Goal: Task Accomplishment & Management: Use online tool/utility

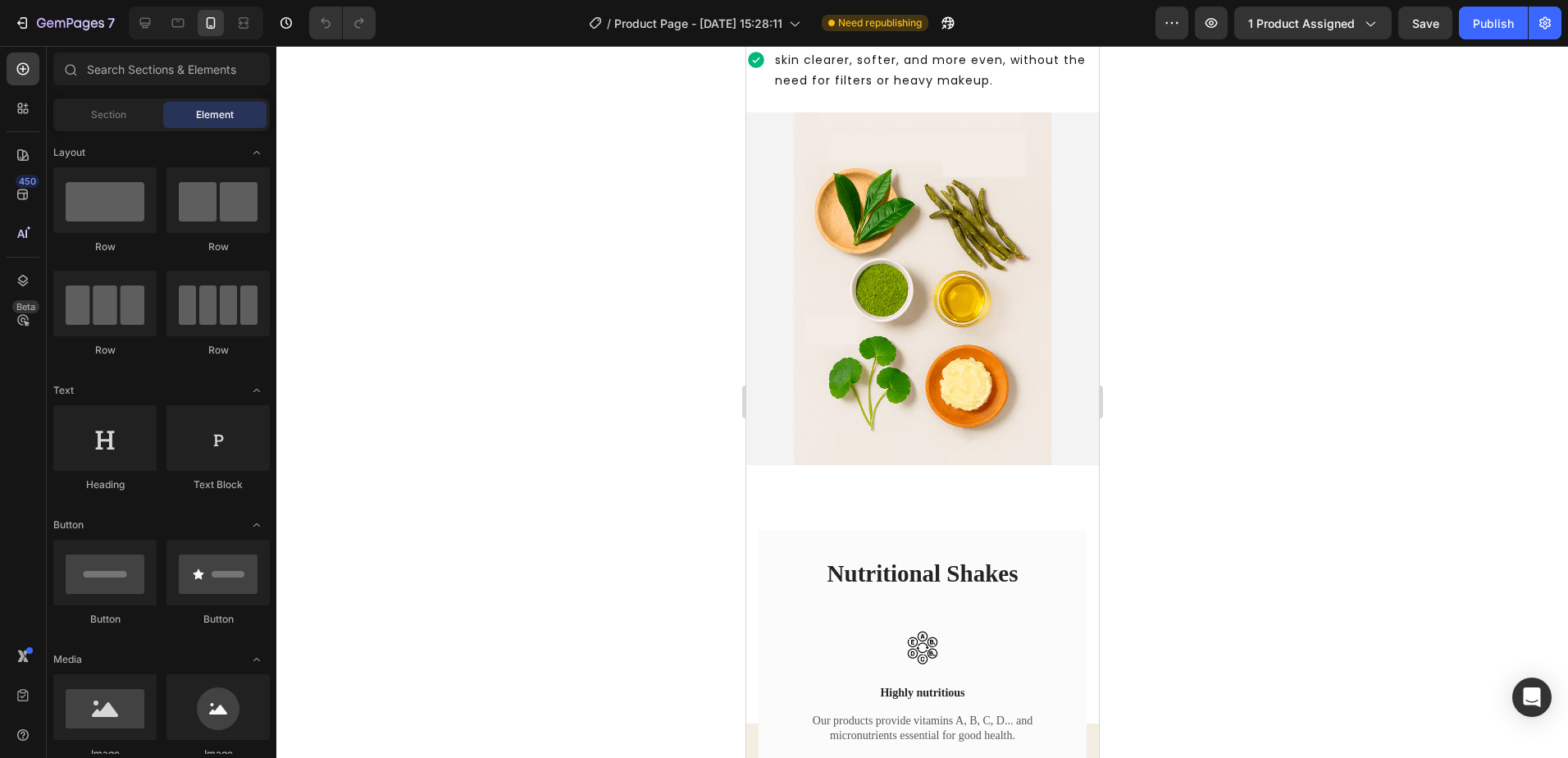
scroll to position [1230, 0]
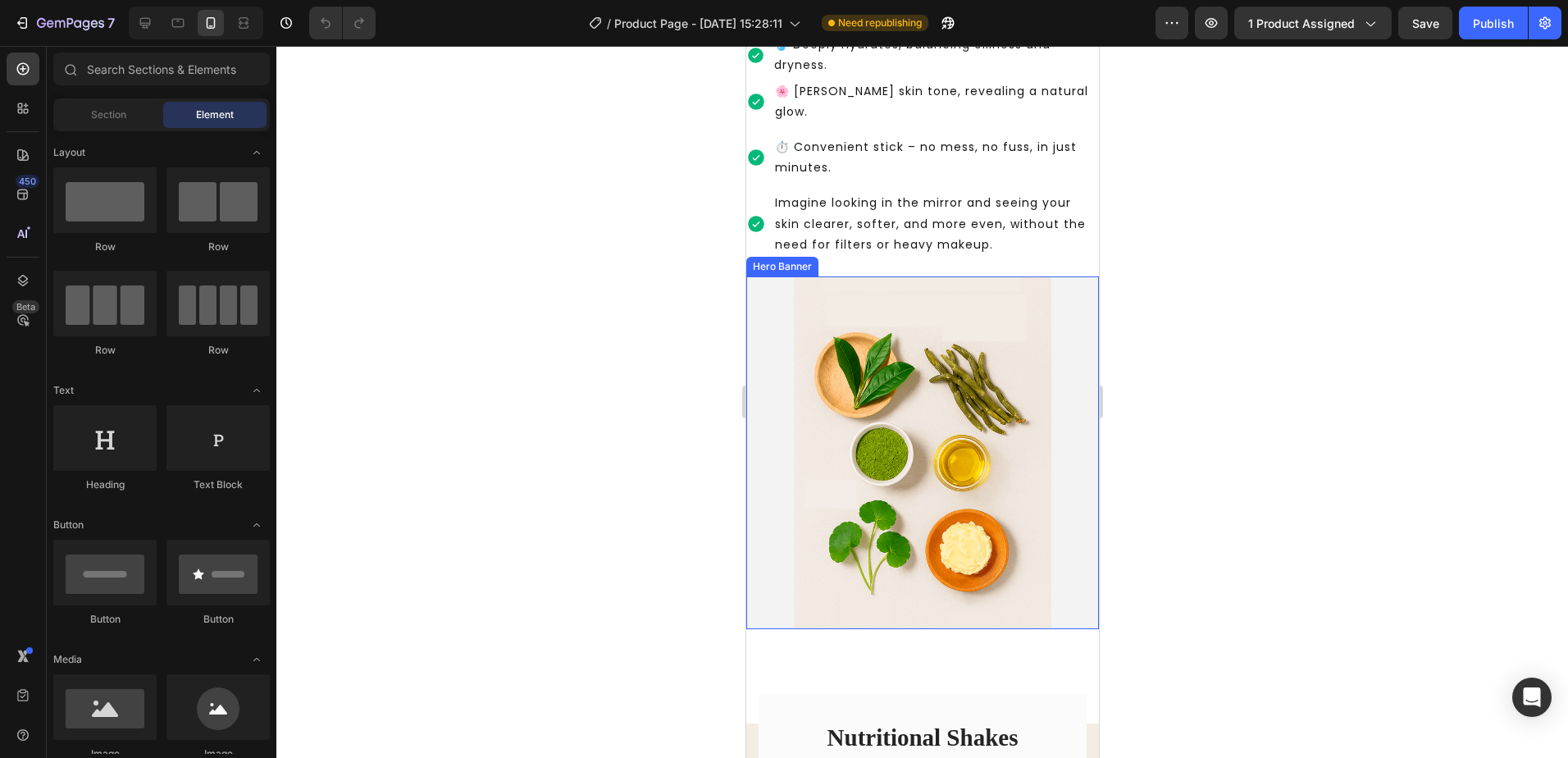
click at [1067, 375] on div "Background Image" at bounding box center [921, 452] width 353 height 353
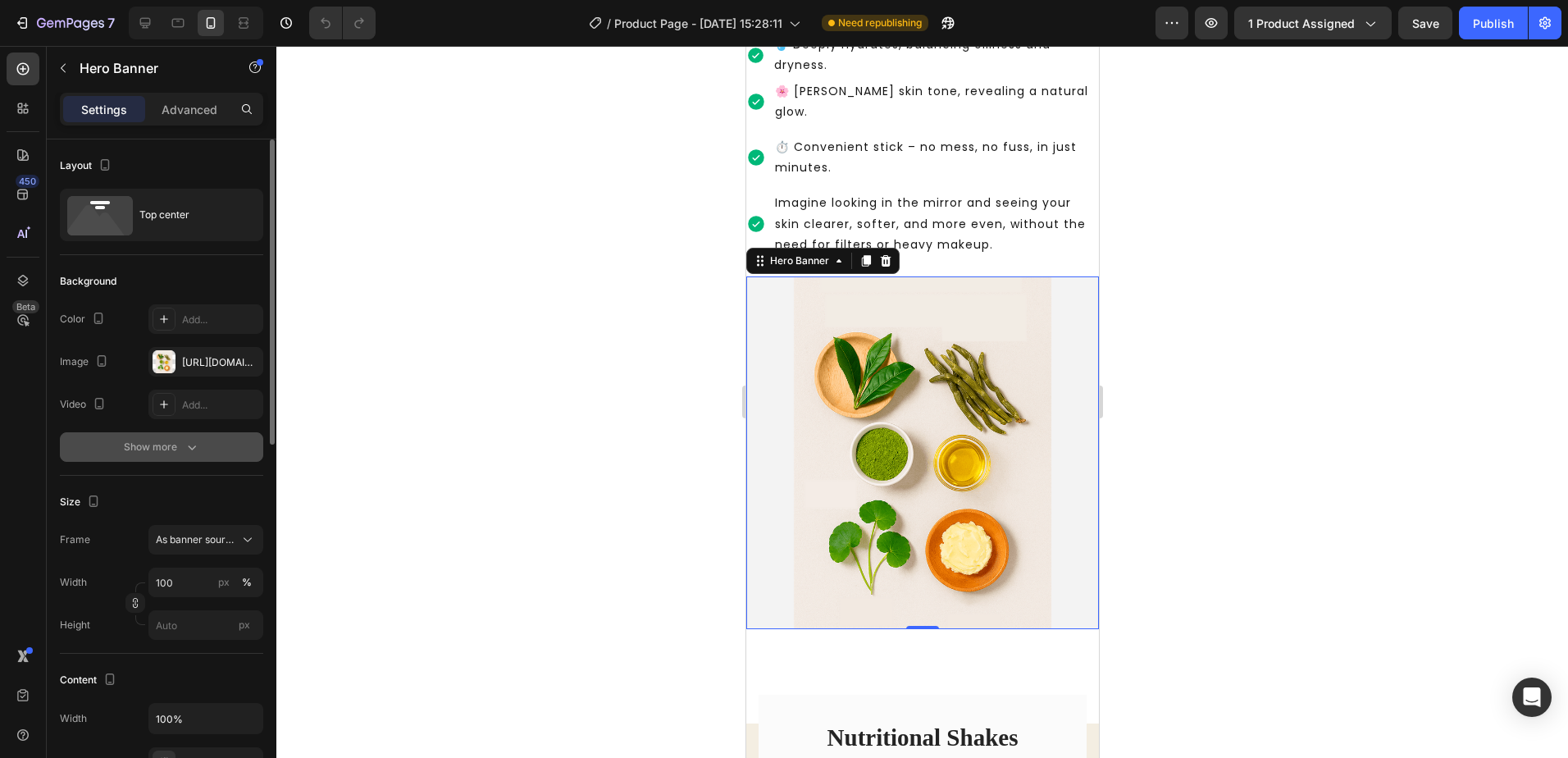
click at [188, 434] on button "Show more" at bounding box center [161, 447] width 203 height 29
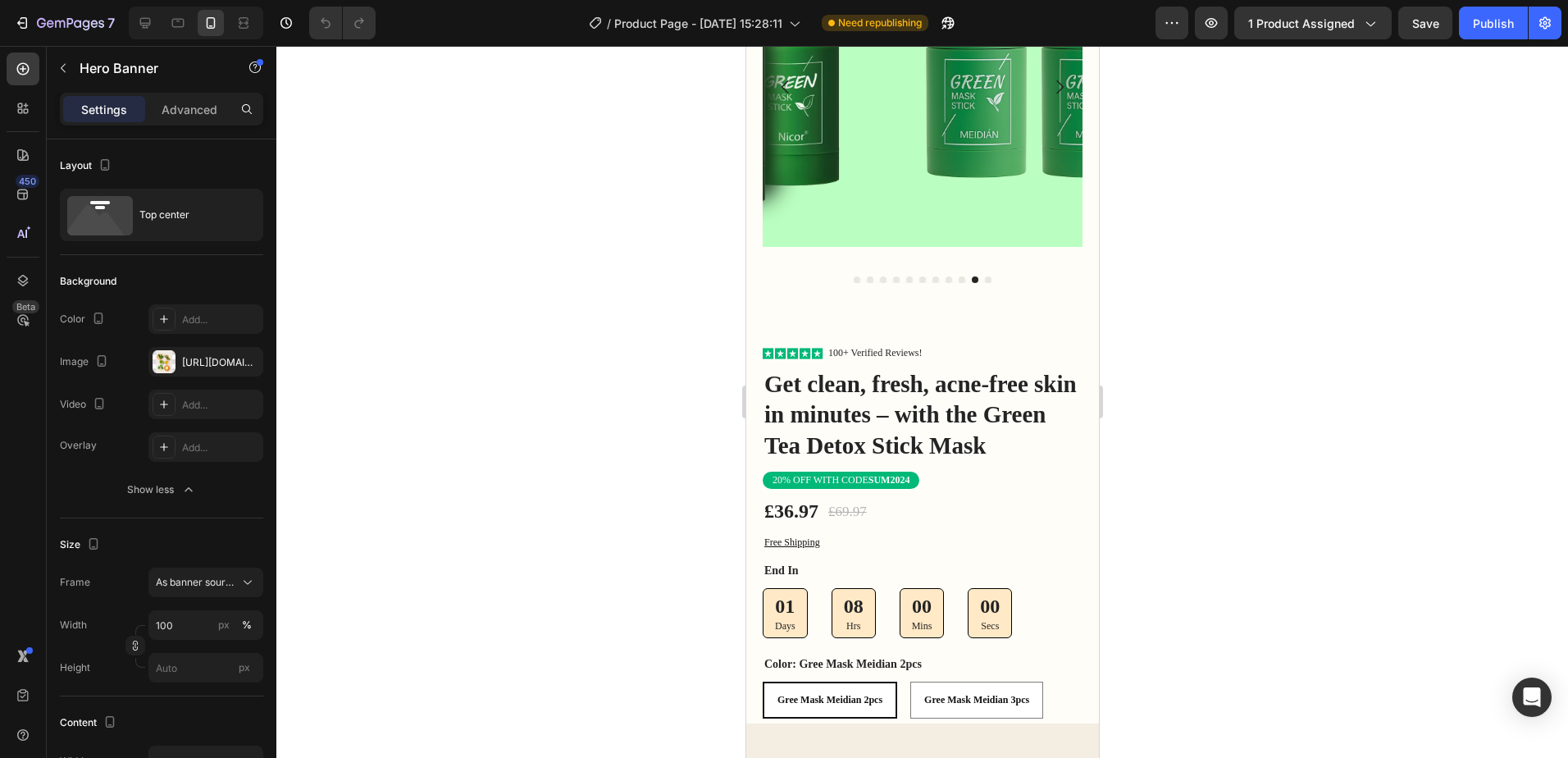
scroll to position [0, 0]
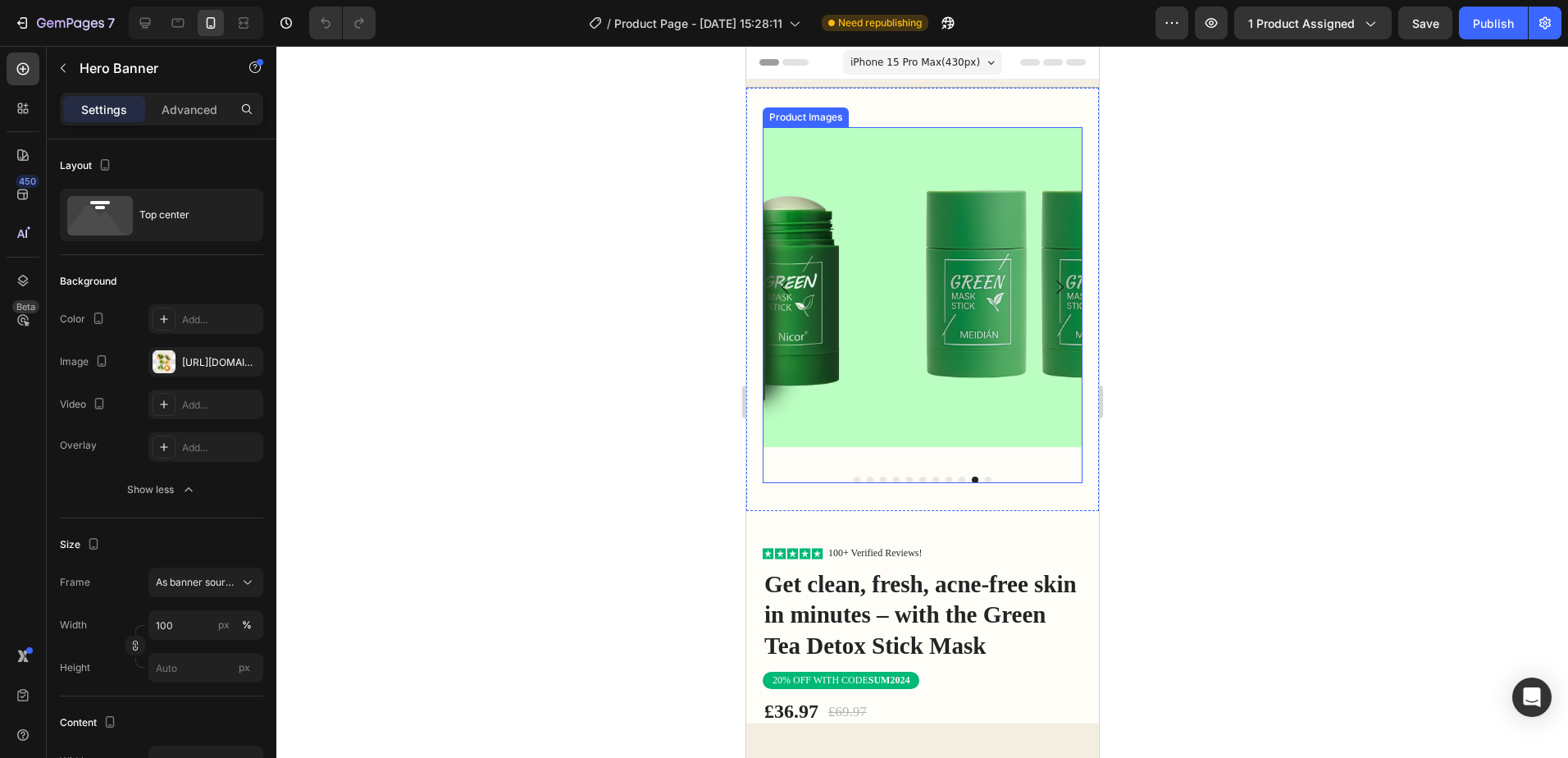
click at [787, 277] on icon "Carousel Back Arrow" at bounding box center [784, 287] width 20 height 20
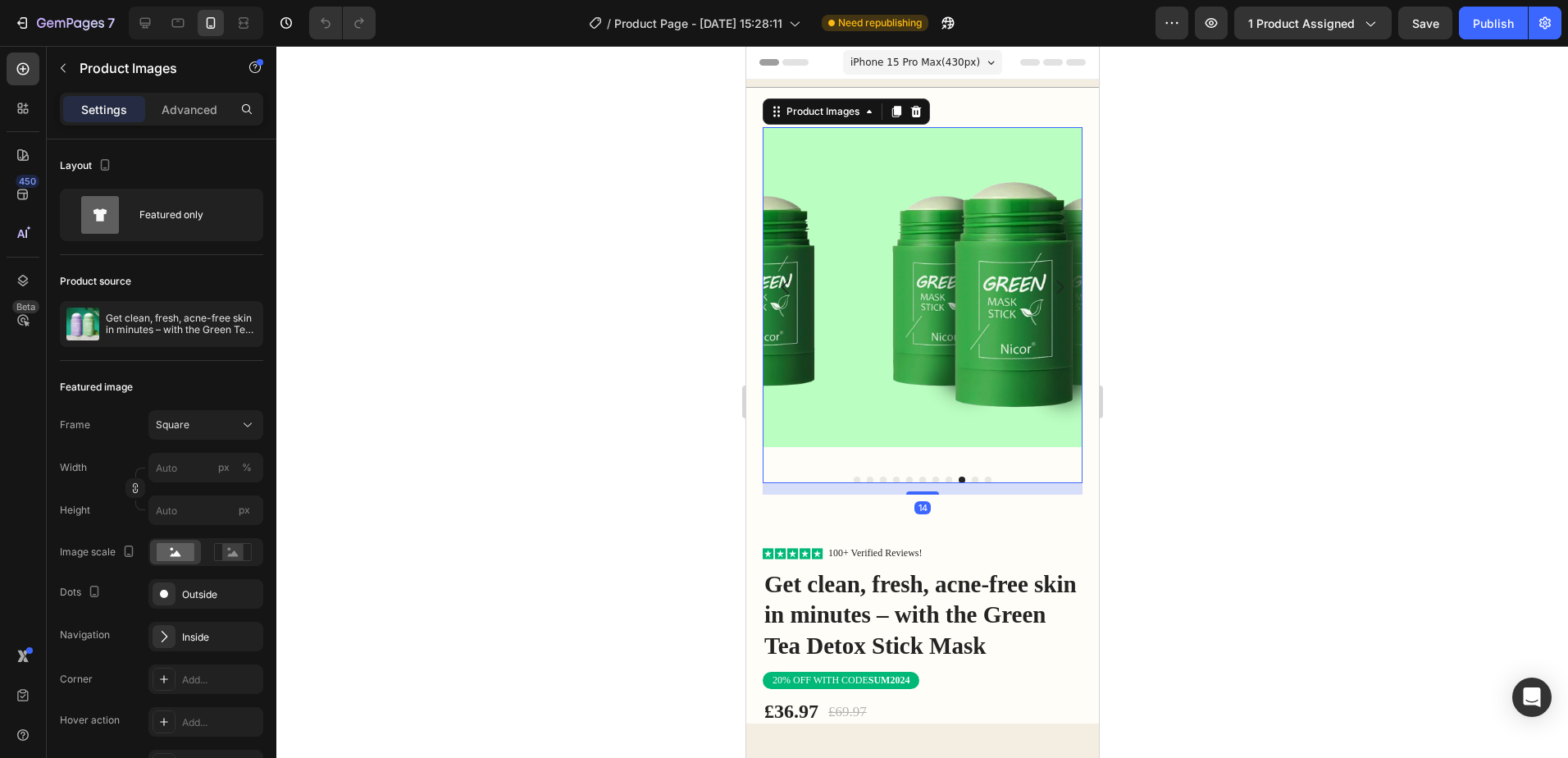
click at [786, 280] on icon "Carousel Back Arrow" at bounding box center [784, 287] width 8 height 14
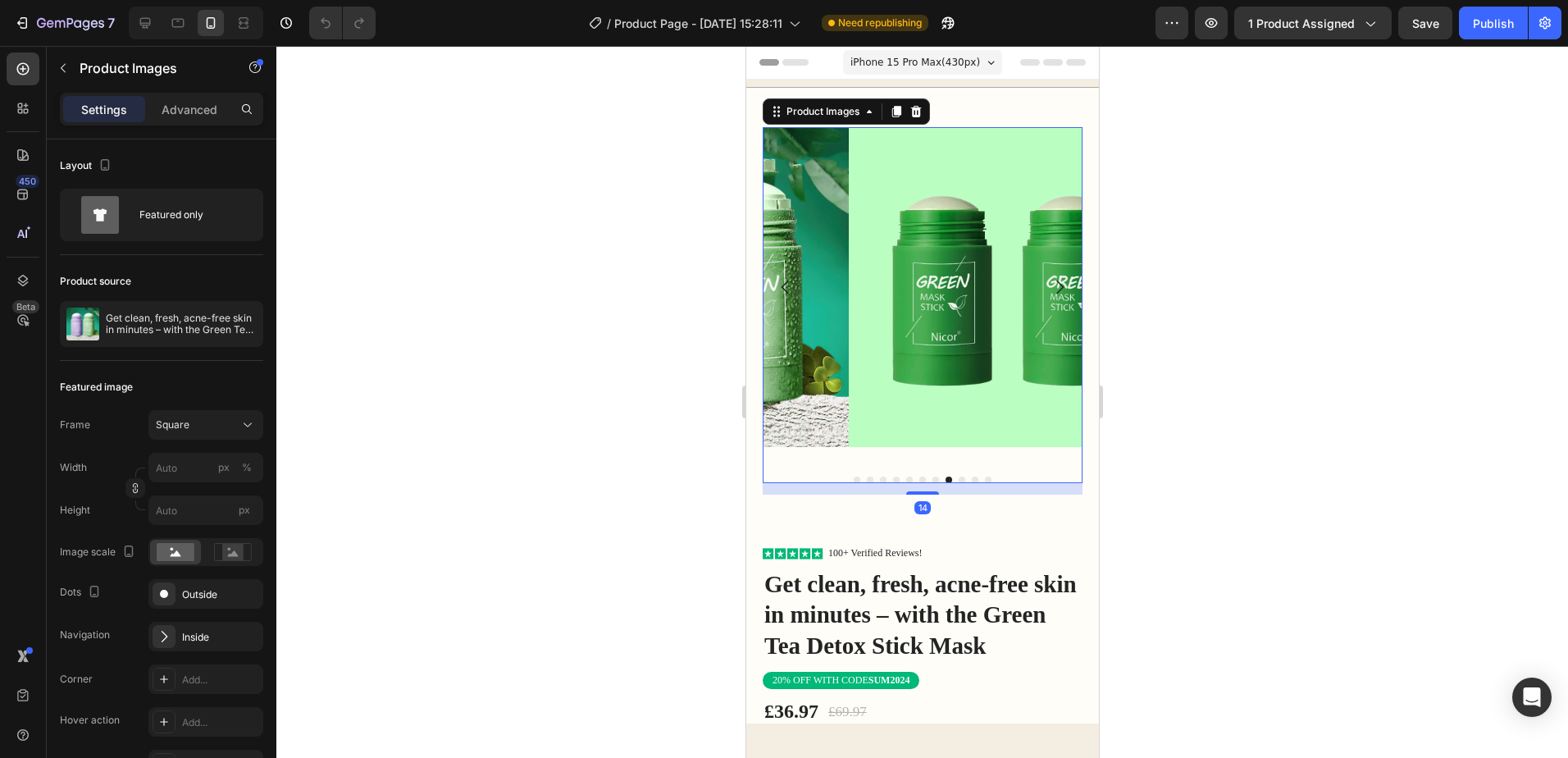
click at [786, 280] on icon "Carousel Back Arrow" at bounding box center [784, 287] width 8 height 14
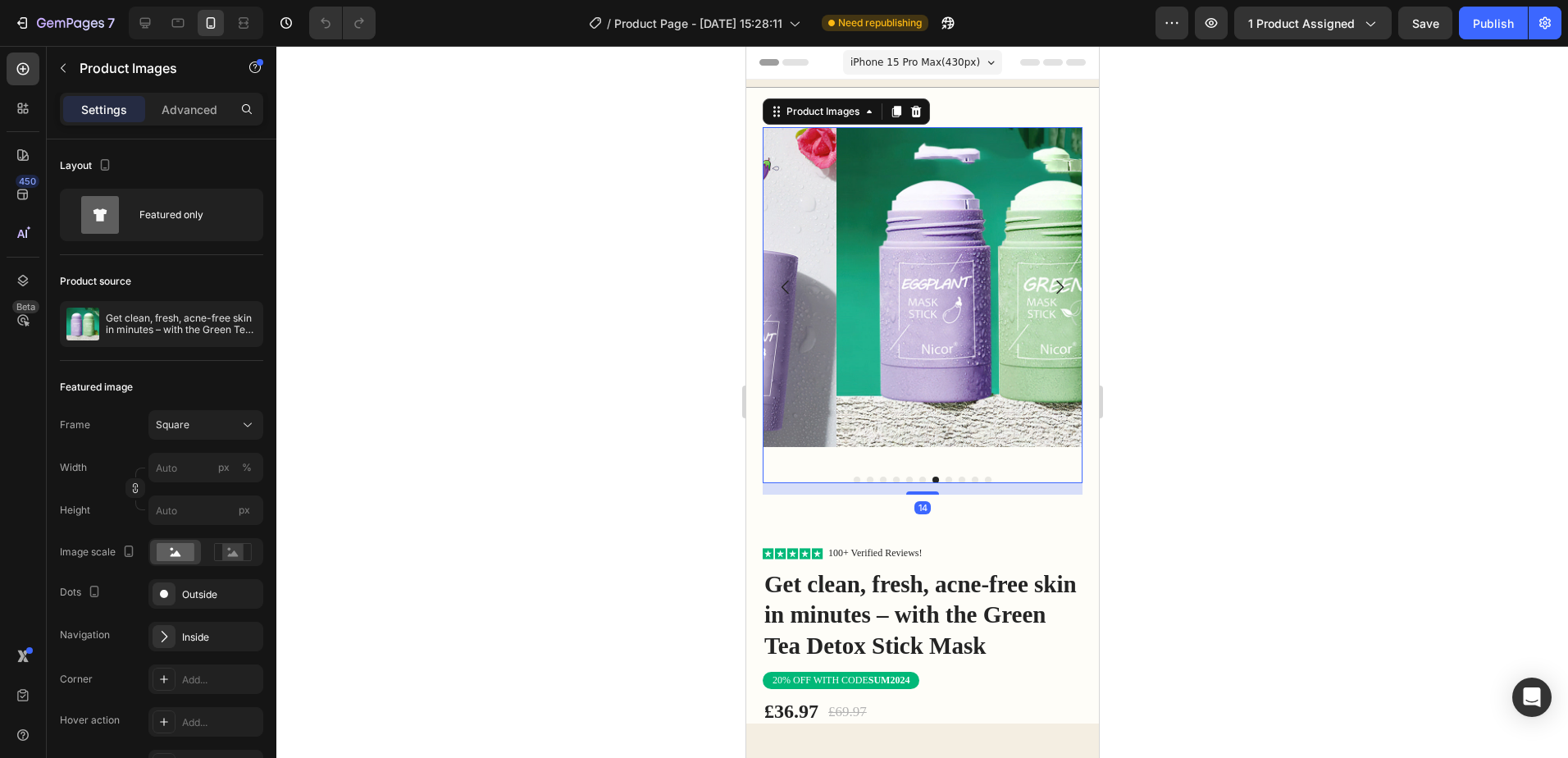
click at [786, 280] on icon "Carousel Back Arrow" at bounding box center [784, 287] width 8 height 14
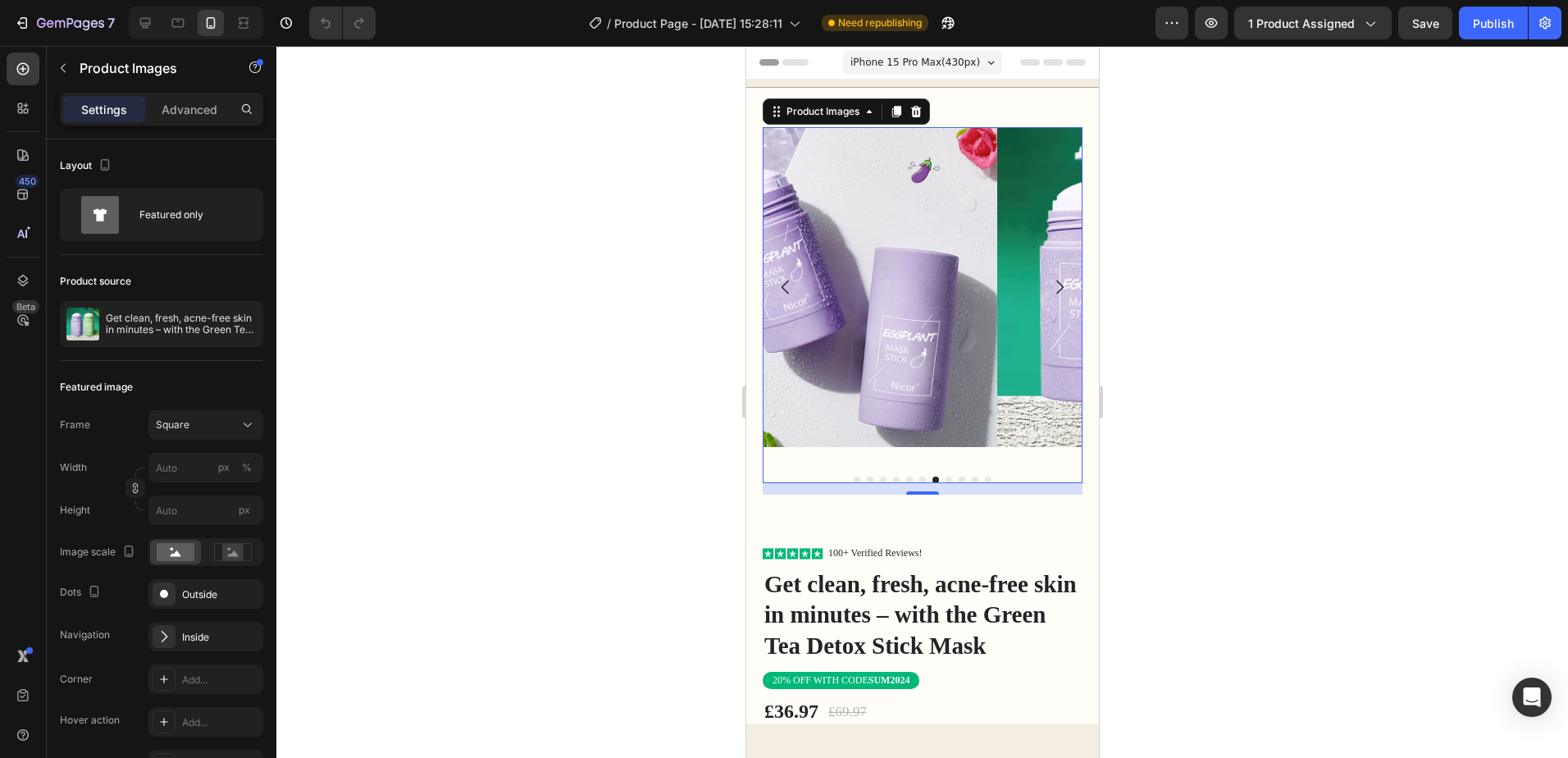
click at [786, 280] on icon "Carousel Back Arrow" at bounding box center [784, 287] width 8 height 14
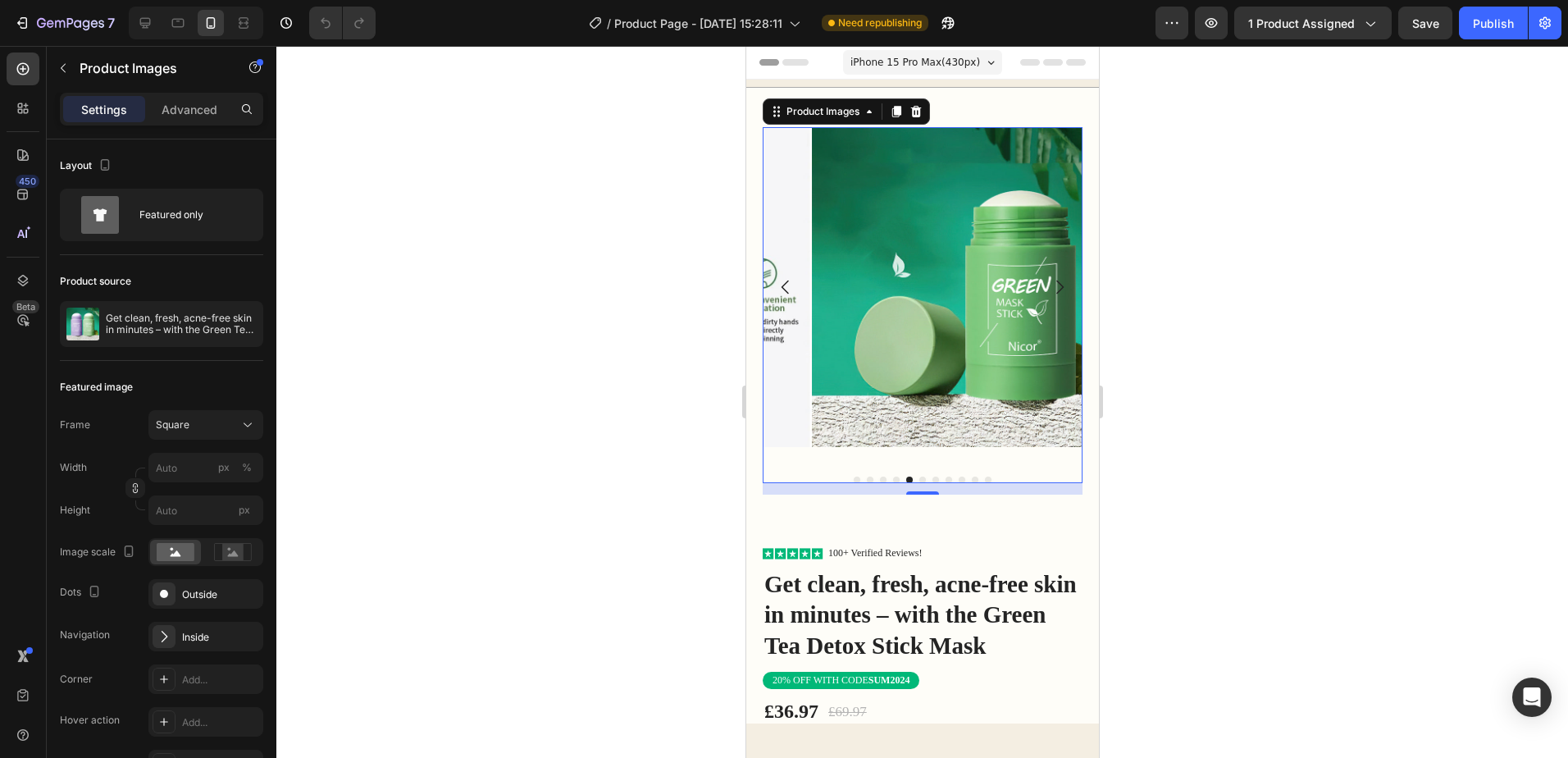
click at [786, 280] on icon "Carousel Back Arrow" at bounding box center [784, 287] width 8 height 14
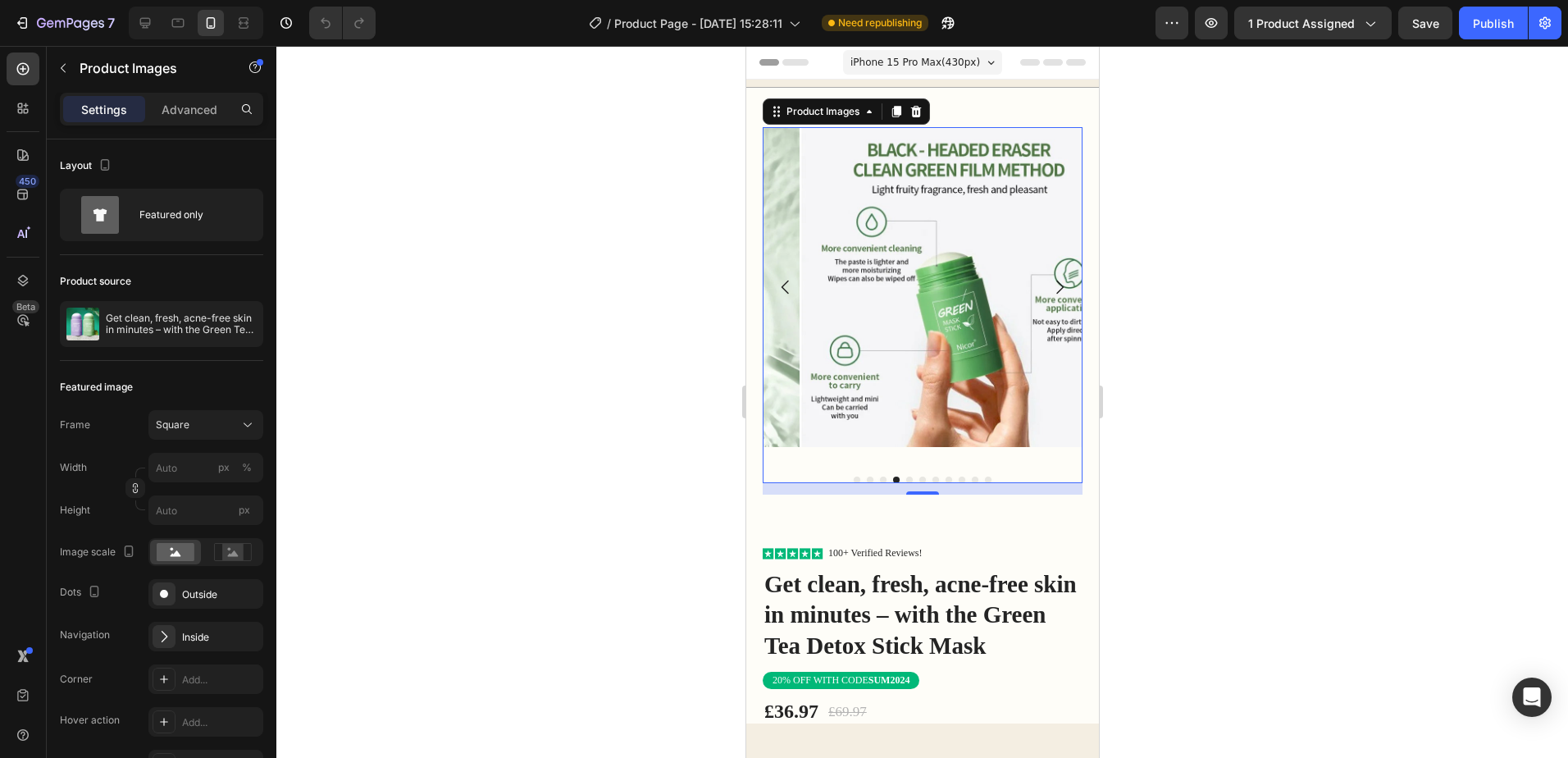
click at [786, 280] on icon "Carousel Back Arrow" at bounding box center [784, 287] width 8 height 14
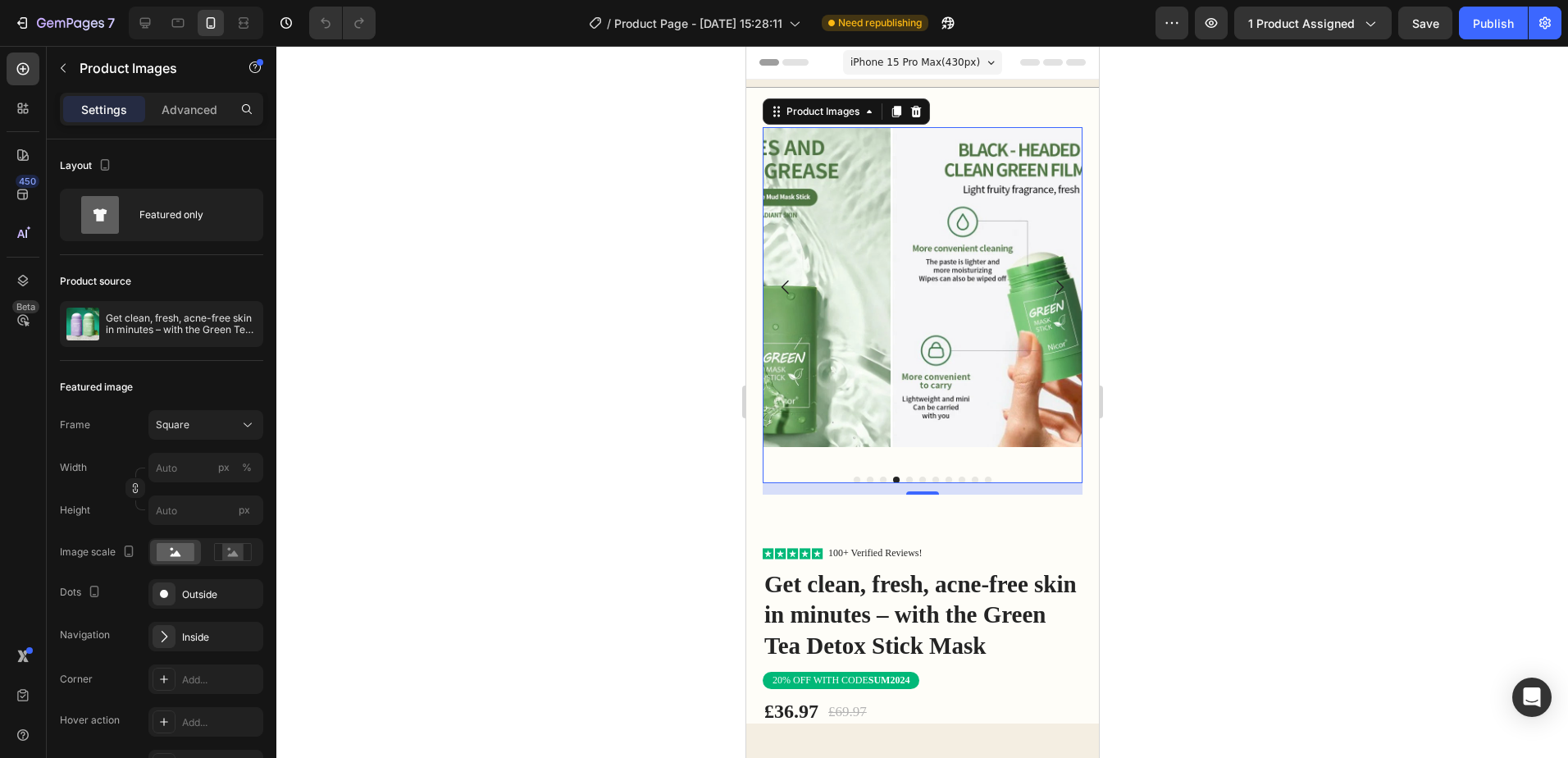
click at [786, 280] on icon "Carousel Back Arrow" at bounding box center [784, 287] width 8 height 14
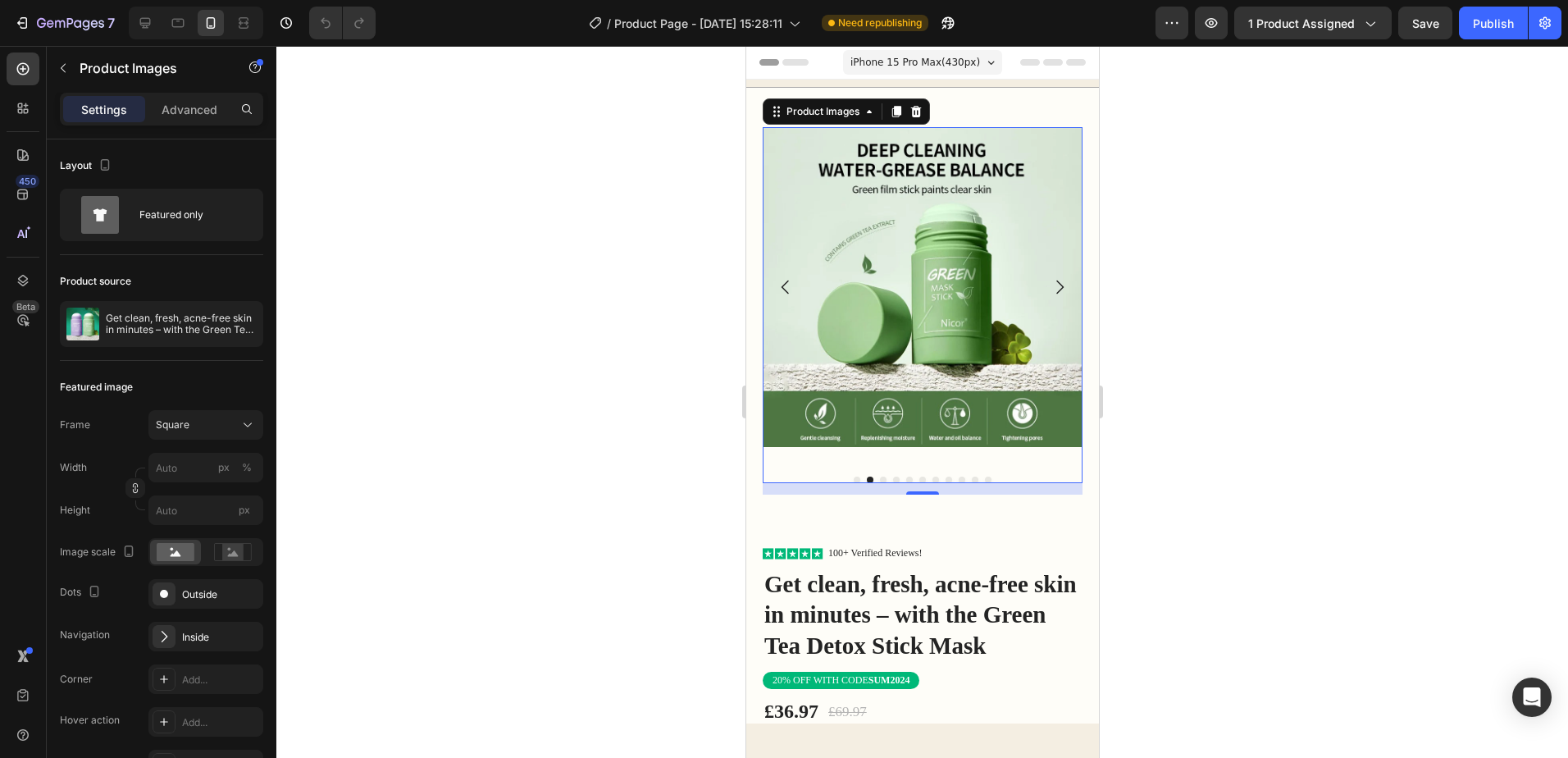
click at [786, 280] on icon "Carousel Back Arrow" at bounding box center [784, 287] width 8 height 14
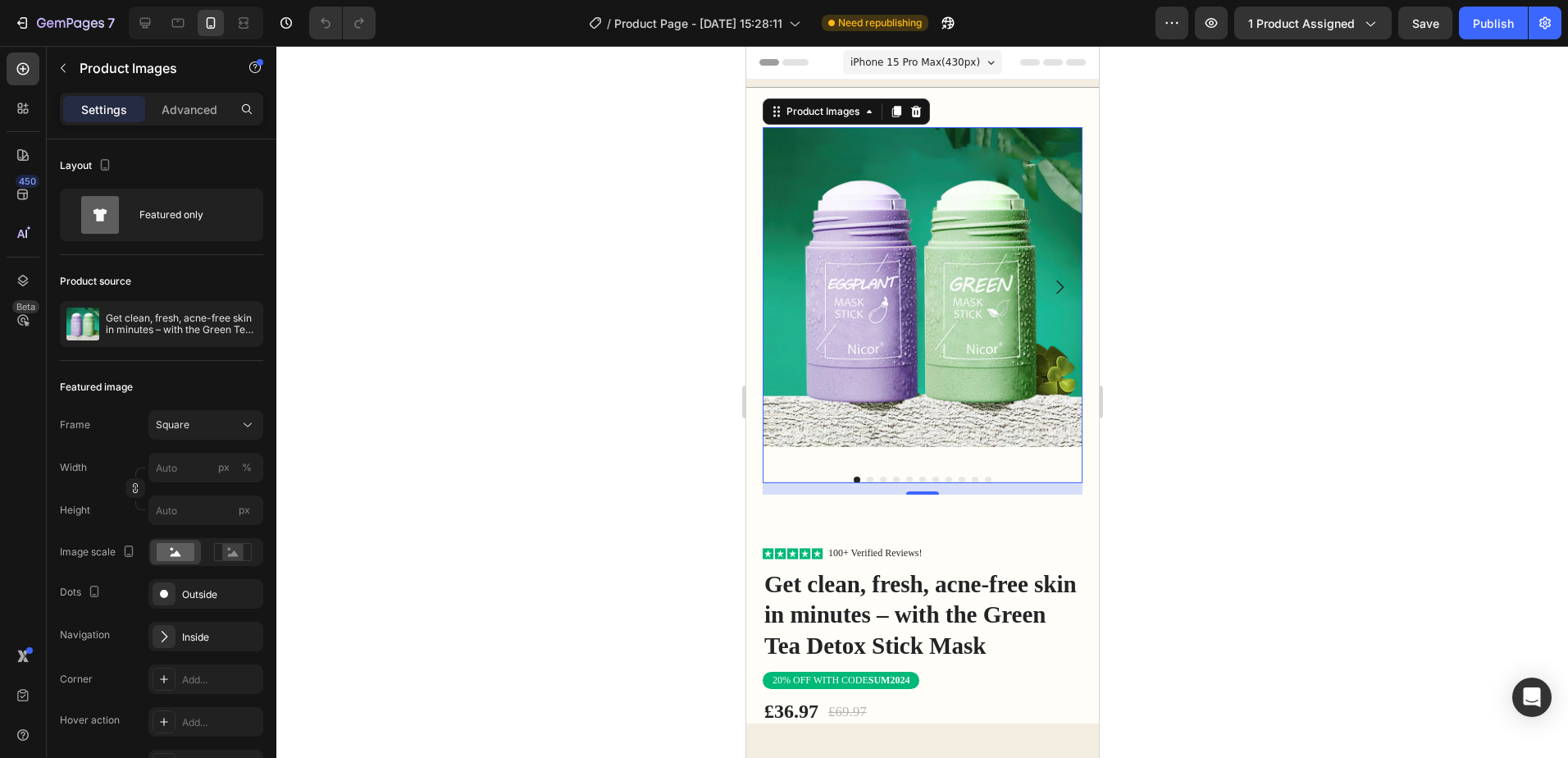
click at [786, 276] on img at bounding box center [921, 287] width 320 height 320
click at [257, 322] on div at bounding box center [240, 324] width 46 height 46
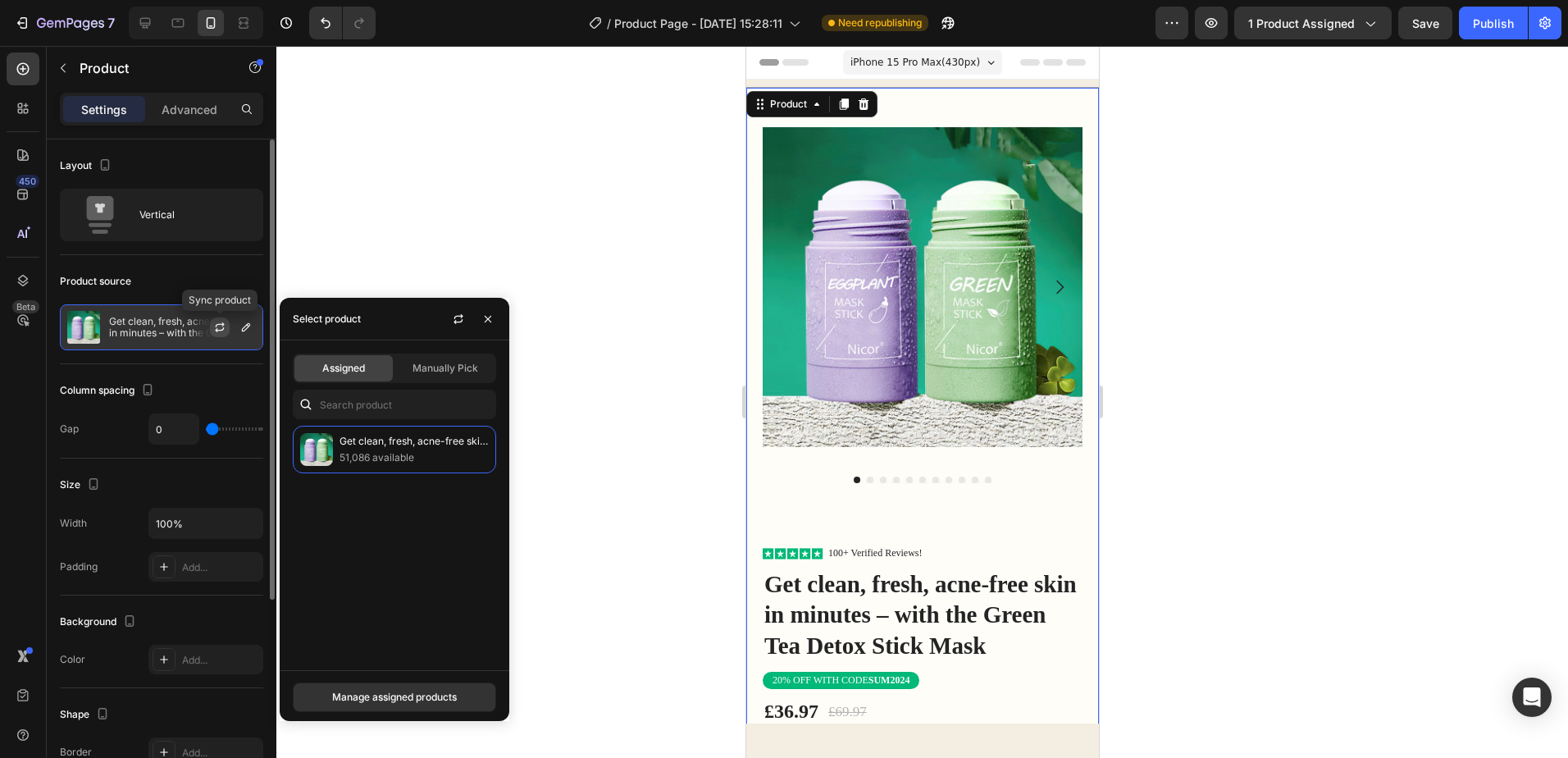
click at [219, 326] on icon "button" at bounding box center [219, 327] width 13 height 13
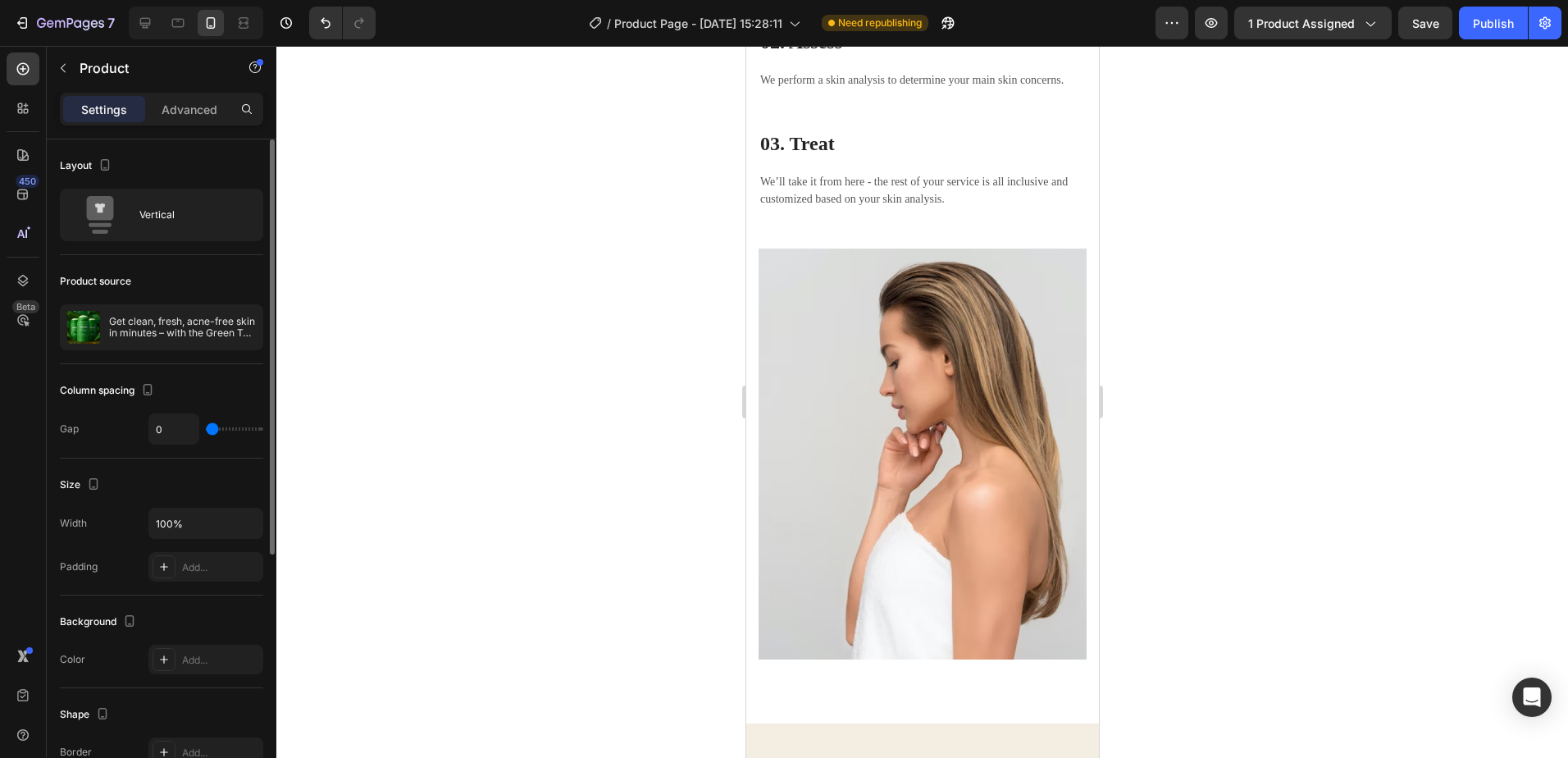
scroll to position [3058, 0]
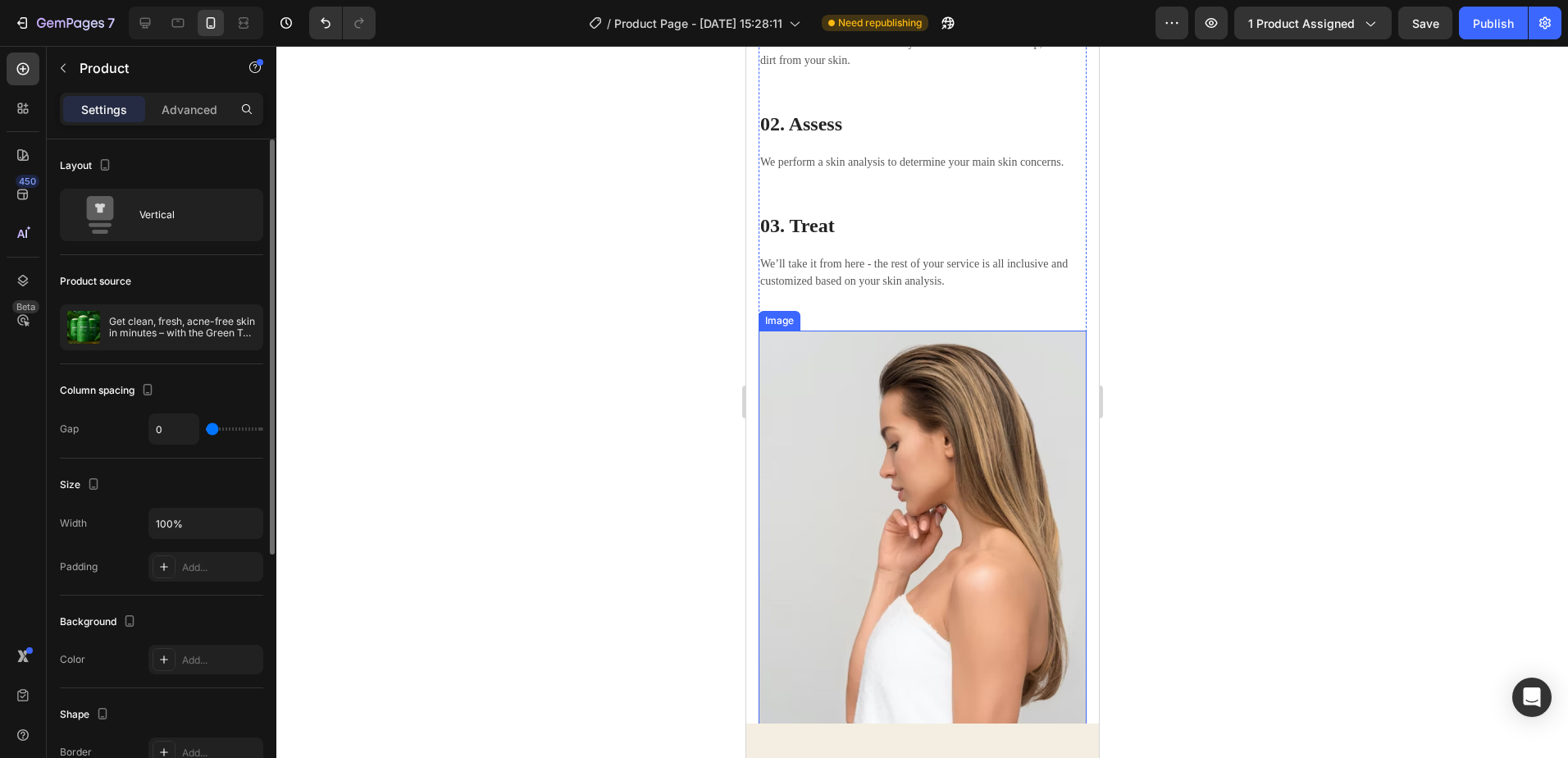
click at [912, 469] on img at bounding box center [921, 535] width 328 height 410
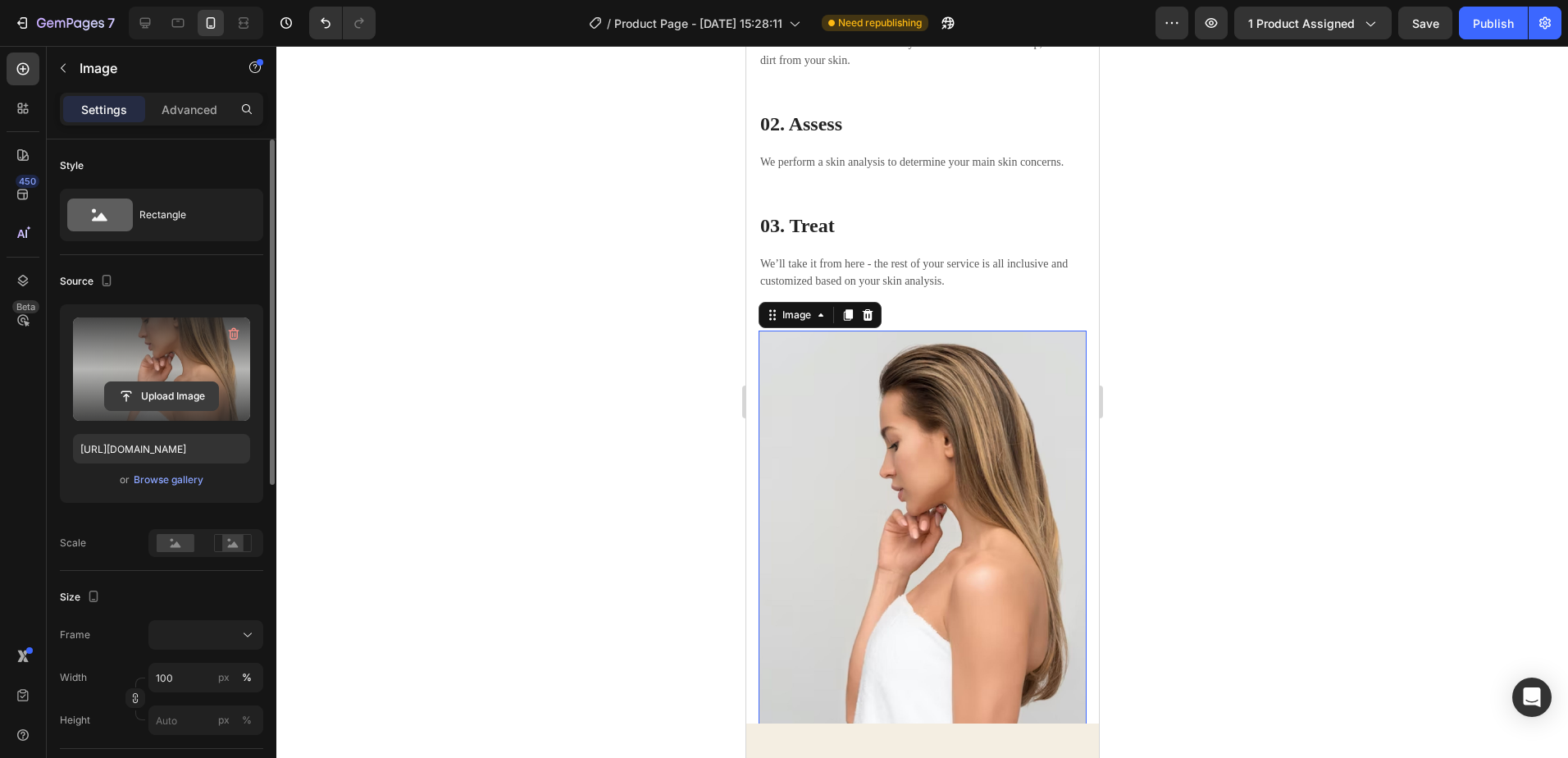
click at [143, 397] on input "file" at bounding box center [162, 396] width 113 height 27
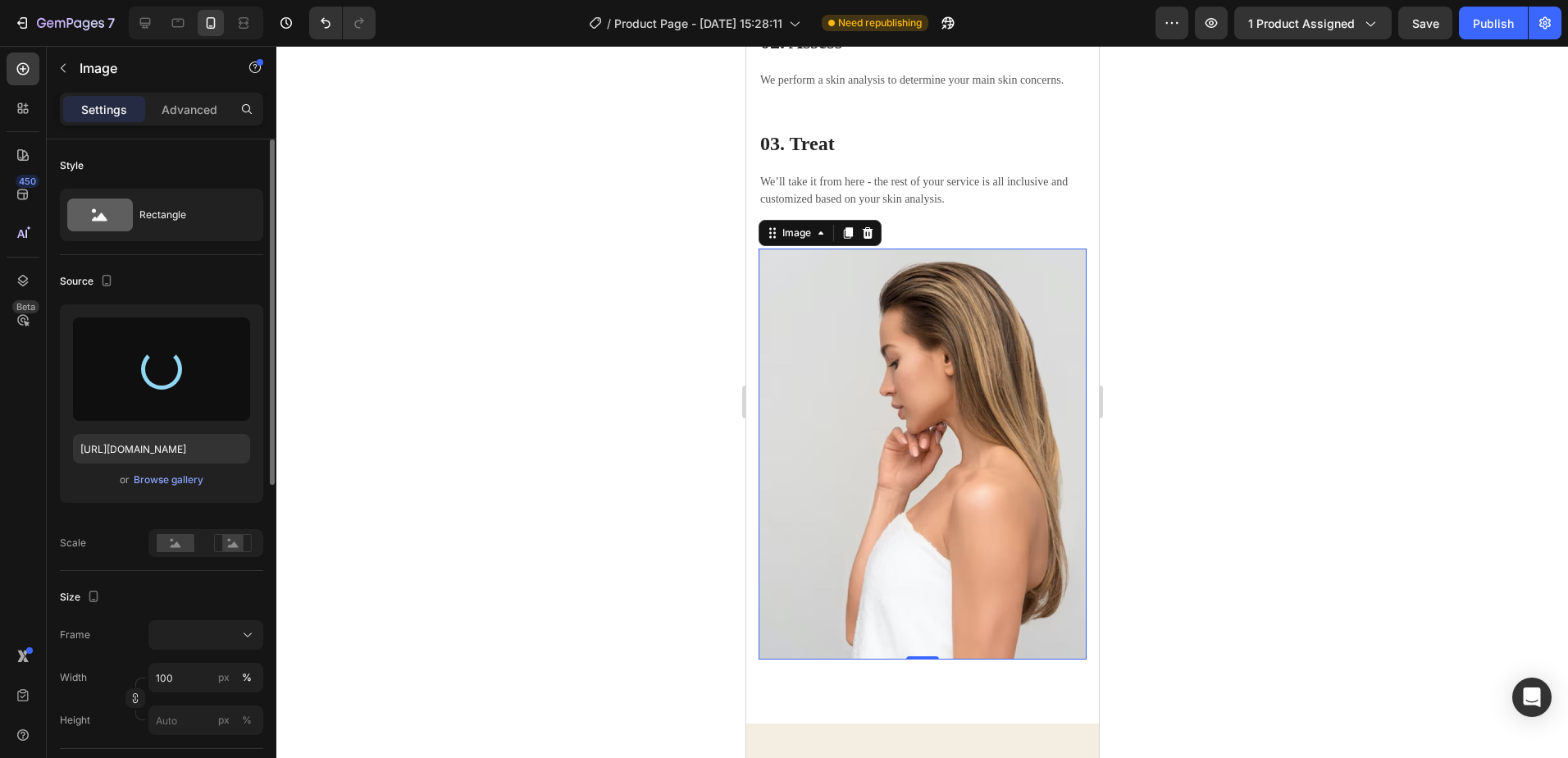
scroll to position [3221, 0]
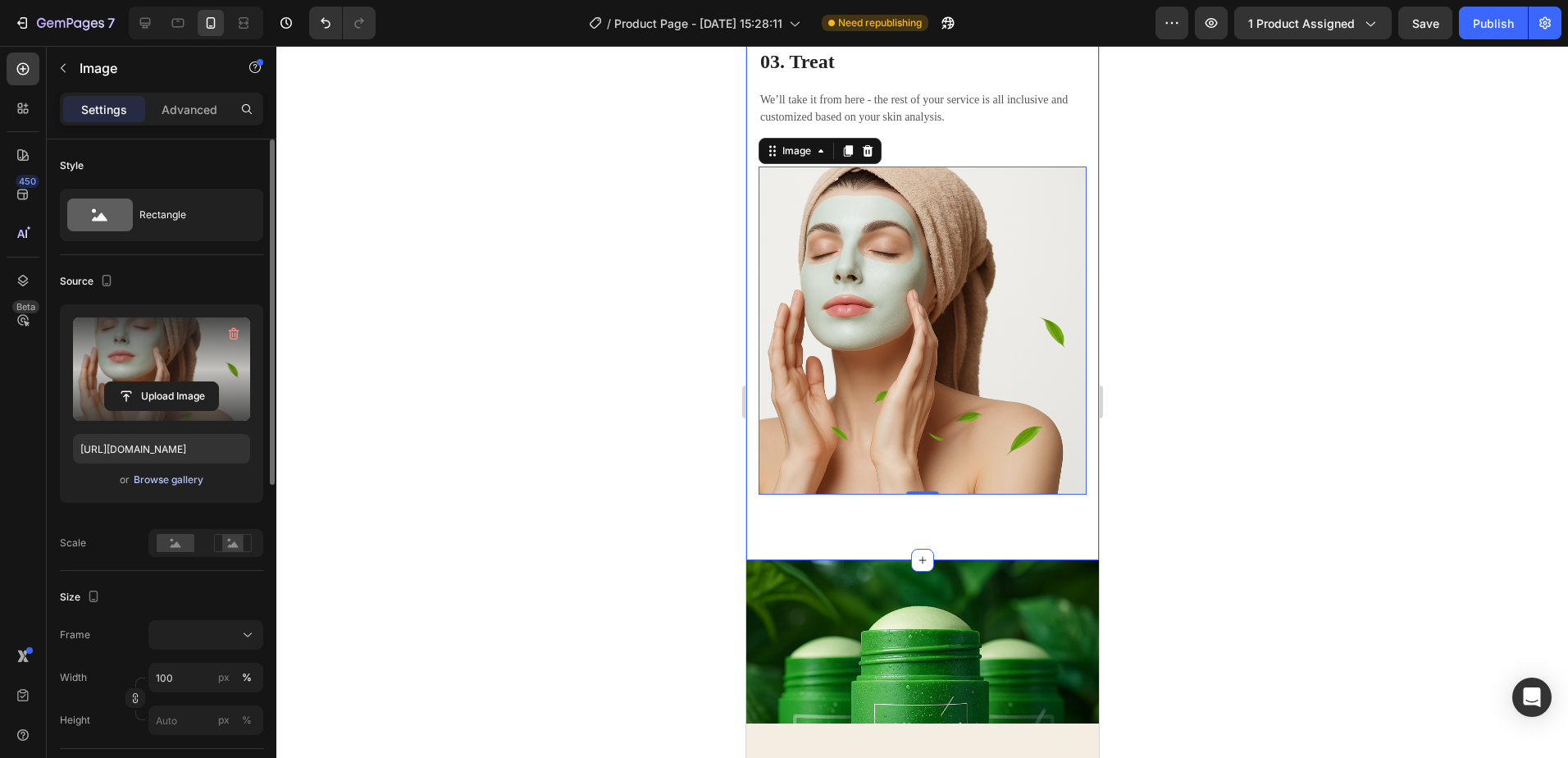
click at [186, 482] on div "Browse gallery" at bounding box center [168, 480] width 70 height 15
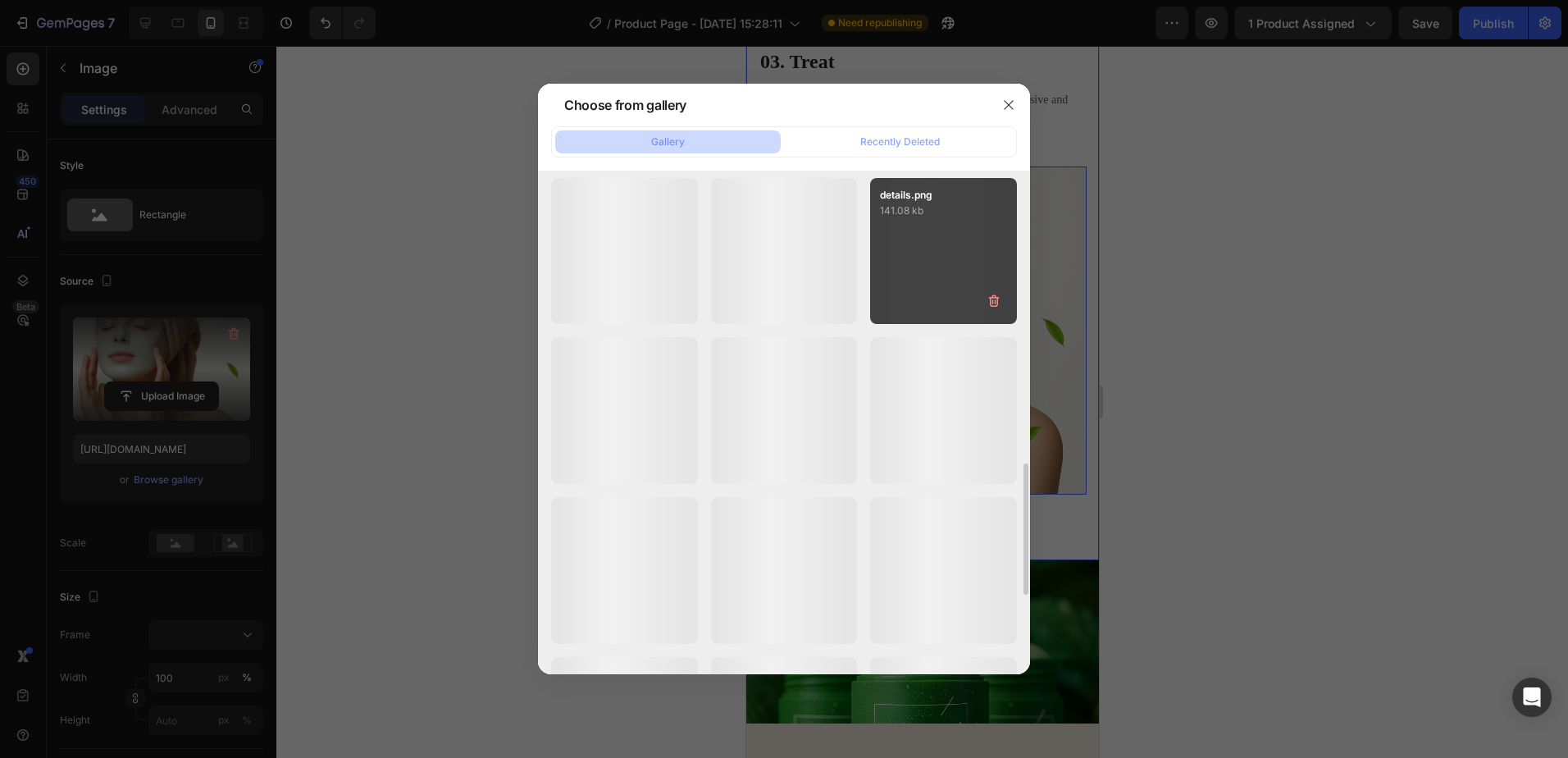
scroll to position [878, 0]
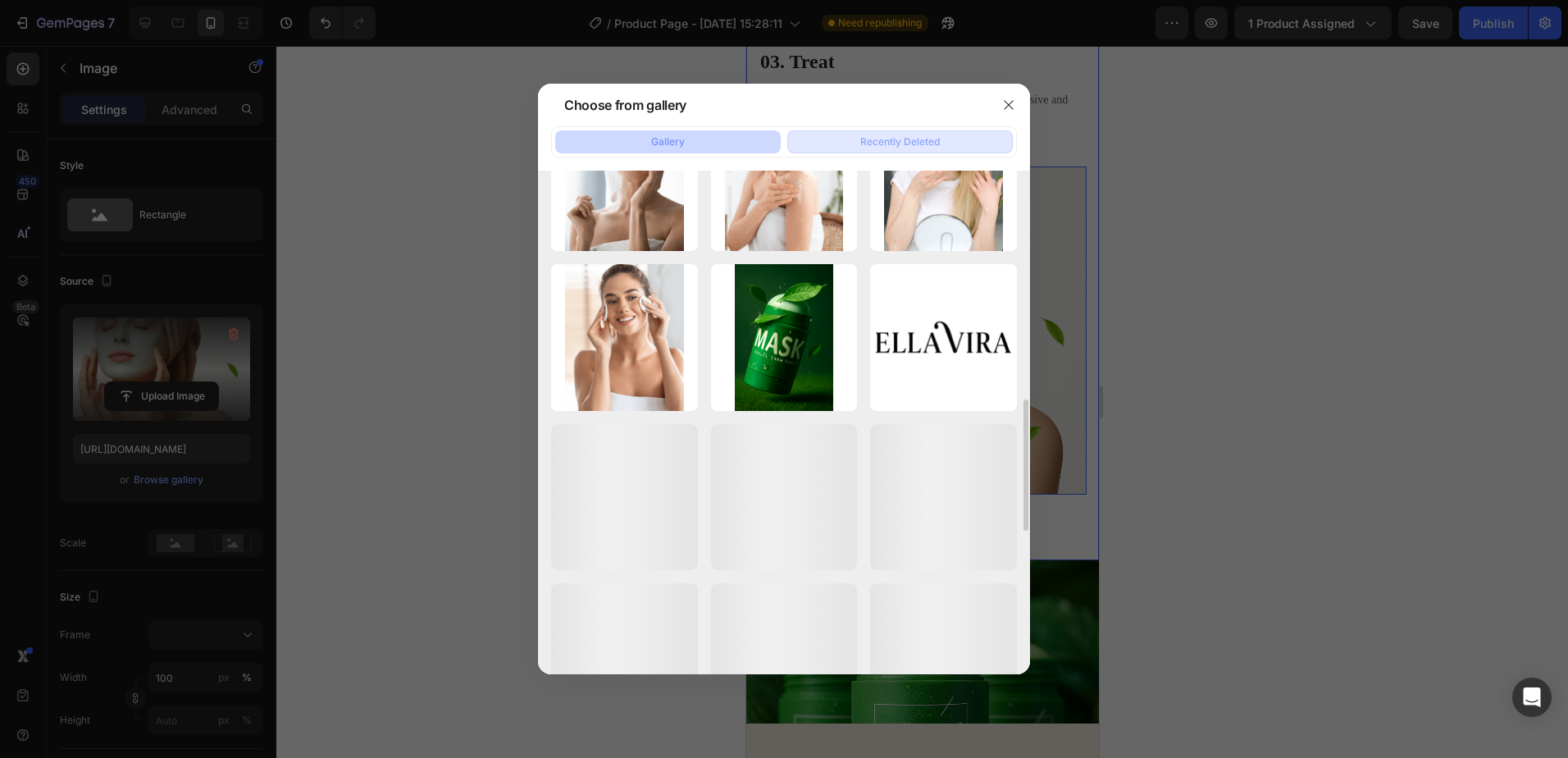
click at [865, 141] on div "Recently Deleted" at bounding box center [899, 142] width 79 height 15
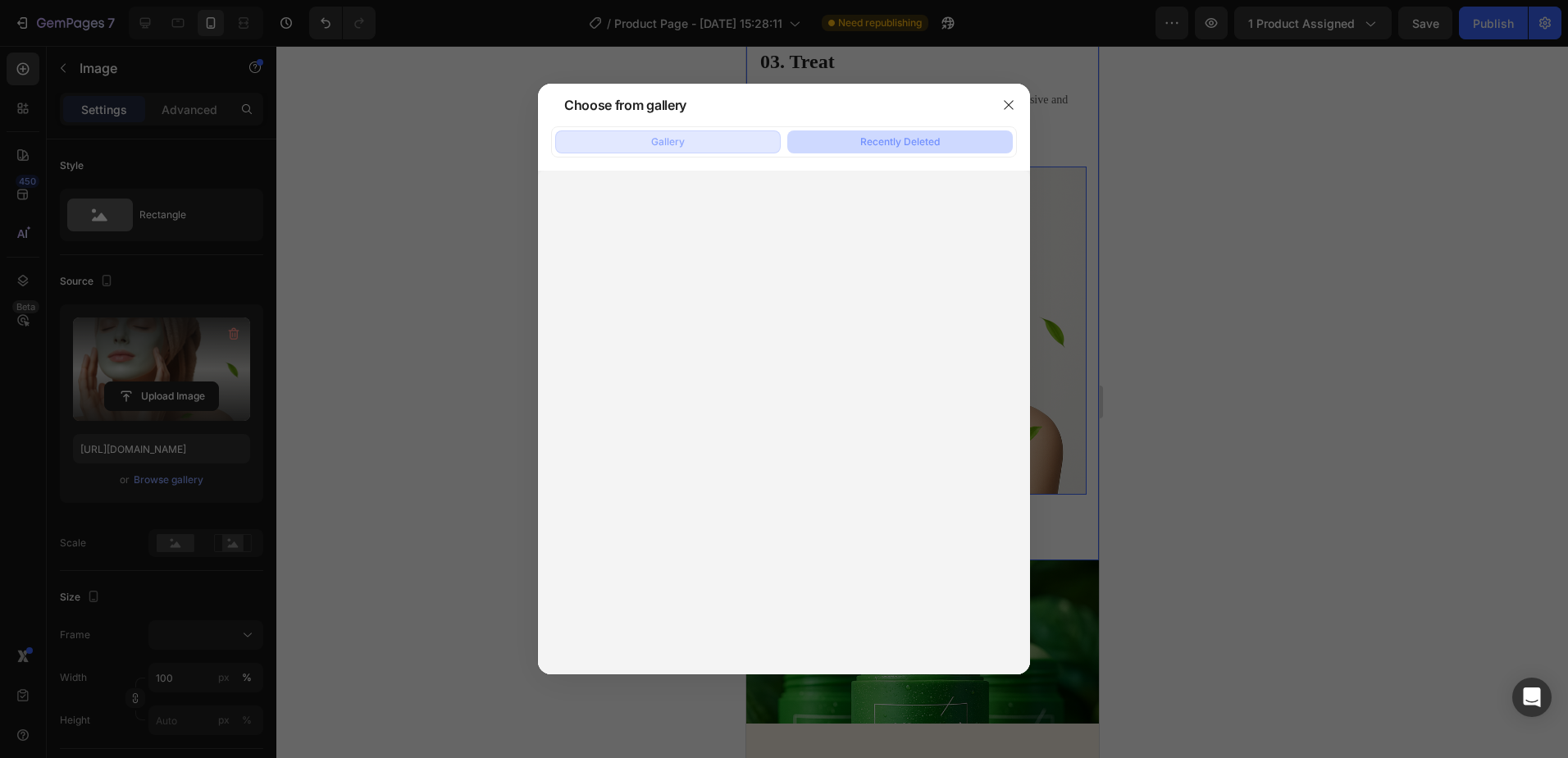
click at [682, 146] on div "Gallery" at bounding box center [668, 142] width 34 height 15
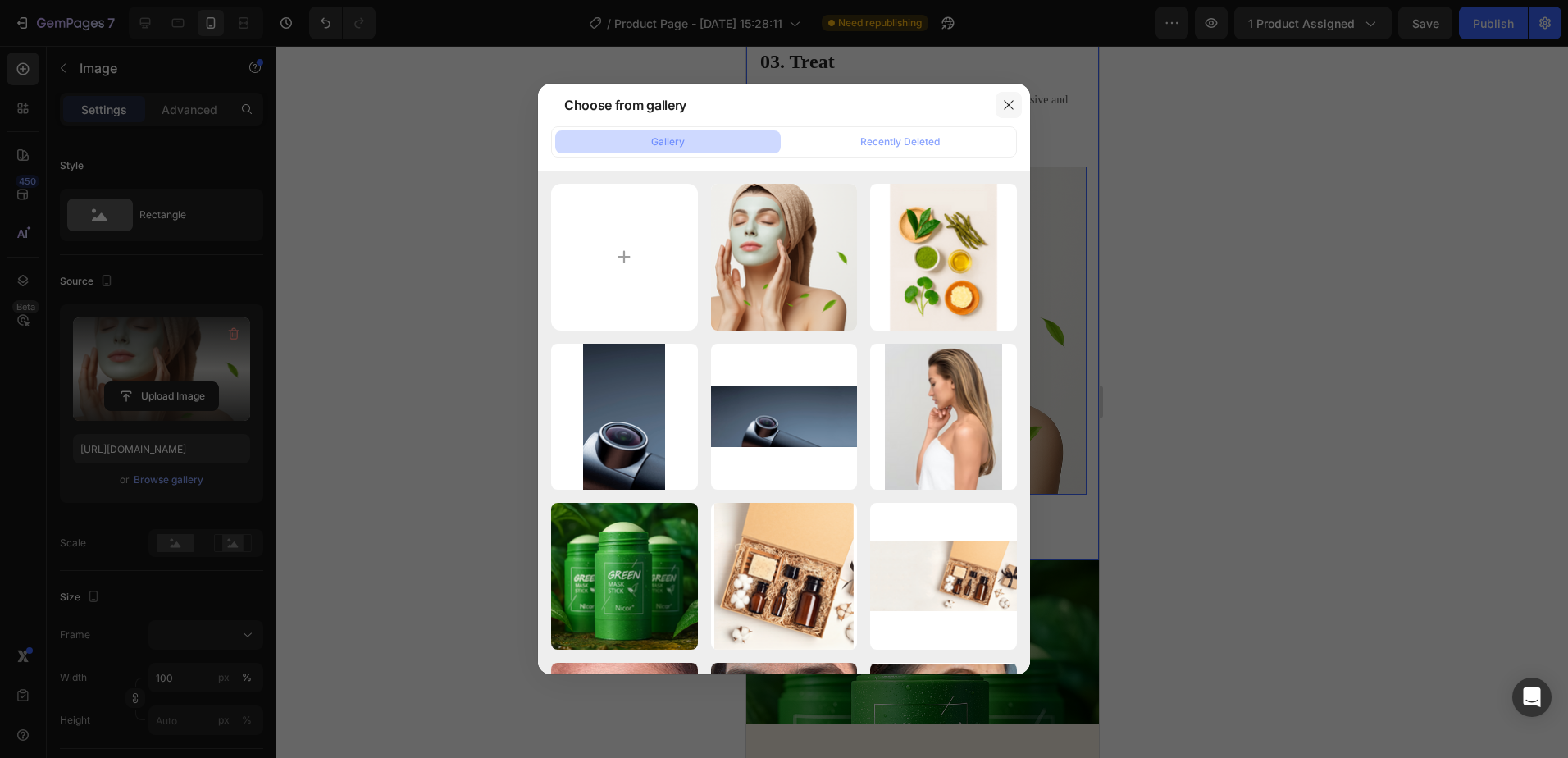
click at [1013, 103] on icon "button" at bounding box center [1008, 105] width 13 height 13
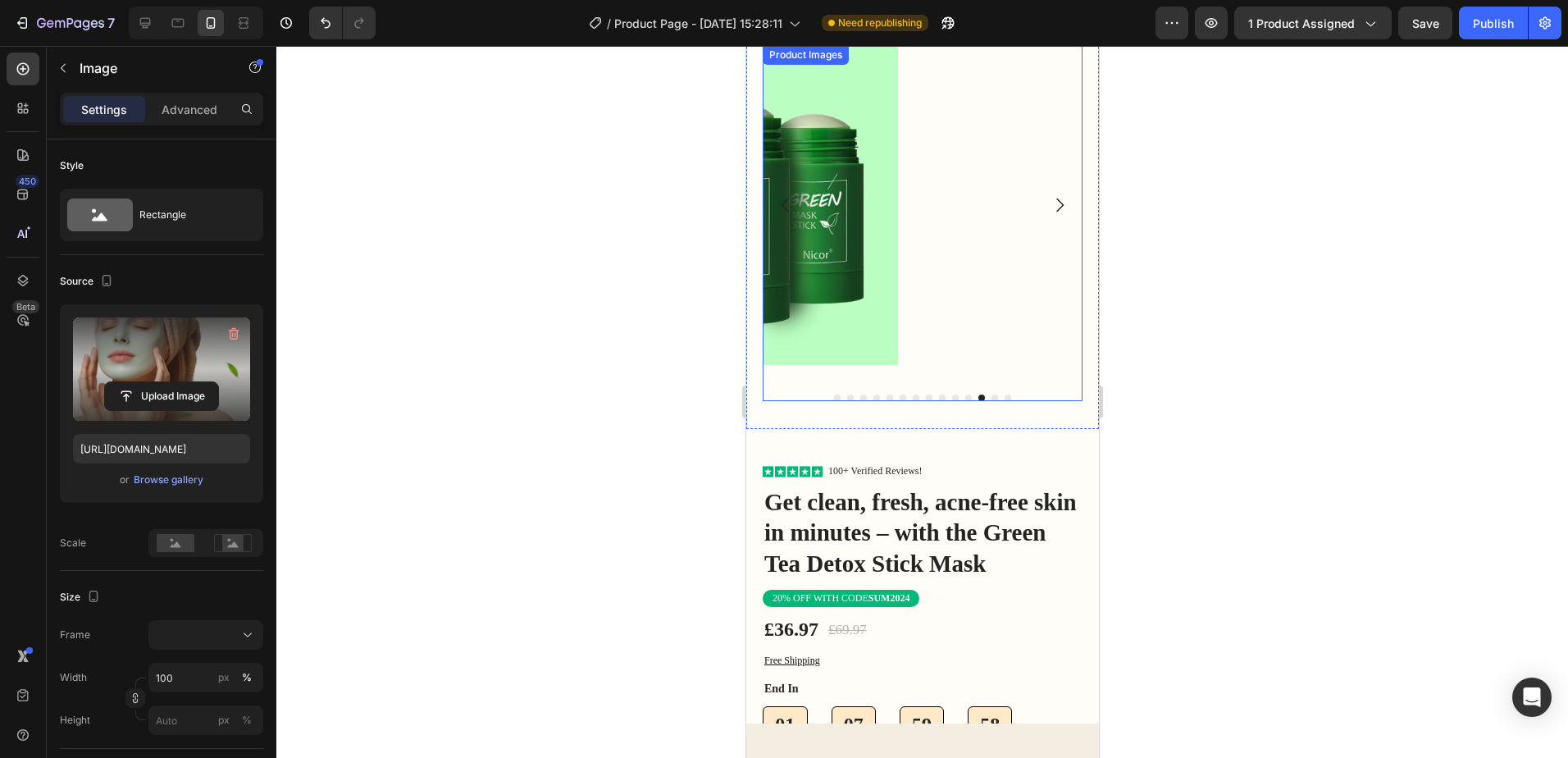
scroll to position [0, 0]
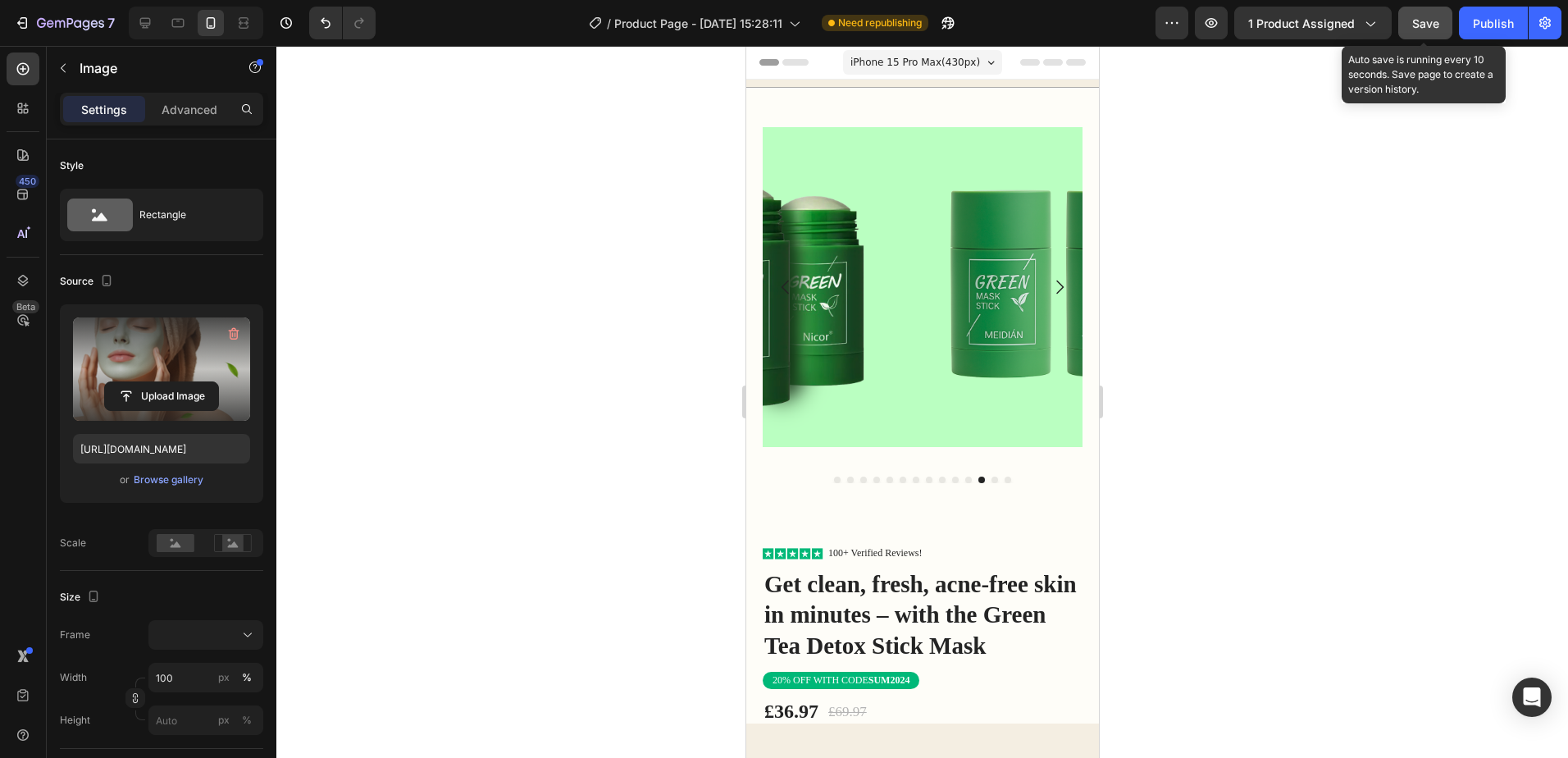
click at [1418, 32] on button "Save" at bounding box center [1424, 23] width 54 height 33
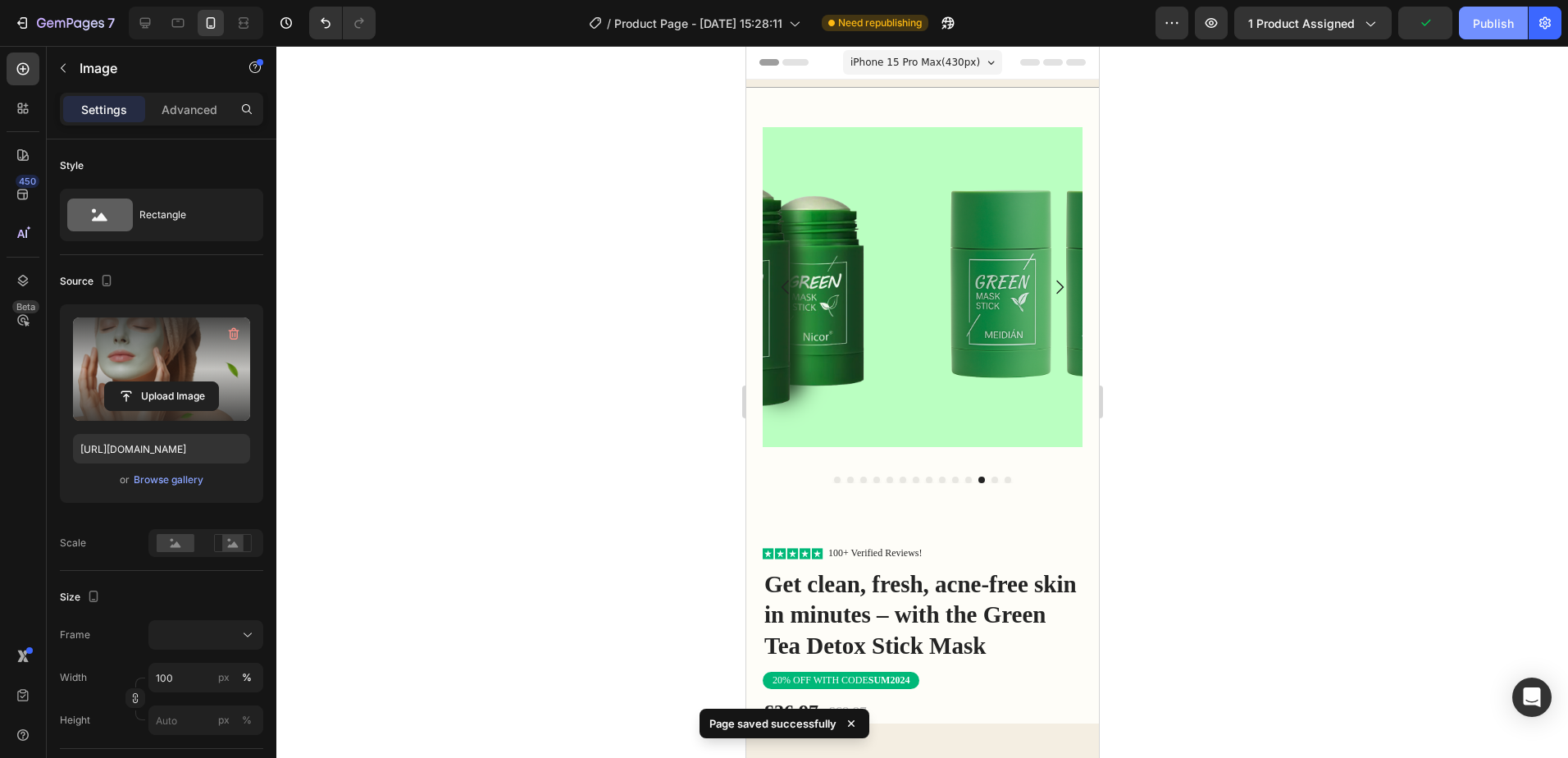
click at [1487, 34] on button "Publish" at bounding box center [1492, 23] width 69 height 33
click at [152, 26] on icon at bounding box center [145, 23] width 16 height 16
type input "[URL][DOMAIN_NAME]"
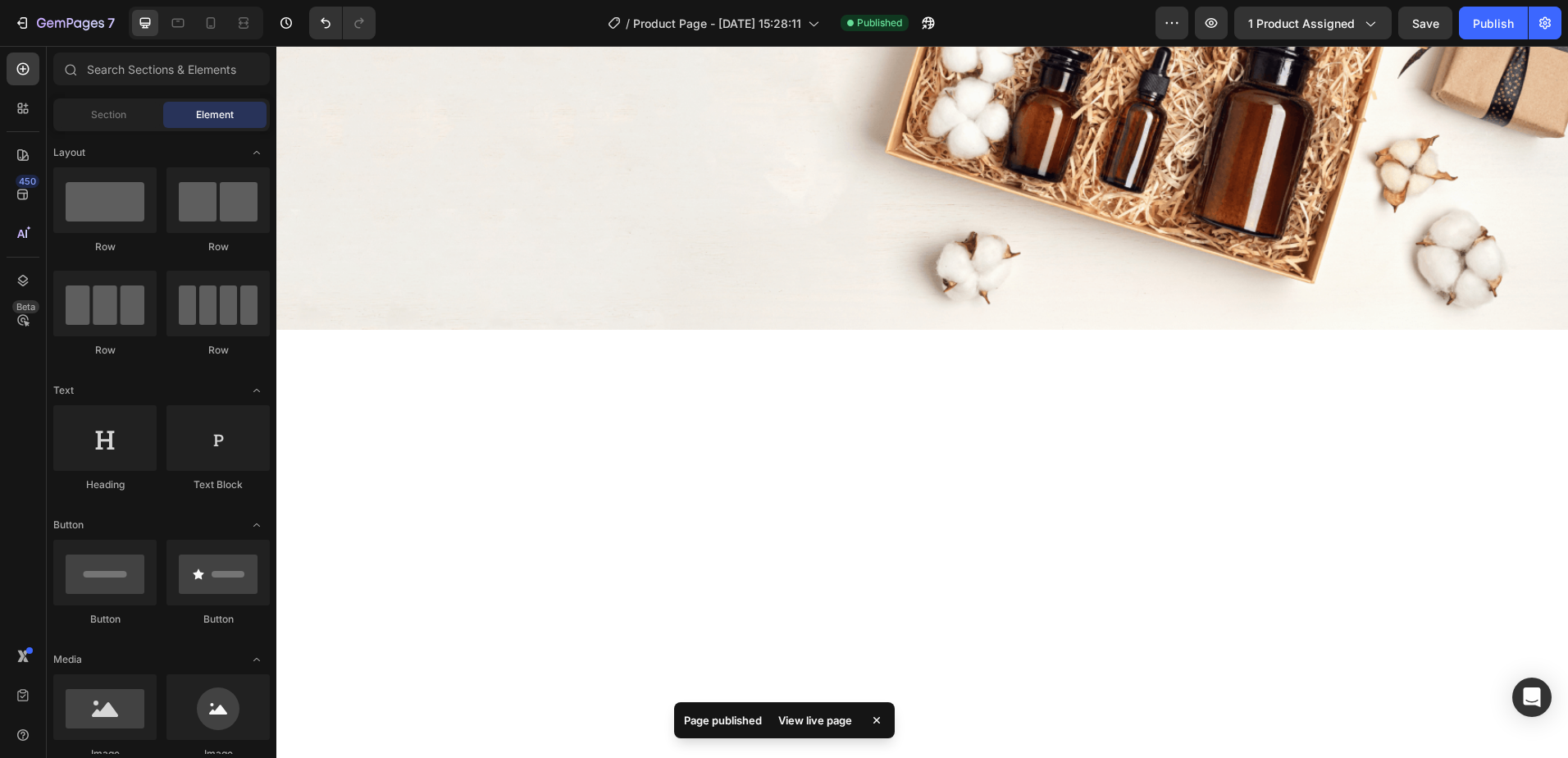
scroll to position [1152, 0]
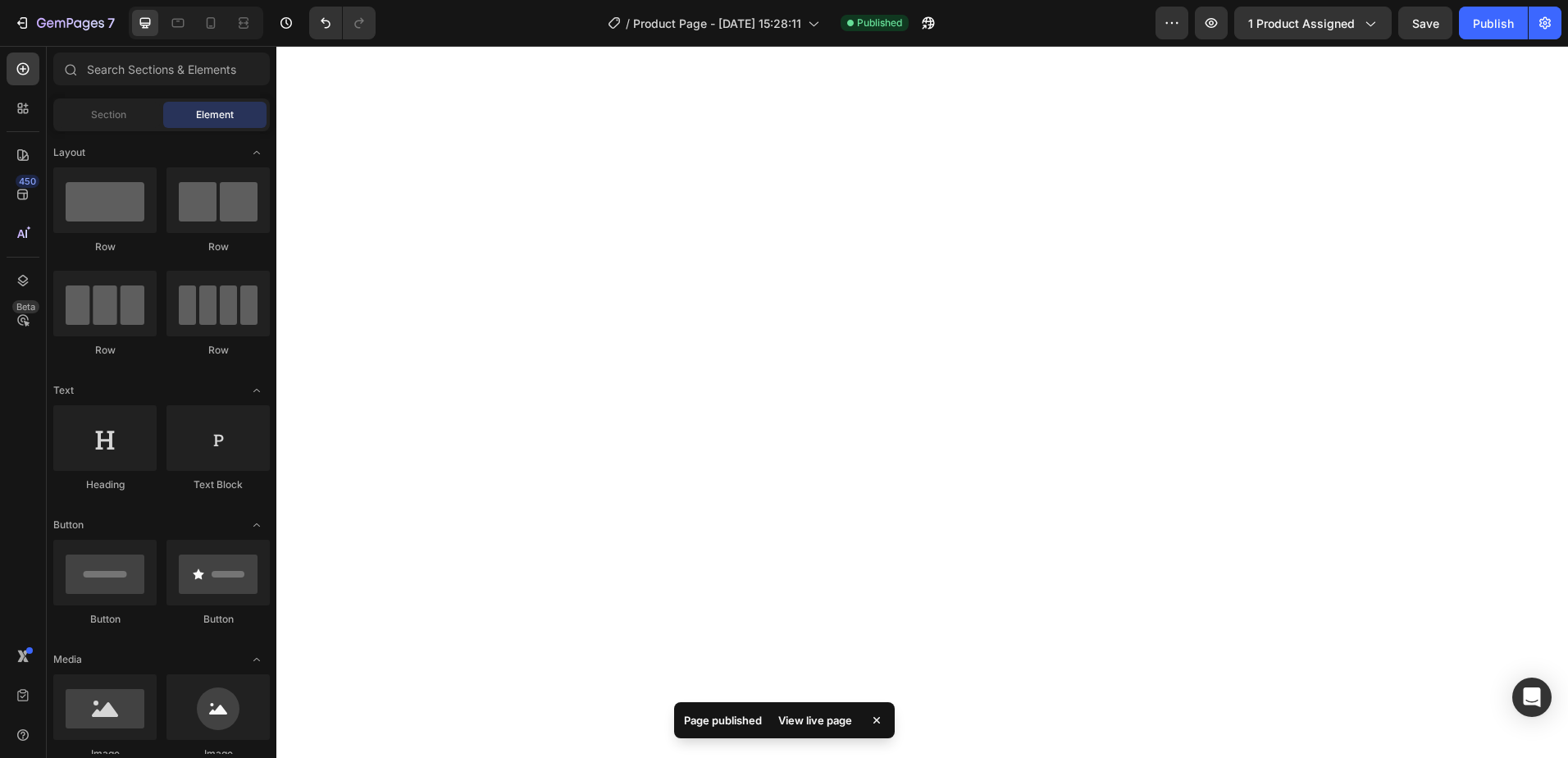
drag, startPoint x: 1560, startPoint y: 494, endPoint x: 1736, endPoint y: 48, distance: 479.5
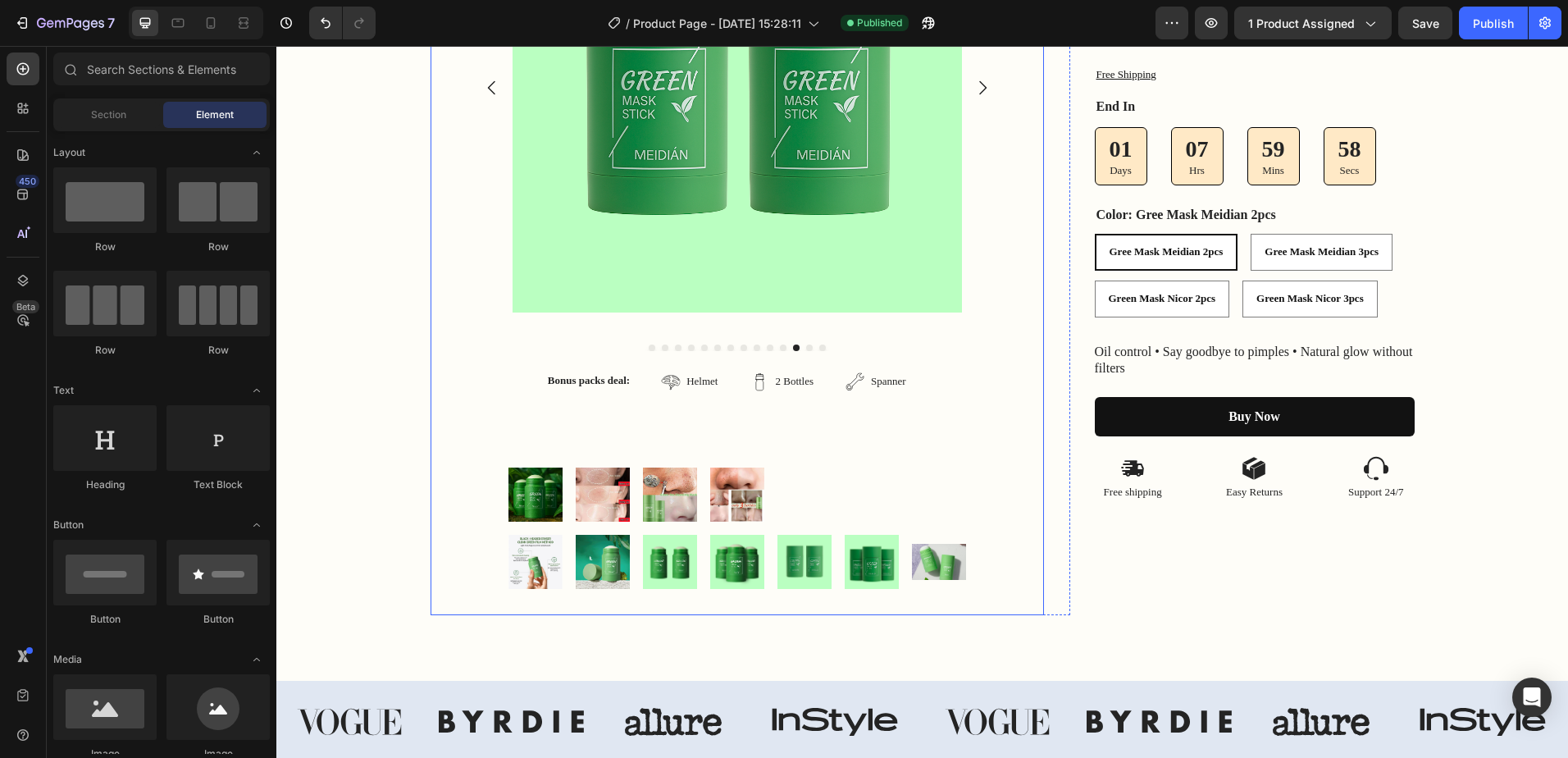
scroll to position [574, 0]
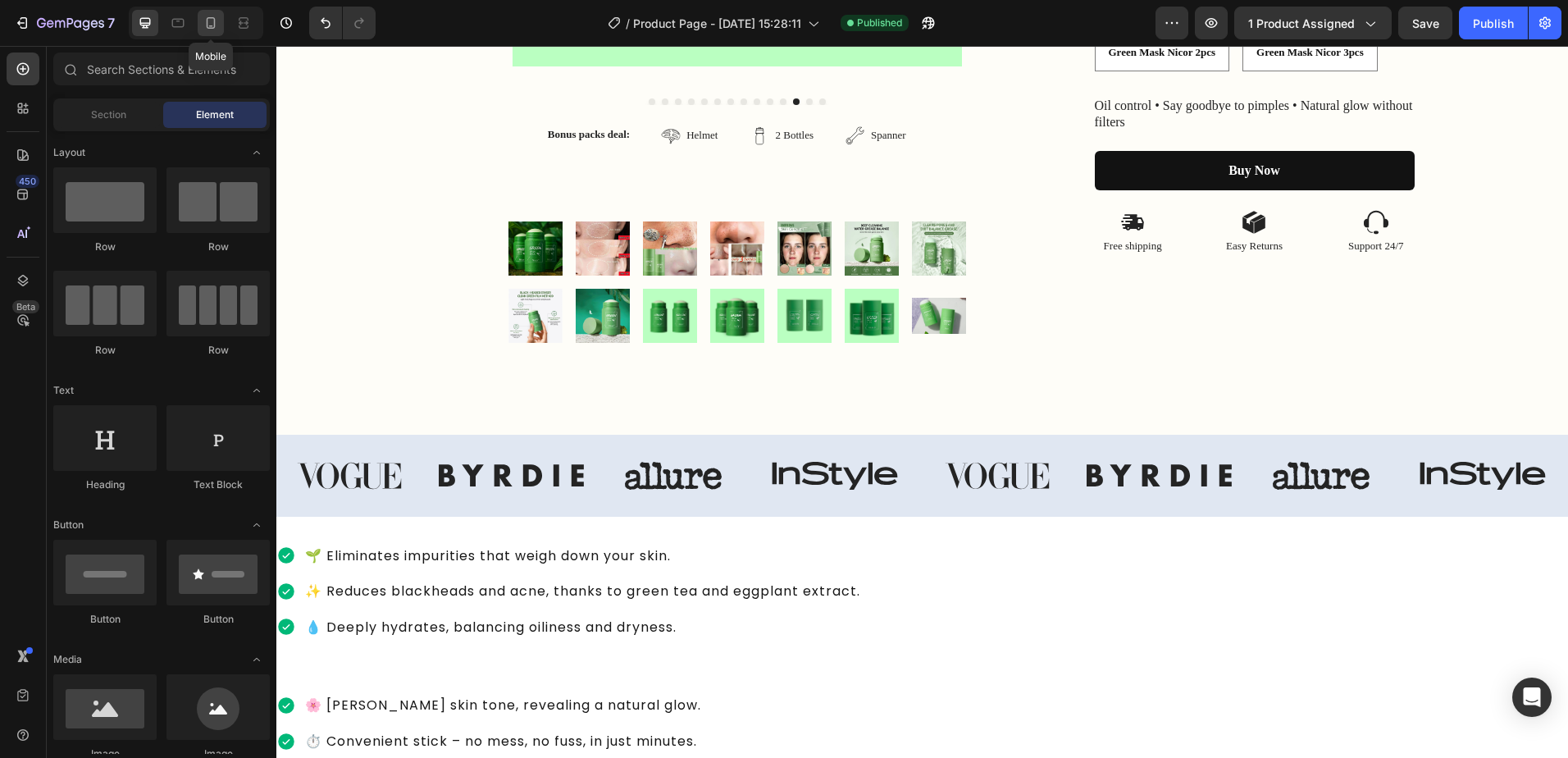
click at [216, 26] on icon at bounding box center [210, 23] width 16 height 16
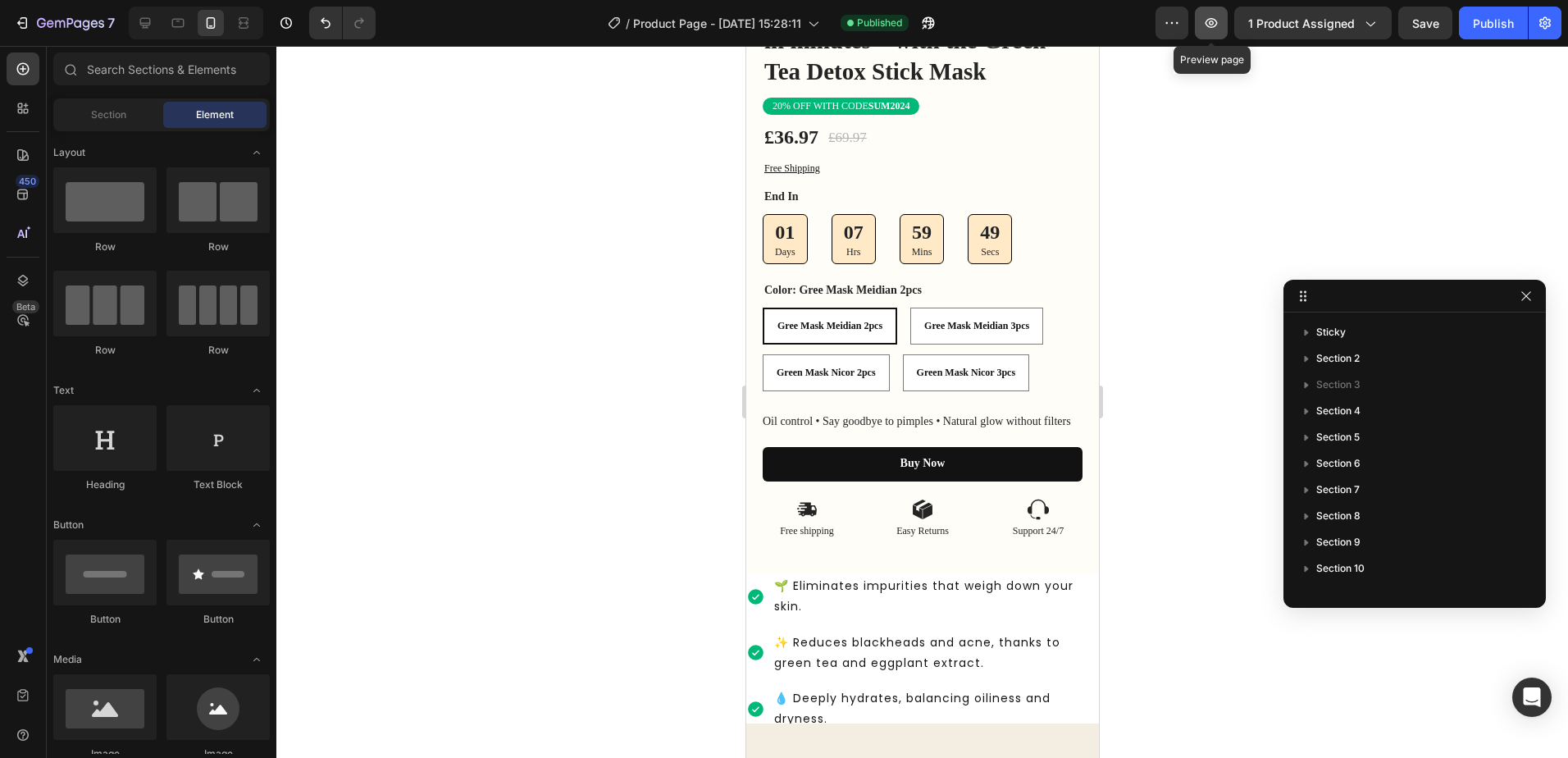
click at [1210, 33] on button "button" at bounding box center [1211, 23] width 33 height 33
click at [1214, 14] on button "button" at bounding box center [1211, 23] width 33 height 33
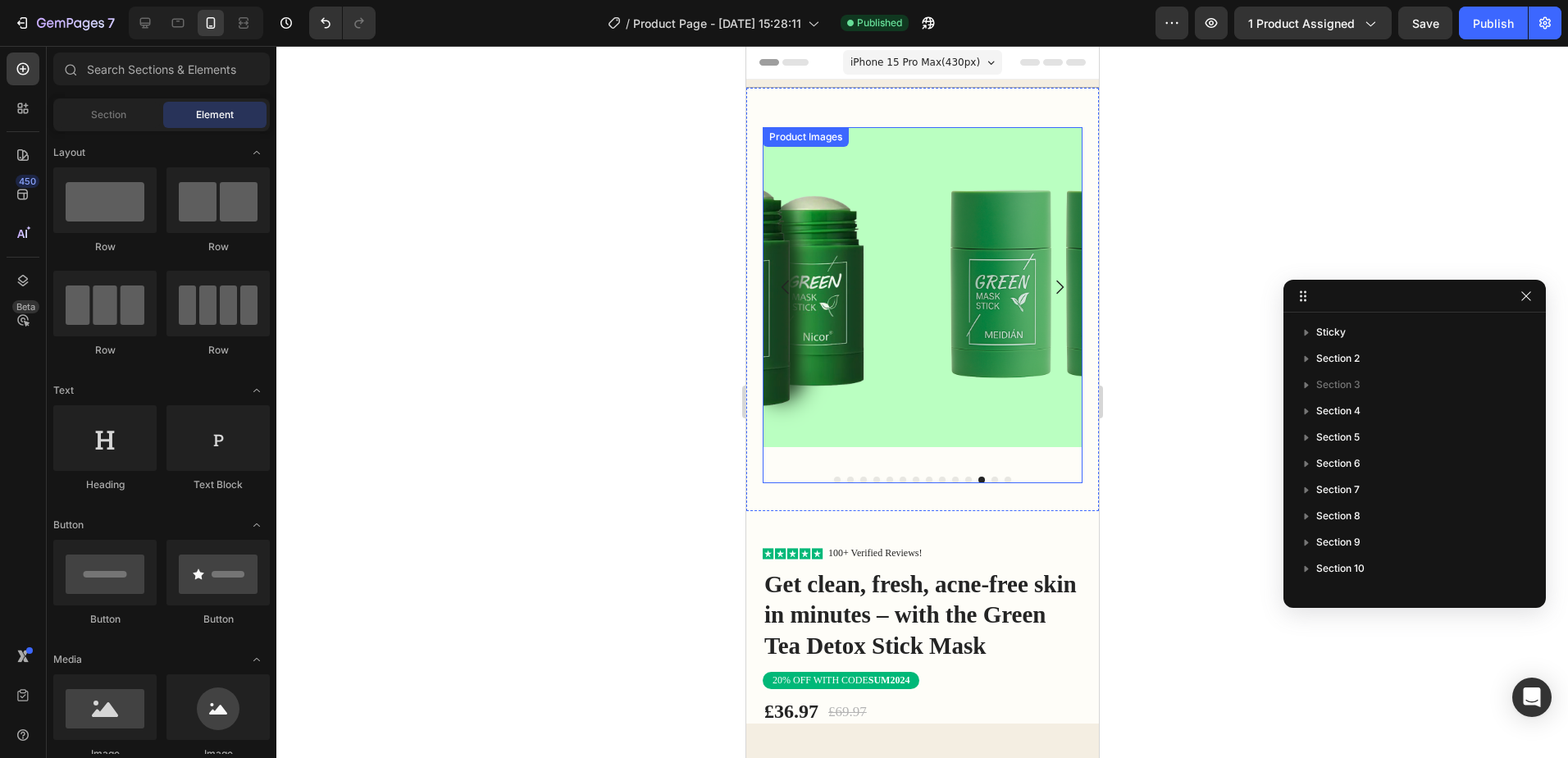
scroll to position [164, 0]
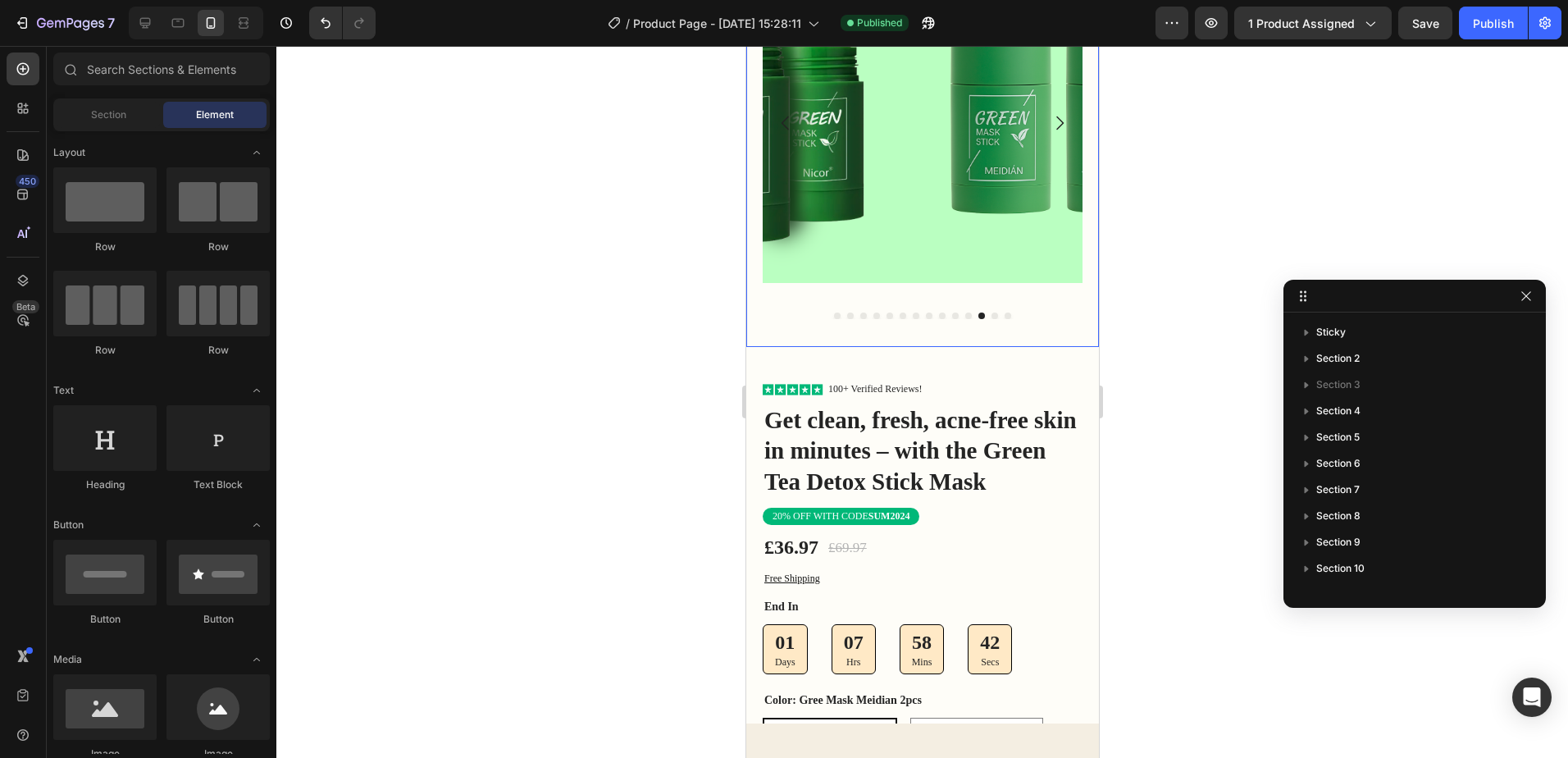
click at [833, 312] on button "Dot" at bounding box center [836, 315] width 7 height 7
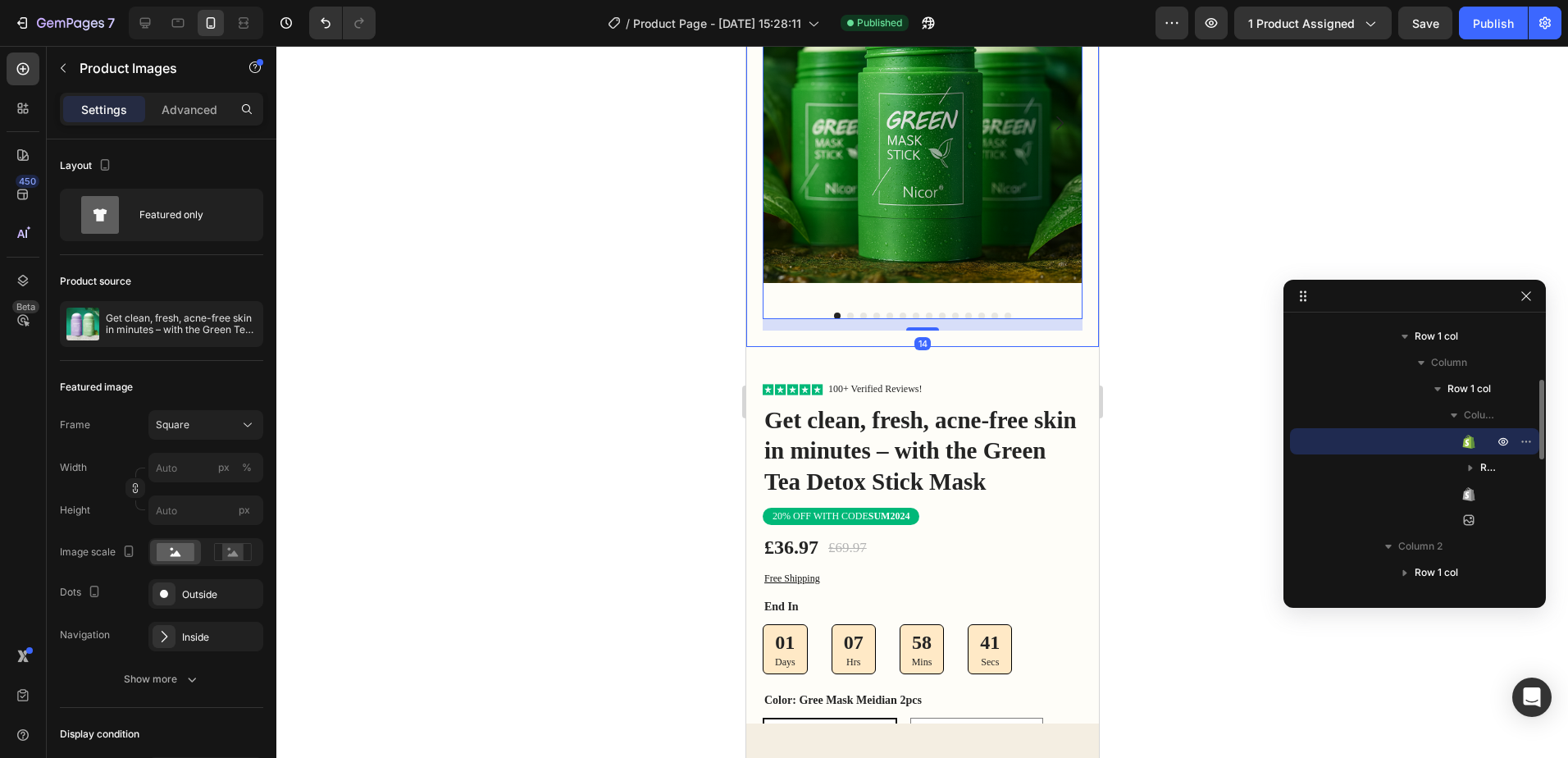
scroll to position [0, 0]
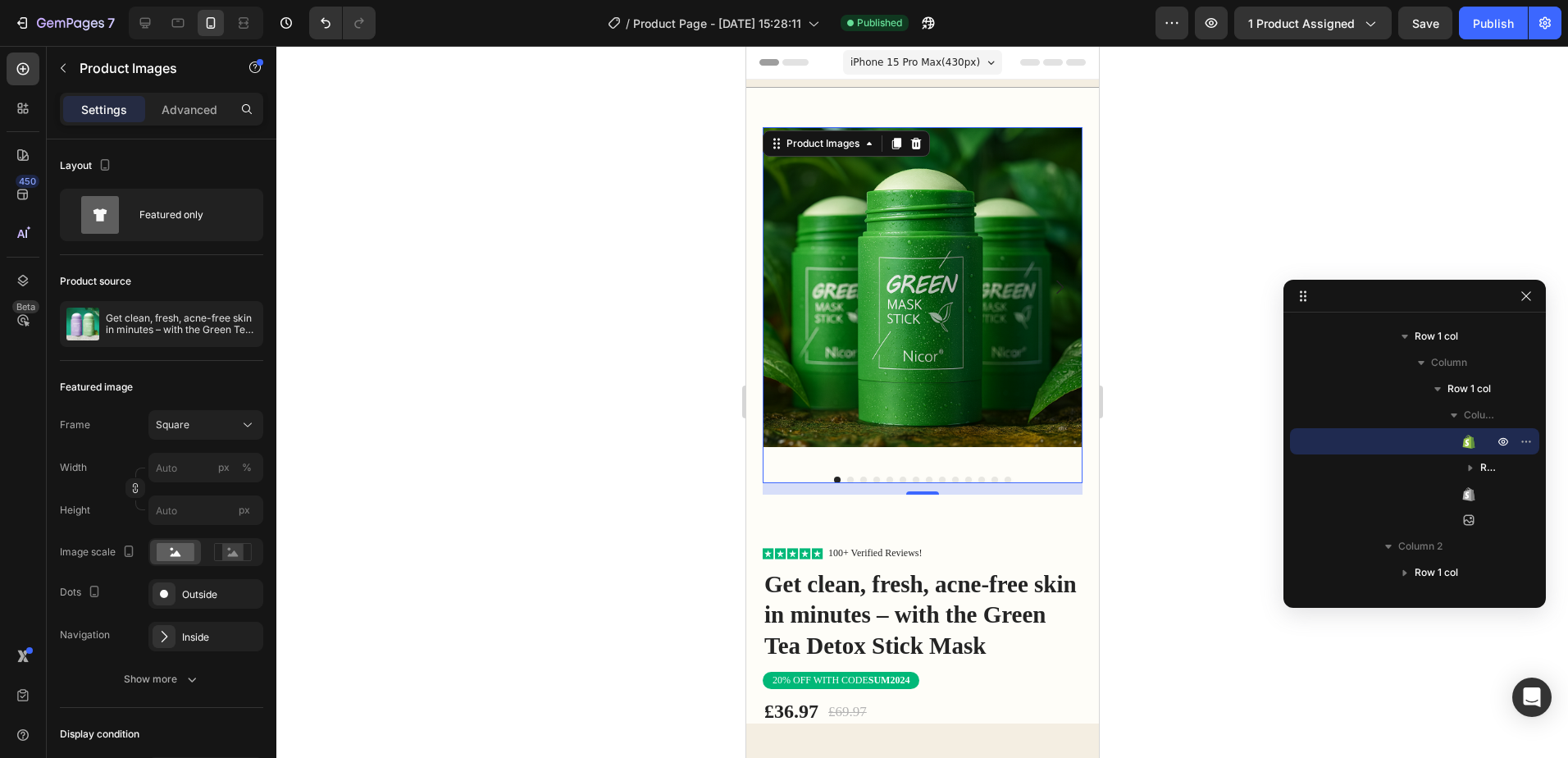
click at [845, 484] on div "14" at bounding box center [921, 489] width 320 height 11
click at [846, 477] on button "Dot" at bounding box center [849, 480] width 7 height 7
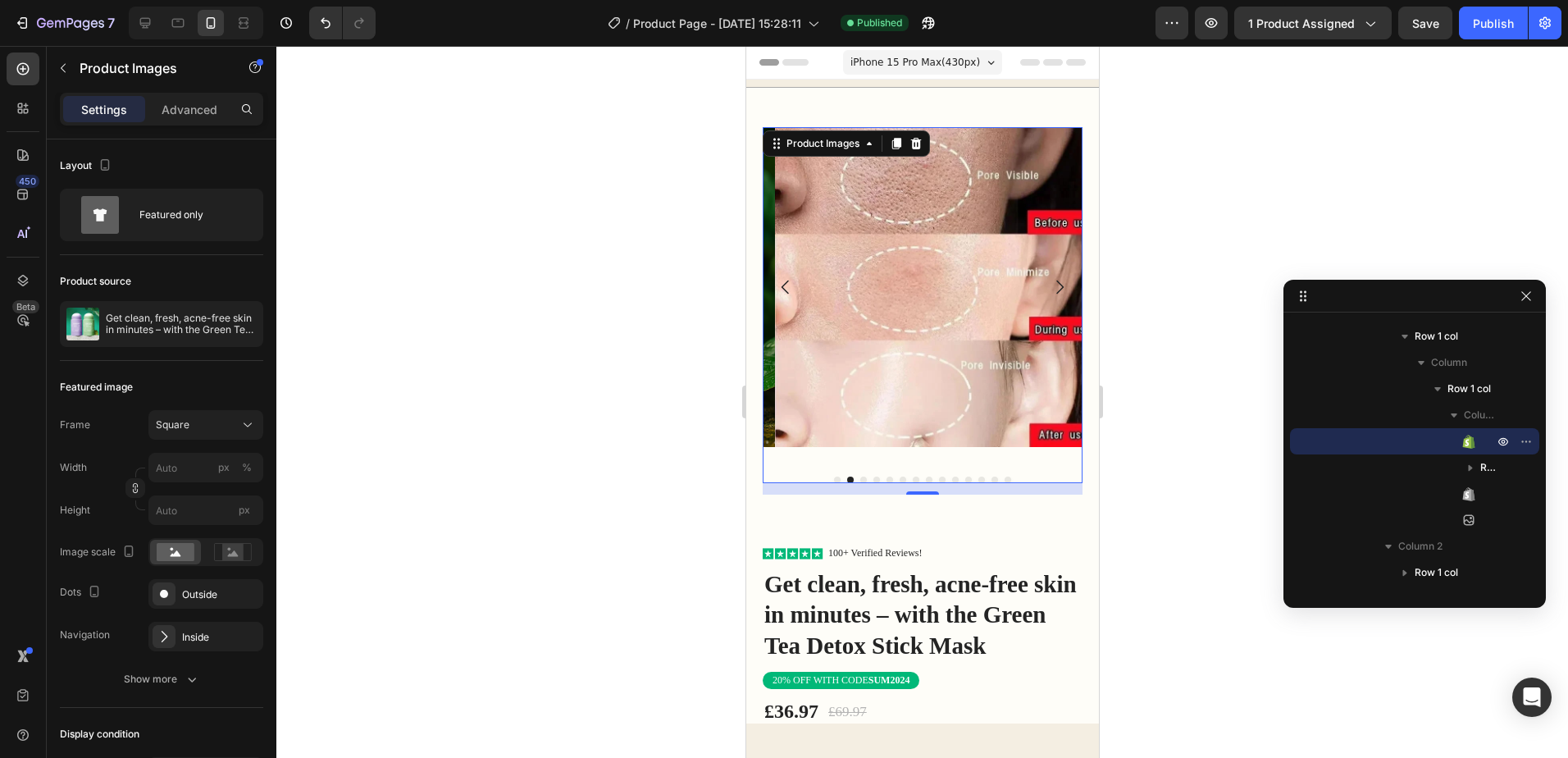
click at [860, 477] on button "Dot" at bounding box center [862, 480] width 7 height 7
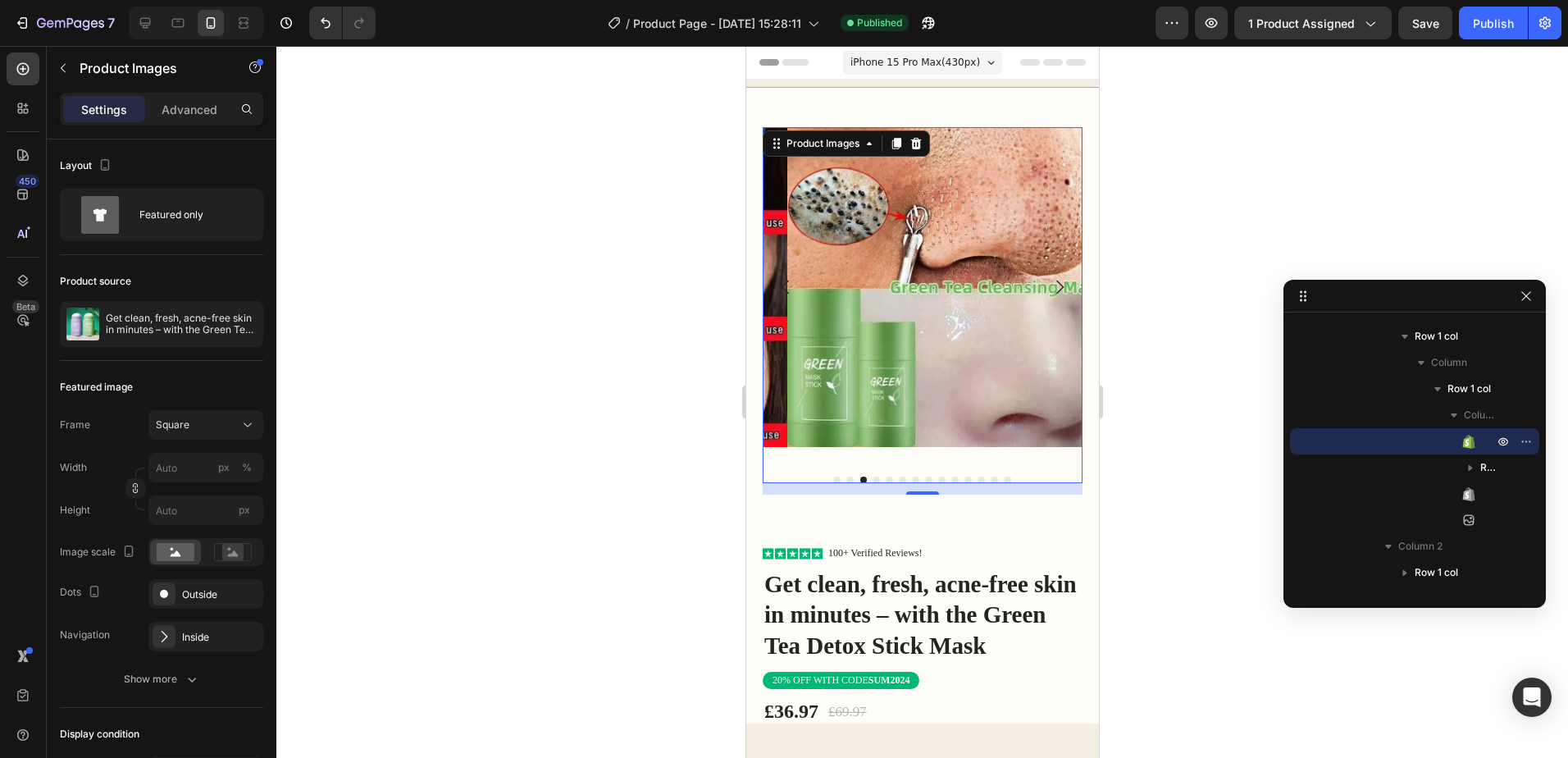
click at [872, 477] on div at bounding box center [921, 480] width 320 height 7
click at [862, 477] on div at bounding box center [921, 480] width 320 height 7
click at [872, 477] on button "Dot" at bounding box center [875, 480] width 7 height 7
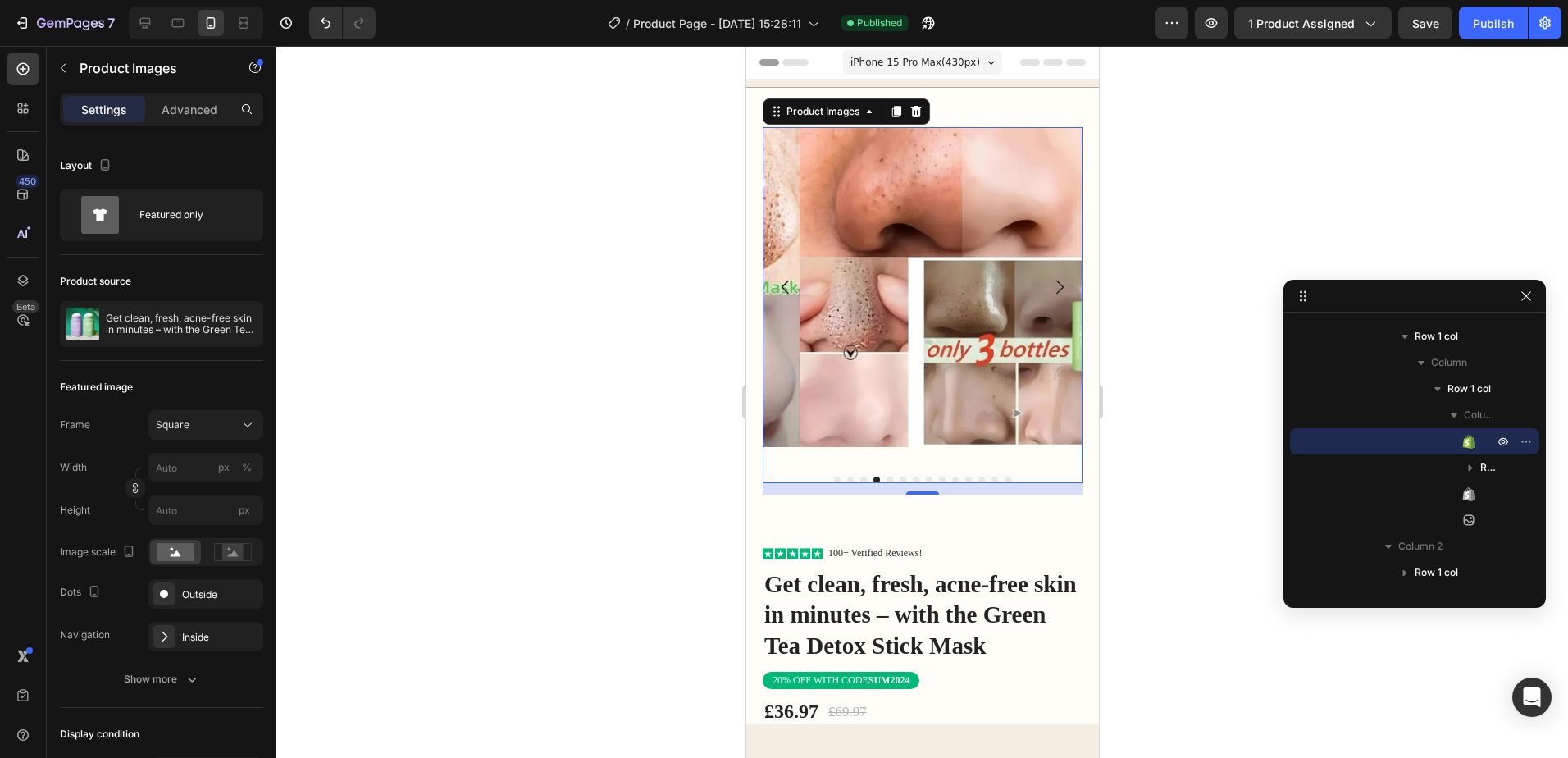
click at [898, 477] on button "Dot" at bounding box center [901, 480] width 7 height 7
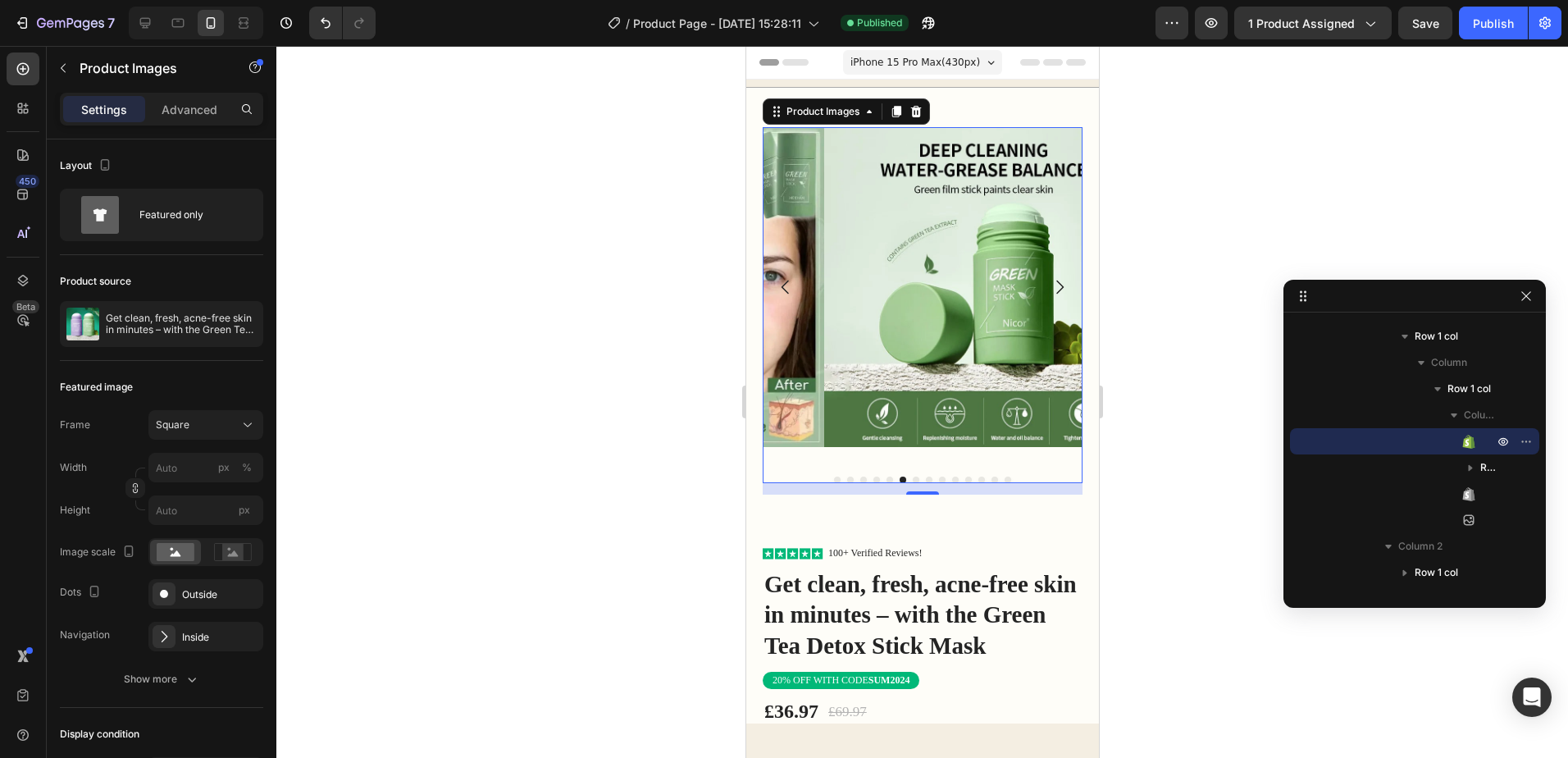
click at [872, 477] on button "Dot" at bounding box center [875, 480] width 7 height 7
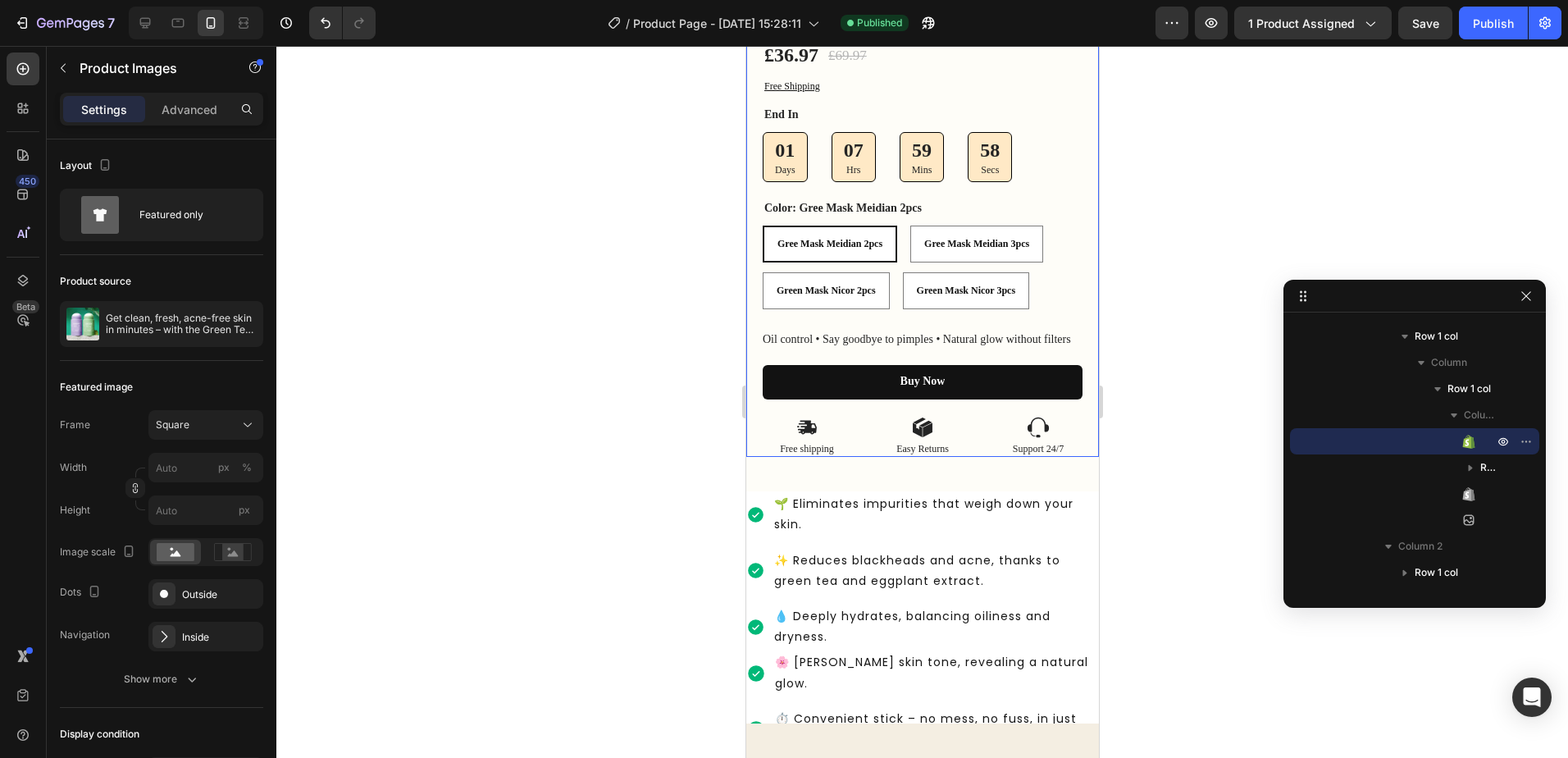
scroll to position [738, 0]
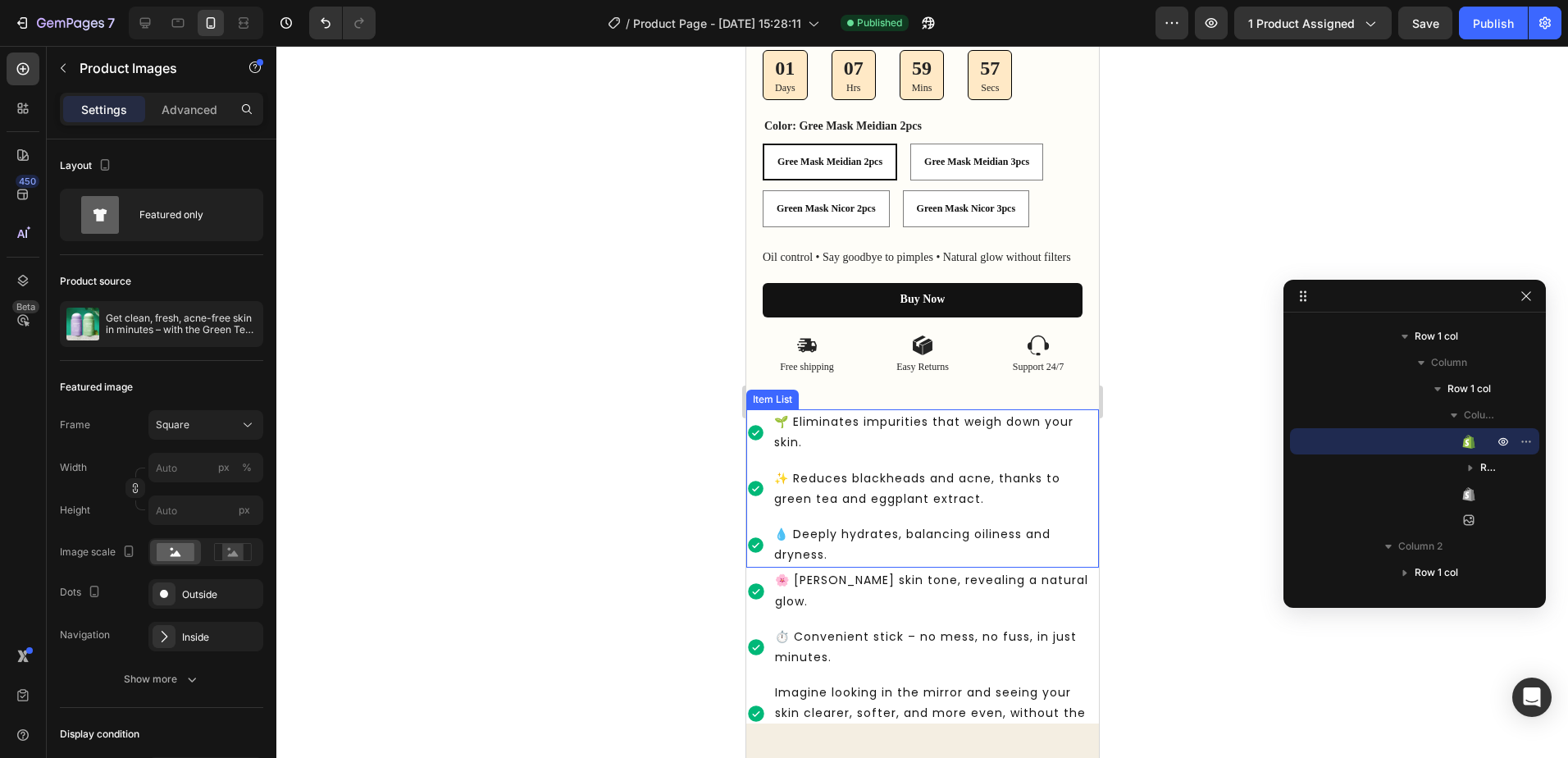
click at [891, 444] on p "🌱 Eliminates impurities that weigh down your skin." at bounding box center [934, 432] width 322 height 41
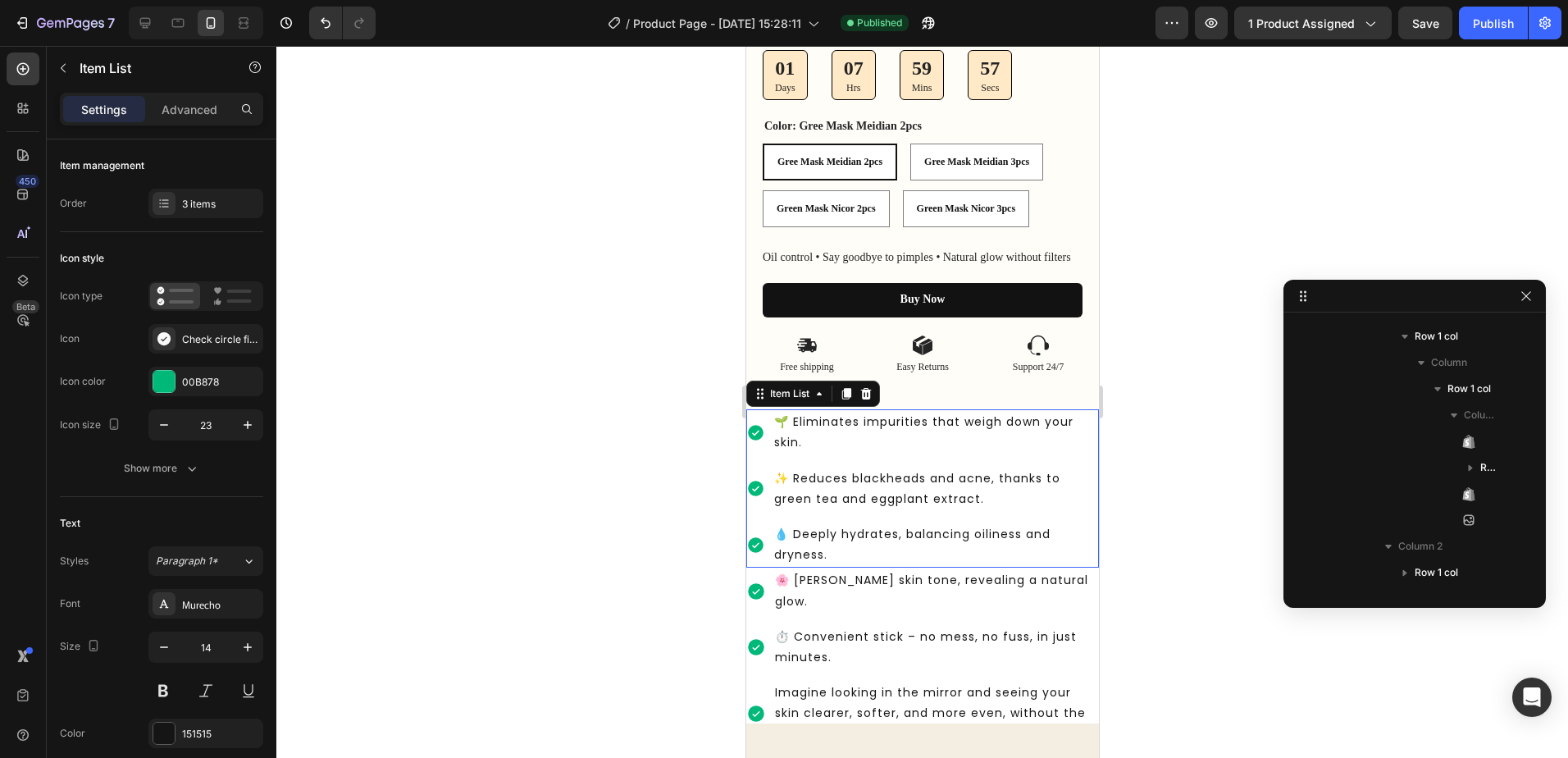
scroll to position [442, 0]
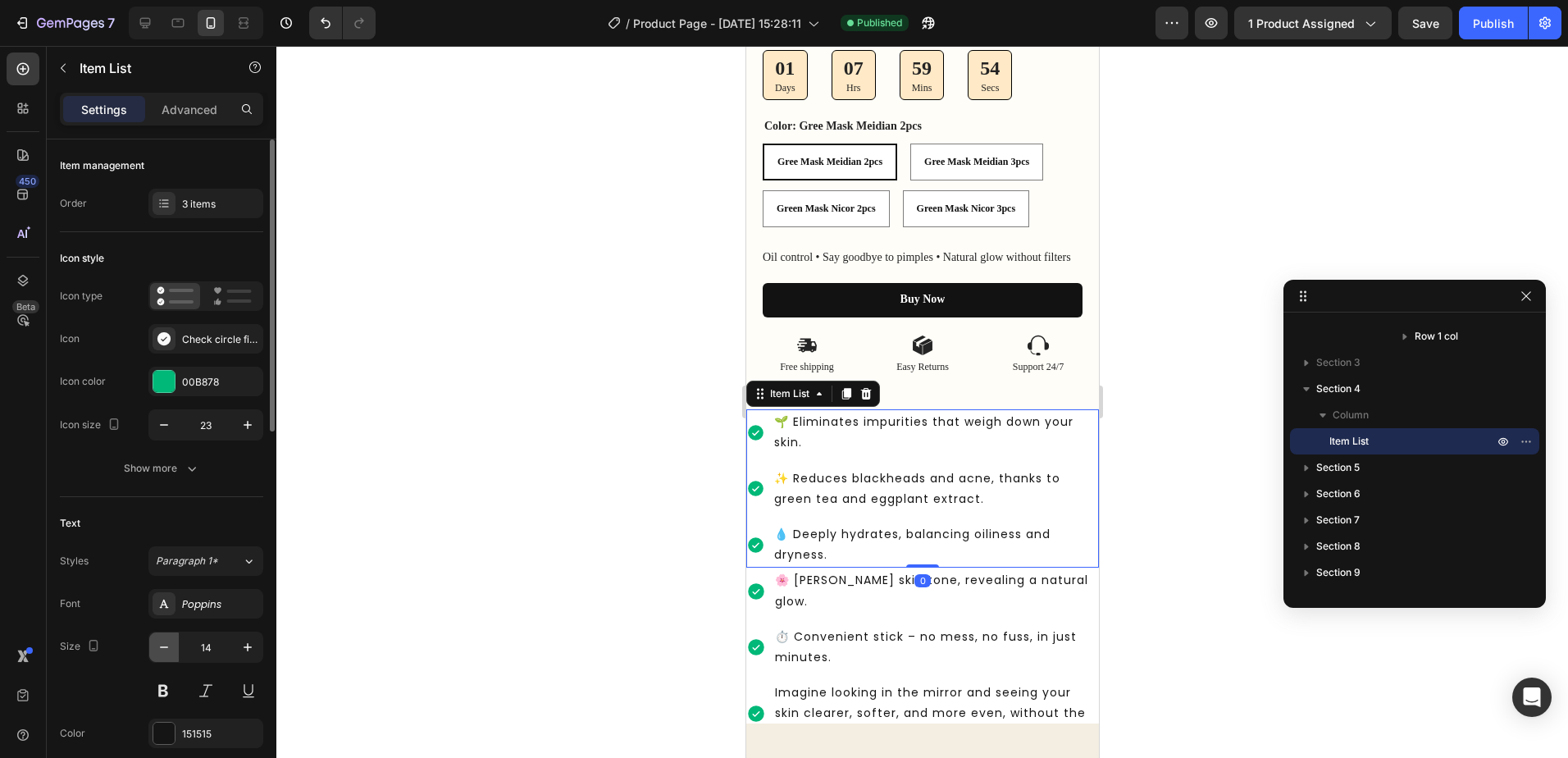
click at [160, 650] on icon "button" at bounding box center [164, 646] width 16 height 16
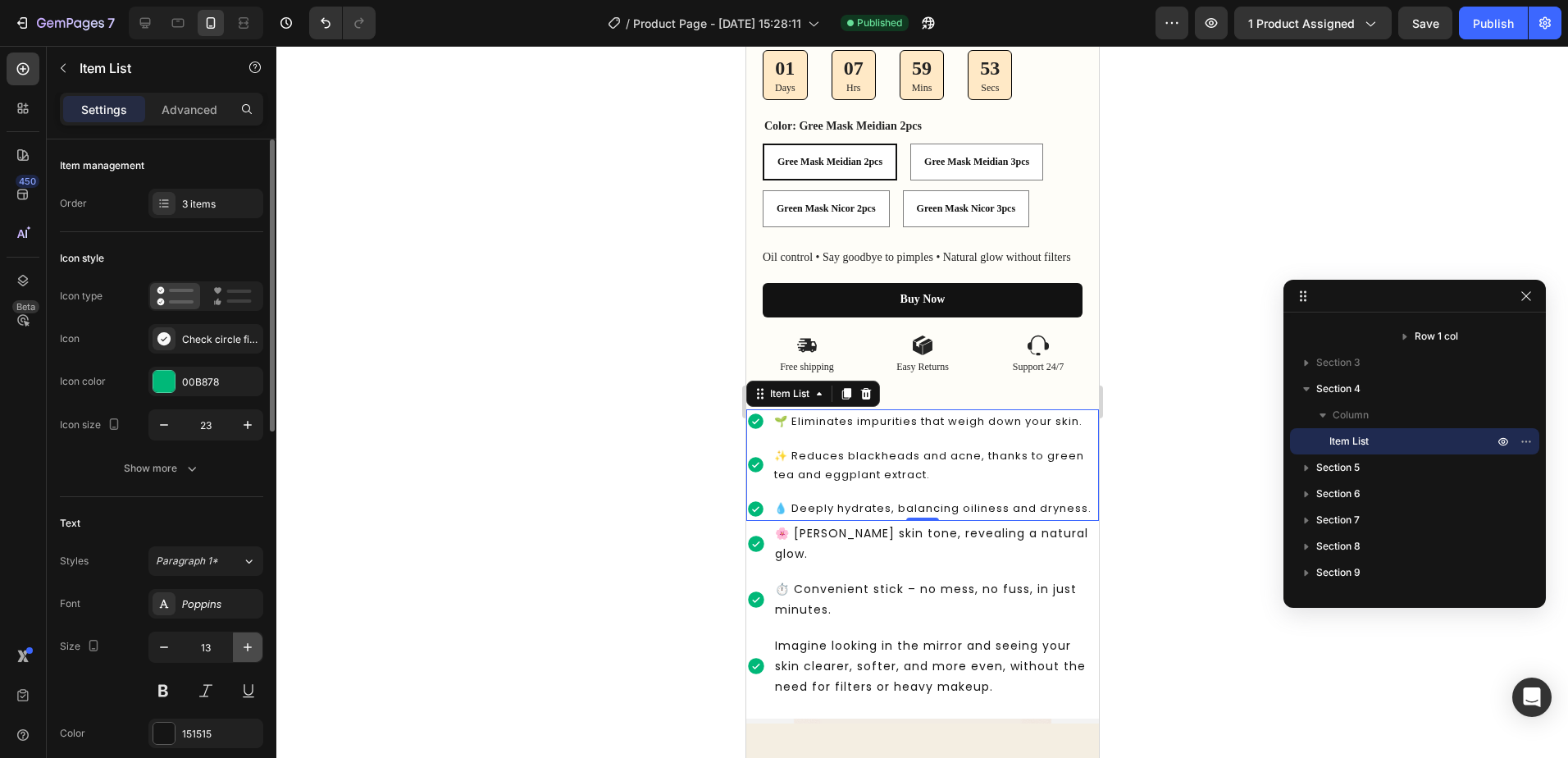
click at [247, 651] on icon "button" at bounding box center [247, 646] width 16 height 16
type input "14"
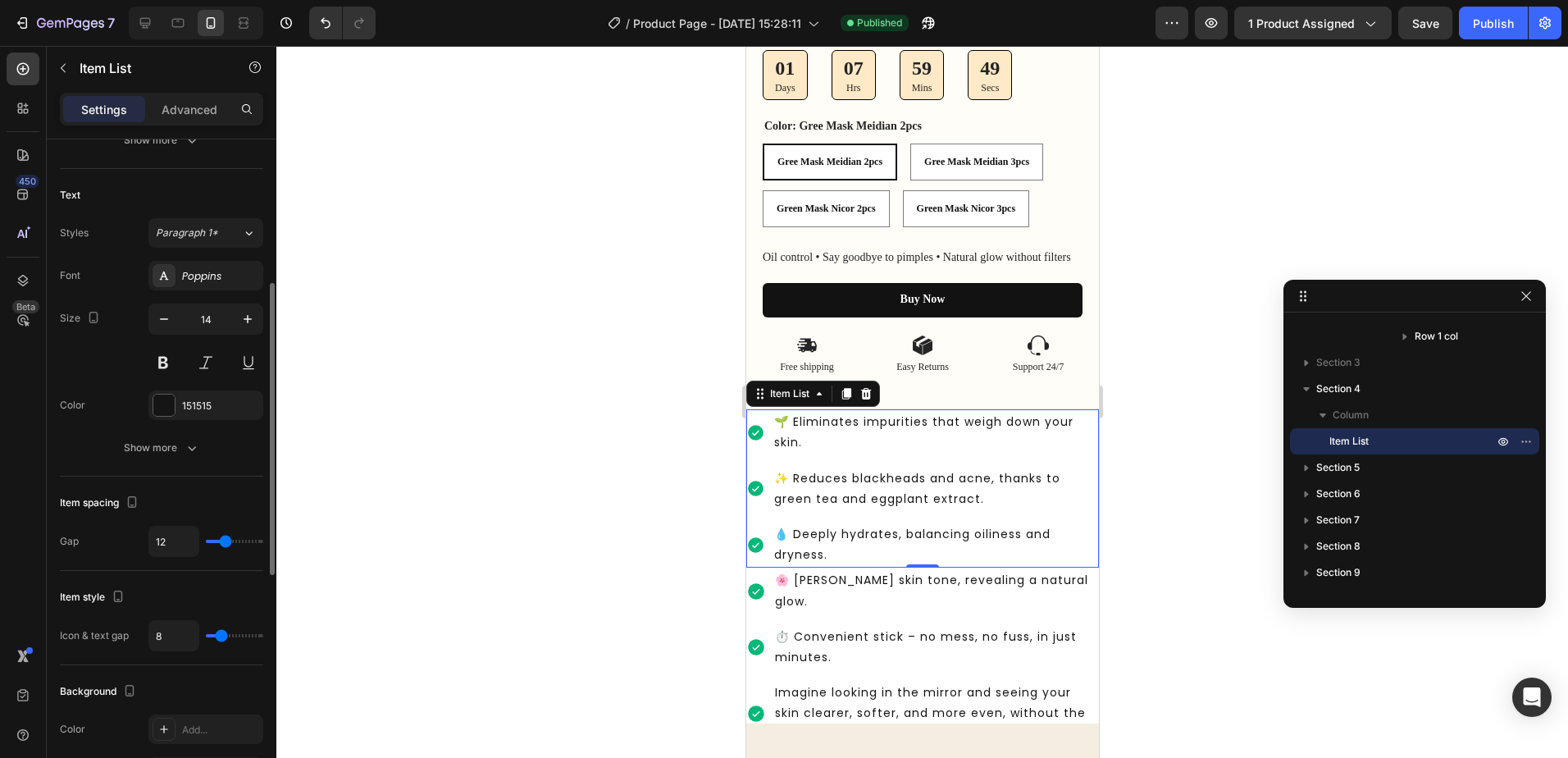
scroll to position [410, 0]
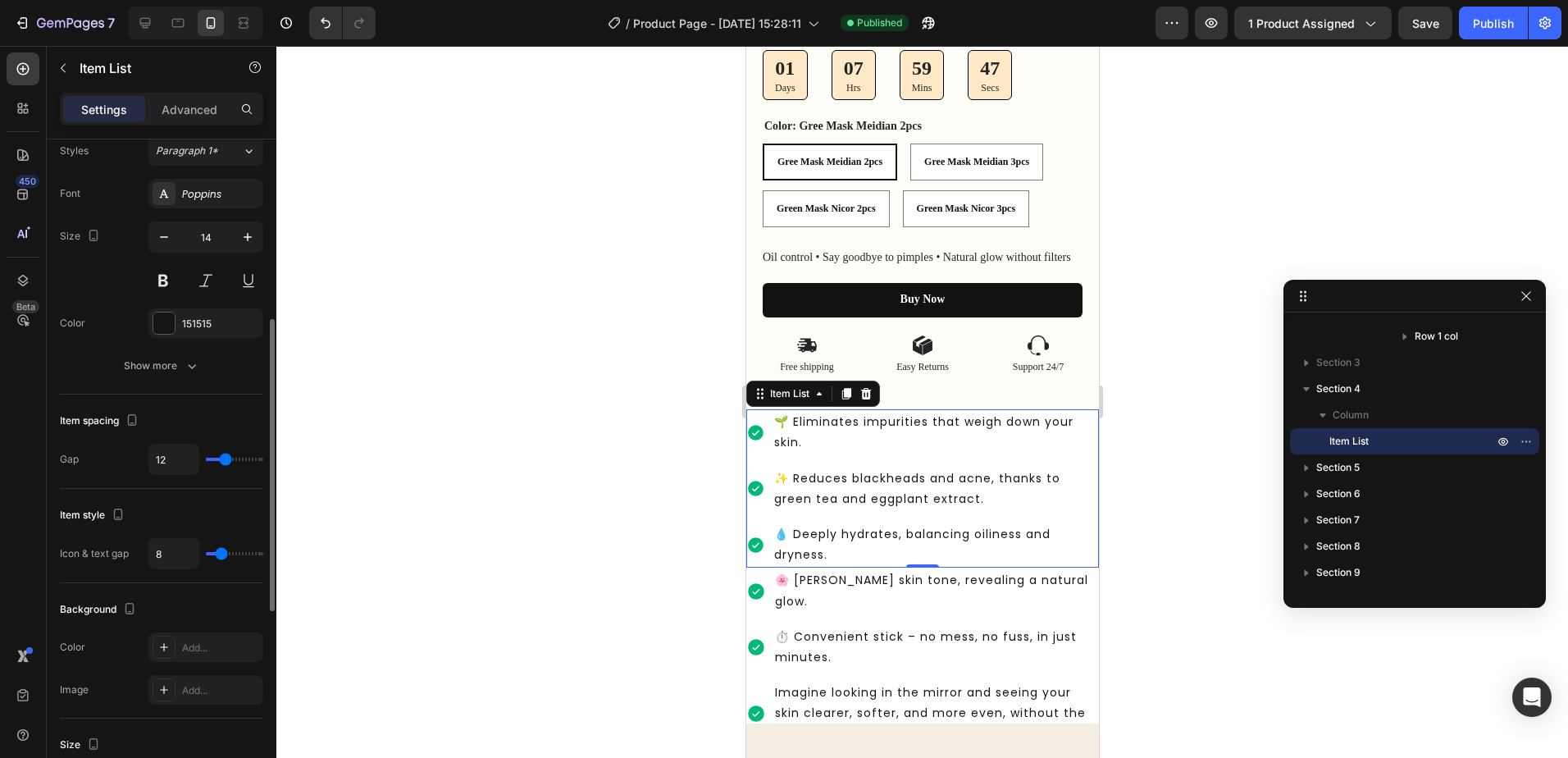
type input "7"
type input "8"
type input "9"
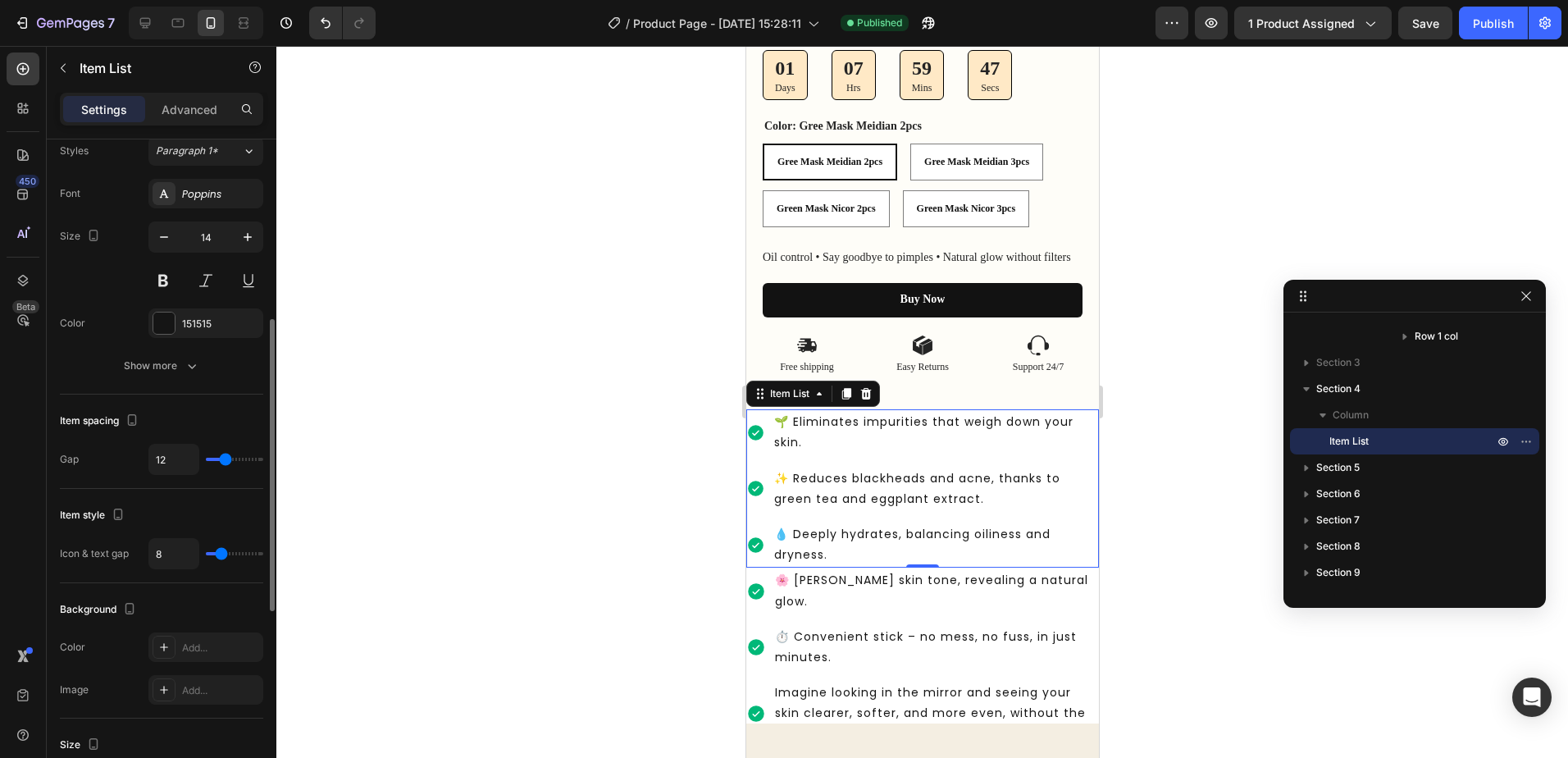
type input "9"
type input "10"
type input "11"
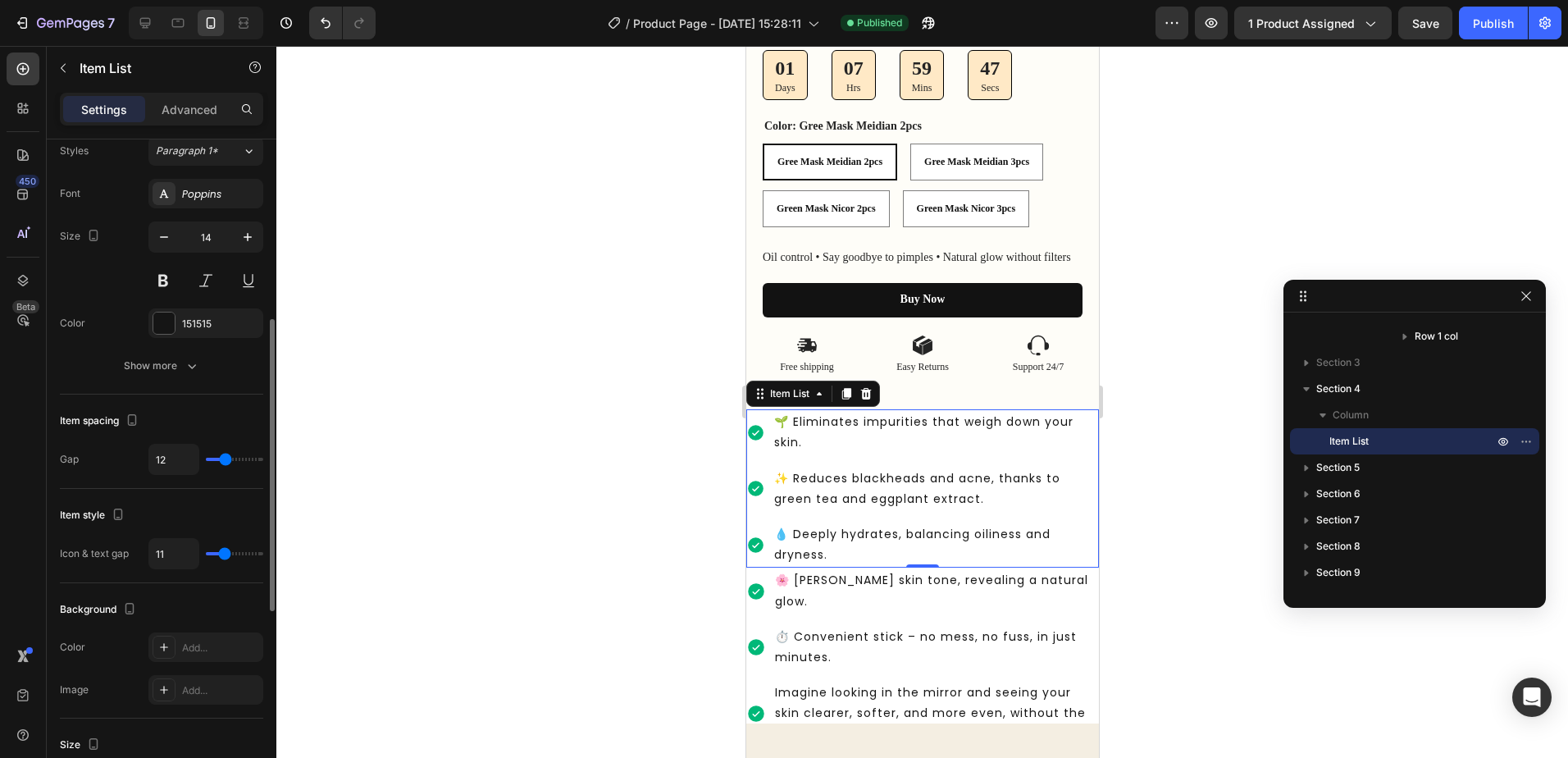
type input "13"
type input "15"
type input "16"
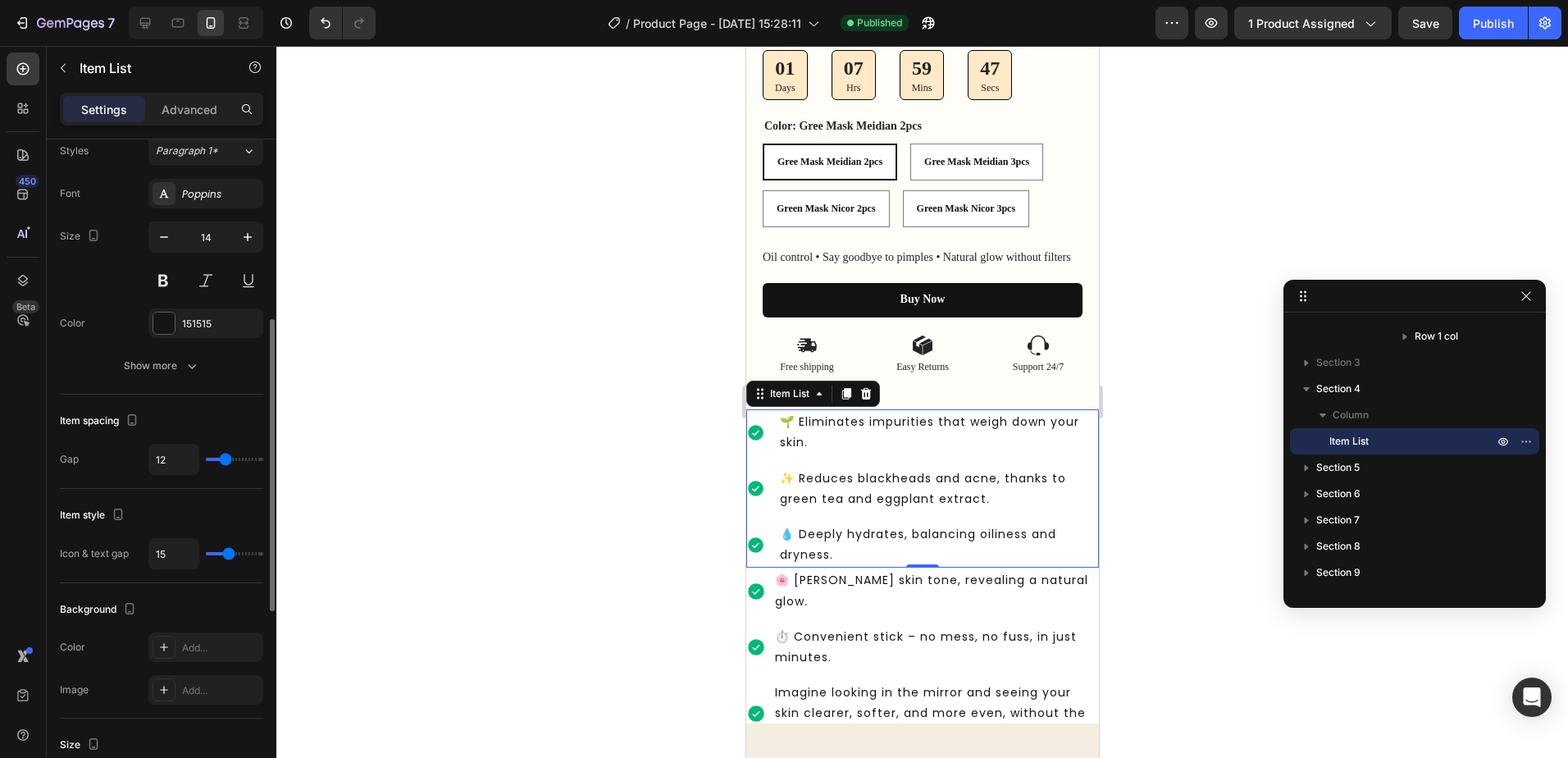
type input "16"
type input "19"
type input "28"
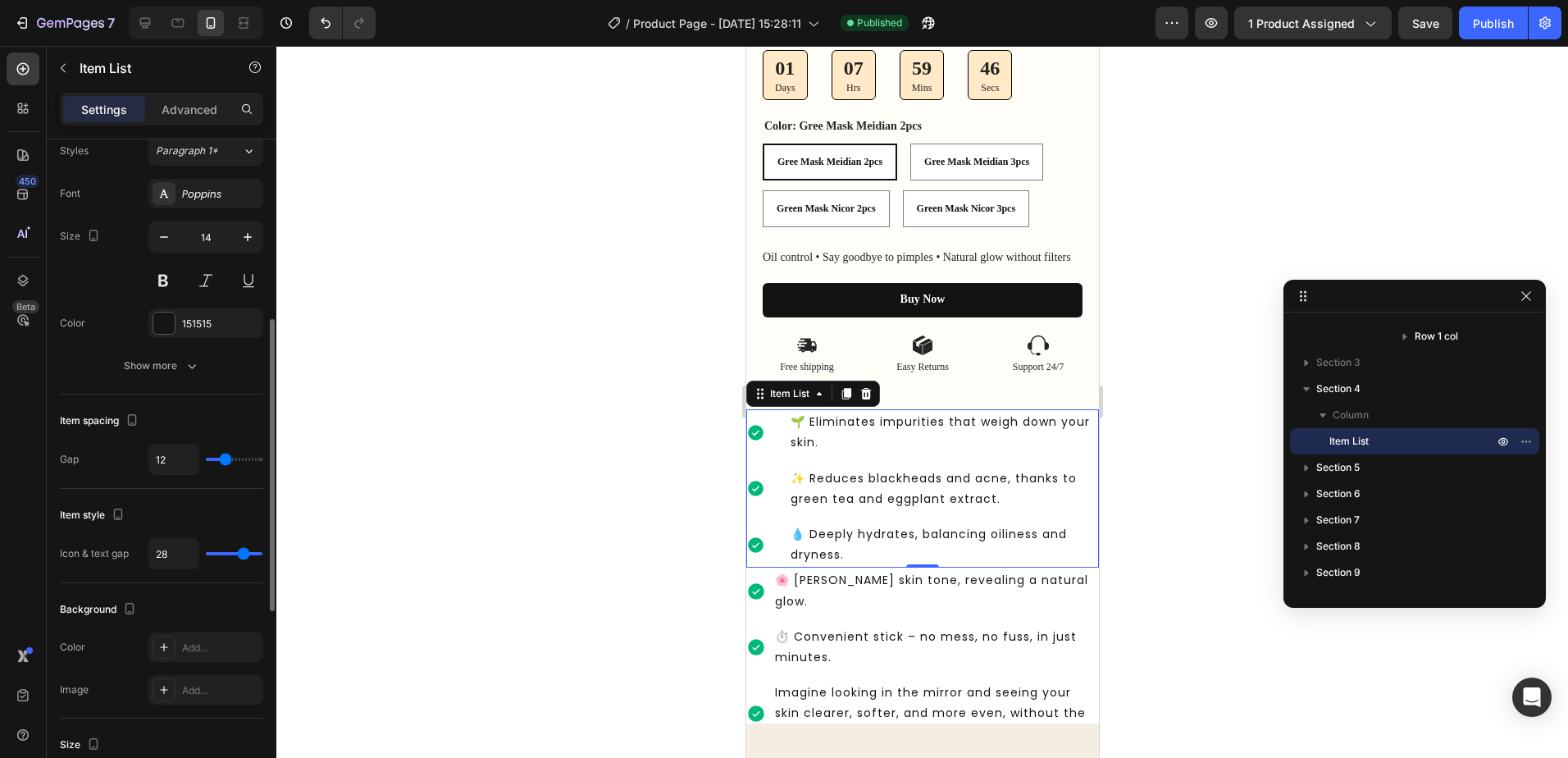
type input "39"
type input "40"
type input "0"
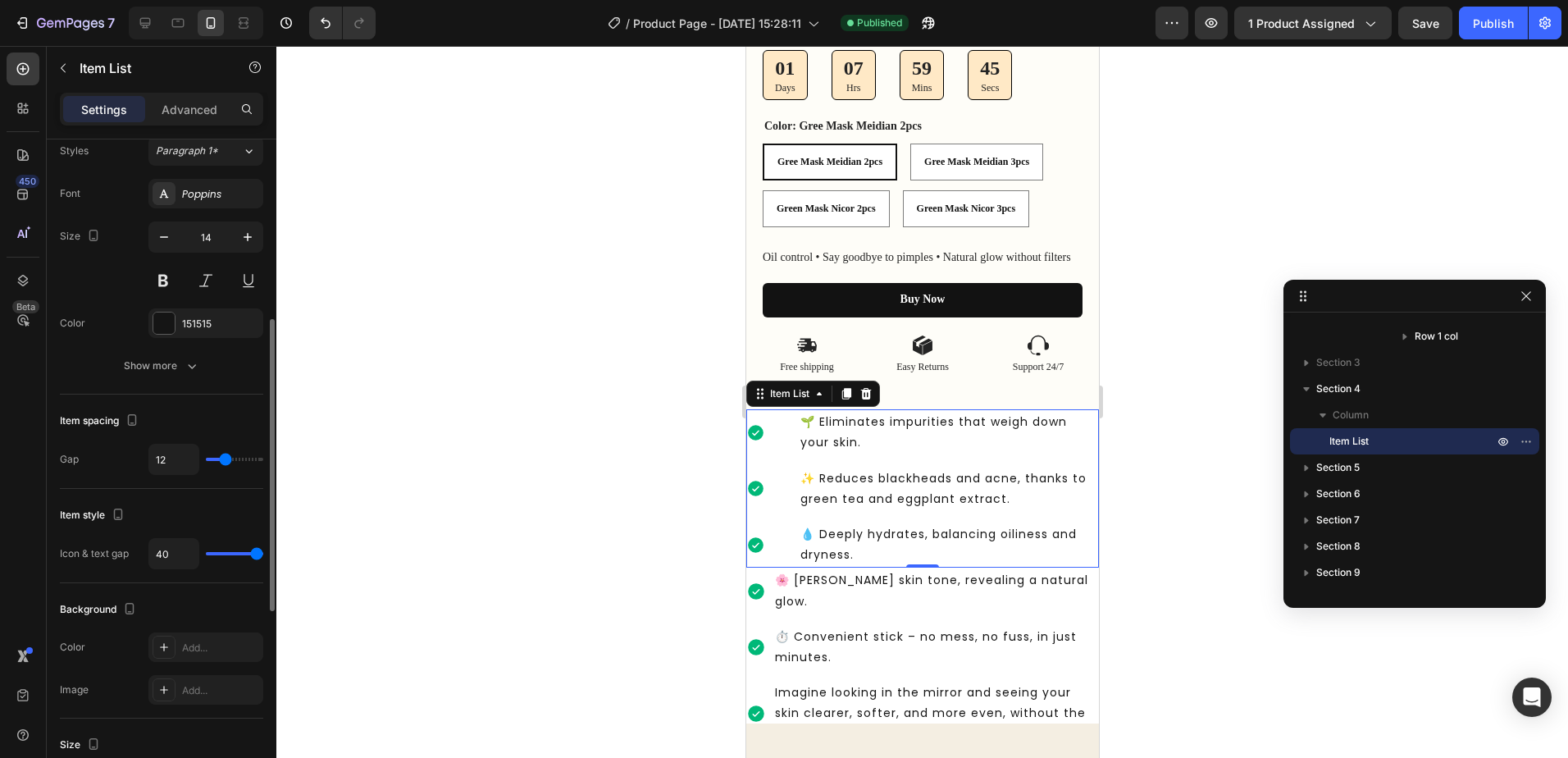
type input "0"
type input "5"
type input "6"
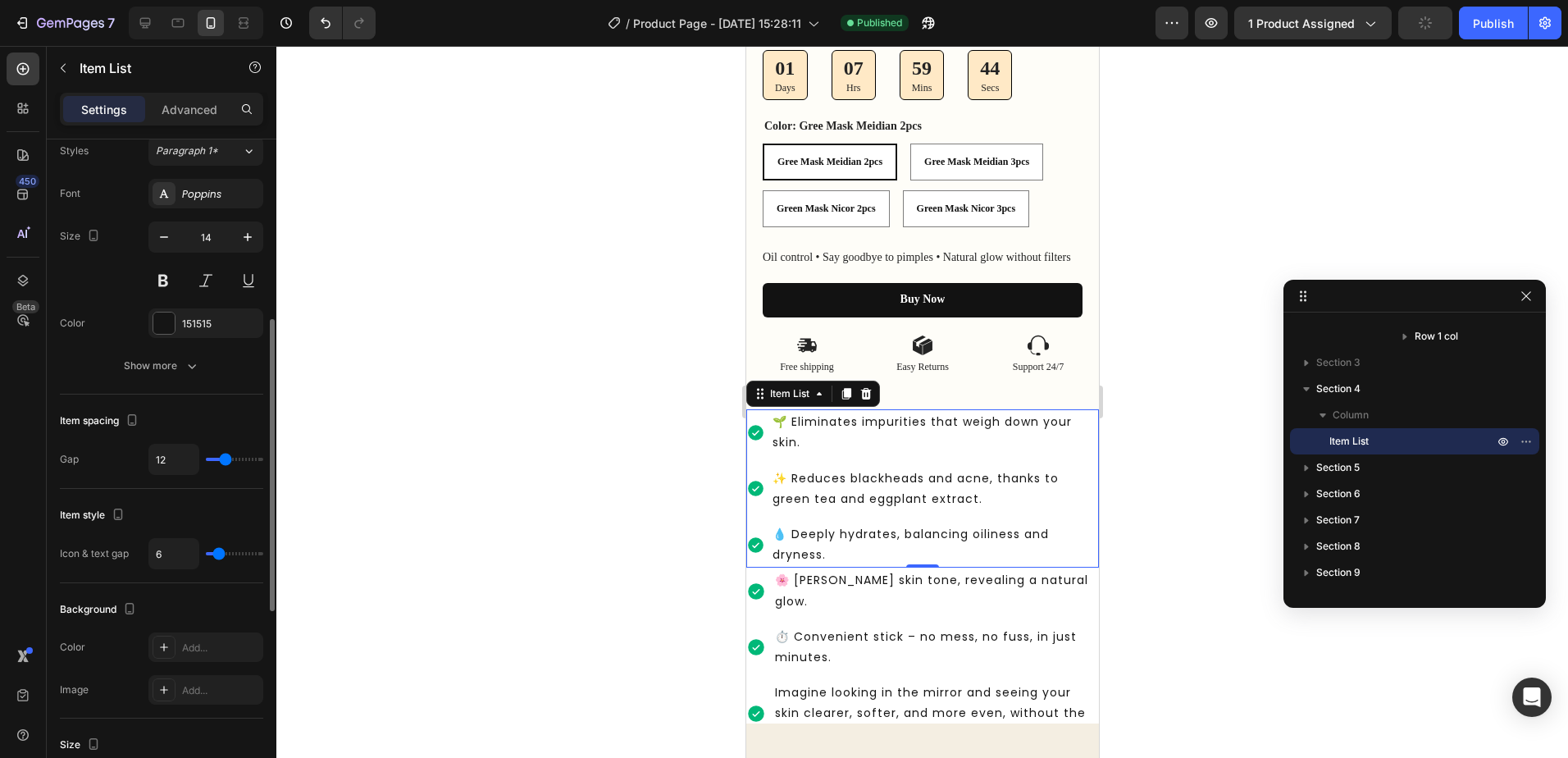
click at [218, 555] on input "range" at bounding box center [235, 553] width 58 height 3
type input "10"
type input "16"
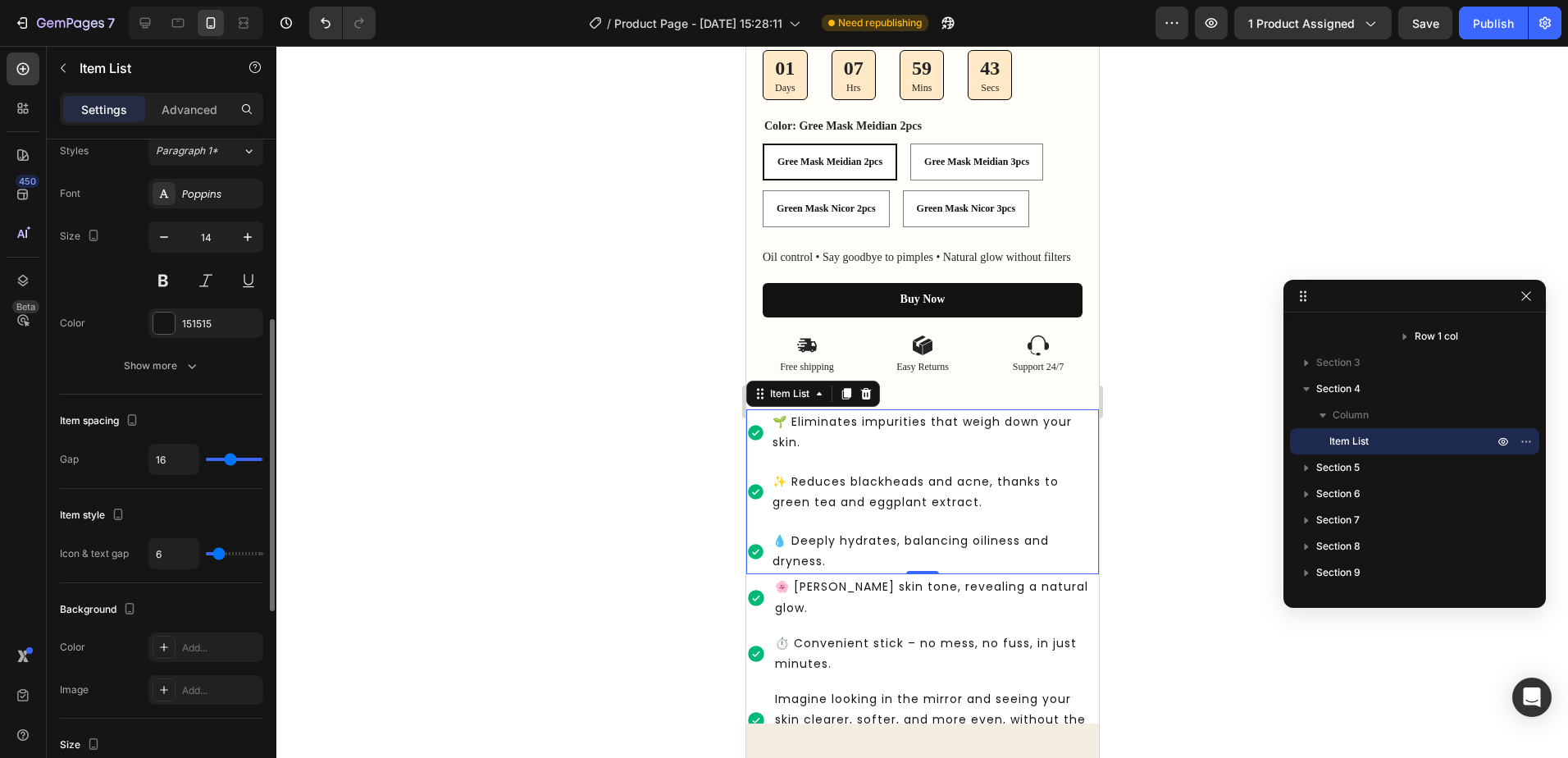
type input "39"
type input "40"
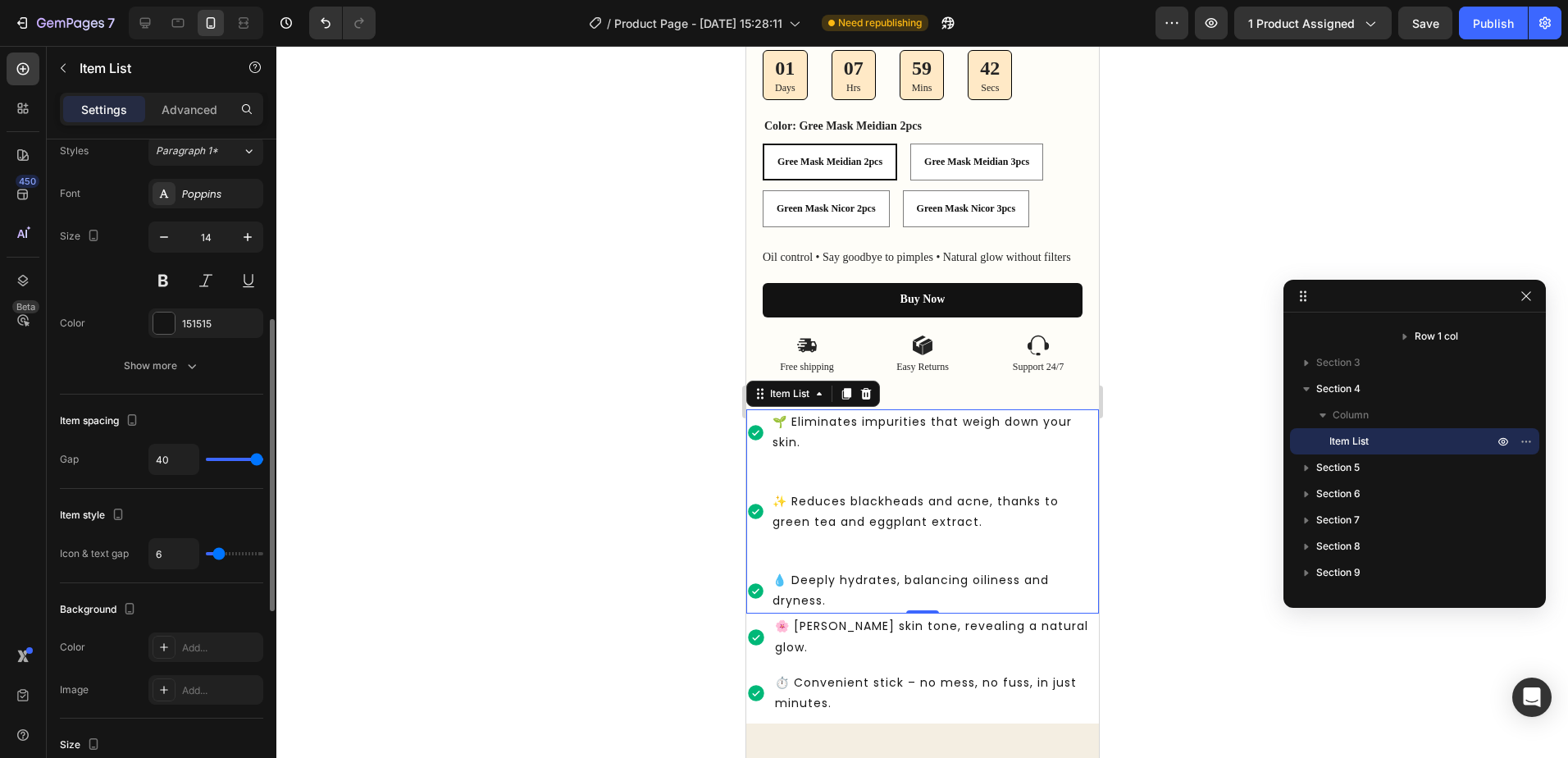
type input "7"
type input "0"
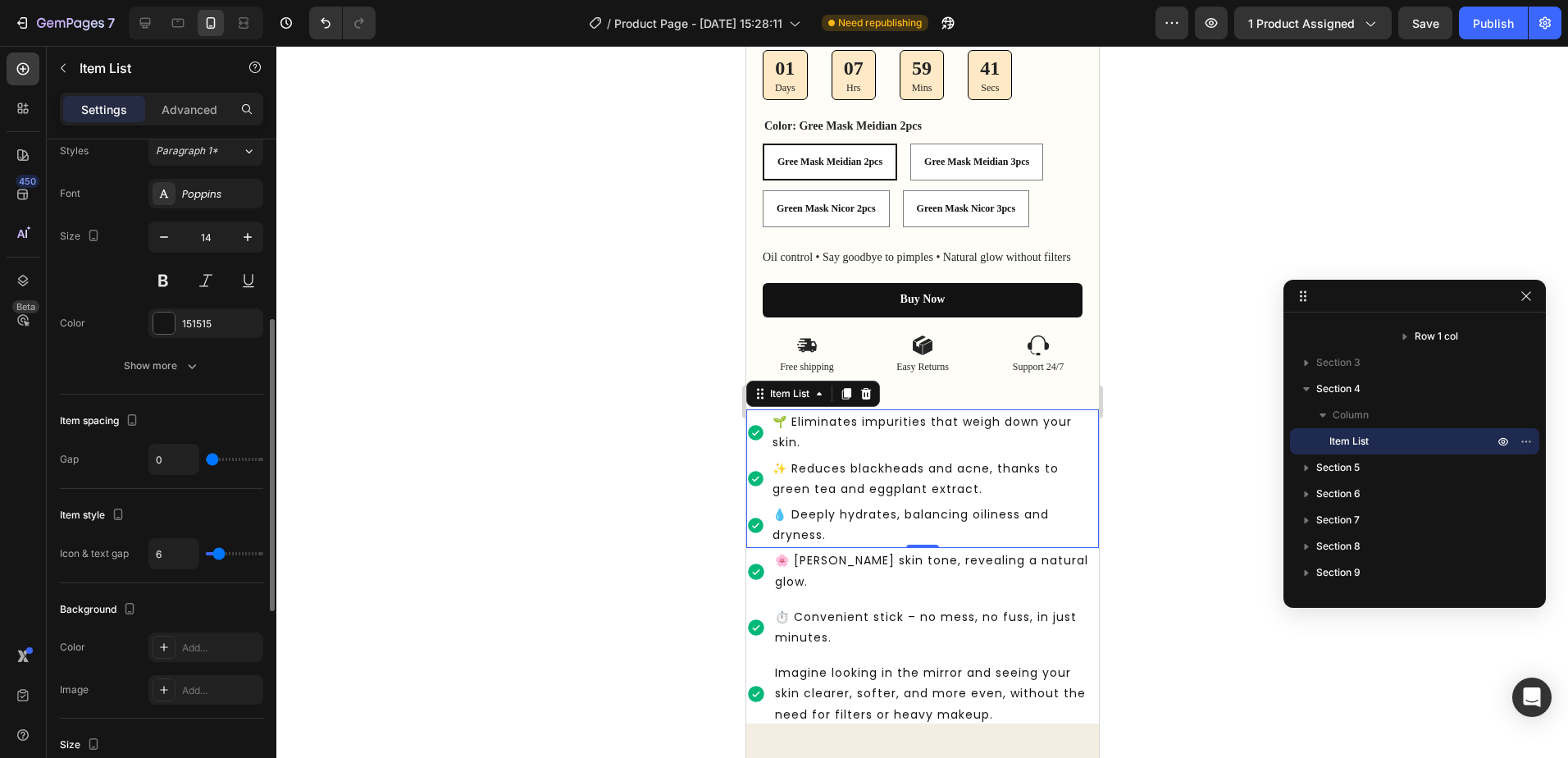
type input "7"
type input "8"
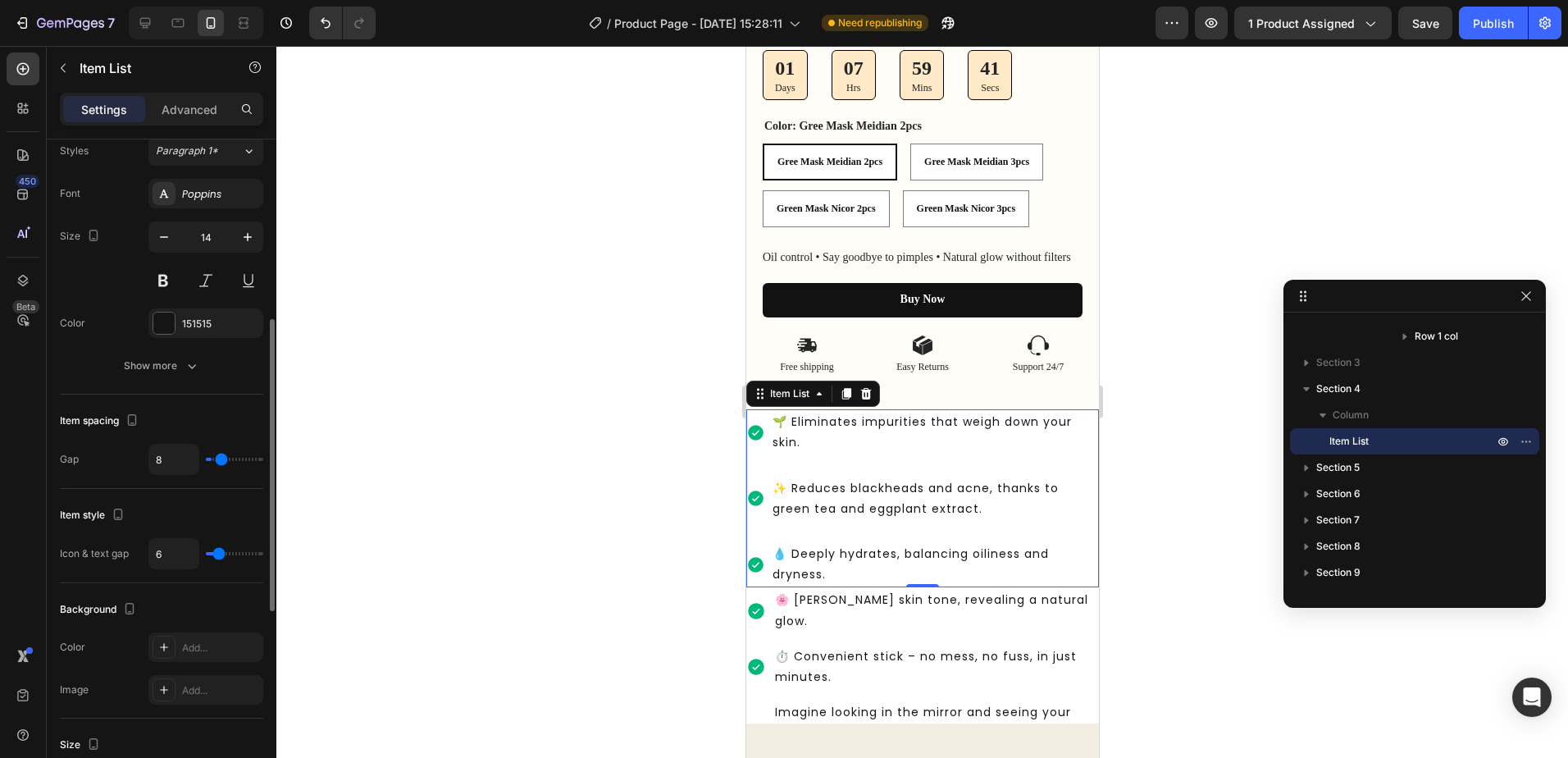
type input "24"
type input "37"
type input "40"
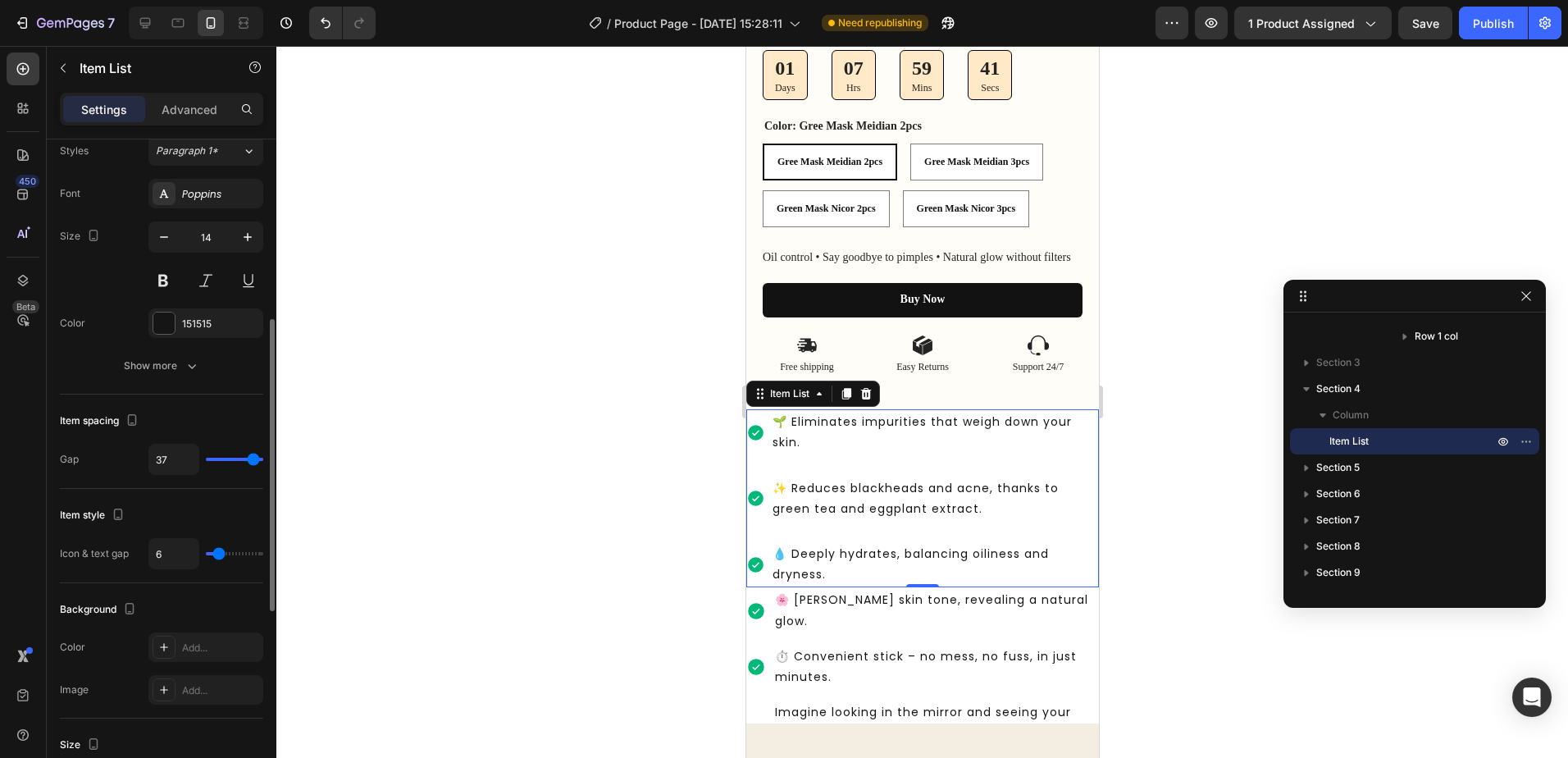
type input "40"
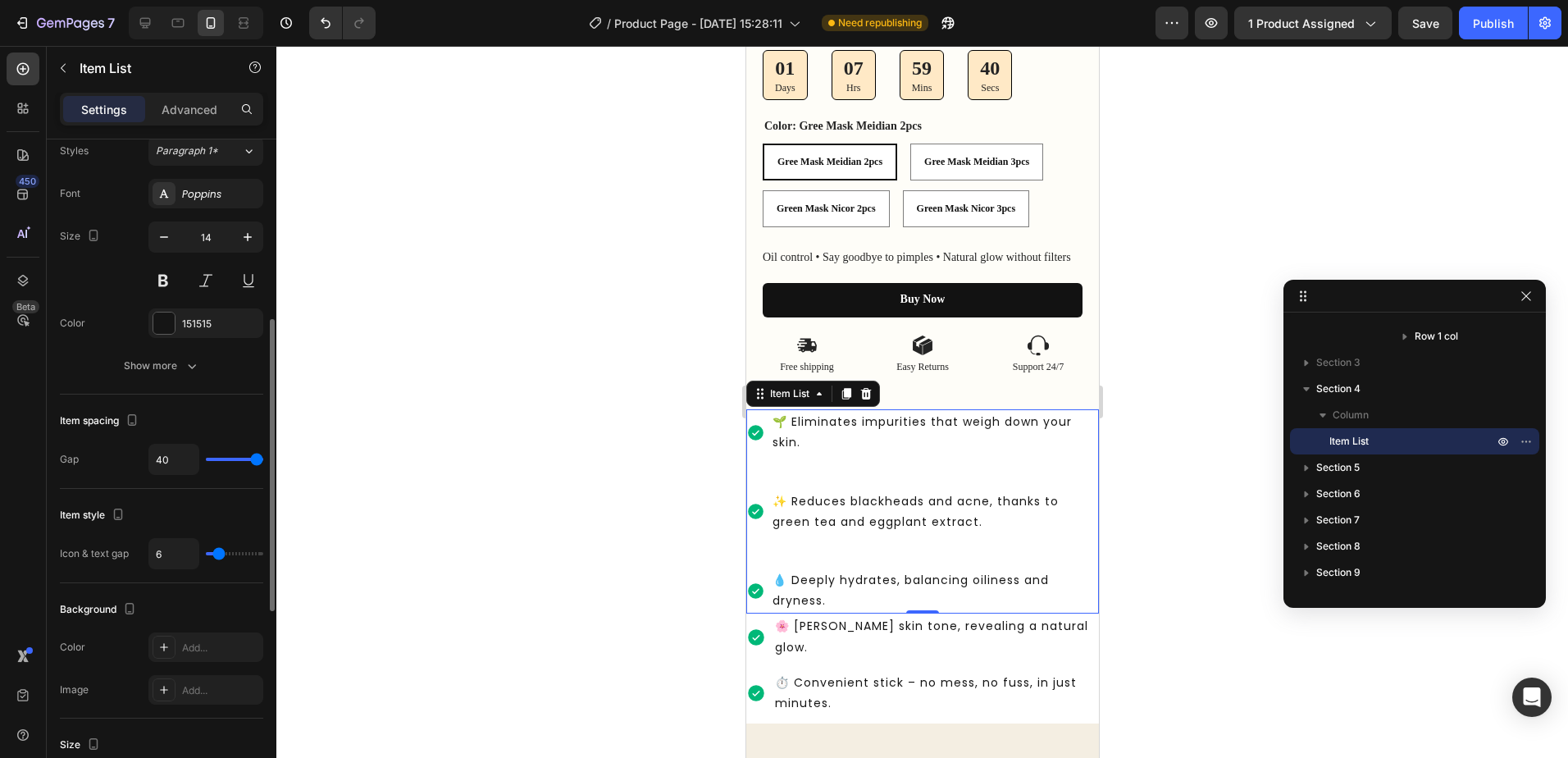
type input "0"
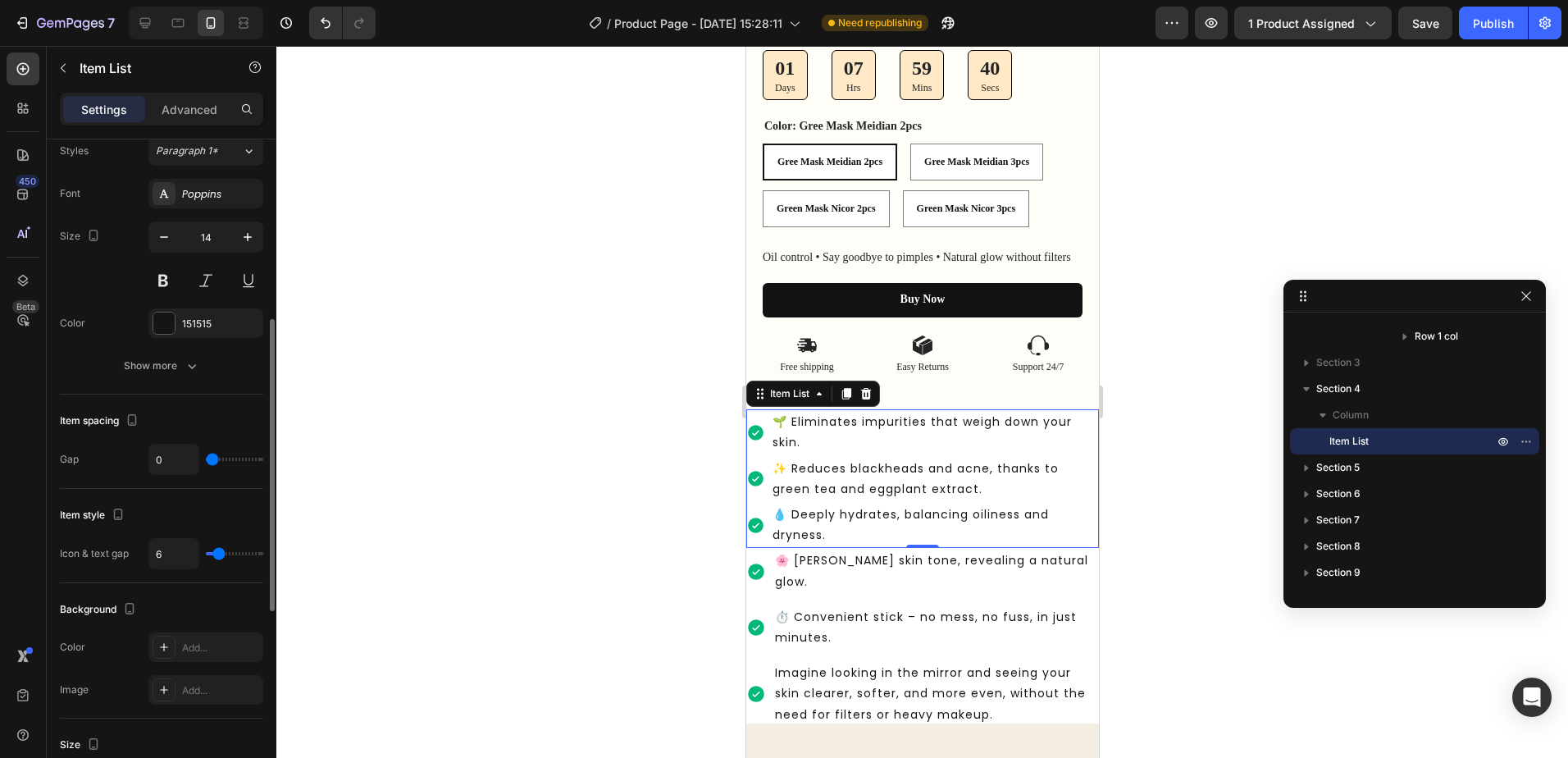
drag, startPoint x: 219, startPoint y: 462, endPoint x: 139, endPoint y: 458, distance: 80.1
type input "0"
click at [206, 458] on input "range" at bounding box center [235, 459] width 58 height 3
click at [838, 608] on p "⏱️ Convenient stick – no mess, no fuss, in just minutes." at bounding box center [934, 627] width 322 height 41
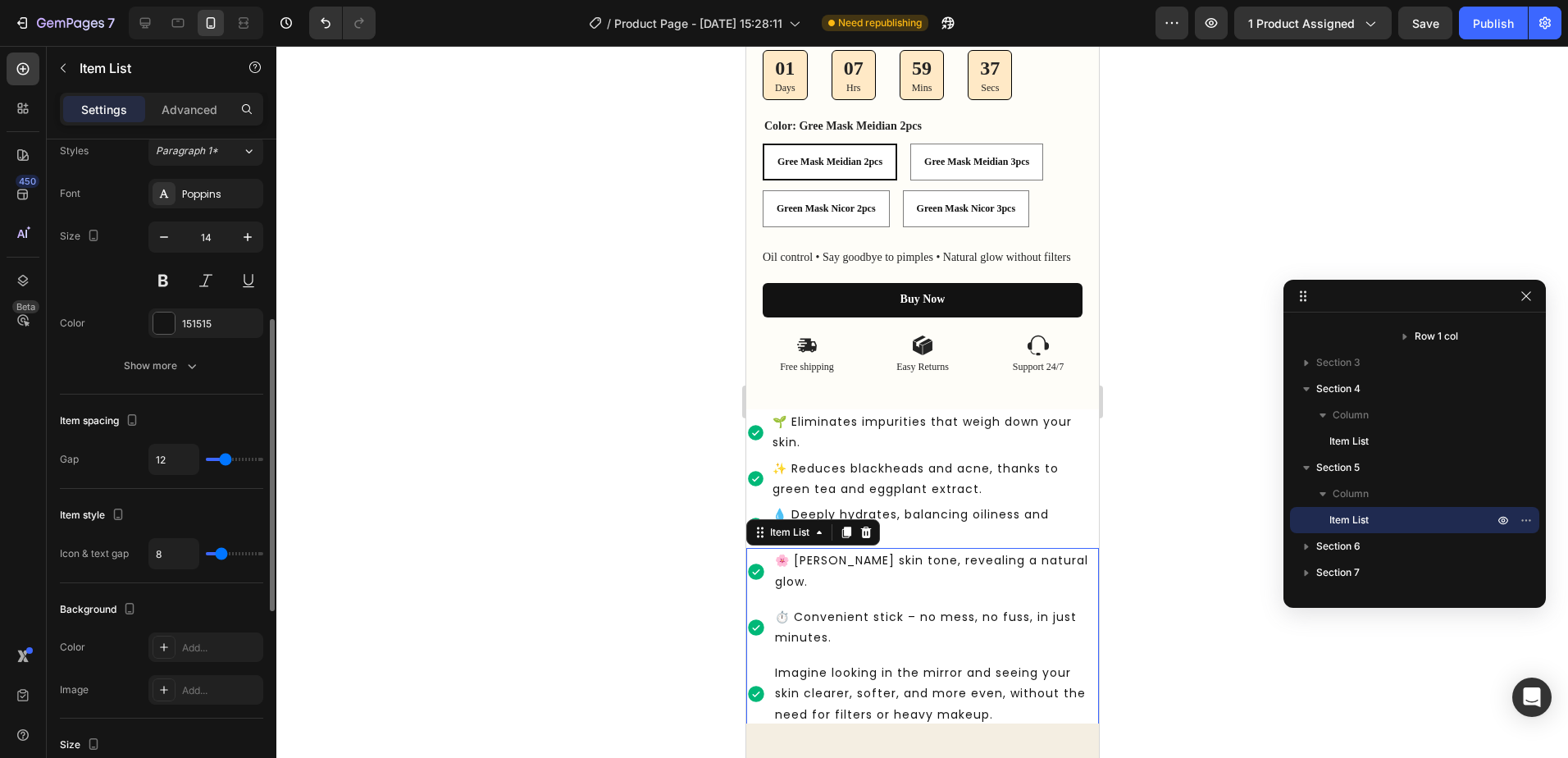
type input "0"
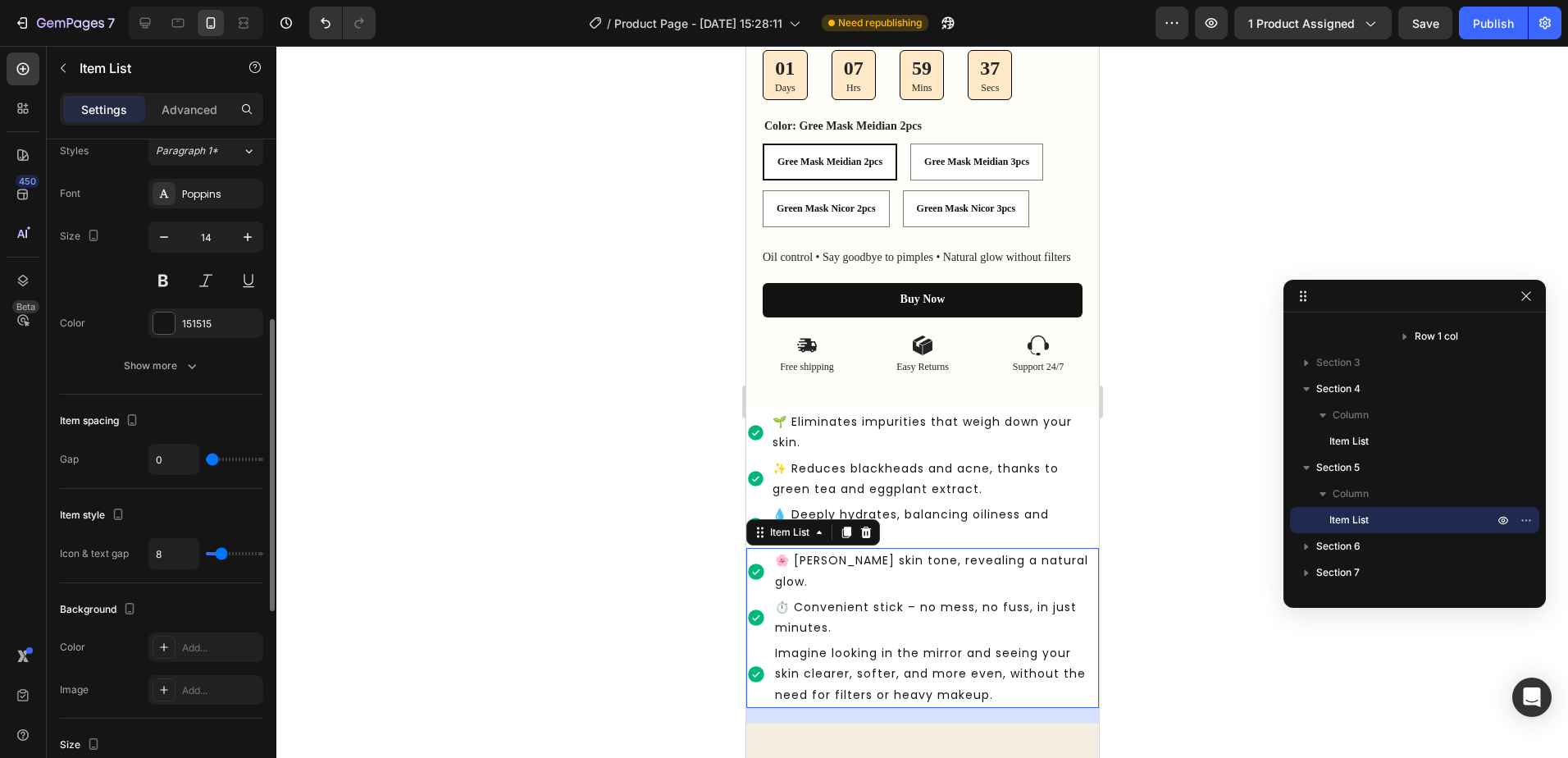
drag, startPoint x: 221, startPoint y: 459, endPoint x: 181, endPoint y: 456, distance: 40.1
type input "0"
click at [206, 458] on input "range" at bounding box center [235, 459] width 58 height 3
click at [1156, 489] on div at bounding box center [921, 402] width 1291 height 713
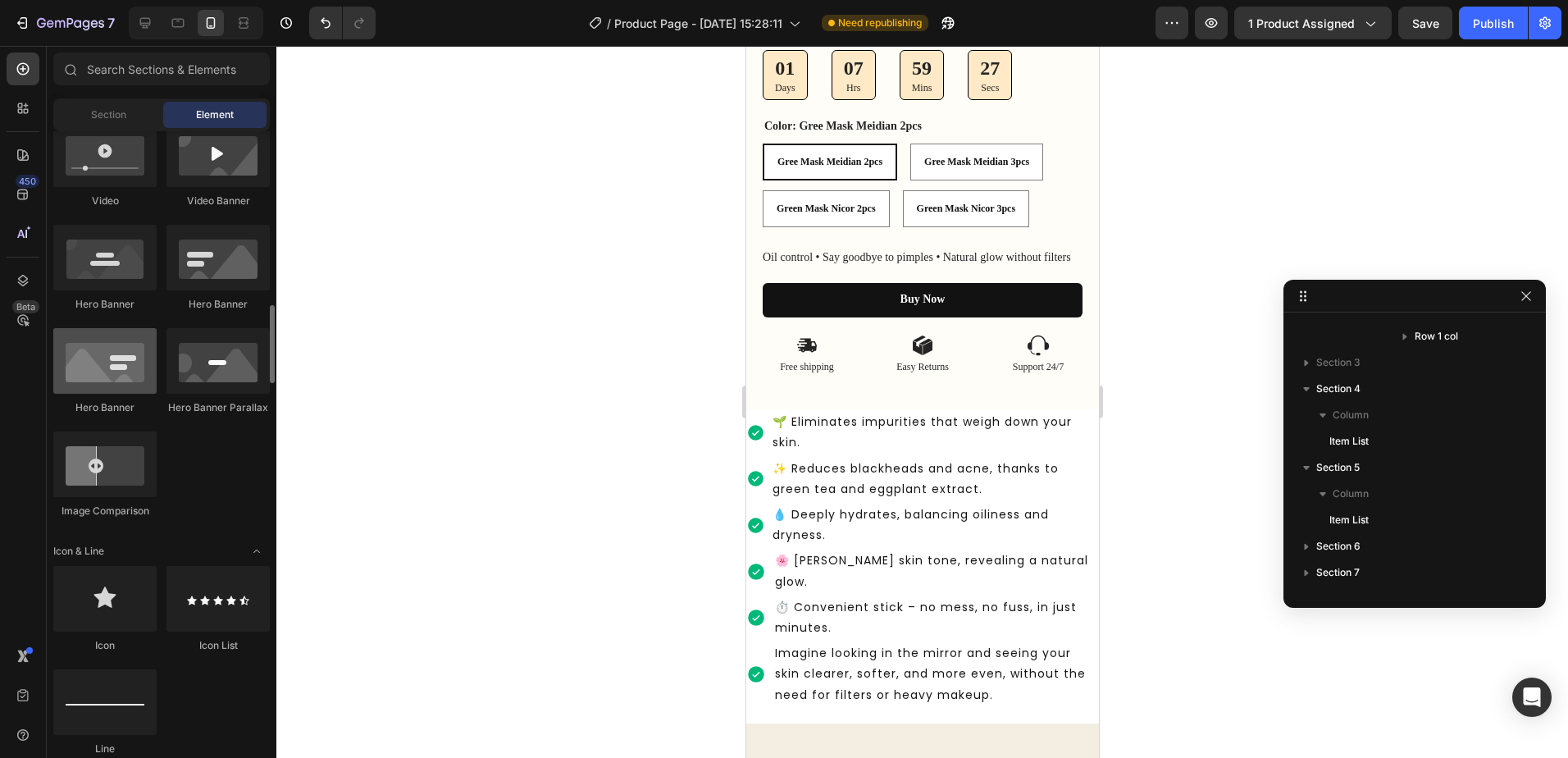
scroll to position [738, 0]
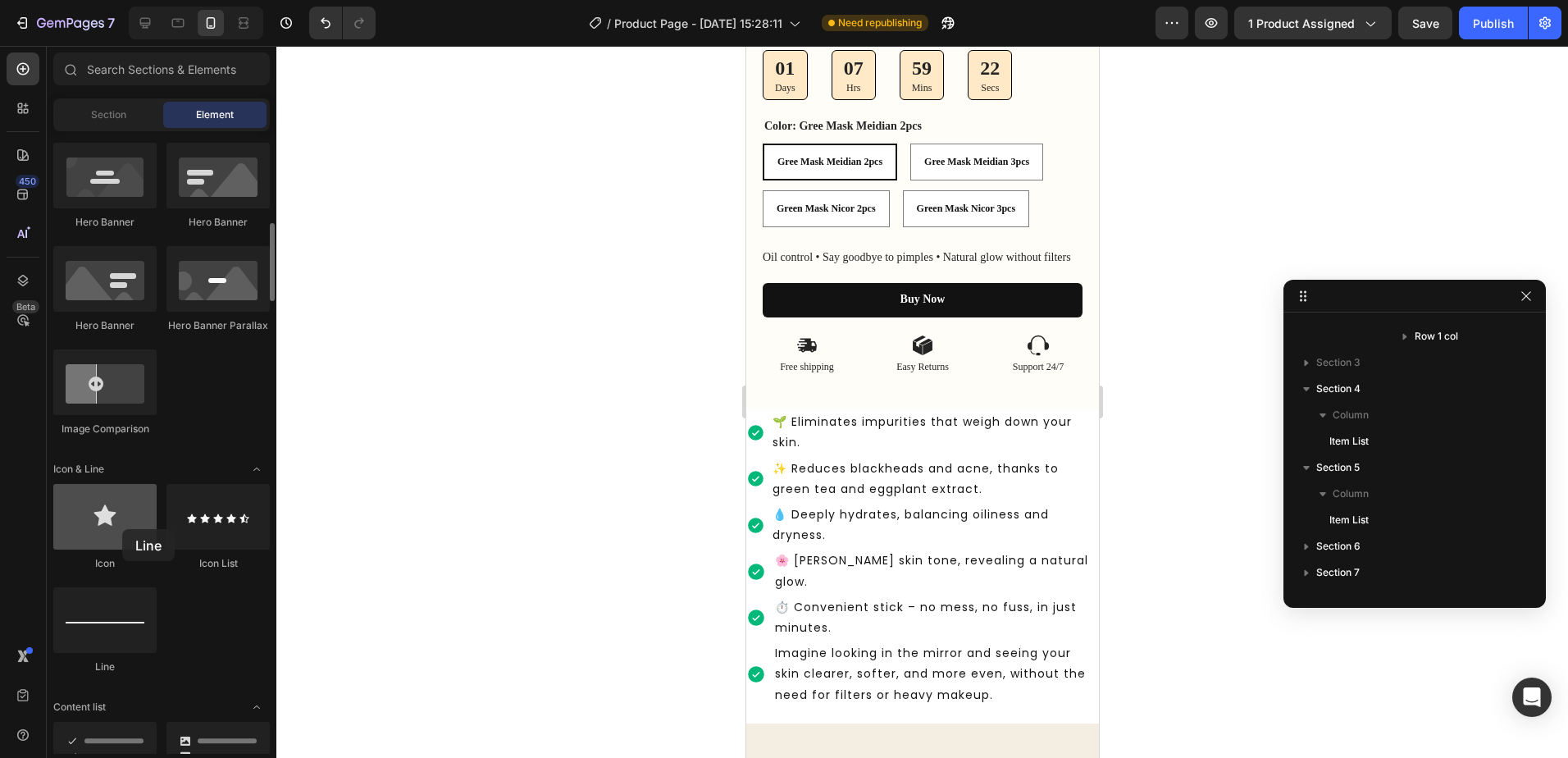
drag, startPoint x: 88, startPoint y: 638, endPoint x: 87, endPoint y: 526, distance: 112.0
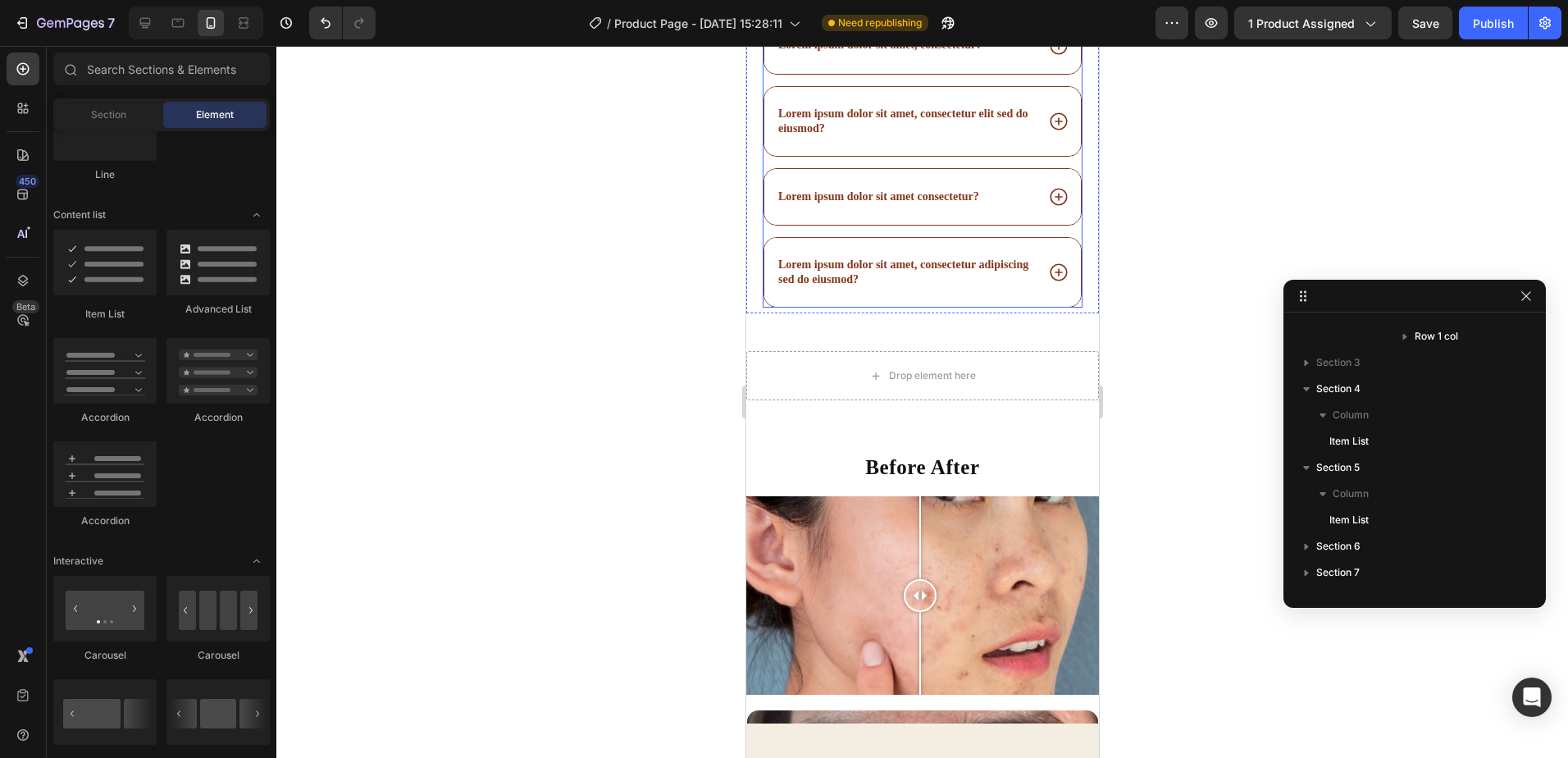
scroll to position [4378, 0]
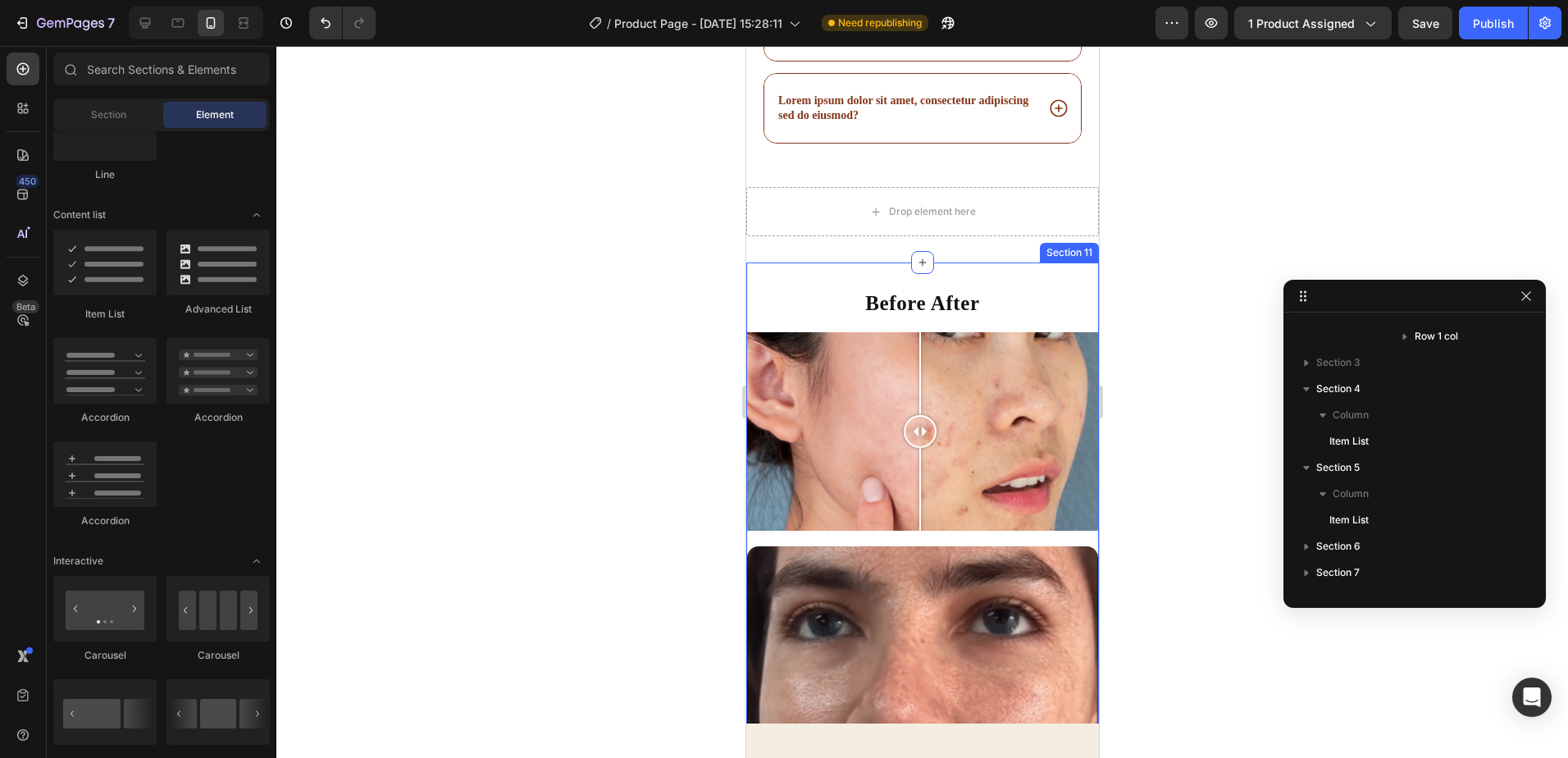
click at [1074, 267] on div "Before After Heading Image Comparison Image Image Section 11" at bounding box center [921, 600] width 353 height 677
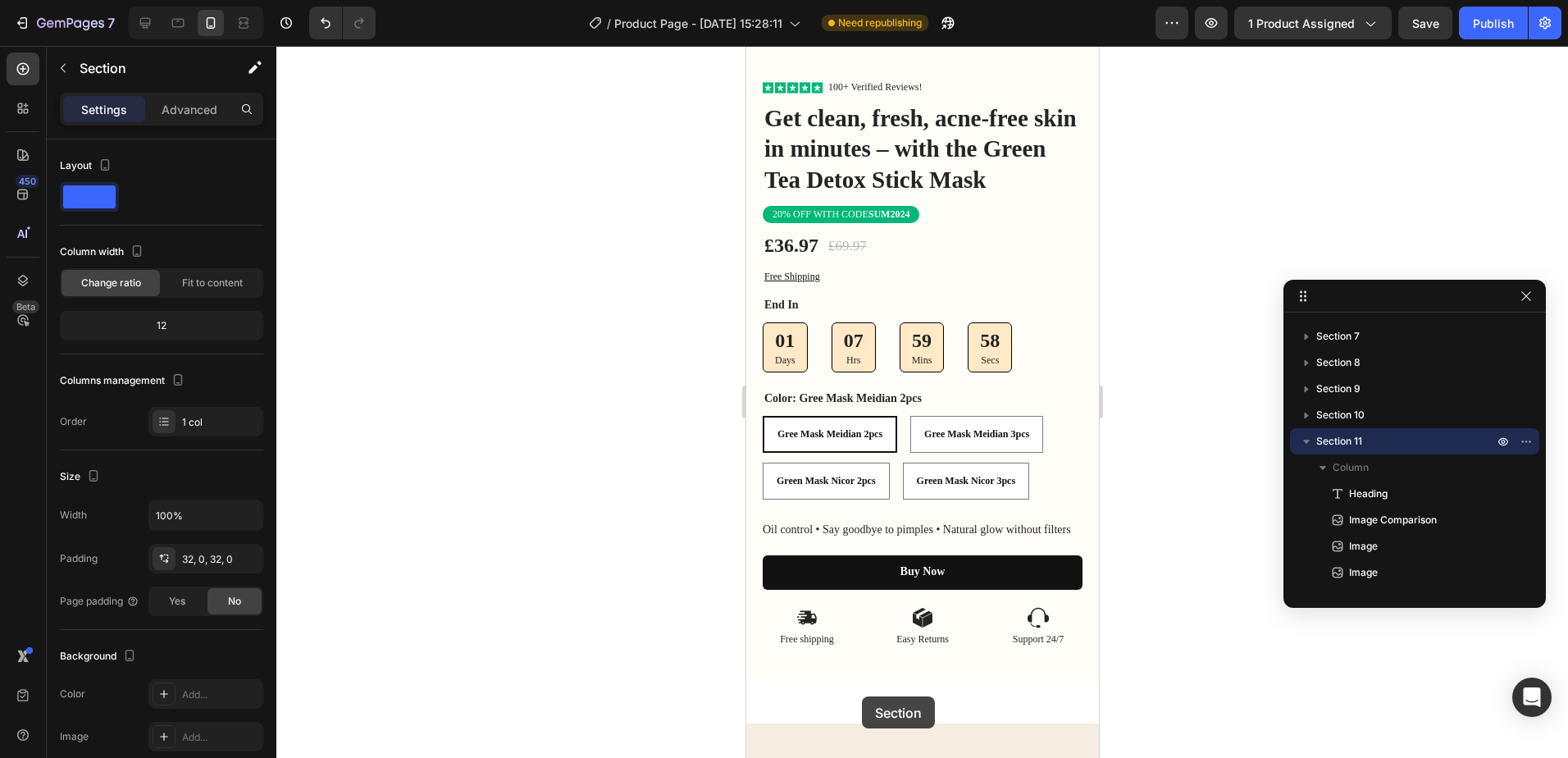
scroll to position [0, 0]
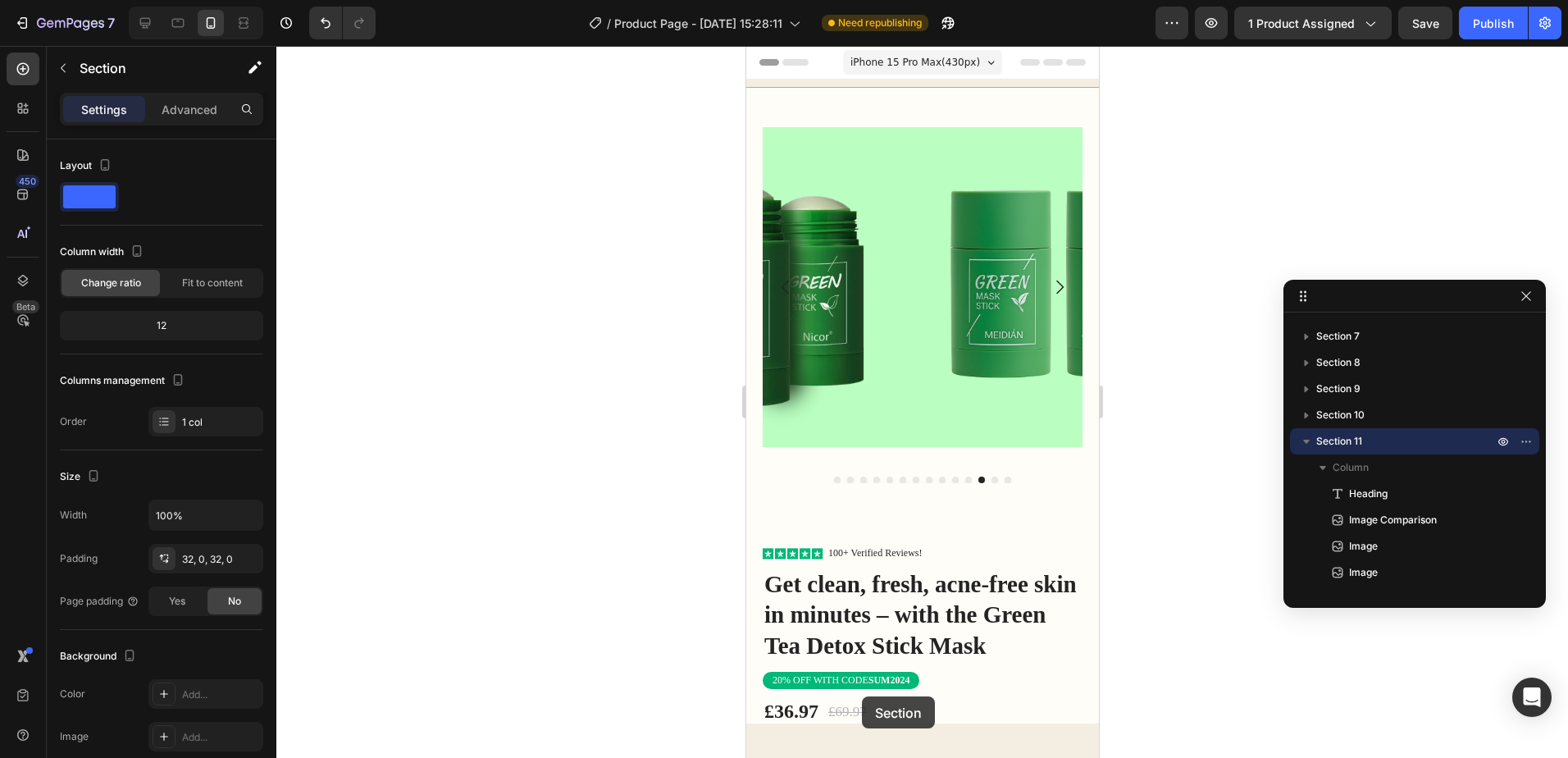
drag, startPoint x: 1074, startPoint y: 268, endPoint x: 1001, endPoint y: 591, distance: 331.1
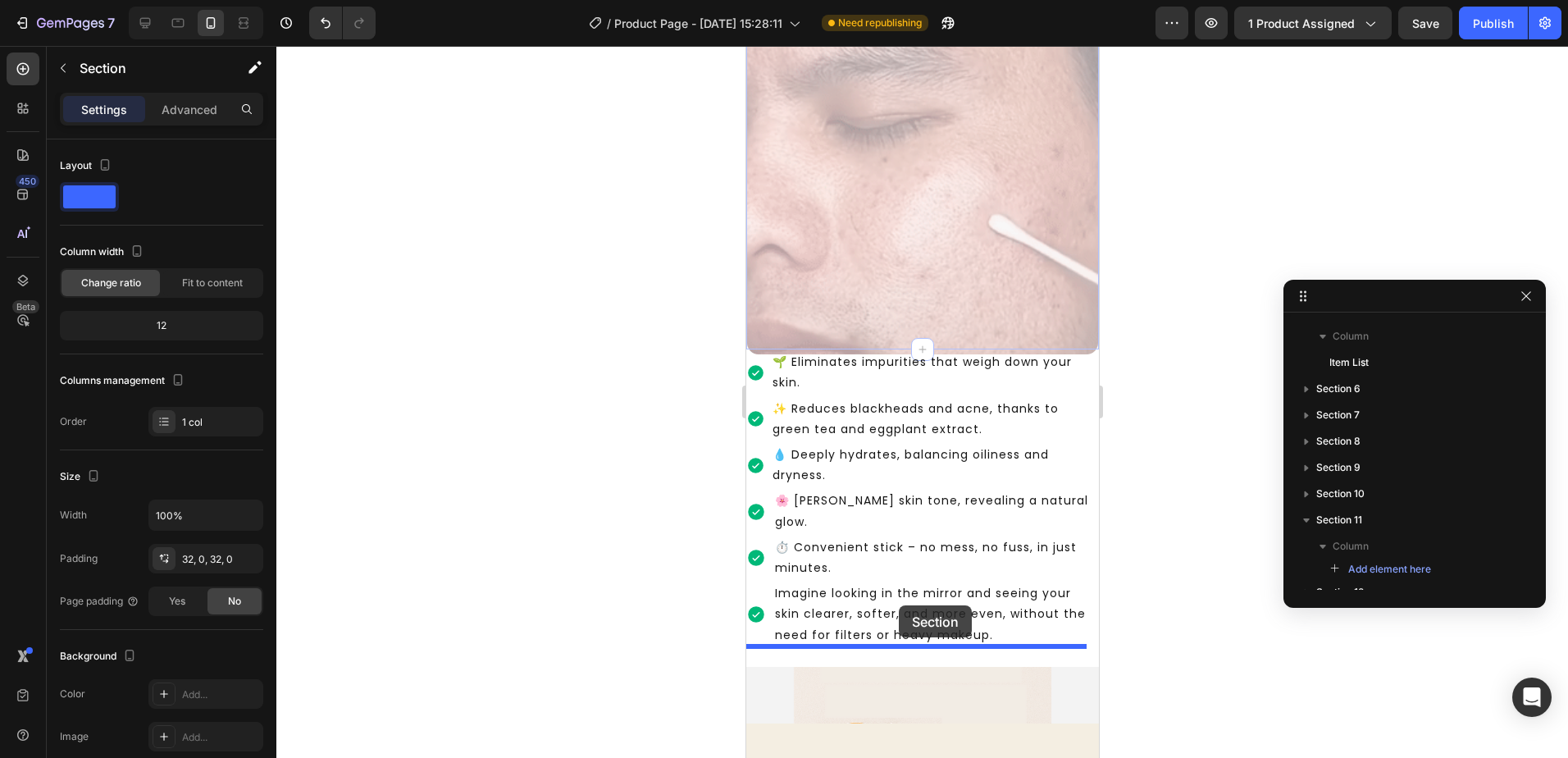
scroll to position [1857, 0]
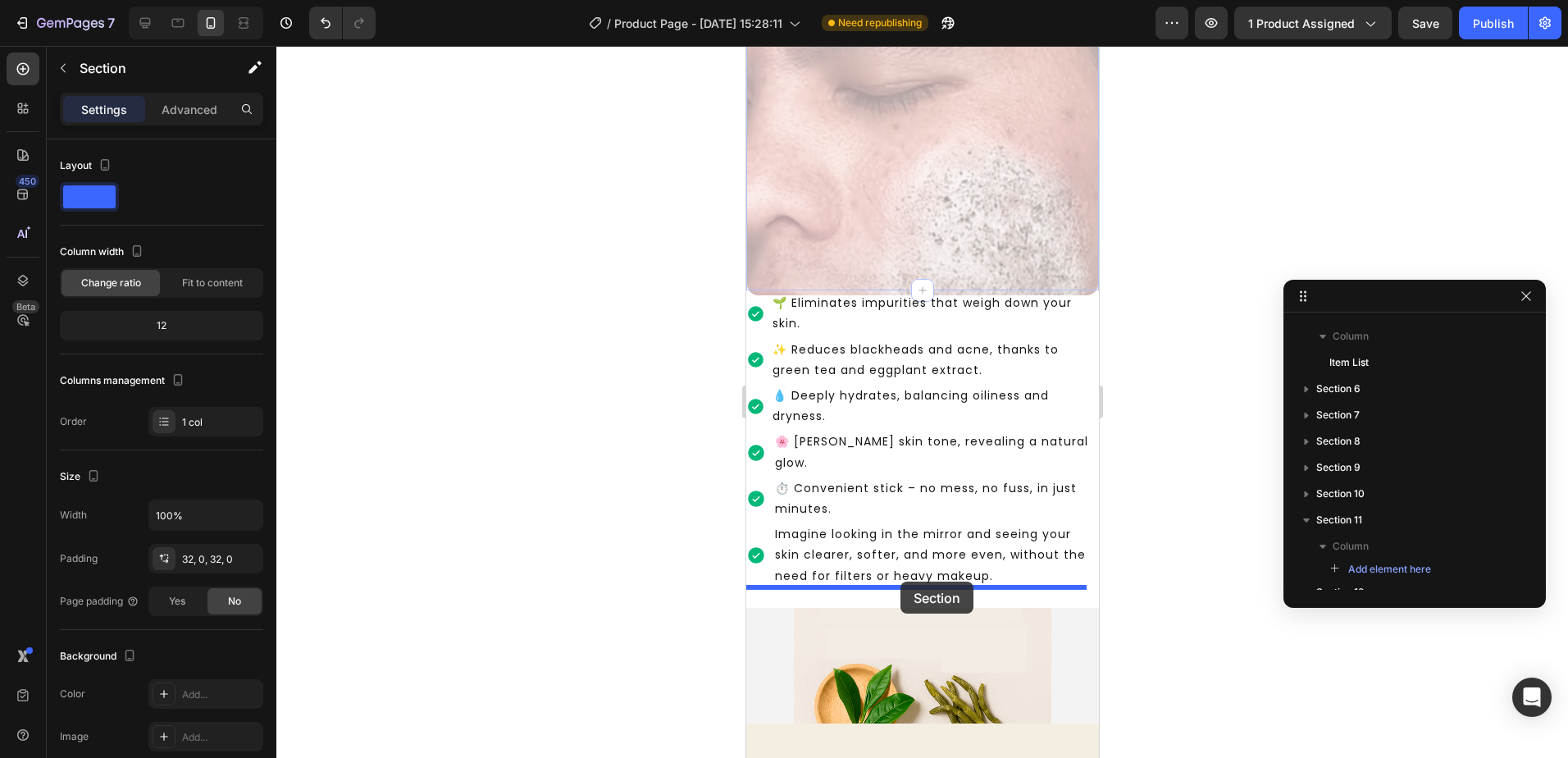
drag, startPoint x: 1033, startPoint y: 361, endPoint x: 983, endPoint y: 367, distance: 50.4
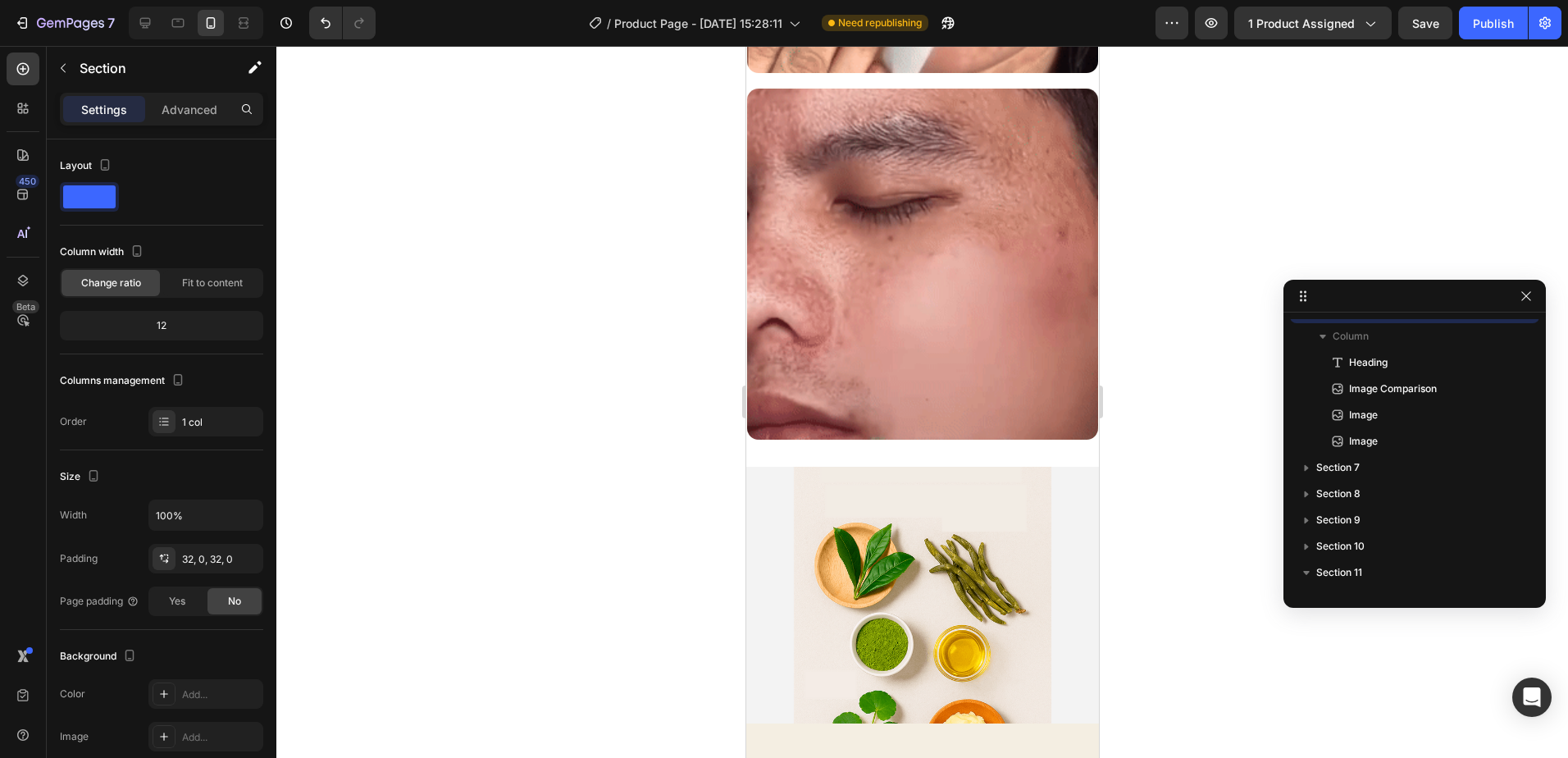
scroll to position [2173, 0]
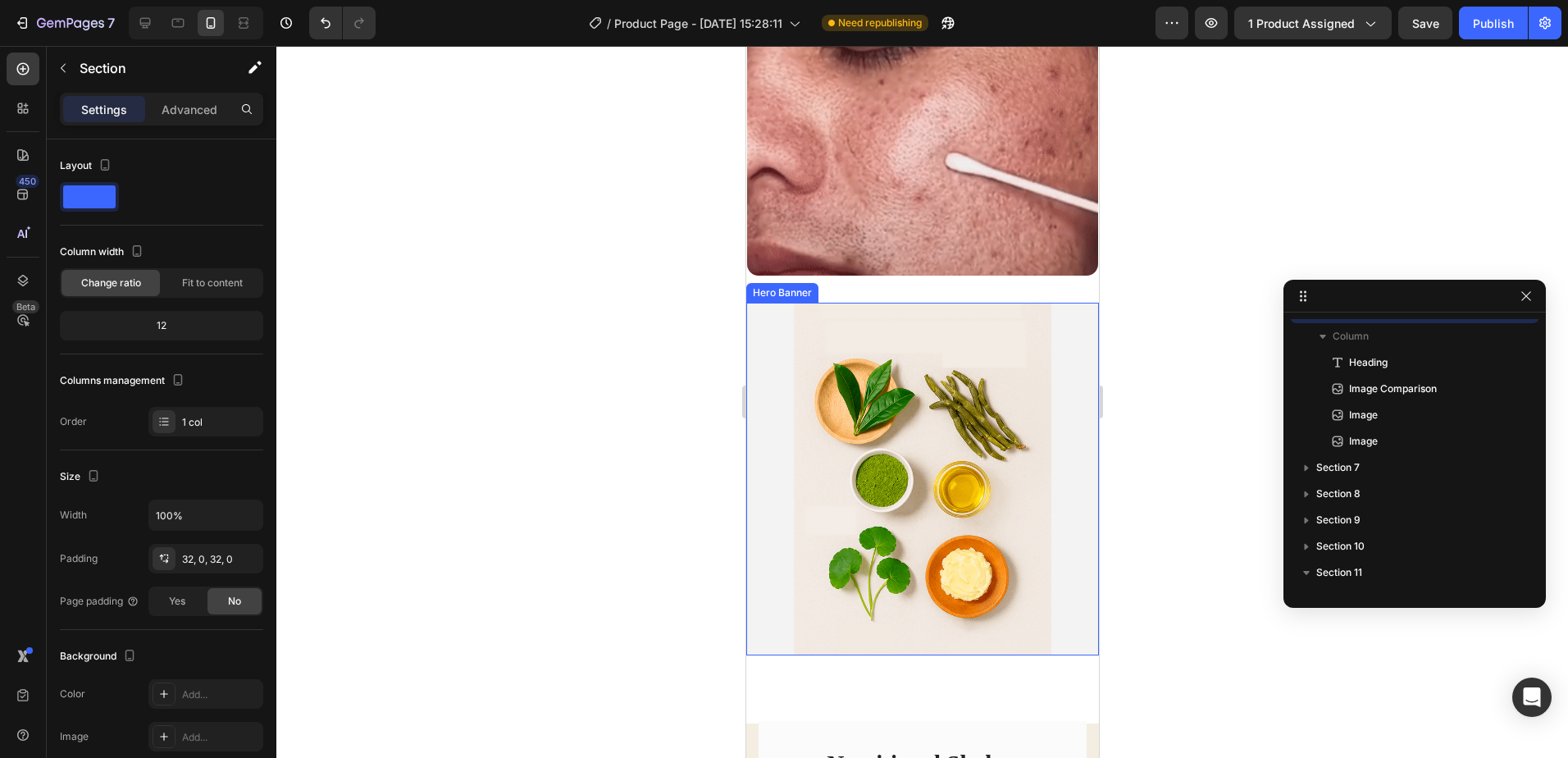
click at [995, 392] on div "Background Image" at bounding box center [921, 479] width 353 height 353
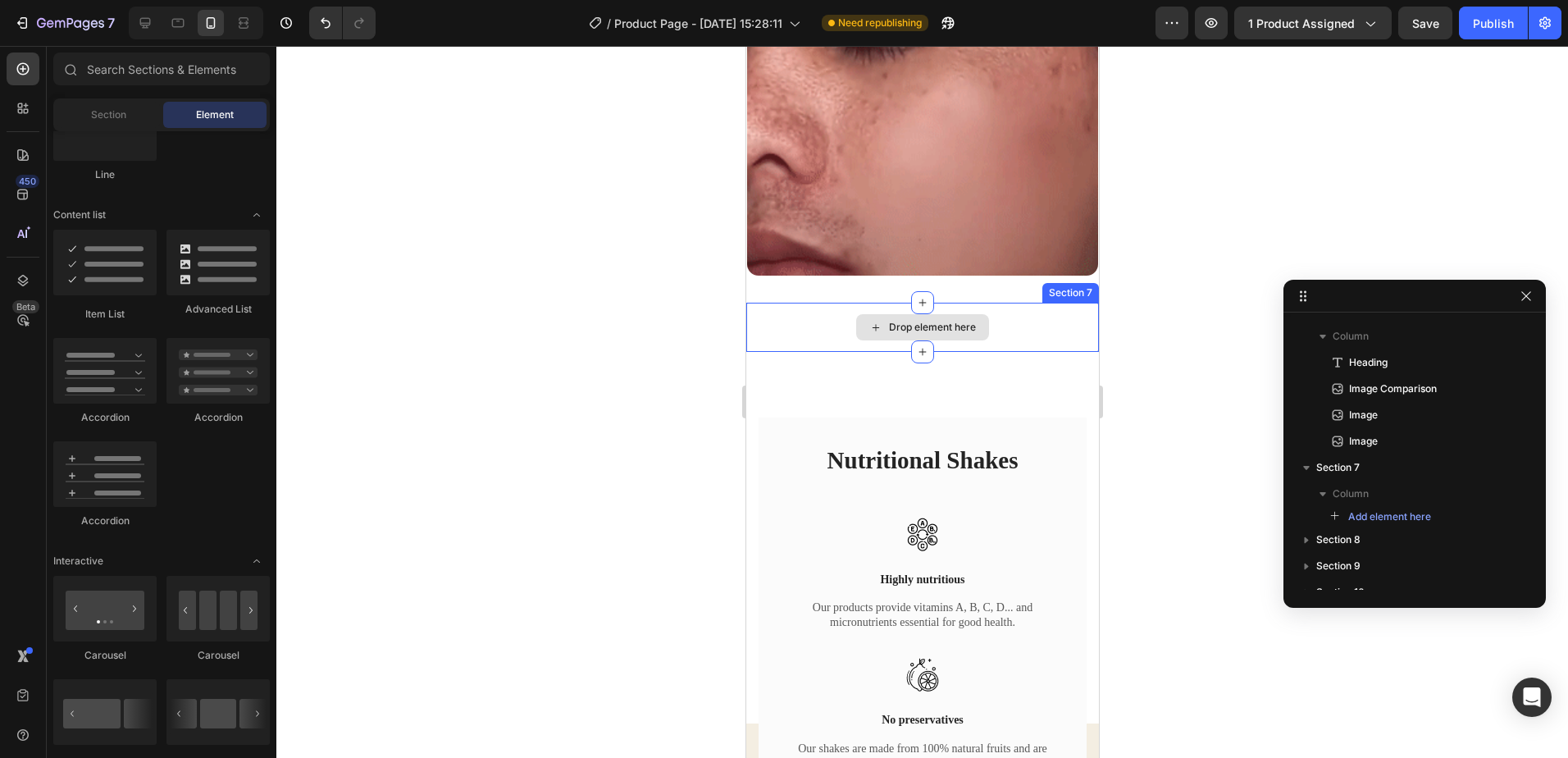
click at [930, 321] on div "Drop element here" at bounding box center [932, 327] width 87 height 13
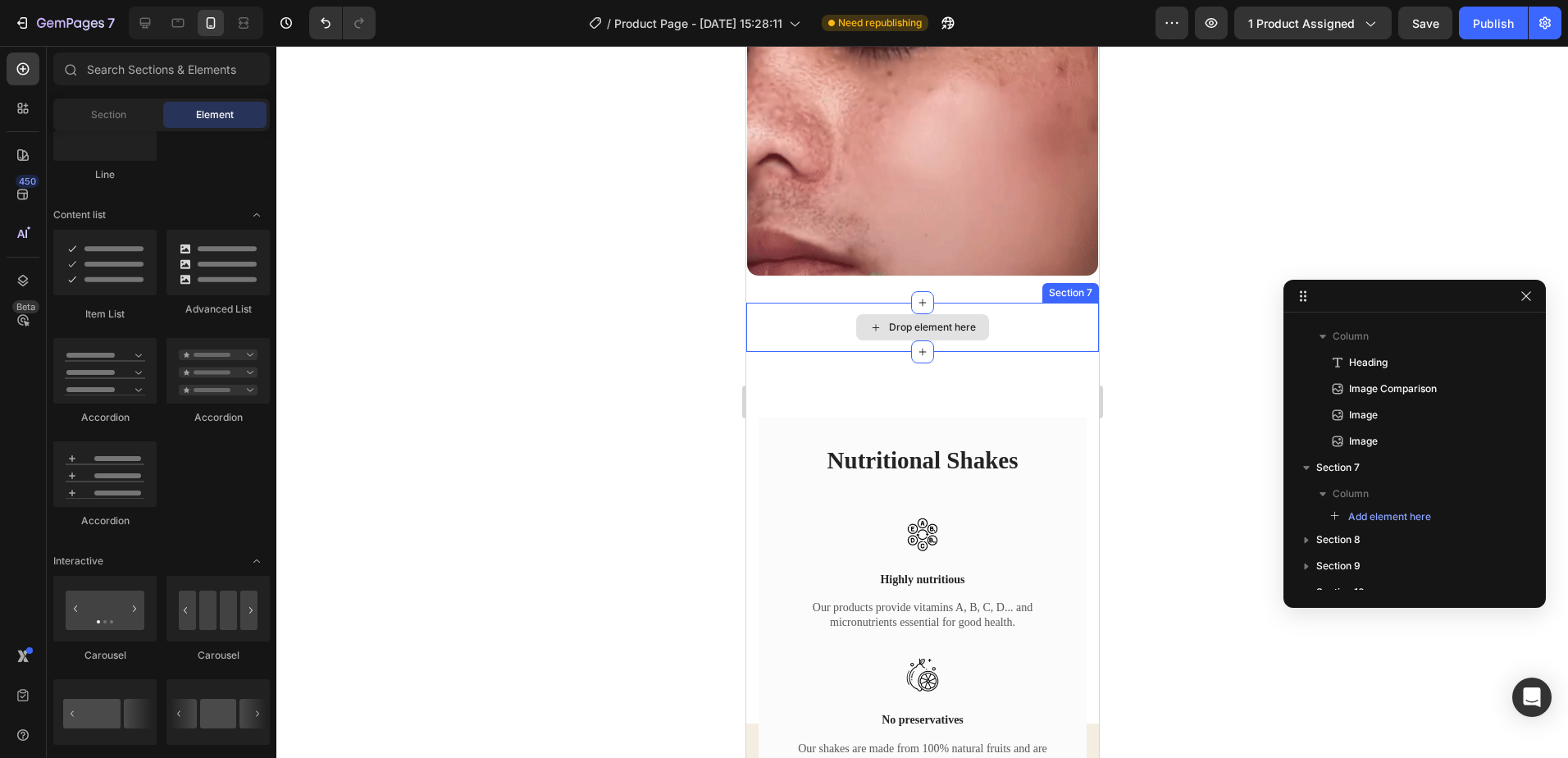
click at [906, 314] on div "Drop element here" at bounding box center [921, 327] width 132 height 26
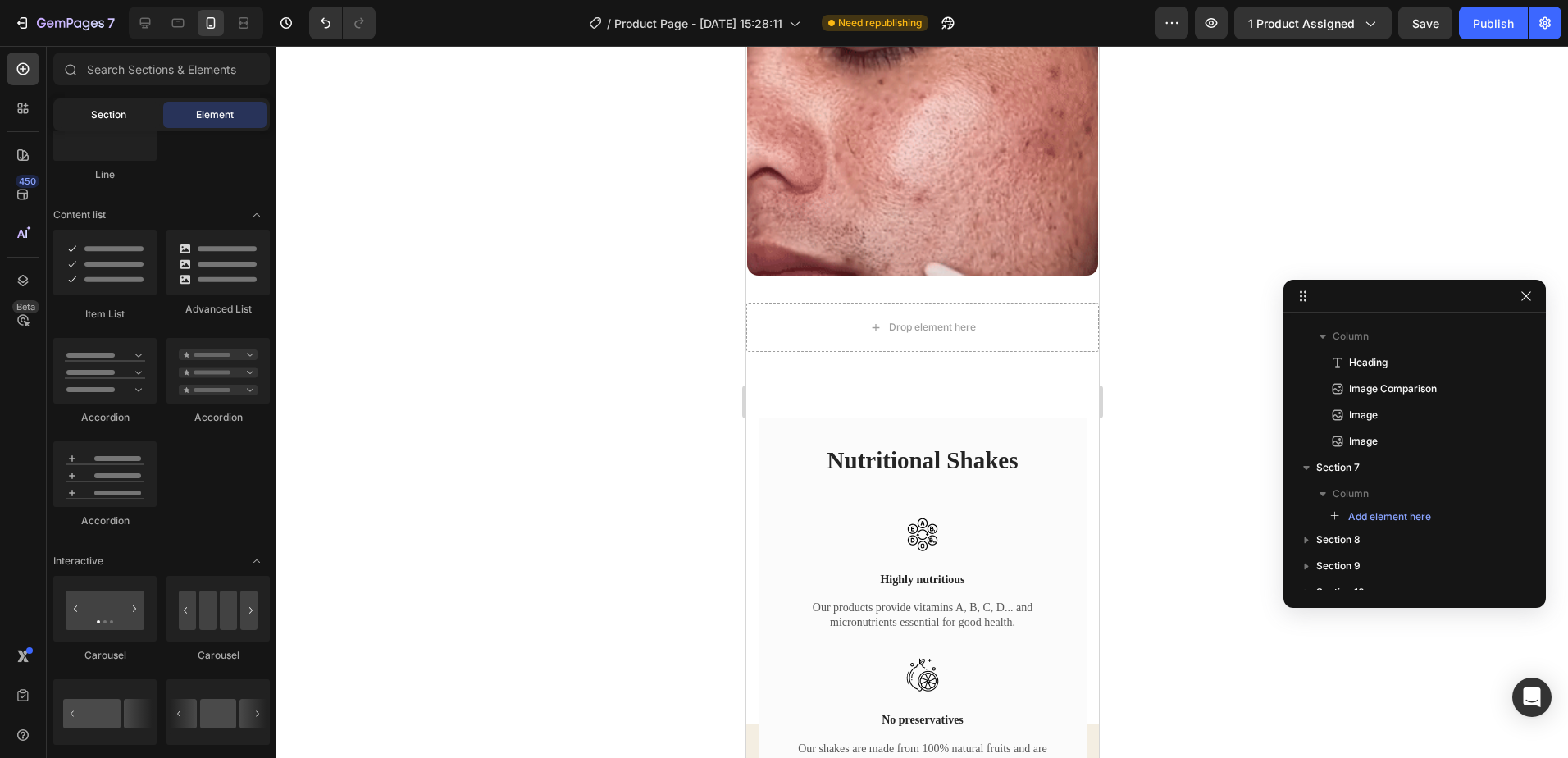
click at [96, 115] on span "Section" at bounding box center [108, 115] width 35 height 15
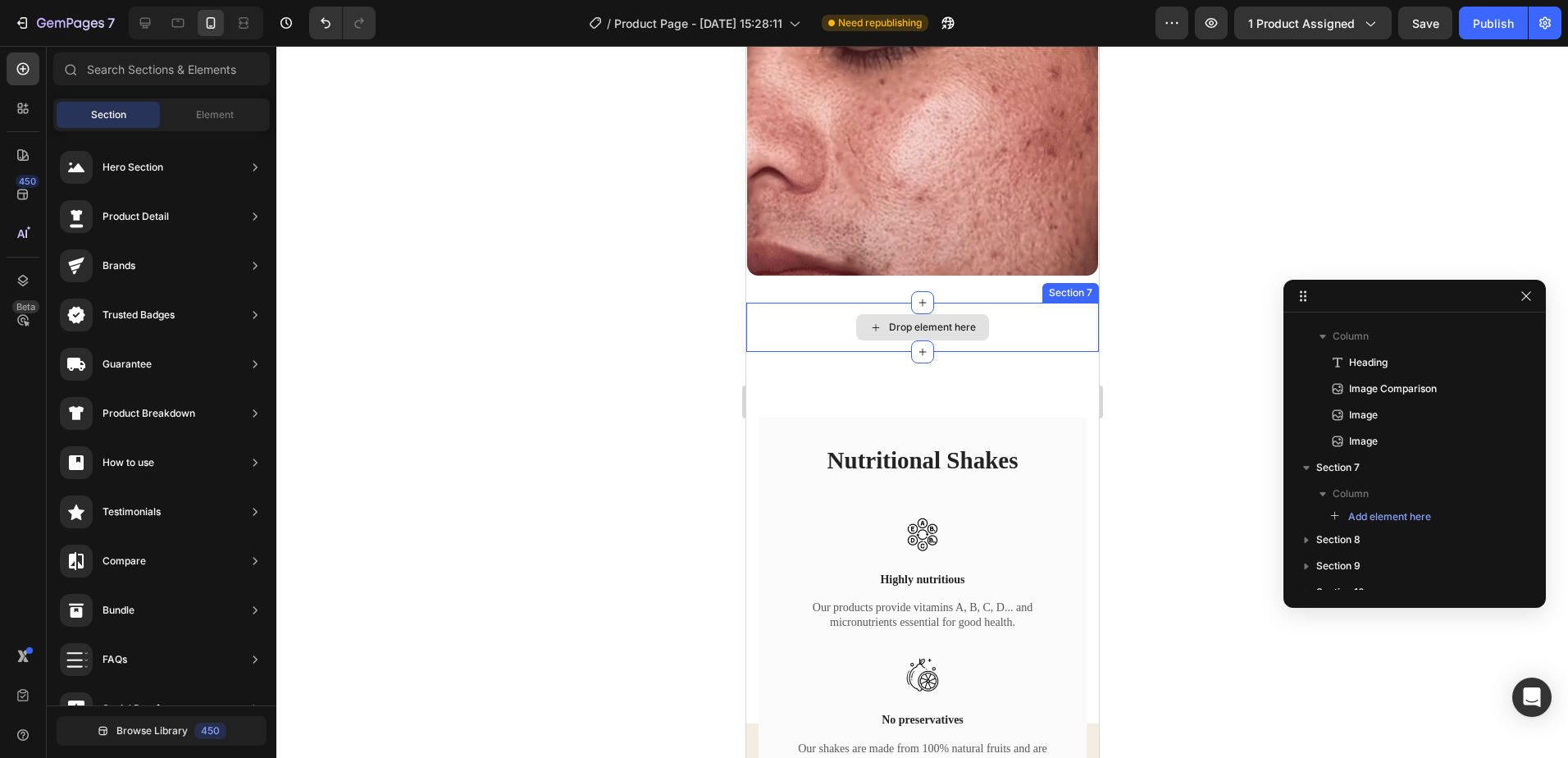
click at [922, 321] on div "Drop element here" at bounding box center [932, 327] width 87 height 13
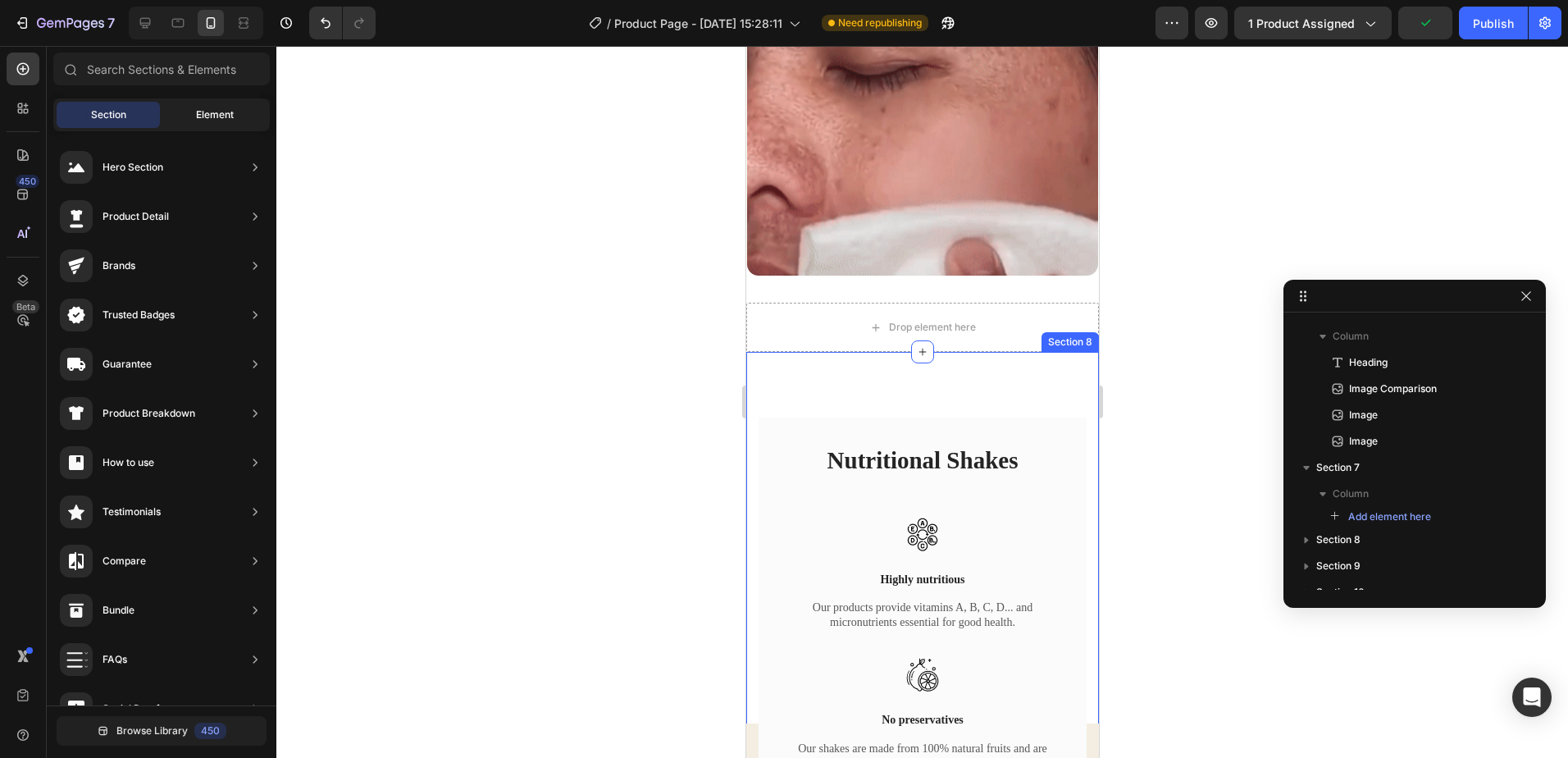
click at [200, 114] on span "Element" at bounding box center [215, 115] width 38 height 15
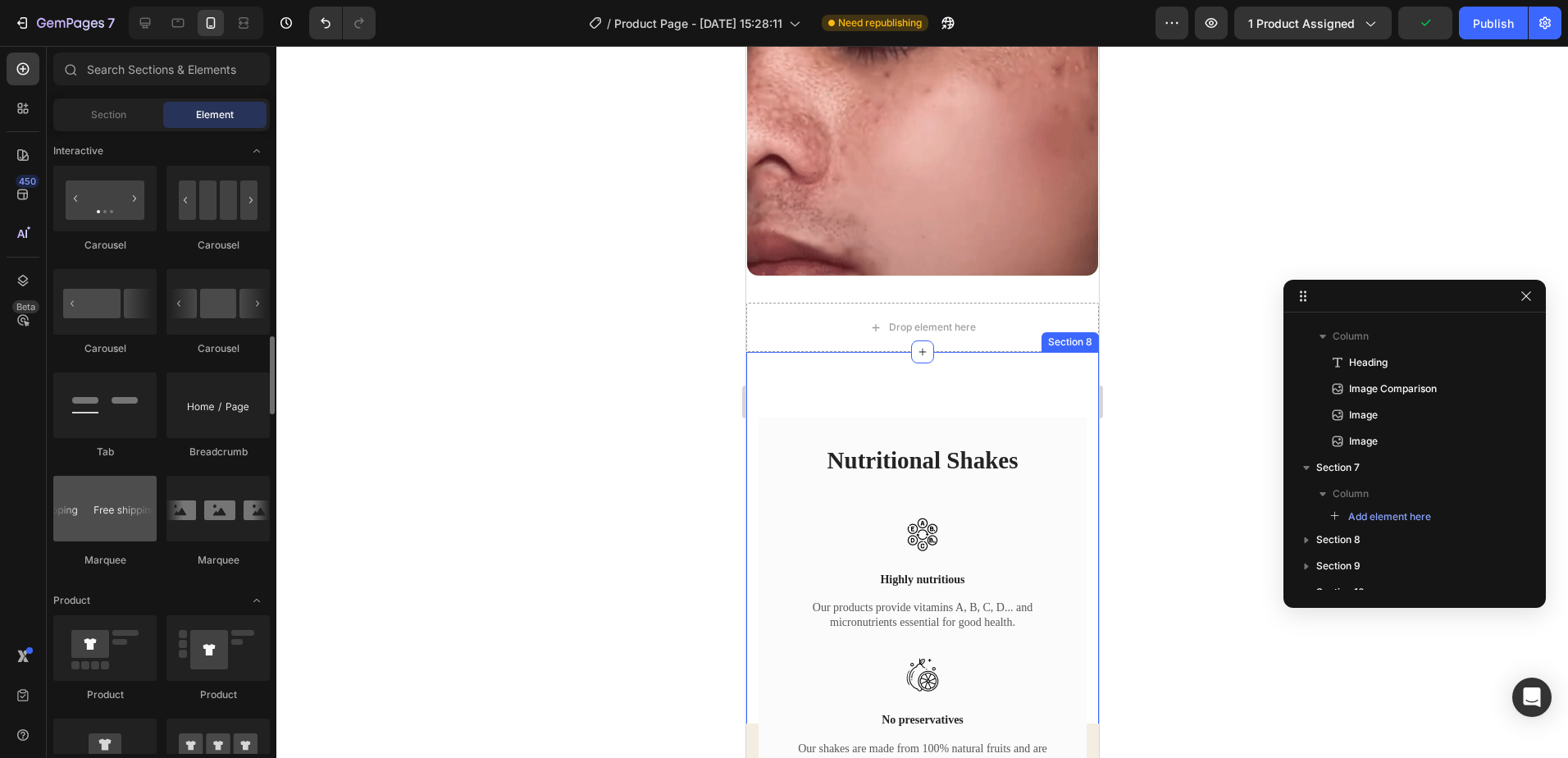
scroll to position [1805, 0]
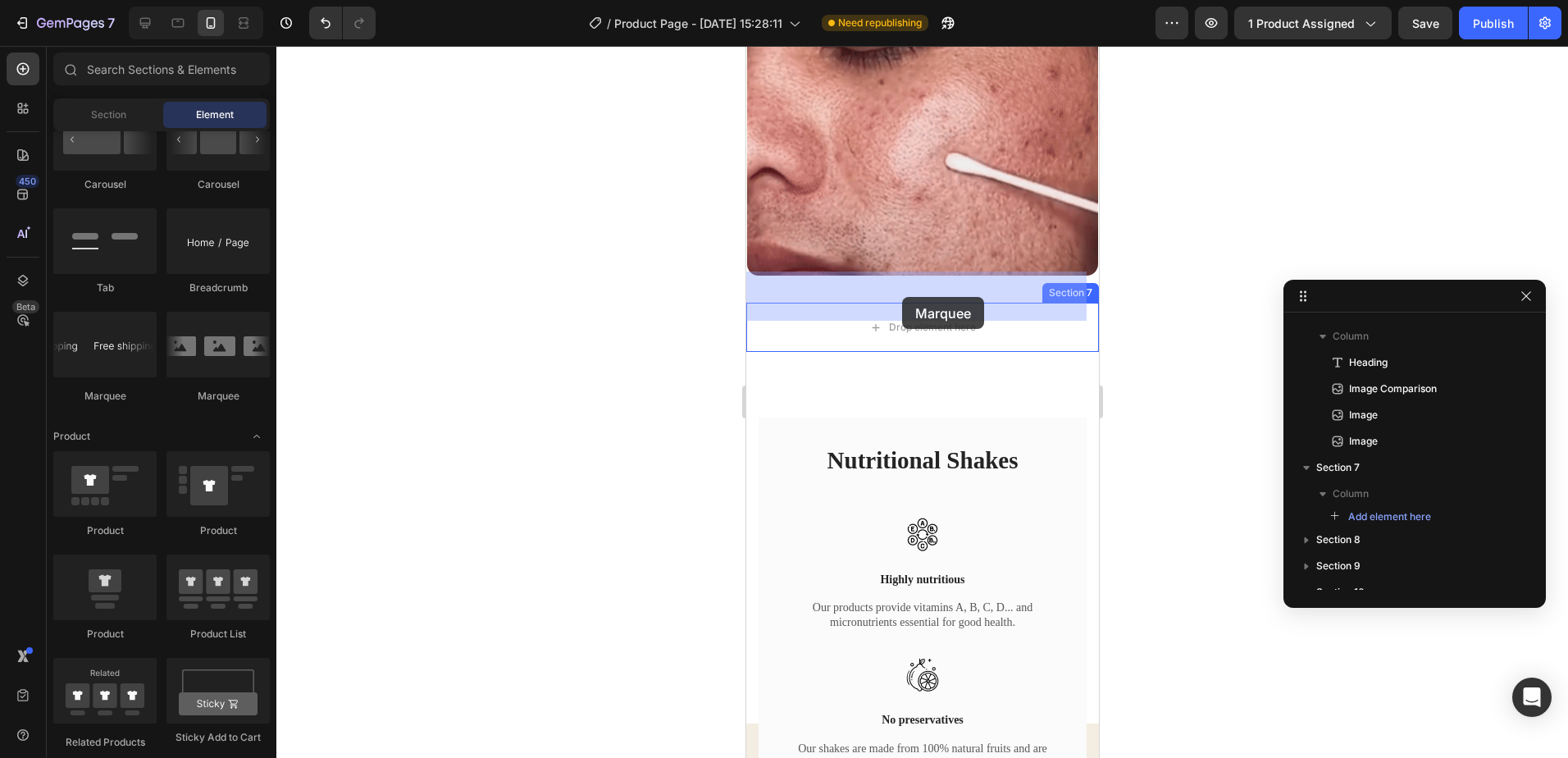
drag, startPoint x: 939, startPoint y: 406, endPoint x: 901, endPoint y: 297, distance: 115.4
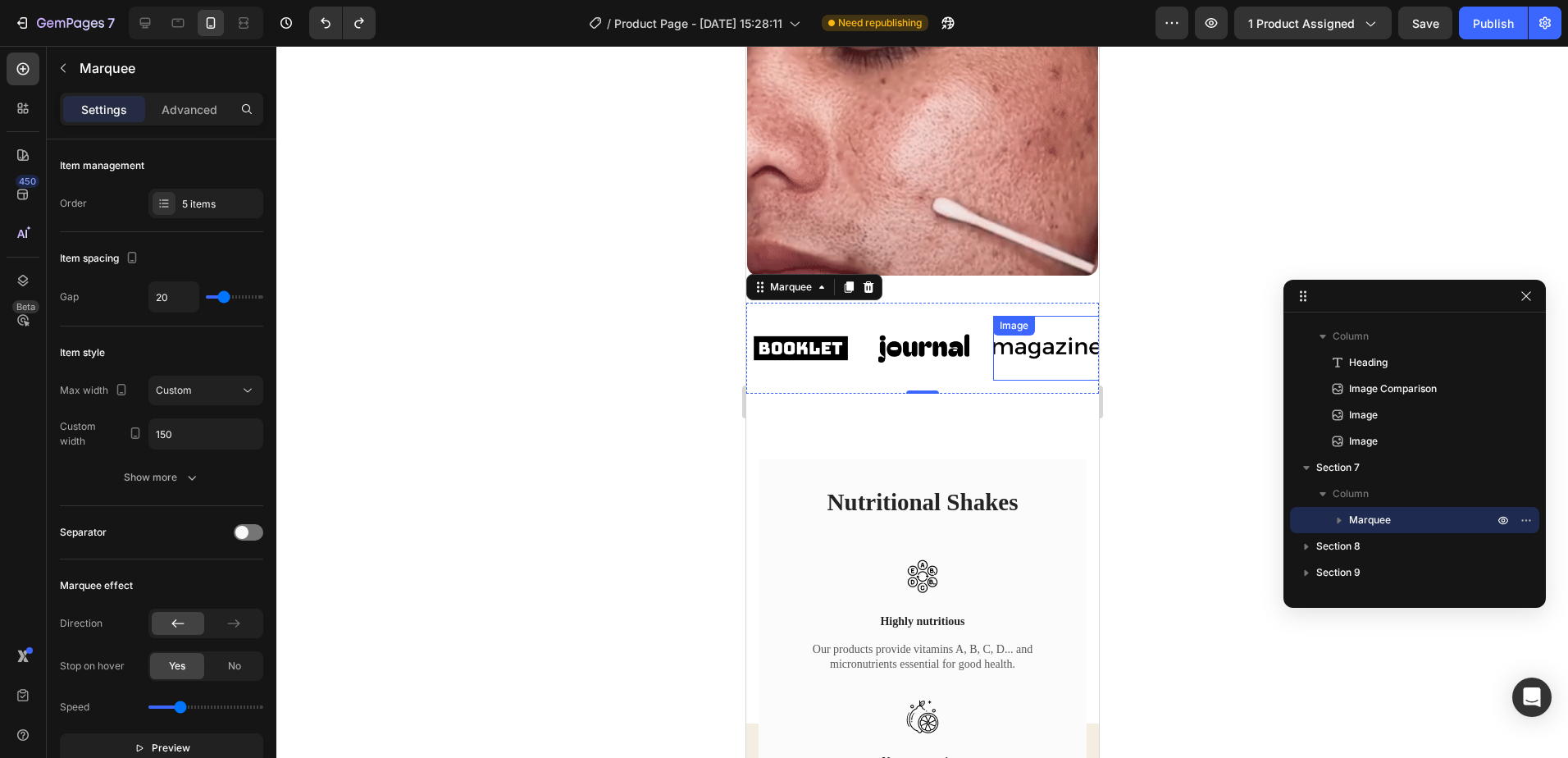
click at [1025, 348] on div "Image" at bounding box center [1045, 348] width 107 height 64
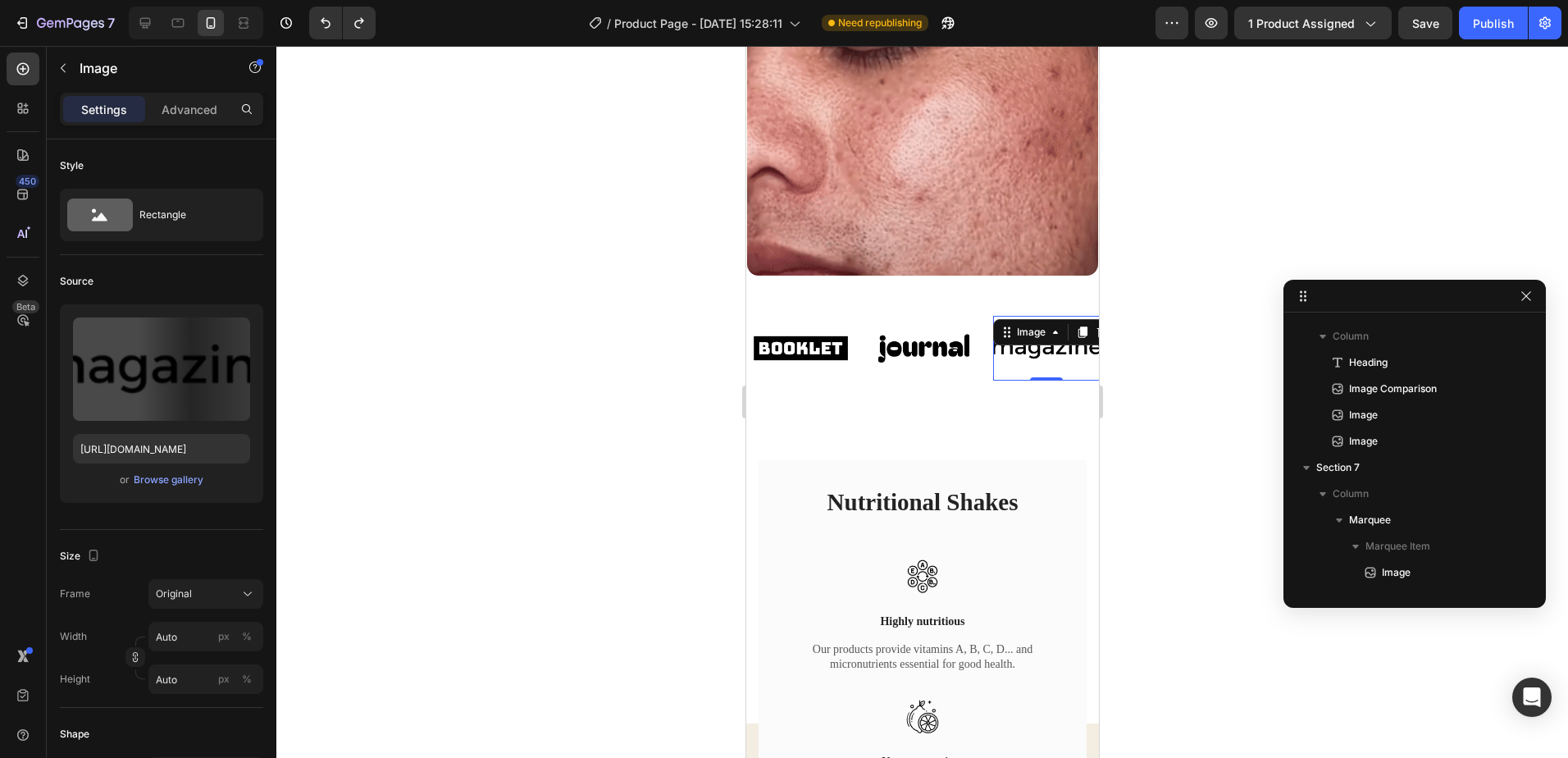
scroll to position [915, 0]
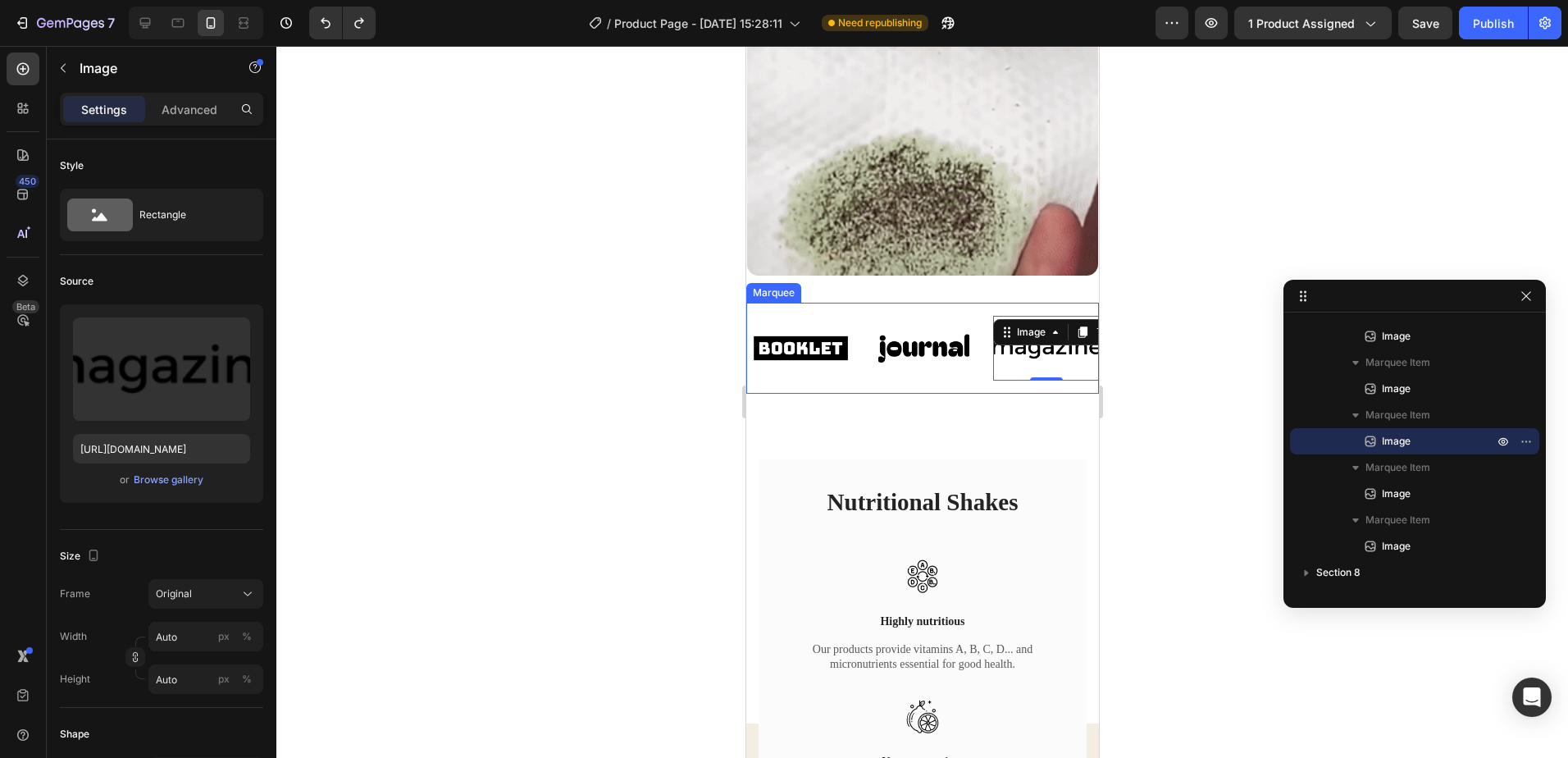
click at [953, 358] on div "Image Image Image 0 Image Image Image Image Image 0 Image Image Marquee" at bounding box center [921, 348] width 353 height 91
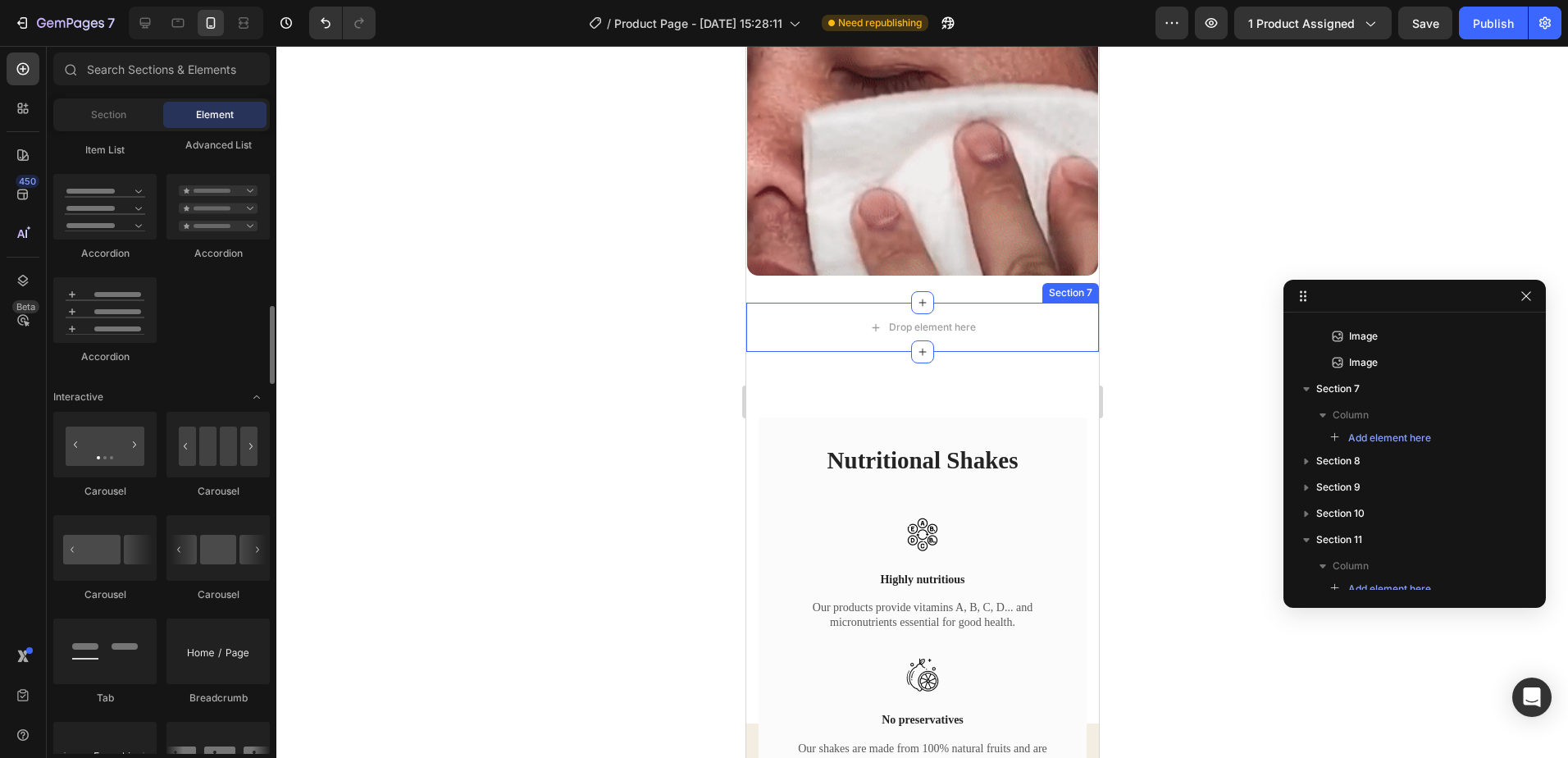
scroll to position [1313, 0]
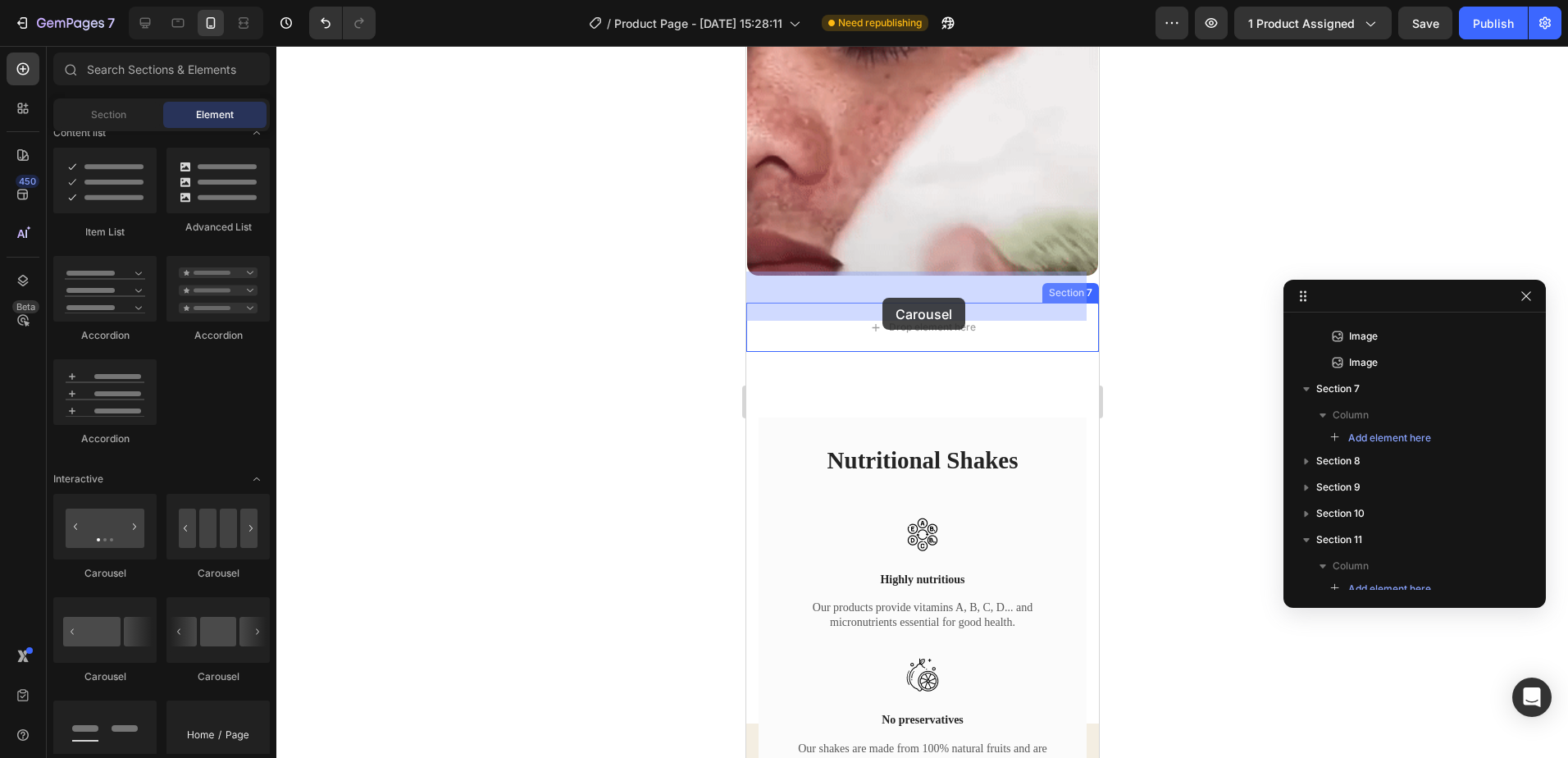
drag, startPoint x: 914, startPoint y: 572, endPoint x: 880, endPoint y: 299, distance: 275.1
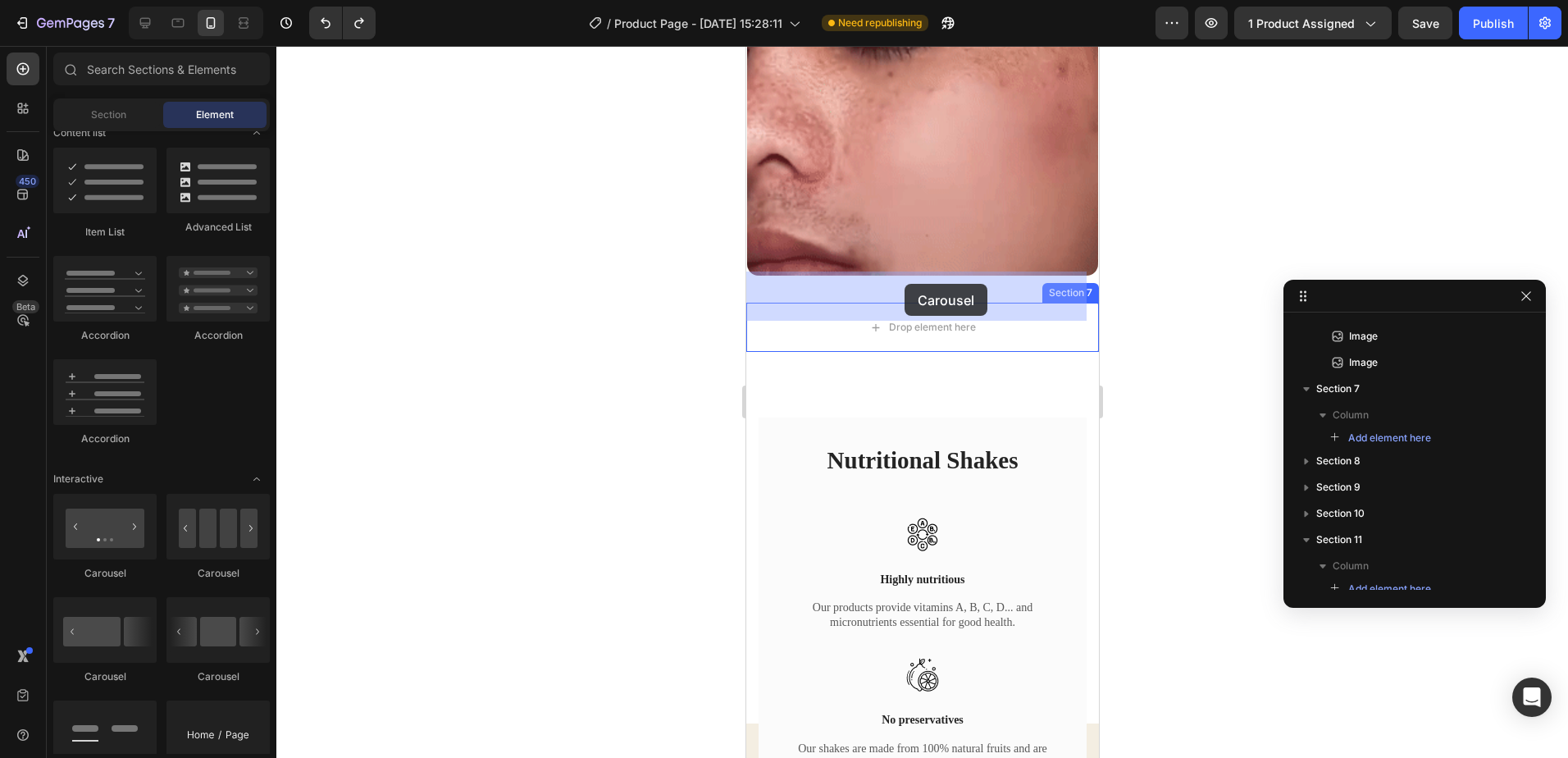
drag, startPoint x: 864, startPoint y: 579, endPoint x: 1343, endPoint y: 402, distance: 510.7
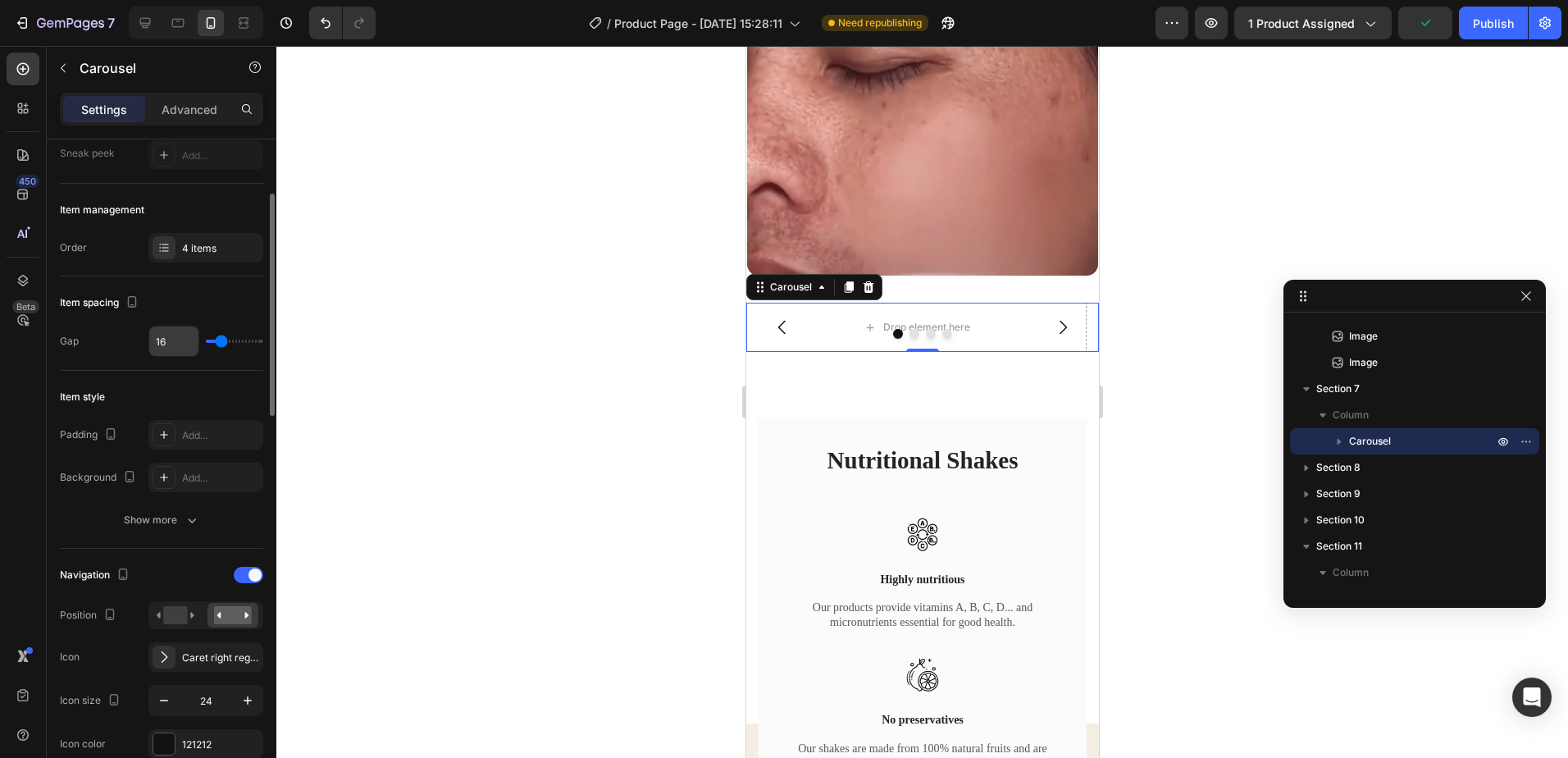
scroll to position [0, 0]
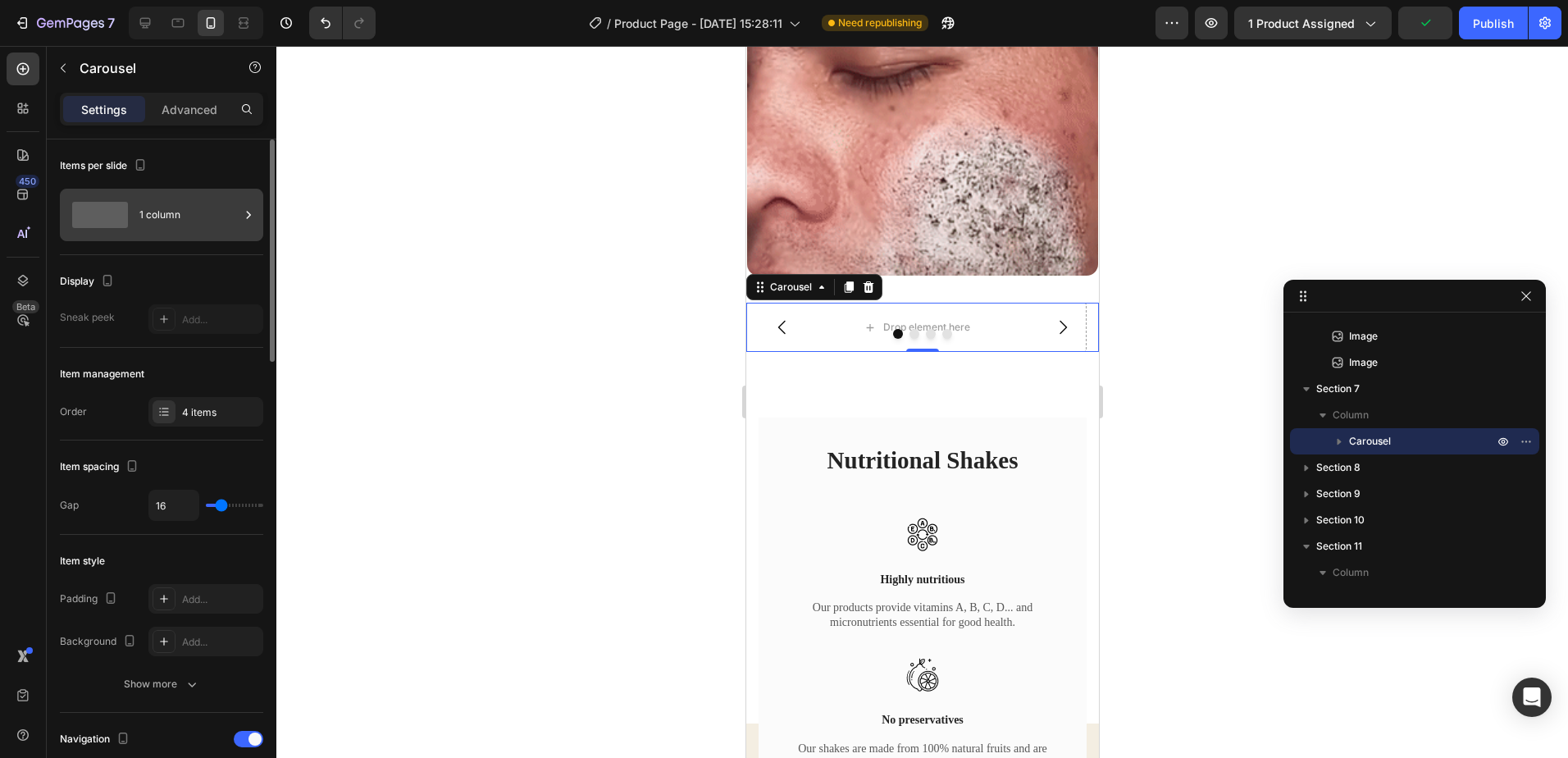
click at [192, 219] on div "1 column" at bounding box center [189, 215] width 100 height 38
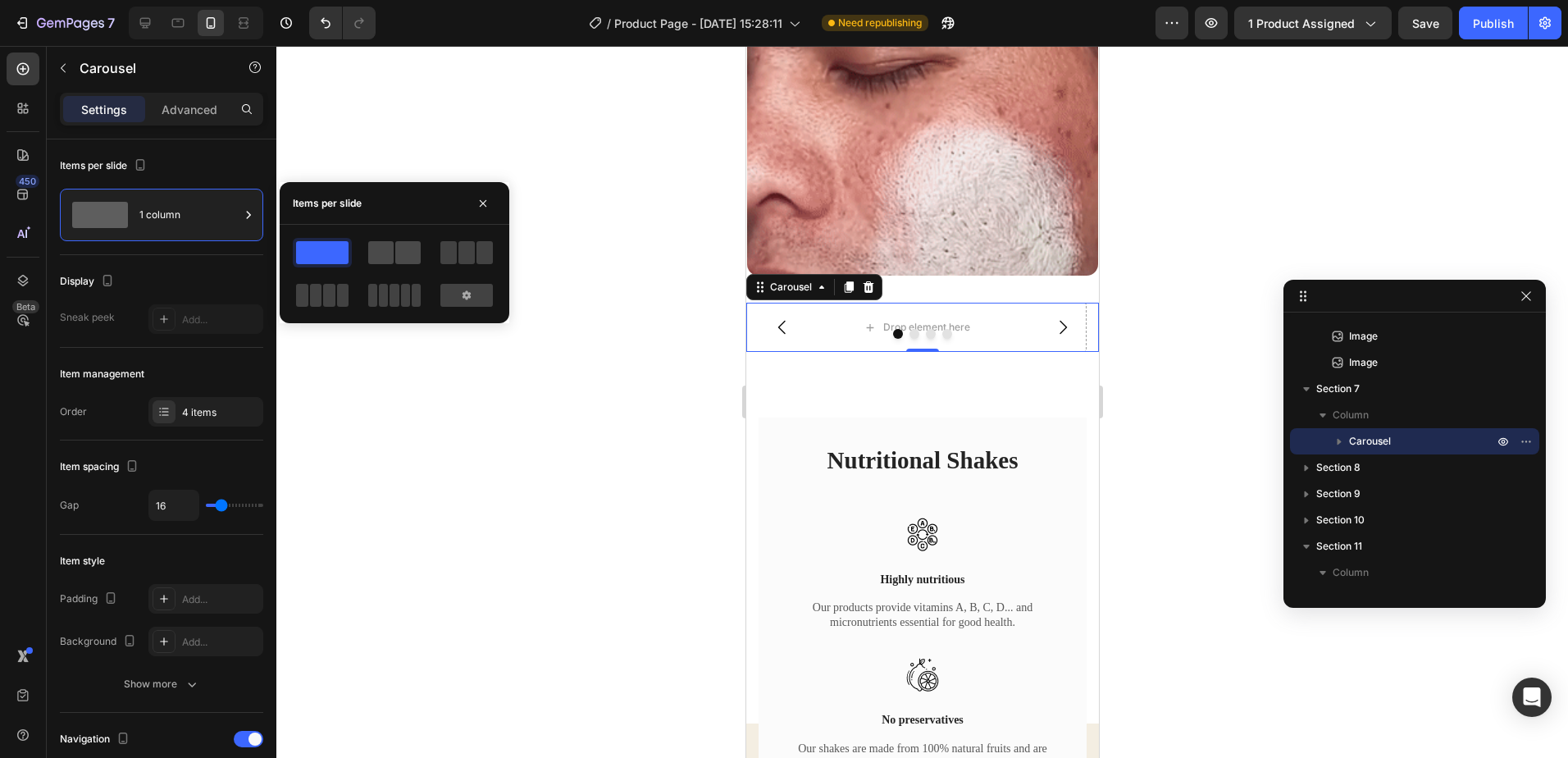
click at [392, 253] on span at bounding box center [380, 253] width 26 height 23
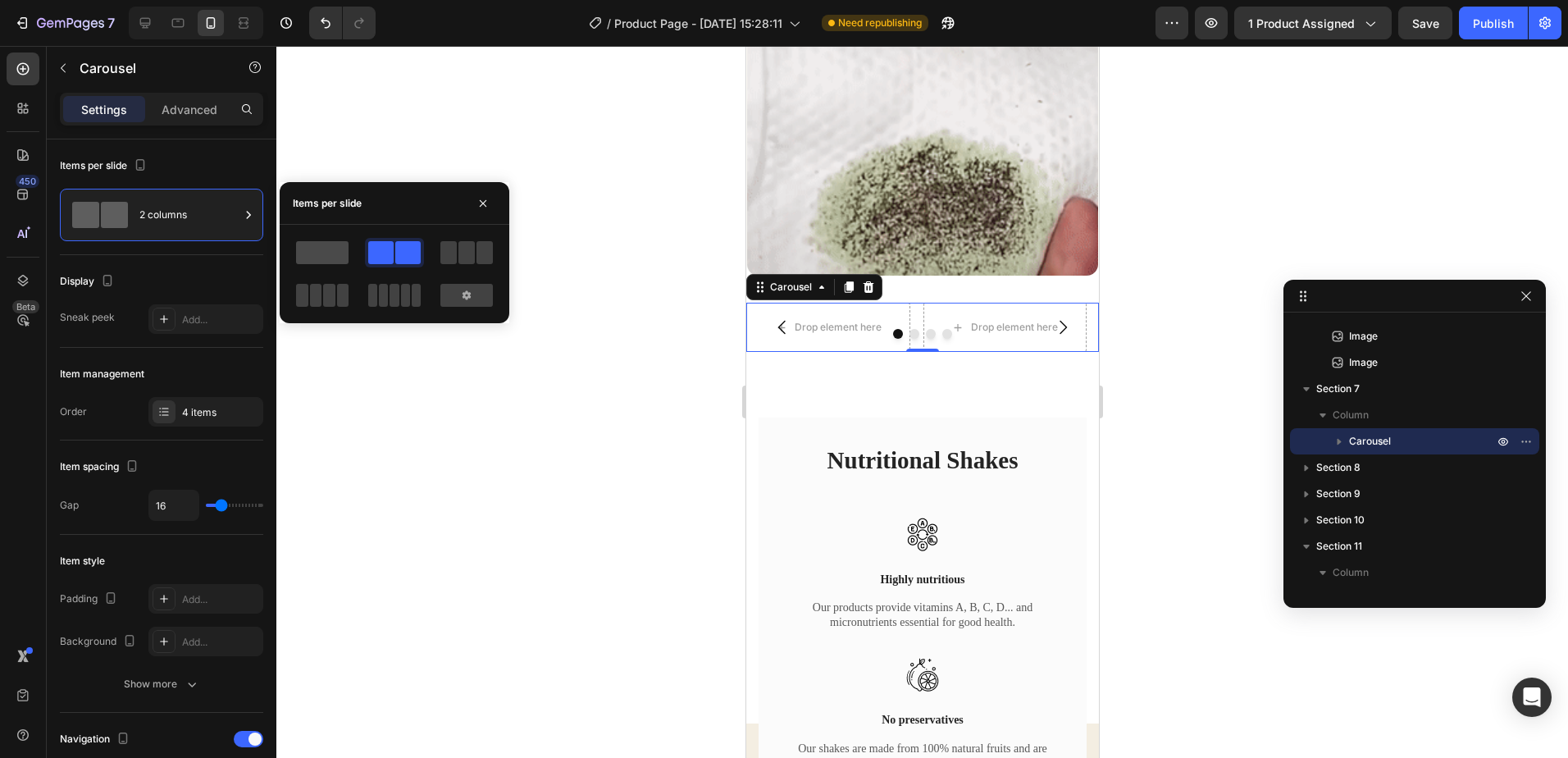
click at [337, 252] on span at bounding box center [322, 253] width 52 height 23
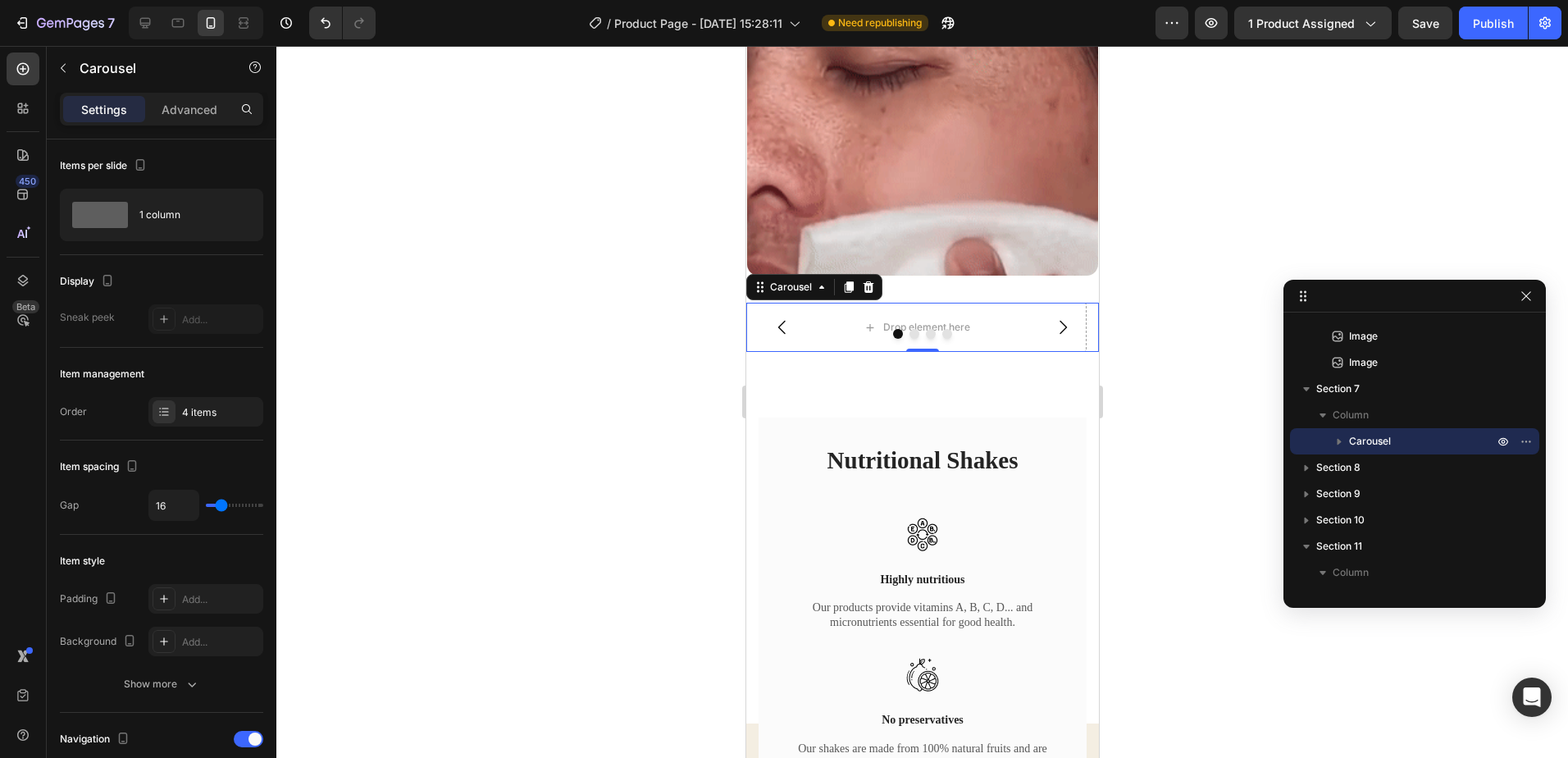
click at [1038, 312] on button "Carousel Next Arrow" at bounding box center [1061, 327] width 46 height 46
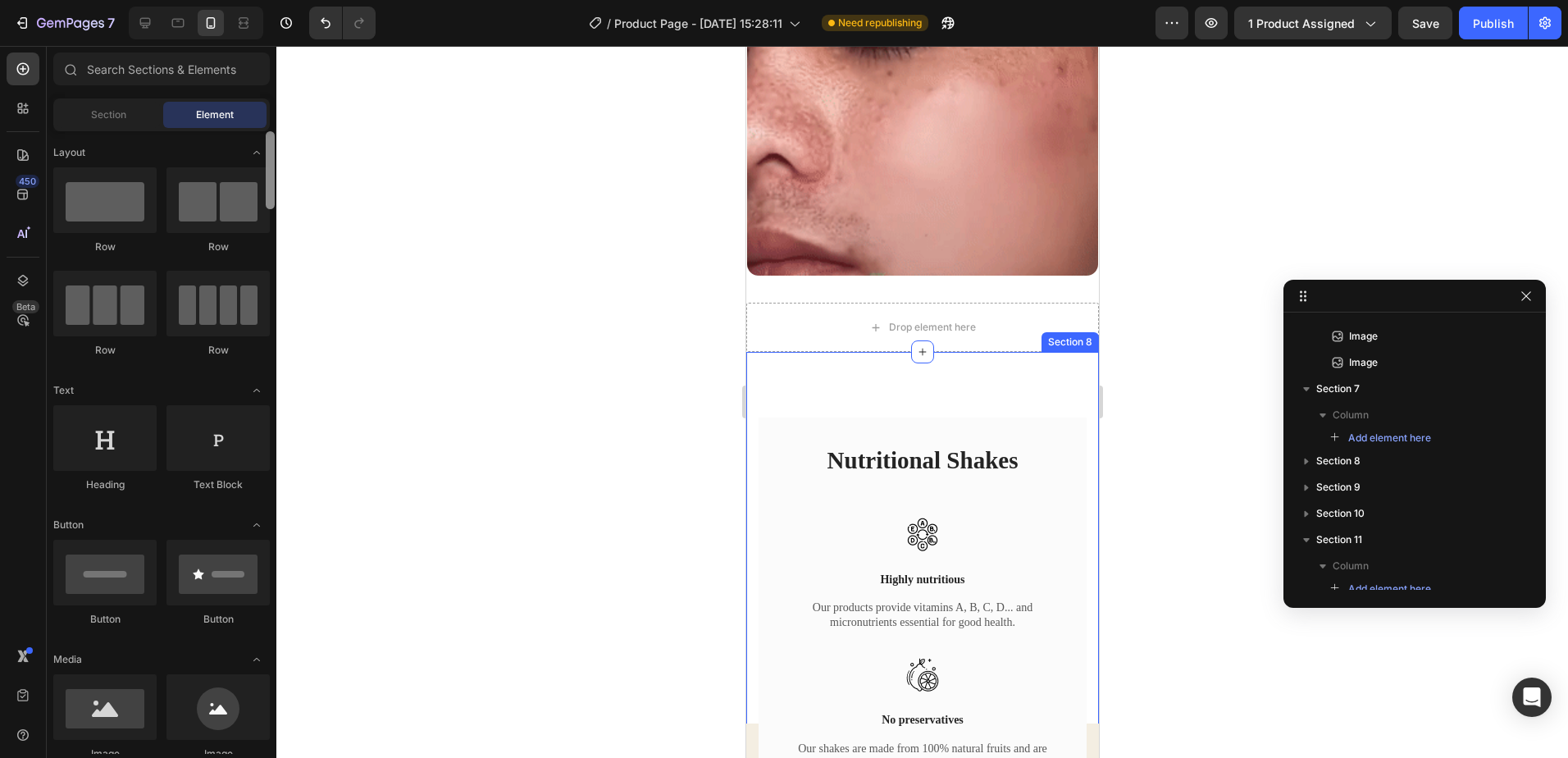
drag, startPoint x: 273, startPoint y: 670, endPoint x: 367, endPoint y: 44, distance: 633.0
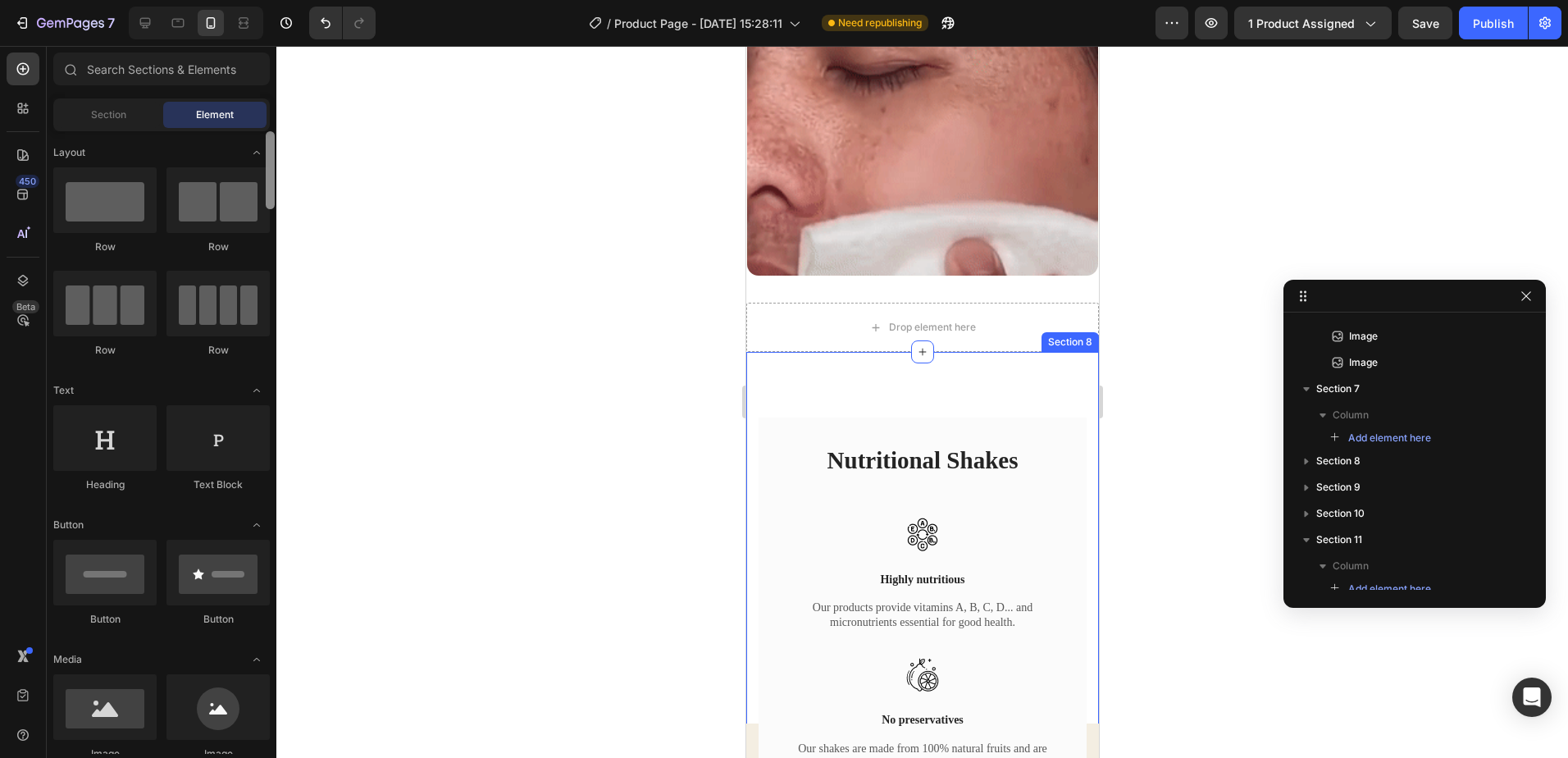
click at [367, 0] on div "7 / Product Page - [DATE] 15:28:11 Need republishing Preview 1 product assigned…" at bounding box center [784, 0] width 1568 height 0
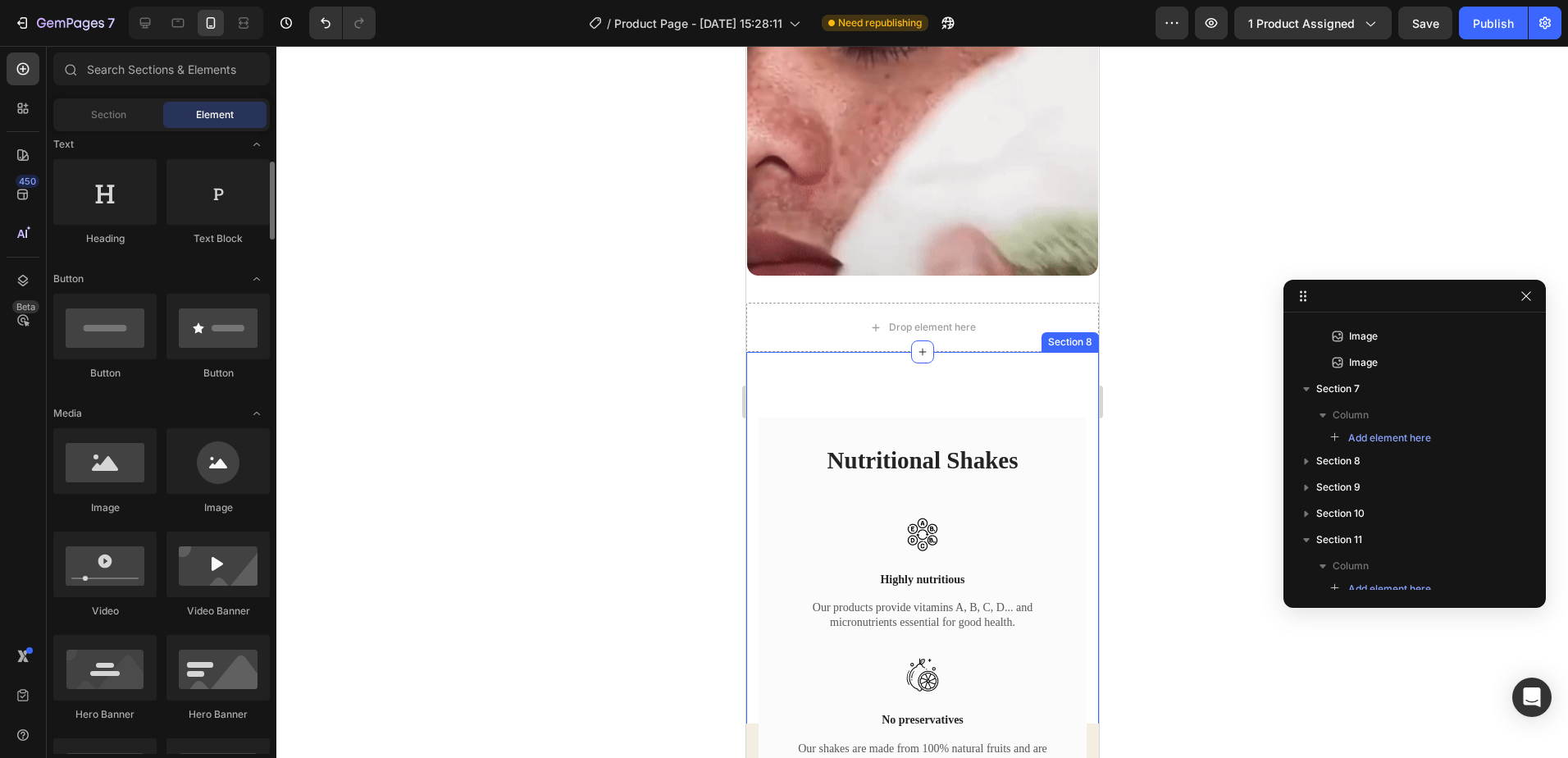
scroll to position [328, 0]
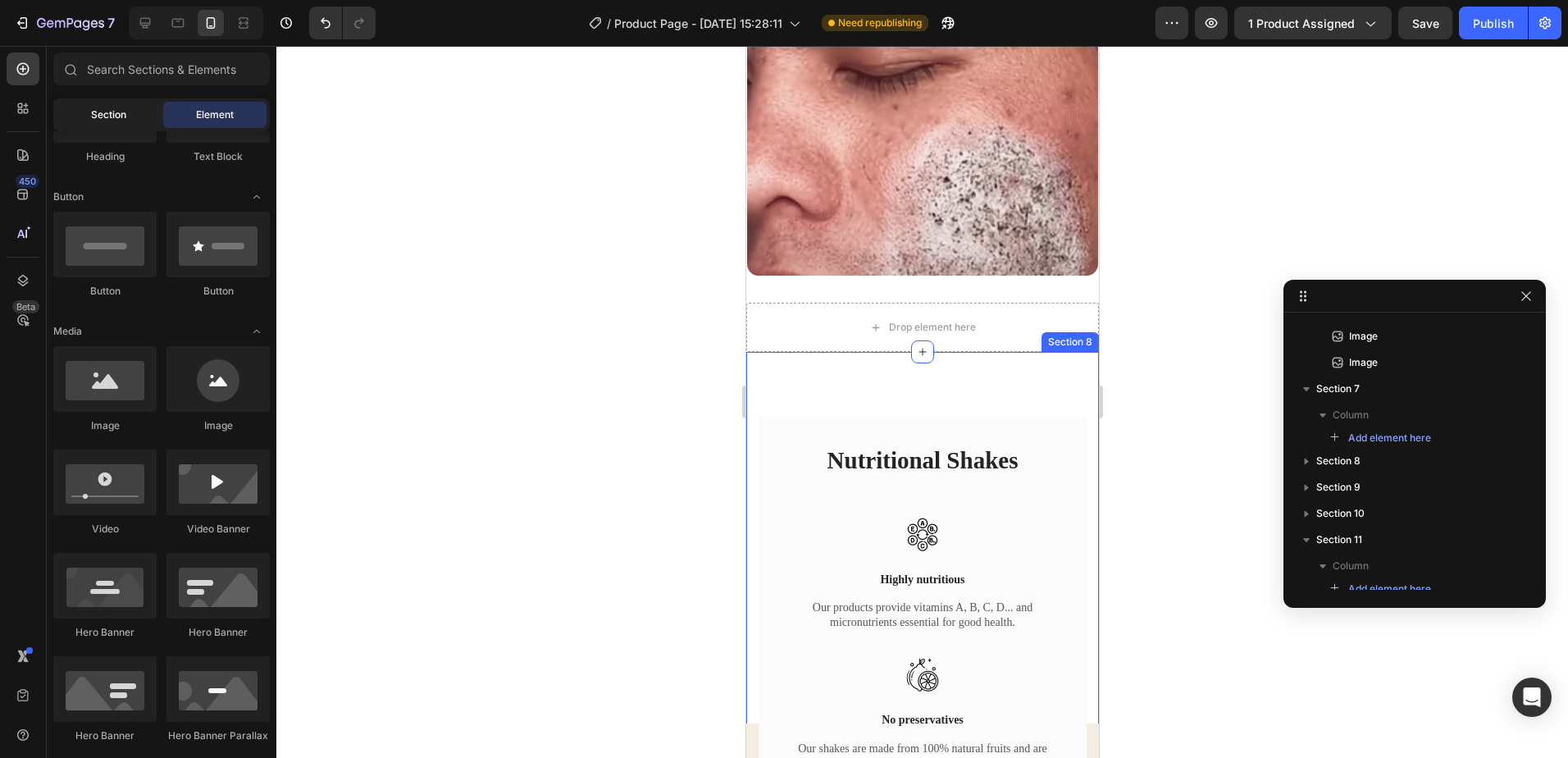
click at [110, 106] on div "Section" at bounding box center [108, 115] width 103 height 26
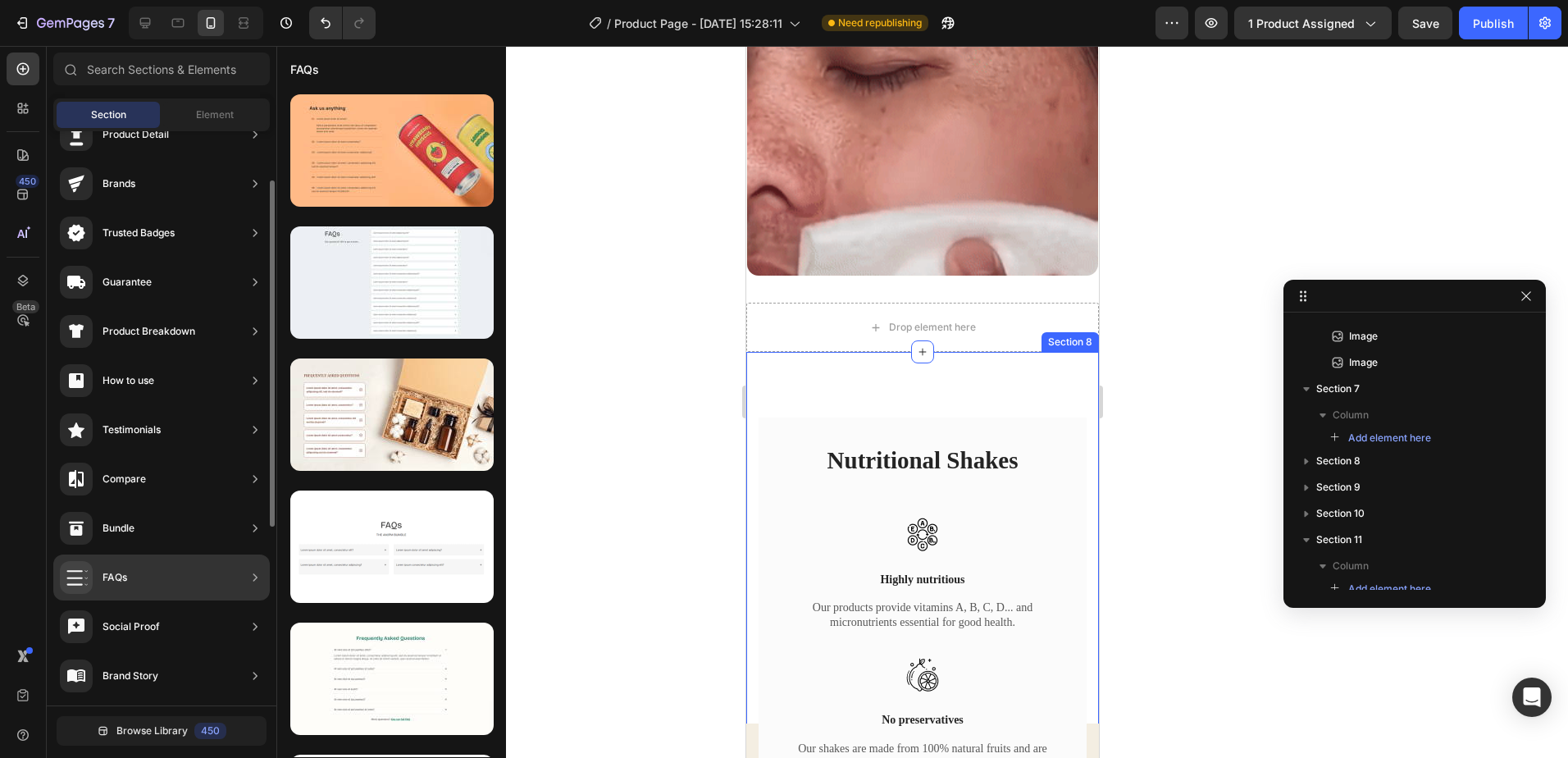
scroll to position [246, 0]
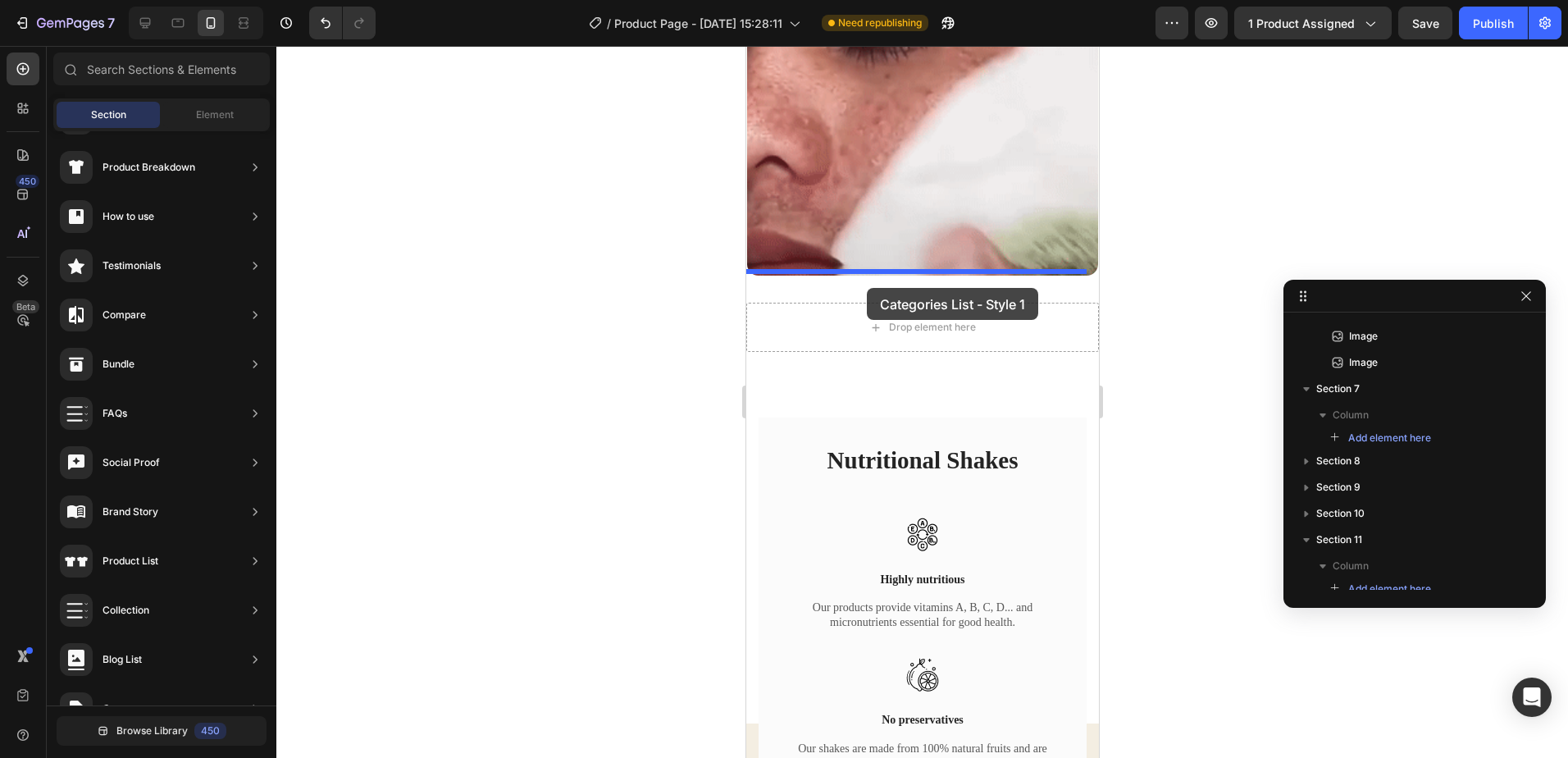
drag, startPoint x: 1065, startPoint y: 348, endPoint x: 865, endPoint y: 288, distance: 208.8
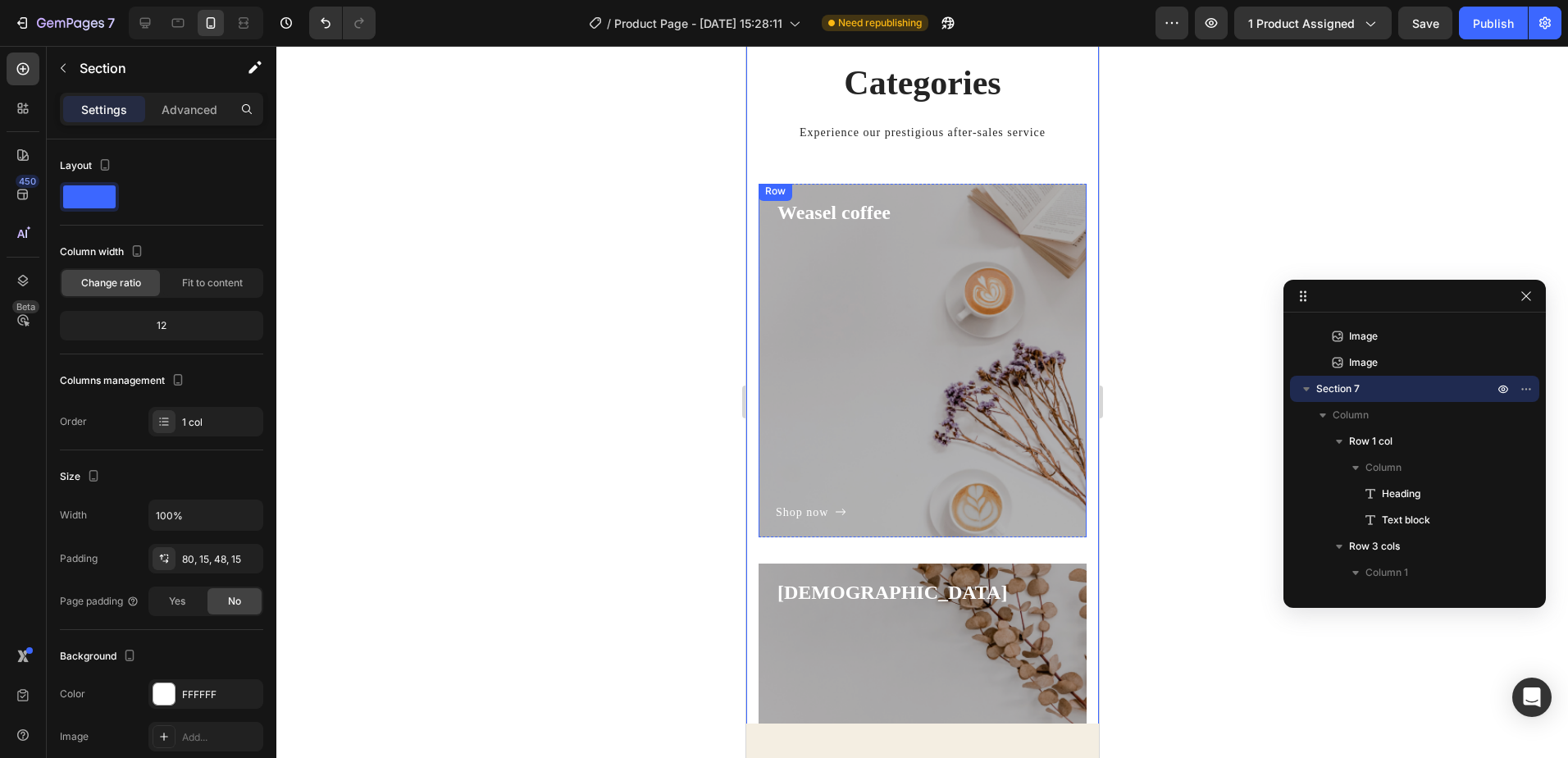
scroll to position [2286, 0]
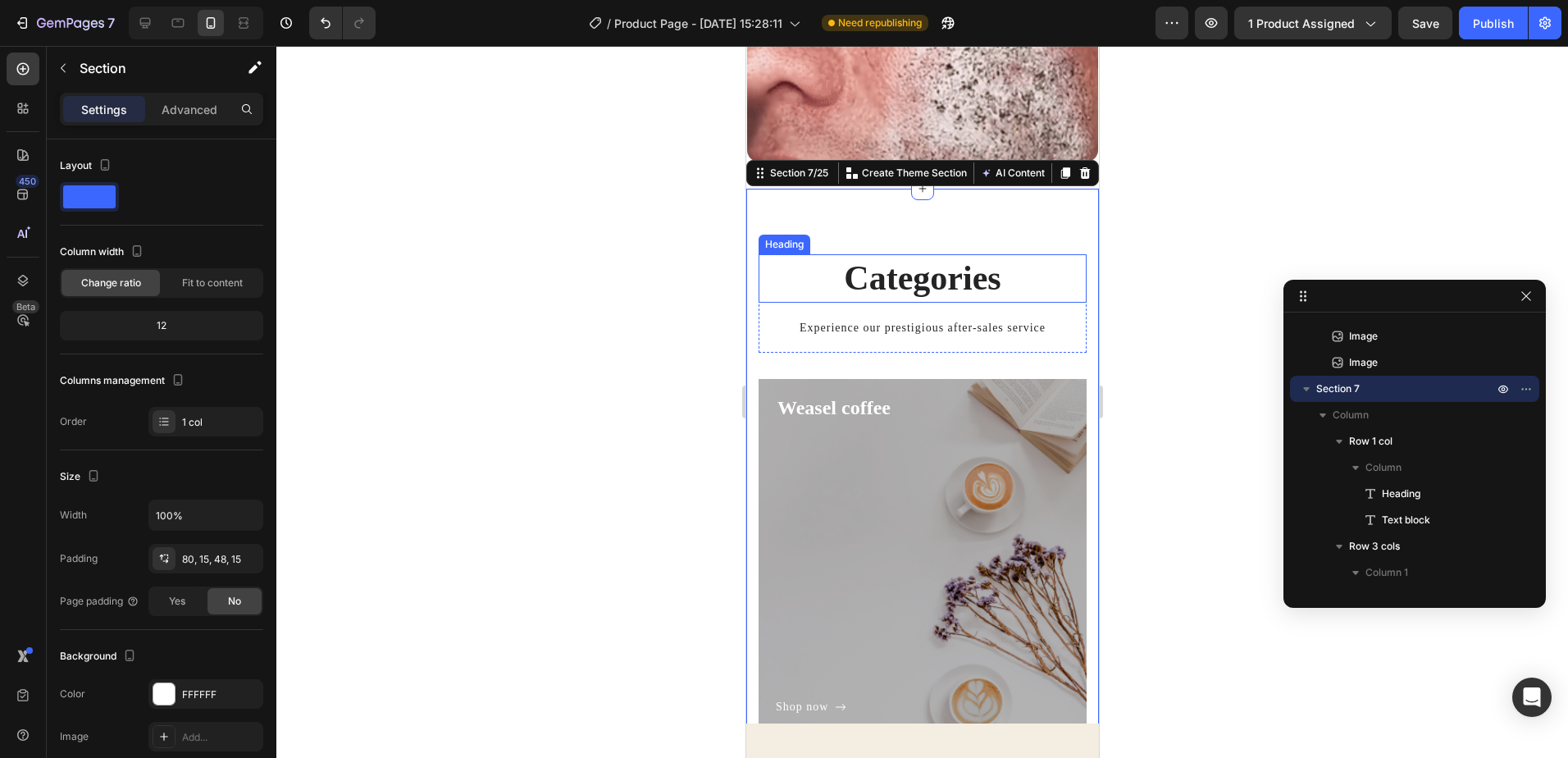
click at [951, 256] on p "Categories" at bounding box center [921, 278] width 324 height 45
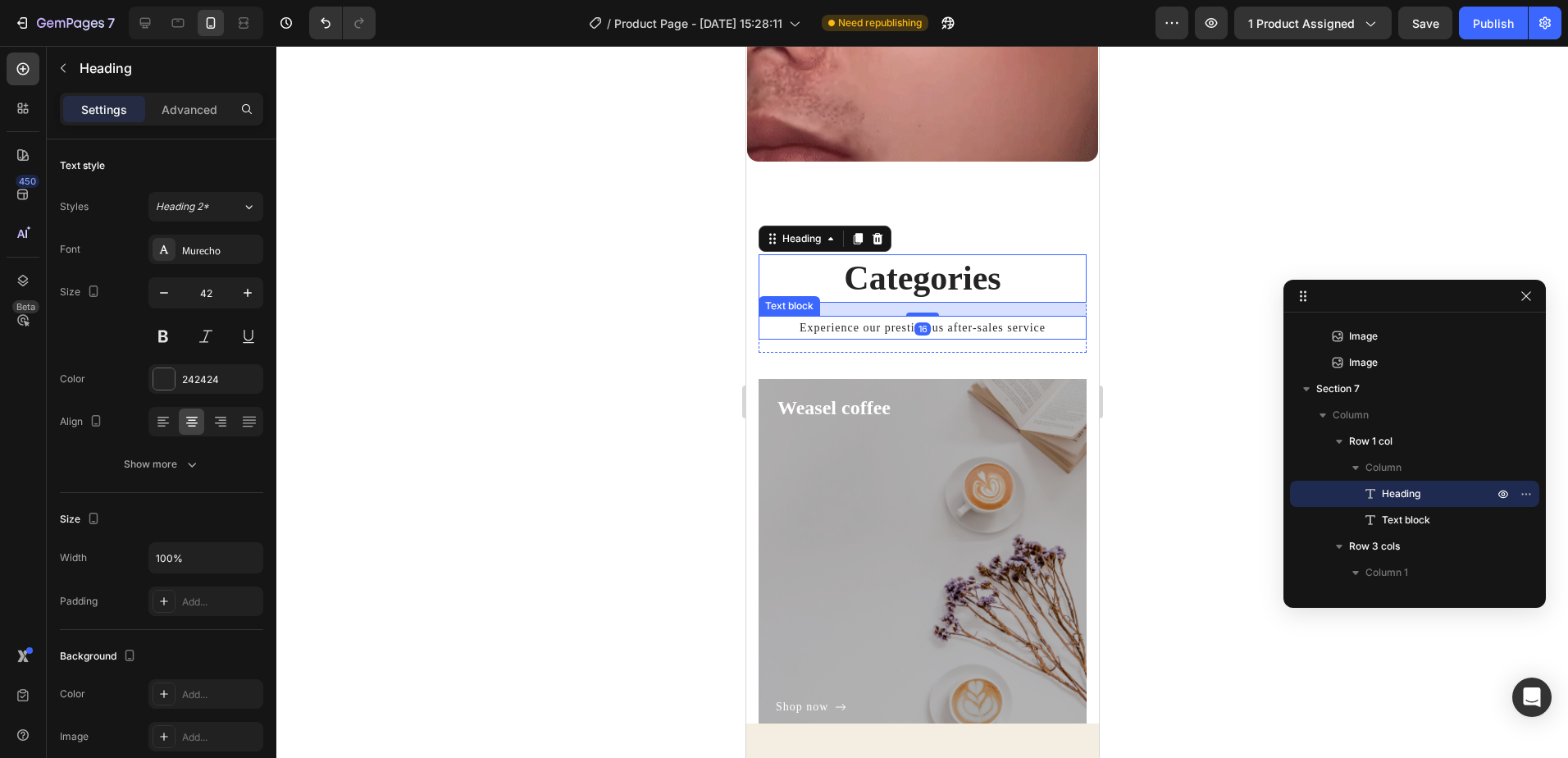
click at [1000, 318] on p "Experience our prestigious after-sales service" at bounding box center [921, 328] width 324 height 21
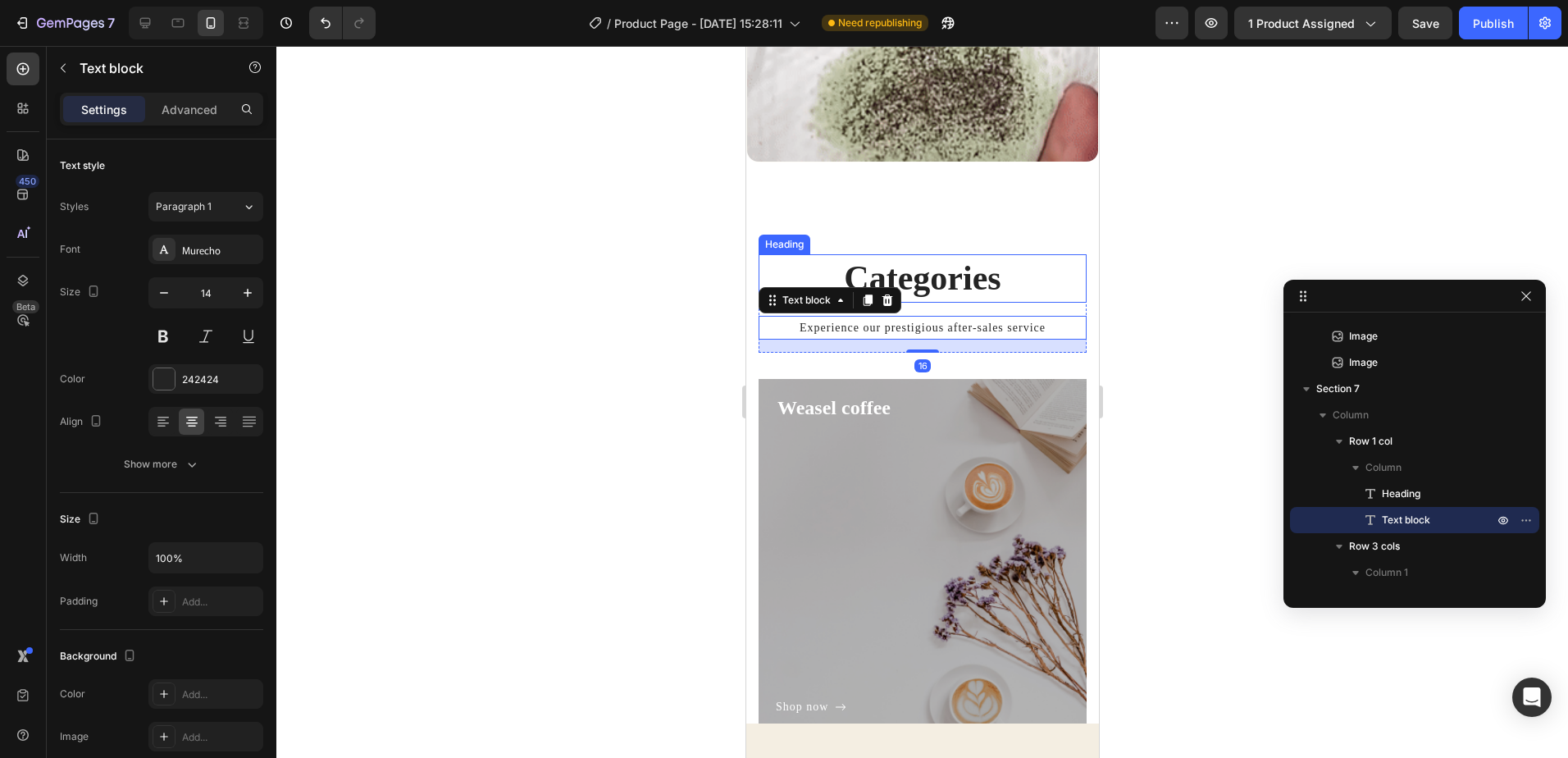
click at [1019, 256] on p "Categories" at bounding box center [921, 278] width 324 height 45
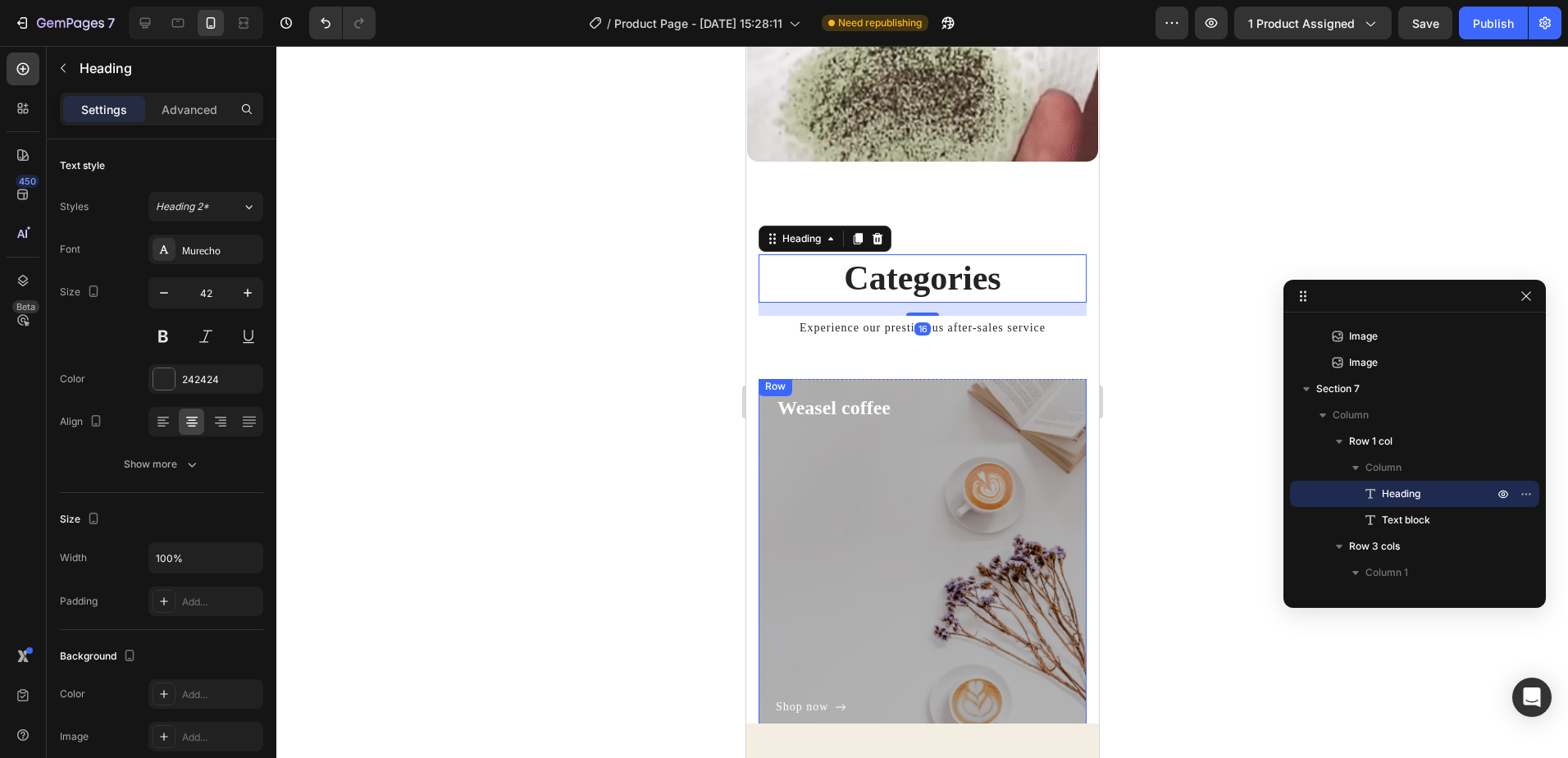
click at [954, 452] on div "Shop now Button" at bounding box center [921, 569] width 293 height 294
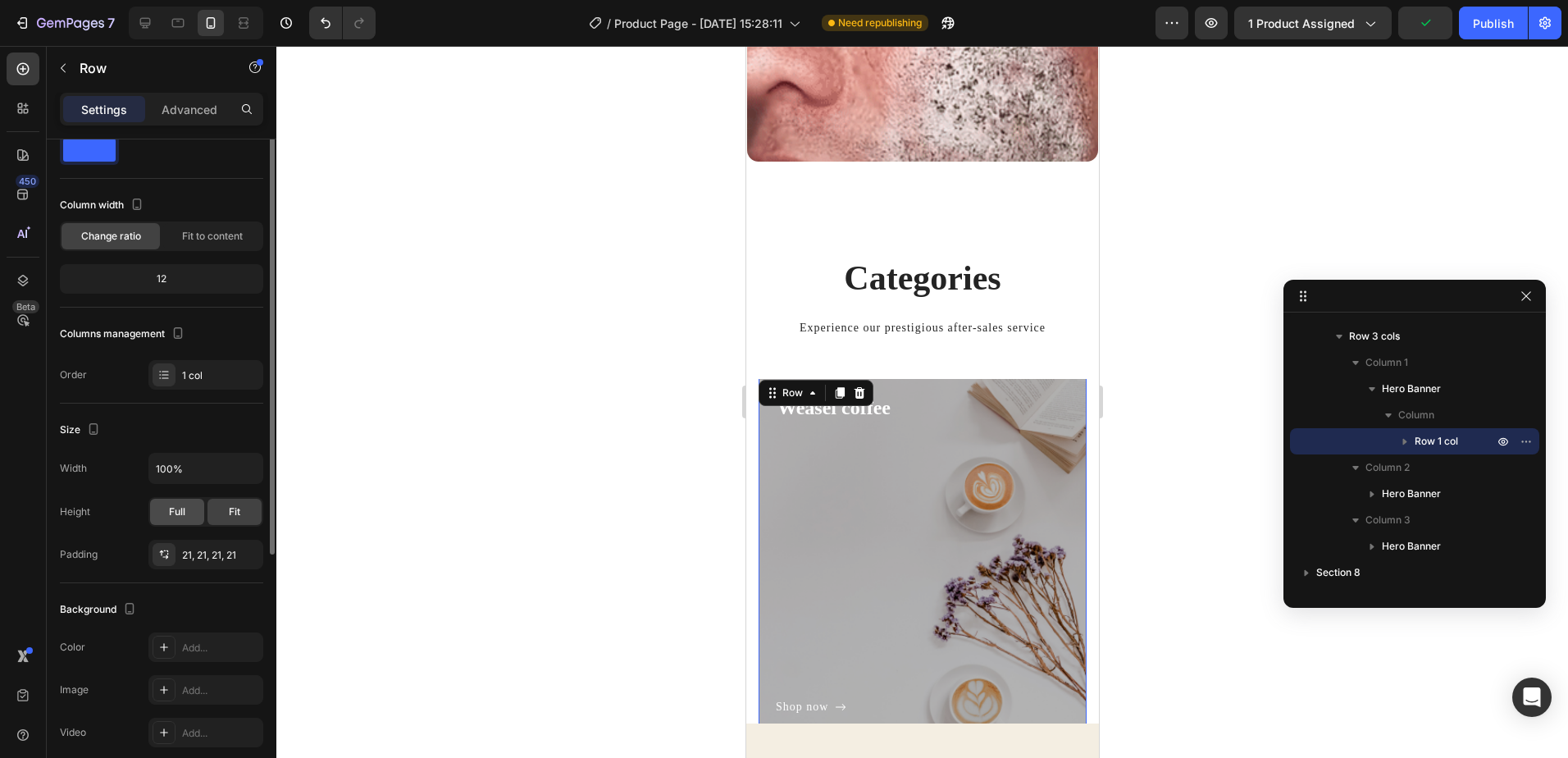
scroll to position [0, 0]
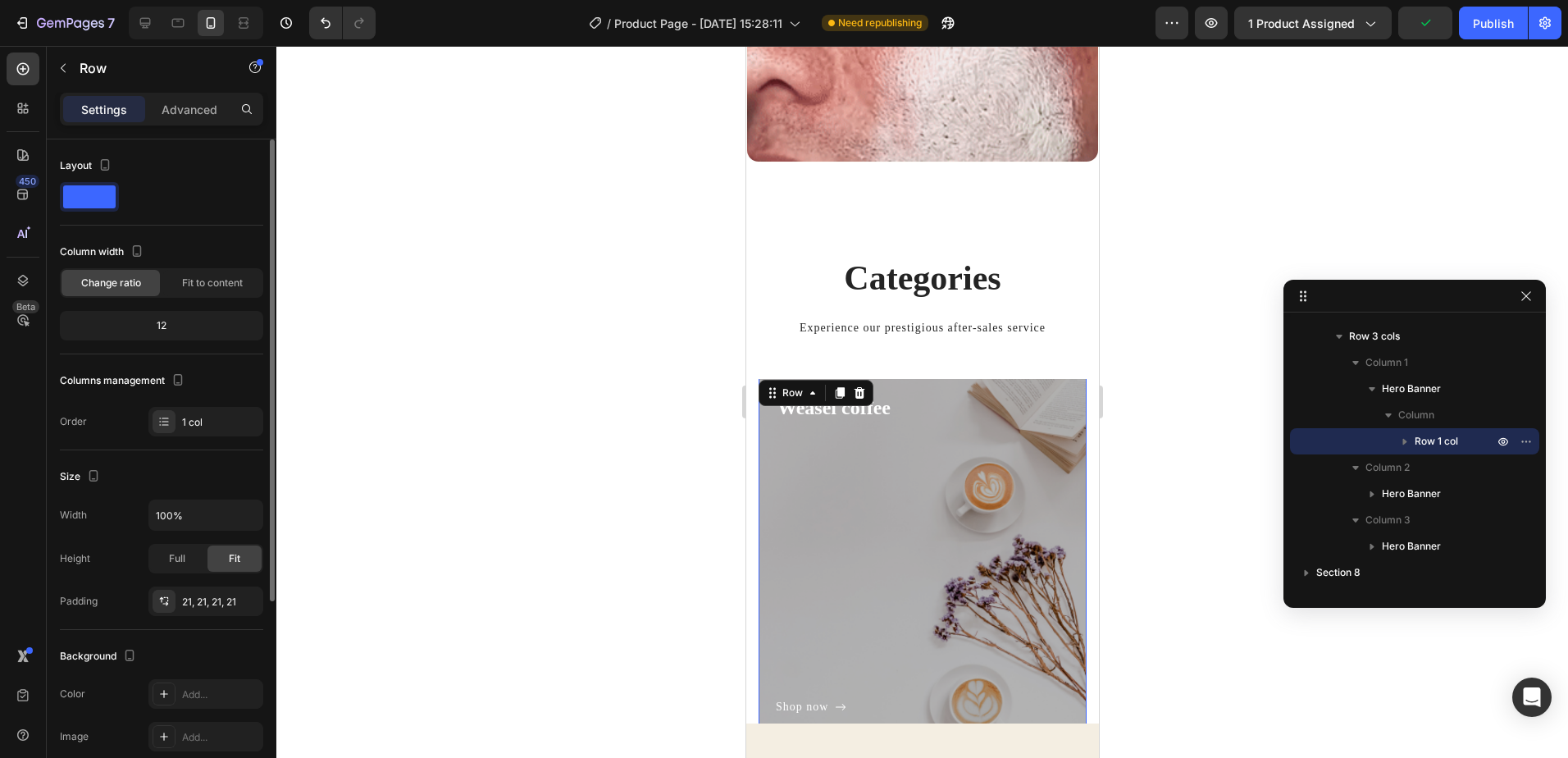
click at [239, 267] on div "Column width Change ratio Fit to content" at bounding box center [161, 268] width 203 height 59
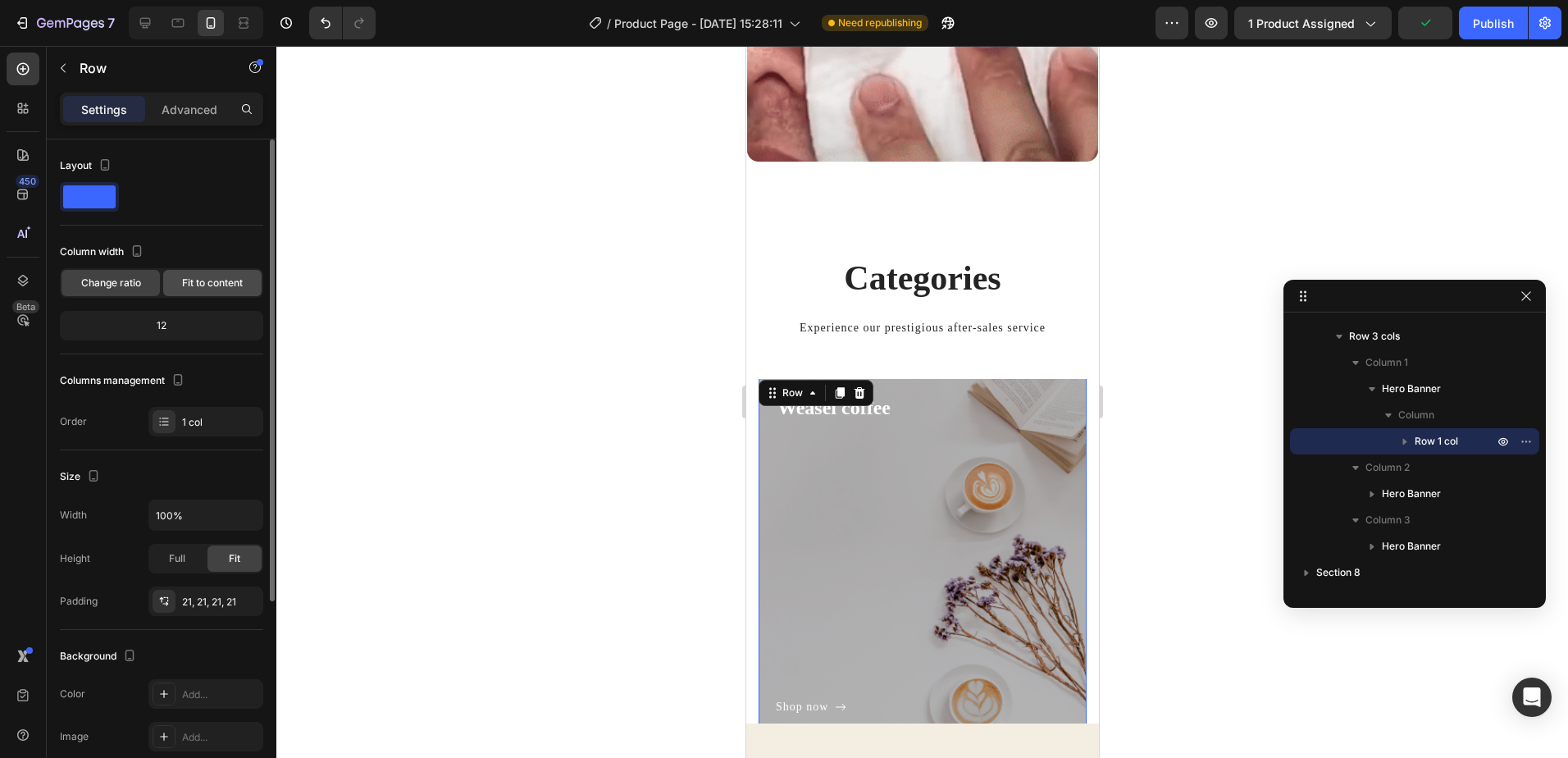
click at [223, 278] on span "Fit to content" at bounding box center [212, 283] width 61 height 15
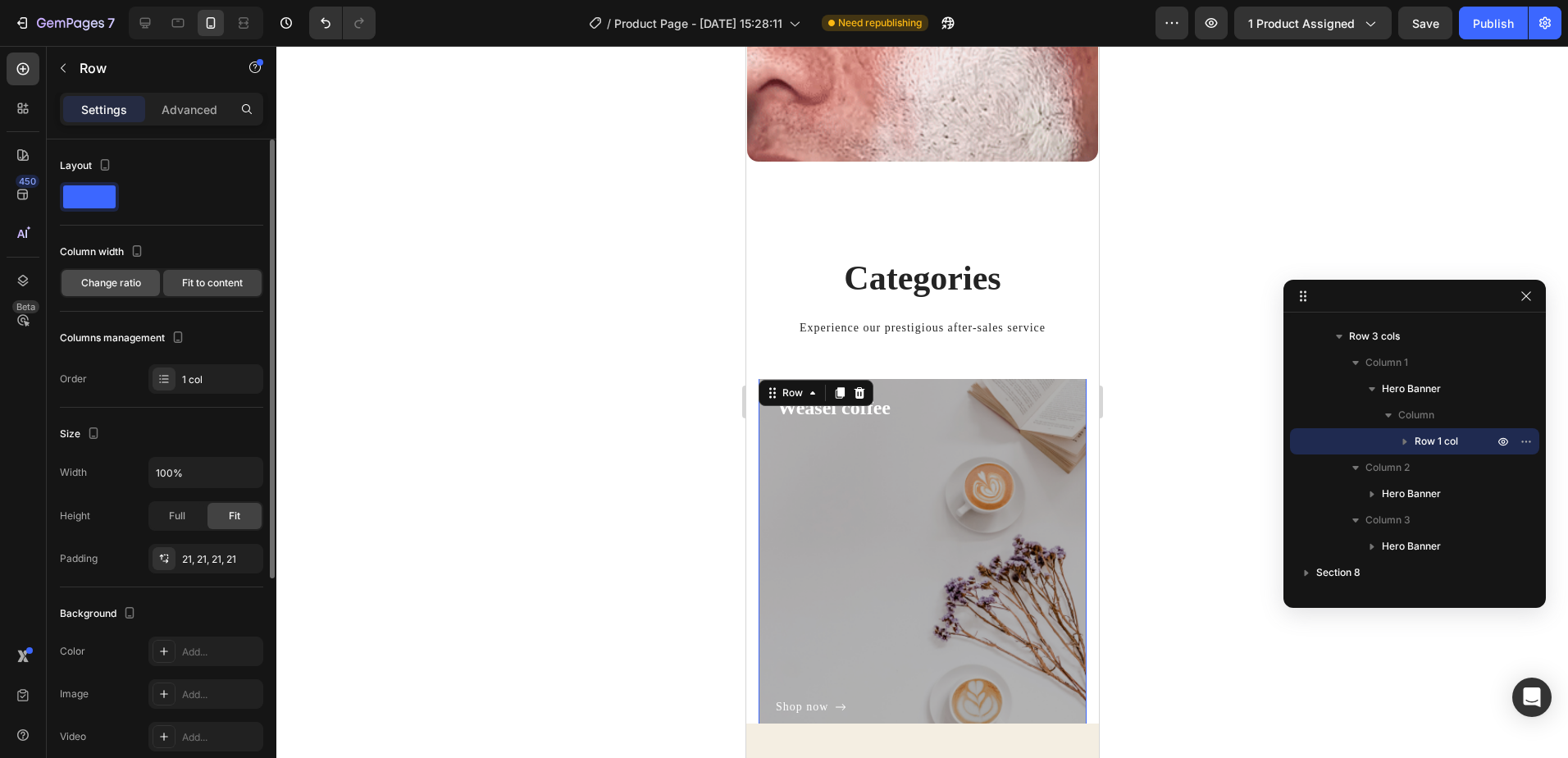
click at [123, 283] on span "Change ratio" at bounding box center [111, 283] width 60 height 15
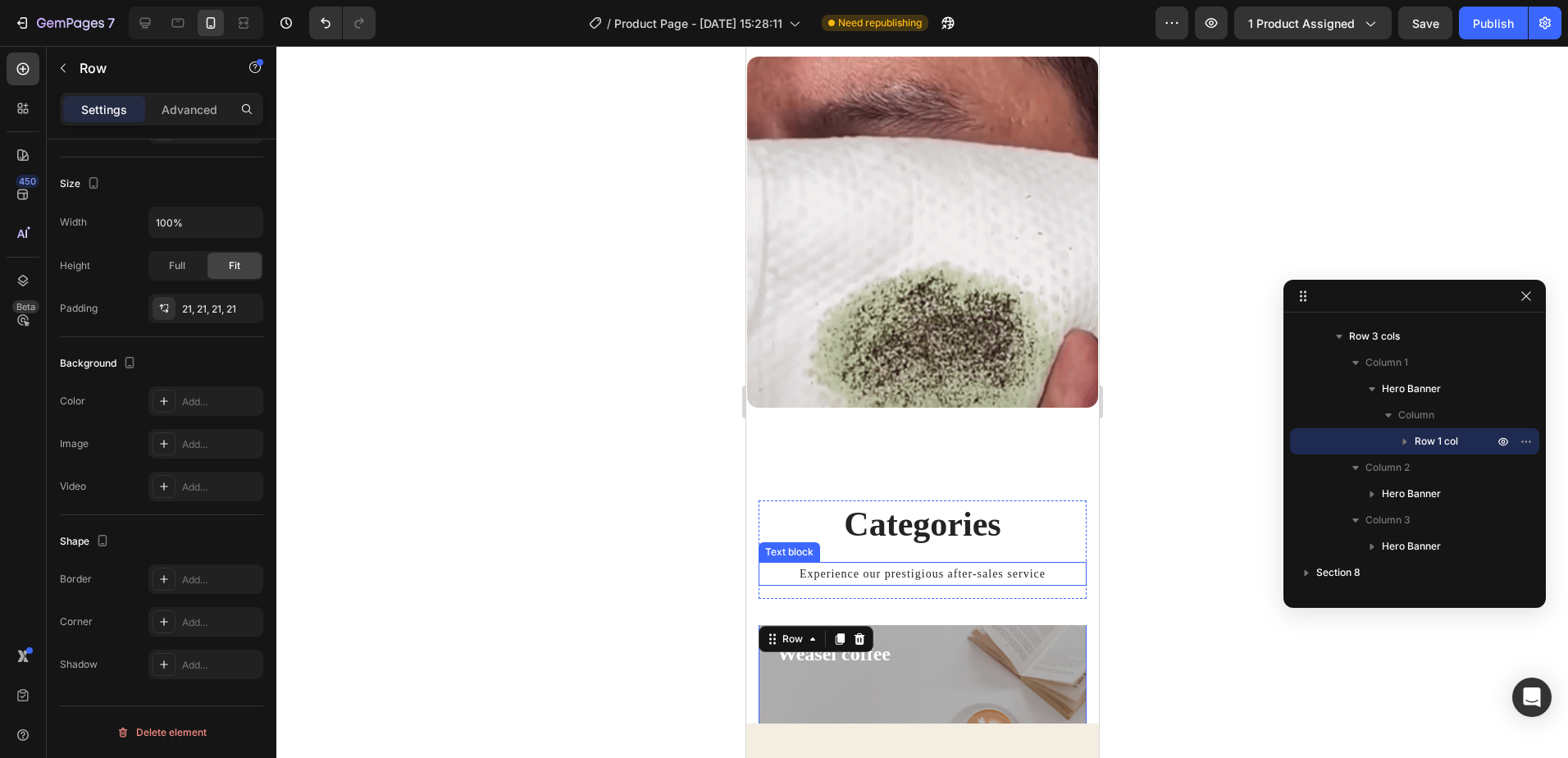
scroll to position [2286, 0]
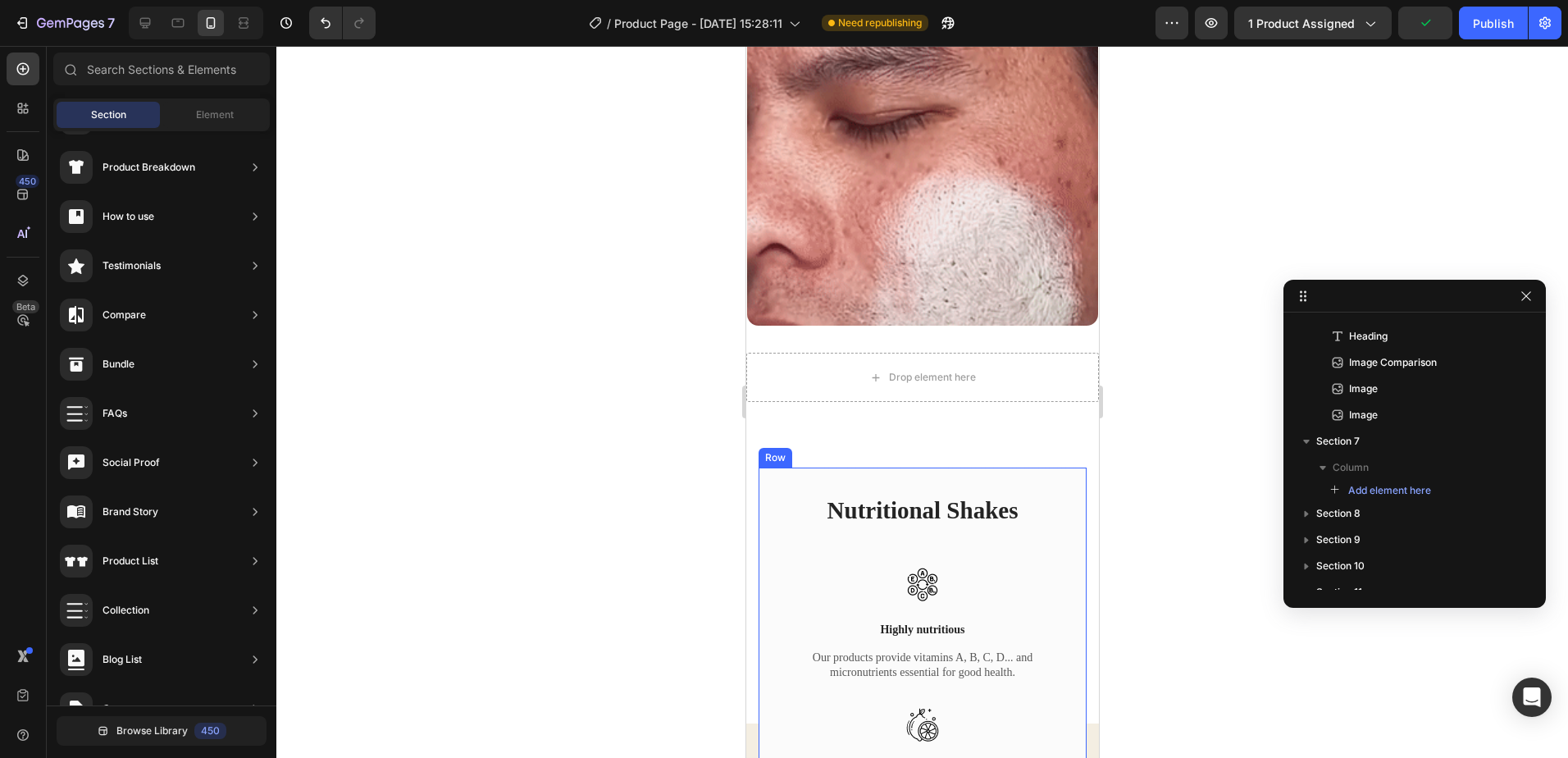
scroll to position [2040, 0]
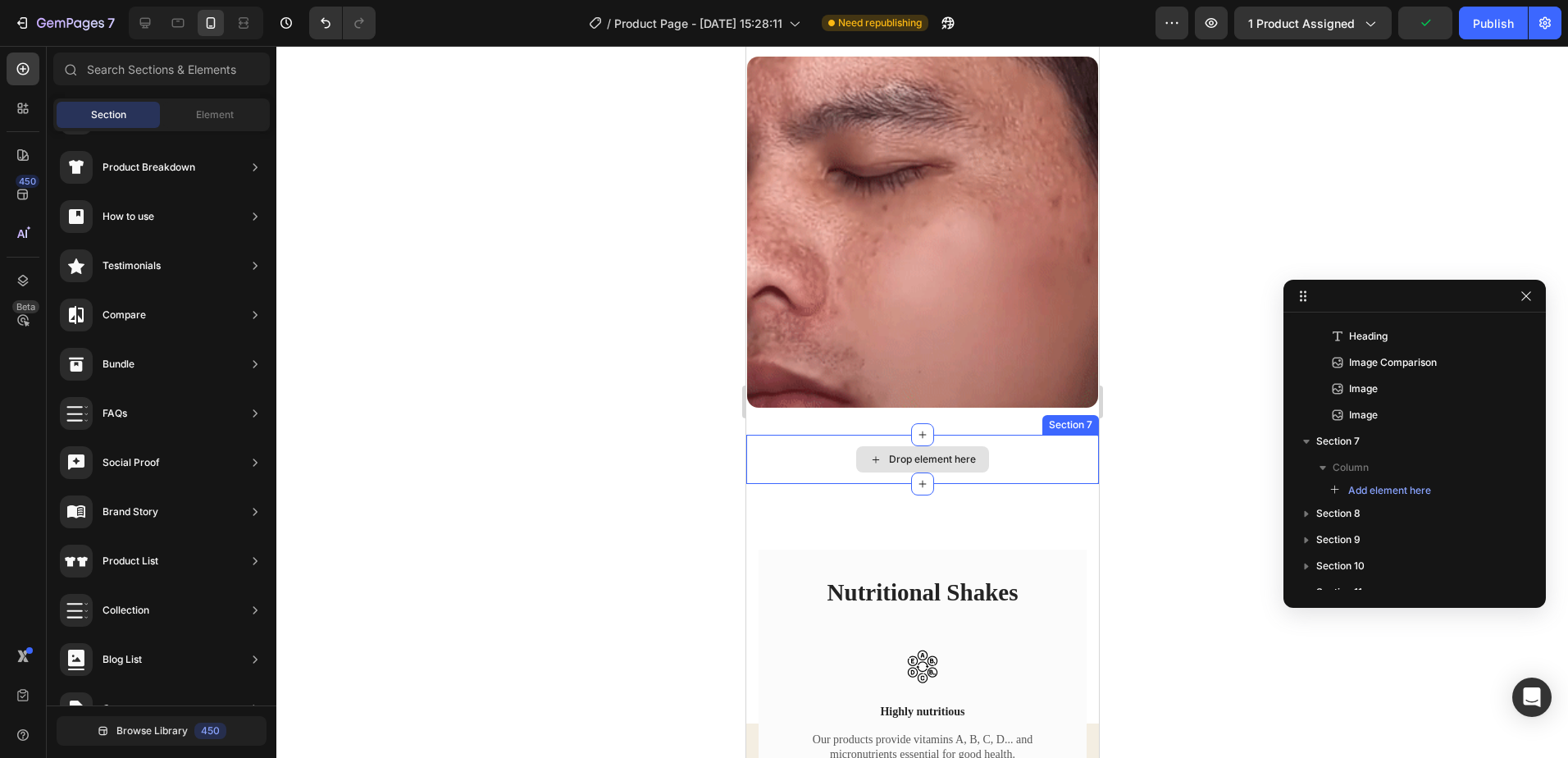
click at [970, 447] on div "Drop element here" at bounding box center [921, 460] width 132 height 26
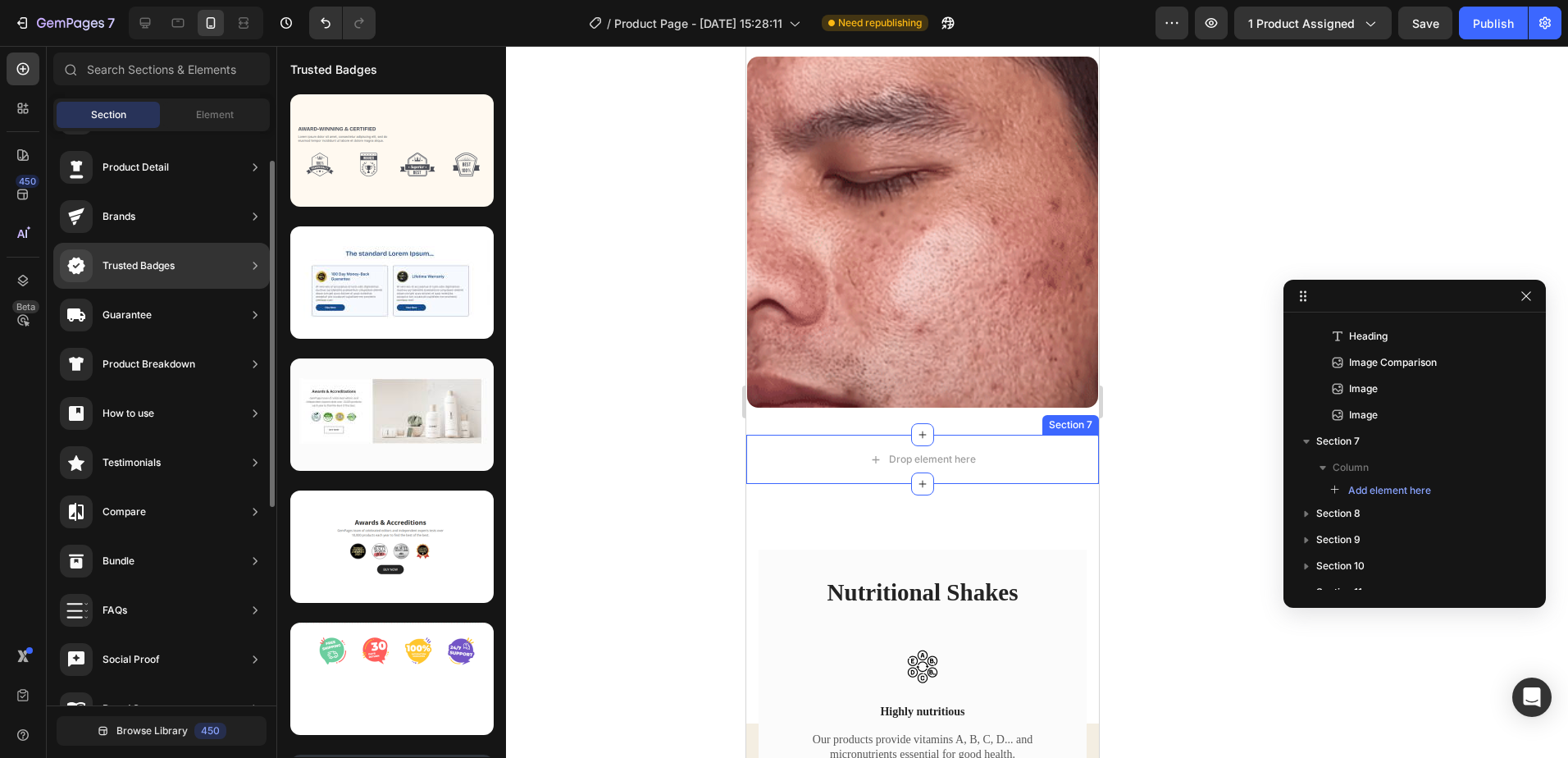
scroll to position [0, 0]
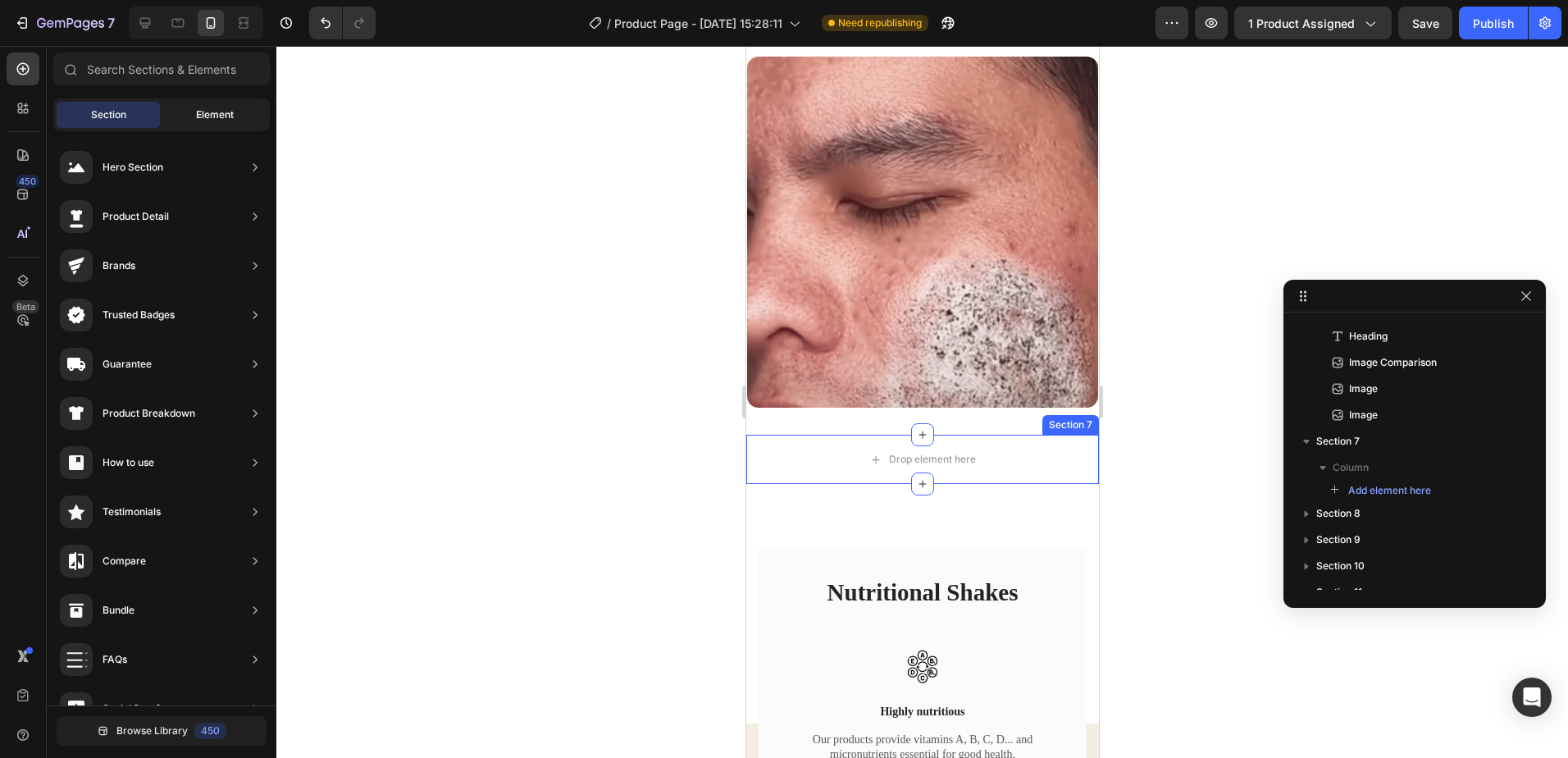
click at [220, 115] on span "Element" at bounding box center [215, 115] width 38 height 15
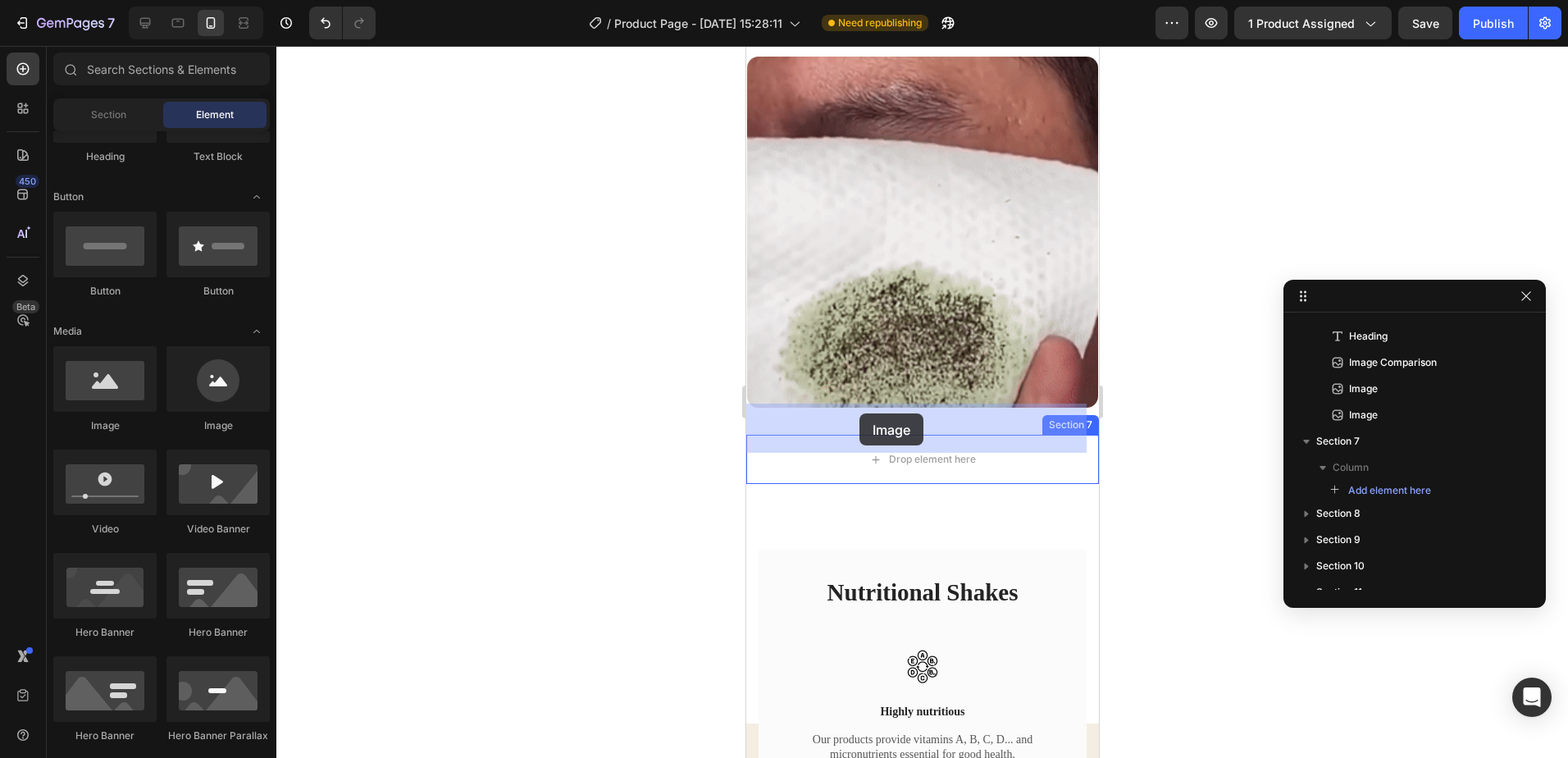
drag, startPoint x: 849, startPoint y: 434, endPoint x: 857, endPoint y: 414, distance: 21.5
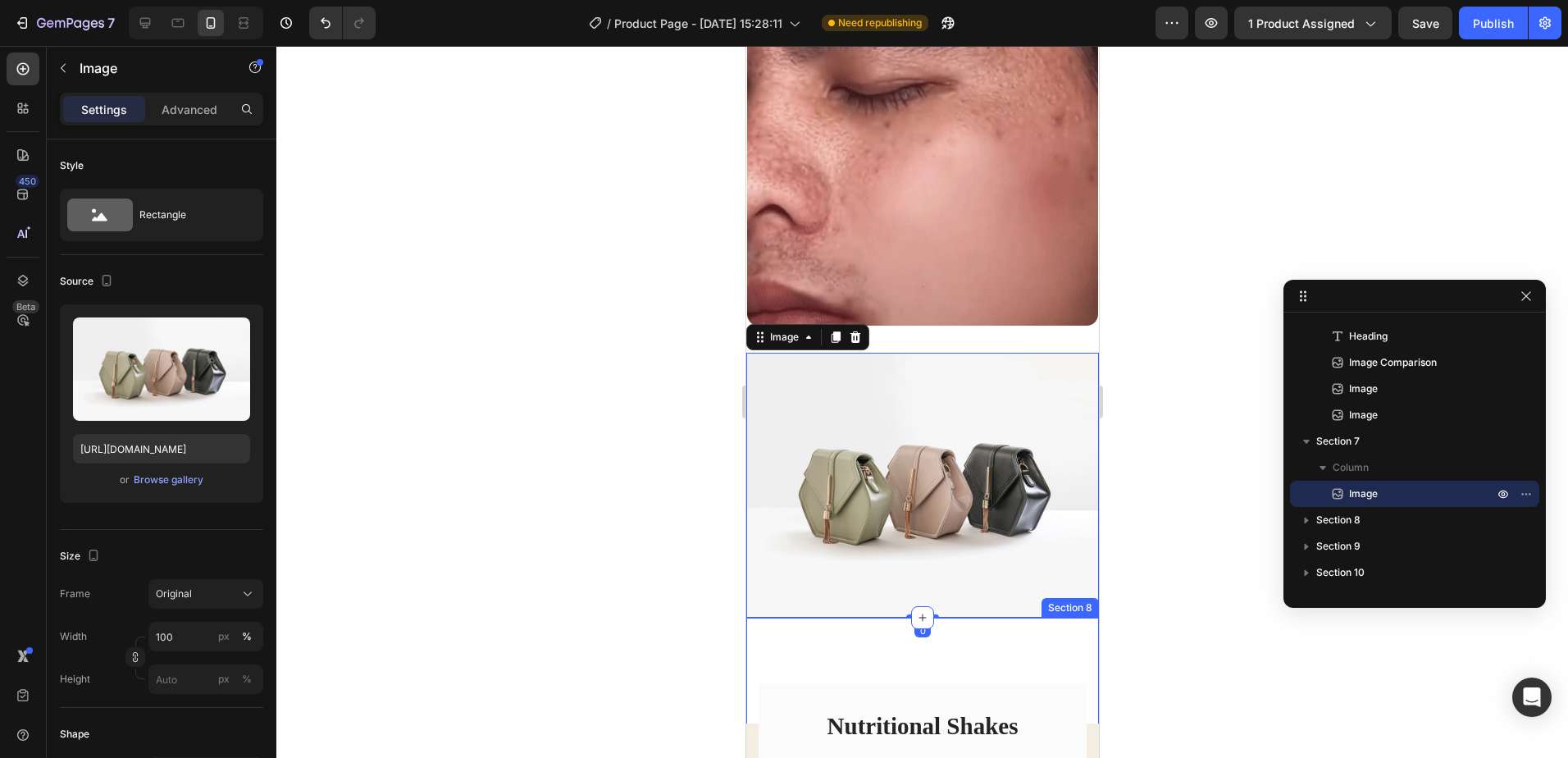
scroll to position [2204, 0]
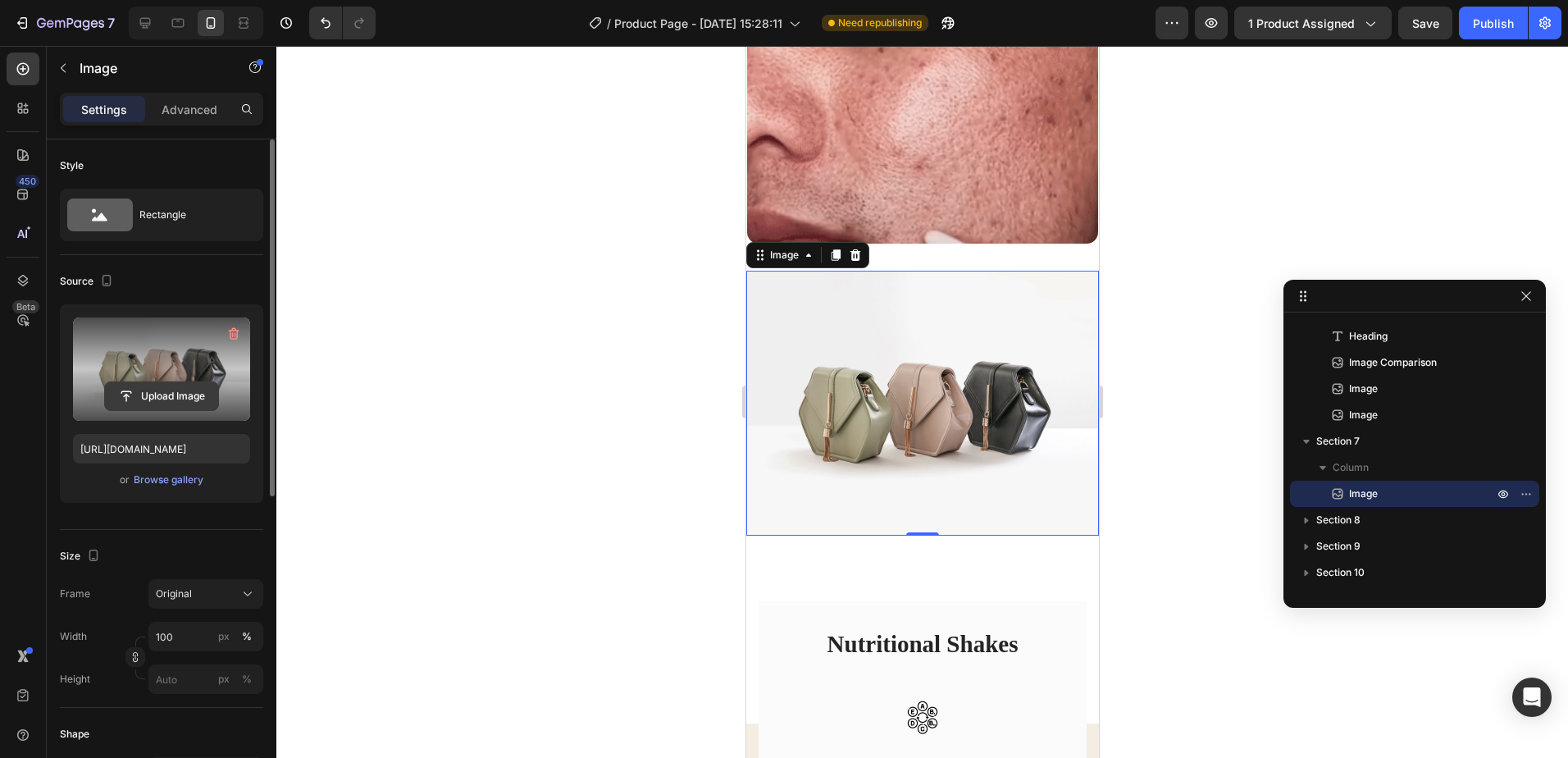
drag, startPoint x: 137, startPoint y: 405, endPoint x: 139, endPoint y: 391, distance: 14.1
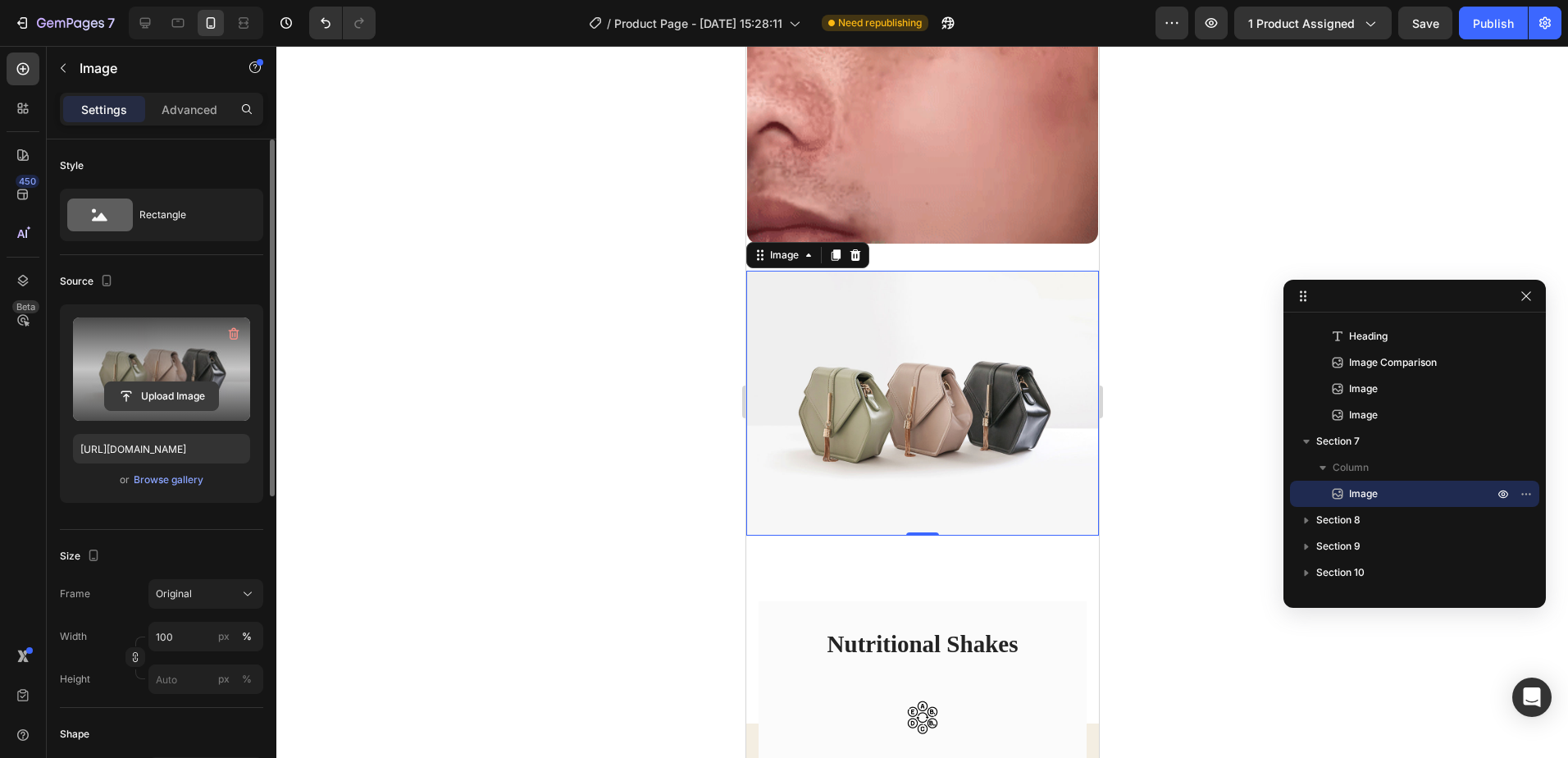
click at [139, 397] on input "file" at bounding box center [162, 396] width 113 height 27
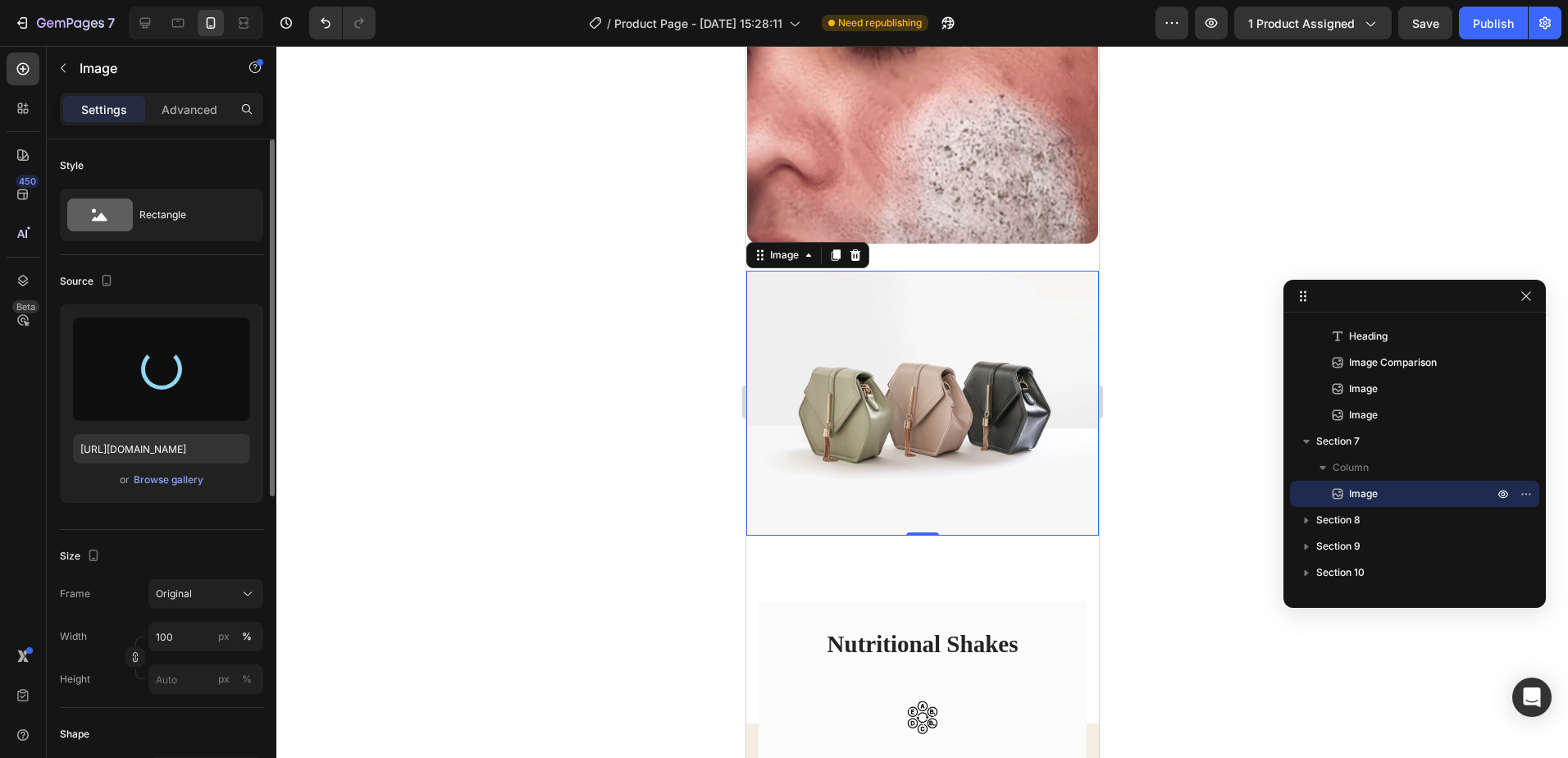
type input "[URL][DOMAIN_NAME]"
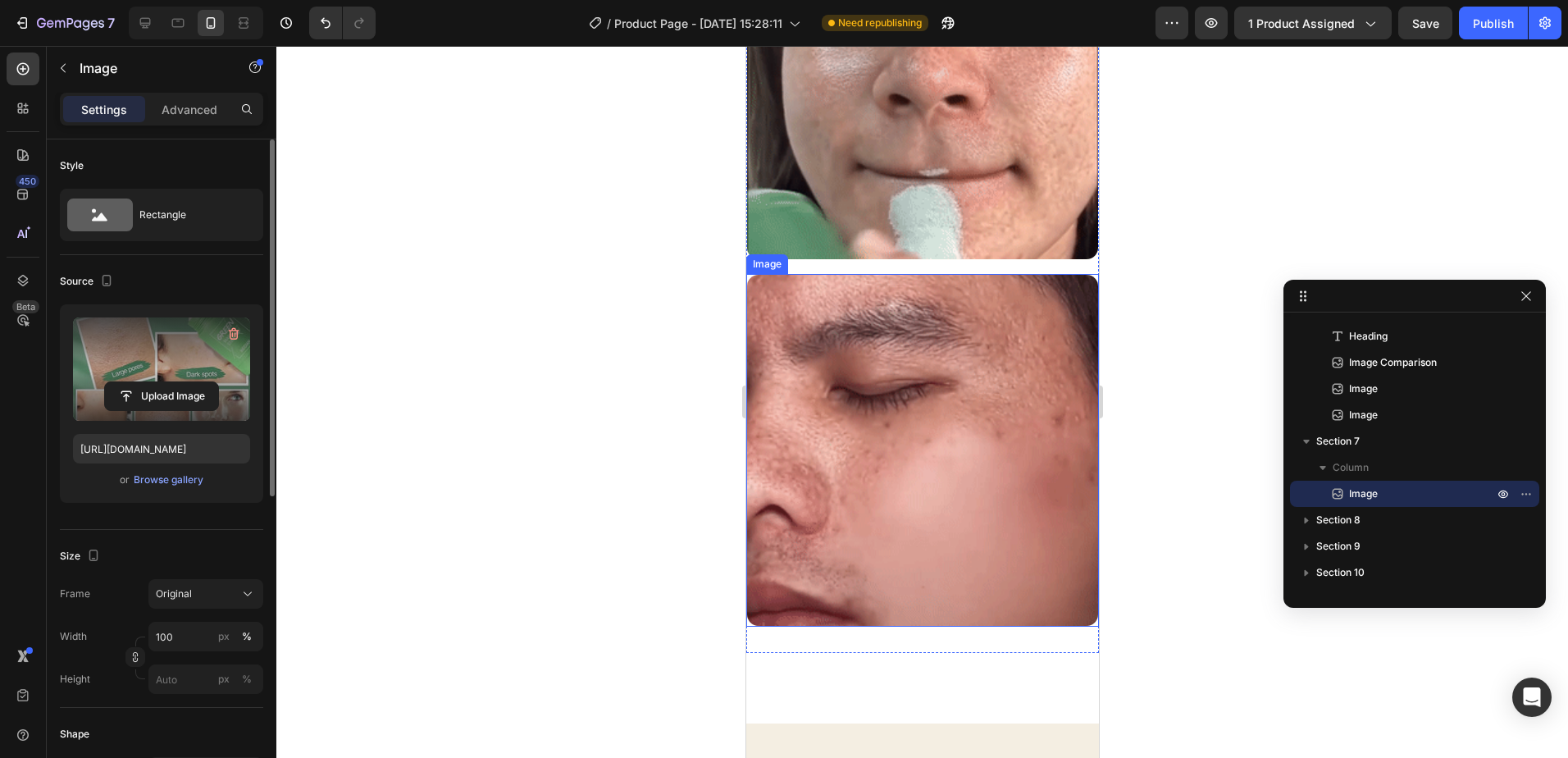
scroll to position [1631, 0]
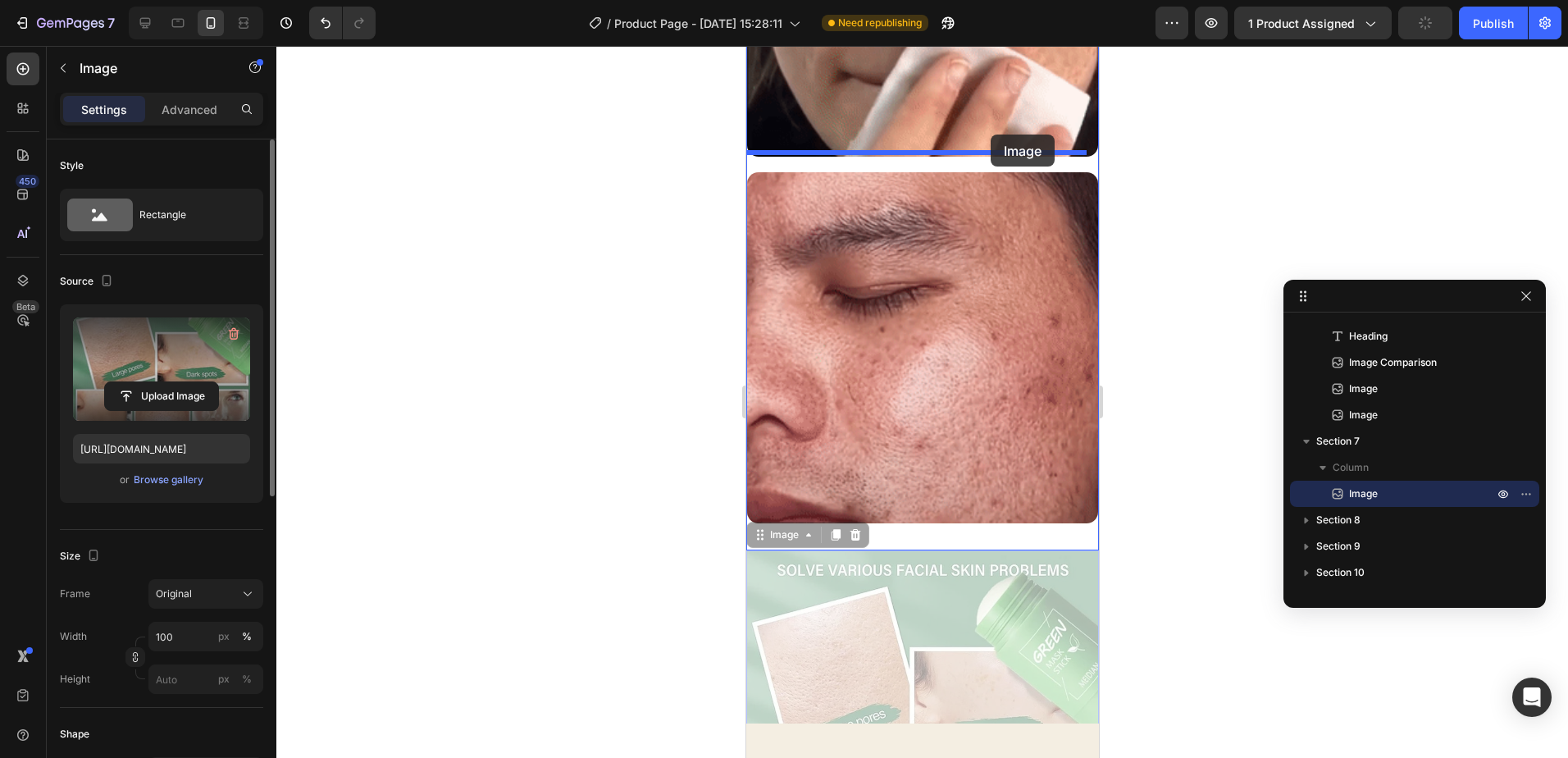
drag, startPoint x: 1064, startPoint y: 523, endPoint x: 989, endPoint y: 134, distance: 396.2
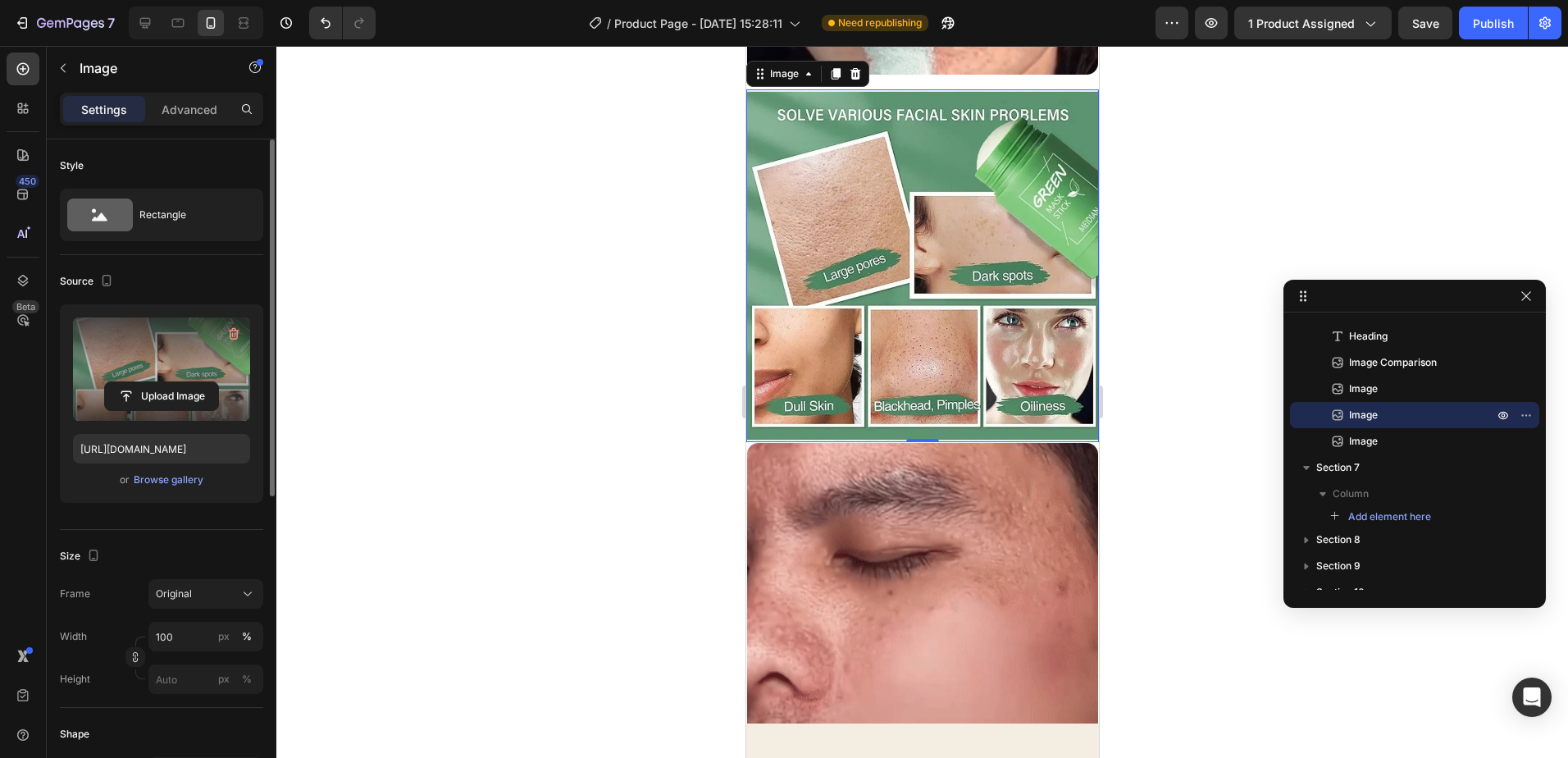
scroll to position [2040, 0]
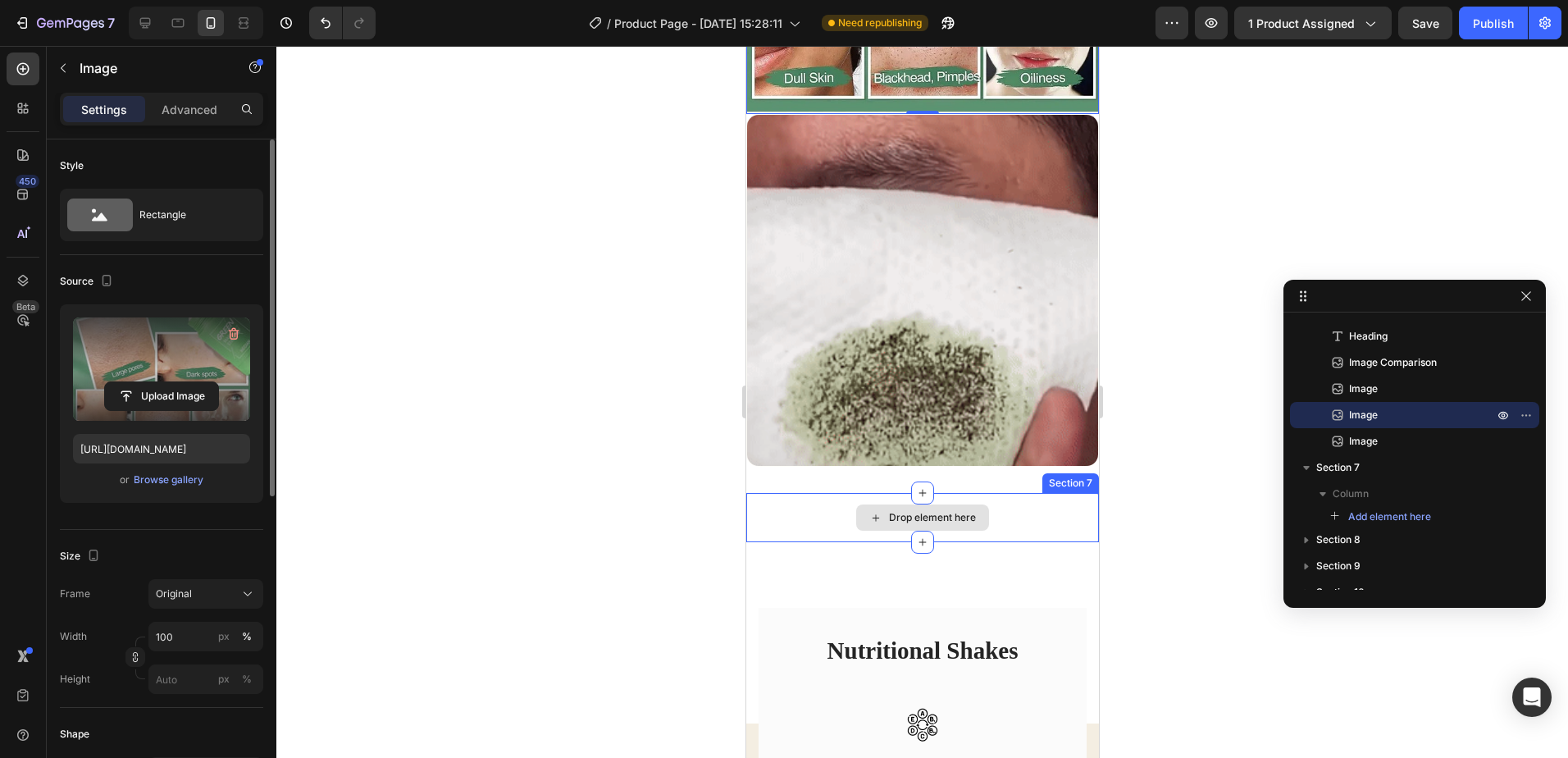
click at [951, 511] on div "Drop element here" at bounding box center [932, 518] width 87 height 13
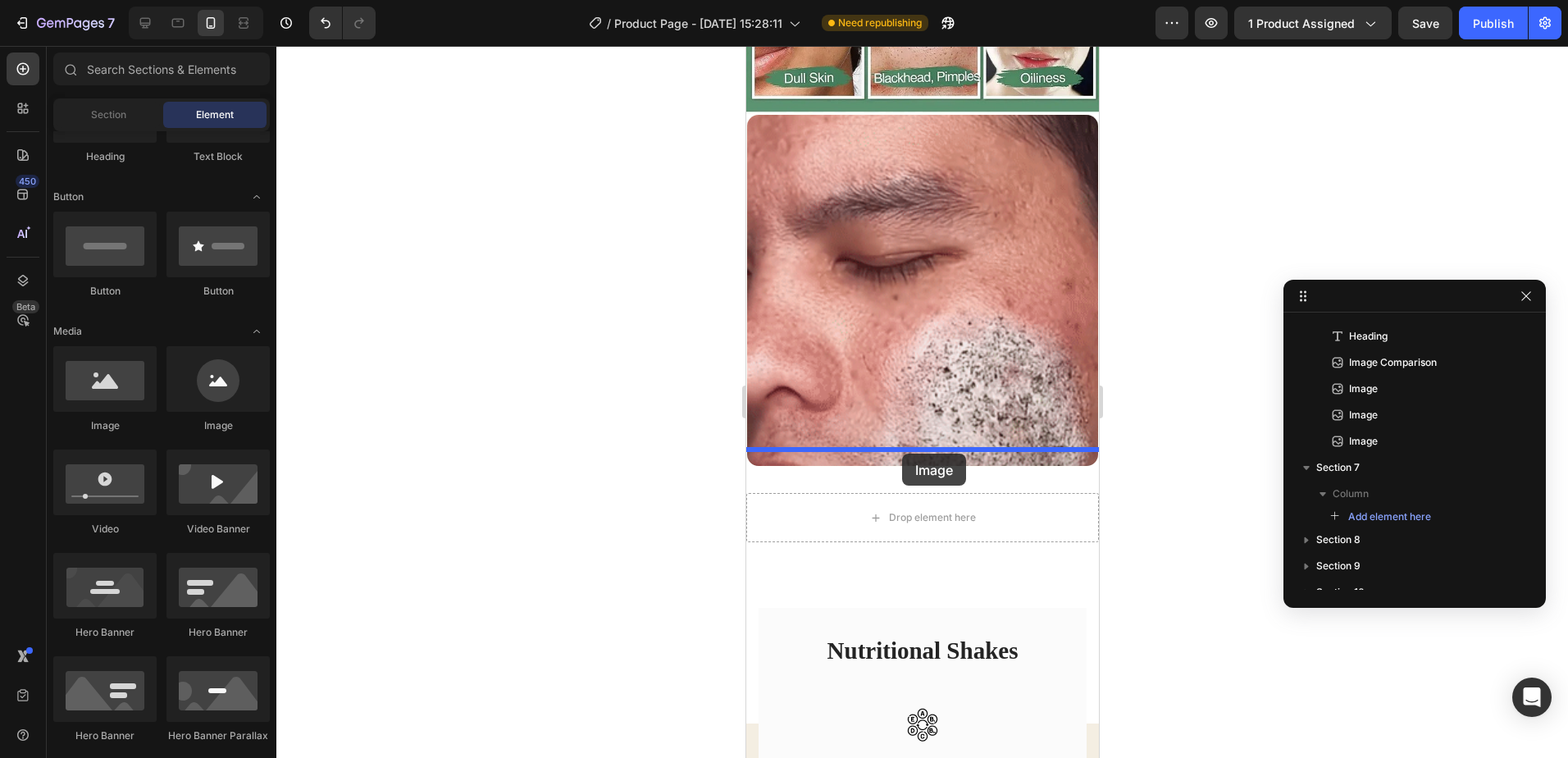
drag, startPoint x: 939, startPoint y: 459, endPoint x: 910, endPoint y: 447, distance: 31.4
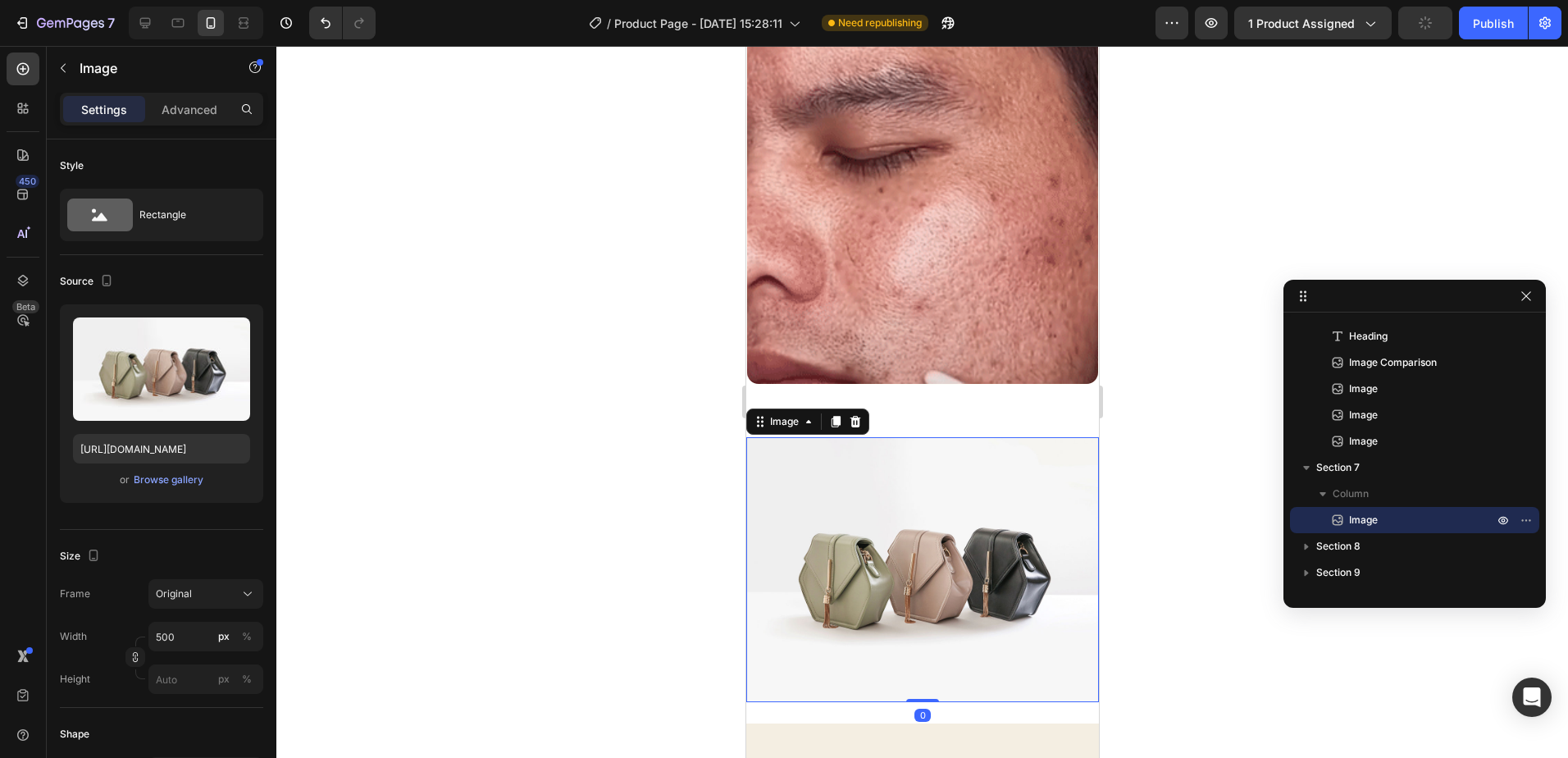
scroll to position [2204, 0]
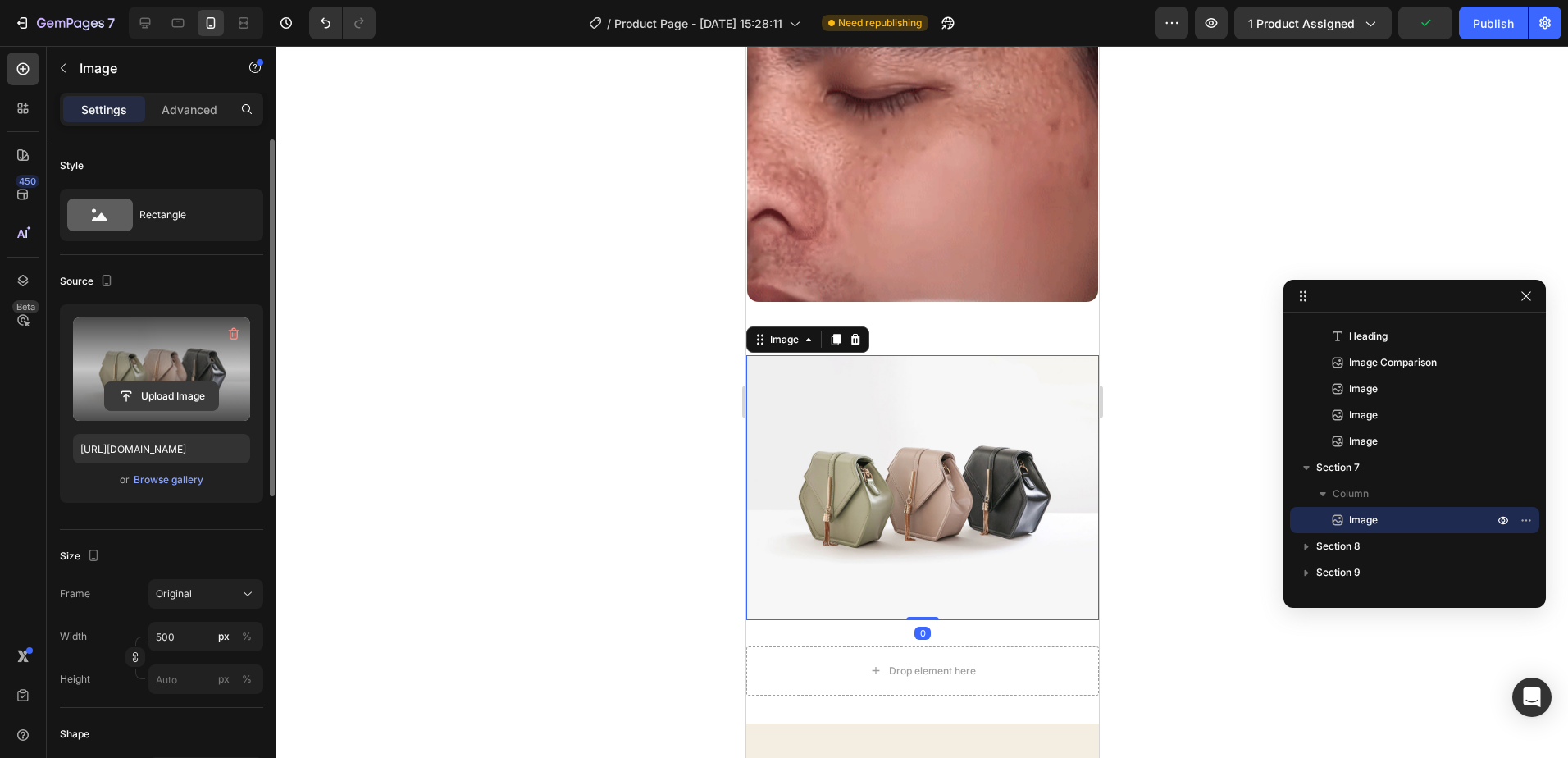
click at [176, 397] on input "file" at bounding box center [162, 396] width 113 height 27
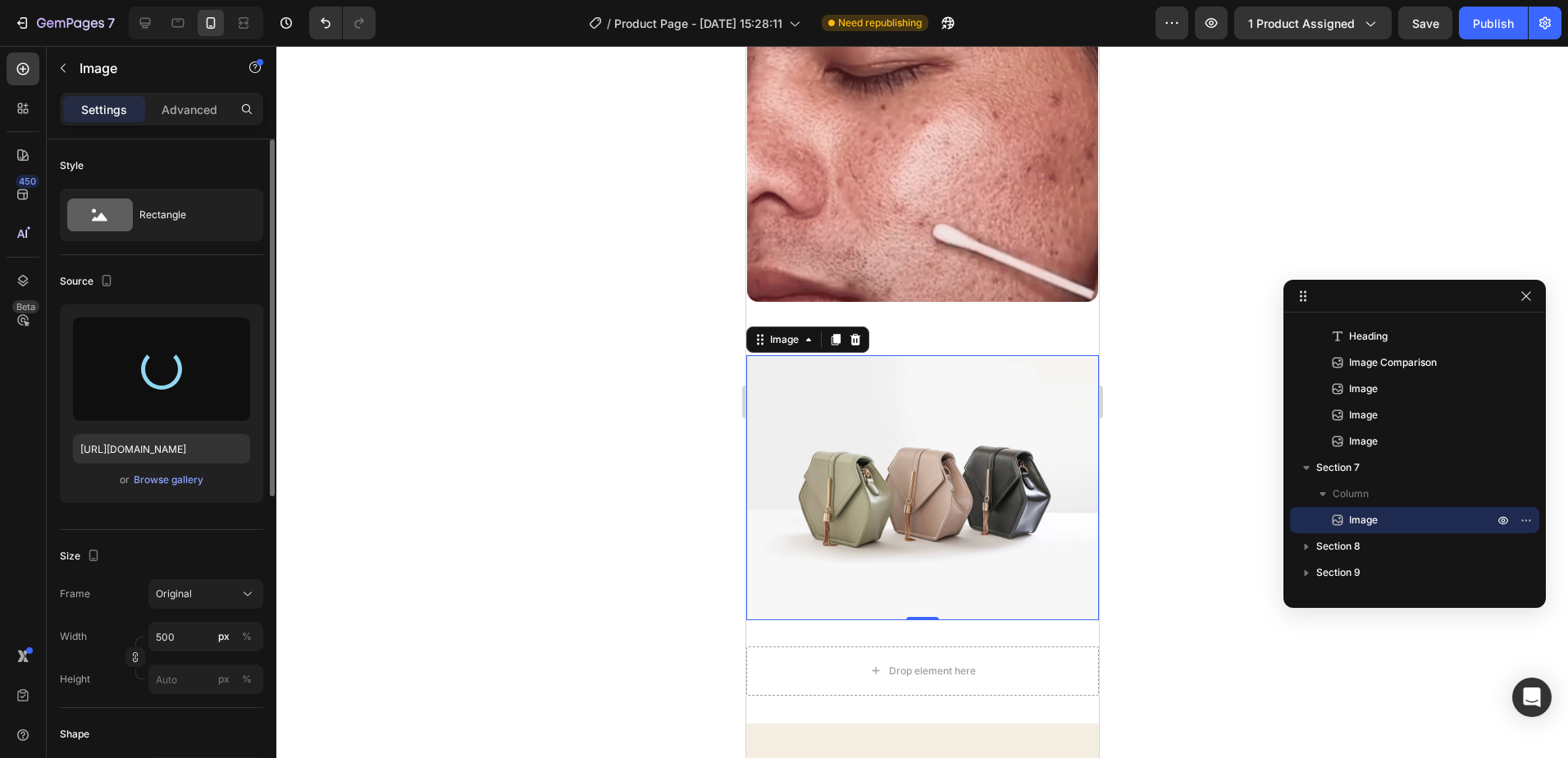
type input "[URL][DOMAIN_NAME]"
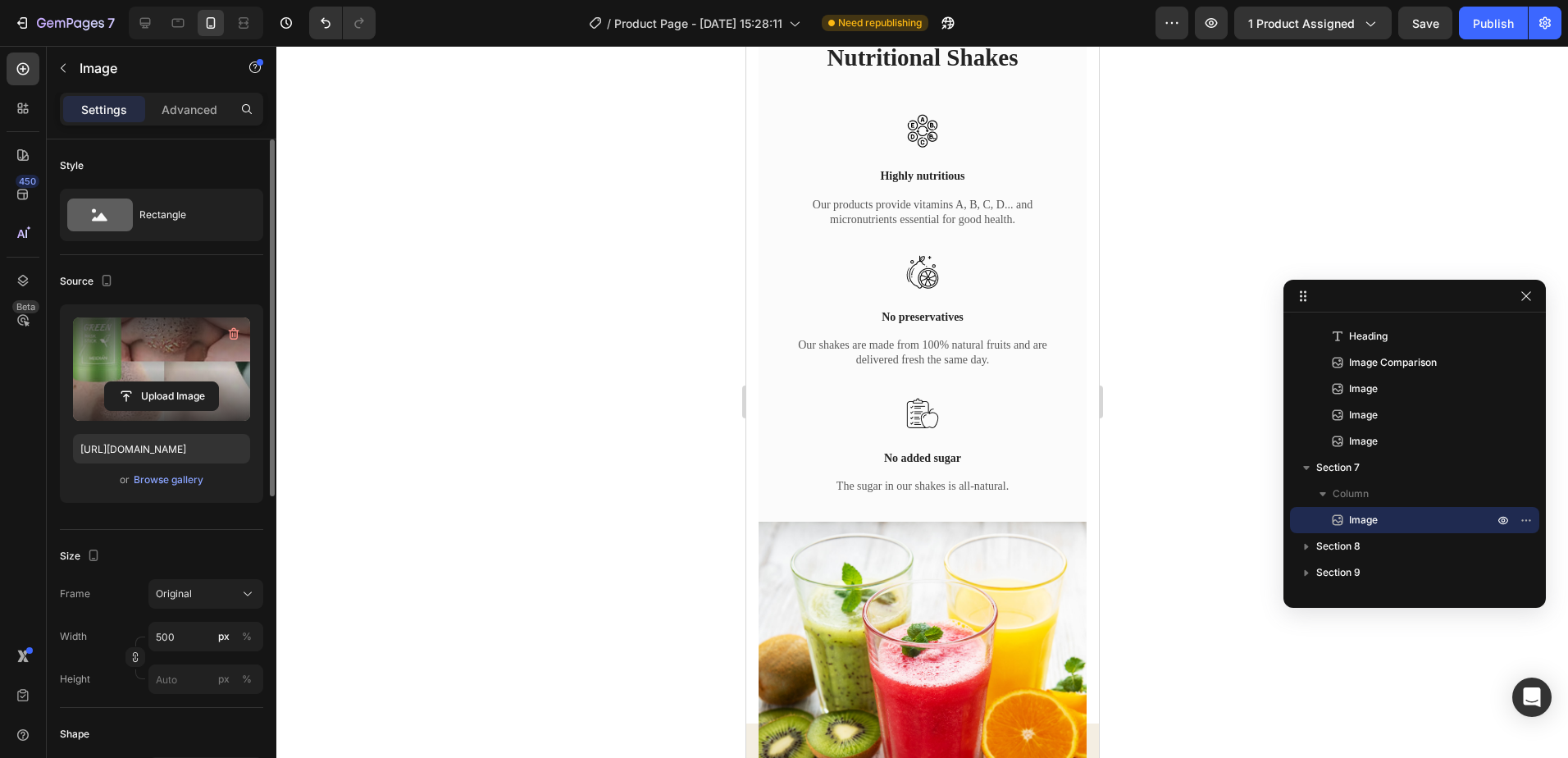
scroll to position [2609, 0]
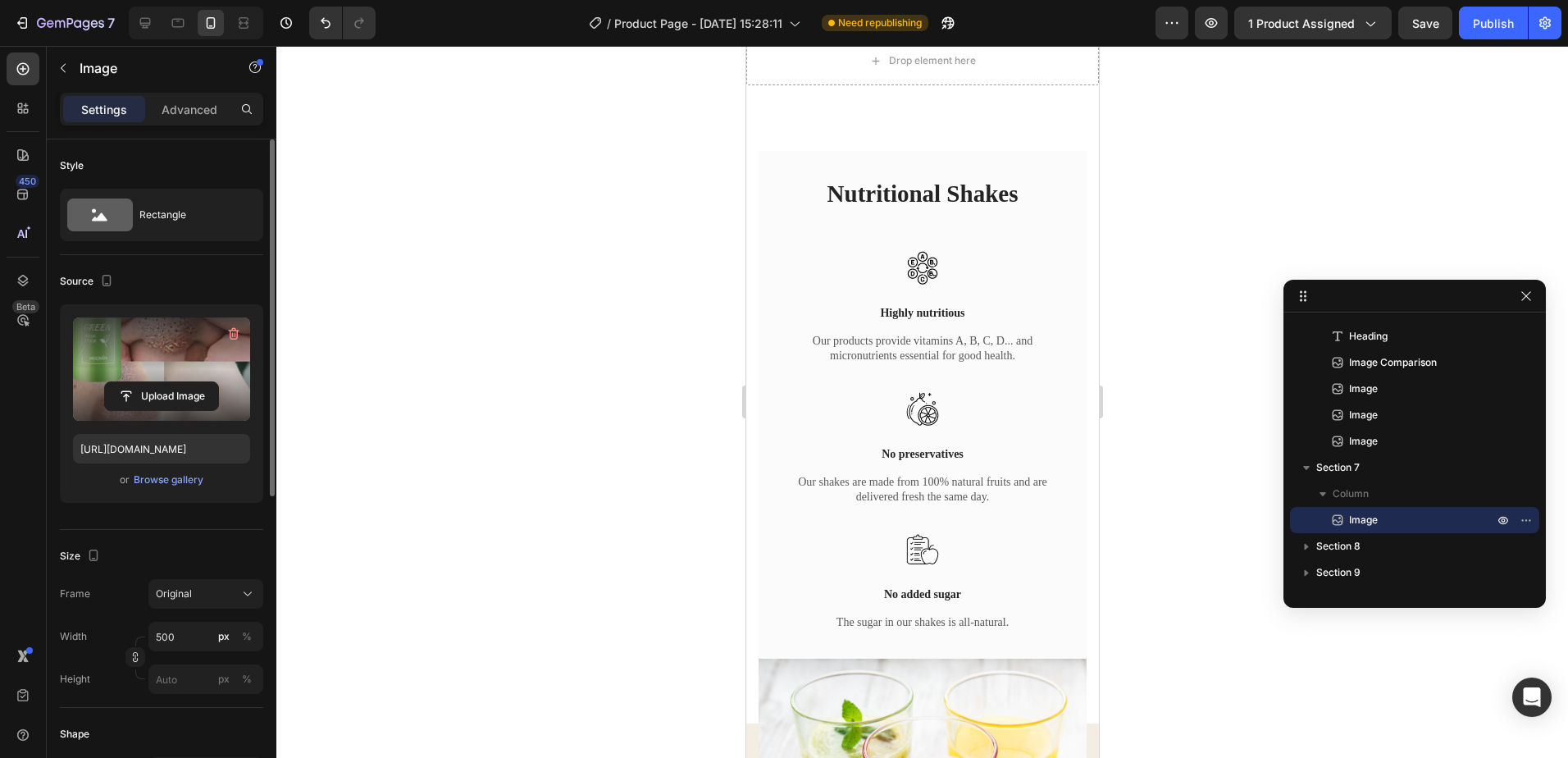
click at [1013, 9] on img at bounding box center [921, 9] width 353 height 0
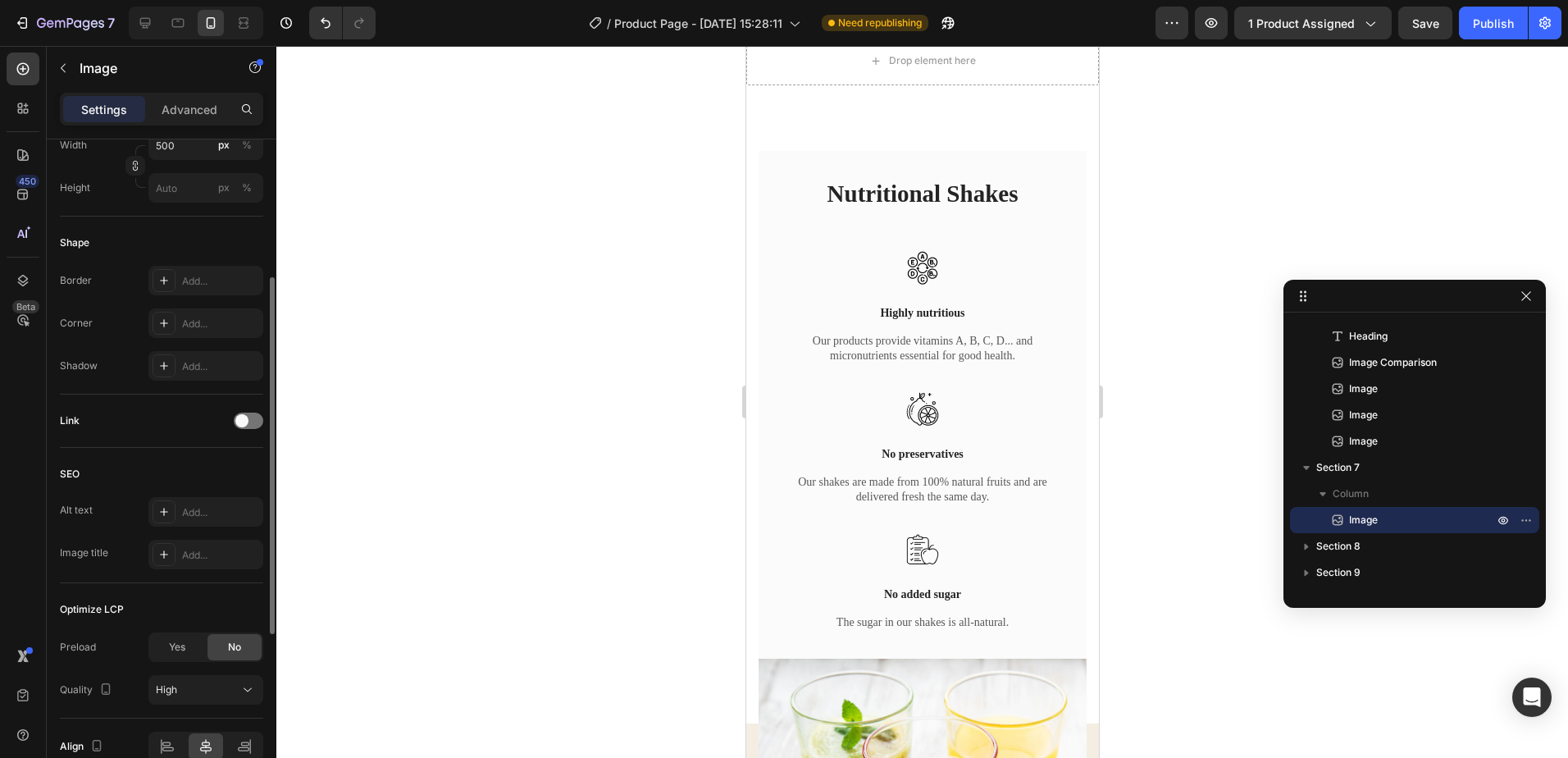
scroll to position [410, 0]
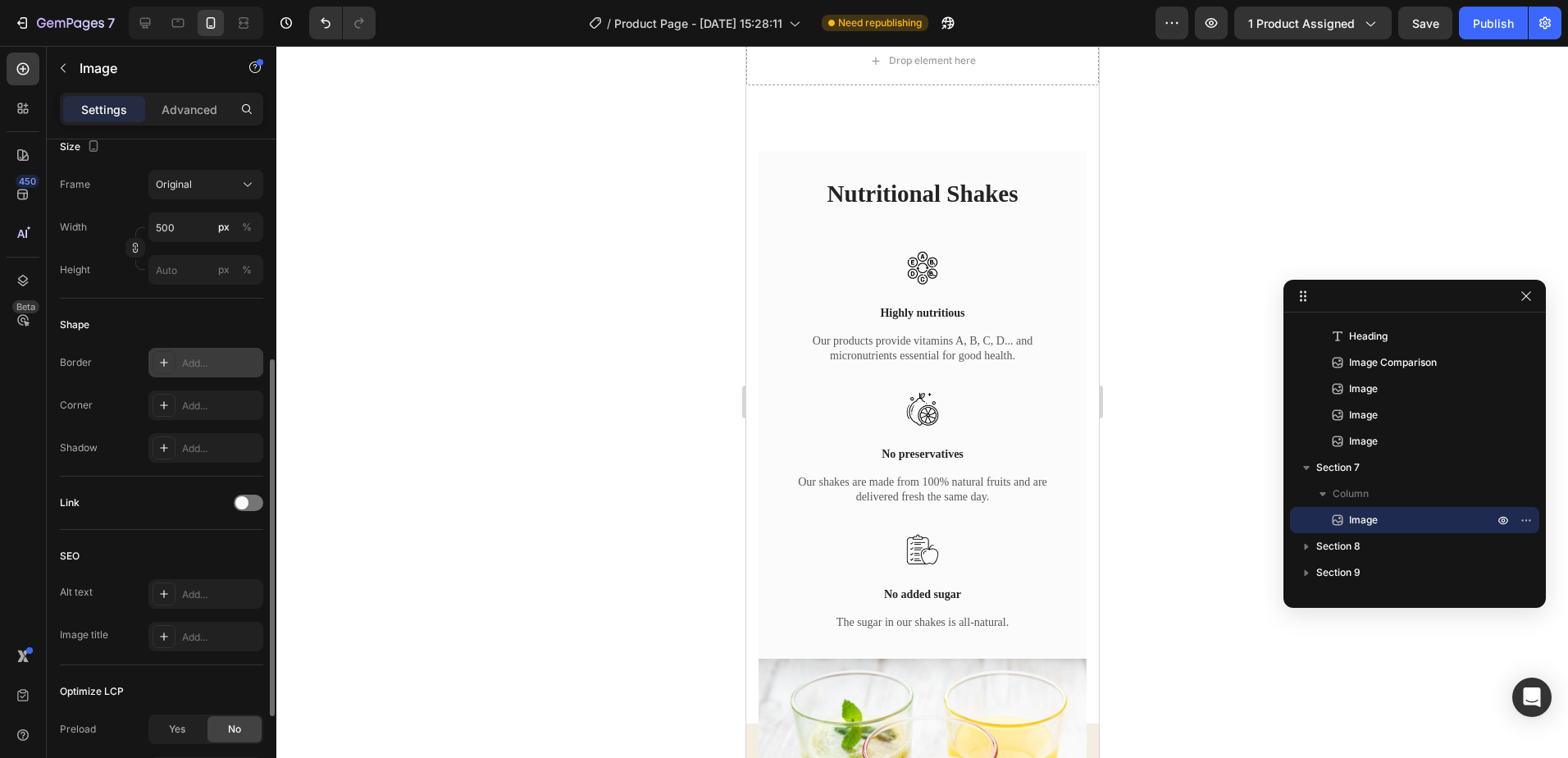
click at [197, 367] on div "Add..." at bounding box center [219, 363] width 77 height 15
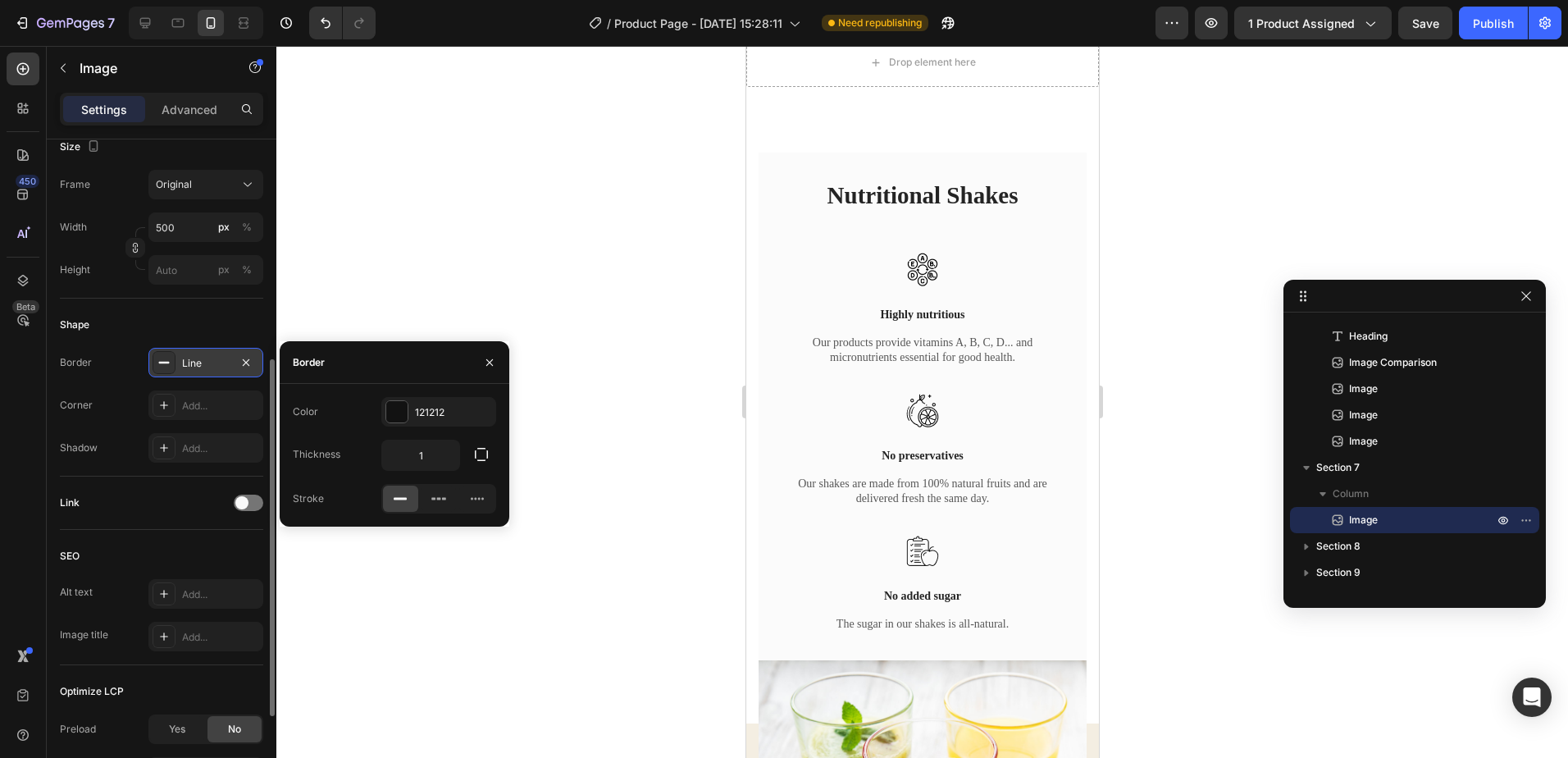
click at [197, 367] on div "Line" at bounding box center [205, 363] width 47 height 15
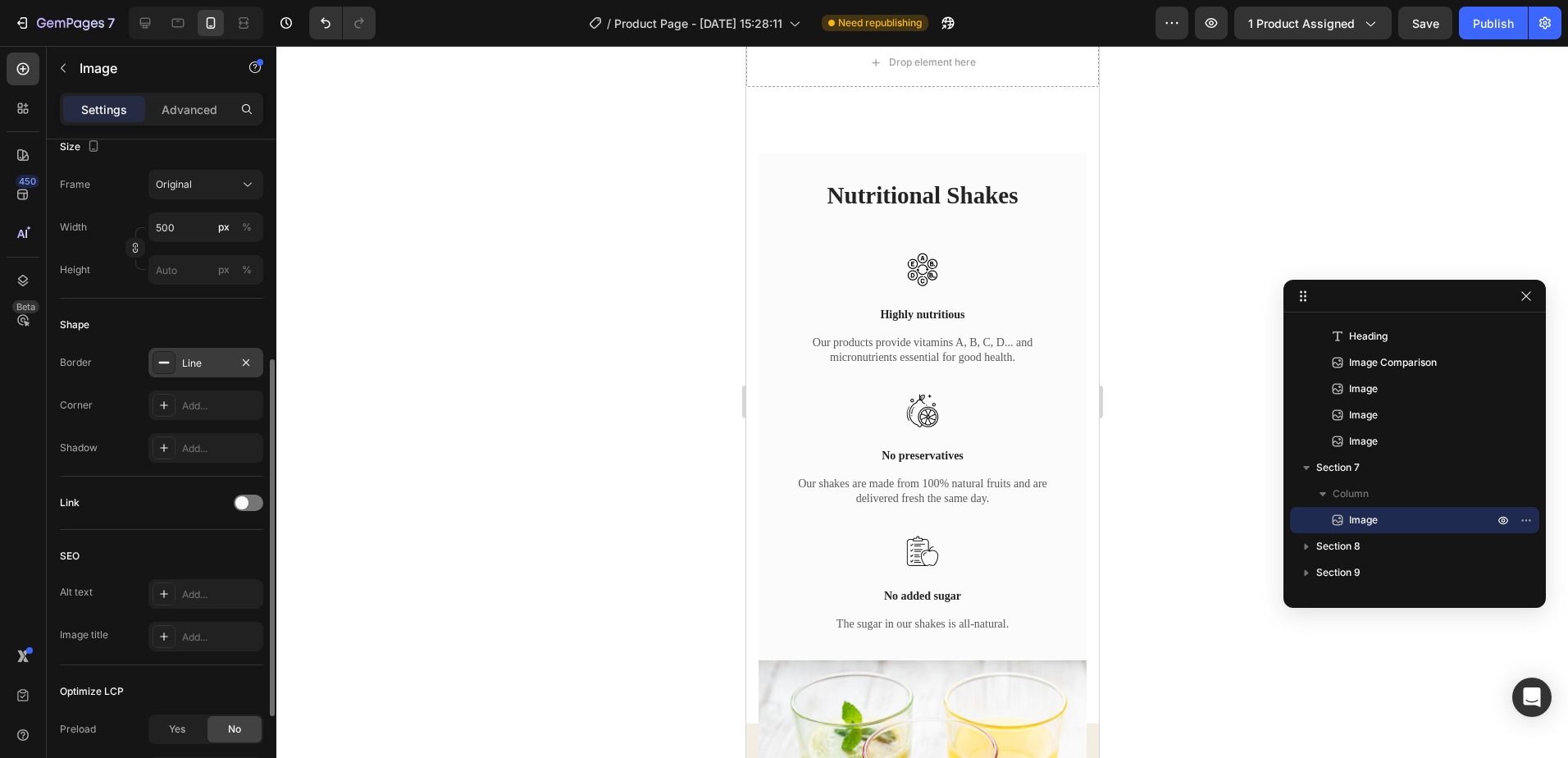
click at [165, 368] on icon at bounding box center [164, 362] width 13 height 13
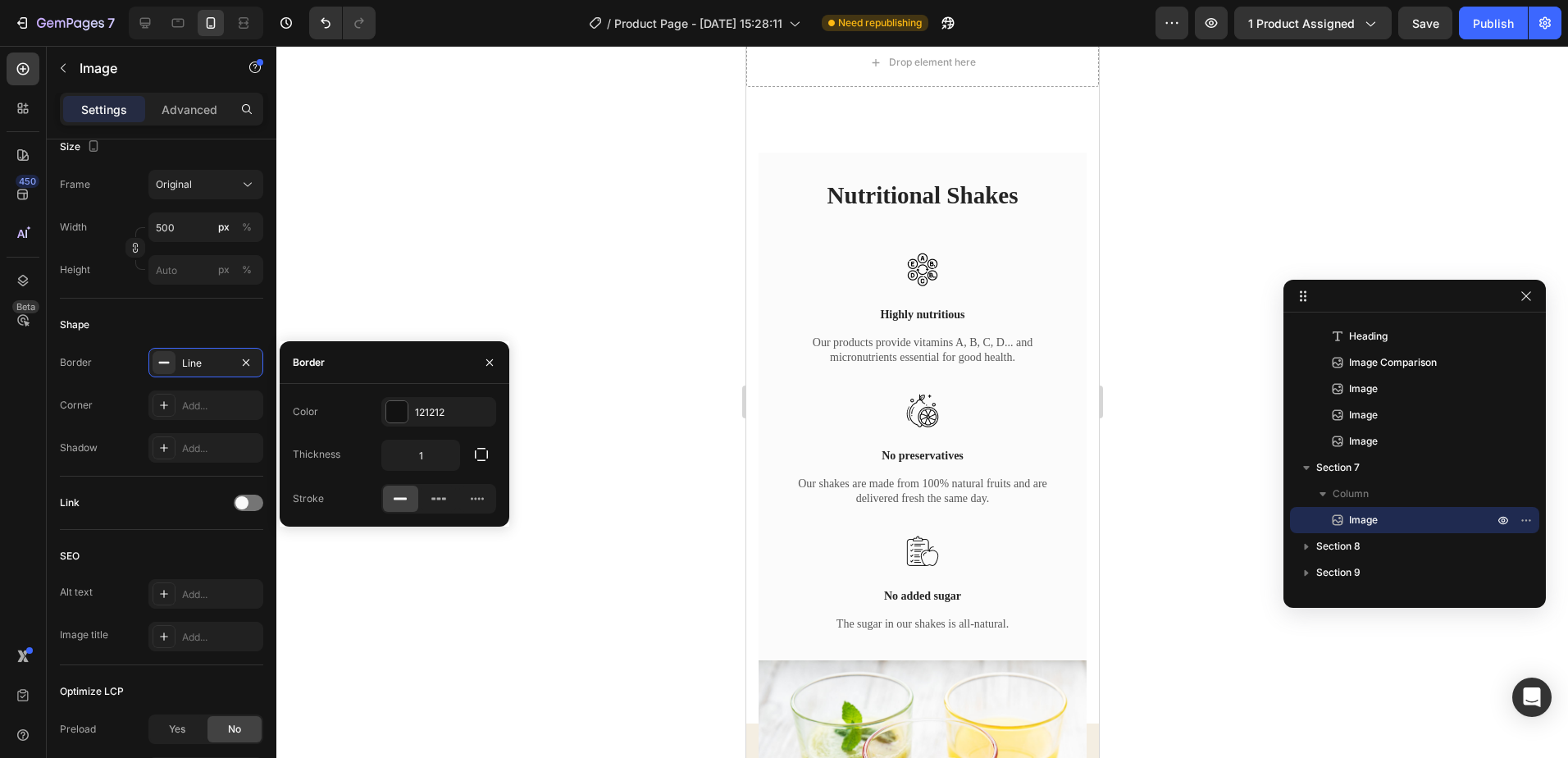
click at [394, 502] on icon at bounding box center [399, 498] width 16 height 16
click at [485, 367] on icon "button" at bounding box center [490, 362] width 13 height 13
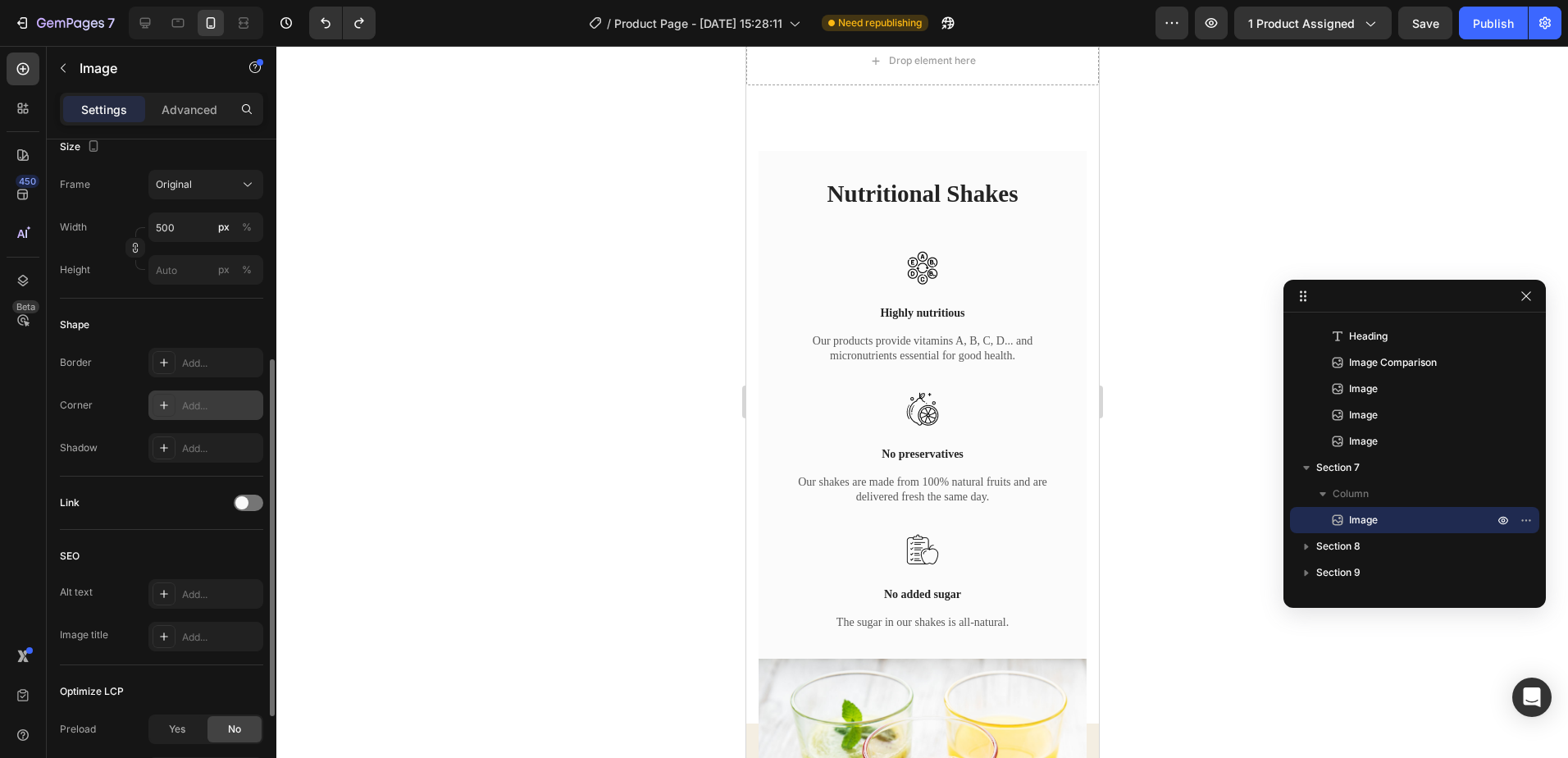
click at [195, 403] on div "Add..." at bounding box center [219, 406] width 77 height 15
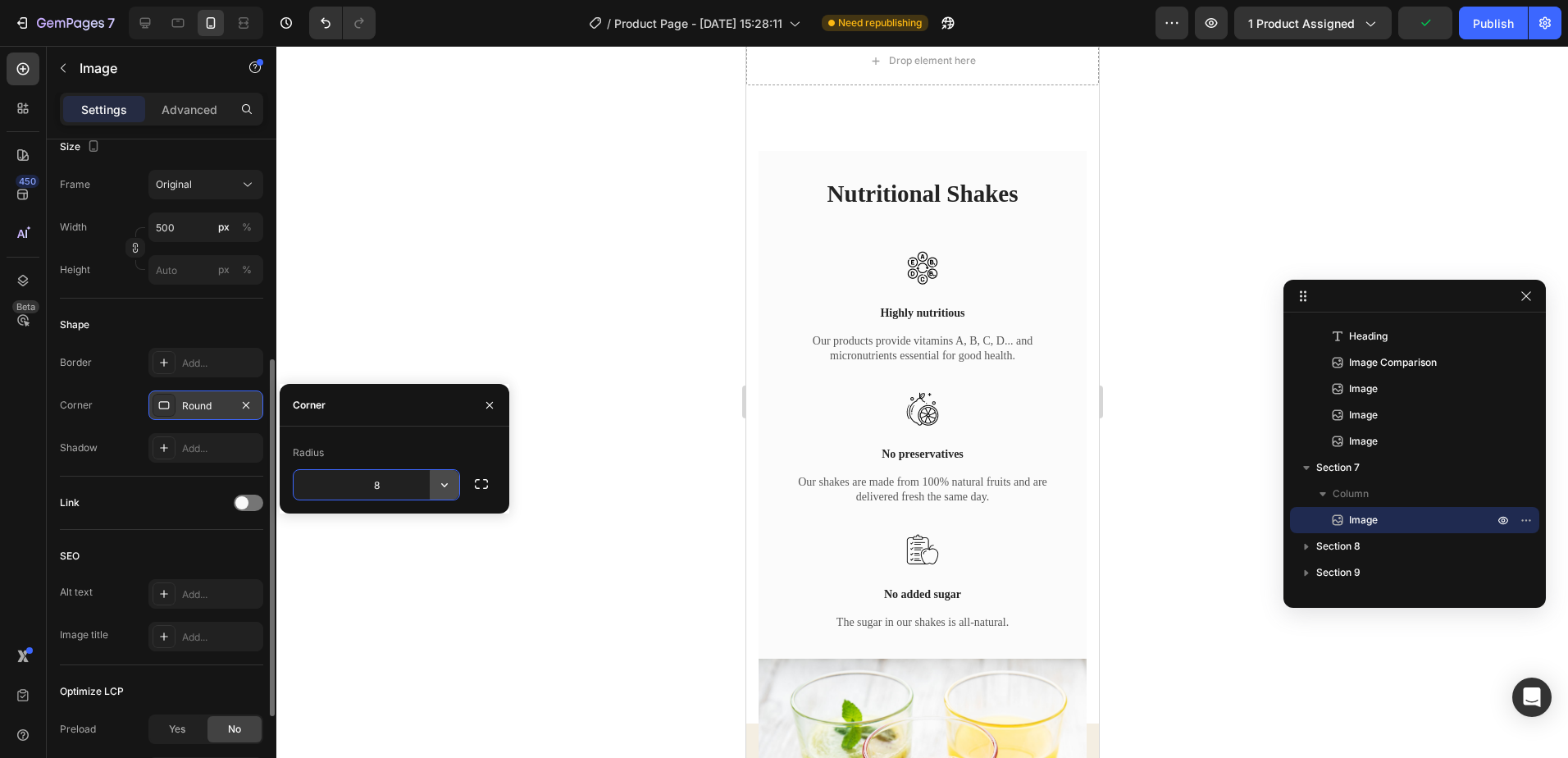
click at [445, 486] on icon "button" at bounding box center [444, 485] width 7 height 4
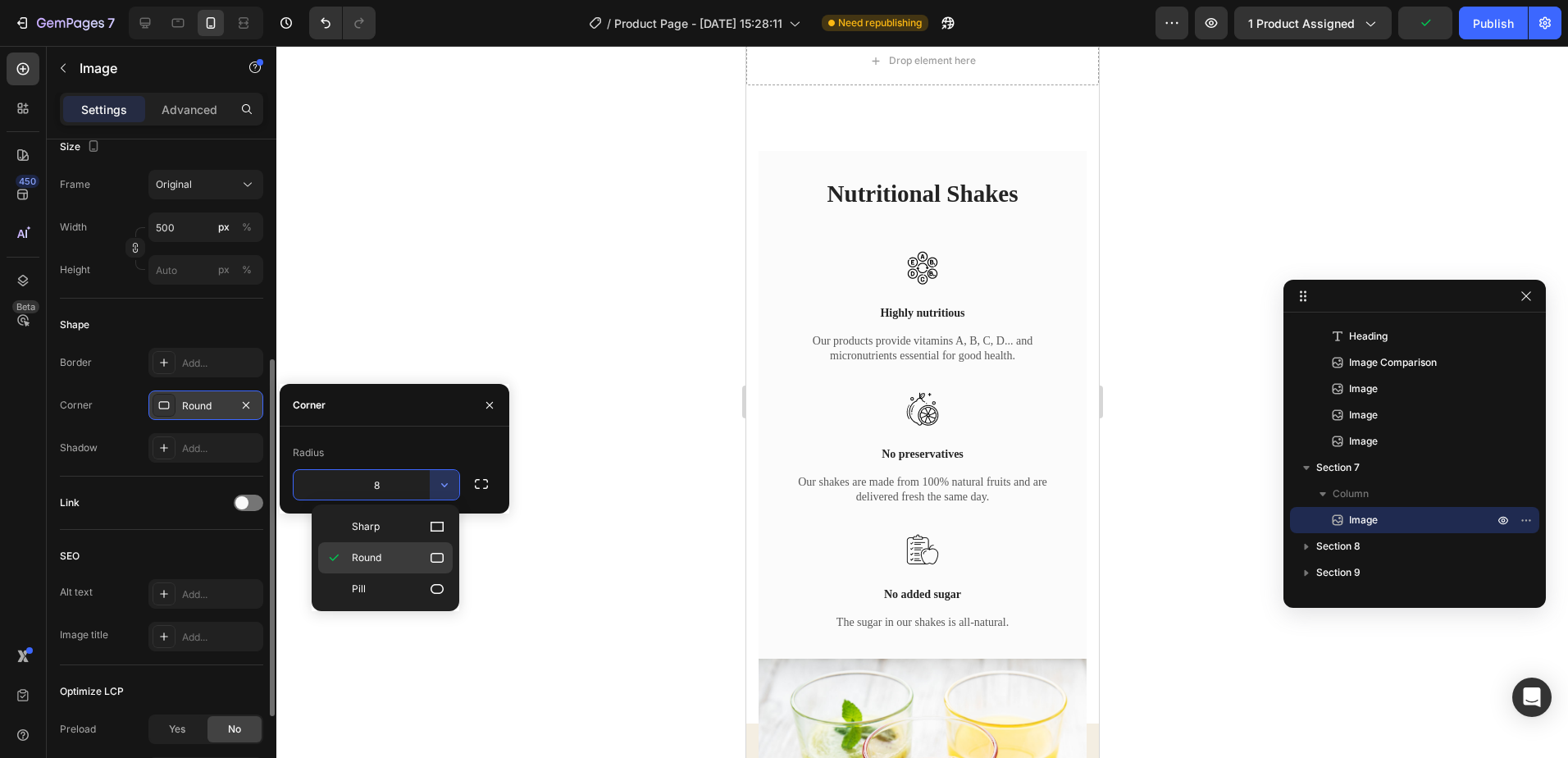
click at [437, 557] on icon at bounding box center [436, 557] width 16 height 16
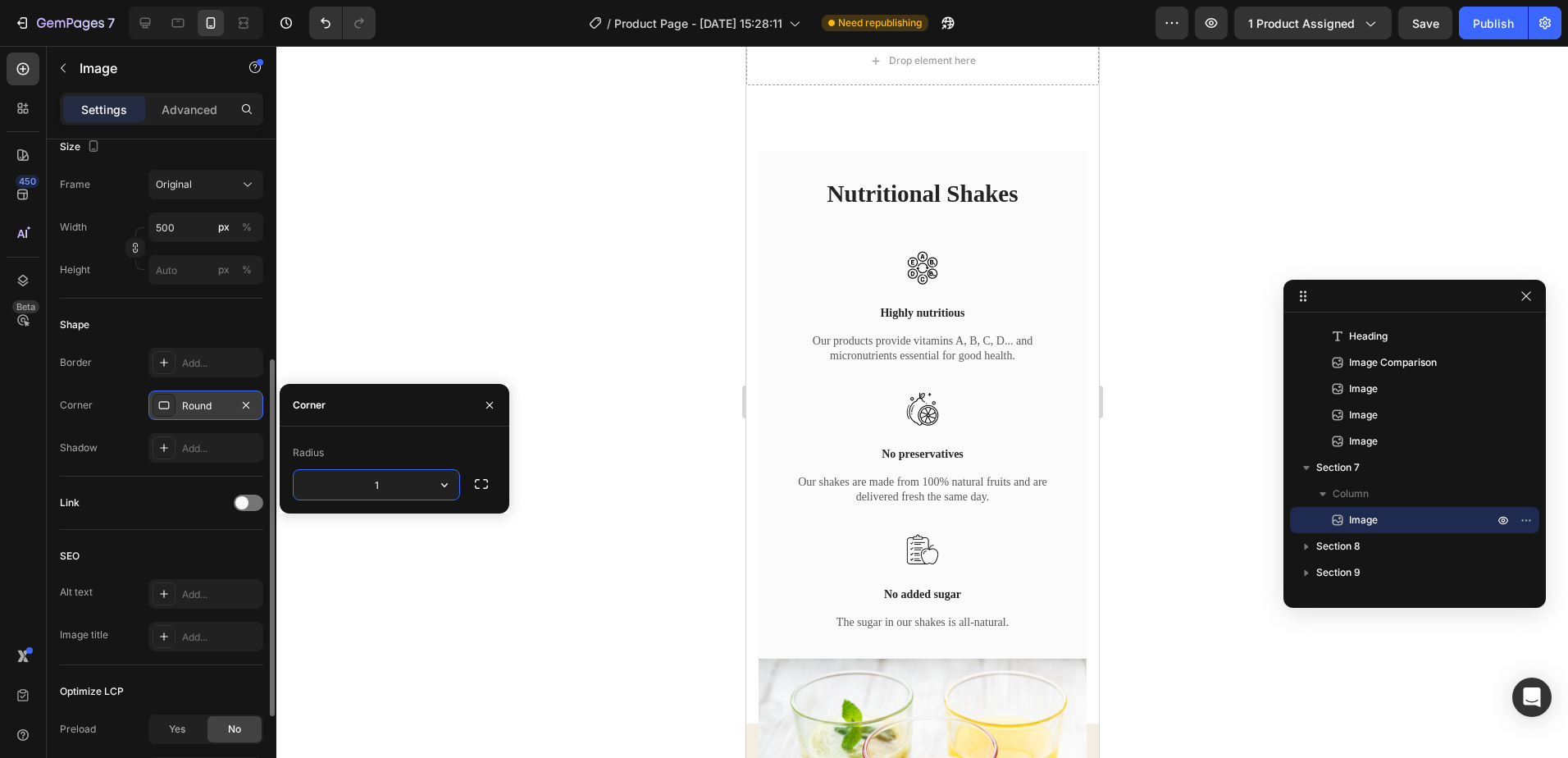
type input "15"
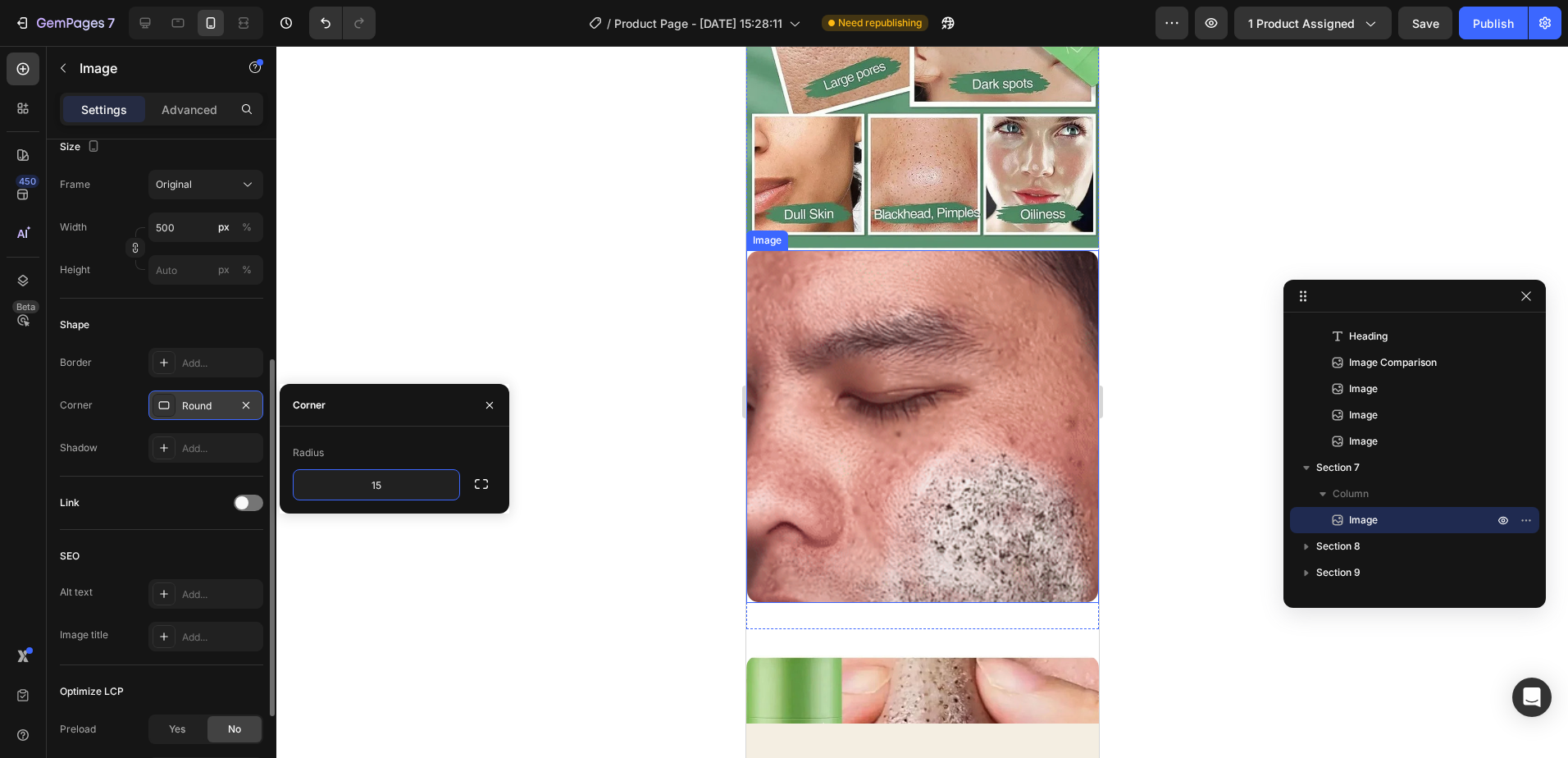
scroll to position [2281, 0]
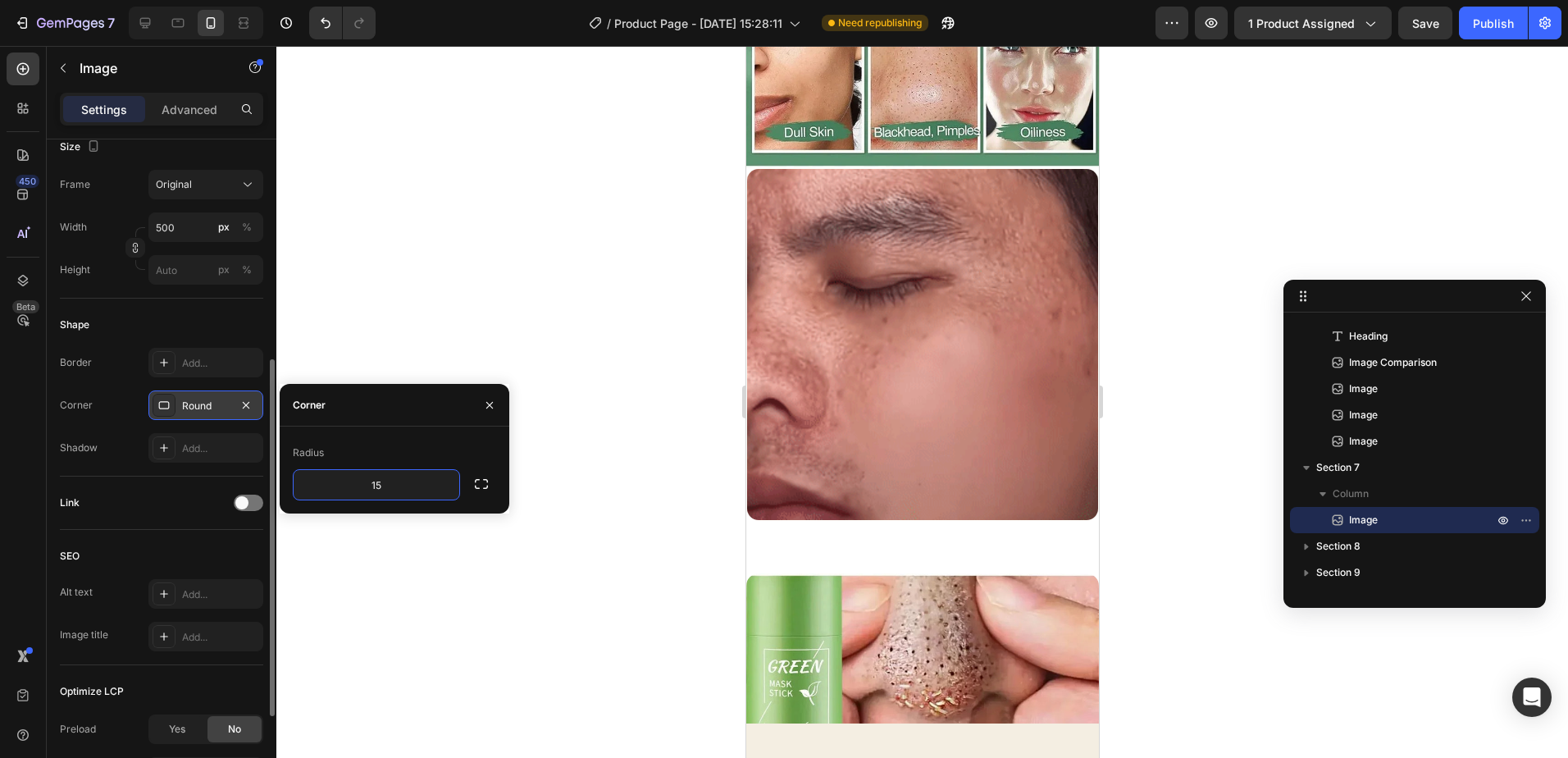
click at [1176, 451] on div at bounding box center [921, 402] width 1291 height 713
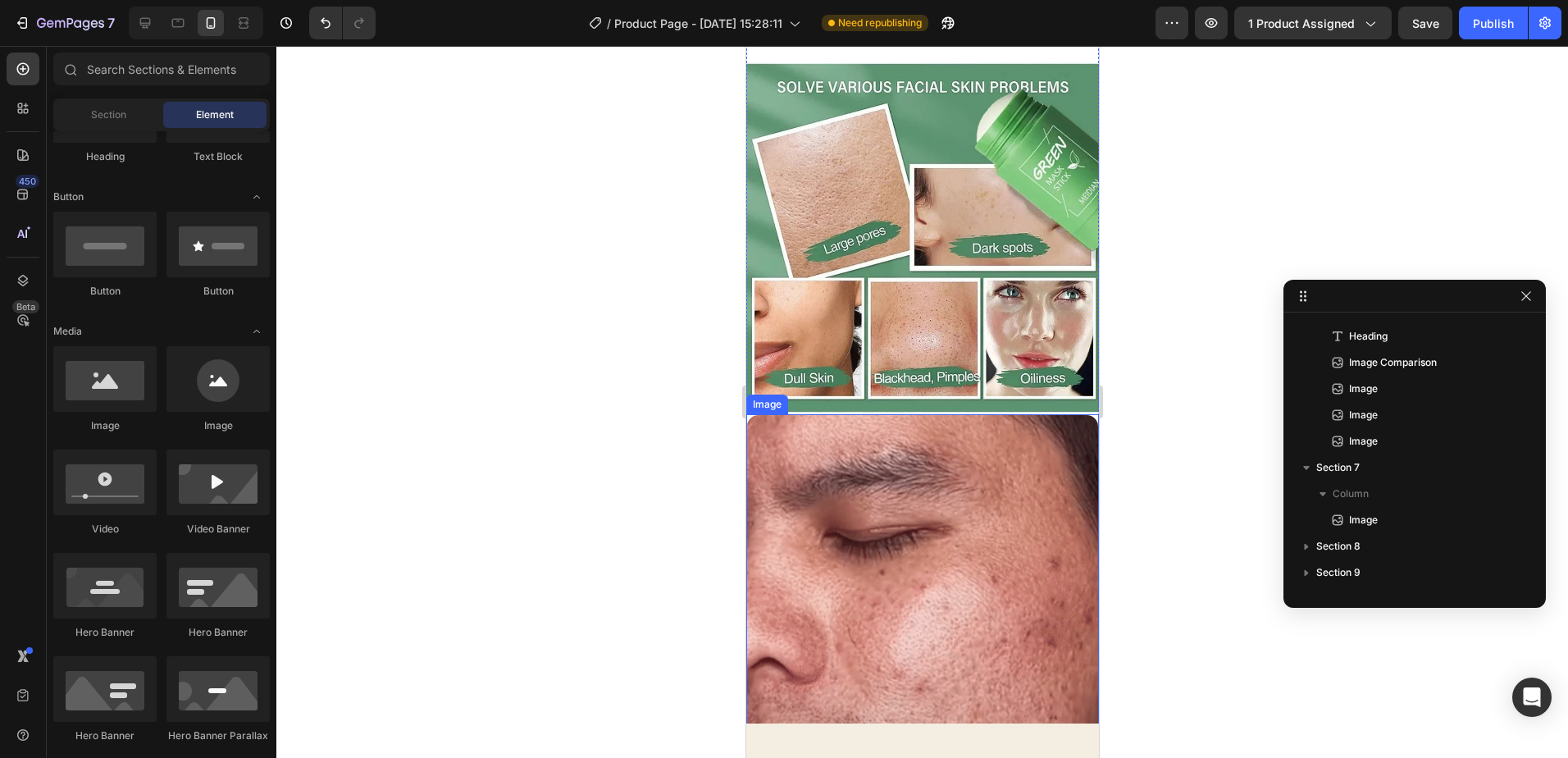
scroll to position [1952, 0]
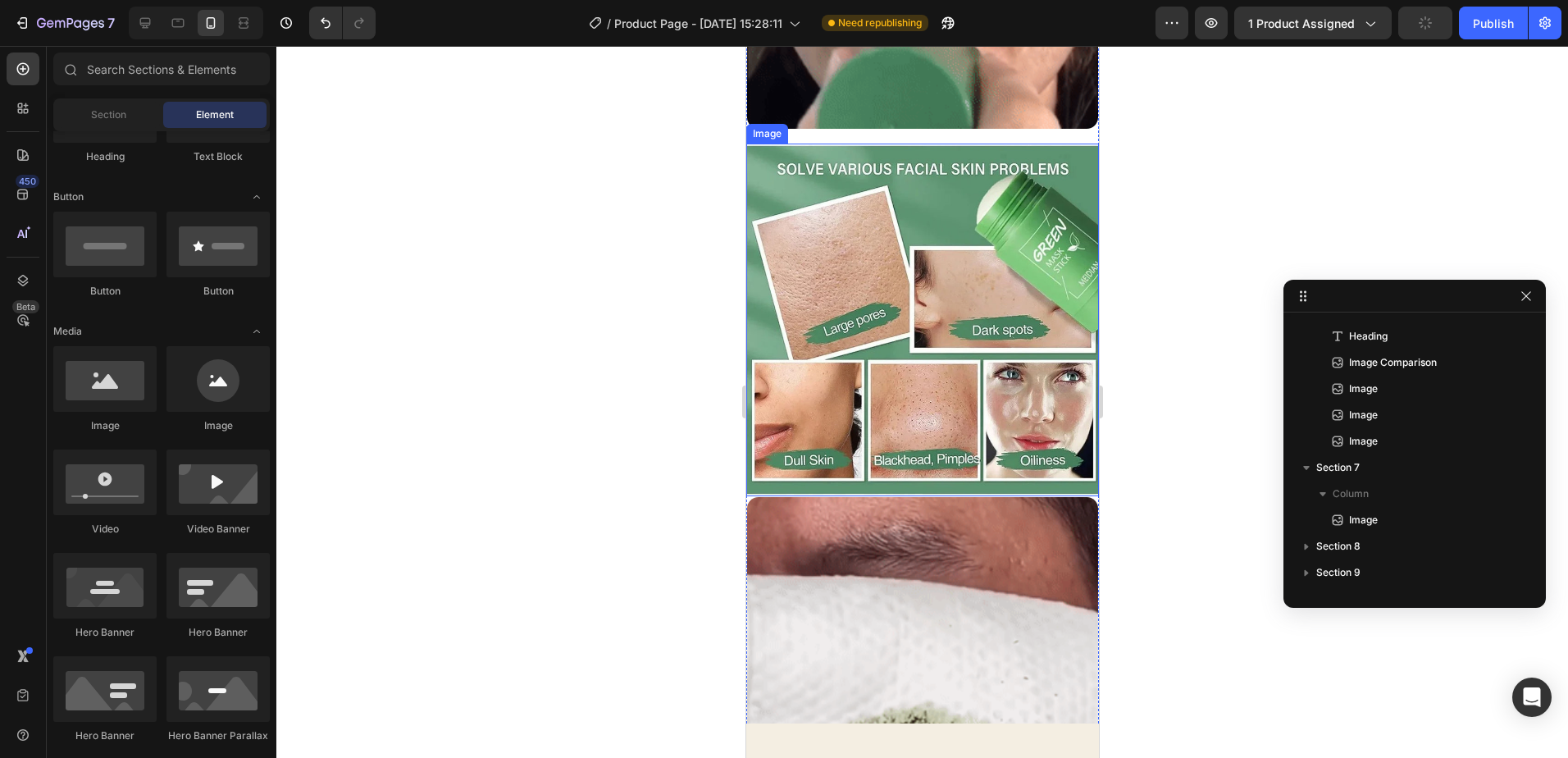
click at [951, 391] on img at bounding box center [921, 320] width 353 height 353
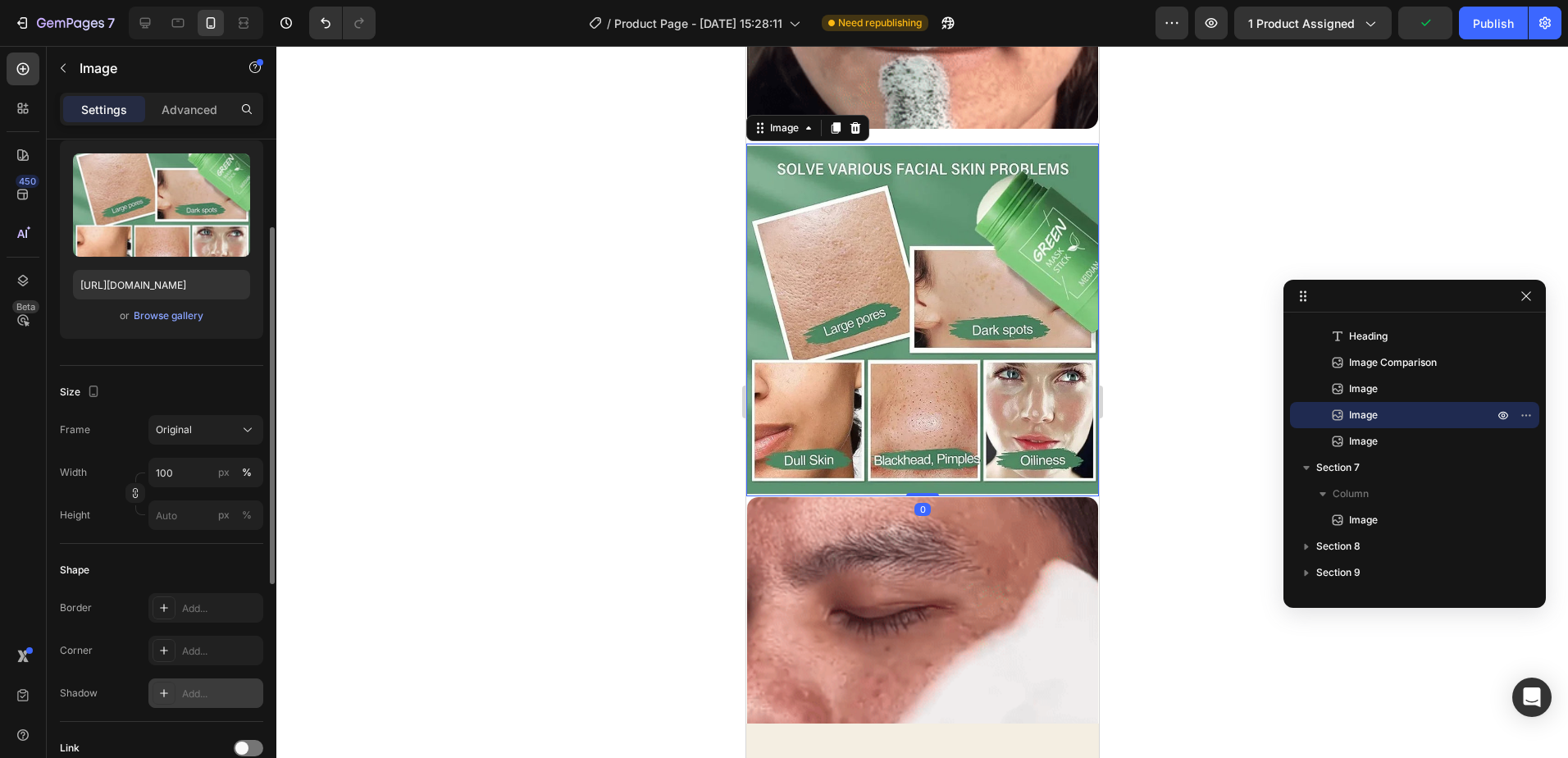
scroll to position [246, 0]
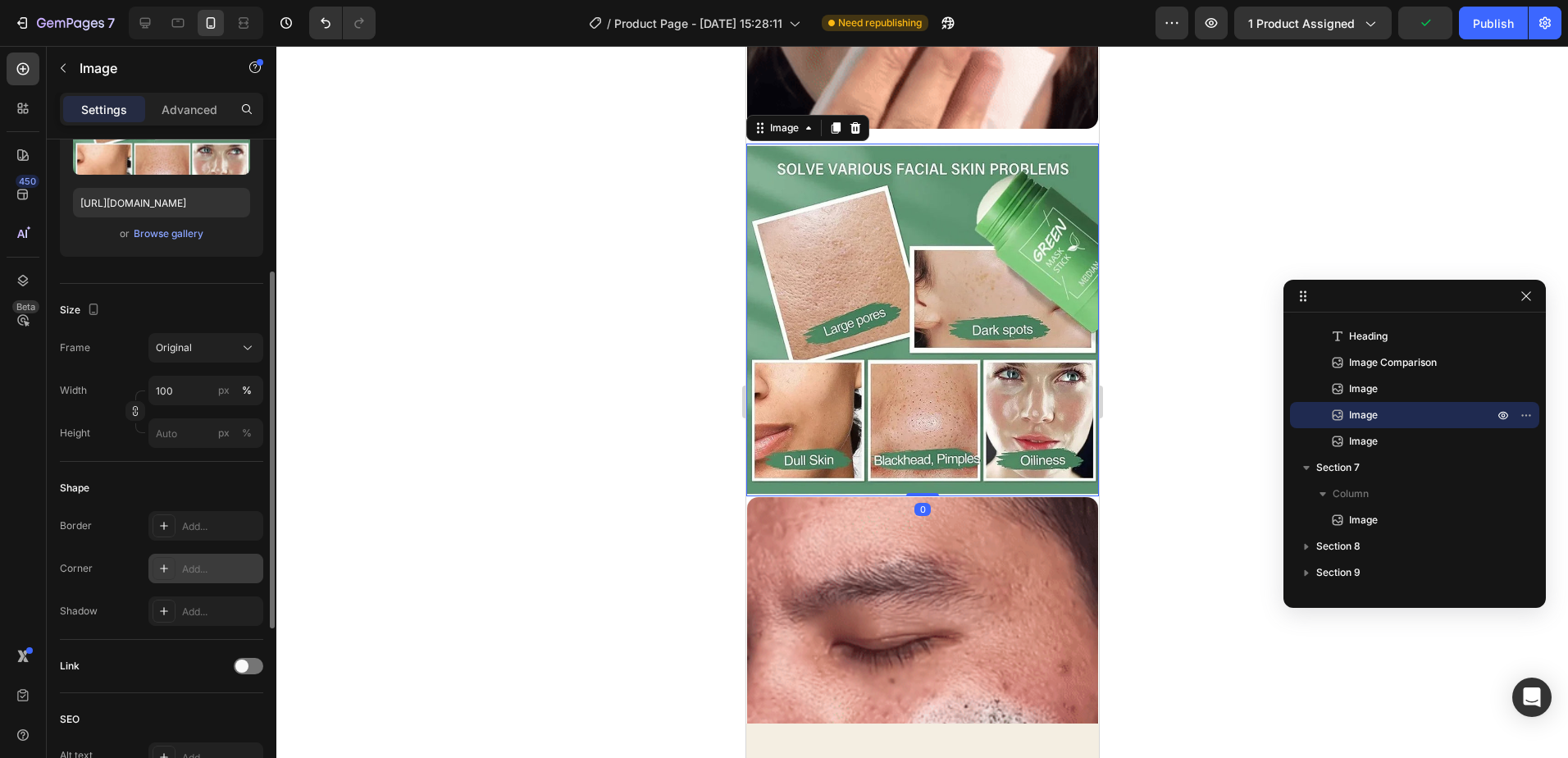
click at [184, 578] on div "Add..." at bounding box center [205, 568] width 114 height 29
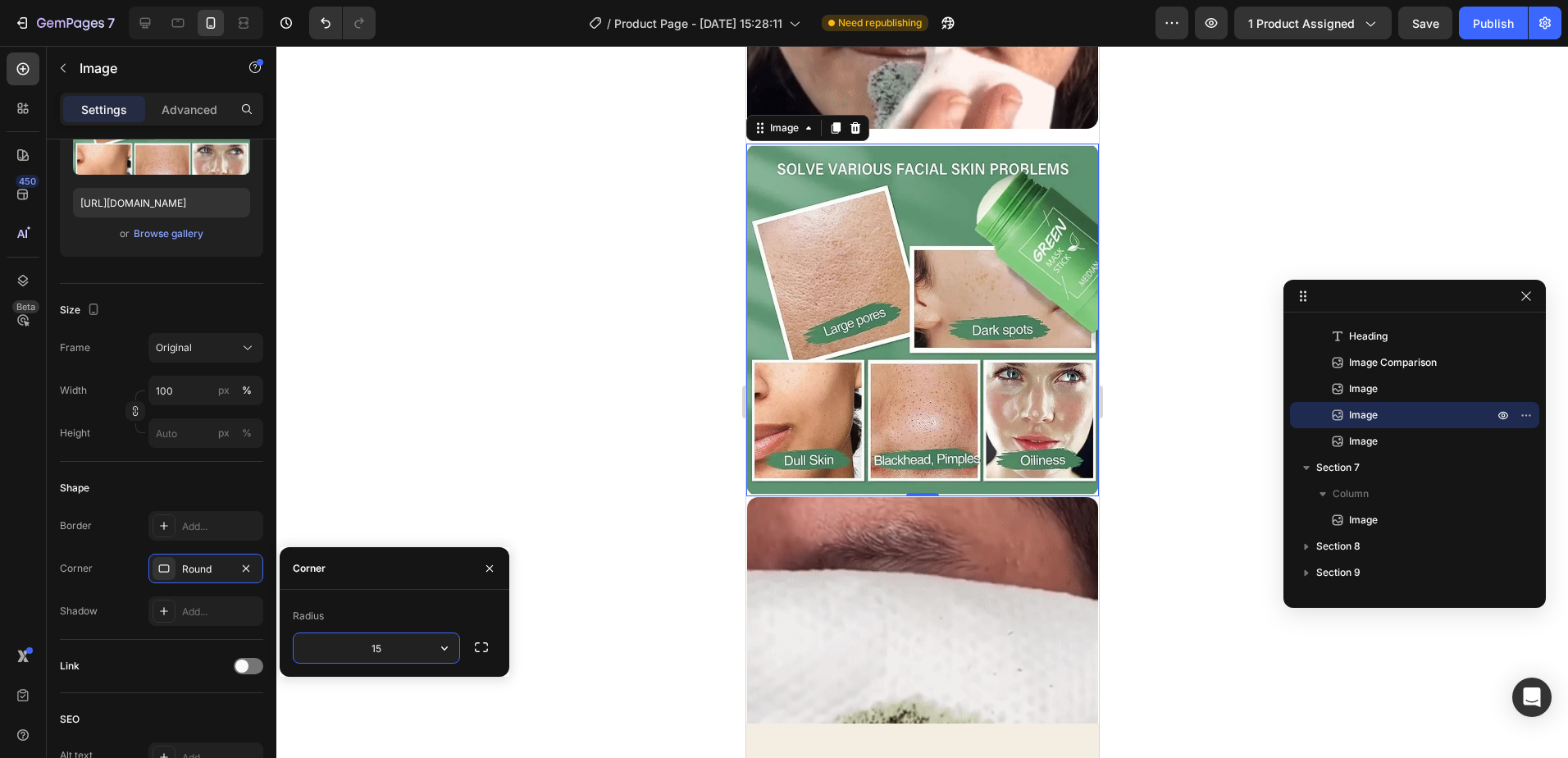
type input "15"
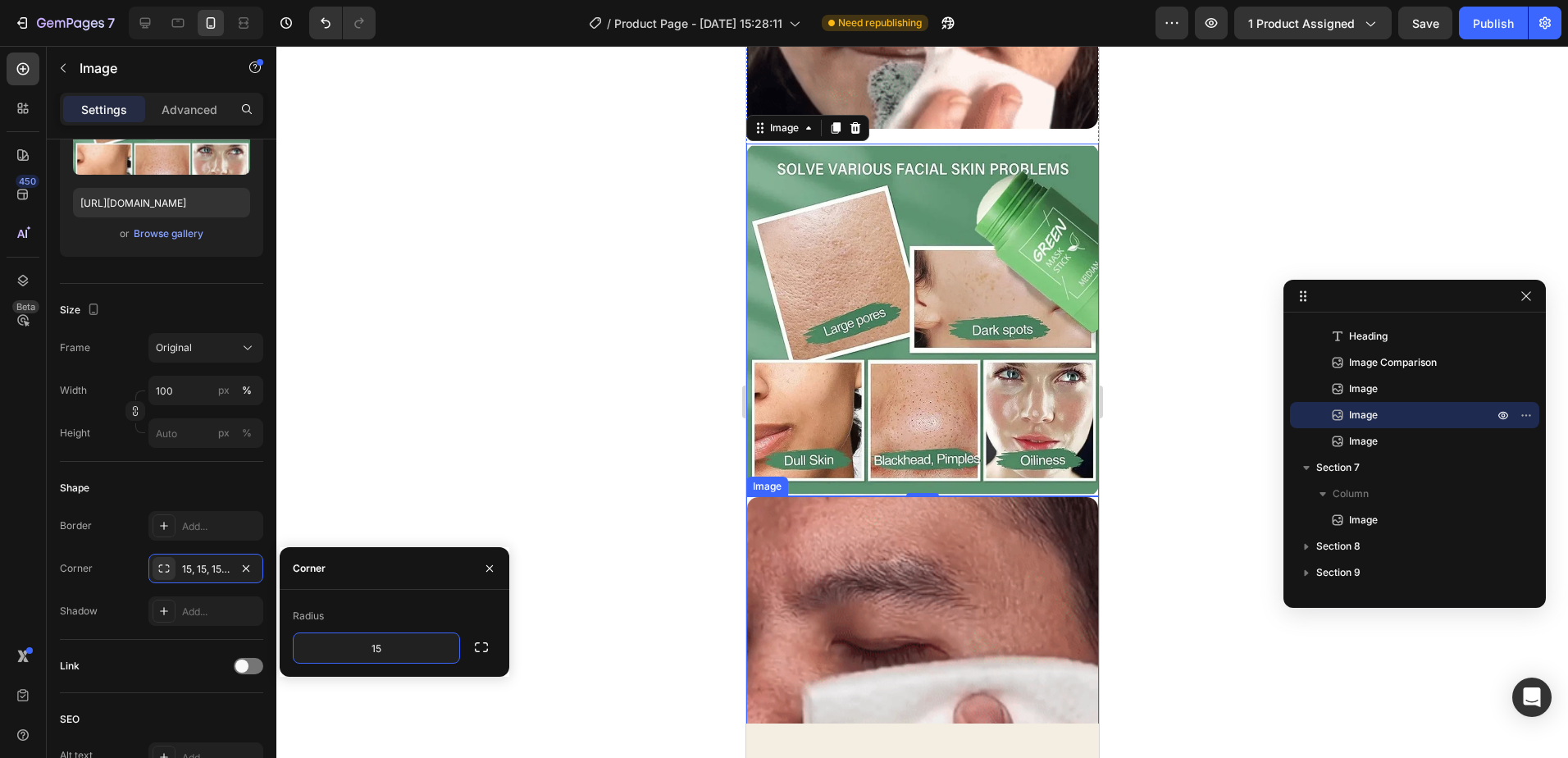
click at [1154, 374] on div at bounding box center [921, 402] width 1291 height 713
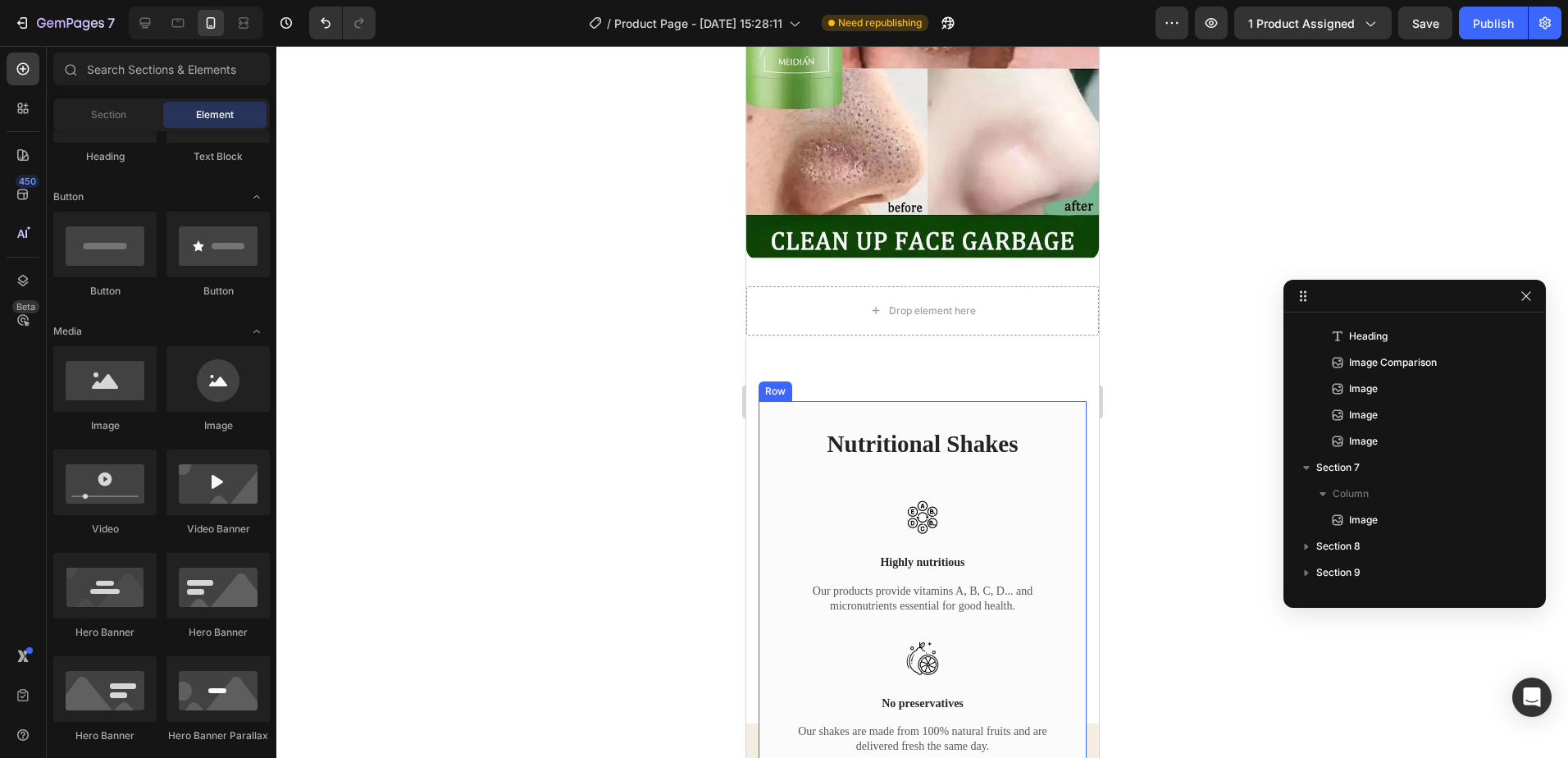
scroll to position [2691, 0]
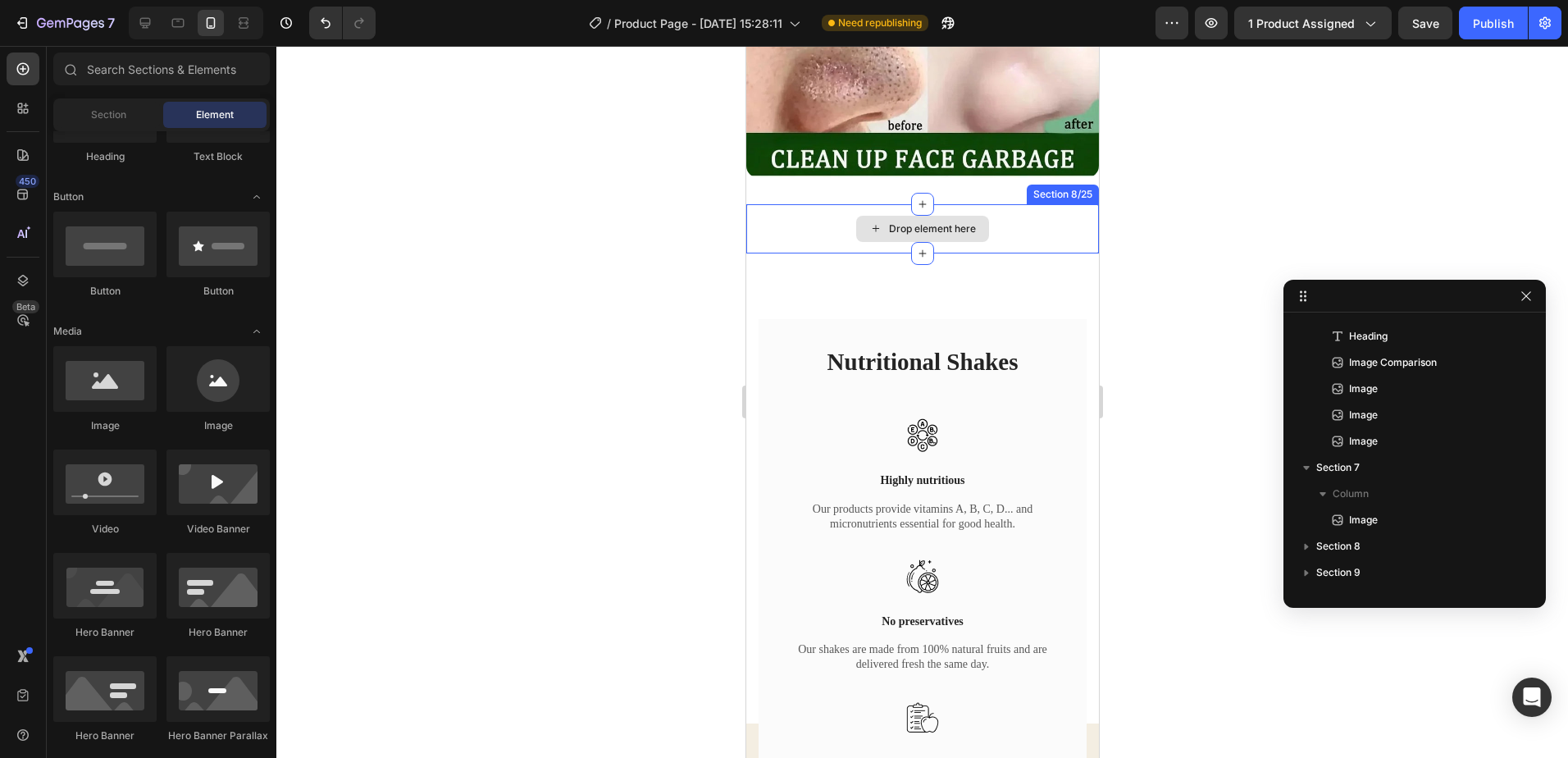
click at [1054, 216] on div "Drop element here" at bounding box center [921, 229] width 353 height 49
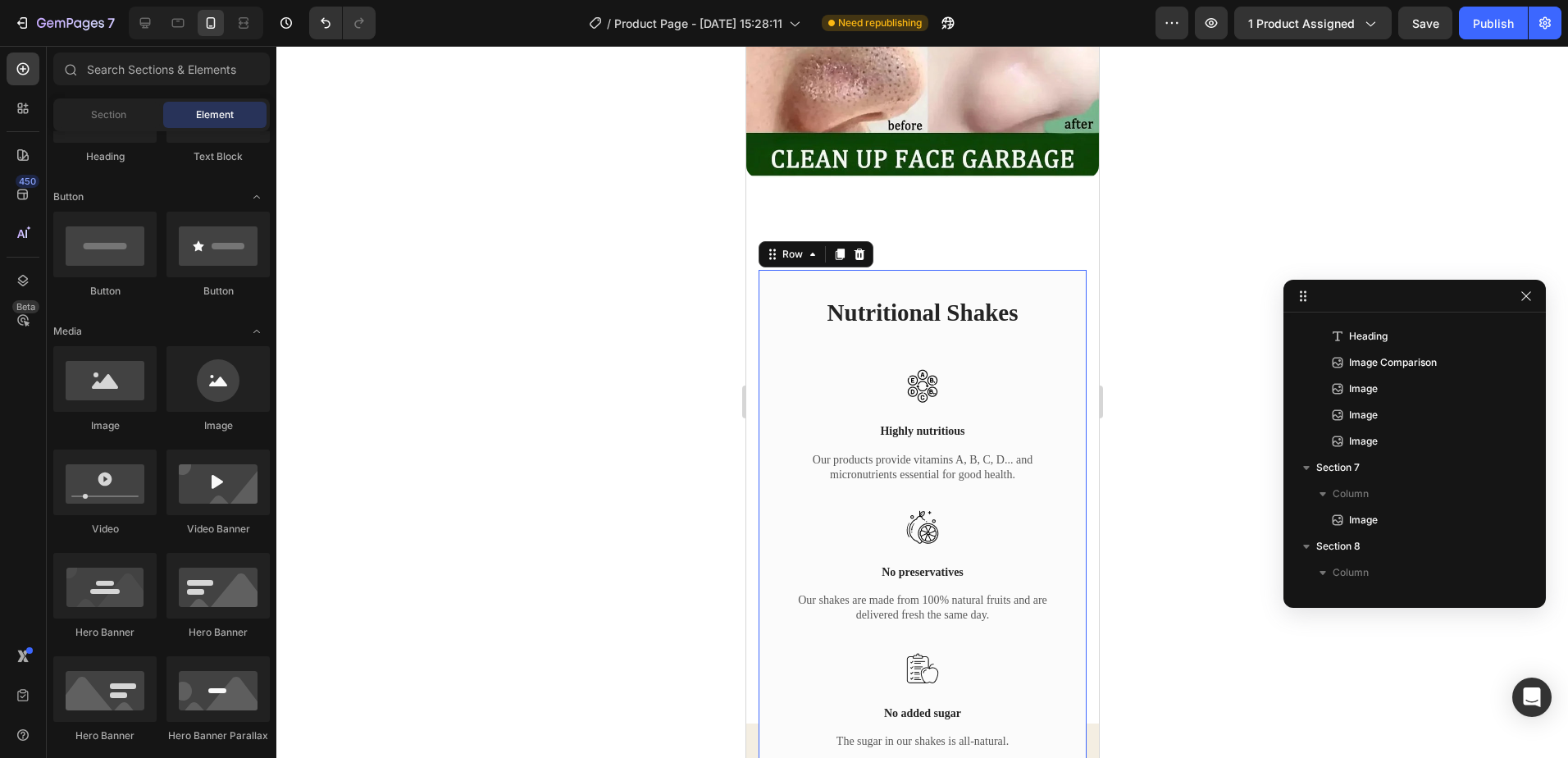
click at [1032, 272] on div "Nutritional Shakes Heading Image Highly nutritious Text block Our products prov…" at bounding box center [921, 510] width 328 height 481
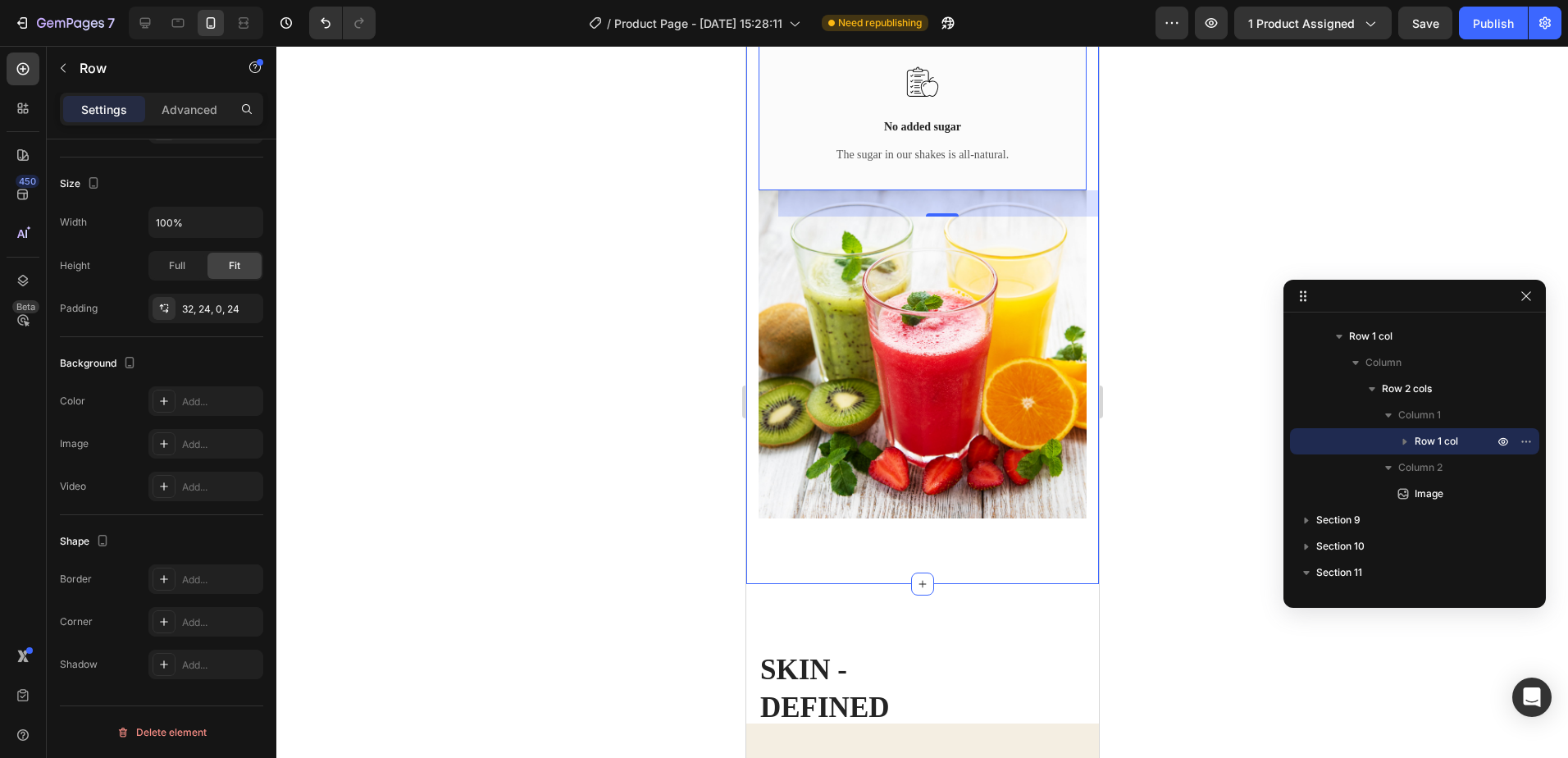
scroll to position [3183, 0]
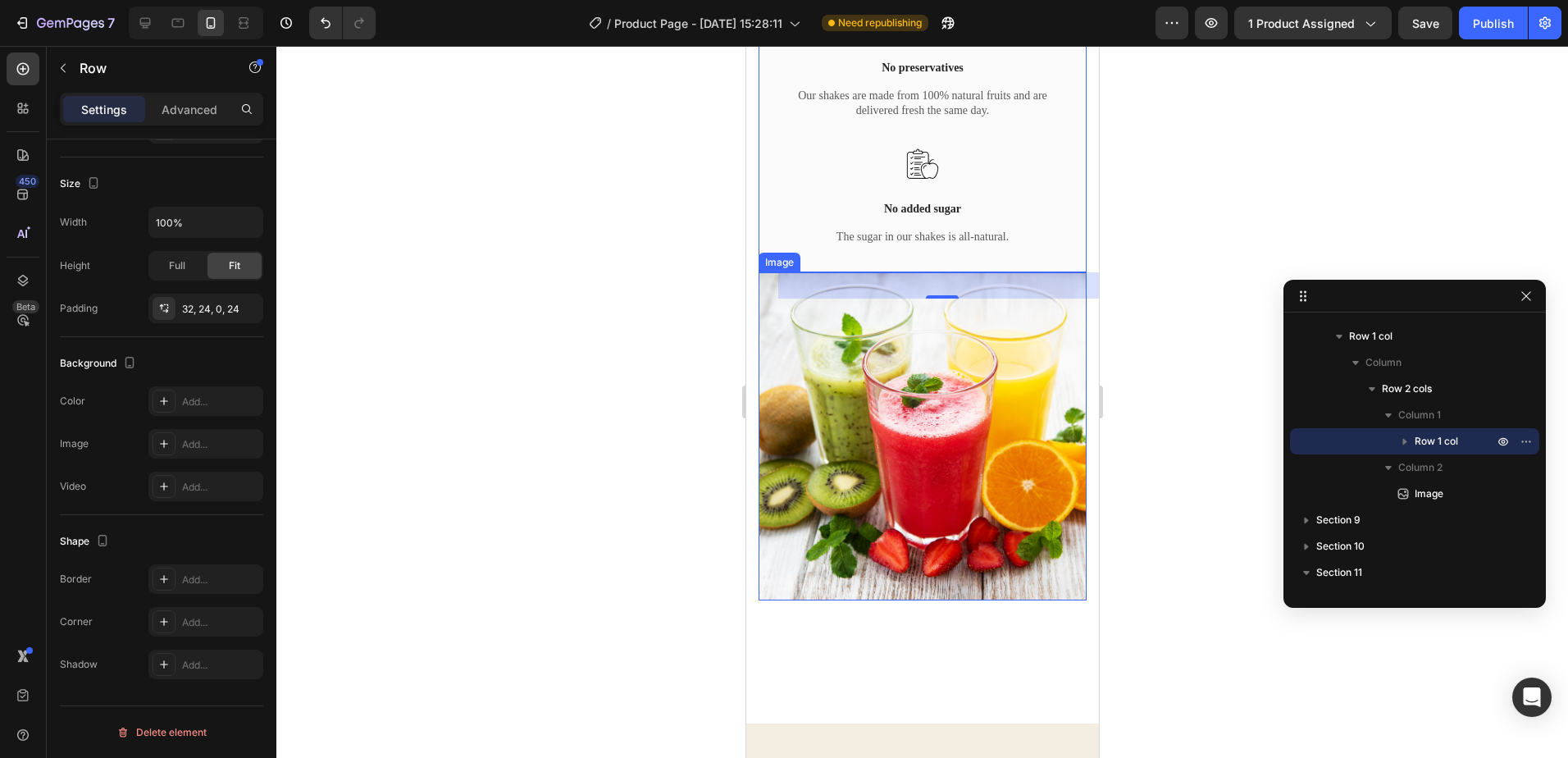
click at [998, 469] on img at bounding box center [921, 436] width 328 height 328
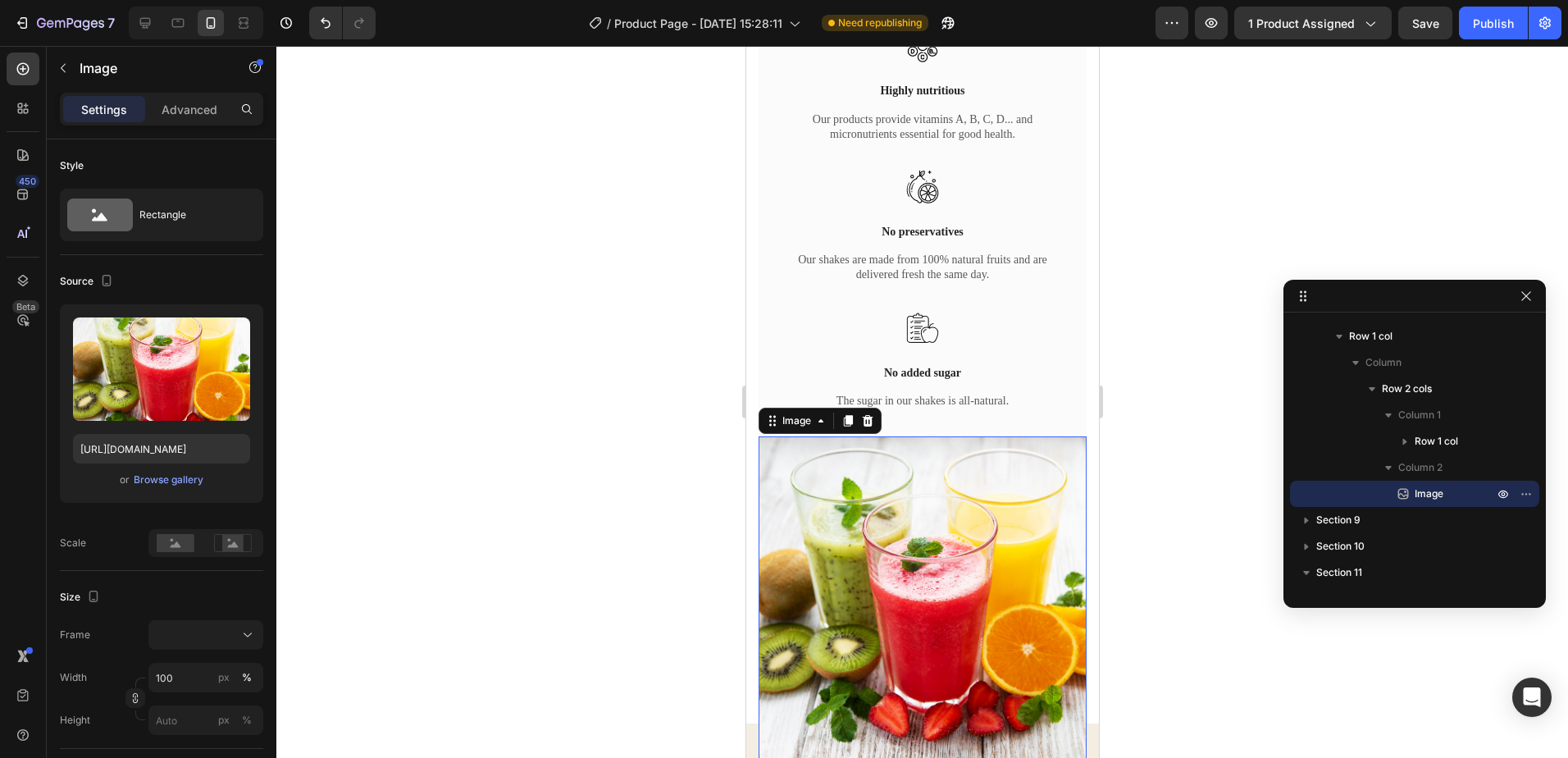
scroll to position [3101, 0]
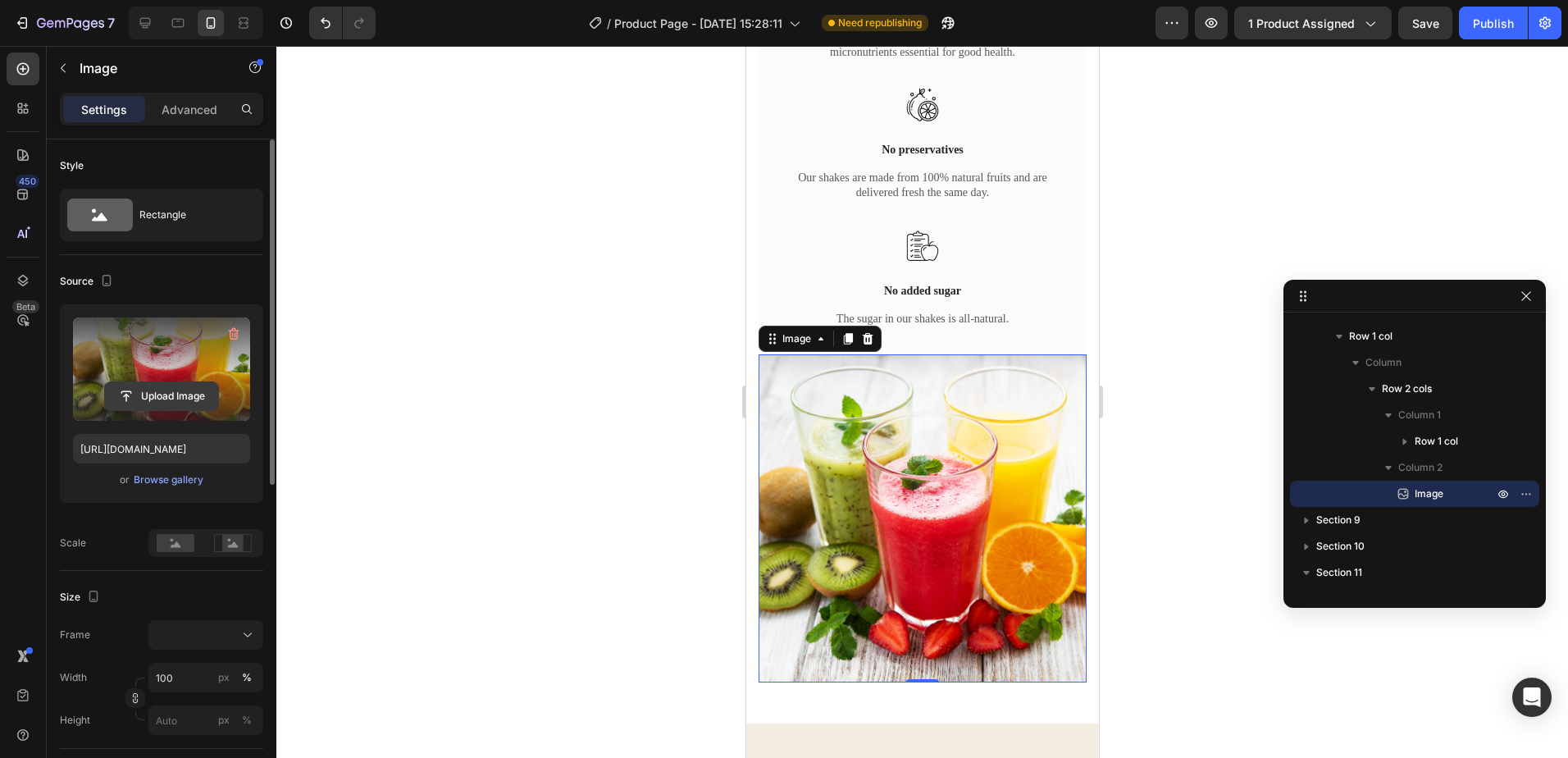
click at [181, 396] on input "file" at bounding box center [162, 396] width 113 height 27
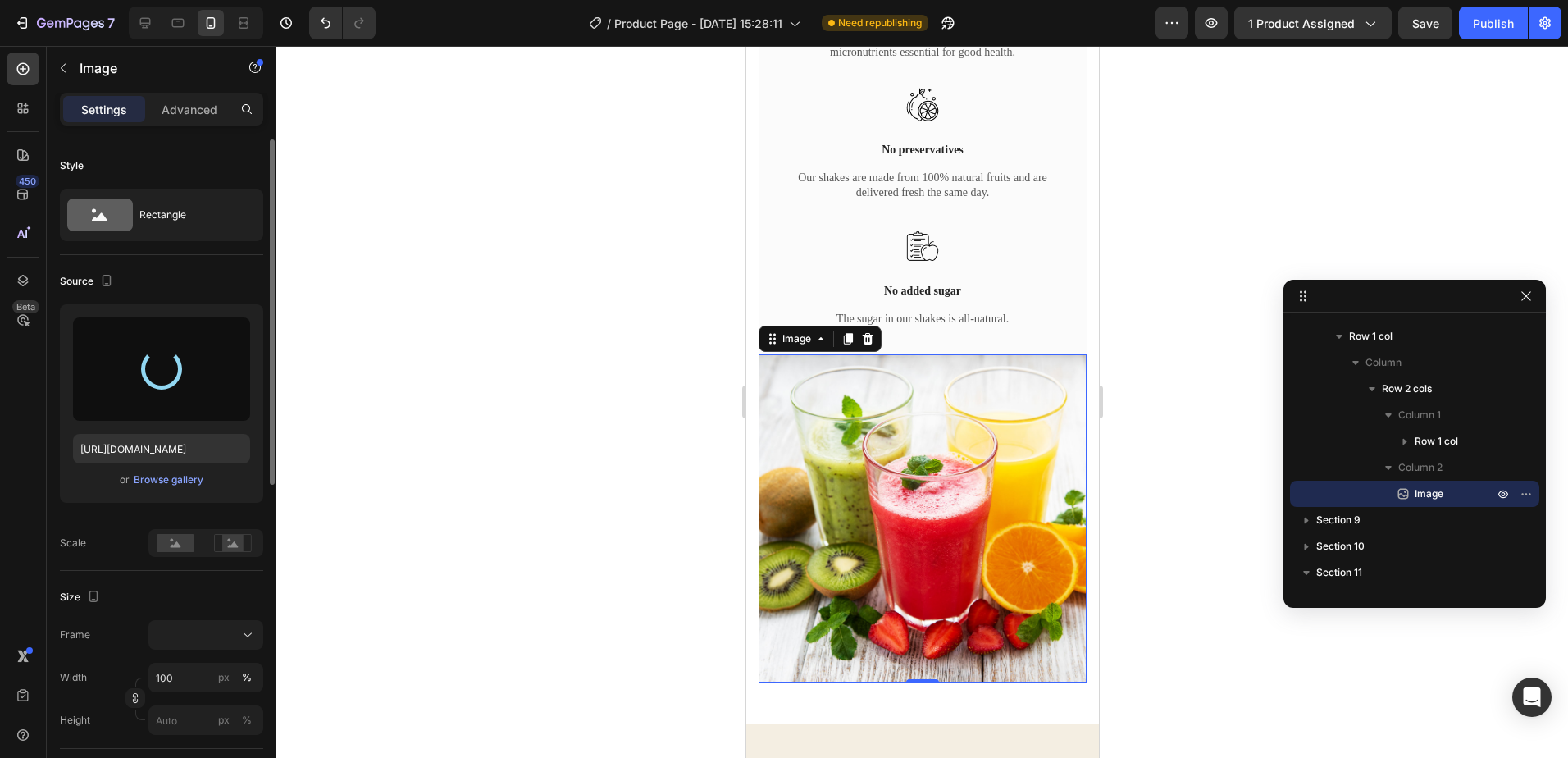
type input "[URL][DOMAIN_NAME]"
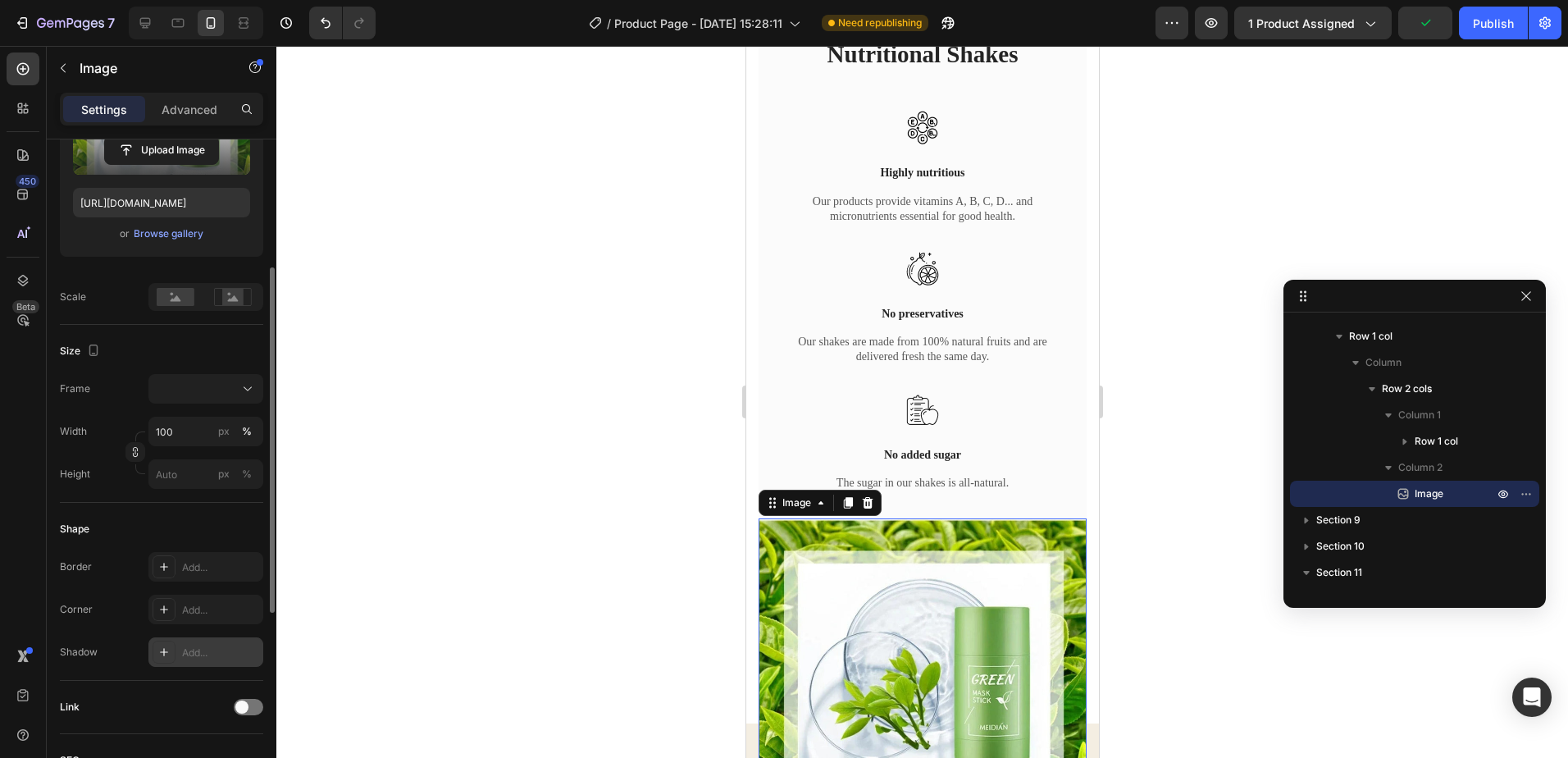
scroll to position [328, 0]
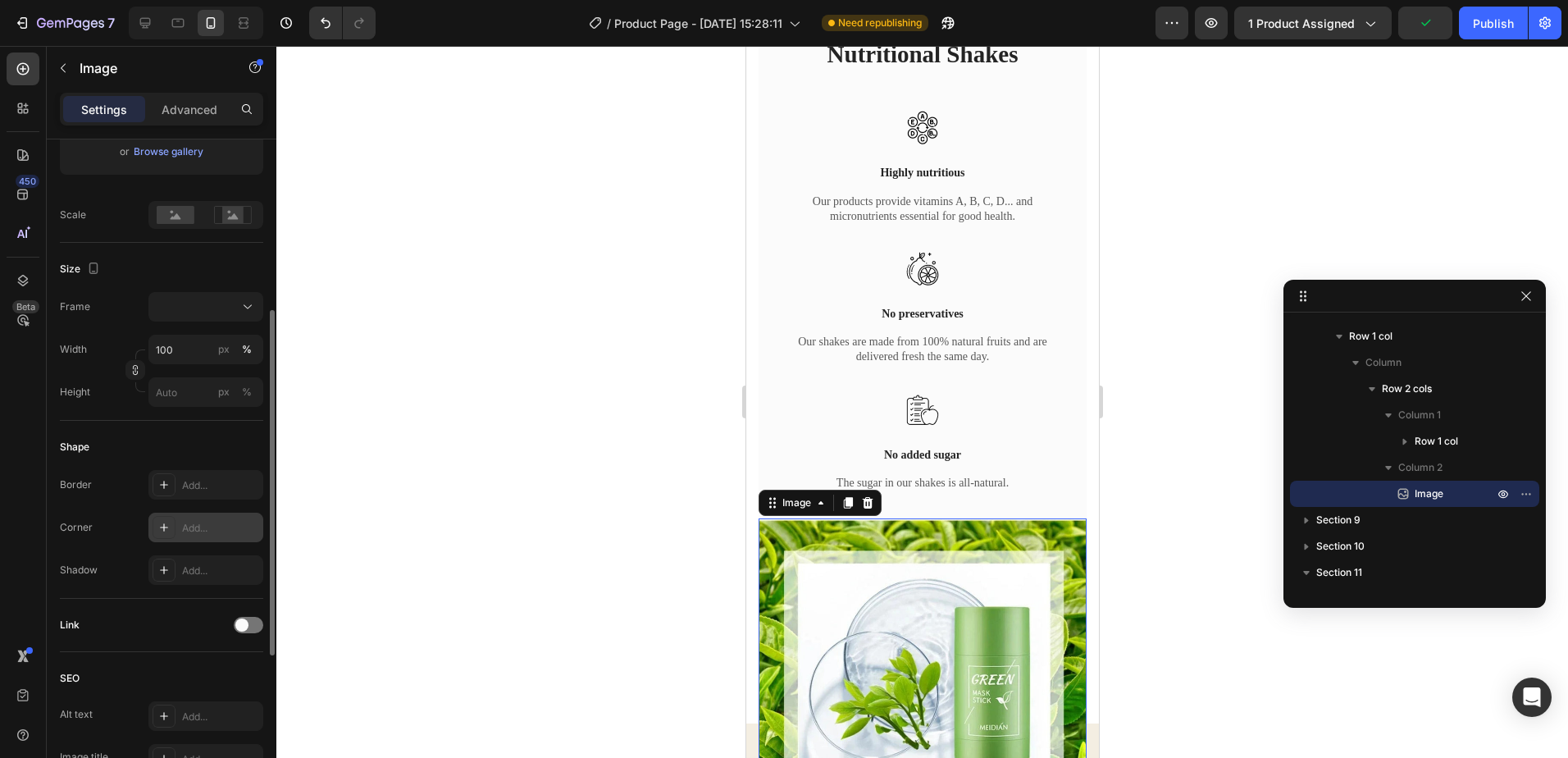
click at [188, 524] on div "Add..." at bounding box center [219, 529] width 77 height 15
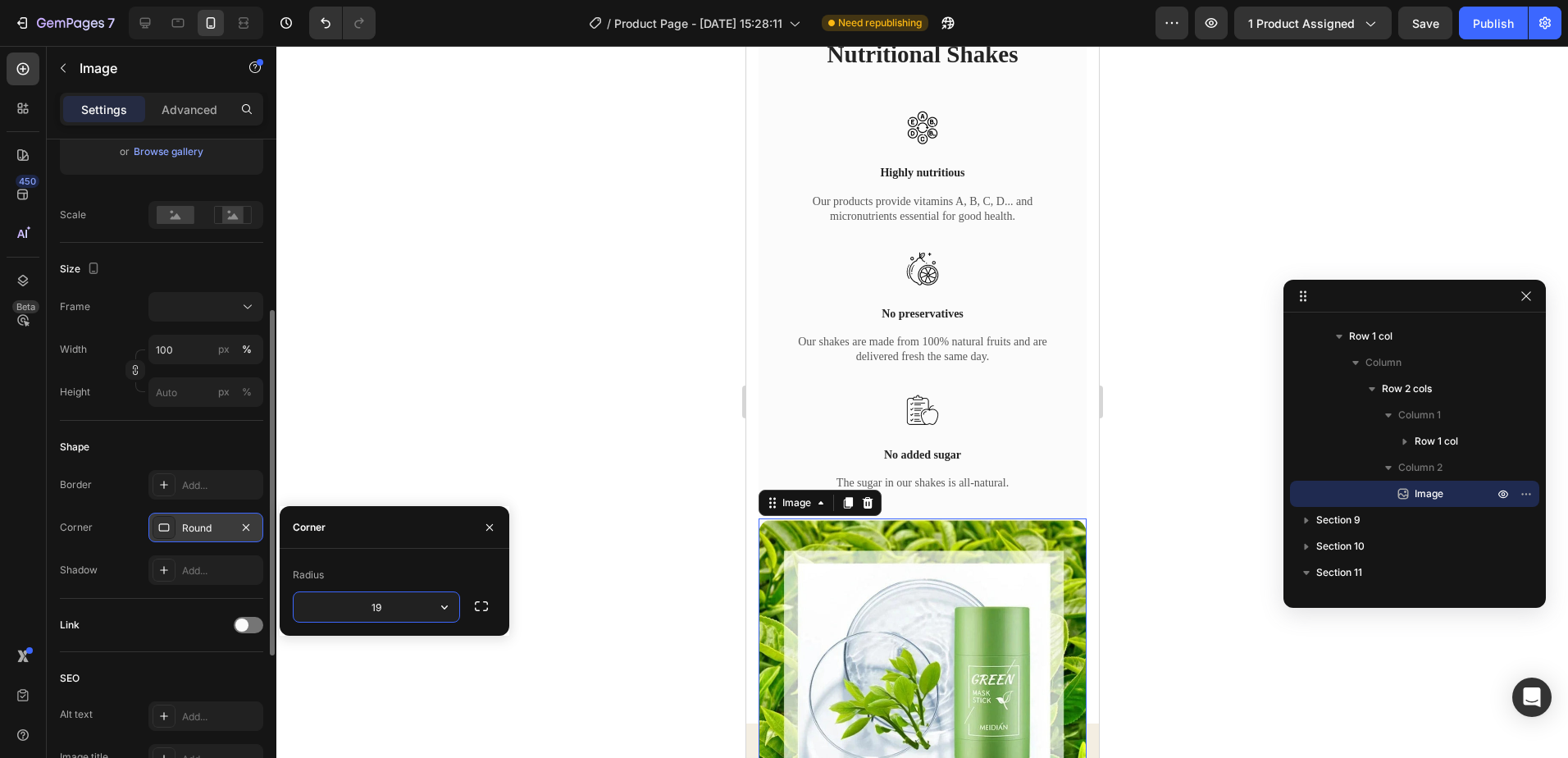
type input "19"
click at [221, 581] on div "Add..." at bounding box center [205, 570] width 114 height 29
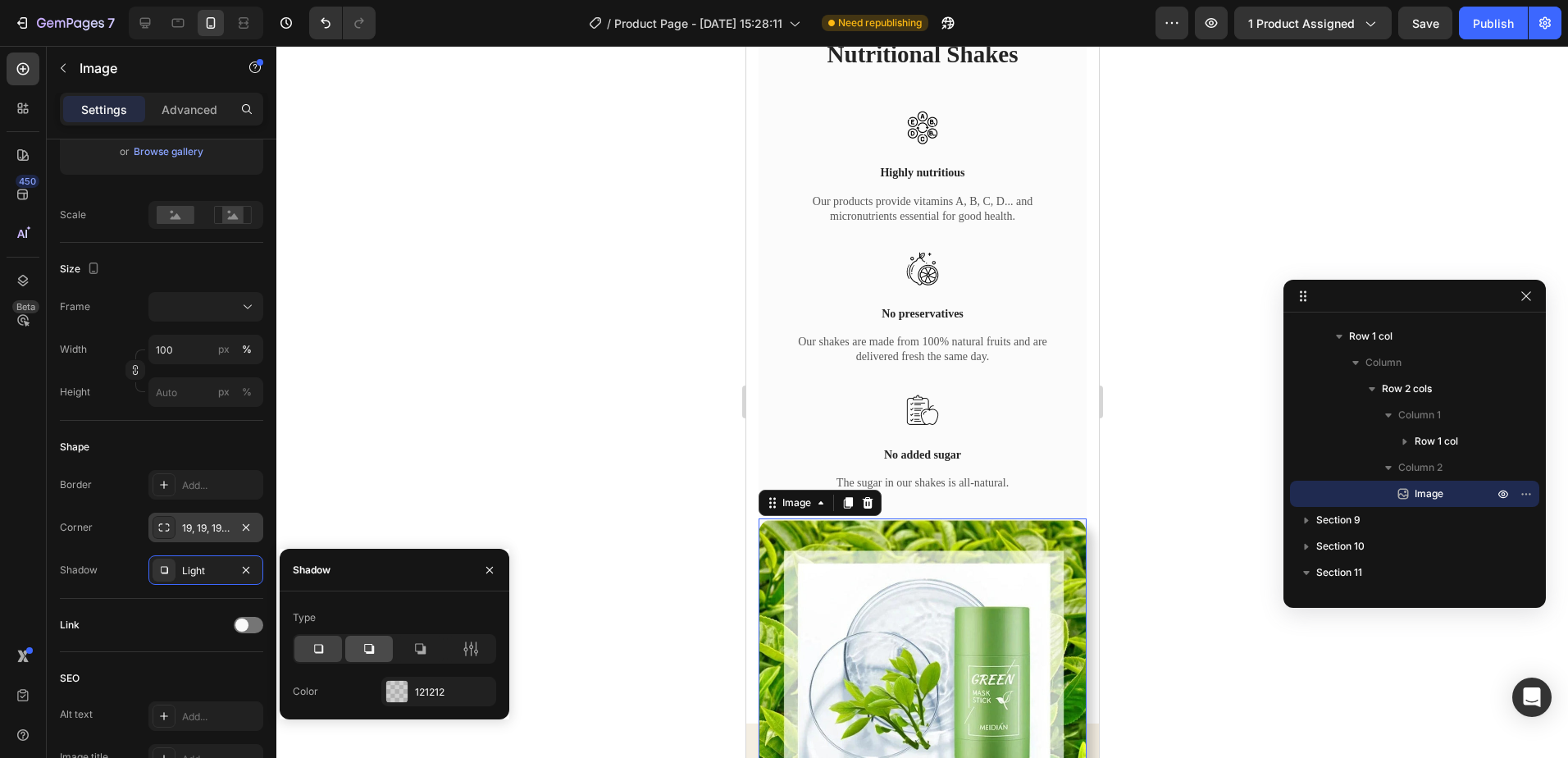
click at [358, 644] on div at bounding box center [369, 649] width 47 height 26
click at [414, 690] on div "121212" at bounding box center [438, 691] width 114 height 29
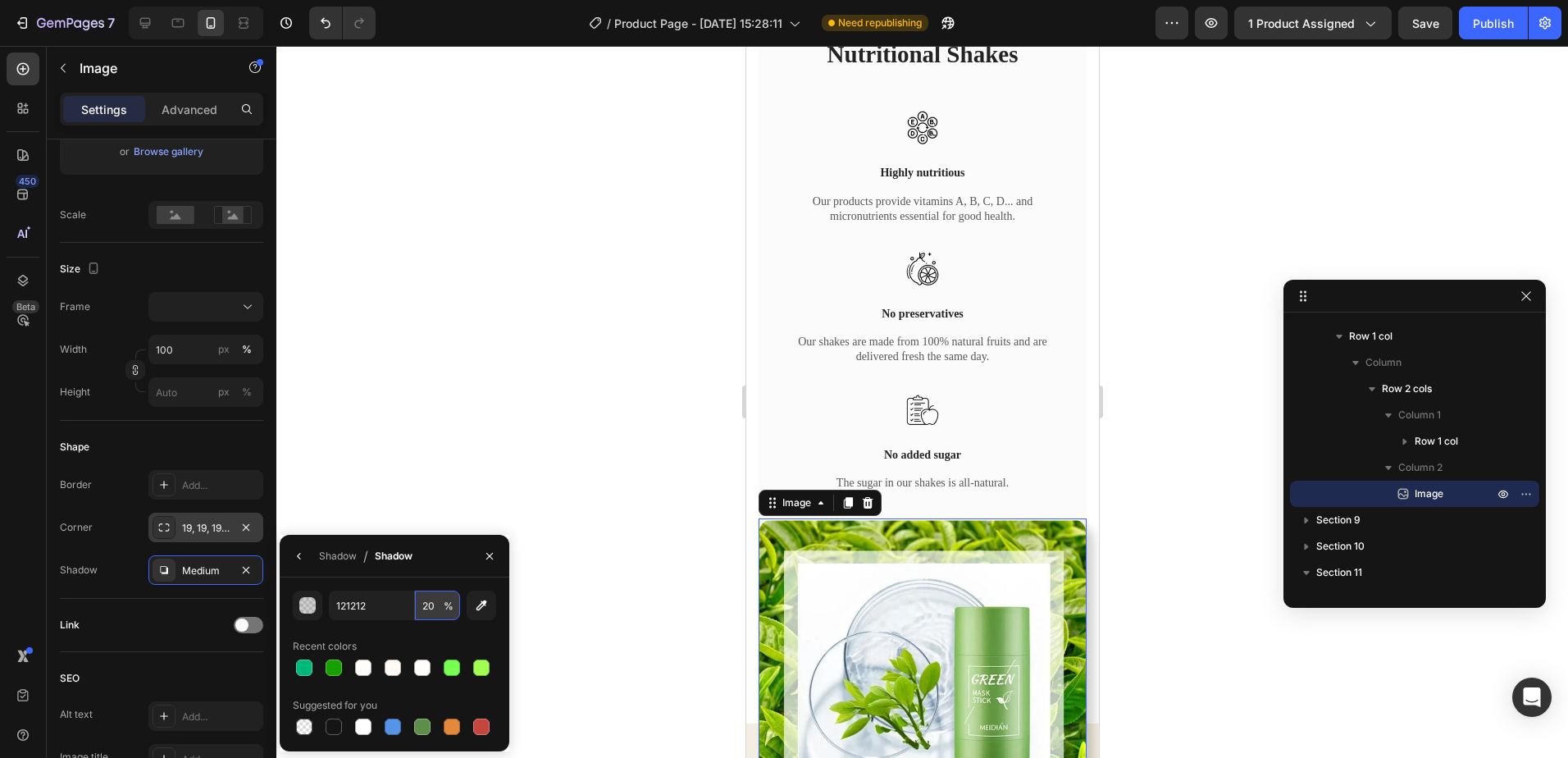
click at [434, 610] on input "20" at bounding box center [438, 605] width 45 height 29
type input "50"
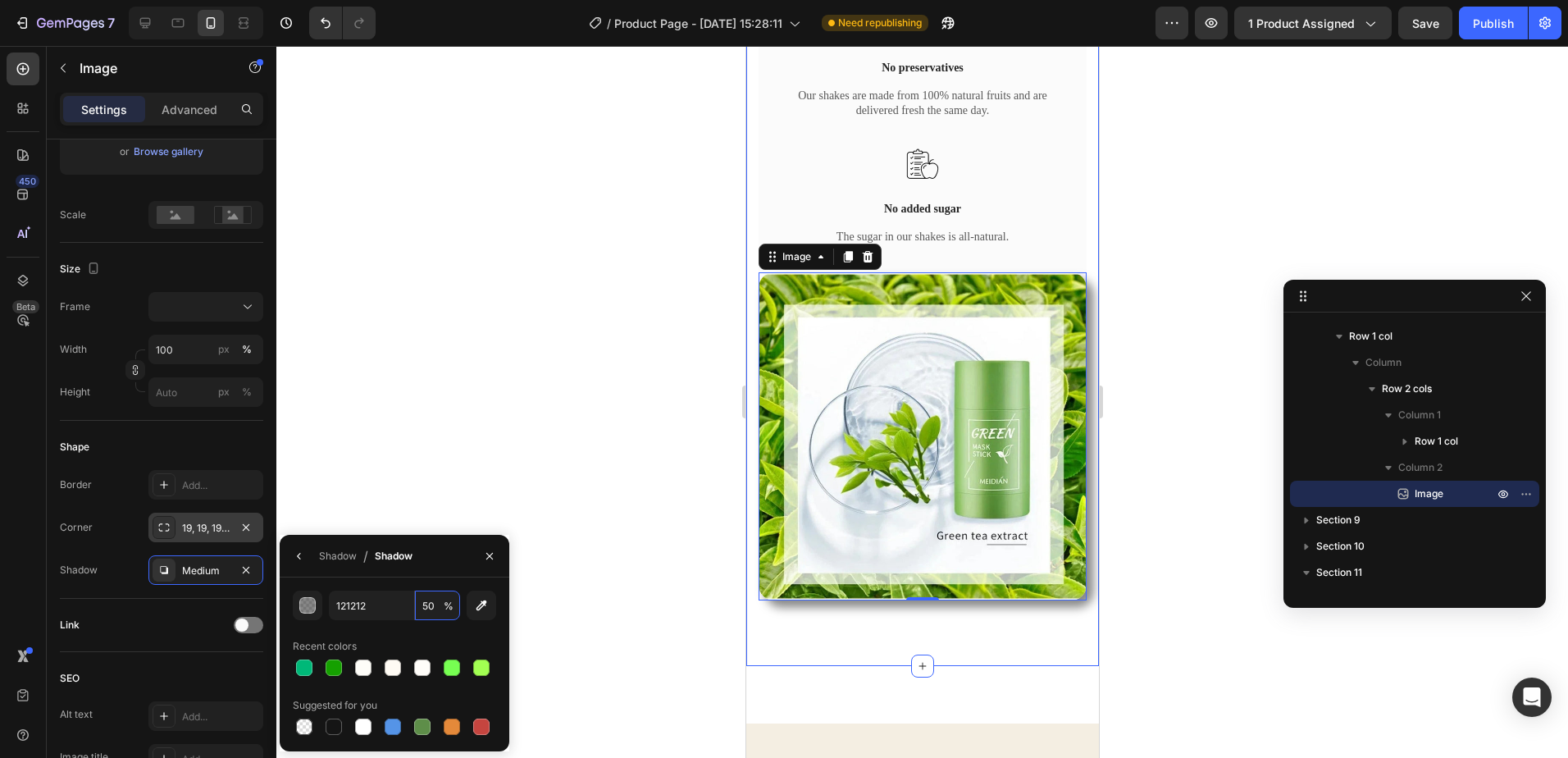
scroll to position [3265, 0]
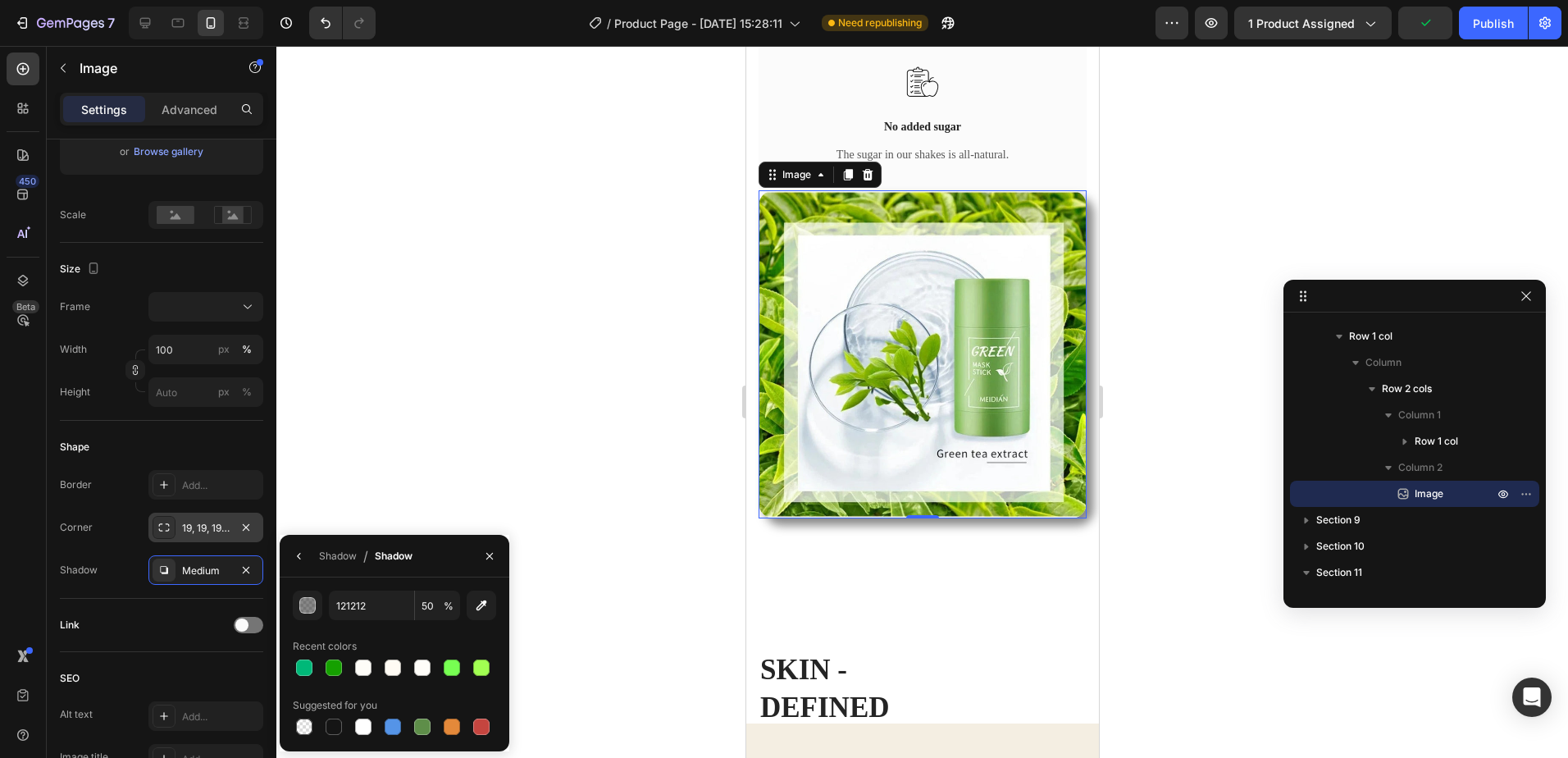
drag, startPoint x: 244, startPoint y: 573, endPoint x: 401, endPoint y: 538, distance: 160.9
click at [245, 573] on icon "button" at bounding box center [246, 571] width 13 height 13
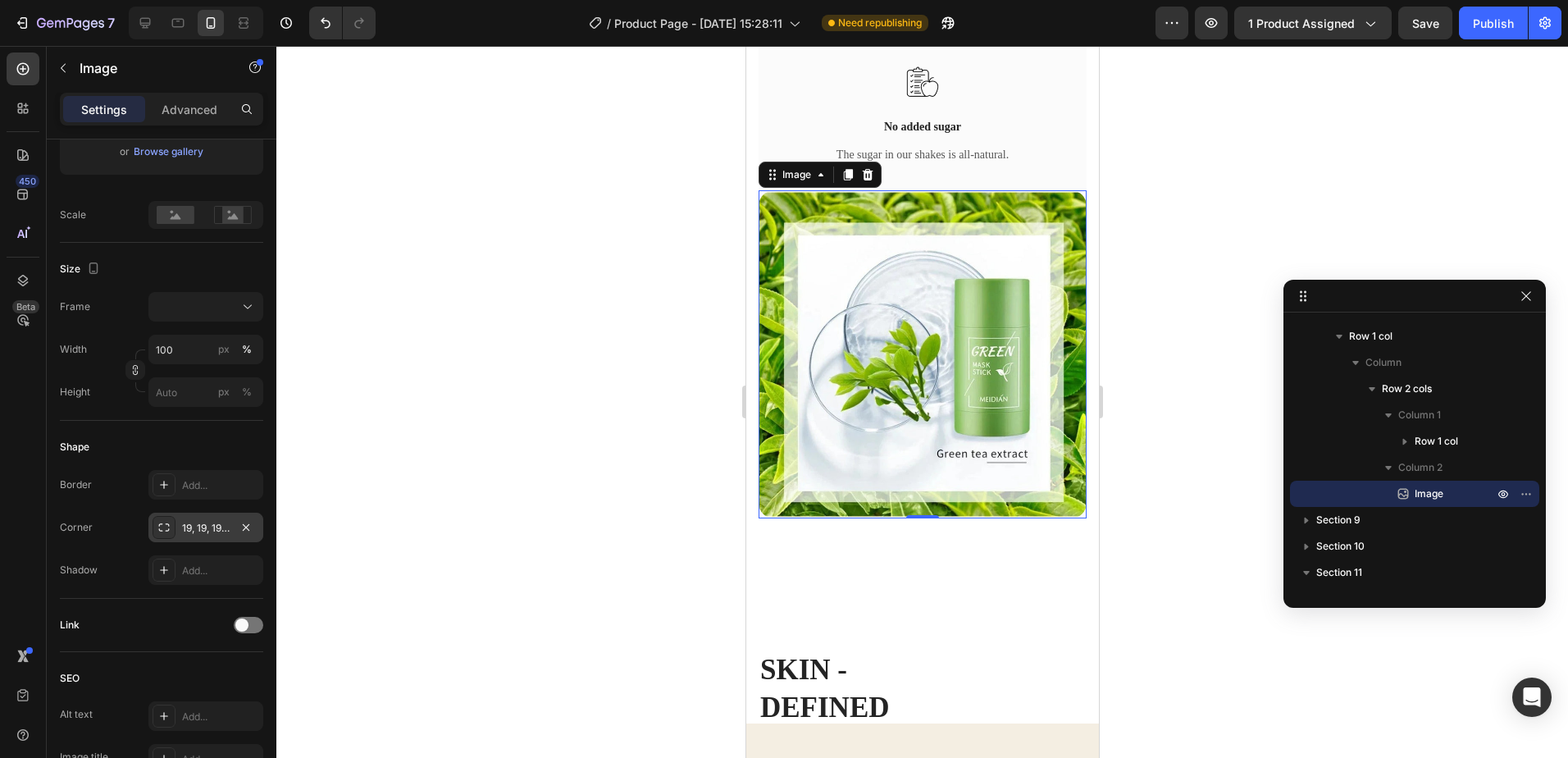
click at [1161, 447] on div at bounding box center [921, 402] width 1291 height 713
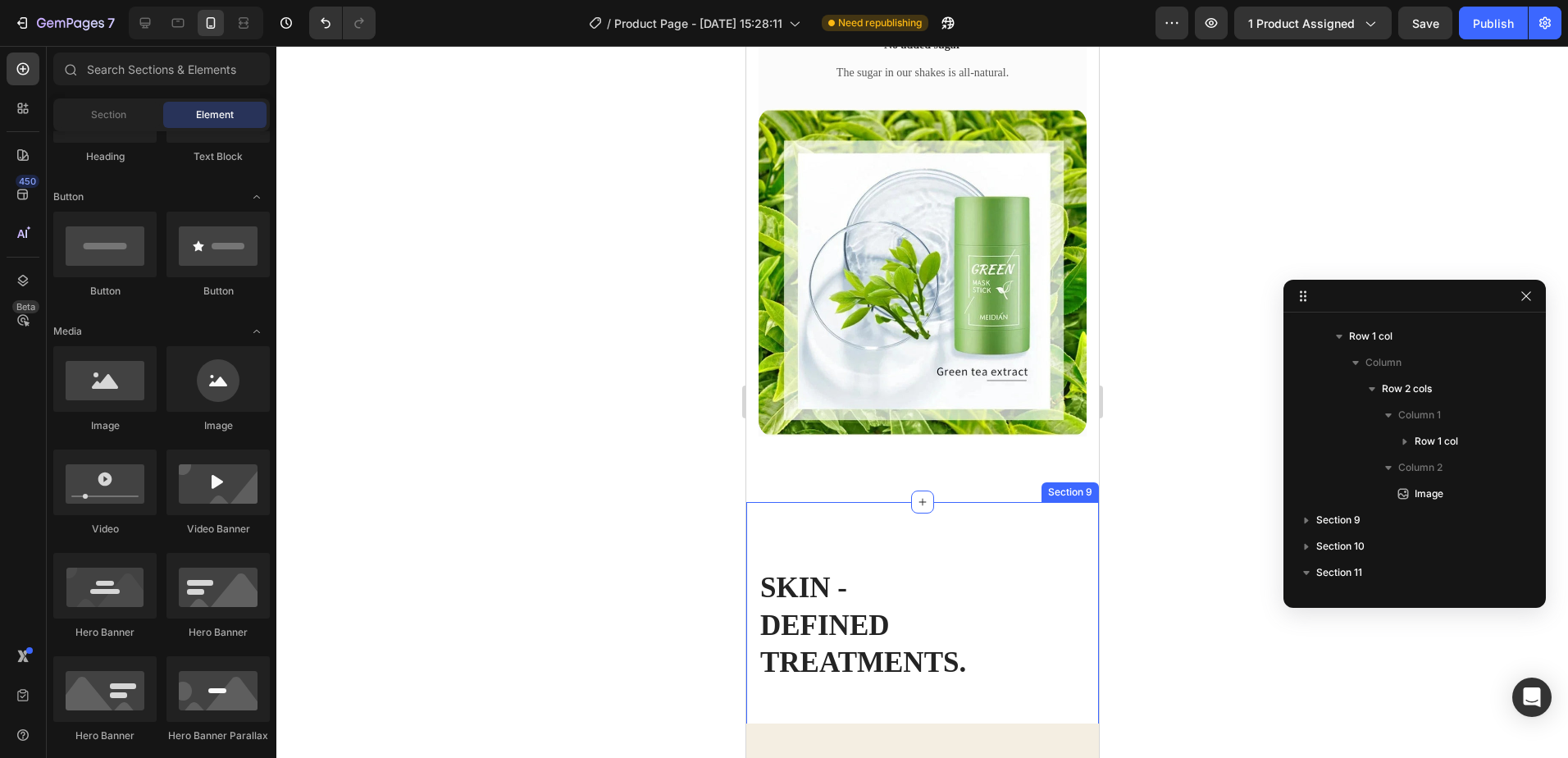
scroll to position [3429, 0]
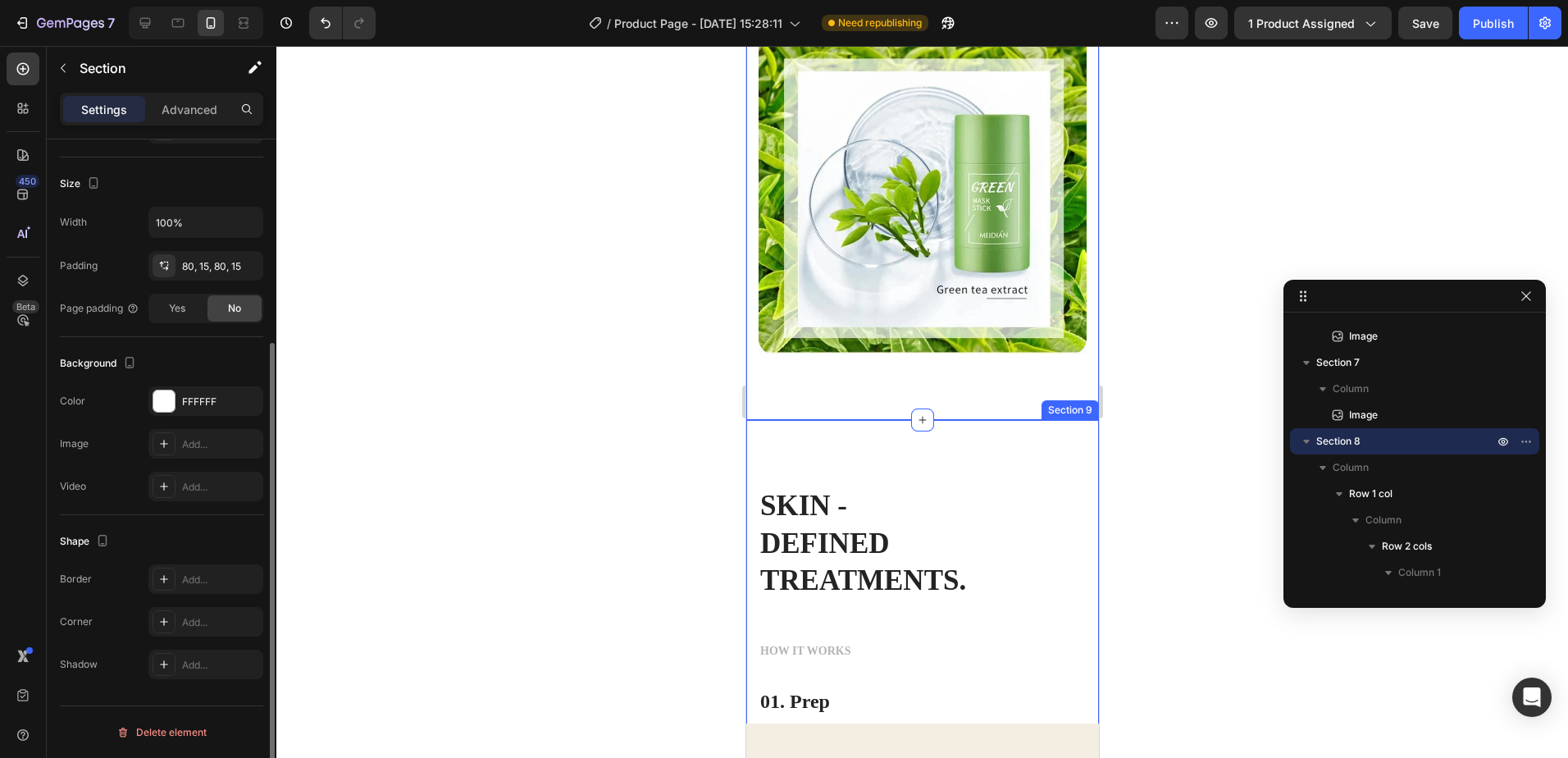
scroll to position [0, 0]
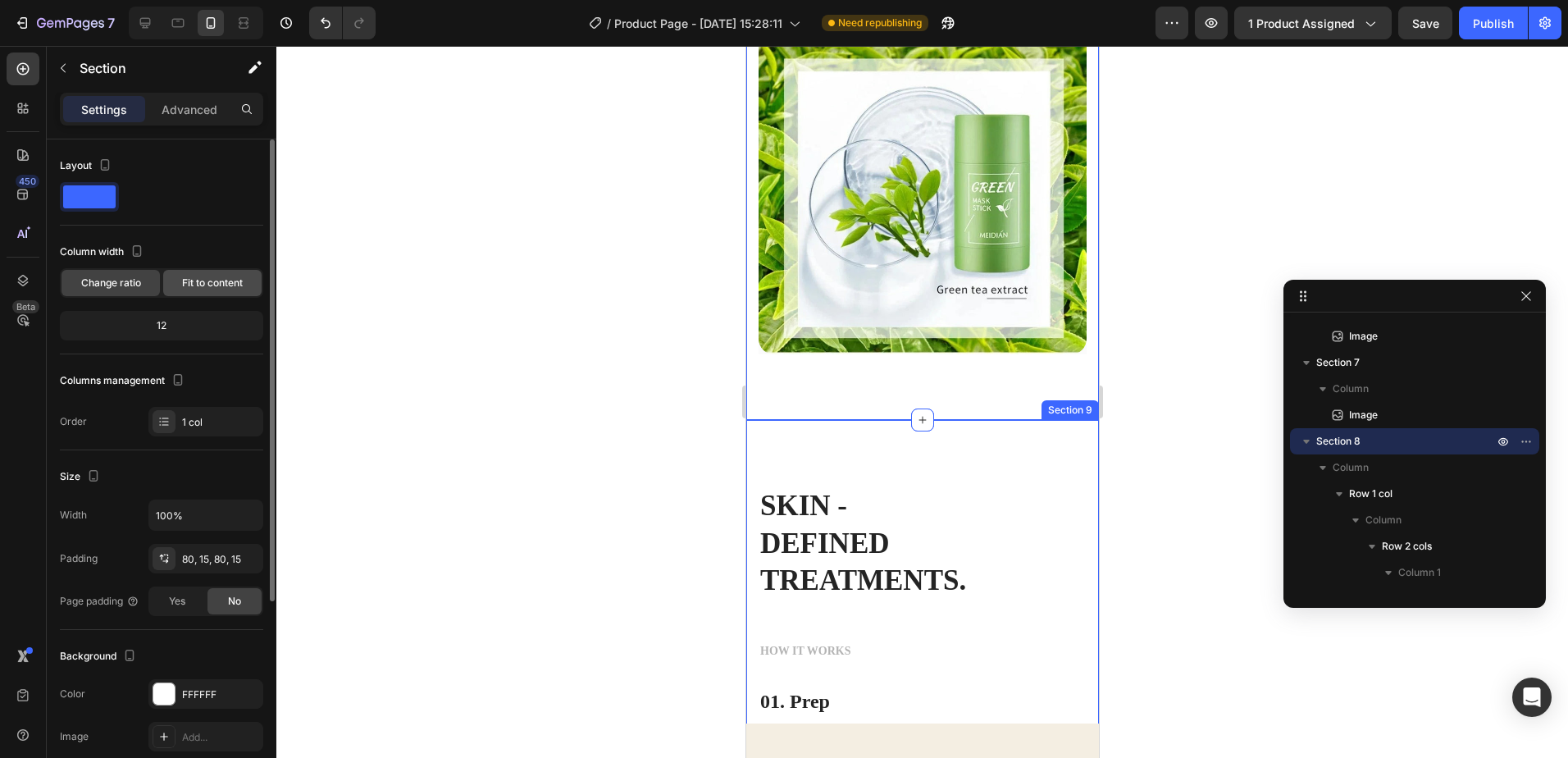
click at [203, 285] on span "Fit to content" at bounding box center [212, 283] width 61 height 15
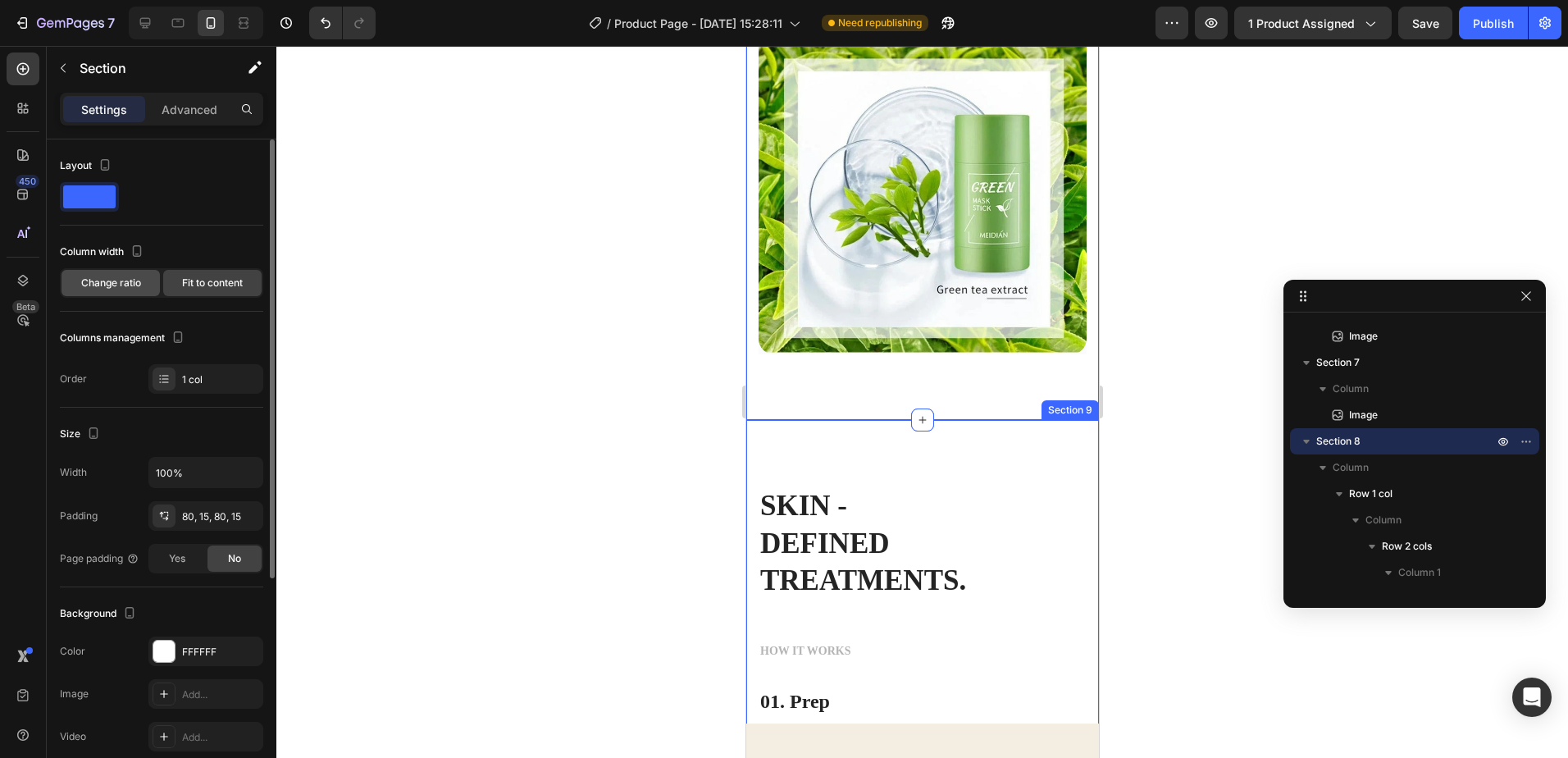
click at [145, 280] on div "Change ratio" at bounding box center [111, 283] width 98 height 26
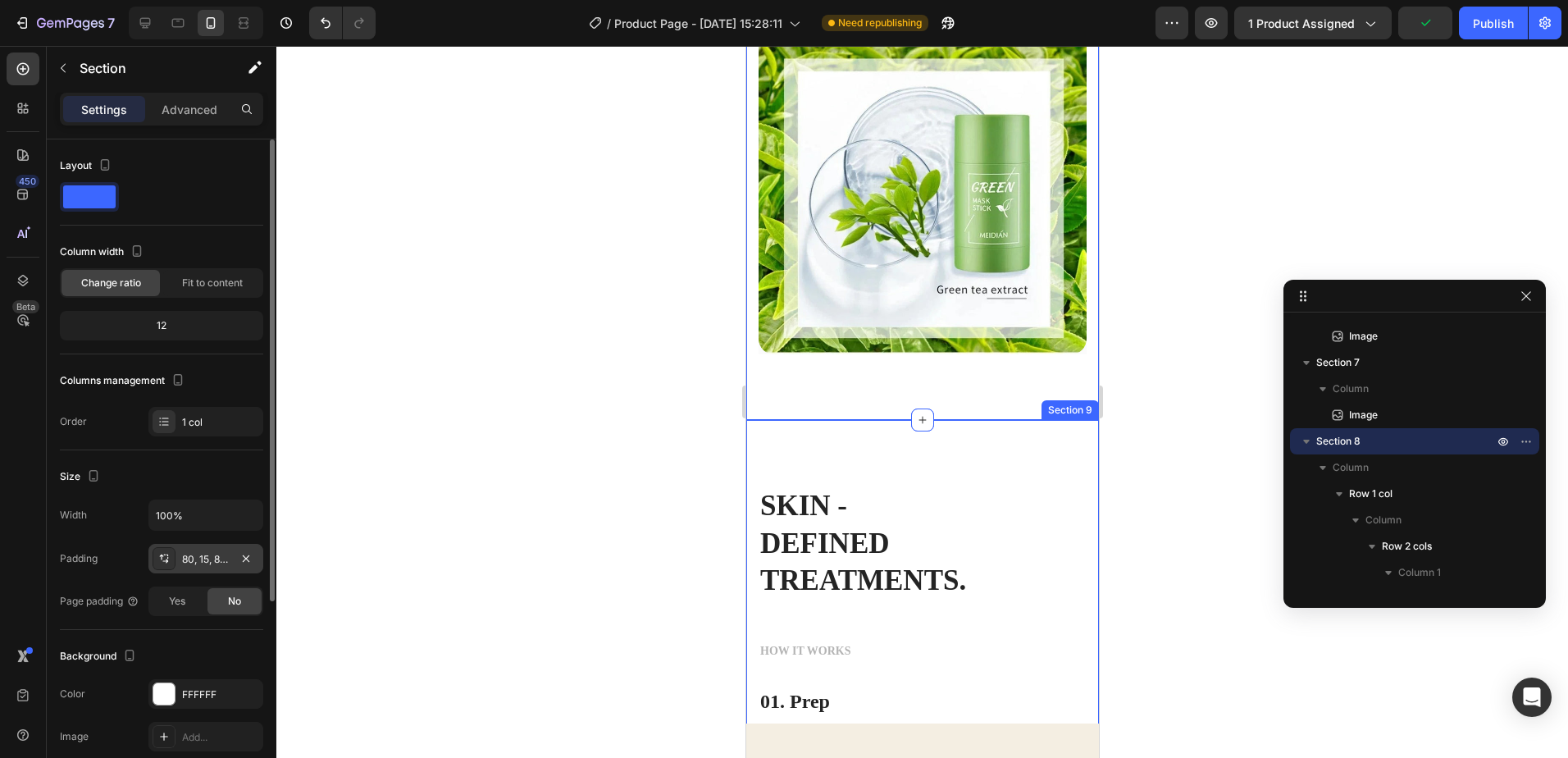
click at [196, 559] on div "80, 15, 80, 15" at bounding box center [205, 559] width 47 height 15
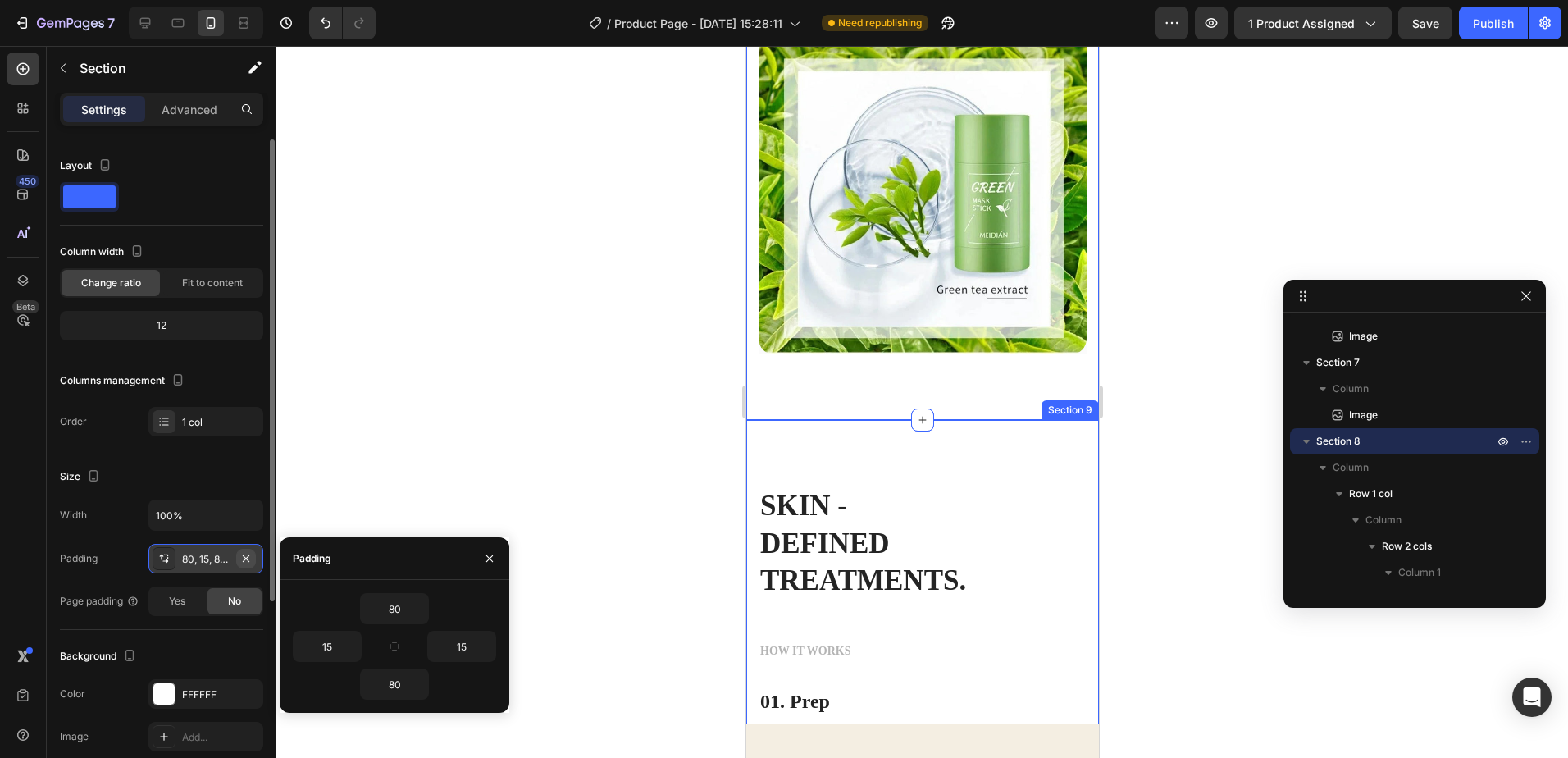
click at [247, 555] on icon "button" at bounding box center [246, 558] width 13 height 13
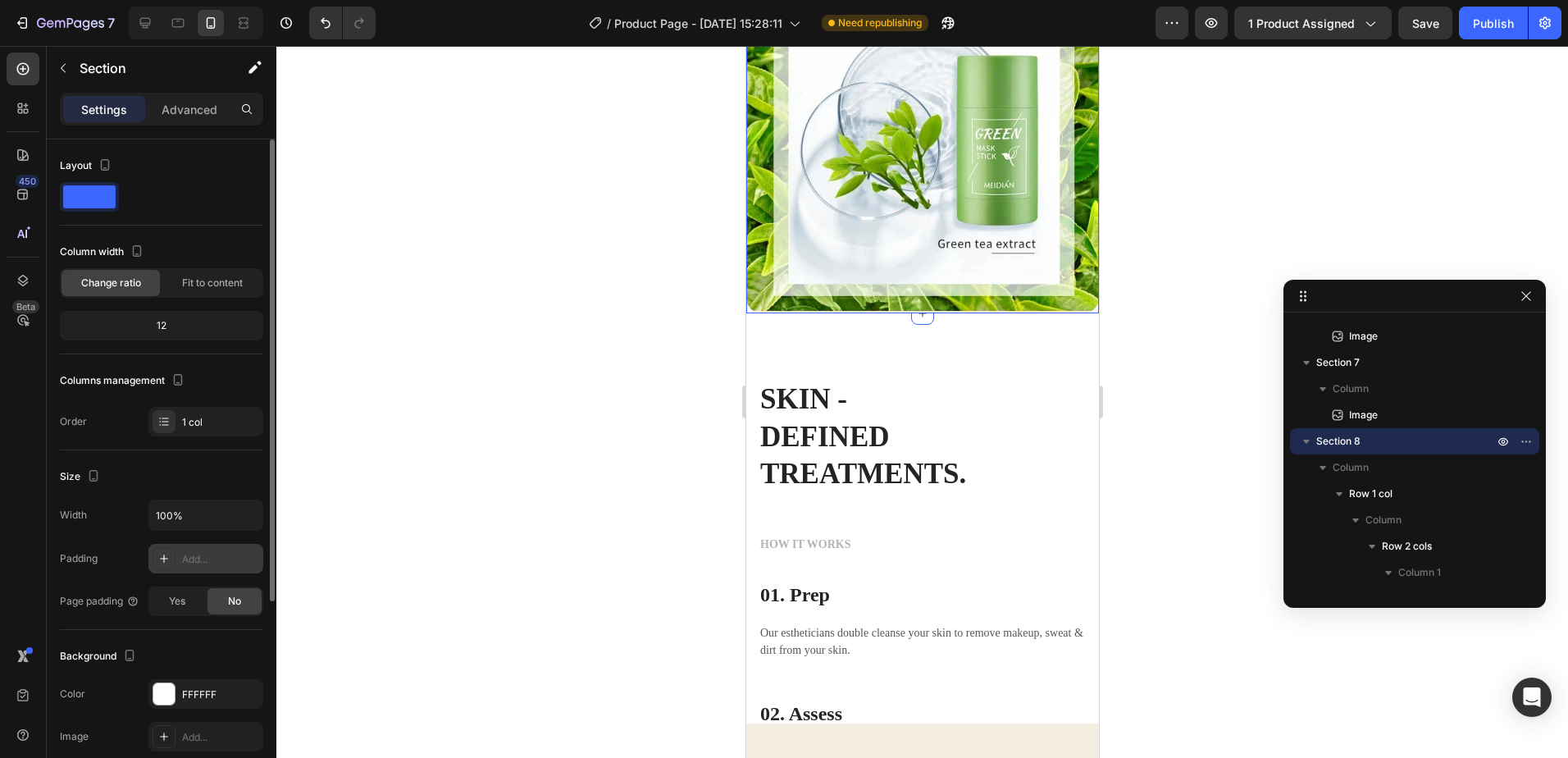
click at [970, 298] on img at bounding box center [921, 136] width 353 height 353
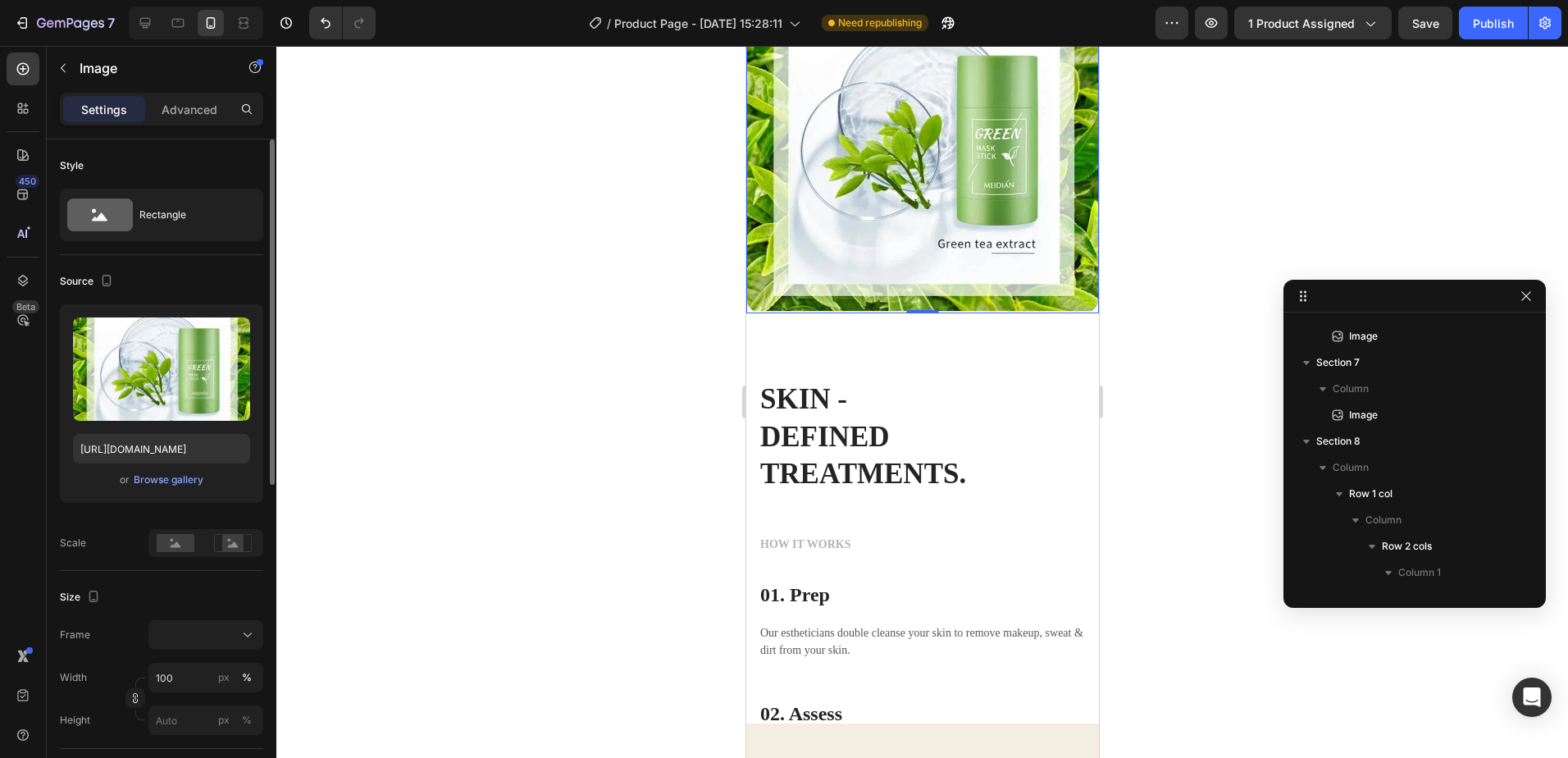
scroll to position [1151, 0]
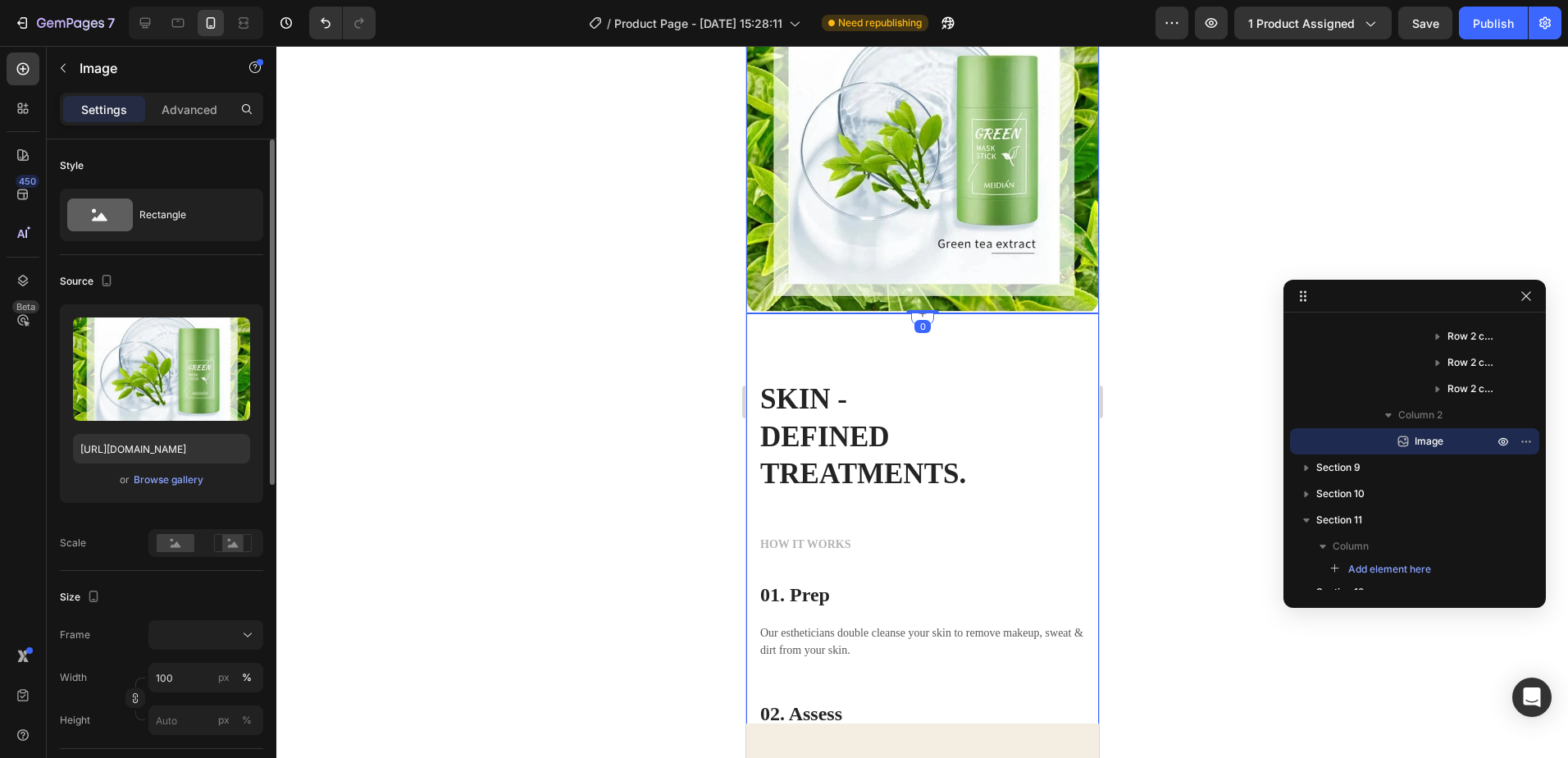
drag, startPoint x: 925, startPoint y: 301, endPoint x: 912, endPoint y: 324, distance: 26.4
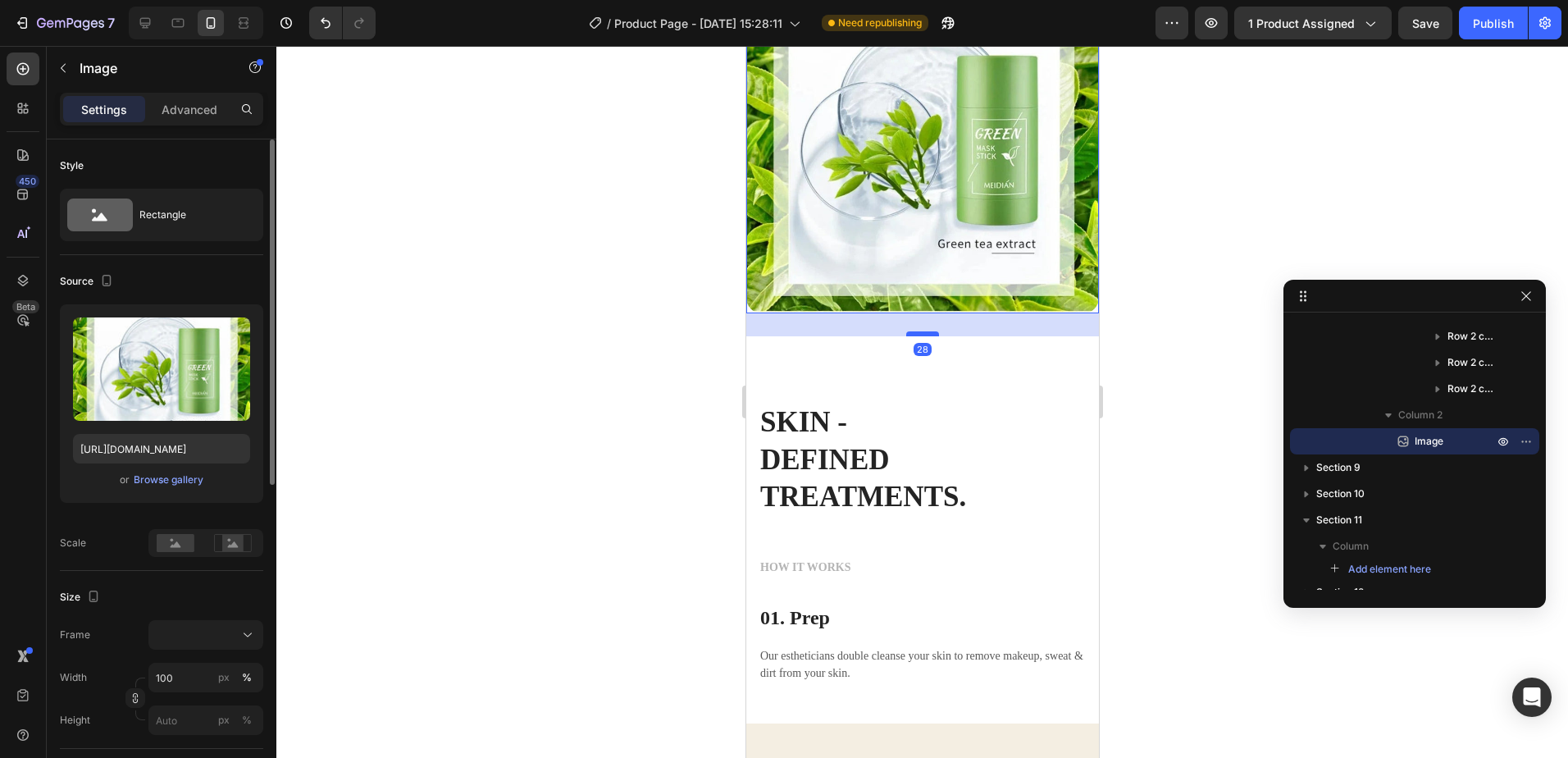
drag, startPoint x: 927, startPoint y: 299, endPoint x: 921, endPoint y: 322, distance: 23.8
click at [921, 331] on div at bounding box center [921, 333] width 33 height 5
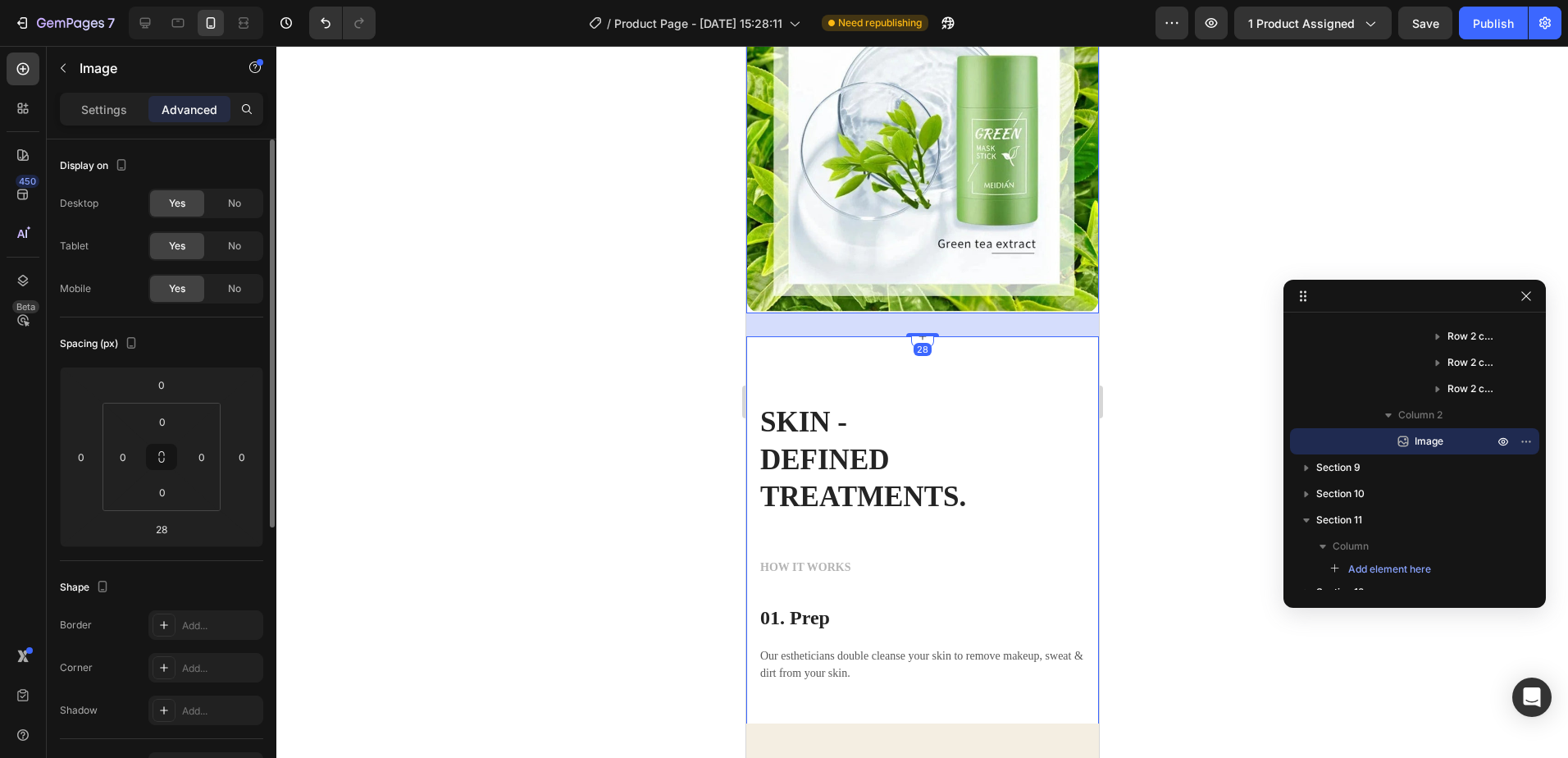
drag, startPoint x: 1028, startPoint y: 383, endPoint x: 1015, endPoint y: 385, distance: 13.2
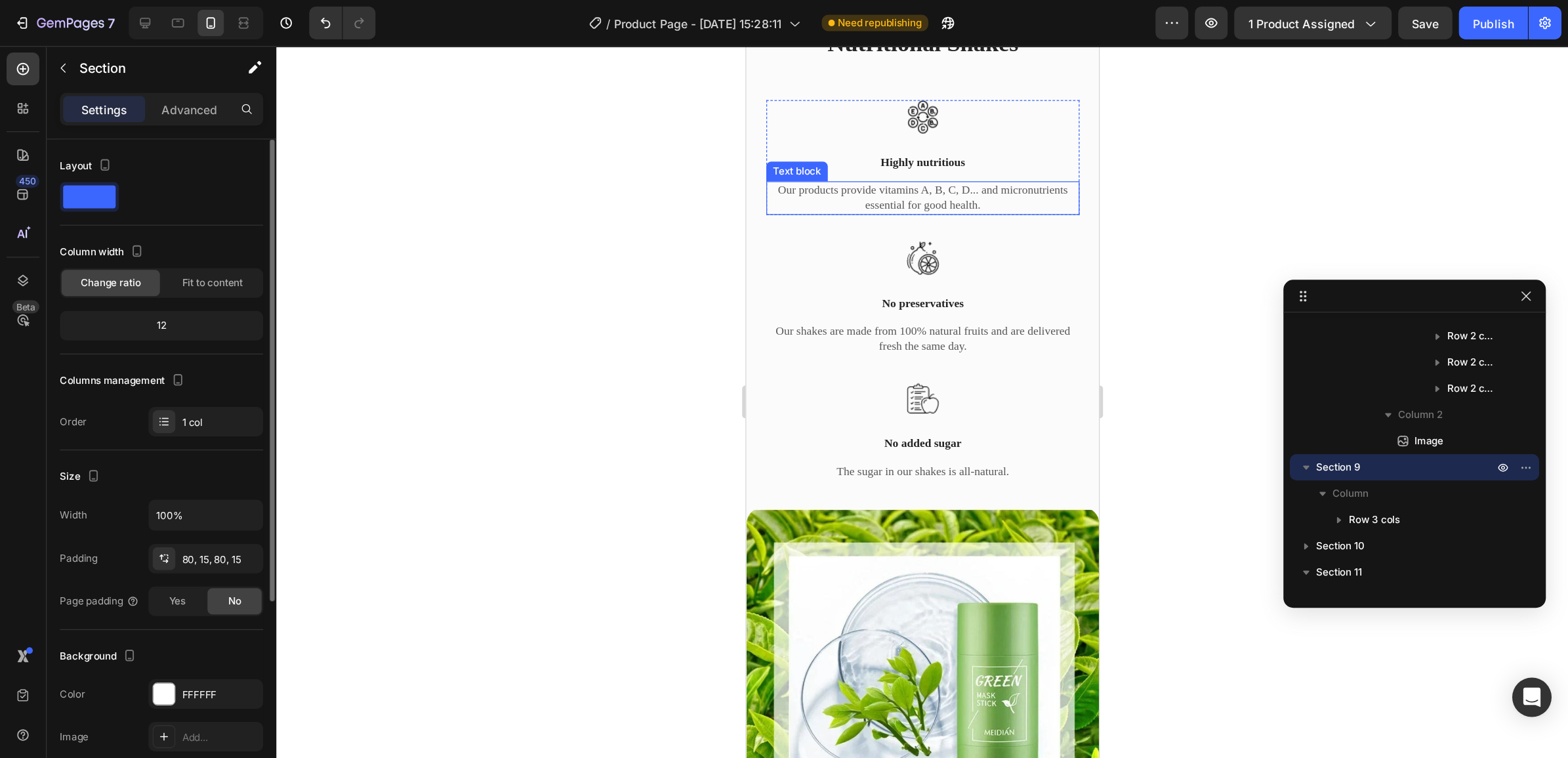
scroll to position [1759, 0]
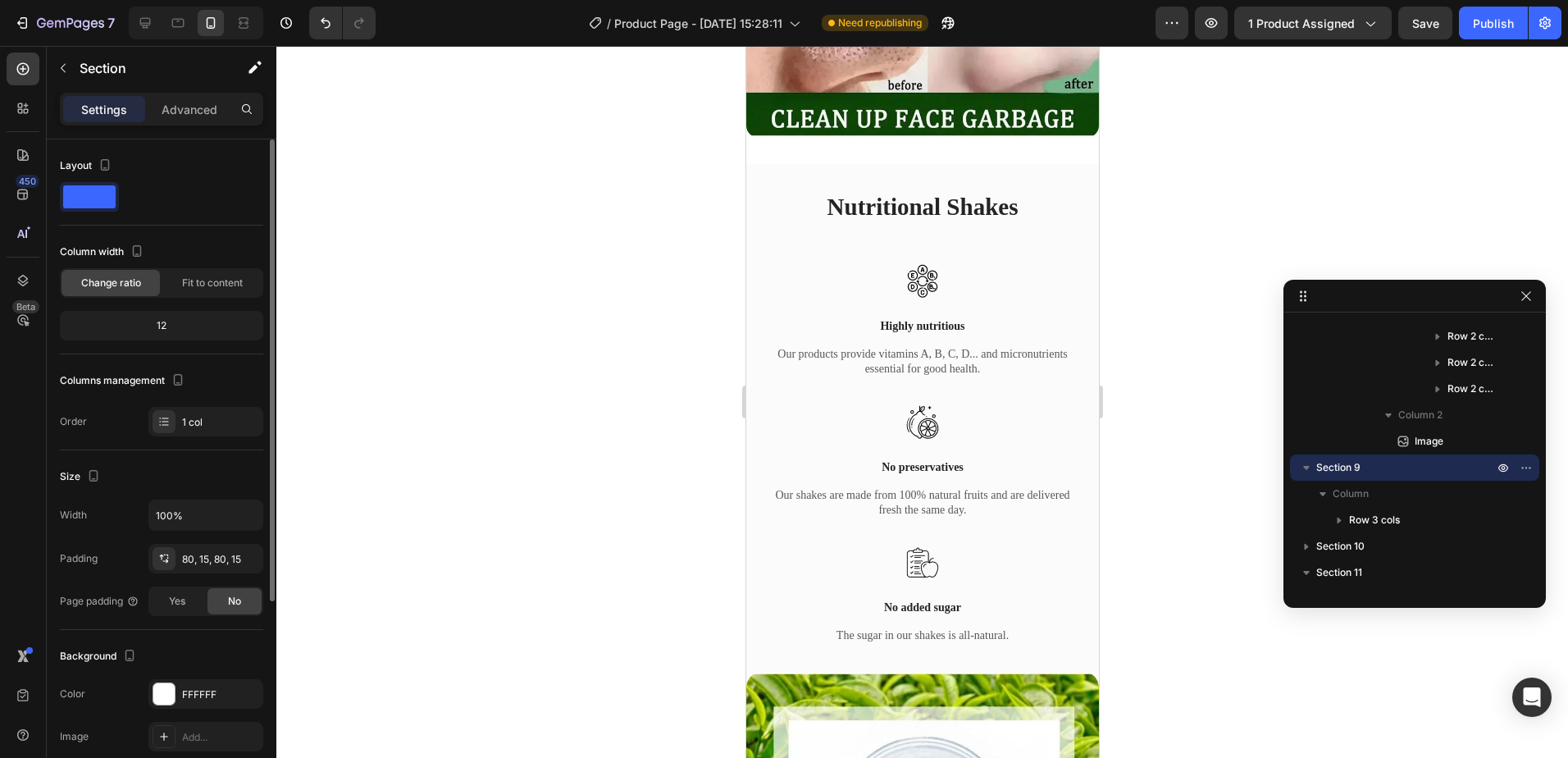
click at [1192, 479] on div at bounding box center [921, 402] width 1291 height 713
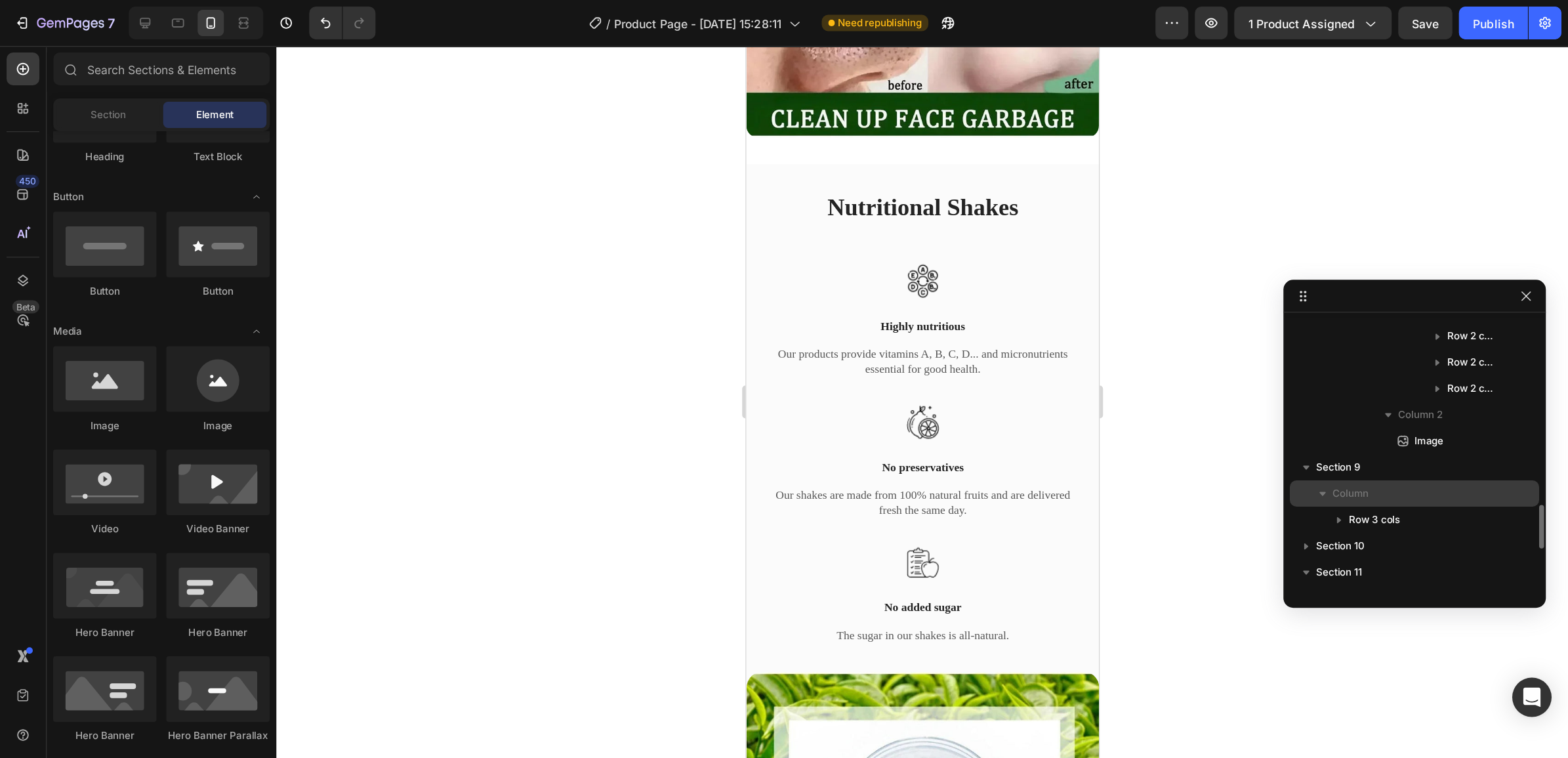
scroll to position [921, 0]
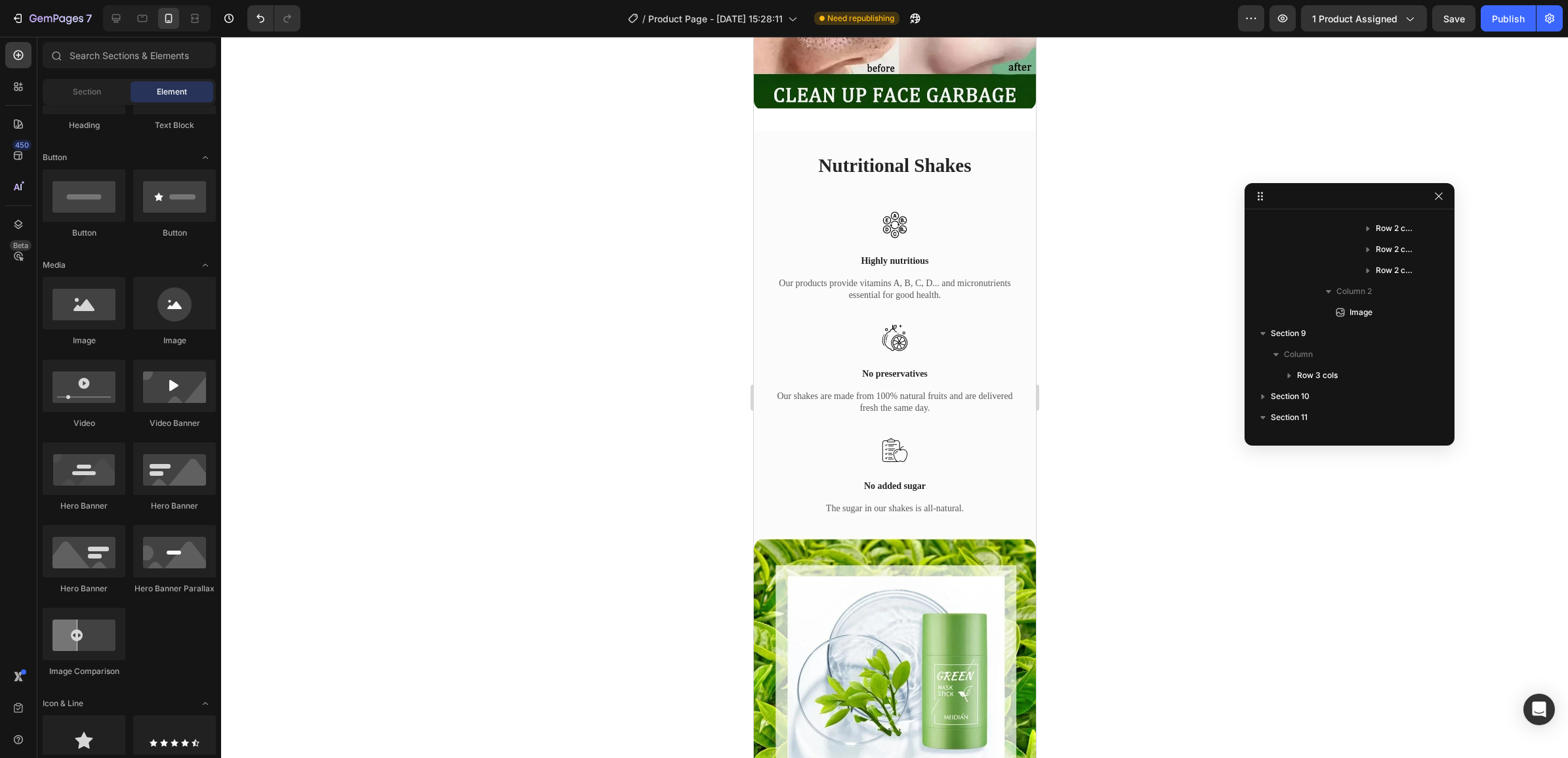
drag, startPoint x: 1135, startPoint y: 235, endPoint x: 1353, endPoint y: 195, distance: 221.6
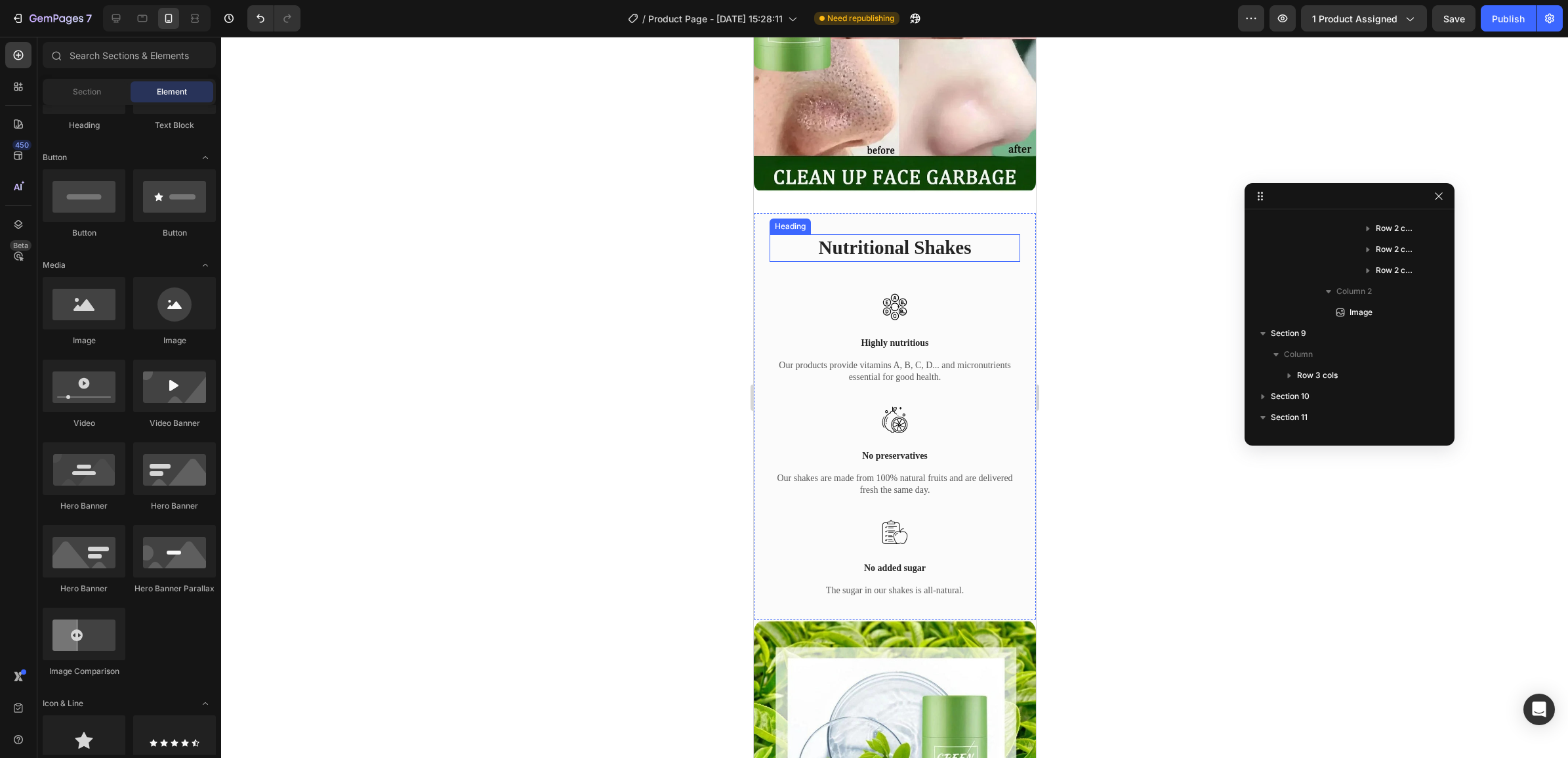
click at [960, 243] on p "Nutritional Shakes" at bounding box center [894, 248] width 248 height 25
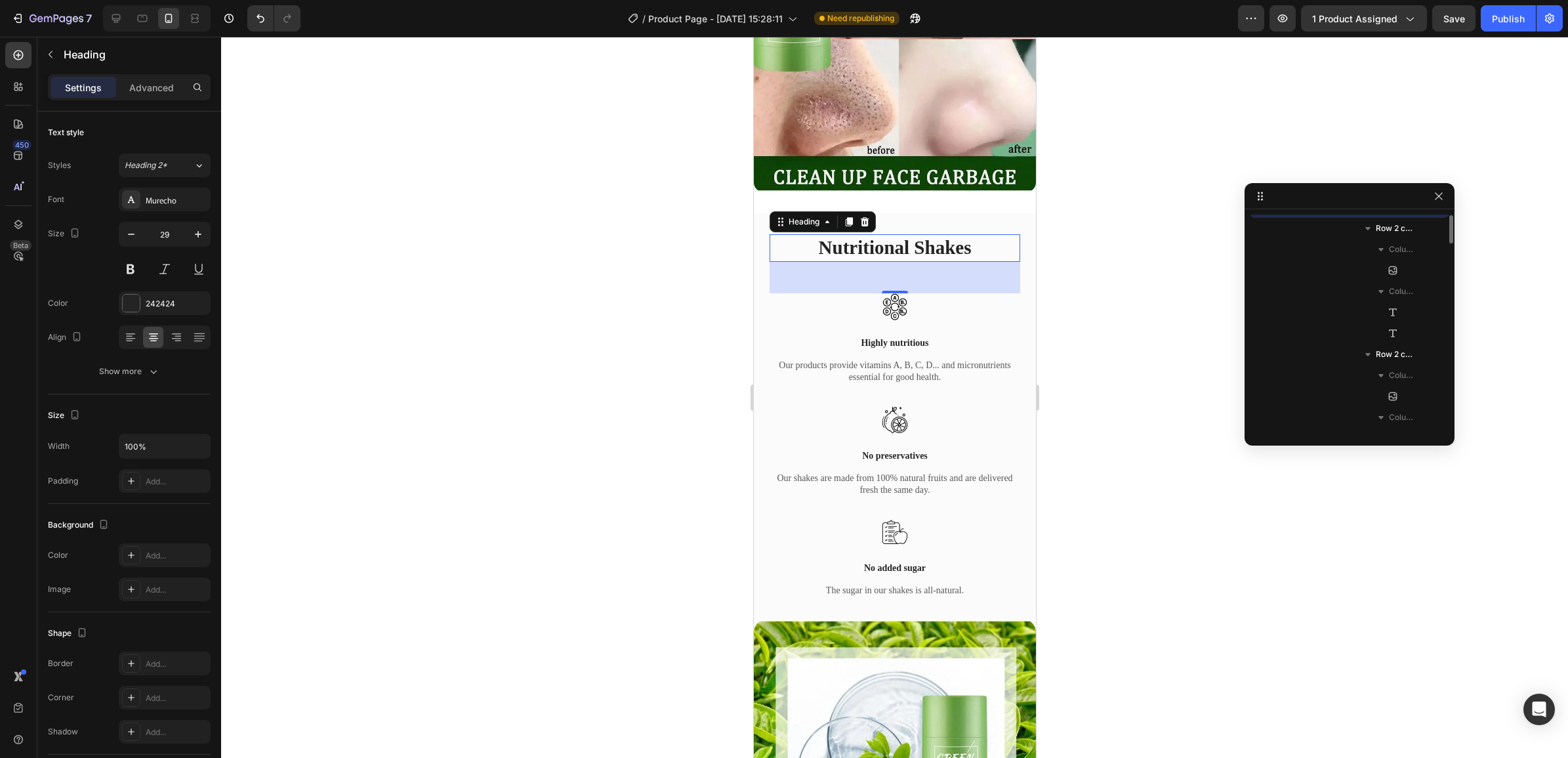
scroll to position [816, 0]
click at [967, 236] on p "Nutritional Shakes" at bounding box center [894, 248] width 248 height 25
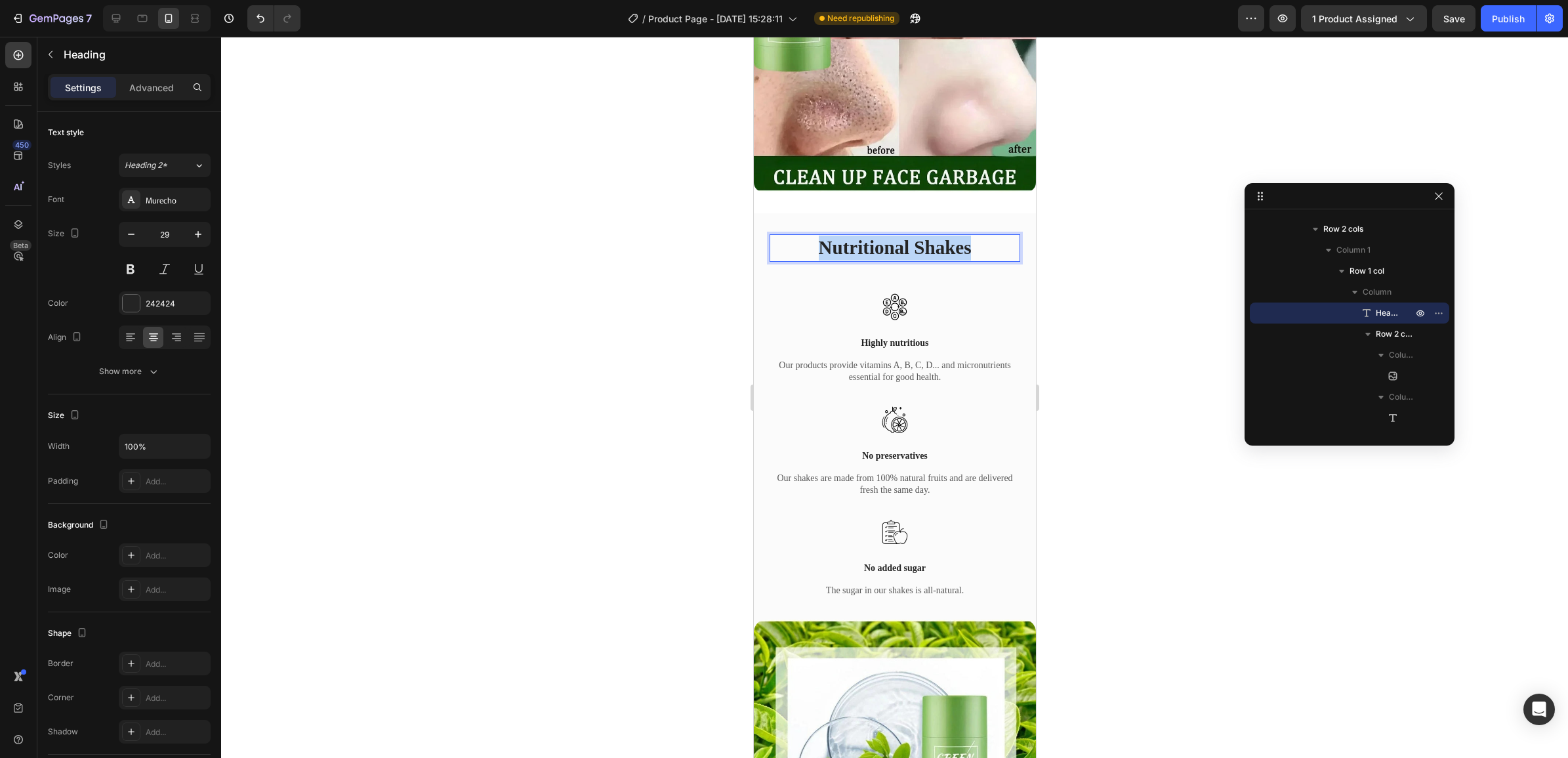
drag, startPoint x: 967, startPoint y: 232, endPoint x: 787, endPoint y: 235, distance: 180.0
click at [787, 236] on p "Nutritional Shakes" at bounding box center [894, 248] width 248 height 25
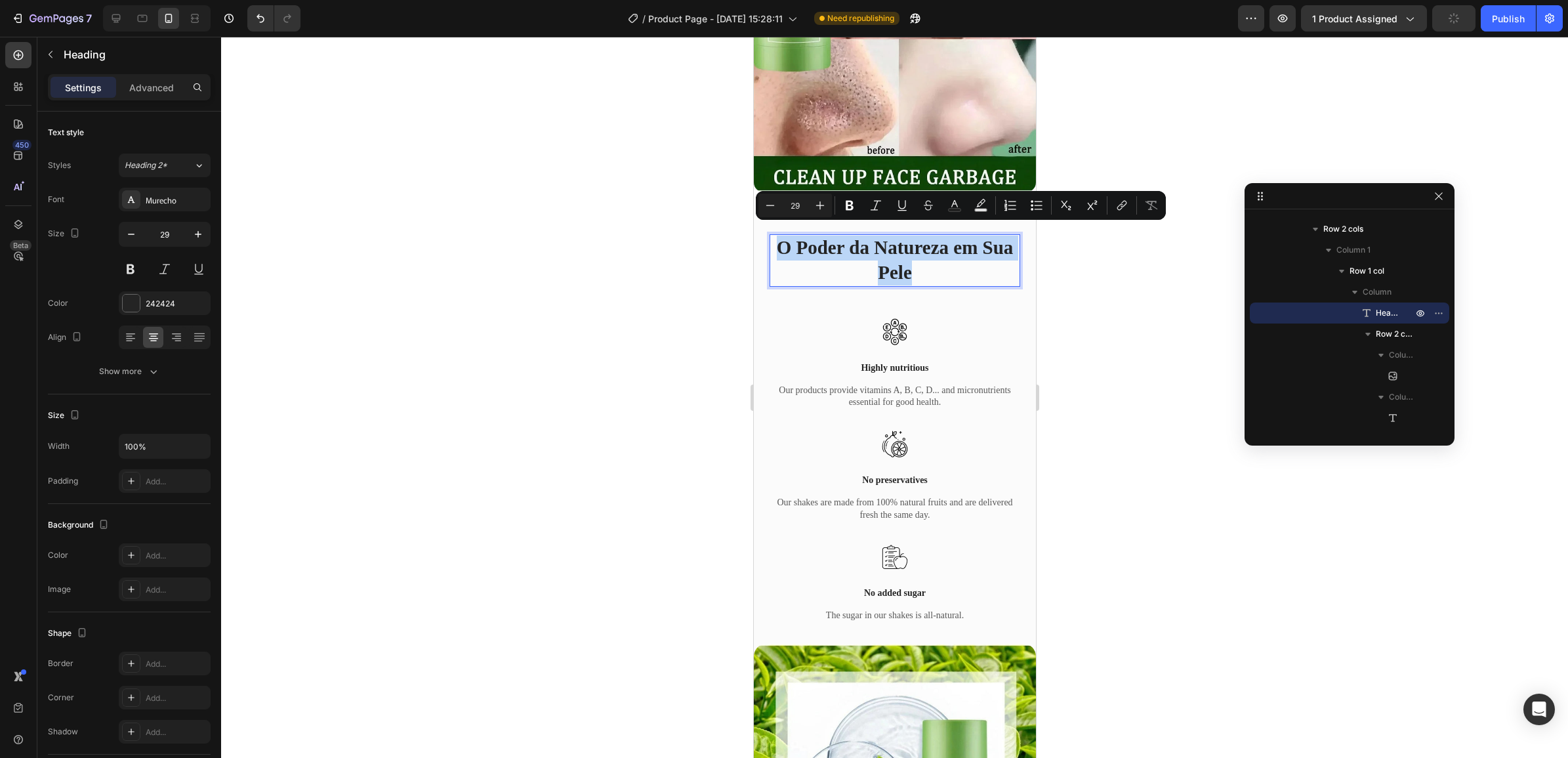
drag, startPoint x: 926, startPoint y: 258, endPoint x: 779, endPoint y: 241, distance: 148.0
click at [779, 241] on p "O Poder da Natureza em Sua Pele" at bounding box center [894, 260] width 248 height 49
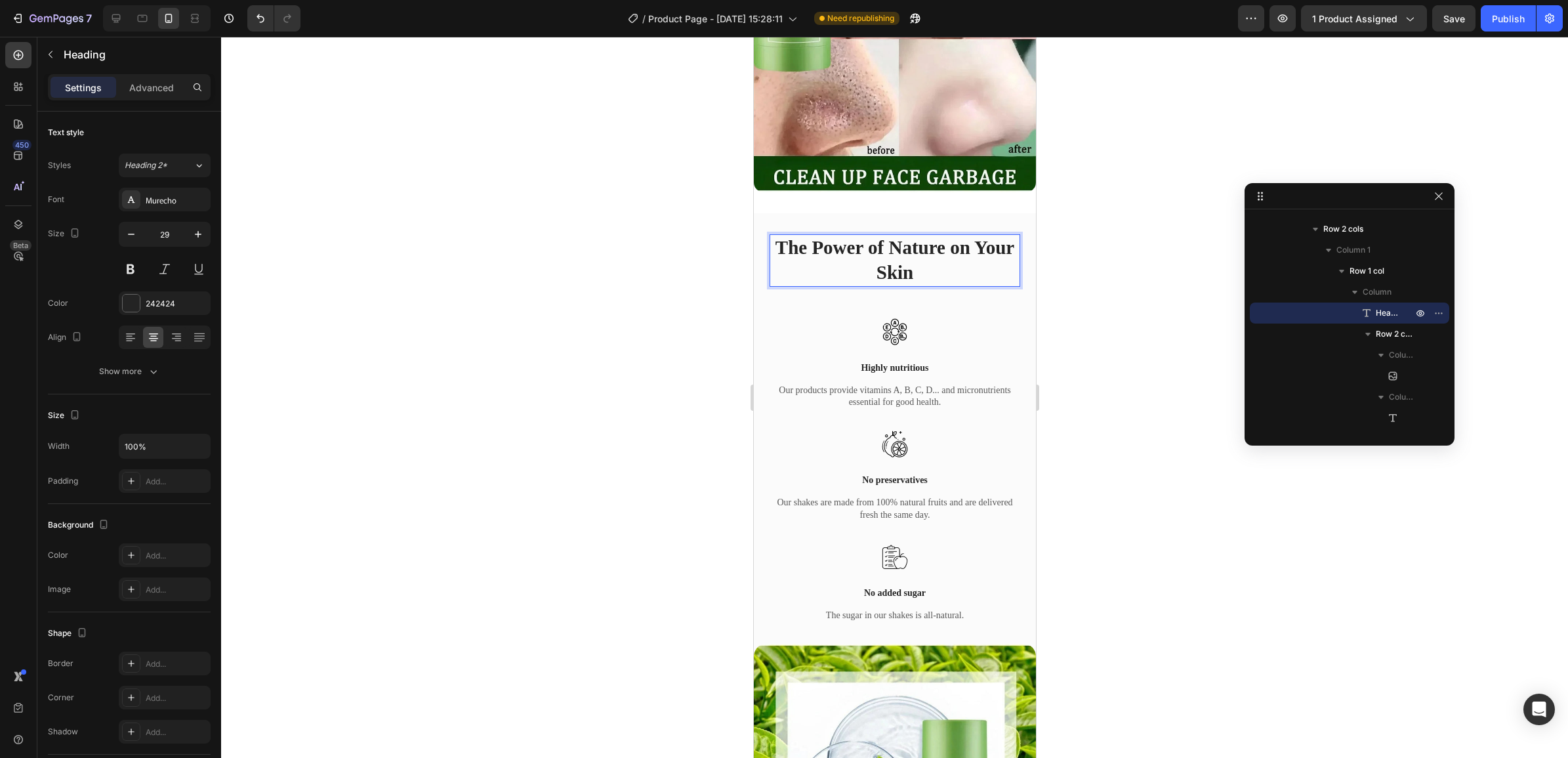
drag, startPoint x: 1051, startPoint y: 102, endPoint x: 999, endPoint y: 5, distance: 110.1
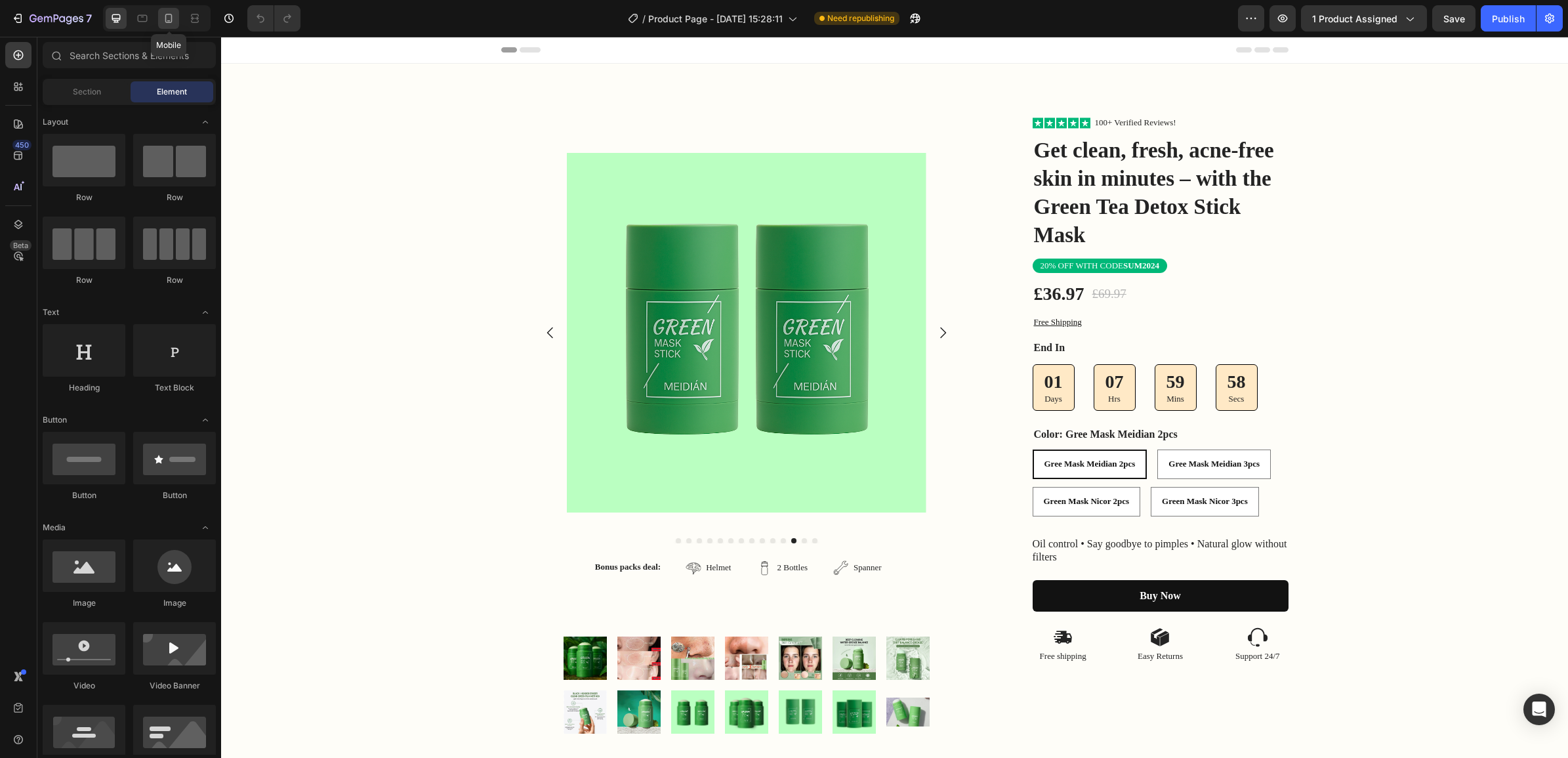
click at [166, 20] on icon at bounding box center [169, 18] width 8 height 9
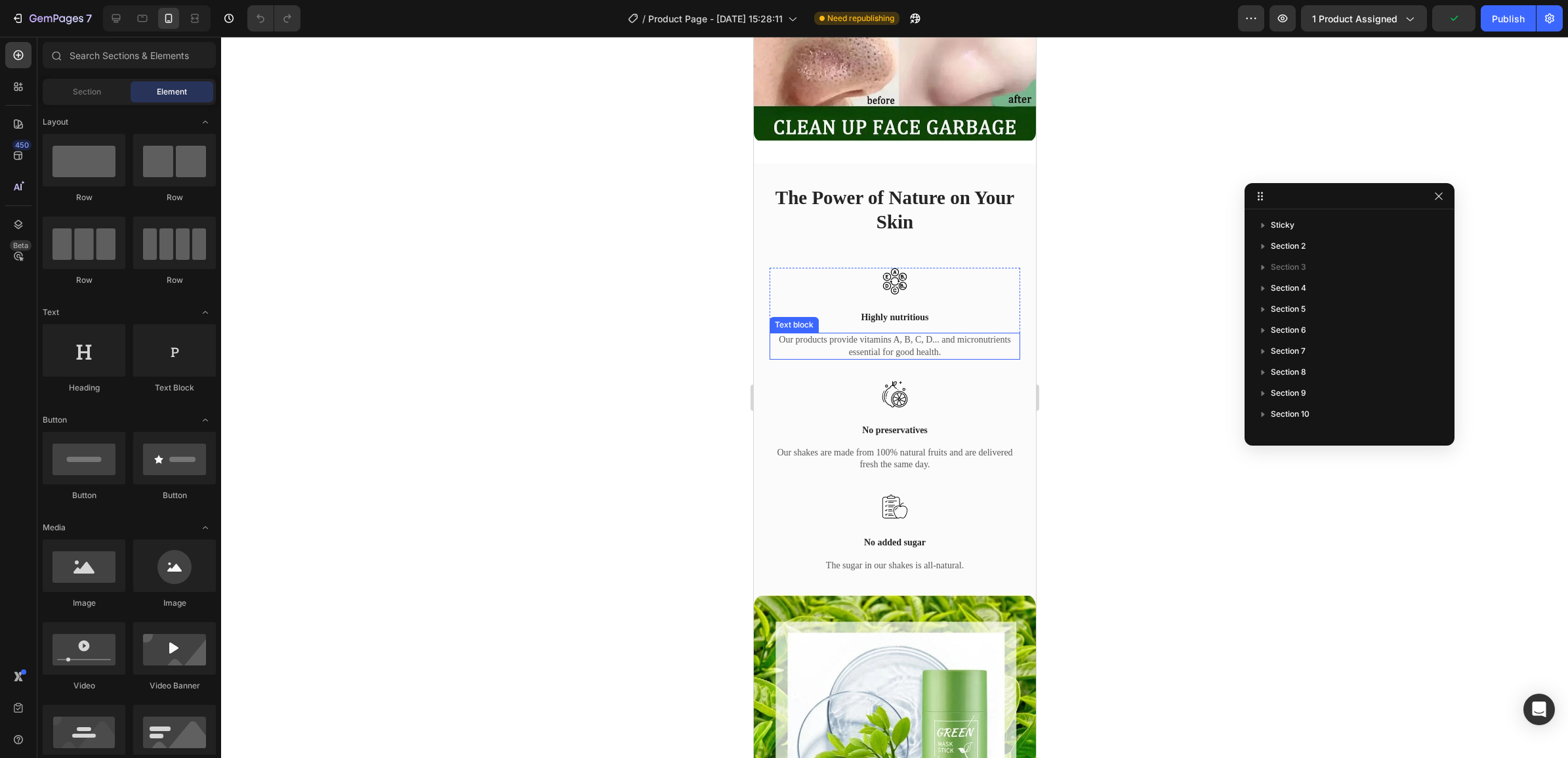
scroll to position [2297, 0]
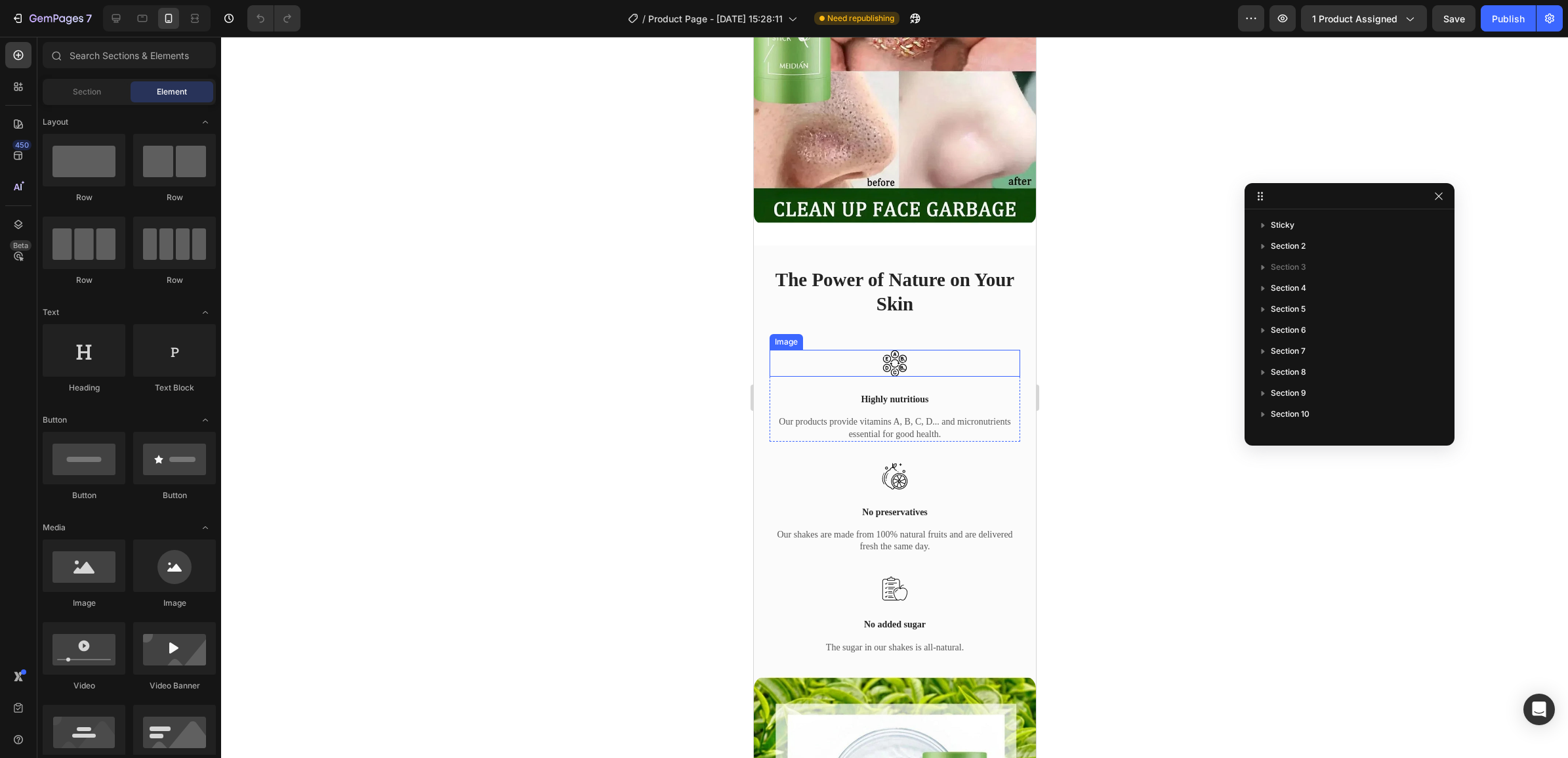
click at [937, 353] on div at bounding box center [894, 363] width 250 height 27
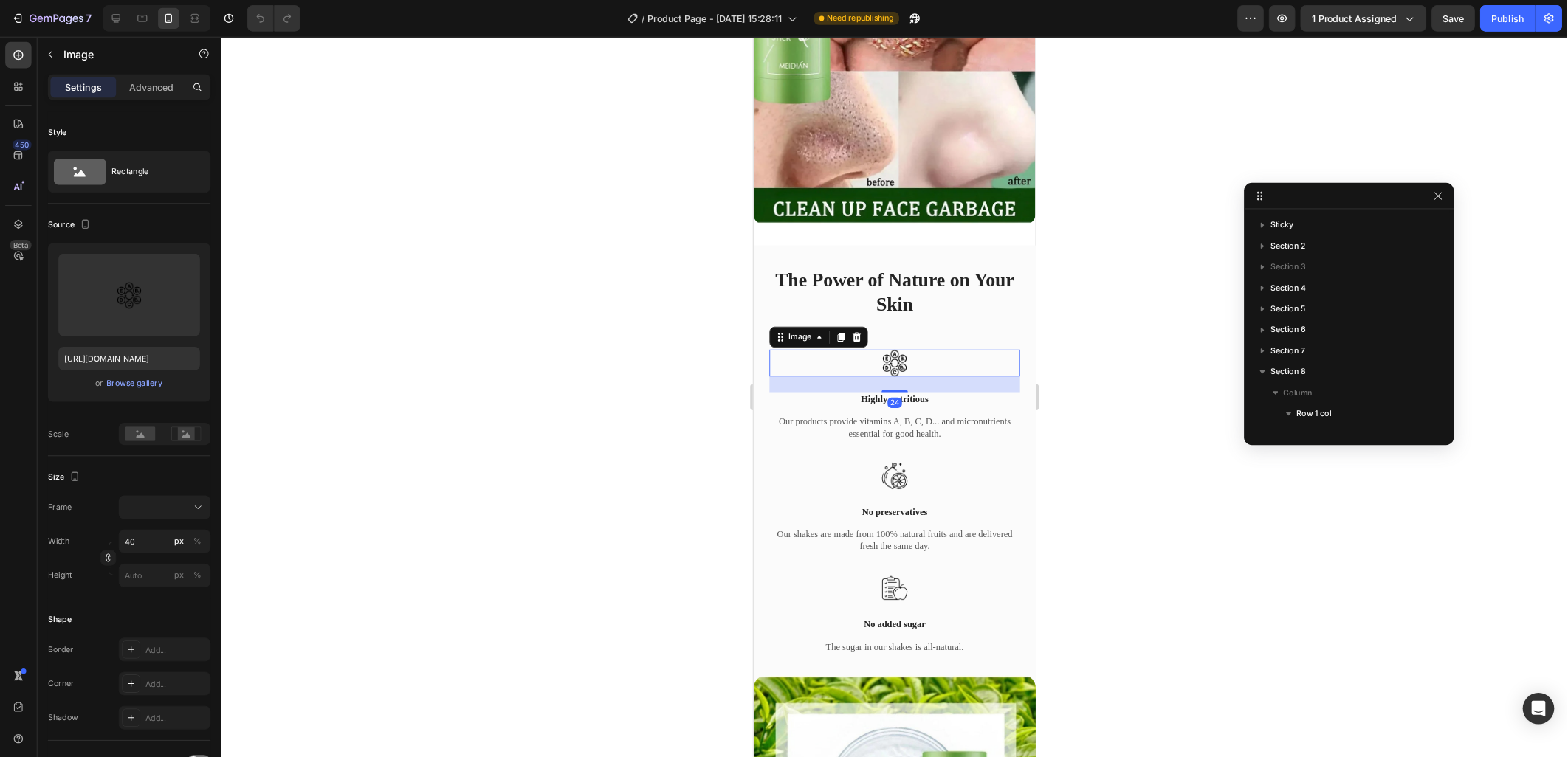
scroll to position [326, 0]
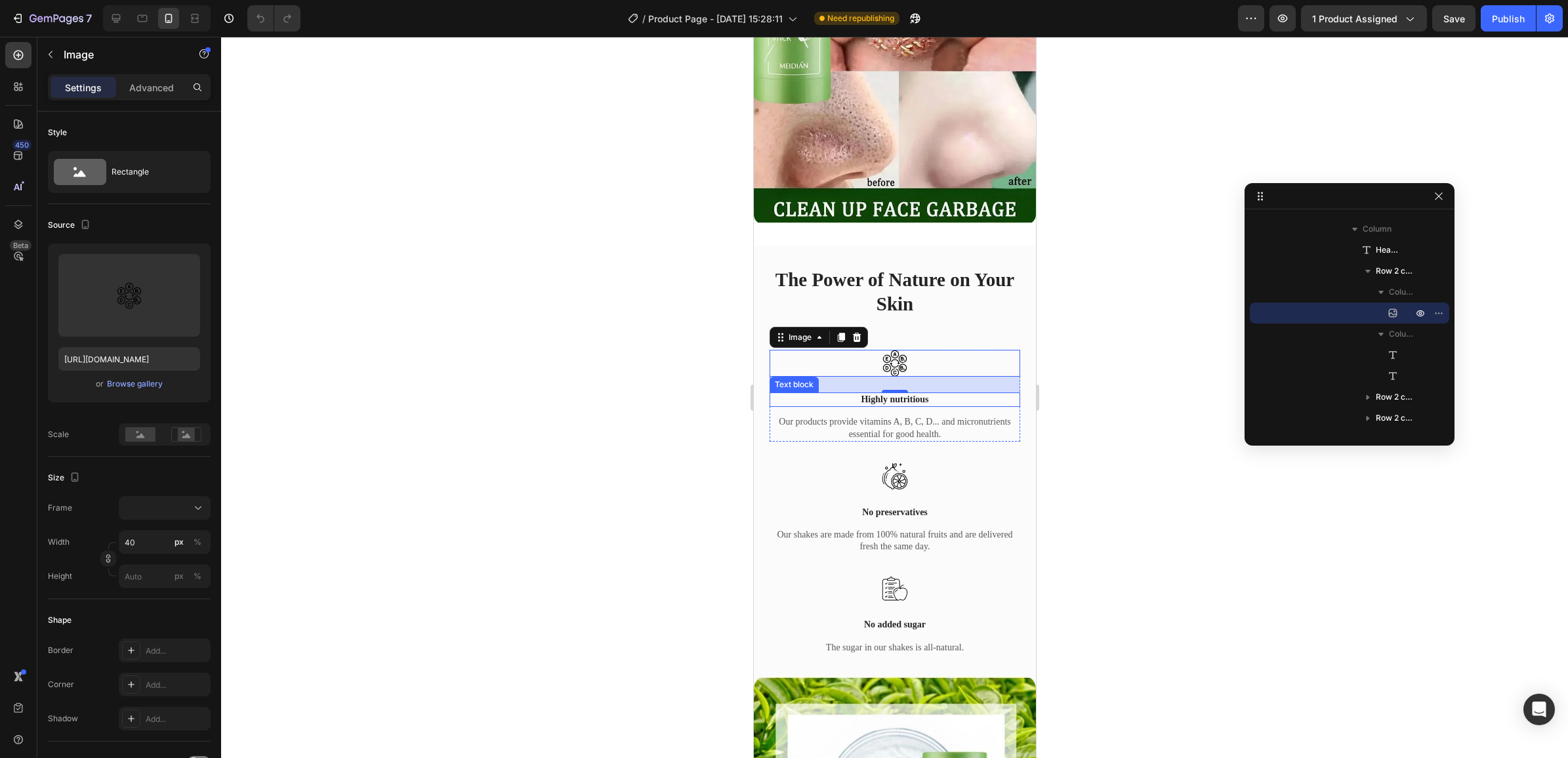
click at [935, 394] on p "Highly nutritious" at bounding box center [894, 400] width 248 height 12
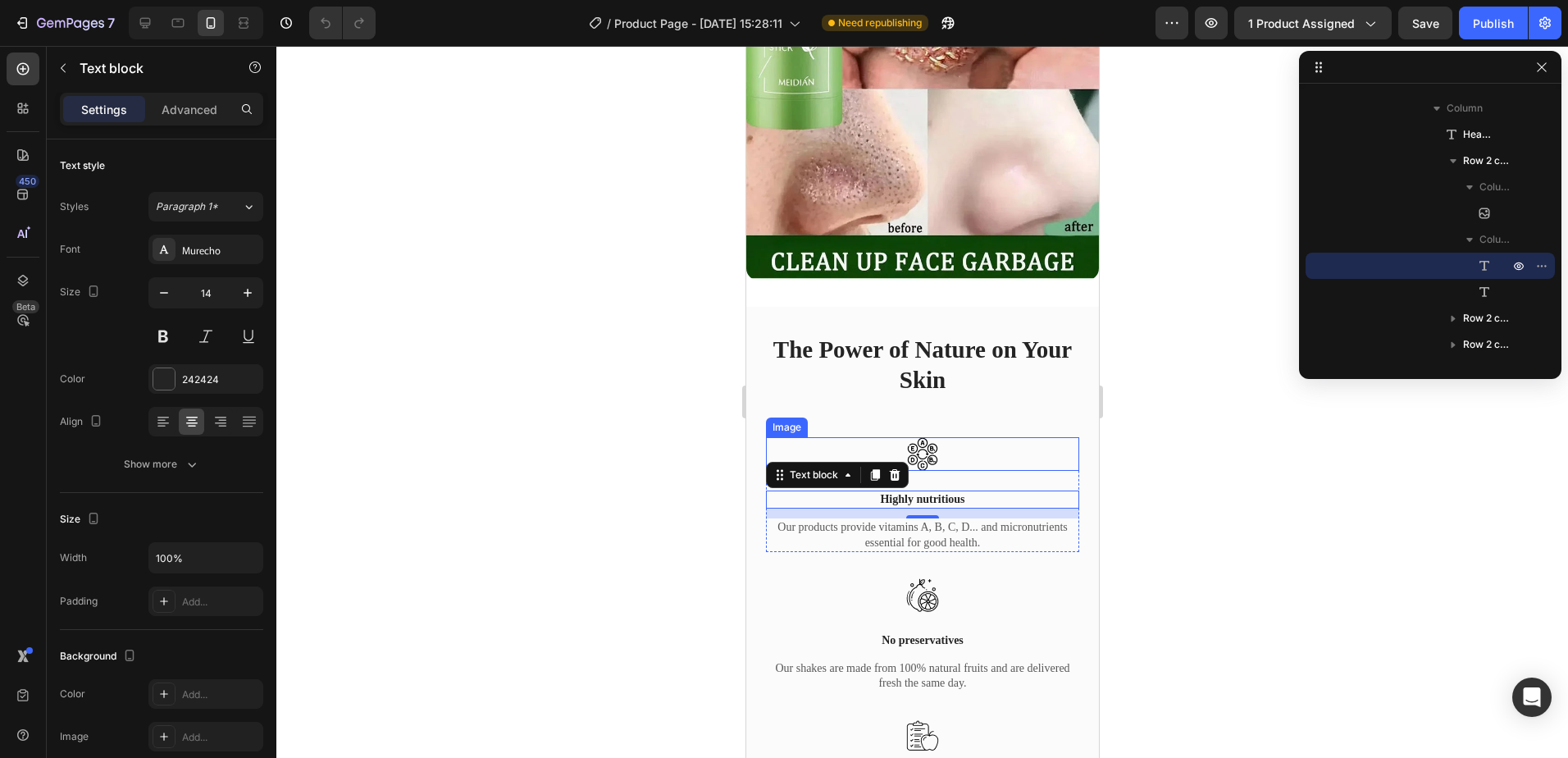
scroll to position [2953, 0]
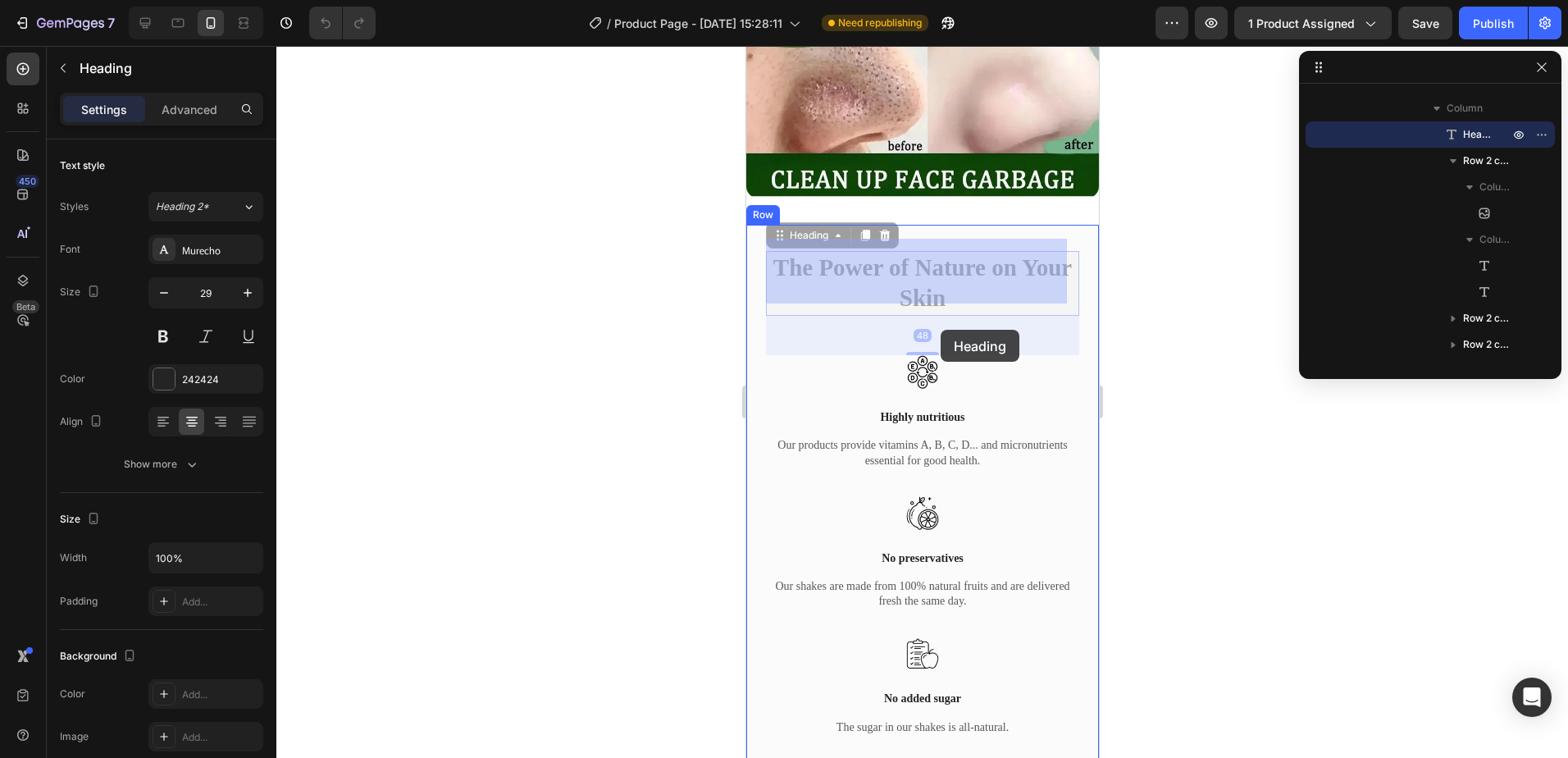
drag, startPoint x: 942, startPoint y: 292, endPoint x: 940, endPoint y: 330, distance: 38.1
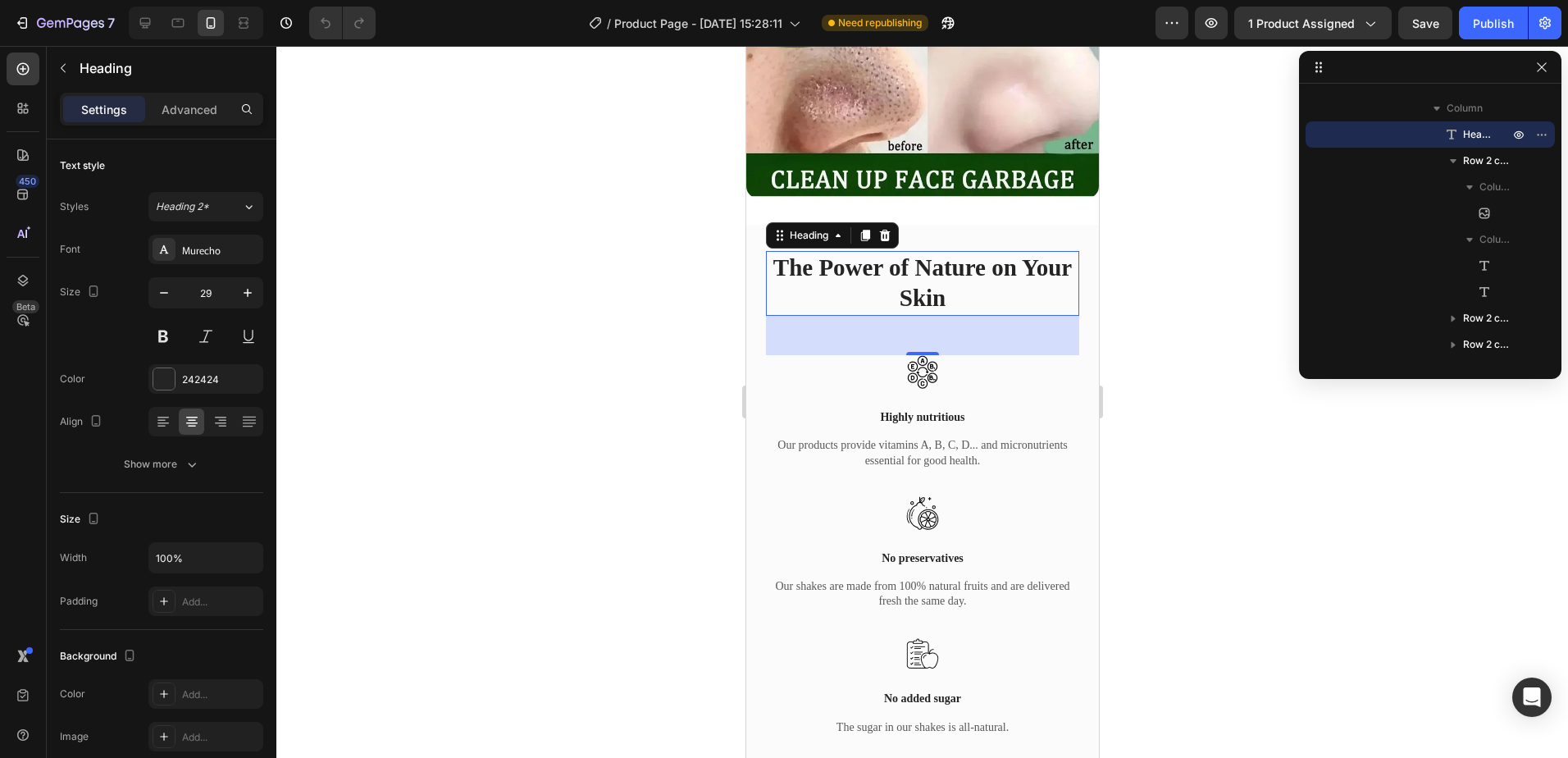
click at [983, 291] on h2 "The Power of Nature on Your Skin" at bounding box center [921, 283] width 313 height 64
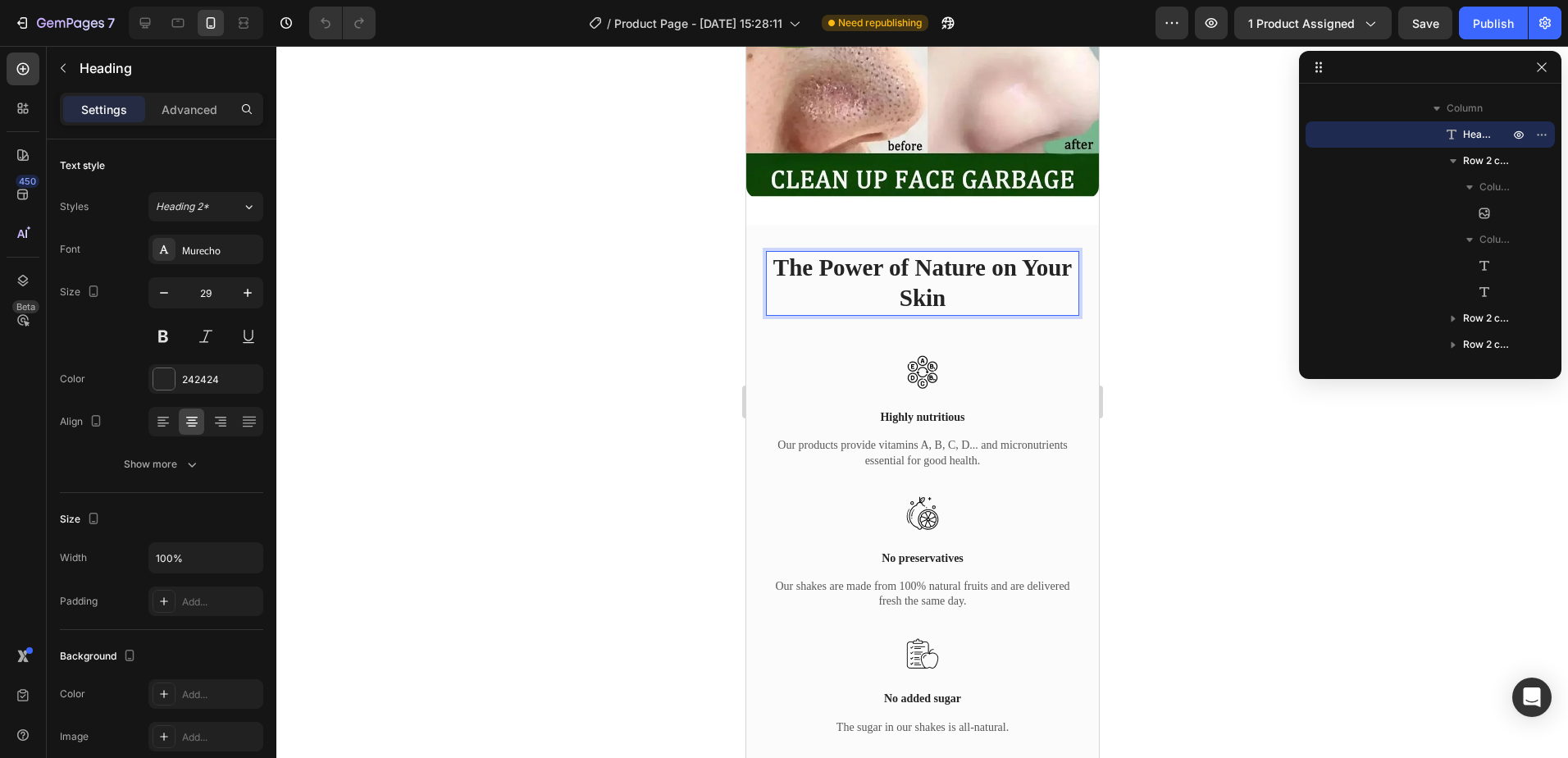
click at [1002, 289] on p "The Power of Nature on Your Skin" at bounding box center [922, 283] width 310 height 62
click at [1062, 329] on div "The Power of Nature on Your Skin Heading 48 Image Highly nutritious Text block …" at bounding box center [921, 493] width 313 height 485
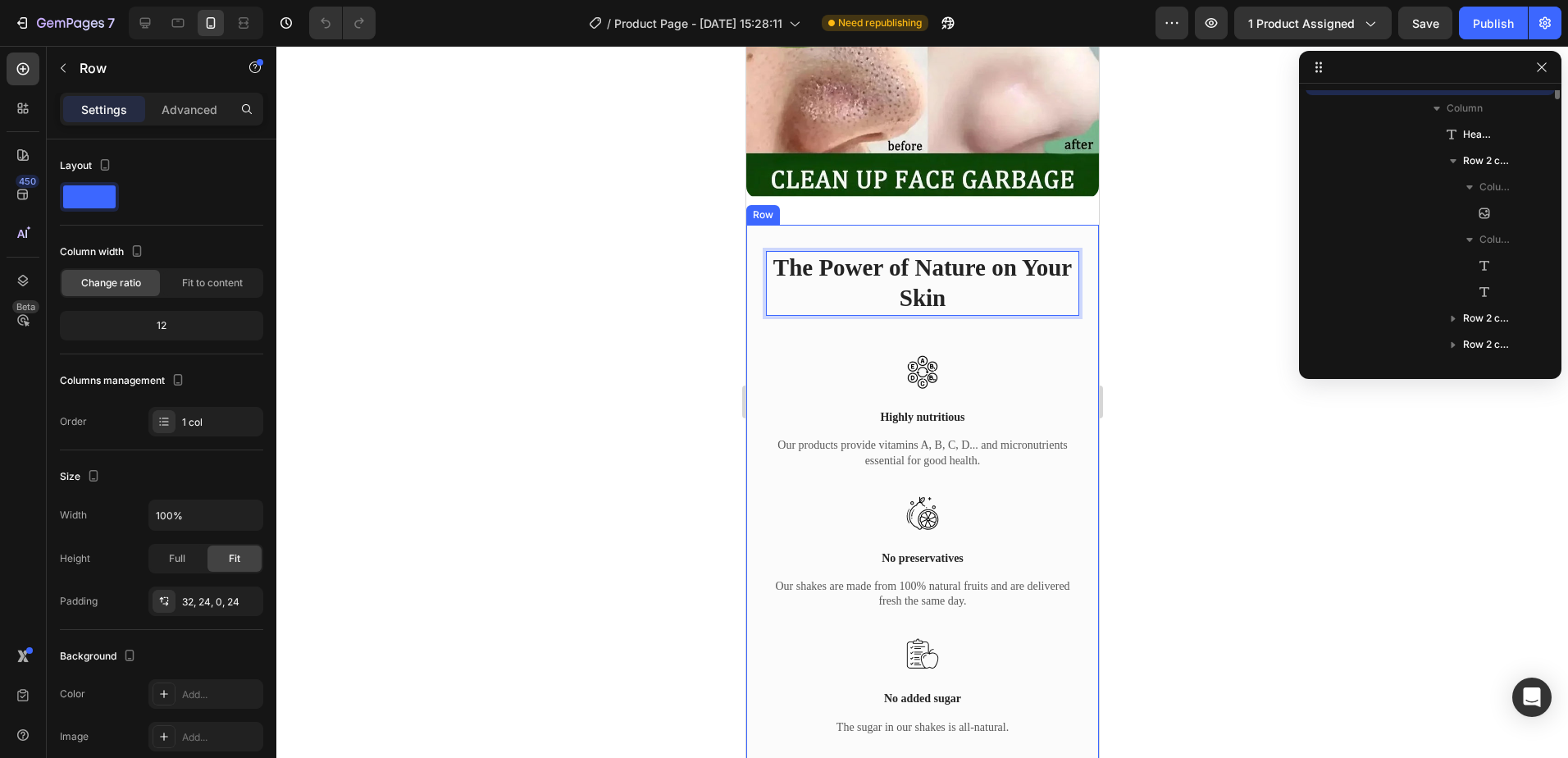
scroll to position [232, 0]
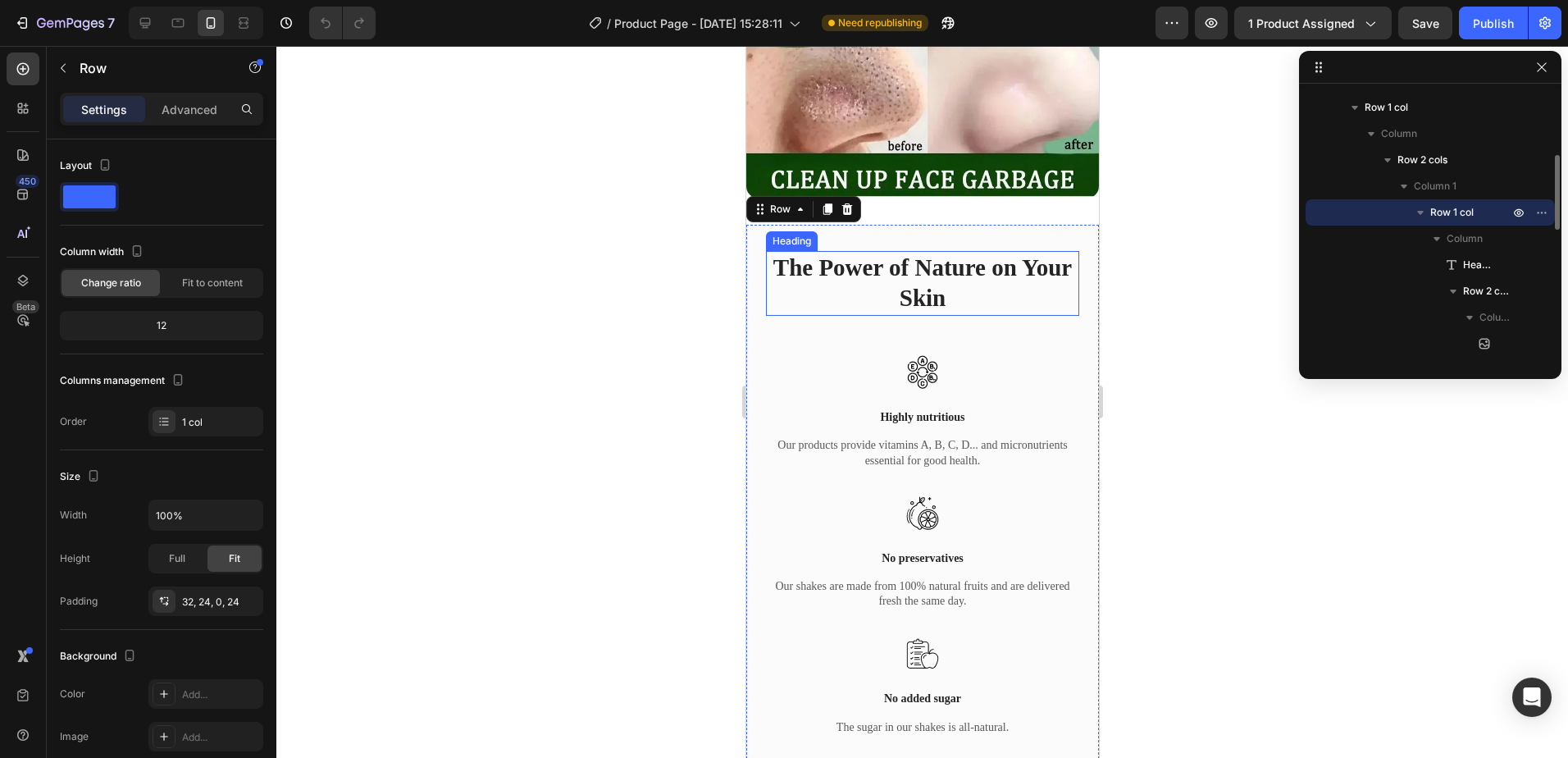
click at [1056, 299] on p "The Power of Nature on Your Skin" at bounding box center [922, 283] width 310 height 62
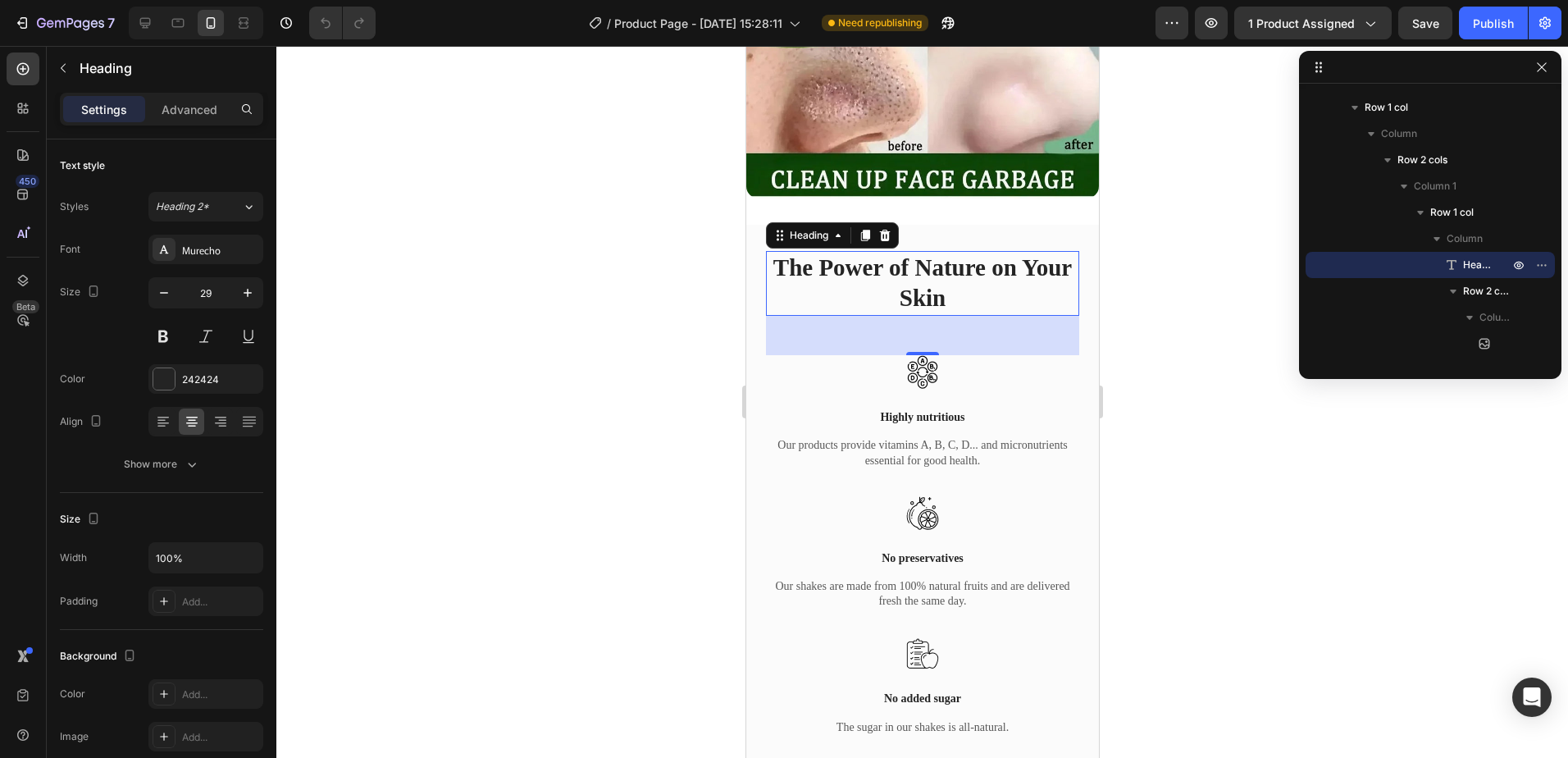
click at [984, 325] on div "48" at bounding box center [921, 336] width 313 height 40
click at [1008, 326] on div "48" at bounding box center [921, 336] width 313 height 40
click at [916, 328] on div "48" at bounding box center [921, 336] width 313 height 40
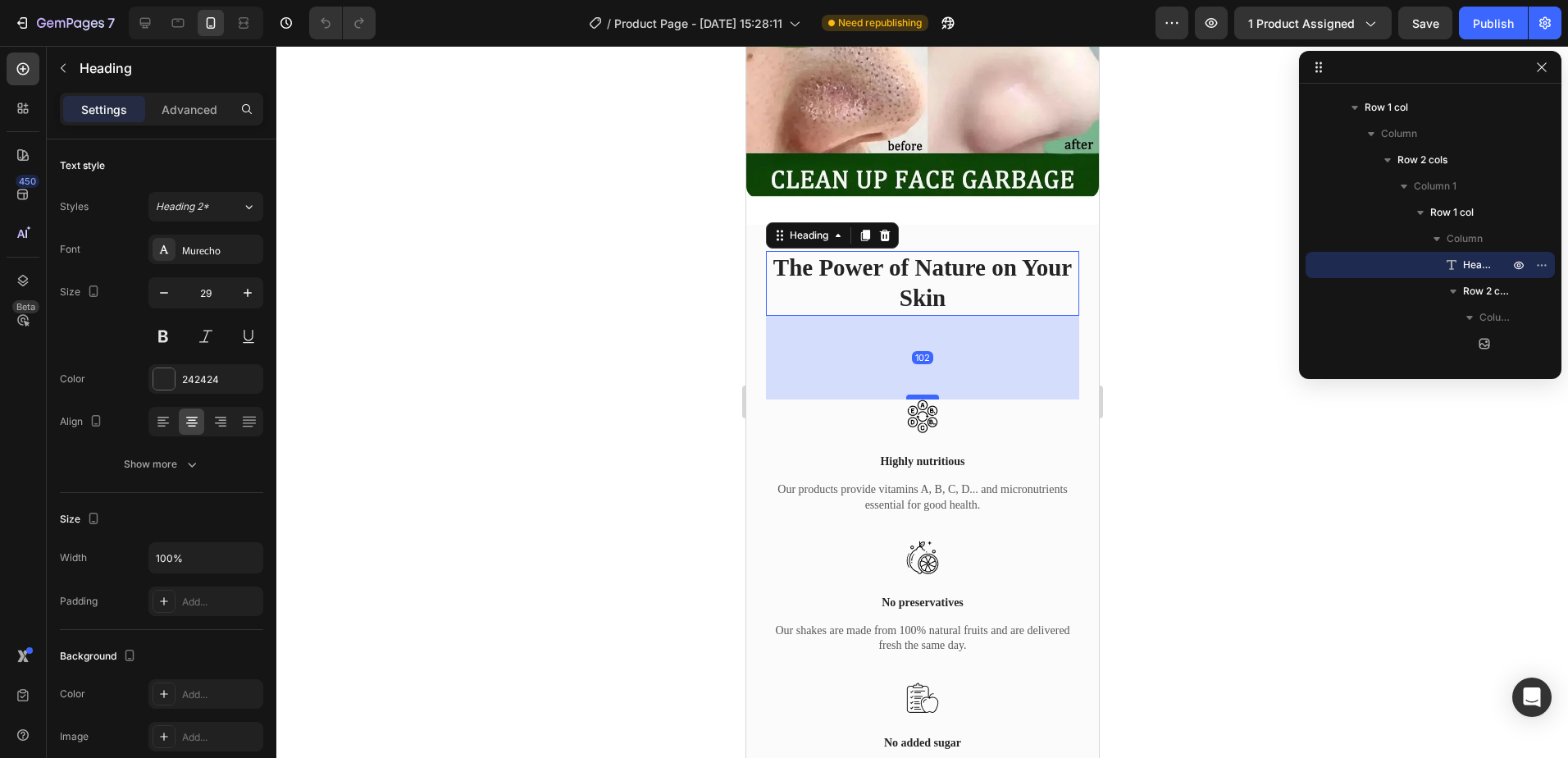
drag, startPoint x: 918, startPoint y: 342, endPoint x: 912, endPoint y: 385, distance: 43.4
click at [912, 395] on div at bounding box center [921, 397] width 33 height 5
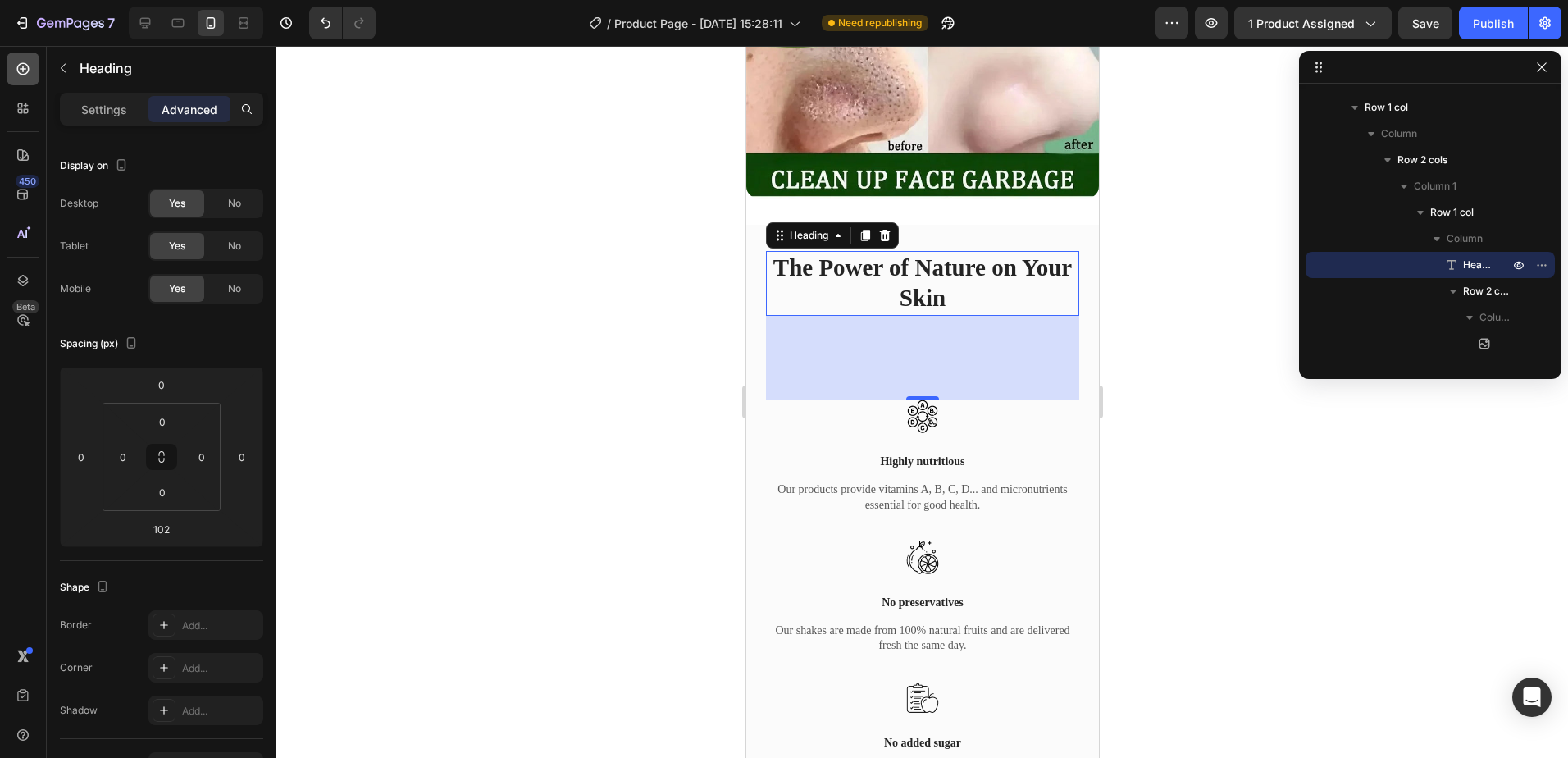
click at [30, 69] on icon at bounding box center [23, 68] width 16 height 16
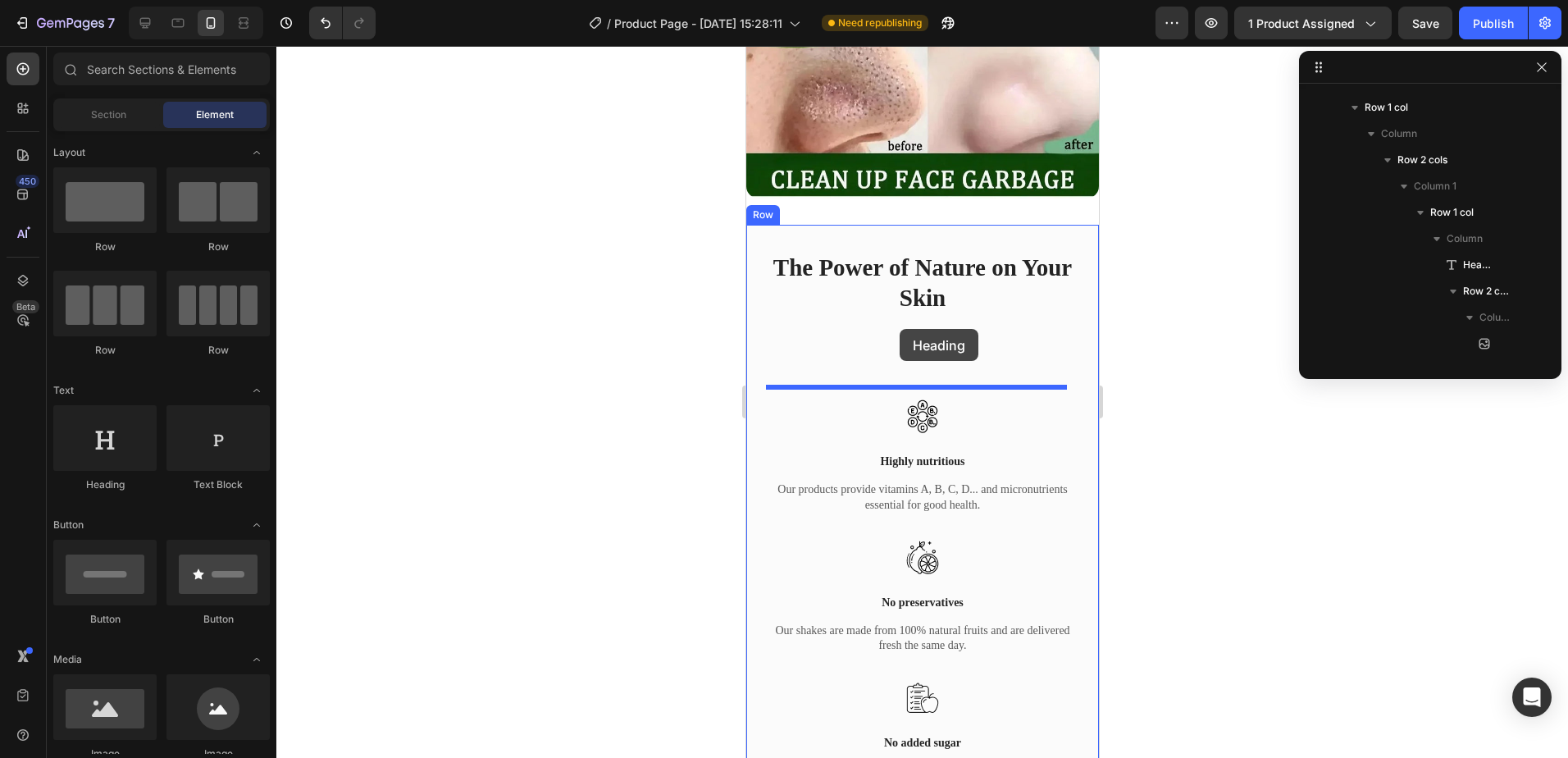
drag, startPoint x: 845, startPoint y: 491, endPoint x: 898, endPoint y: 329, distance: 170.4
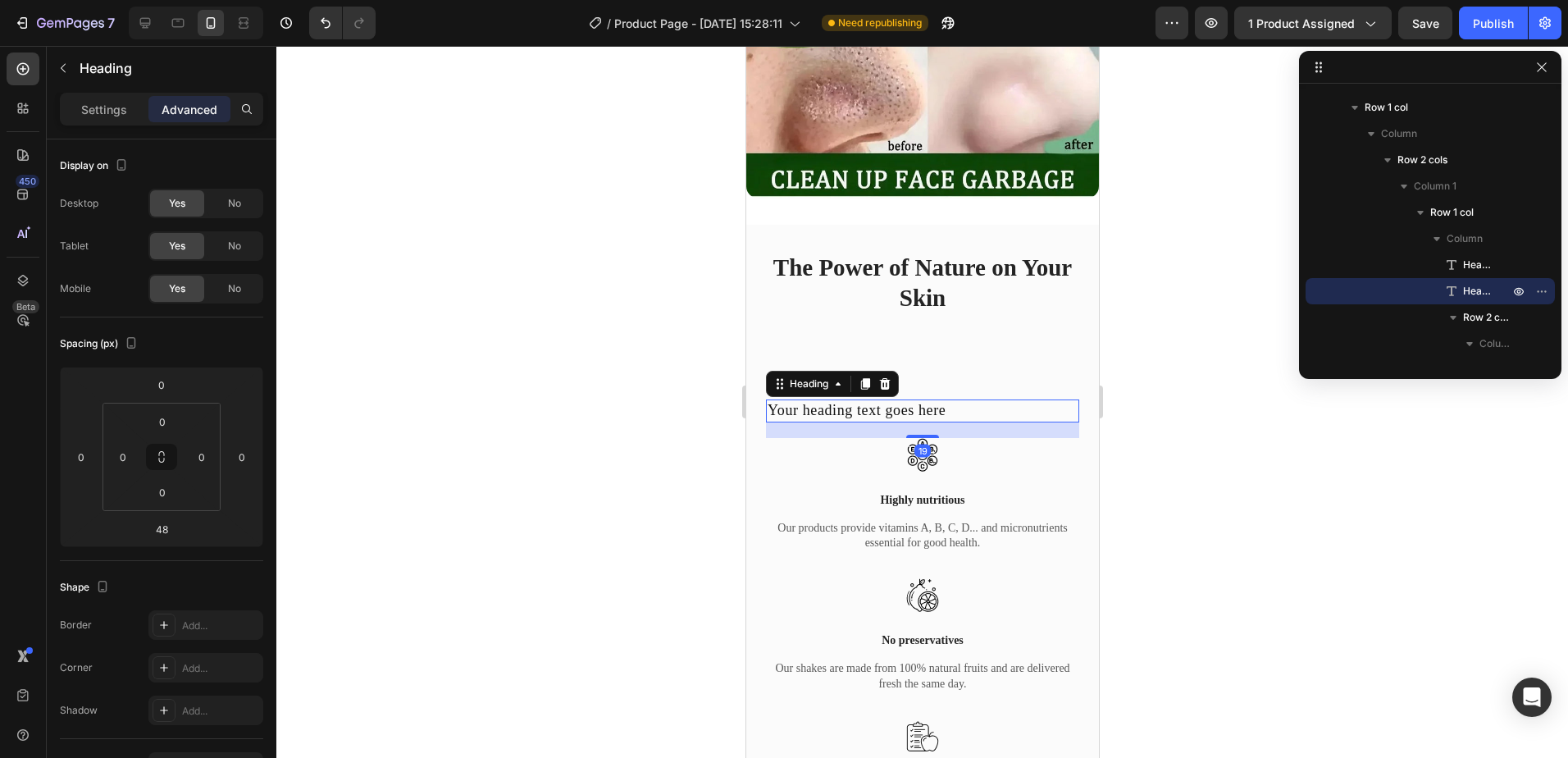
drag, startPoint x: 925, startPoint y: 448, endPoint x: 932, endPoint y: 424, distance: 25.0
click at [932, 422] on div "19" at bounding box center [921, 422] width 313 height 0
type input "19"
click at [950, 315] on div "The Power of Nature on Your Skin Heading Your heading text goes here Heading 19…" at bounding box center [921, 535] width 313 height 568
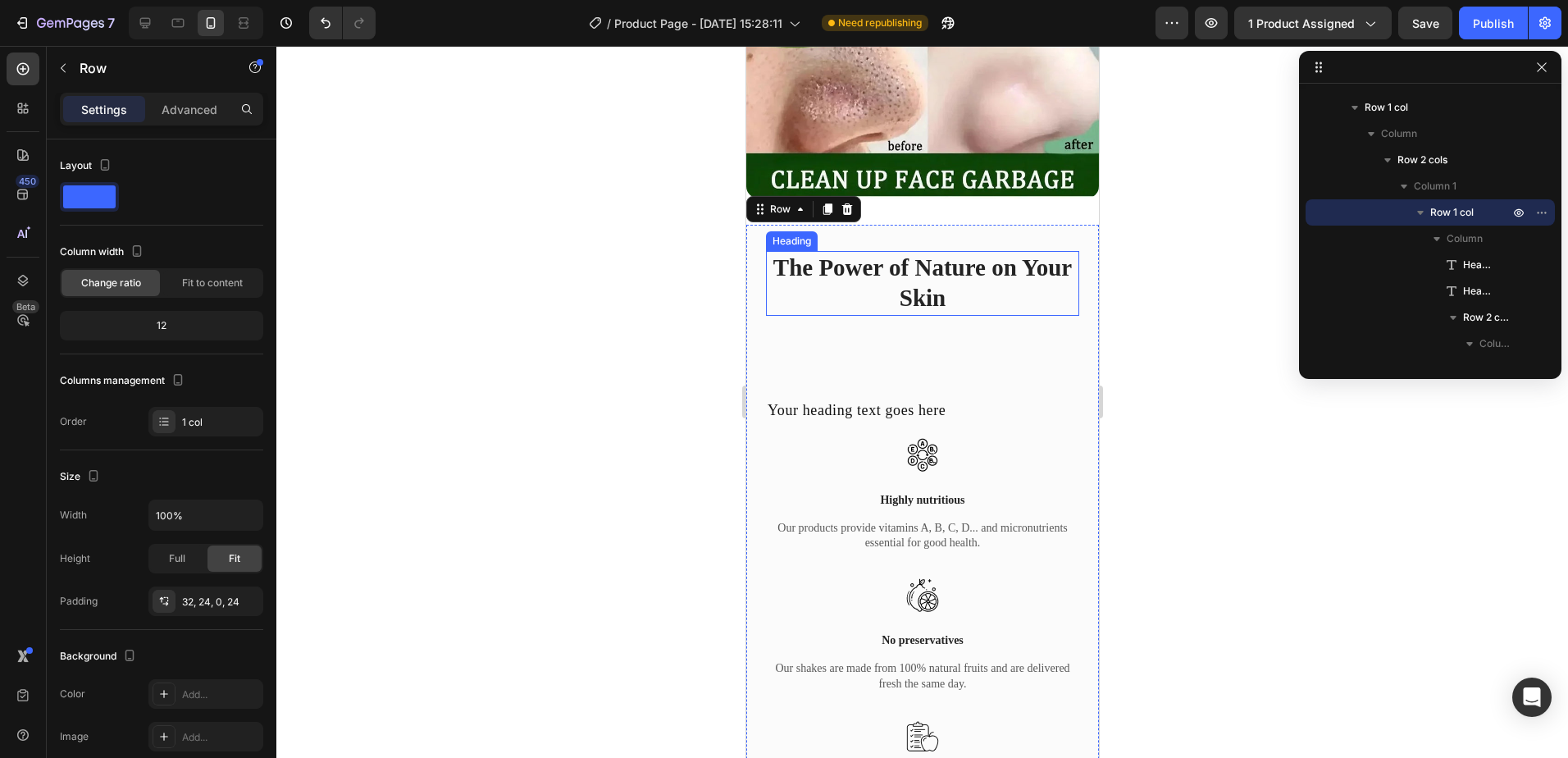
click at [956, 272] on p "The Power of Nature on Your Skin" at bounding box center [922, 283] width 310 height 62
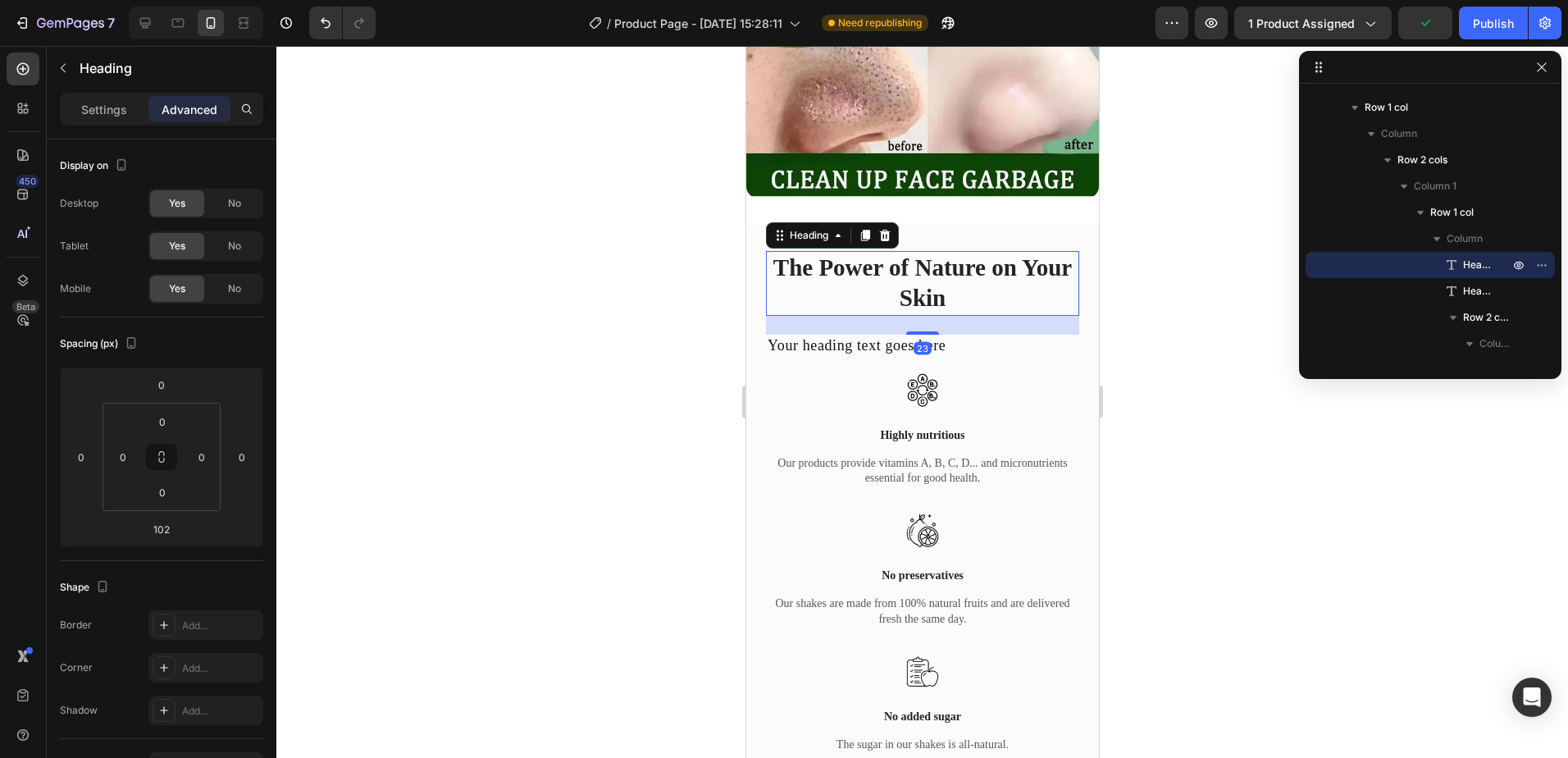
drag, startPoint x: 918, startPoint y: 385, endPoint x: 945, endPoint y: 334, distance: 57.7
click at [936, 316] on div "23" at bounding box center [921, 316] width 313 height 0
type input "28"
click at [943, 339] on h2 "Your heading text goes here" at bounding box center [921, 349] width 313 height 22
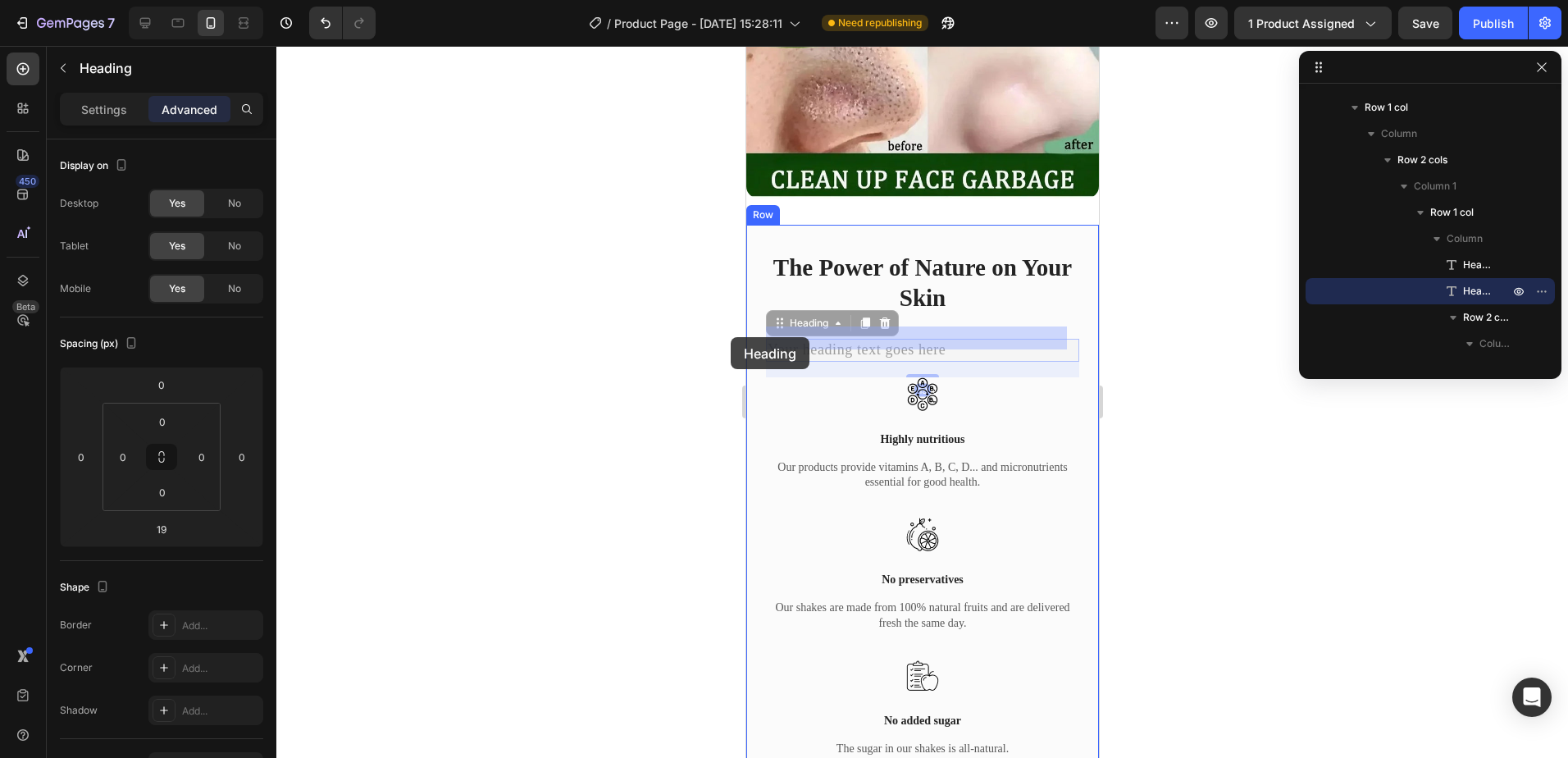
drag, startPoint x: 951, startPoint y: 334, endPoint x: 730, endPoint y: 337, distance: 221.0
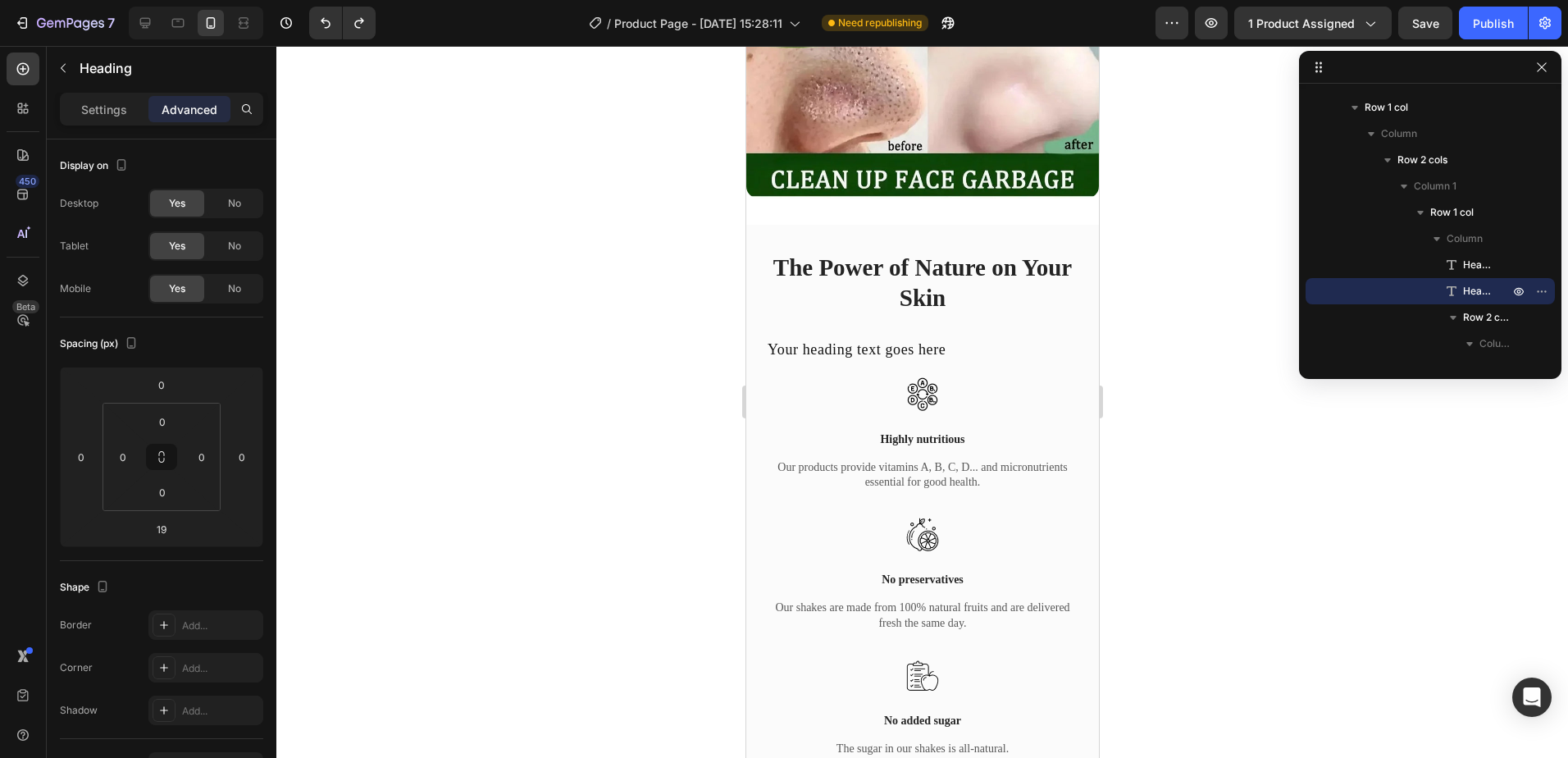
click at [912, 342] on h2 "Your heading text goes here" at bounding box center [921, 349] width 313 height 22
click at [946, 342] on p "Your heading text goes here" at bounding box center [922, 350] width 310 height 19
click at [938, 341] on p "Your heading text goes here" at bounding box center [922, 350] width 310 height 19
click at [962, 341] on p "Your heading text goes here" at bounding box center [922, 350] width 310 height 19
click at [989, 341] on p "Your heading text goes here" at bounding box center [922, 350] width 310 height 19
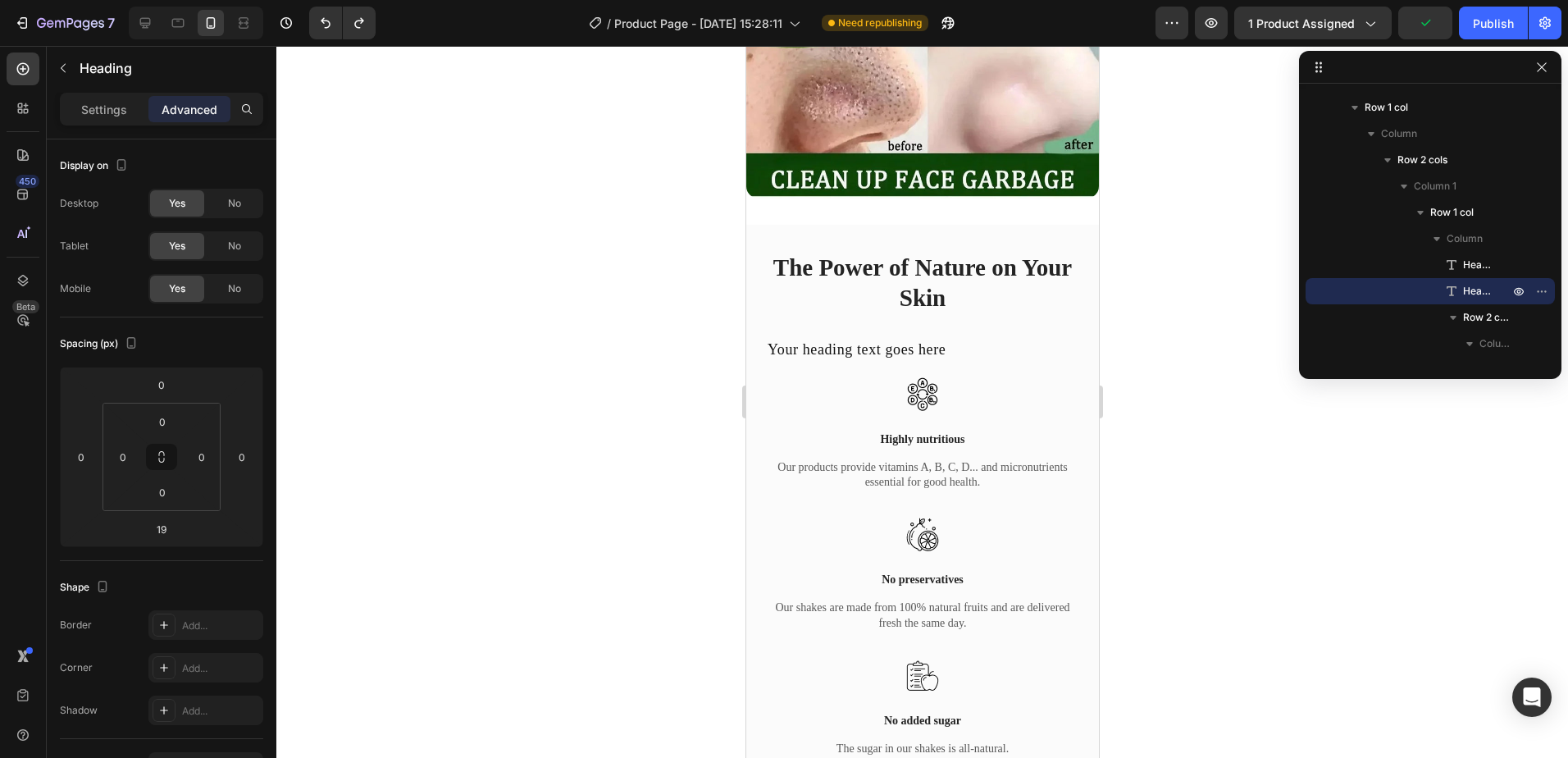
click at [880, 343] on p "Your heading text goes here" at bounding box center [922, 350] width 310 height 19
click at [796, 393] on div at bounding box center [921, 395] width 313 height 34
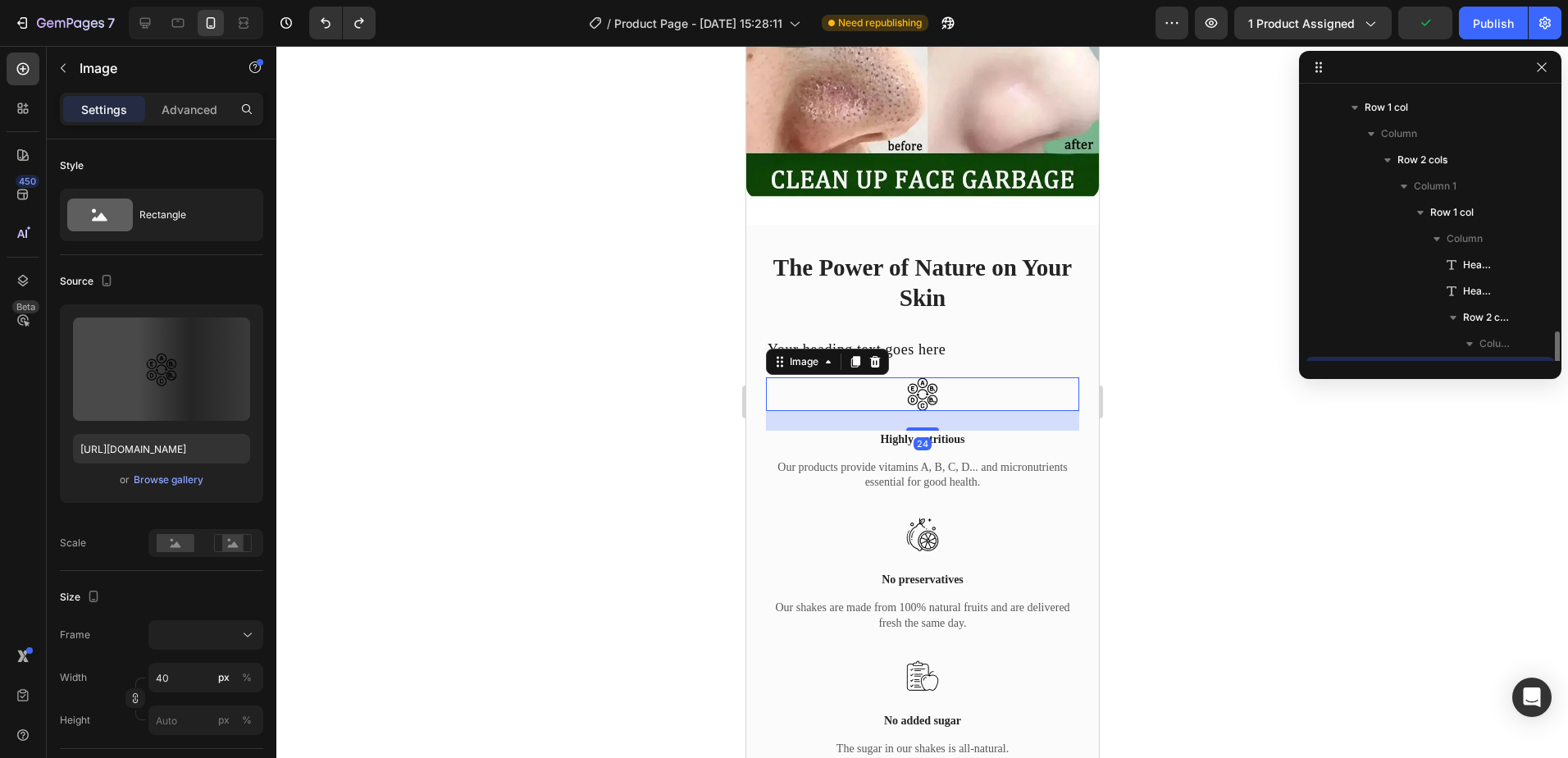
scroll to position [390, 0]
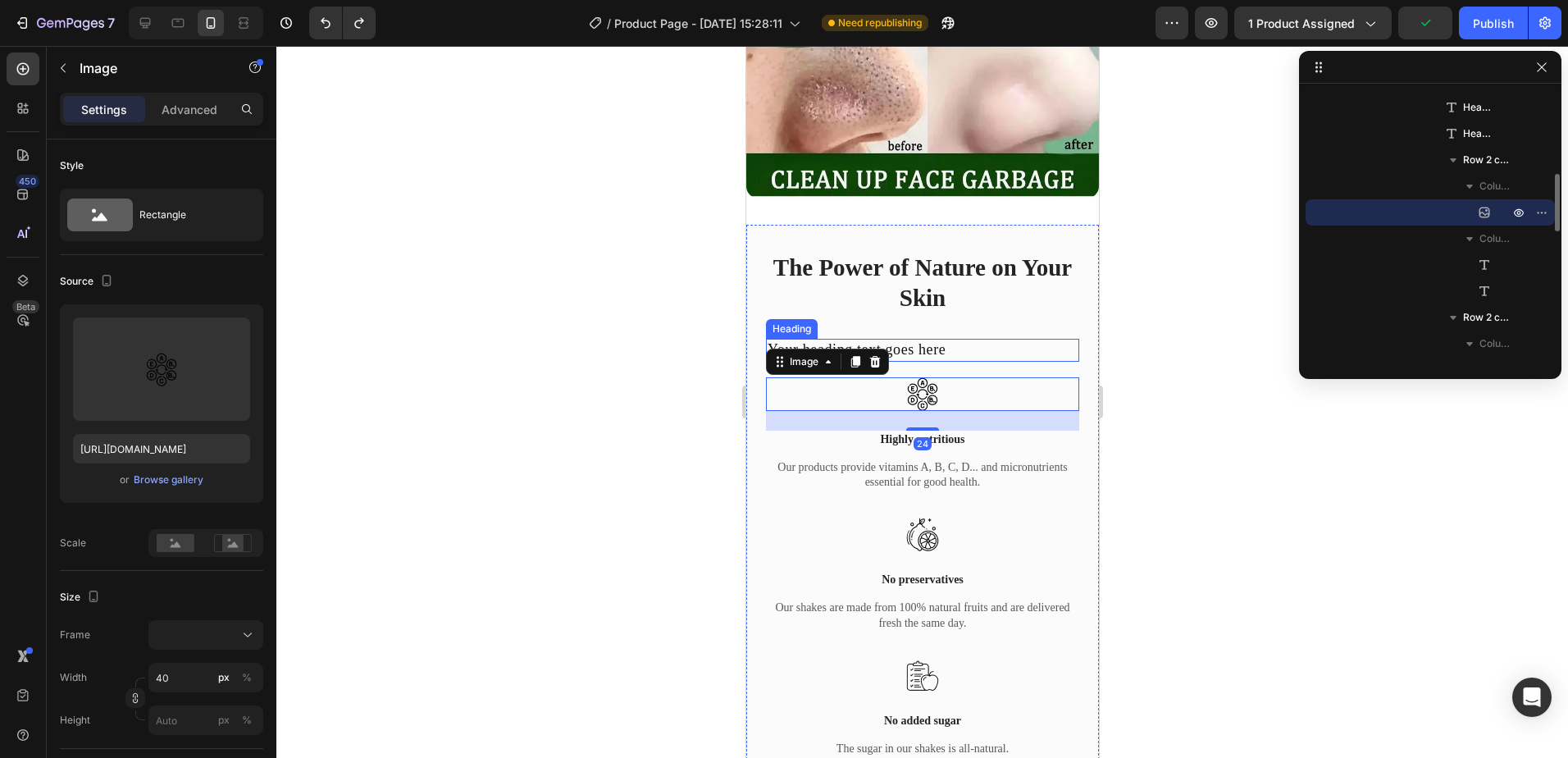
click at [936, 343] on p "Your heading text goes here" at bounding box center [922, 350] width 310 height 19
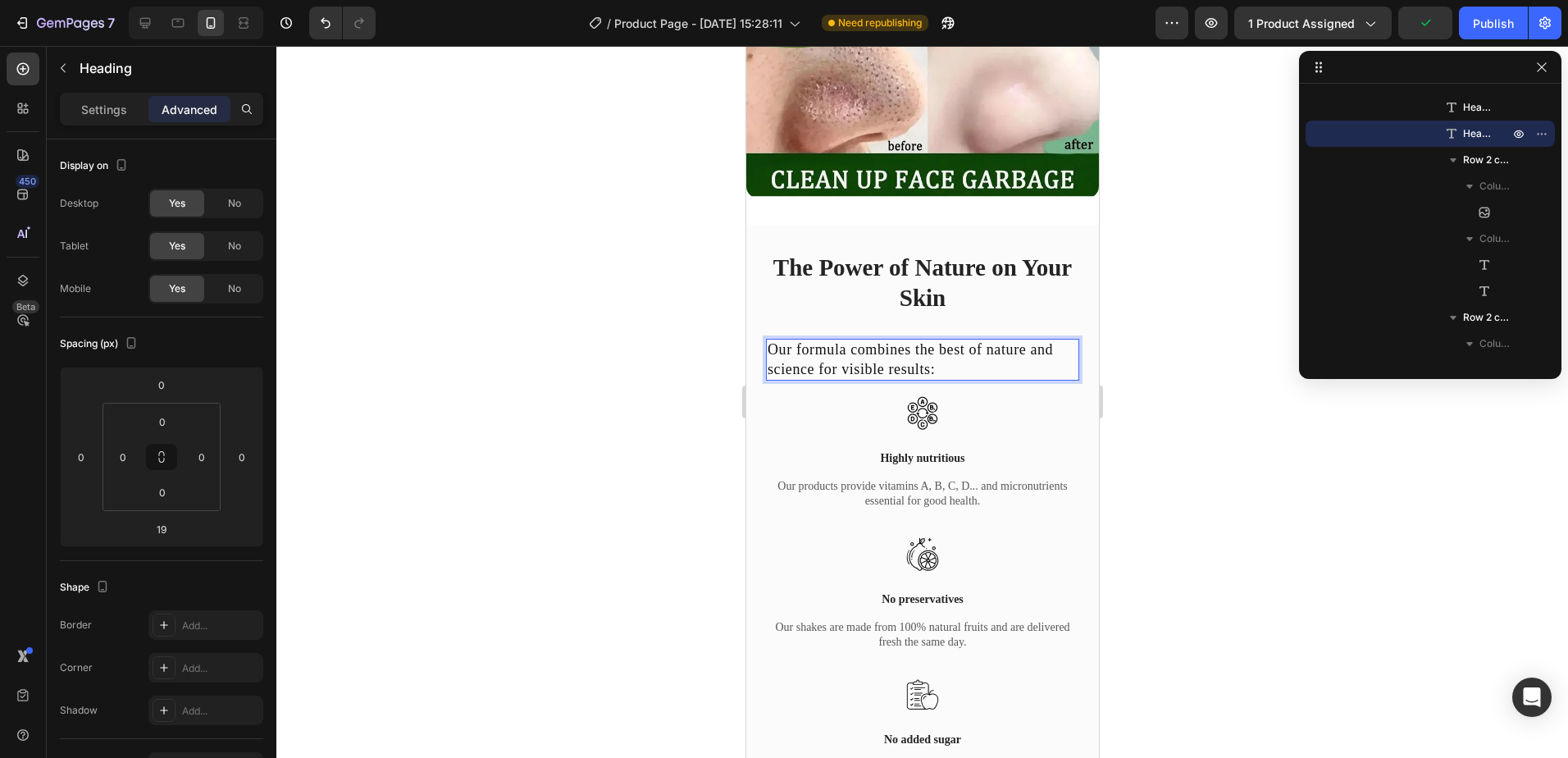
click at [942, 355] on p "Our formula combines the best of nature and science for visible results:" at bounding box center [922, 360] width 310 height 39
click at [926, 479] on p "Our products provide vitamins A, B, C, D... and micronutrients essential for go…" at bounding box center [922, 493] width 310 height 29
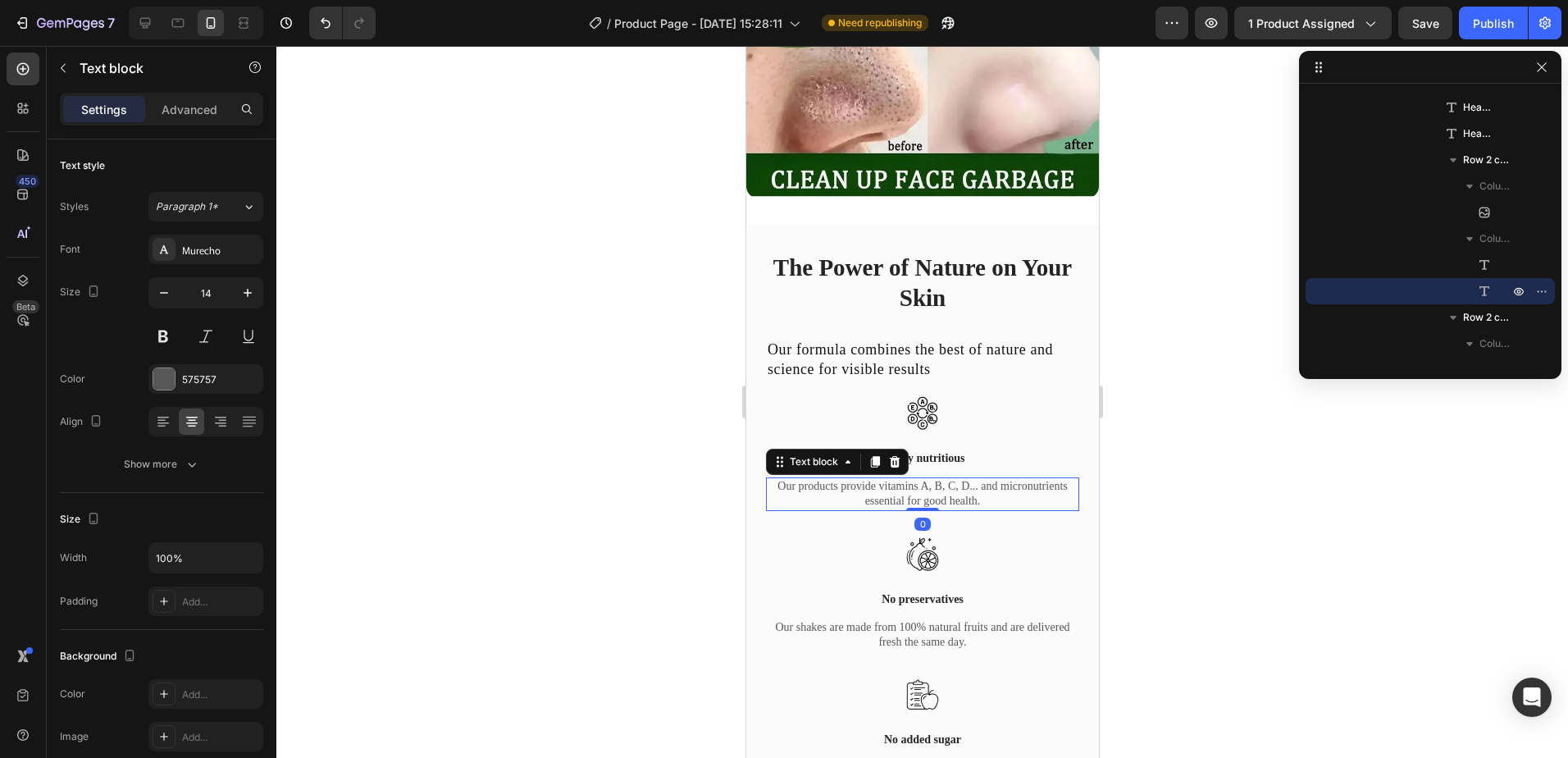
click at [968, 484] on p "Our products provide vitamins A, B, C, D... and micronutrients essential for go…" at bounding box center [922, 493] width 310 height 29
click at [967, 484] on p "Our products provide vitamins A, B, C, D... and micronutrients essential for go…" at bounding box center [922, 493] width 310 height 29
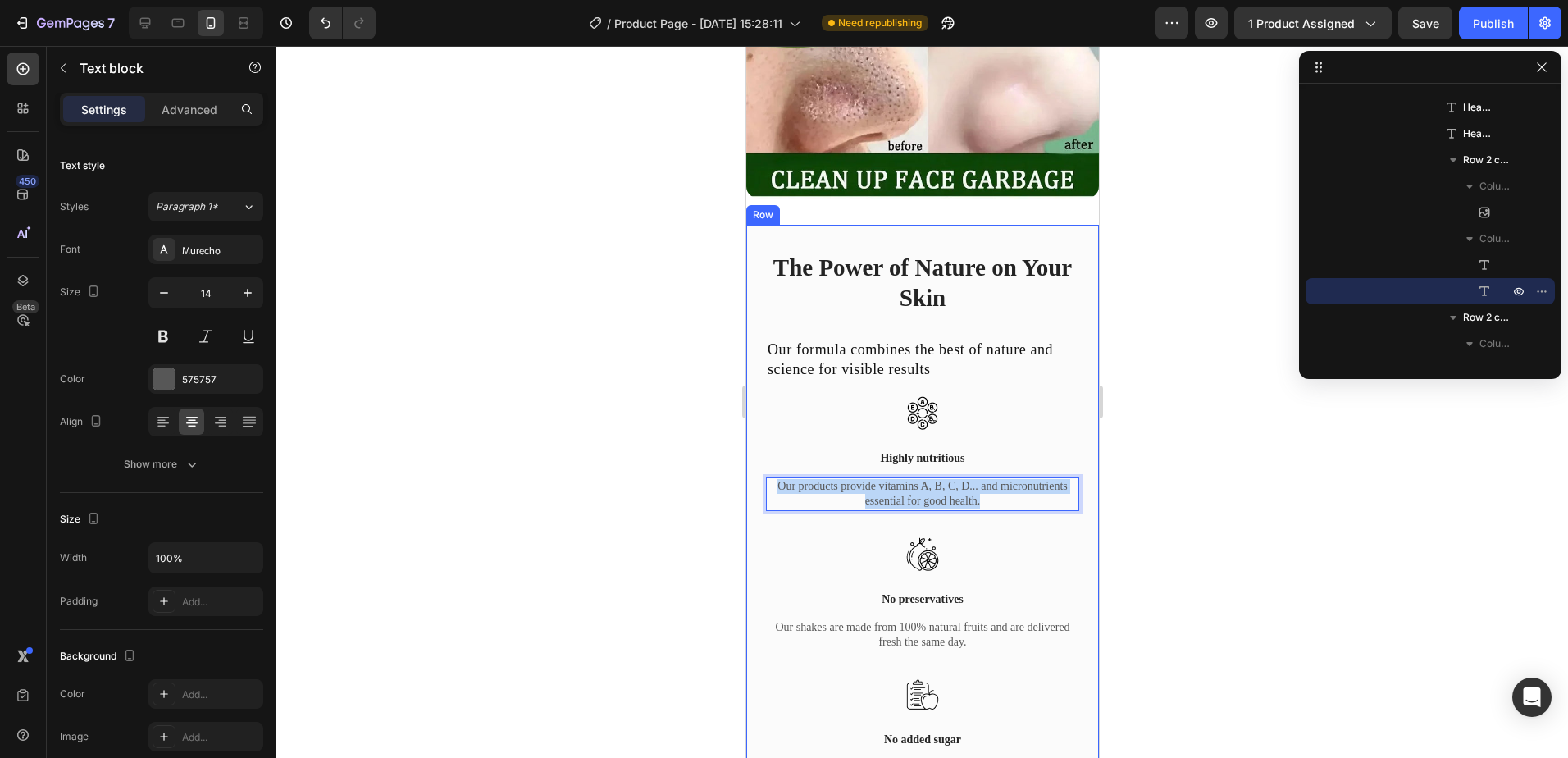
drag, startPoint x: 976, startPoint y: 486, endPoint x: 749, endPoint y: 477, distance: 227.2
click at [749, 477] on div "The Power of Nature on Your Skin Heading Our formula combines the best of natur…" at bounding box center [921, 502] width 353 height 553
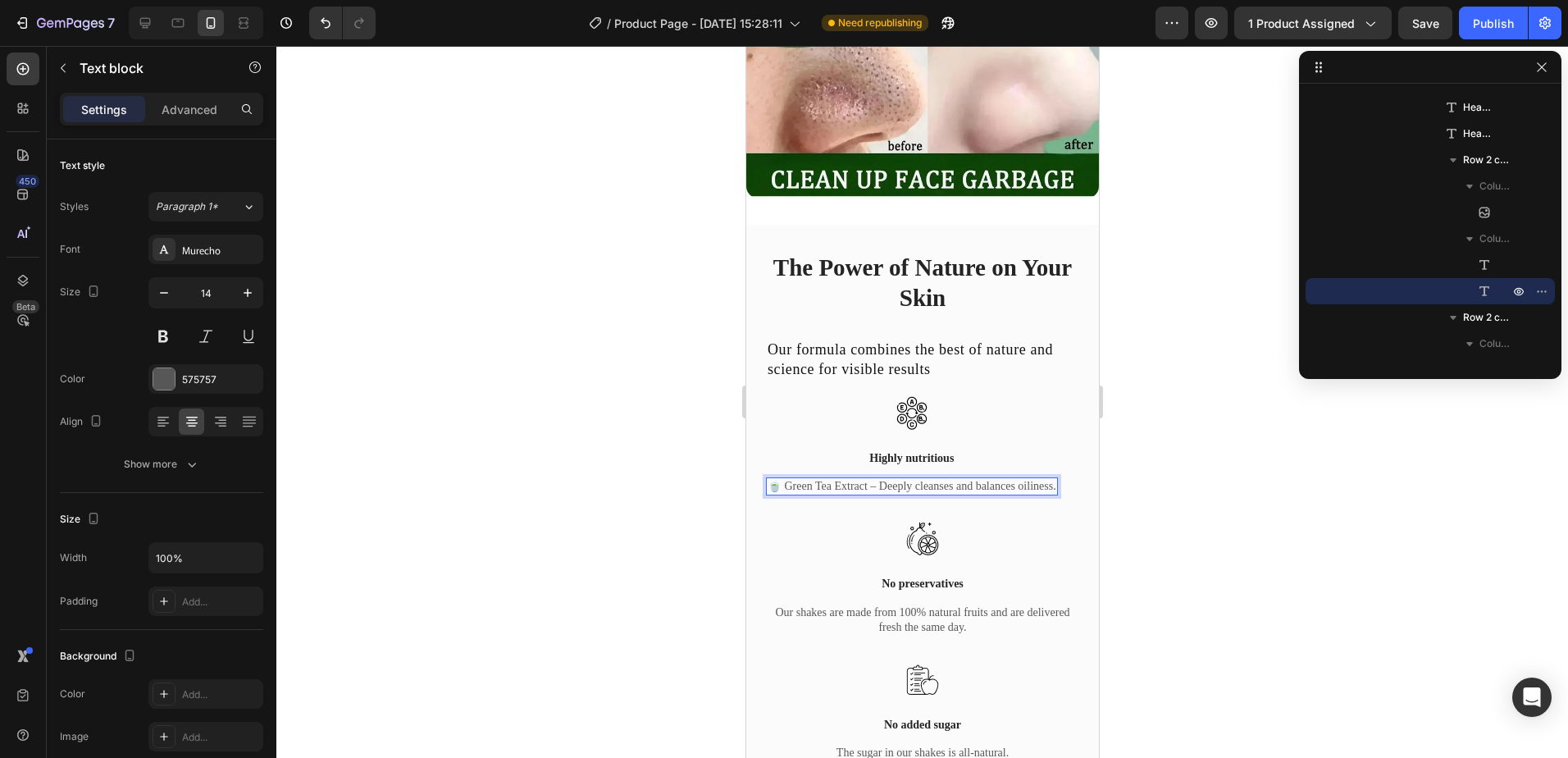
click at [881, 479] on p "🍵 Green Tea Extract – Deeply cleanses and balances oiliness." at bounding box center [911, 486] width 288 height 15
click at [878, 451] on p "Highly nutritious" at bounding box center [855, 459] width 177 height 15
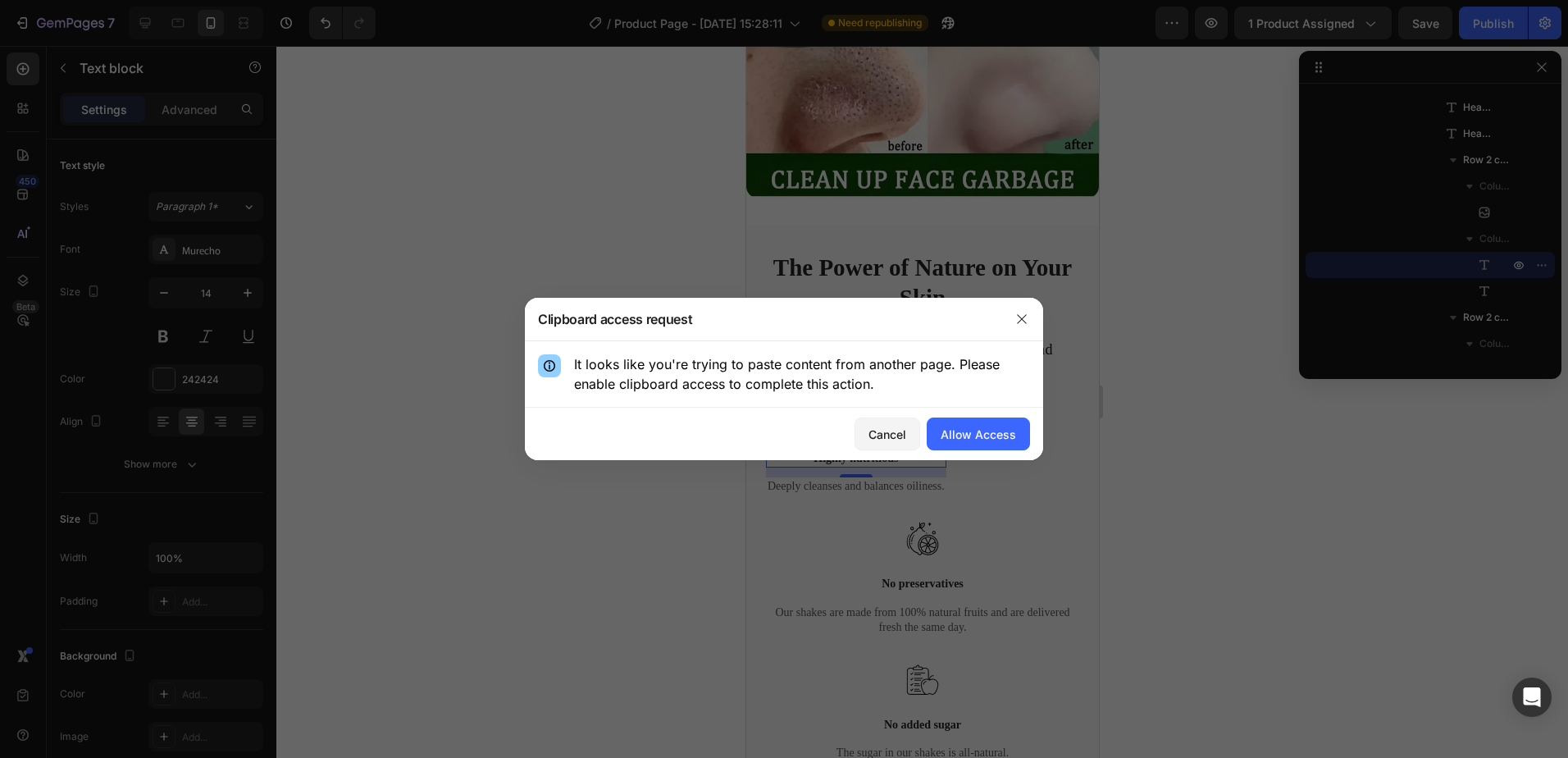
click at [848, 453] on div "Cancel Allow Access" at bounding box center [784, 433] width 518 height 52
click at [865, 441] on button "Cancel" at bounding box center [886, 433] width 65 height 33
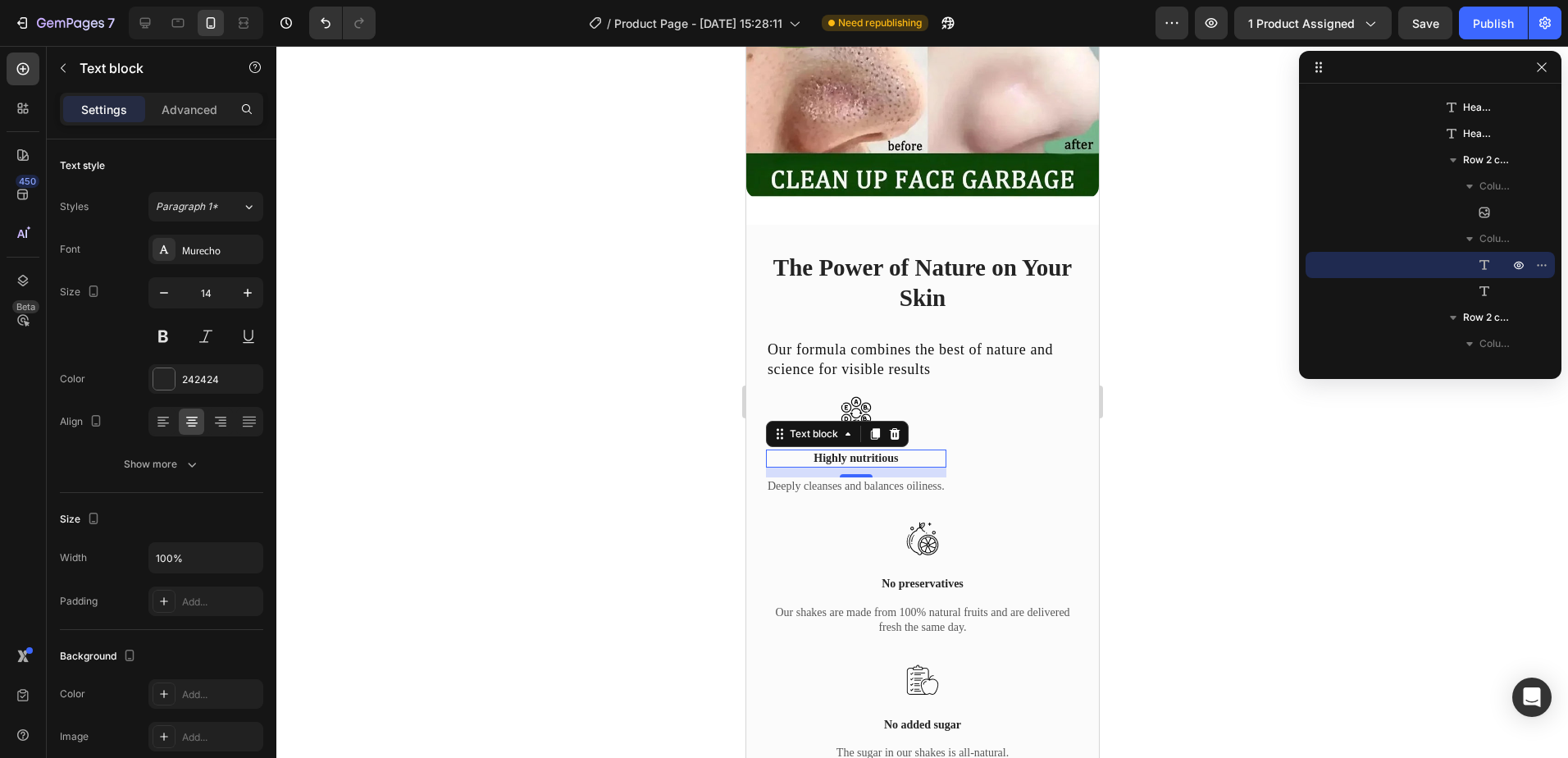
click at [901, 451] on p "Highly nutritious" at bounding box center [855, 459] width 177 height 15
click at [902, 451] on p "Highly nutritious" at bounding box center [855, 459] width 177 height 15
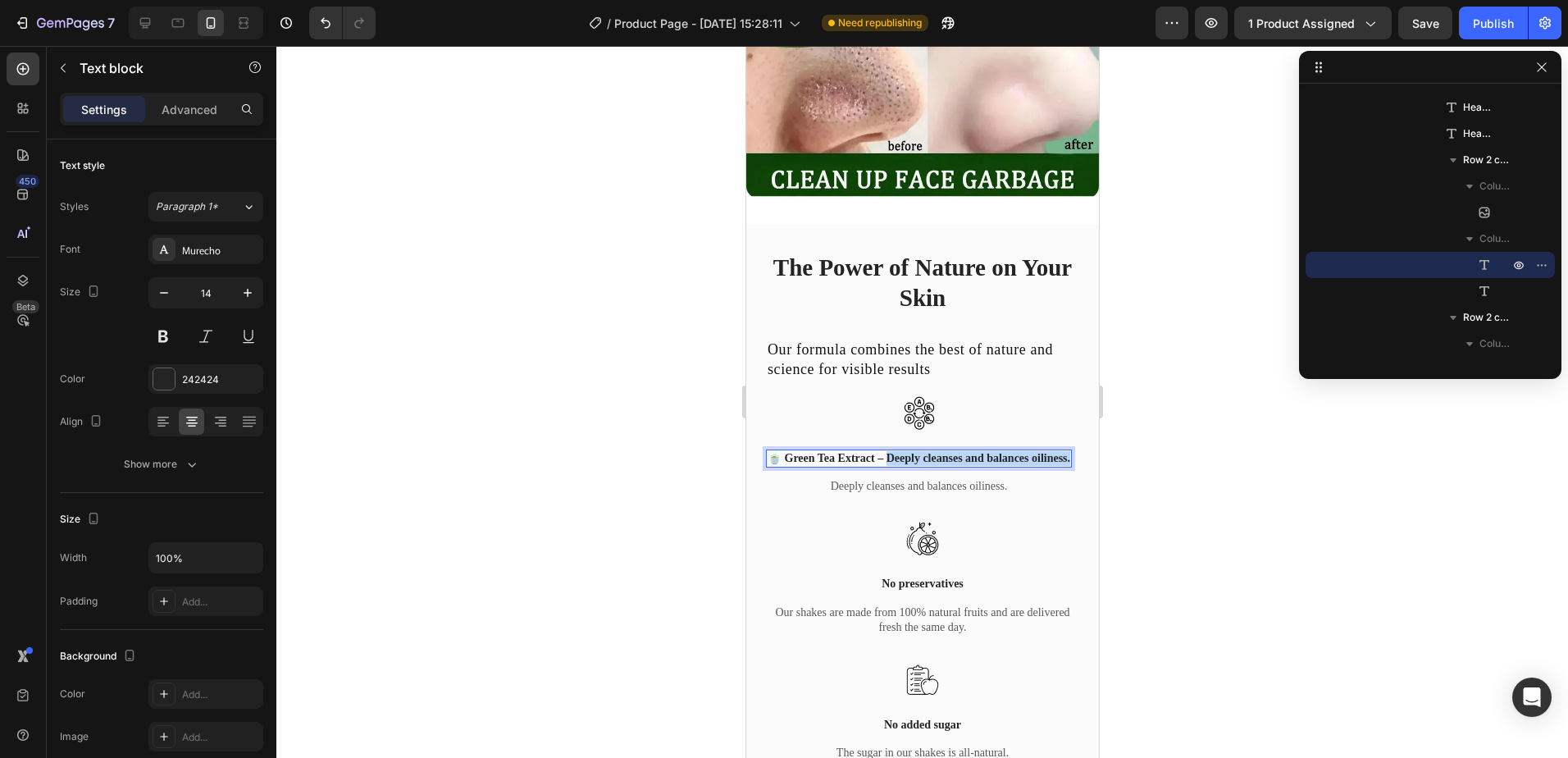
drag, startPoint x: 904, startPoint y: 448, endPoint x: 940, endPoint y: 468, distance: 41.2
click at [940, 466] on p "🍵 Green Tea Extract – Deeply cleanses and balances oiliness." at bounding box center [918, 459] width 303 height 15
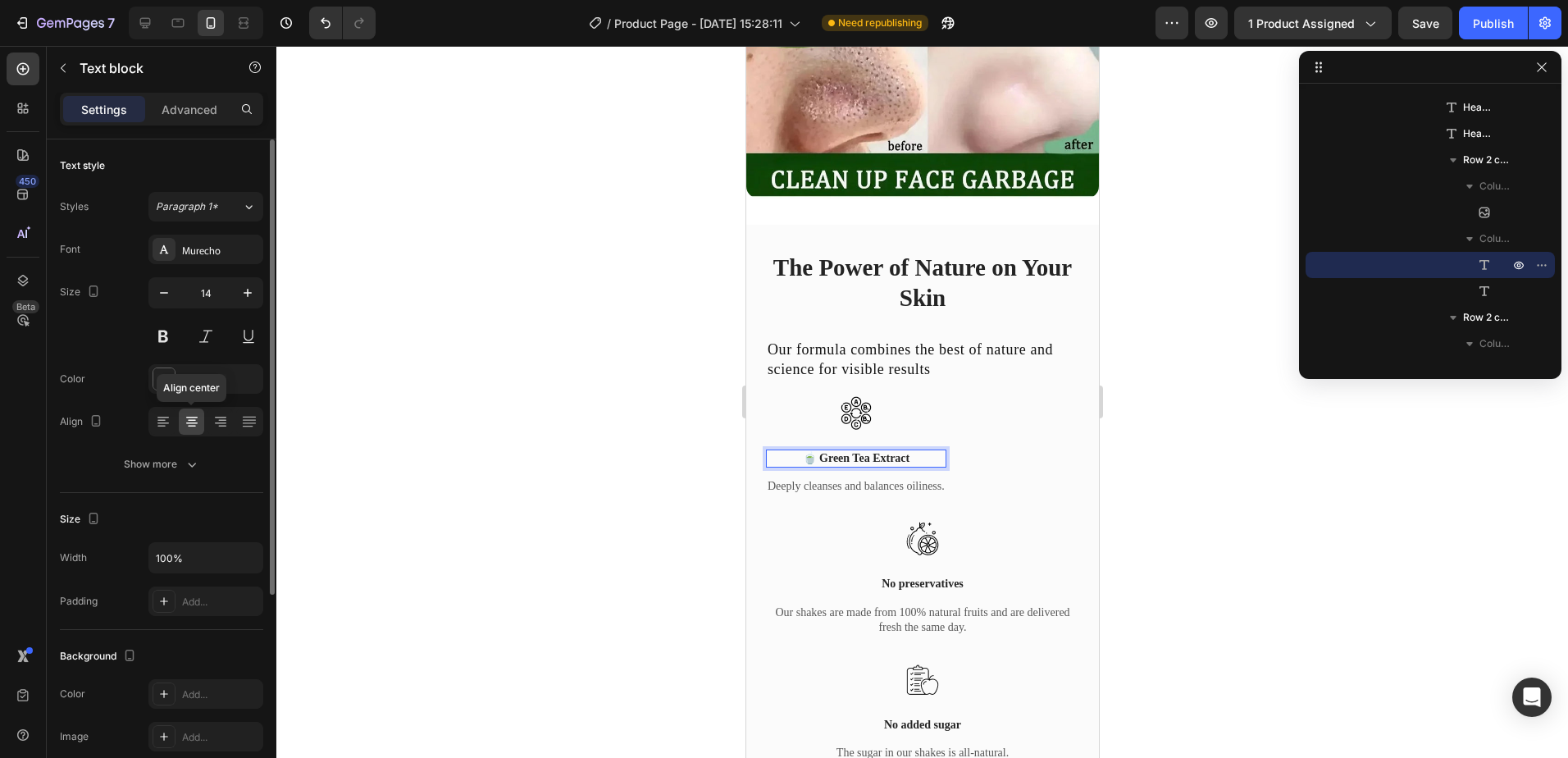
click at [187, 422] on icon at bounding box center [191, 421] width 16 height 16
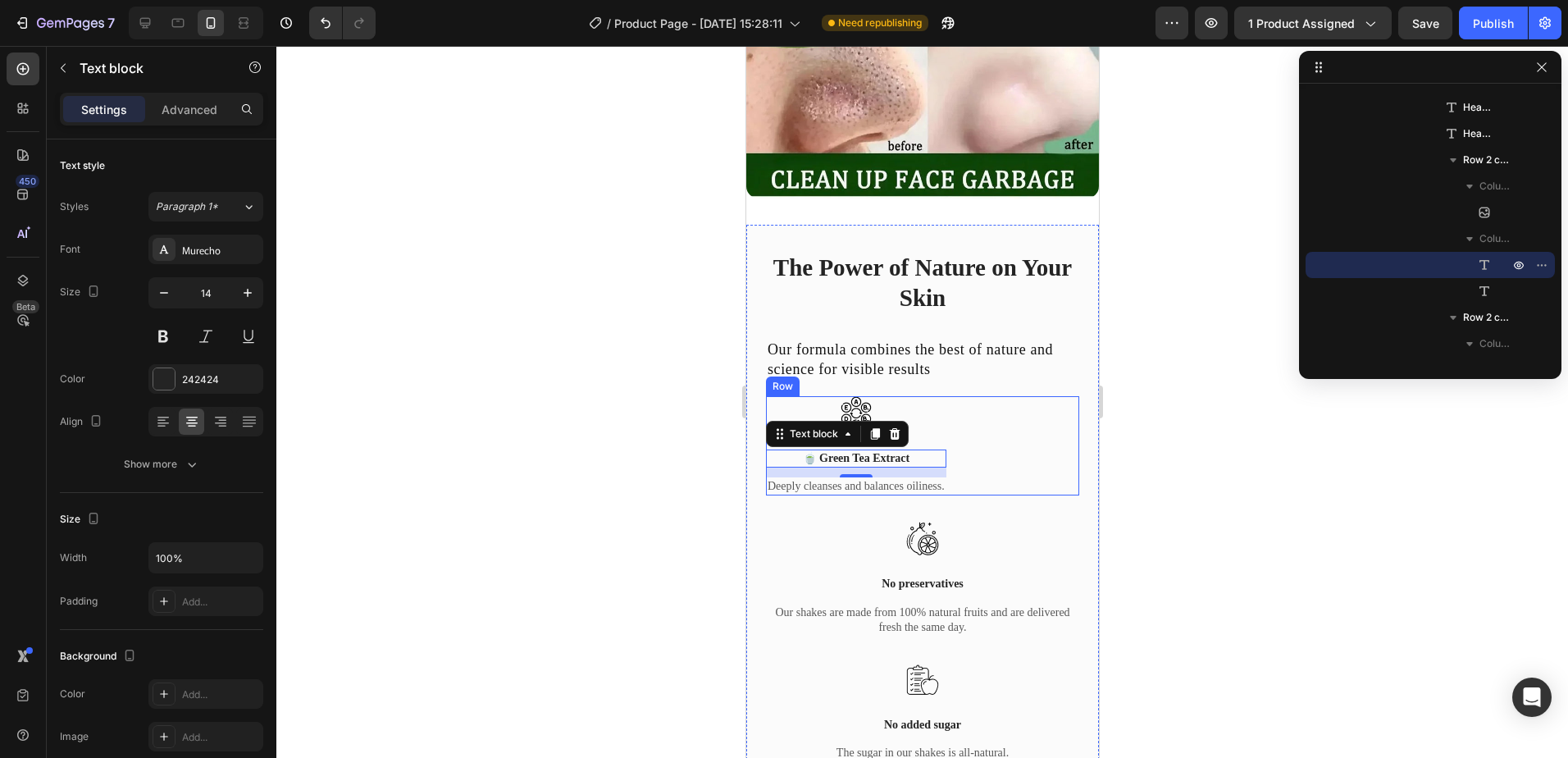
click at [1024, 418] on div "Image 🍵 Green Tea Extract Text block 12 Deeply cleanses and balances oiliness. …" at bounding box center [921, 446] width 313 height 99
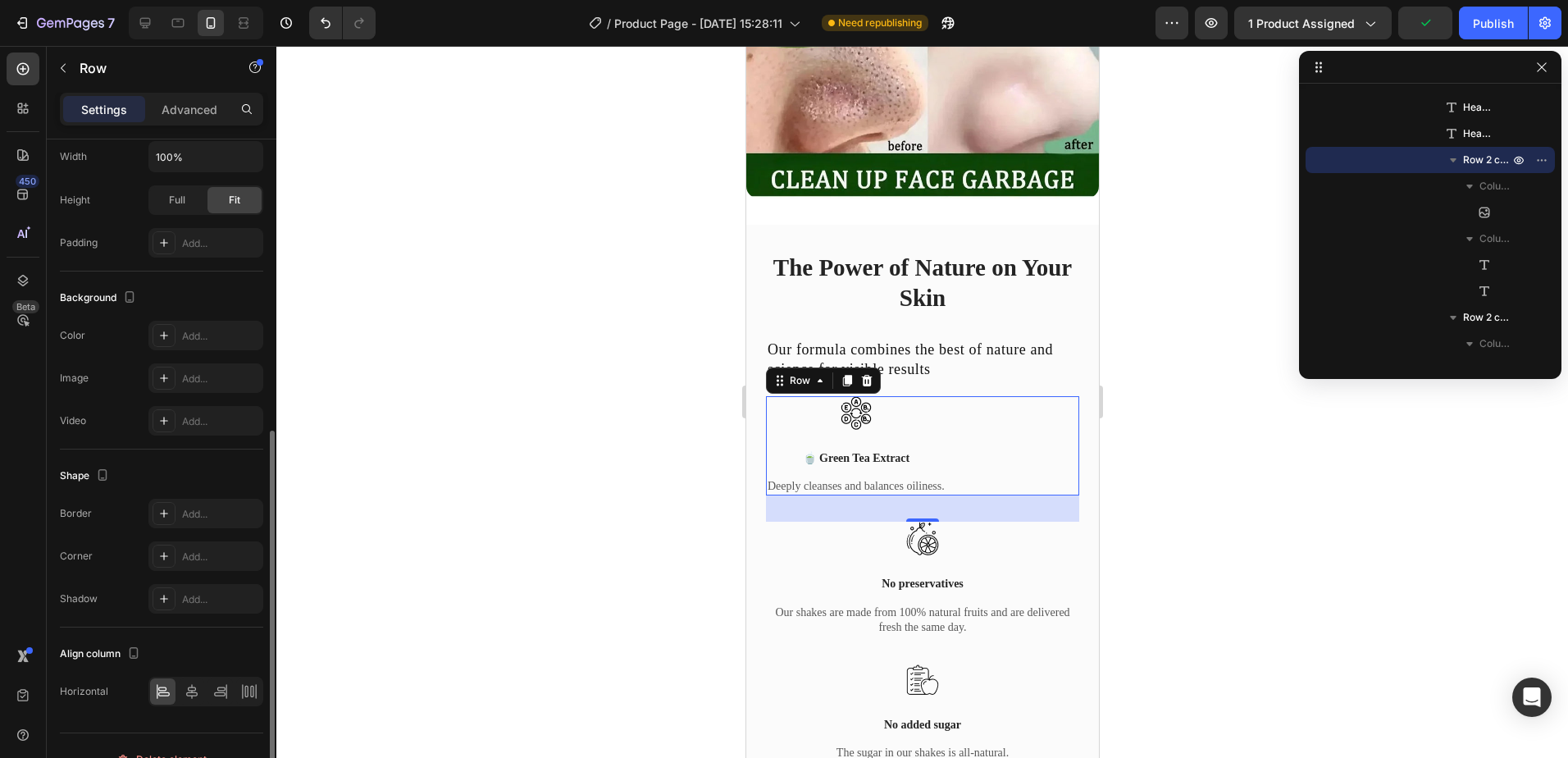
scroll to position [437, 0]
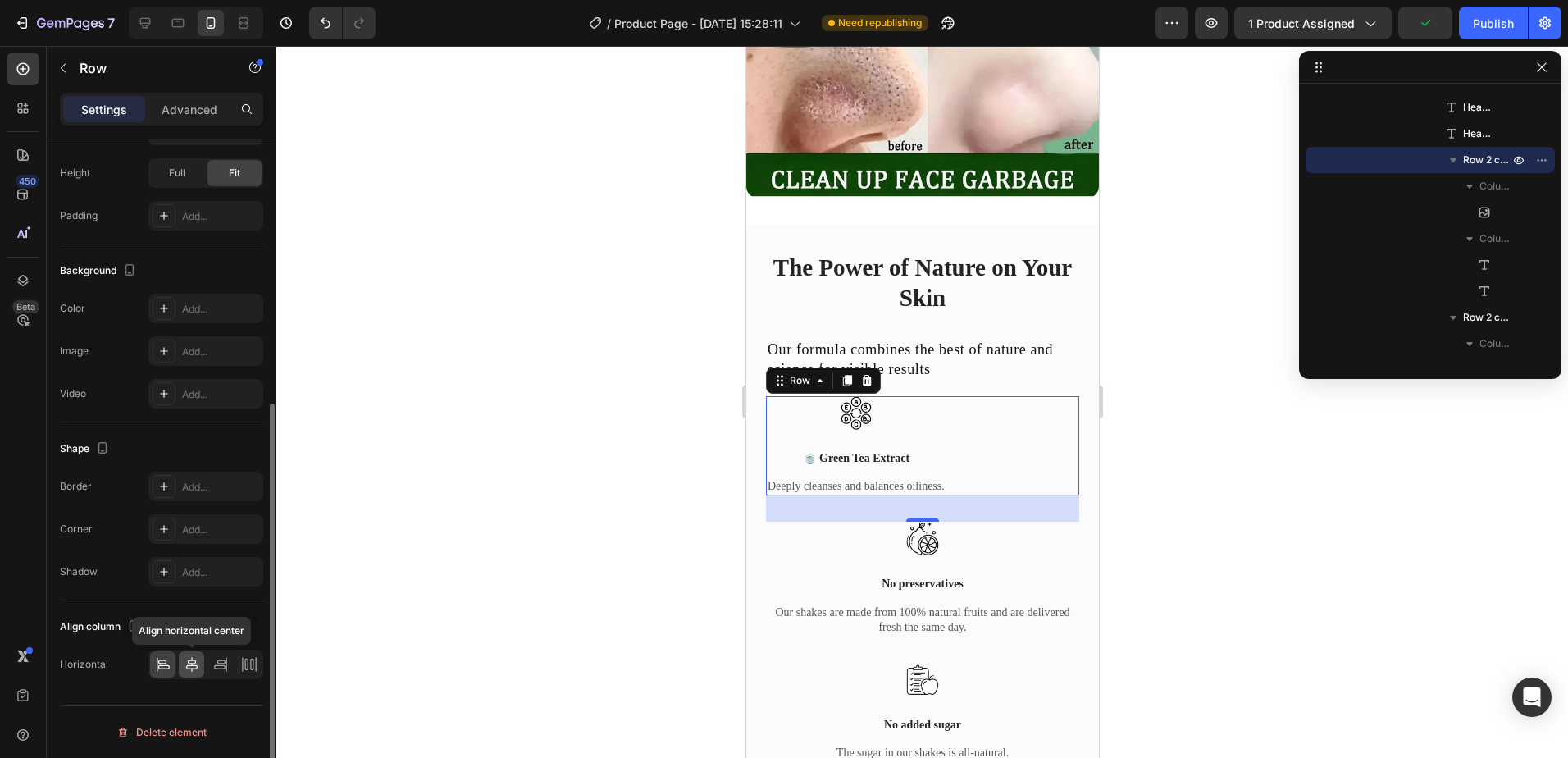
click at [185, 662] on icon at bounding box center [191, 664] width 16 height 16
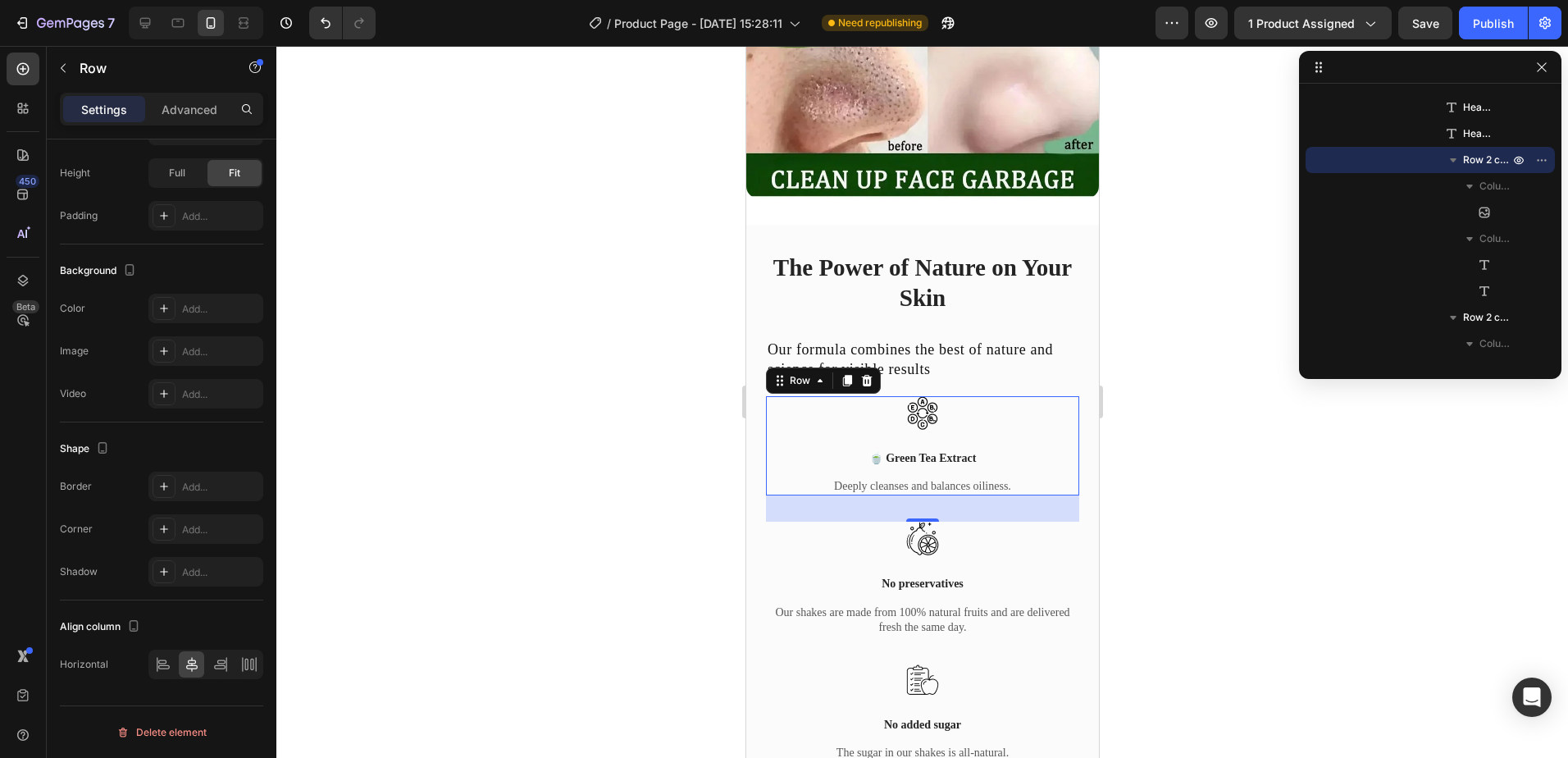
click at [984, 451] on p "🍵 Green Tea Extract" at bounding box center [921, 459] width 177 height 15
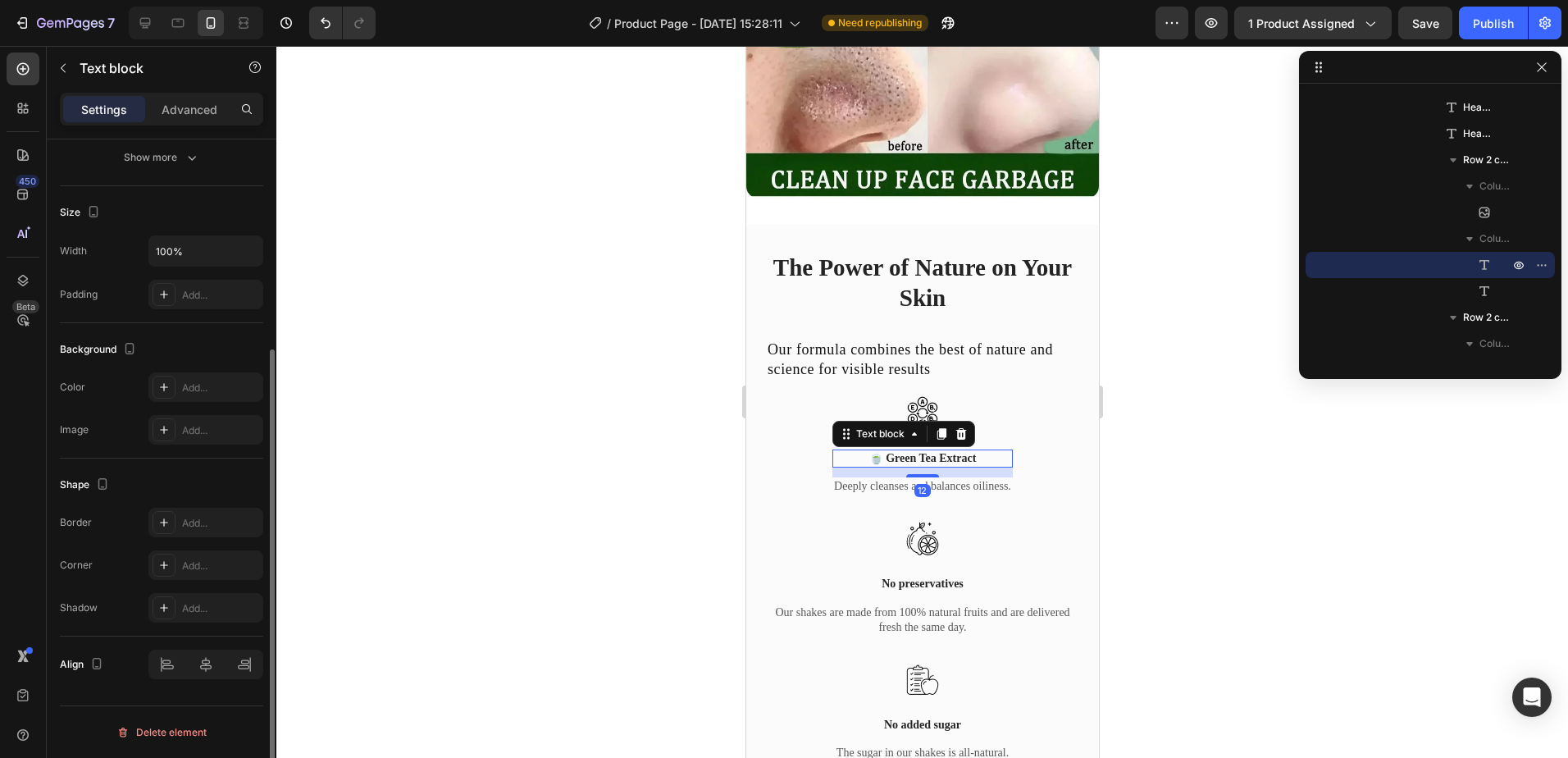
scroll to position [0, 0]
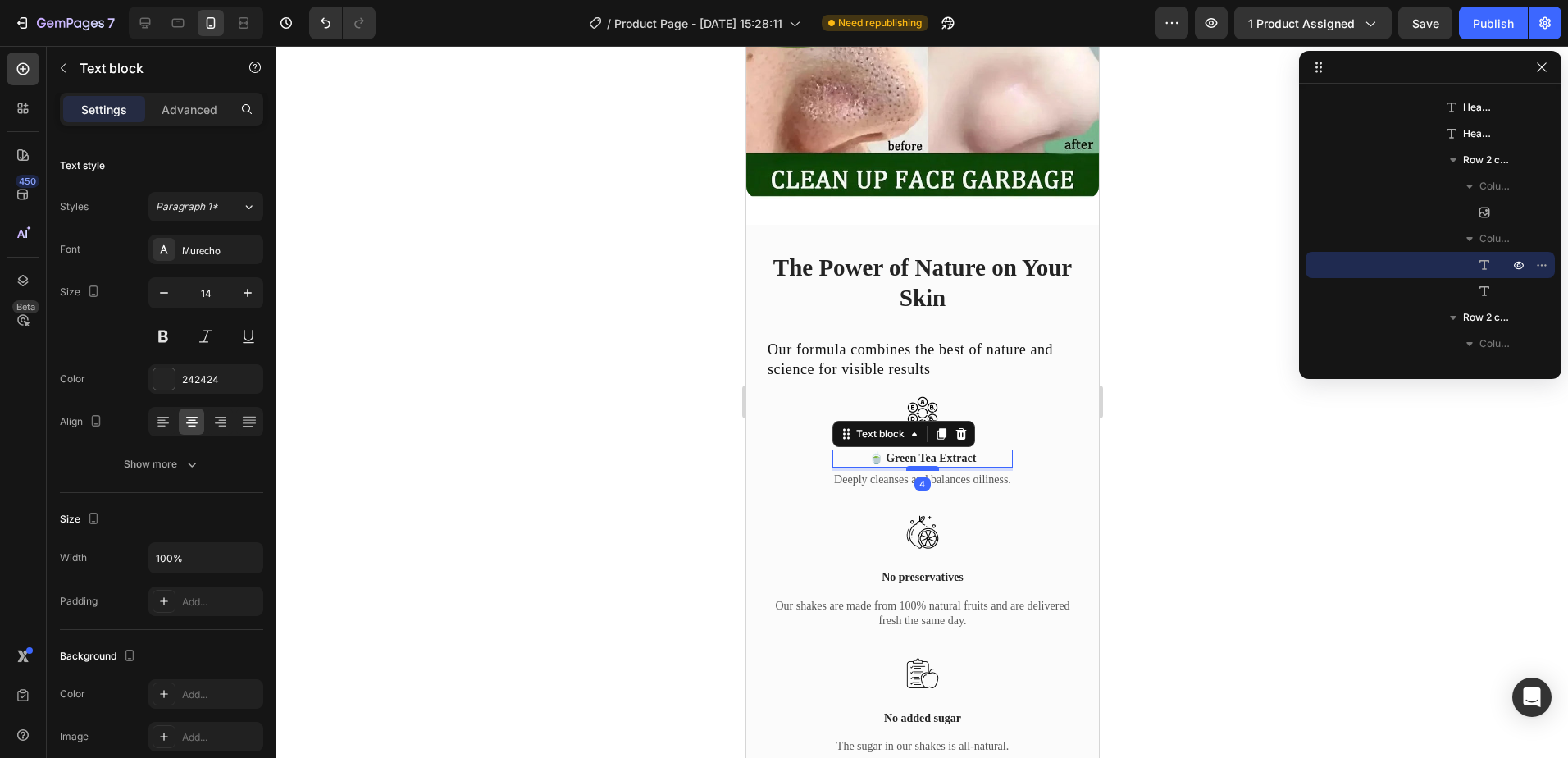
click at [925, 466] on div at bounding box center [921, 467] width 33 height 5
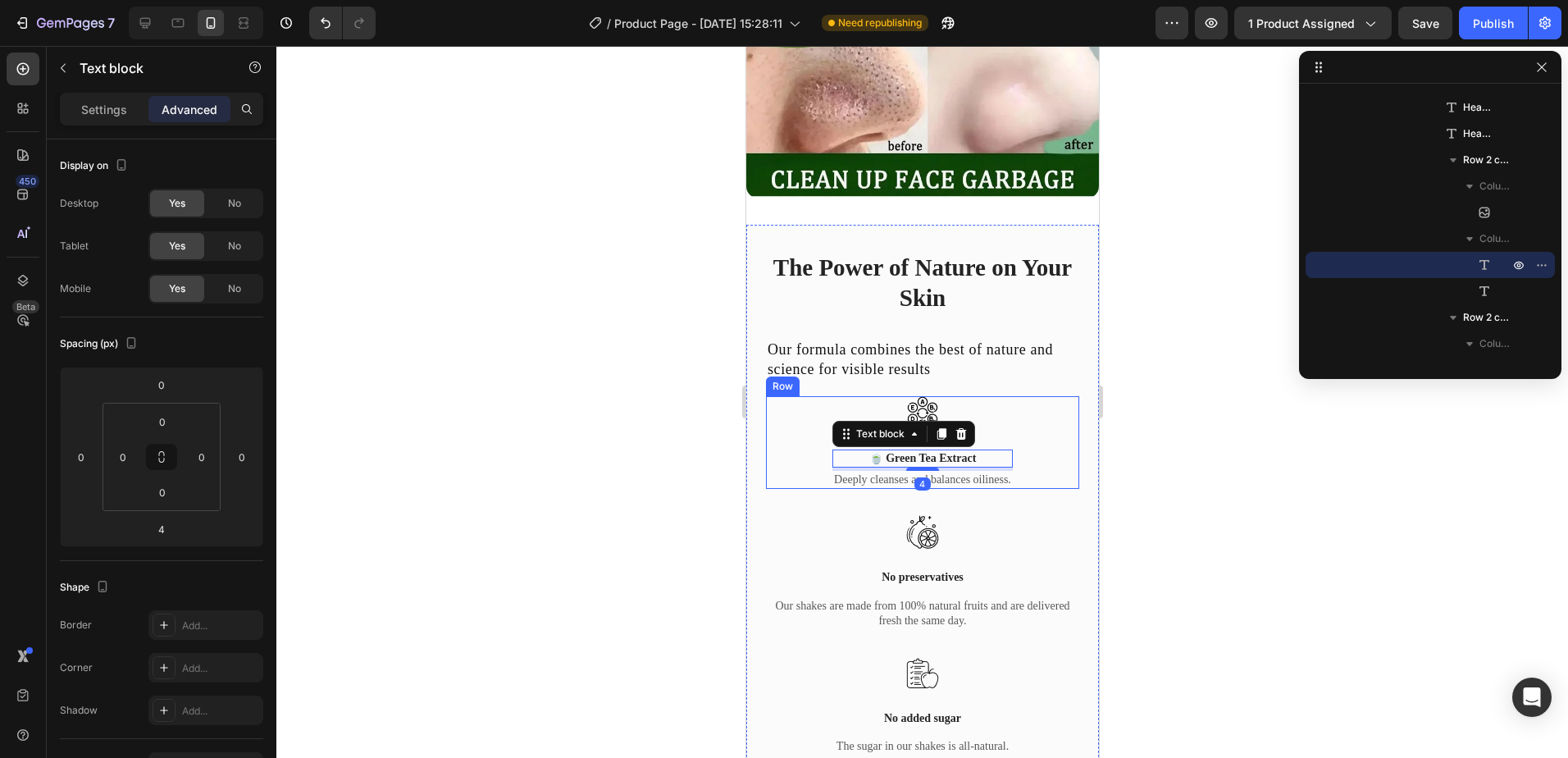
click at [1053, 404] on div "Image 🍵 Green Tea Extract Text block 4 Deeply cleanses and balances oiliness. T…" at bounding box center [921, 443] width 313 height 93
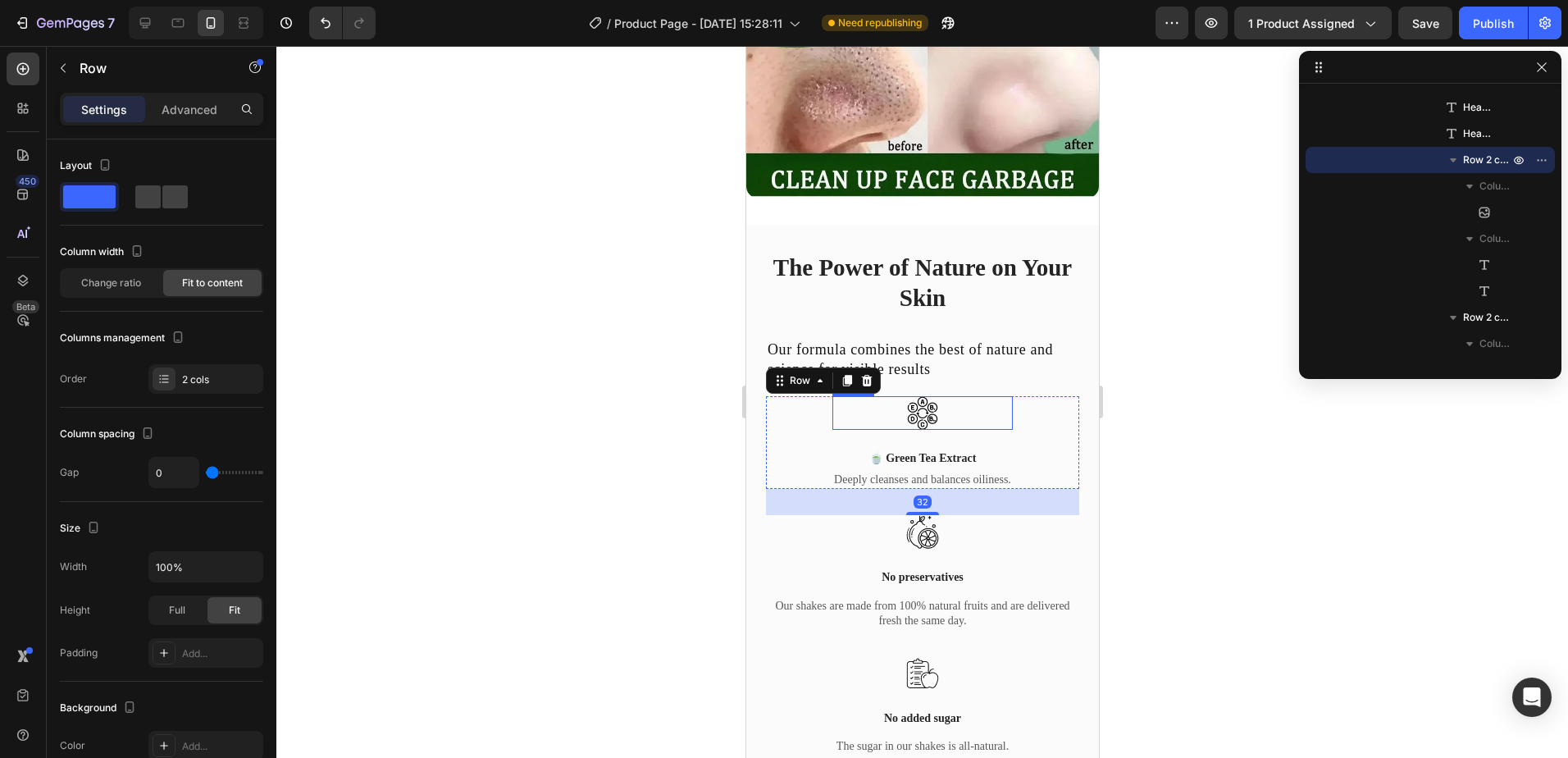
click at [923, 405] on img at bounding box center [921, 414] width 33 height 34
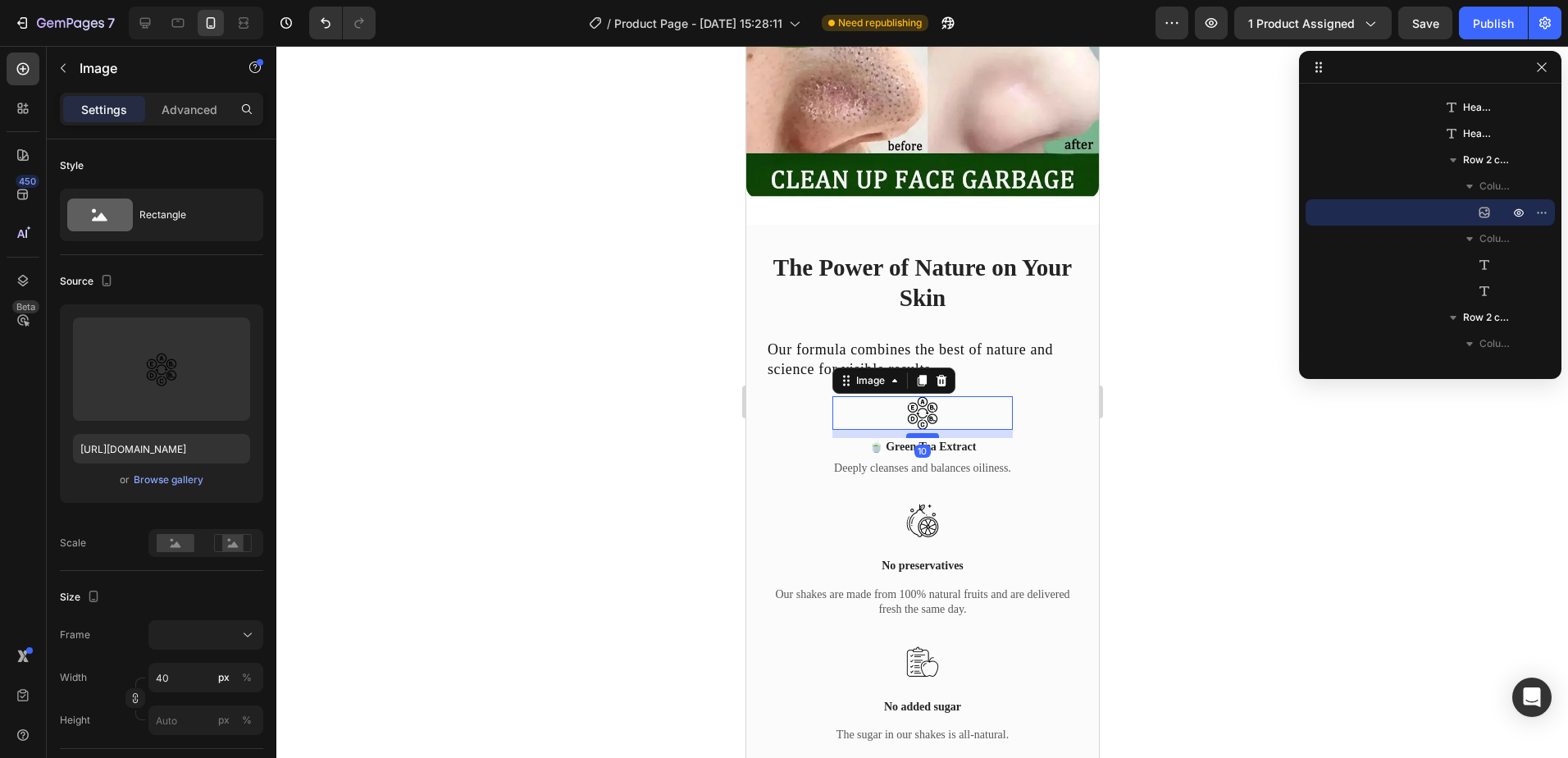
drag, startPoint x: 921, startPoint y: 435, endPoint x: 928, endPoint y: 424, distance: 13.0
click at [928, 433] on div at bounding box center [921, 435] width 33 height 5
click at [1026, 425] on div "Image 10 🍵 Green Tea Extract Text block Deeply cleanses and balances oiliness. …" at bounding box center [921, 437] width 313 height 81
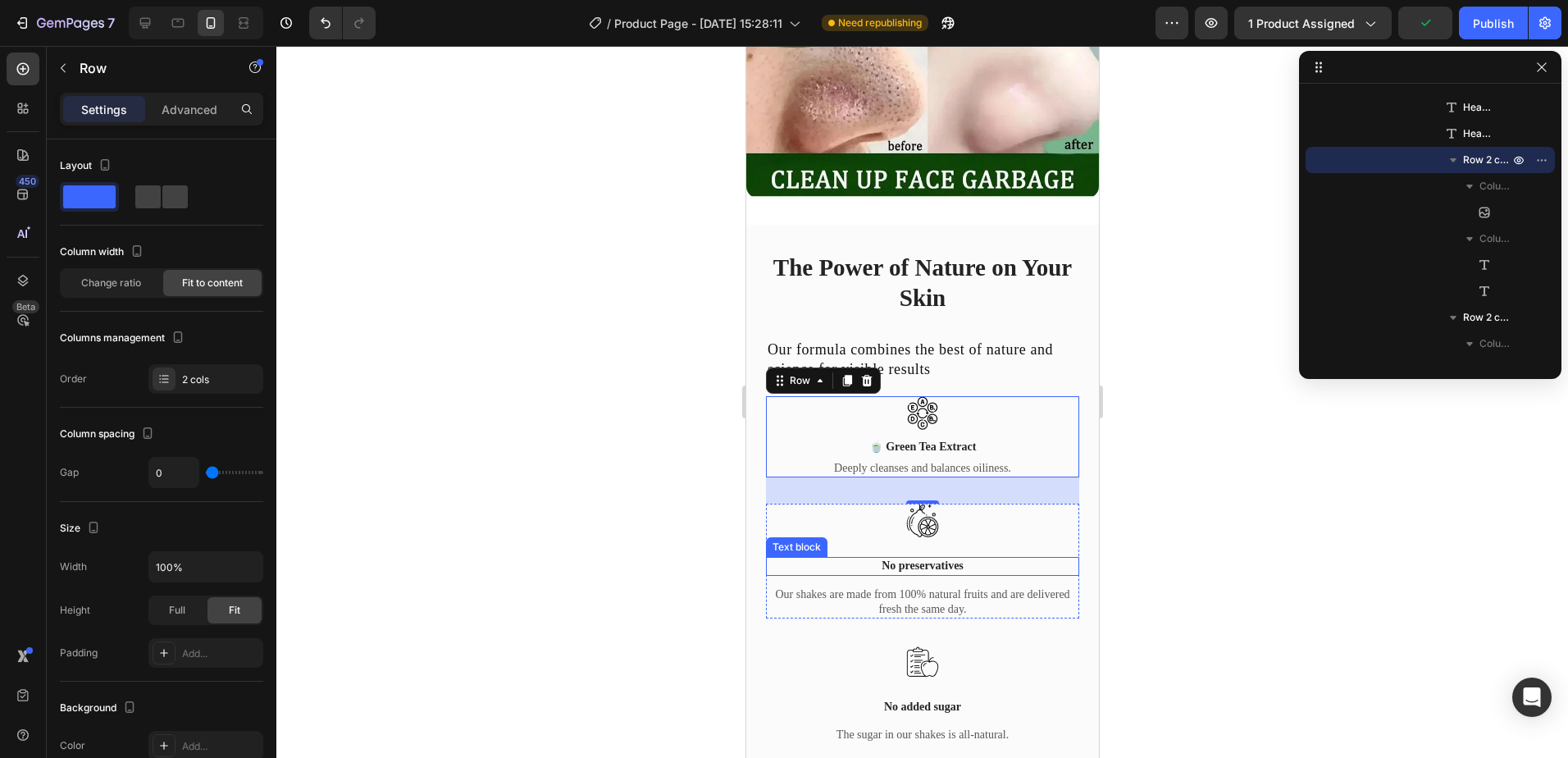
click at [942, 558] on p "No preservatives" at bounding box center [922, 566] width 310 height 15
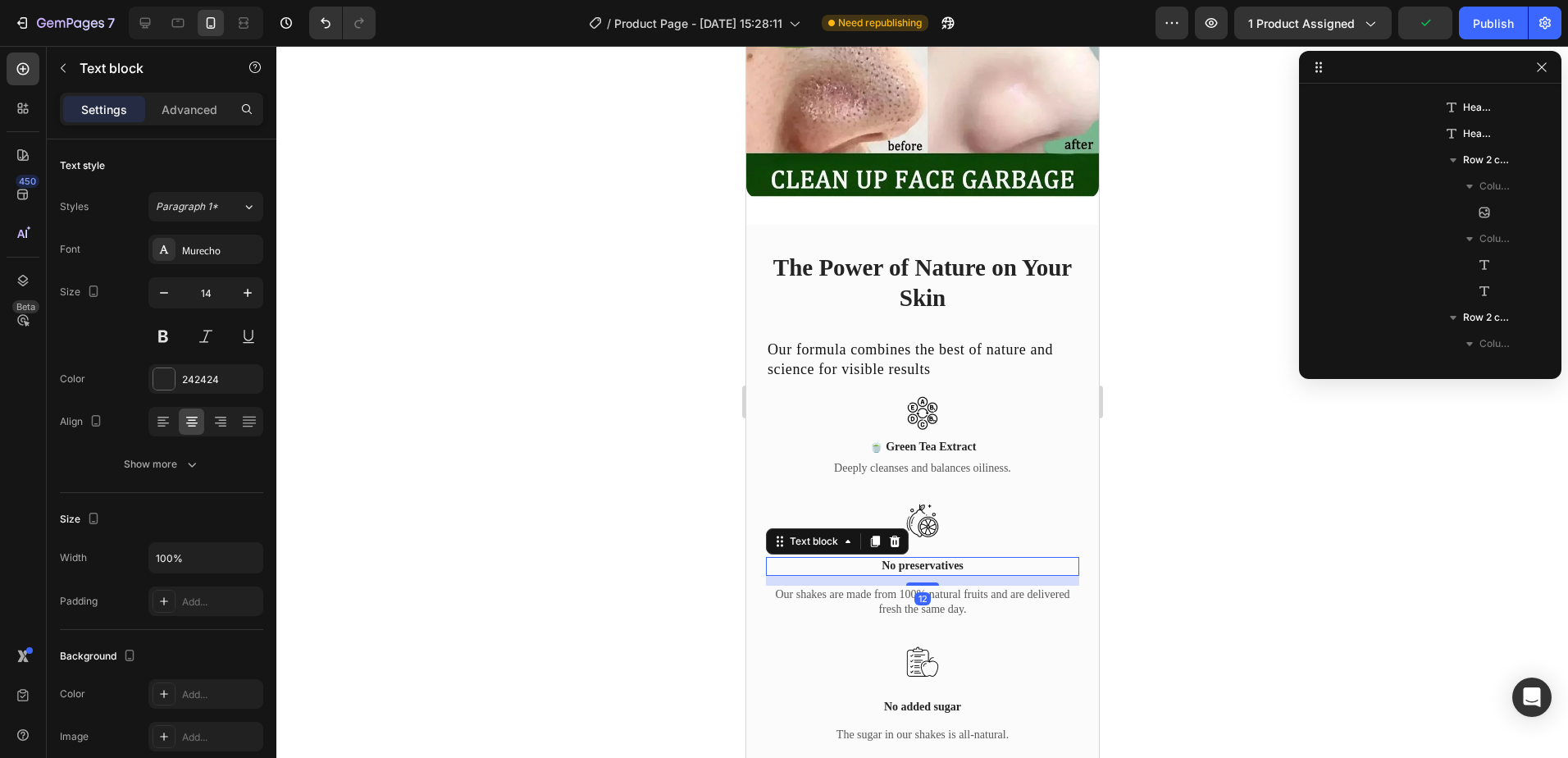
scroll to position [600, 0]
click at [958, 558] on p "No preservatives" at bounding box center [922, 566] width 310 height 15
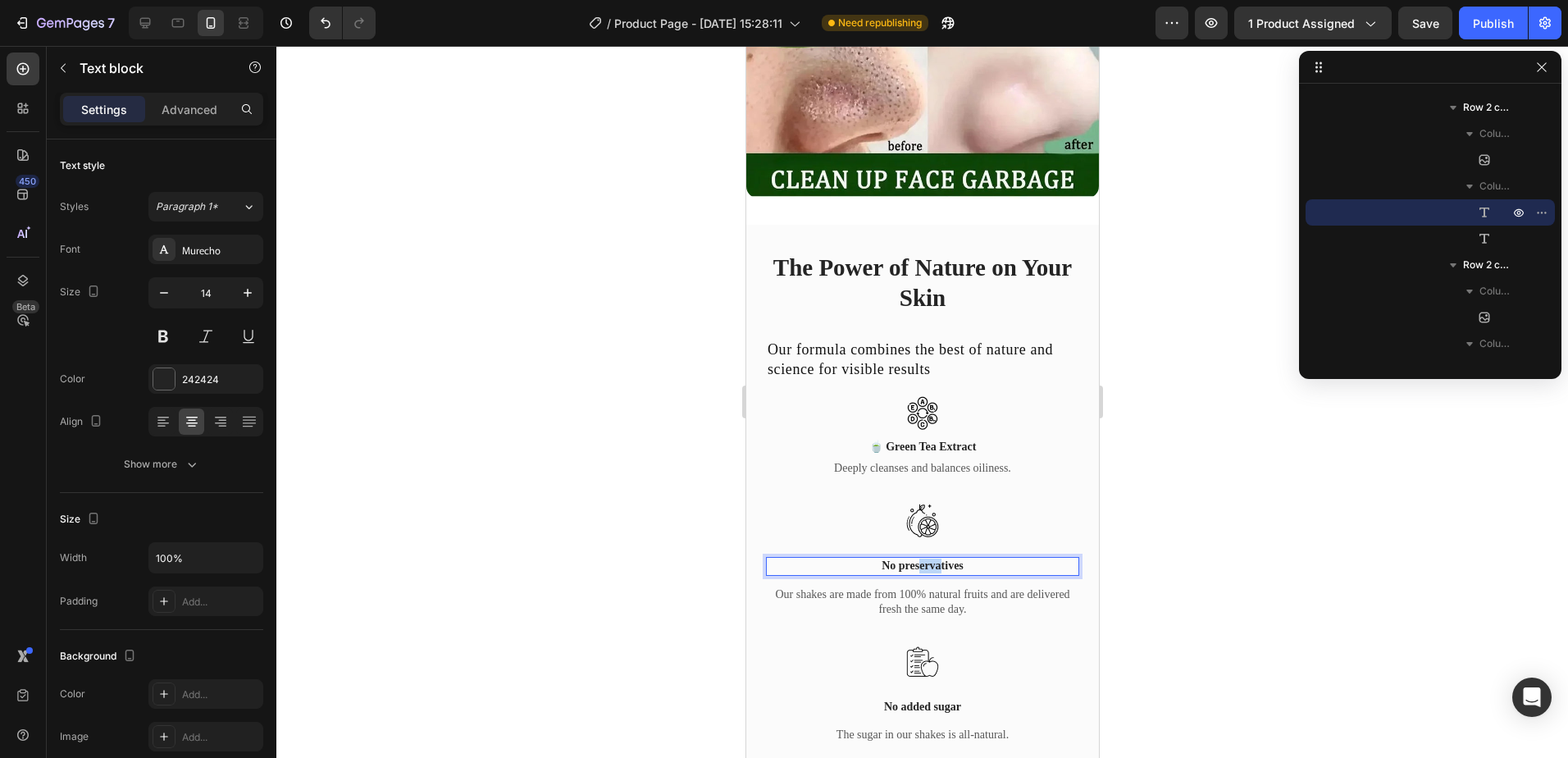
drag, startPoint x: 923, startPoint y: 551, endPoint x: 914, endPoint y: 549, distance: 9.2
click at [914, 558] on p "No preservatives" at bounding box center [922, 566] width 310 height 15
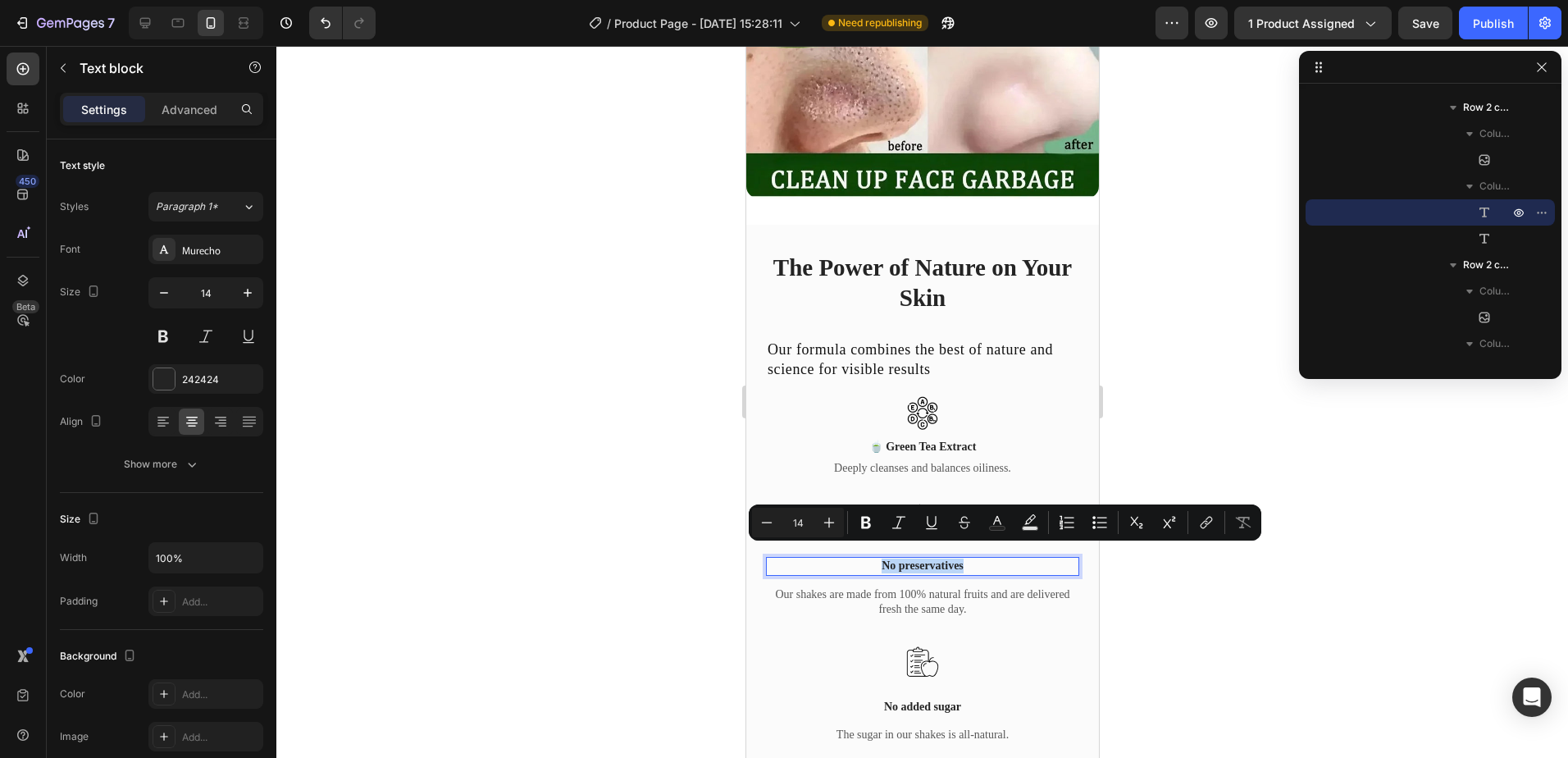
drag, startPoint x: 965, startPoint y: 552, endPoint x: 847, endPoint y: 549, distance: 118.0
click at [847, 558] on p "No preservatives" at bounding box center [922, 566] width 310 height 15
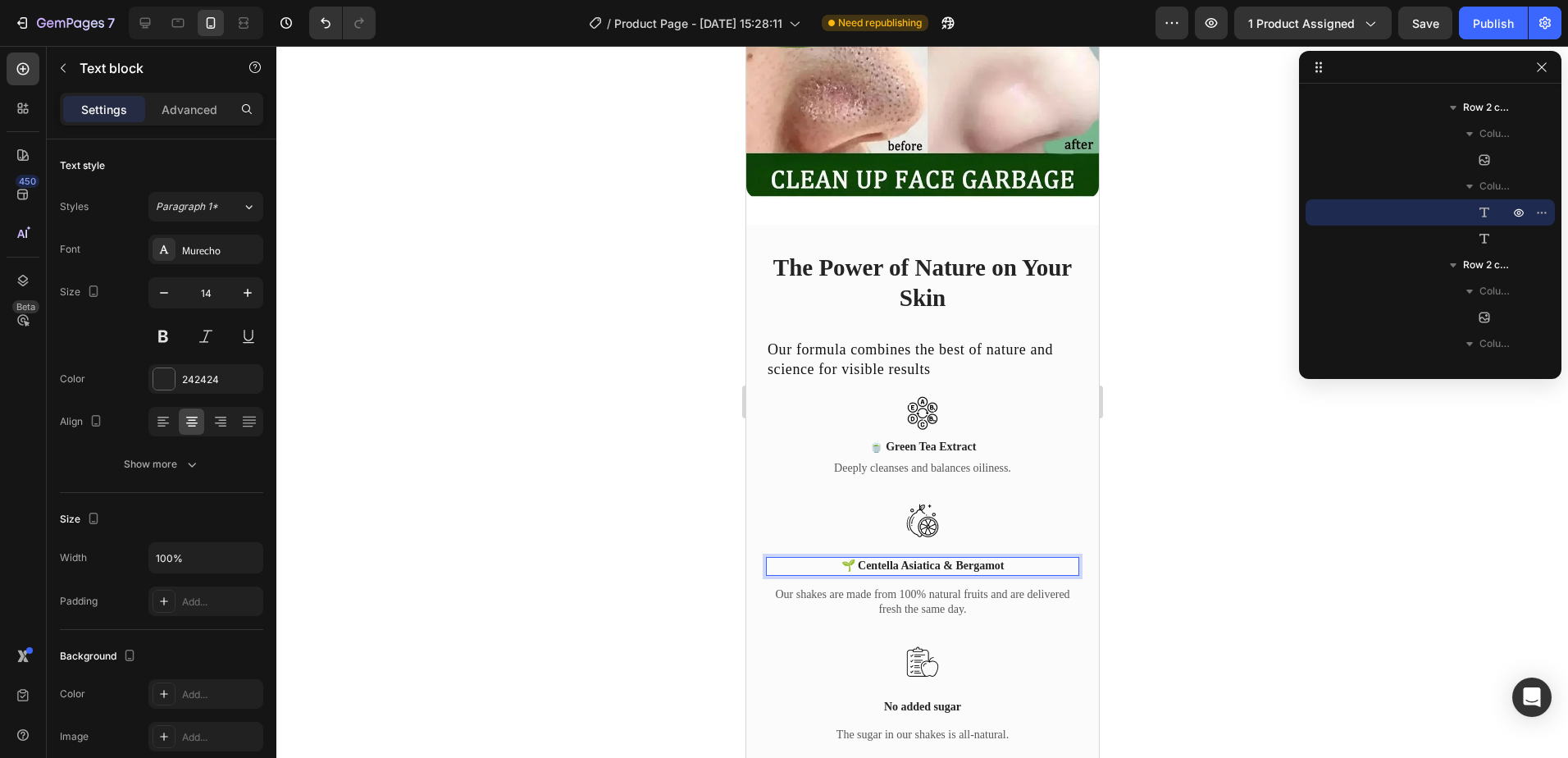
click at [853, 558] on p "🌱 Centella Asiatica & Bergamot" at bounding box center [922, 566] width 310 height 15
click at [880, 442] on div "Text block" at bounding box center [862, 450] width 55 height 15
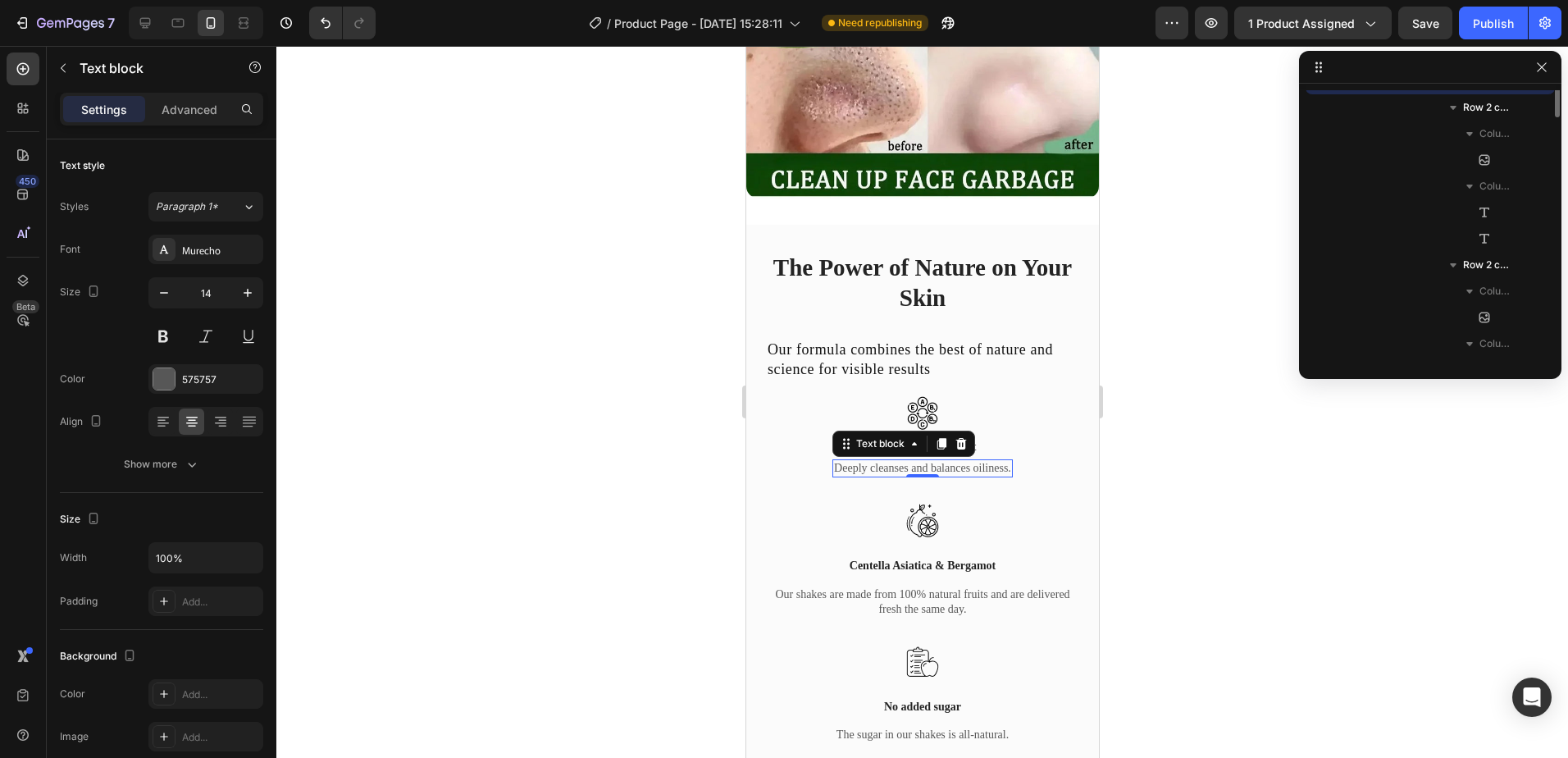
scroll to position [468, 0]
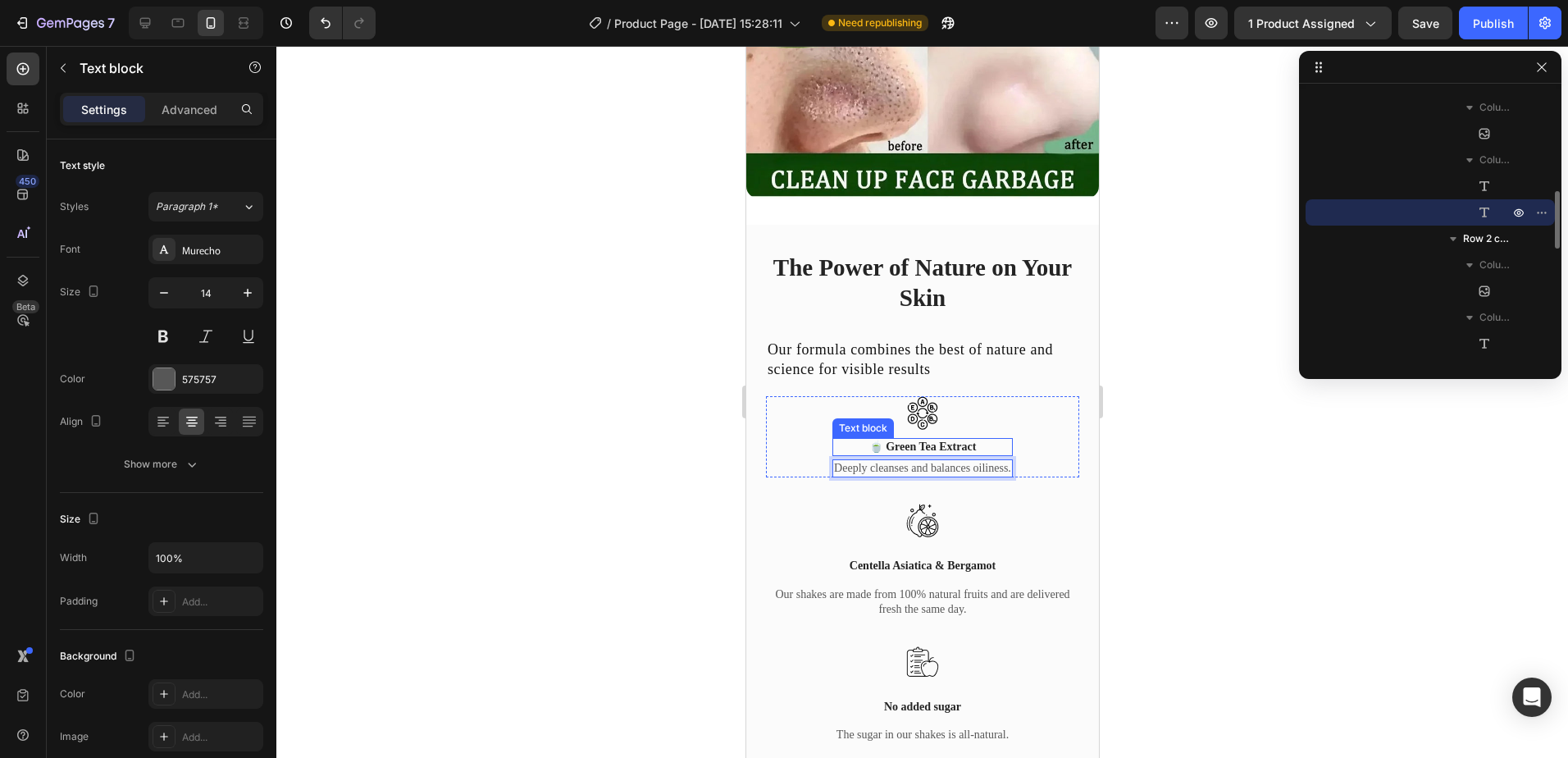
click at [909, 440] on p "🍵 Green Tea Extract" at bounding box center [921, 448] width 177 height 15
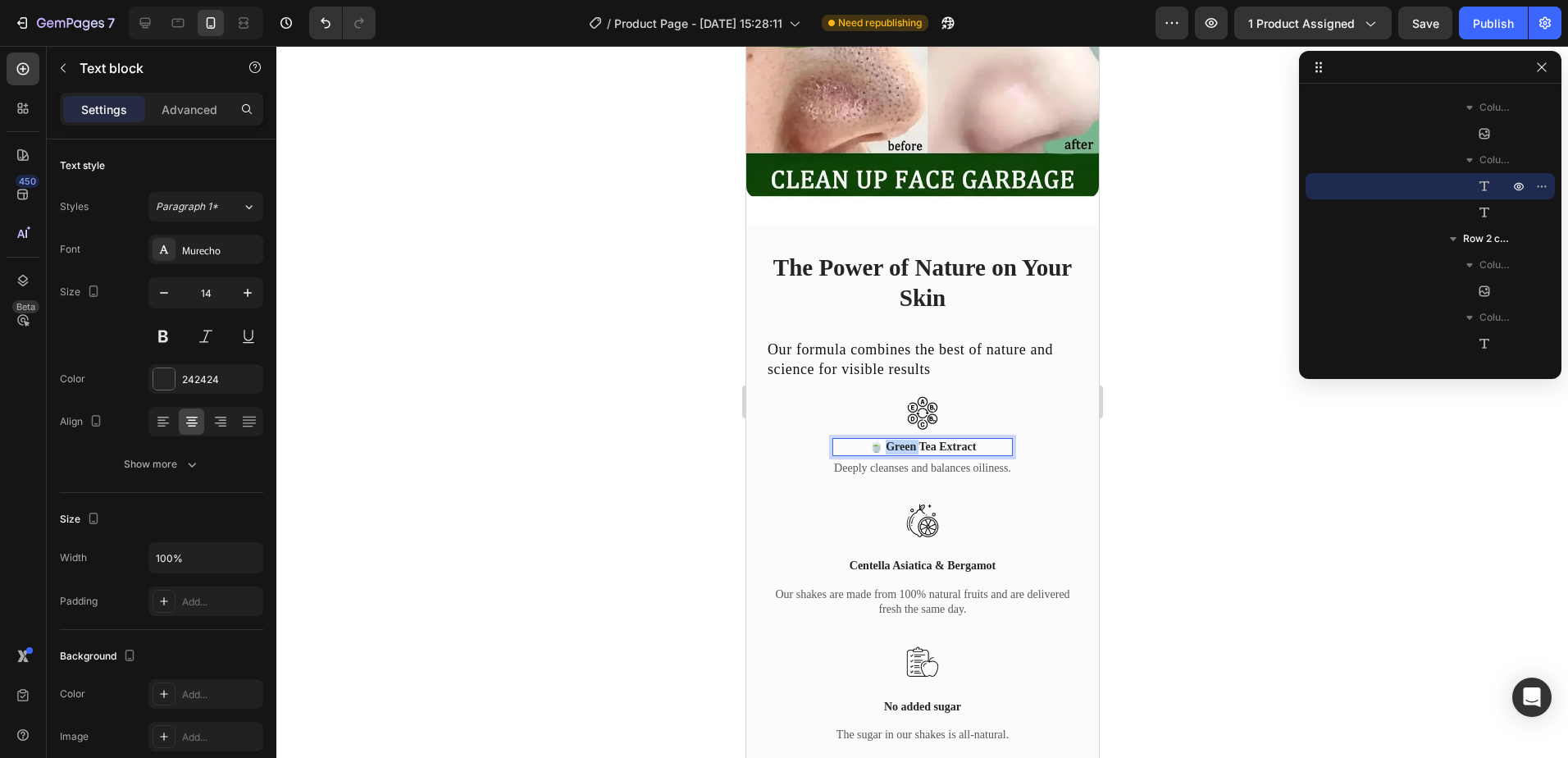
click at [878, 440] on p "🍵 Green Tea Extract" at bounding box center [921, 448] width 177 height 15
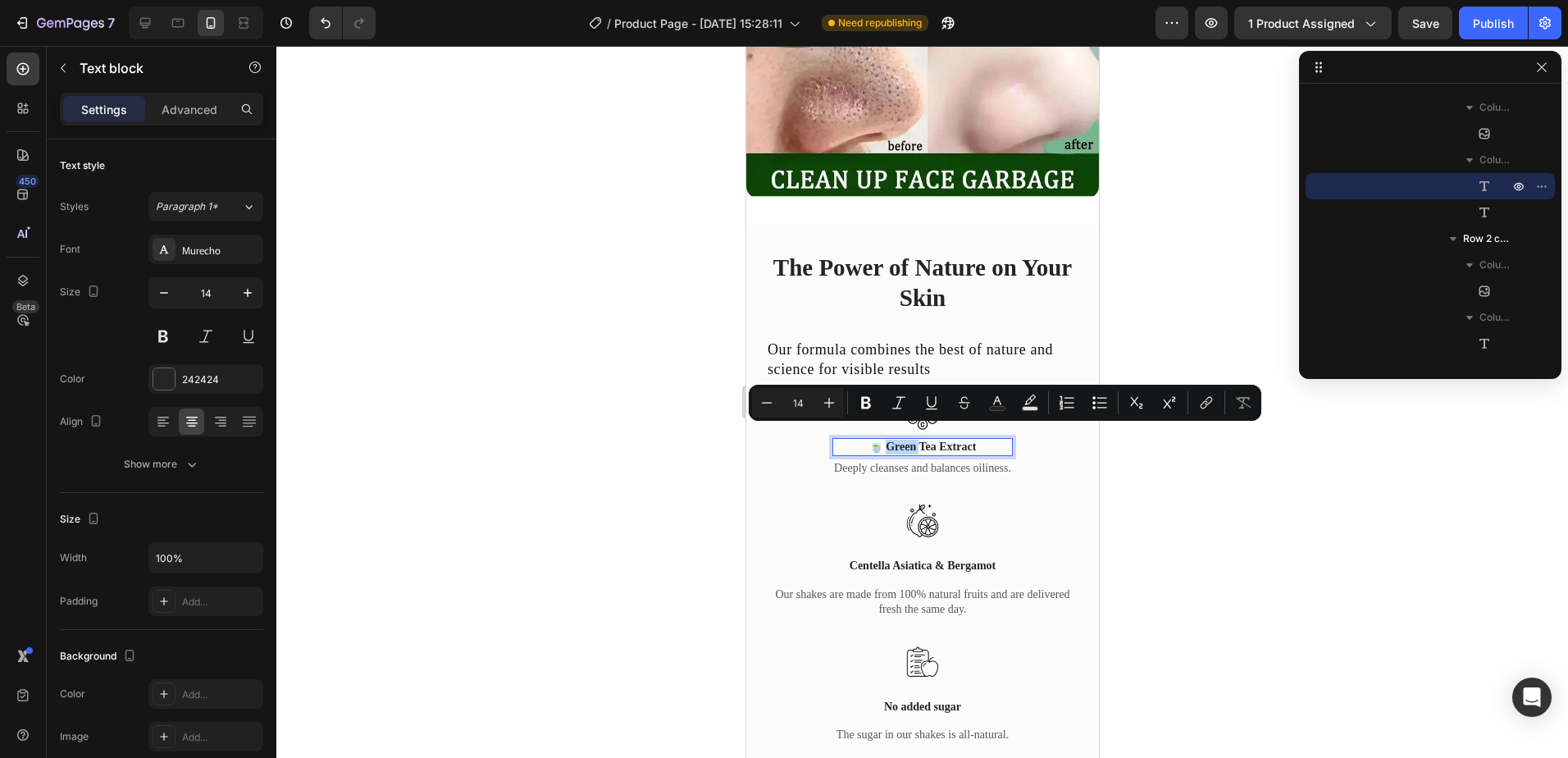
click at [881, 440] on p "🍵 Green Tea Extract" at bounding box center [921, 448] width 177 height 15
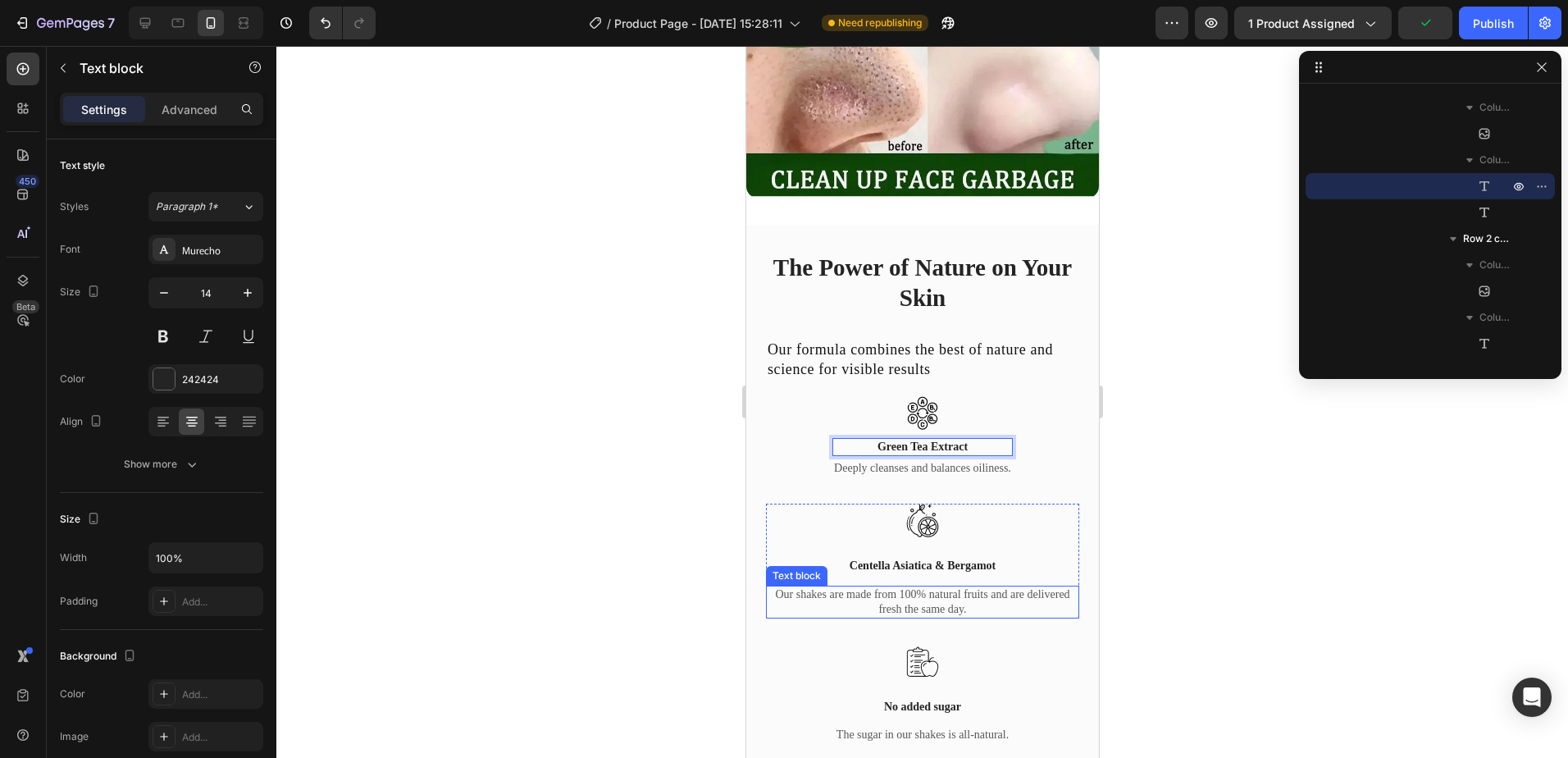
click at [917, 588] on p "Our shakes are made from 100% natural fruits and are delivered fresh the same d…" at bounding box center [922, 602] width 310 height 29
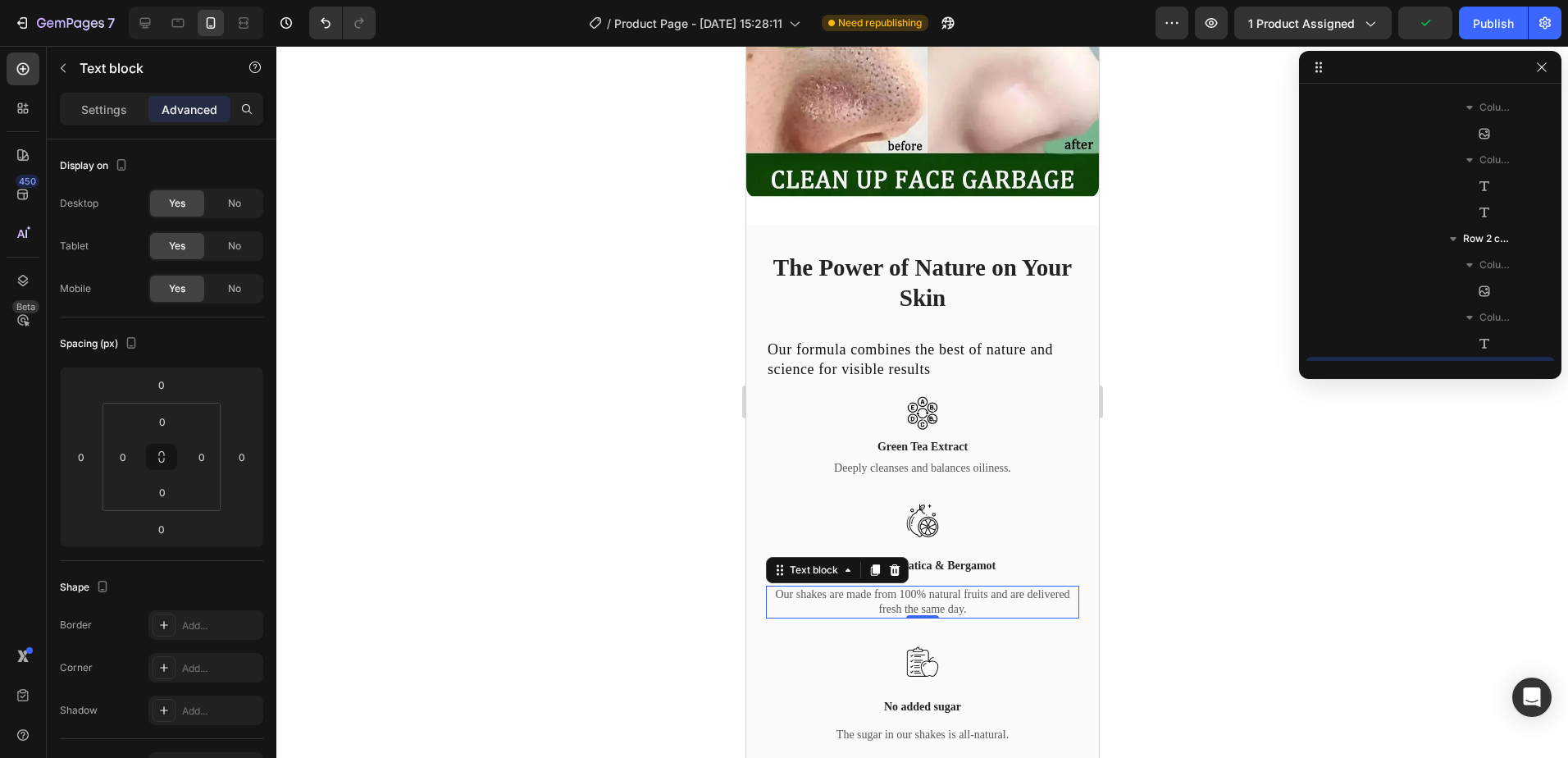
scroll to position [626, 0]
drag, startPoint x: 966, startPoint y: 604, endPoint x: 928, endPoint y: 601, distance: 38.1
click at [915, 603] on div "Our shakes are made from 100% natural fruits and are delivered fresh the same d…" at bounding box center [921, 602] width 313 height 33
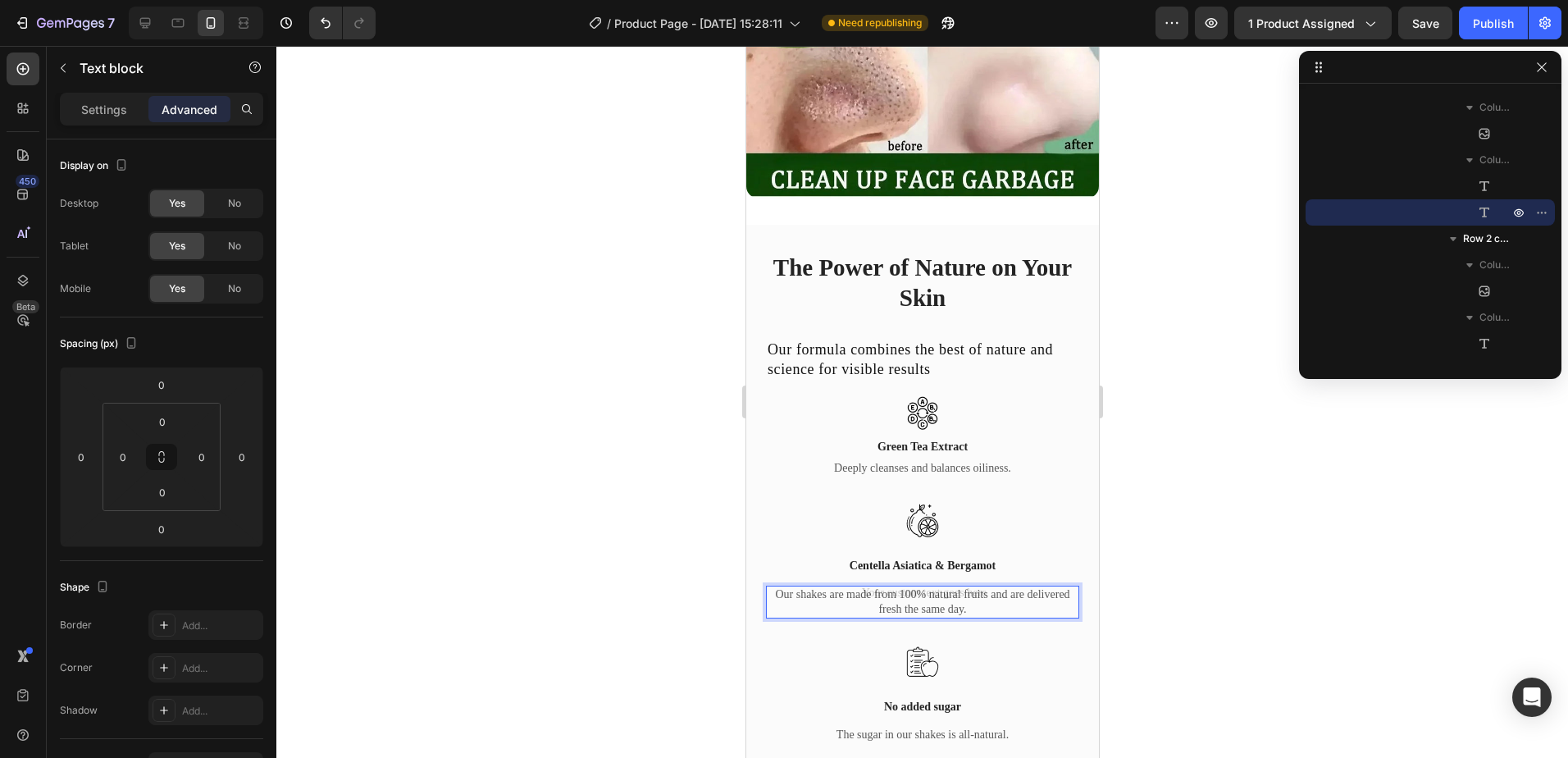
click at [984, 598] on p "Our shakes are made from 100% natural fruits and are delivered fresh the same d…" at bounding box center [922, 602] width 310 height 29
drag, startPoint x: 972, startPoint y: 597, endPoint x: 745, endPoint y: 579, distance: 227.7
click at [745, 579] on div "The Power of Nature on Your Skin Heading Our formula combines the best of natur…" at bounding box center [921, 485] width 353 height 520
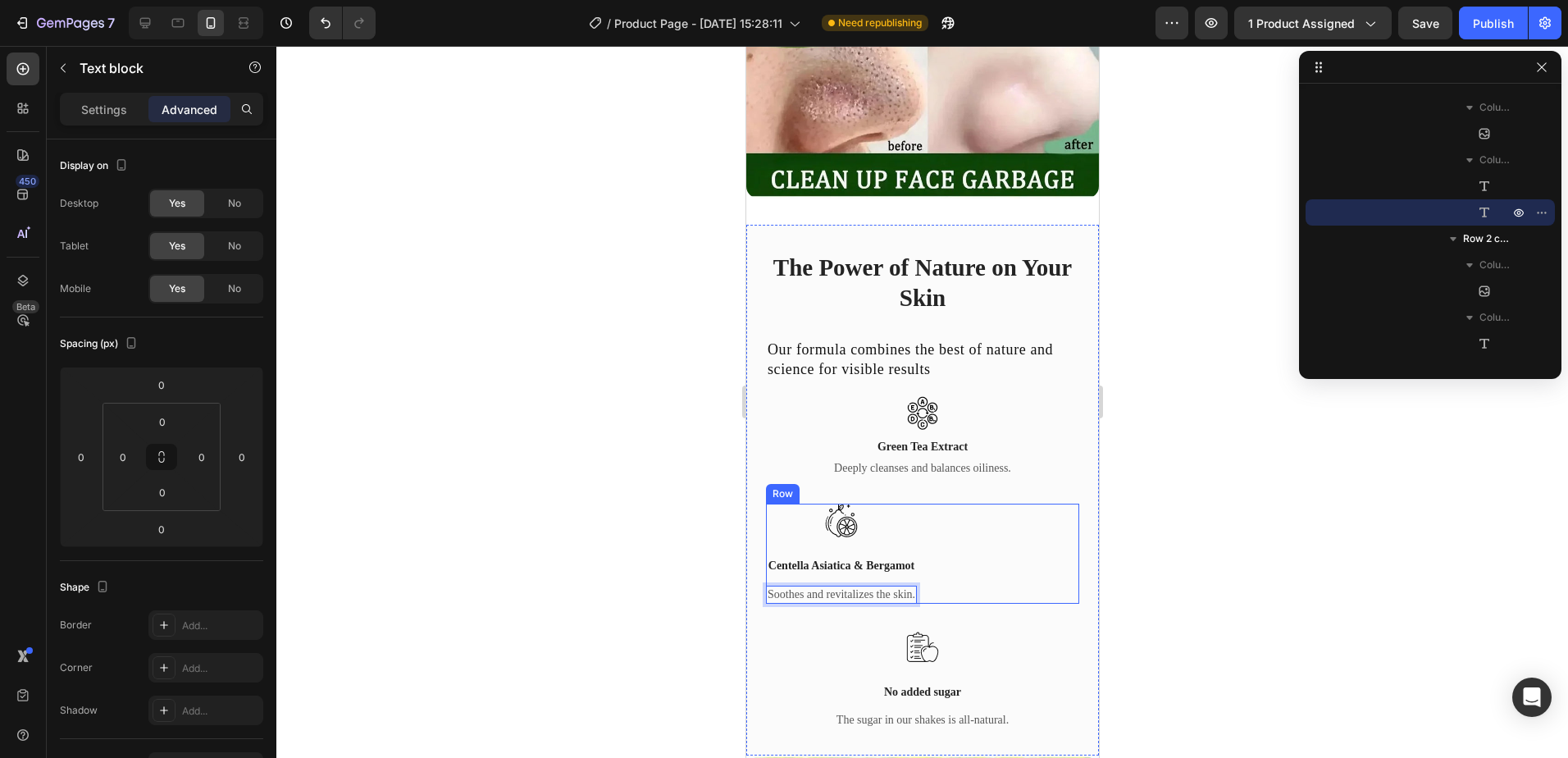
click at [1026, 534] on div "Image Centella Asiatica & Bergamot Text block Soothes and revitalizes the skin.…" at bounding box center [921, 553] width 313 height 99
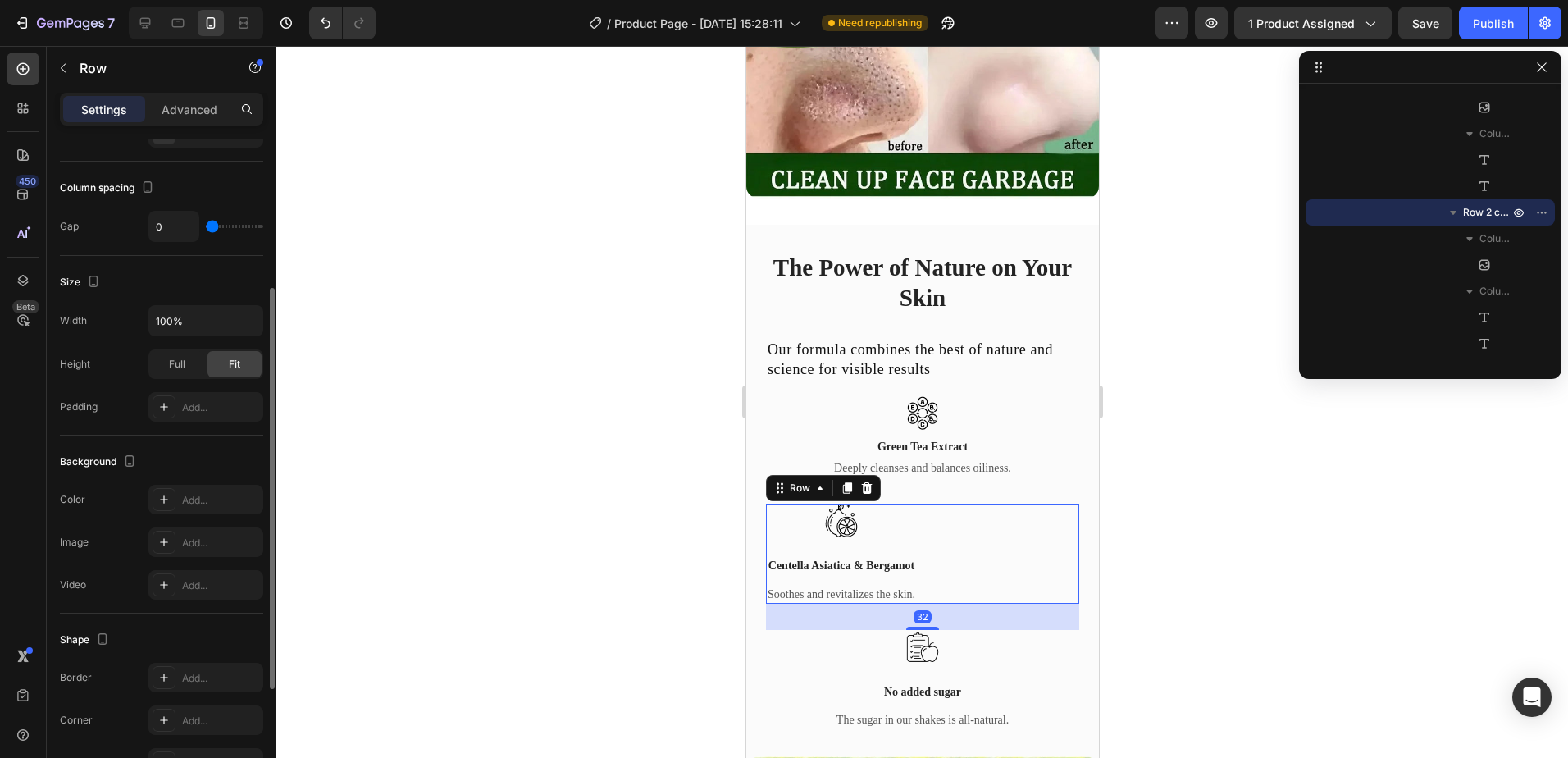
scroll to position [437, 0]
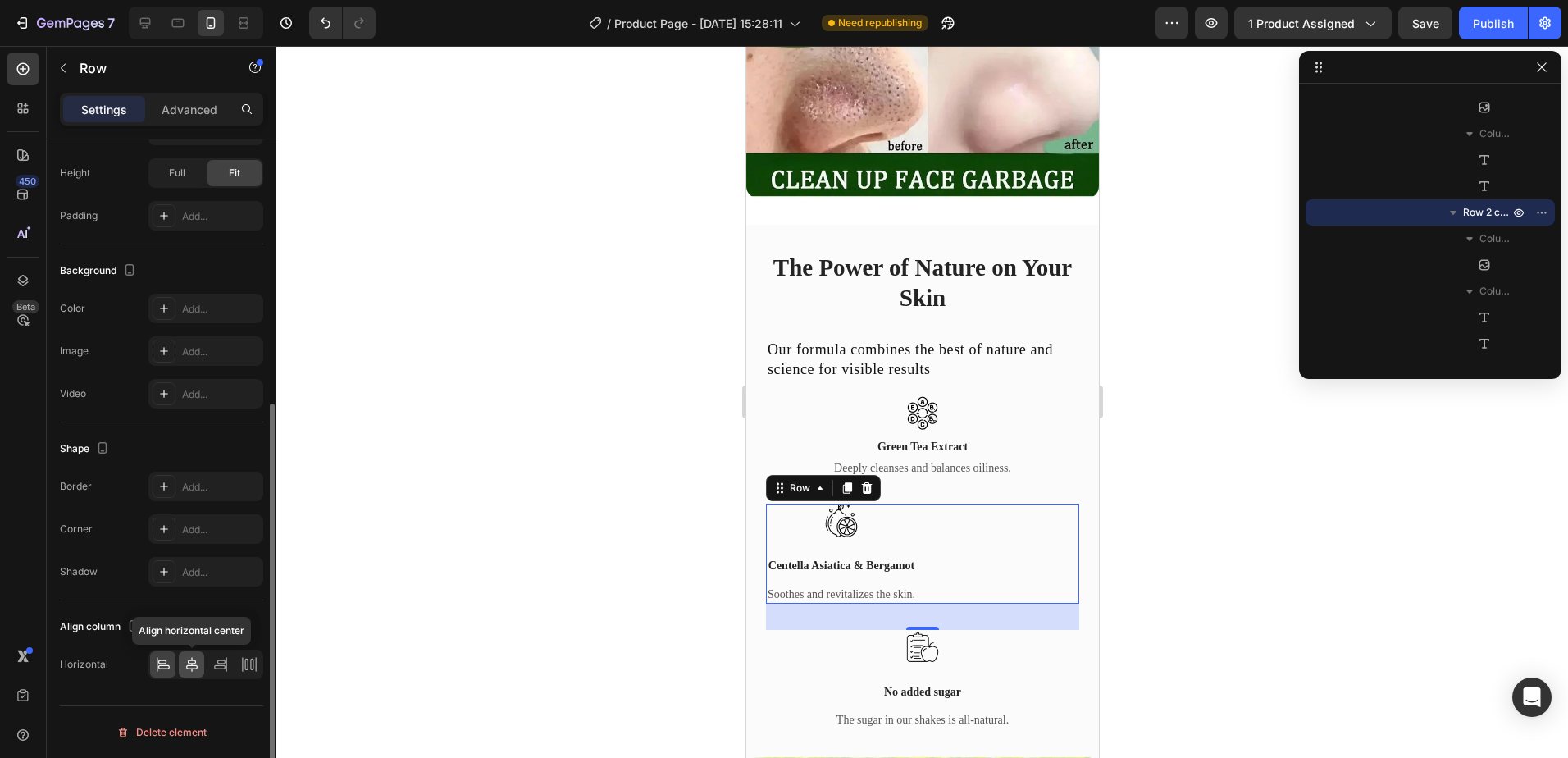
click at [179, 665] on div at bounding box center [191, 664] width 26 height 26
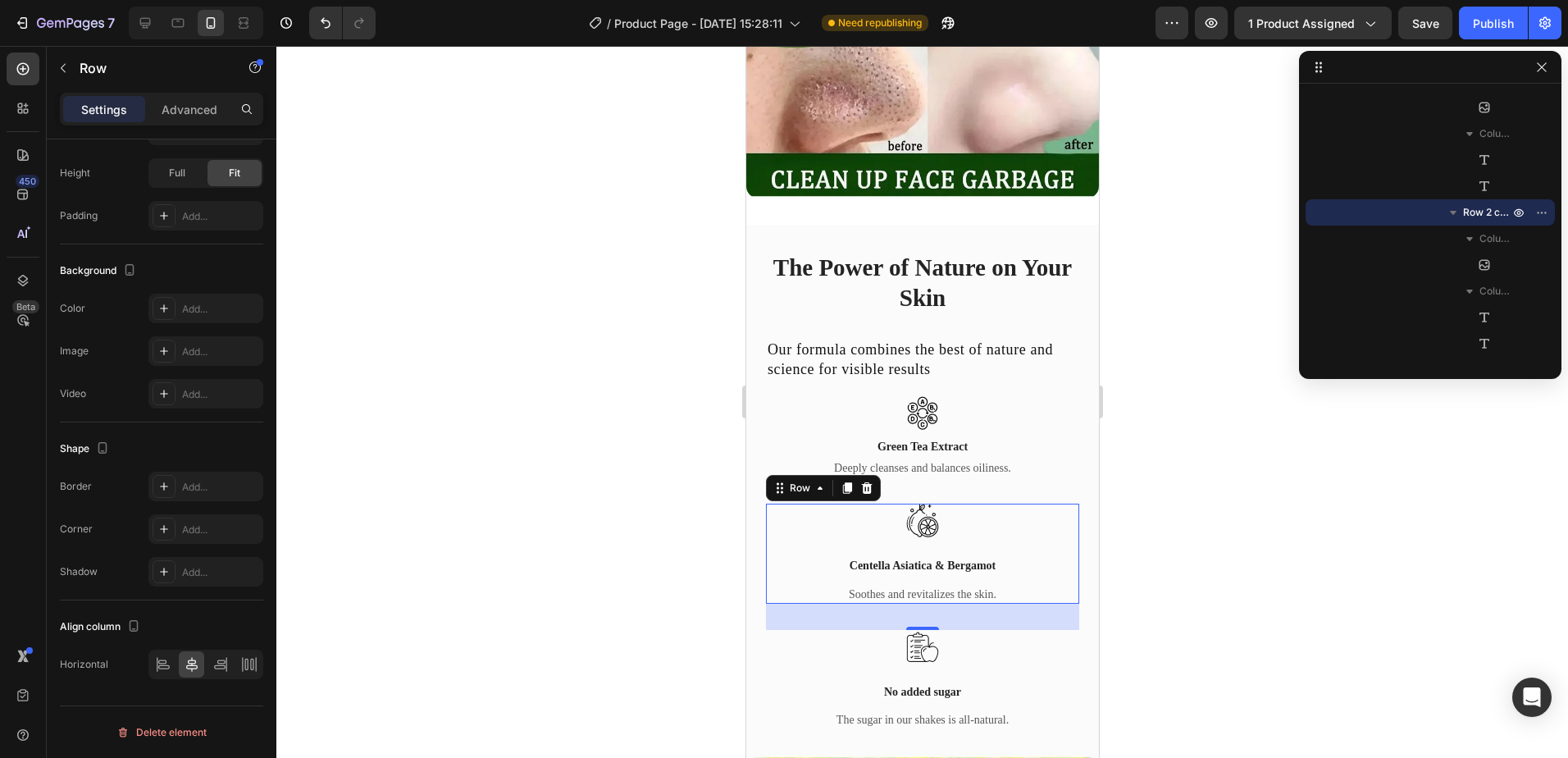
click at [1185, 512] on div at bounding box center [921, 402] width 1291 height 713
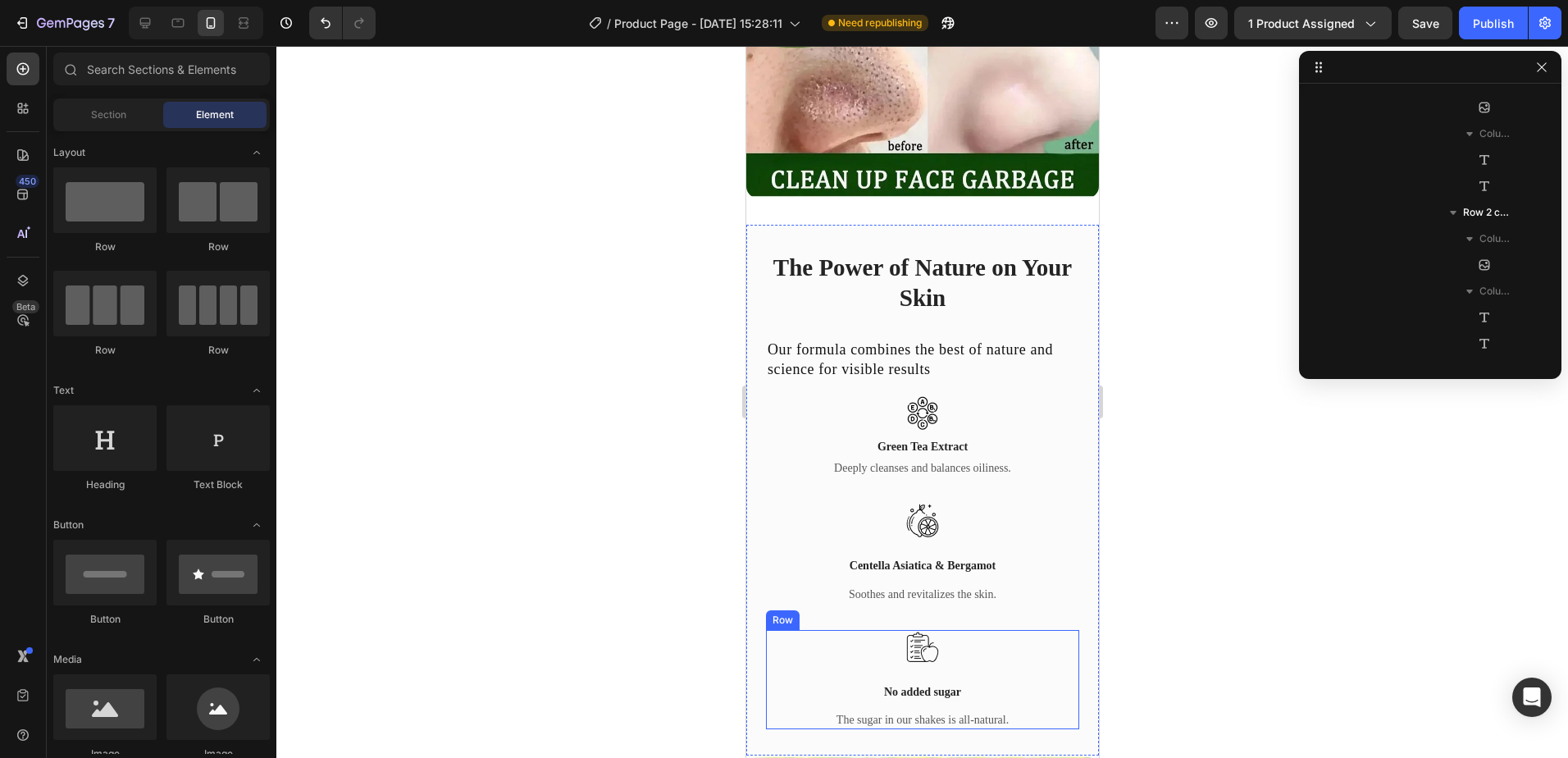
scroll to position [3117, 0]
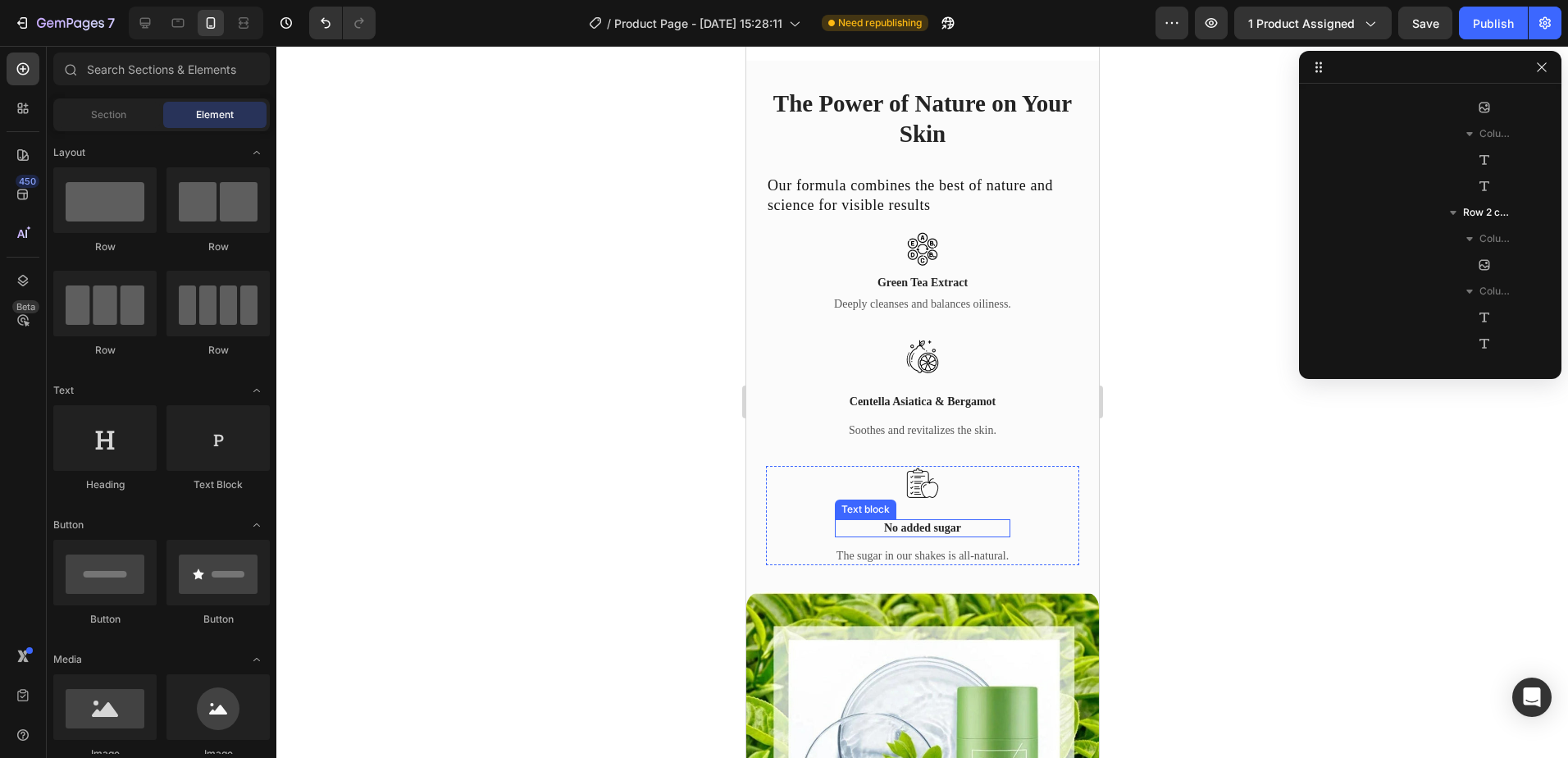
click at [928, 521] on p "No added sugar" at bounding box center [921, 529] width 172 height 15
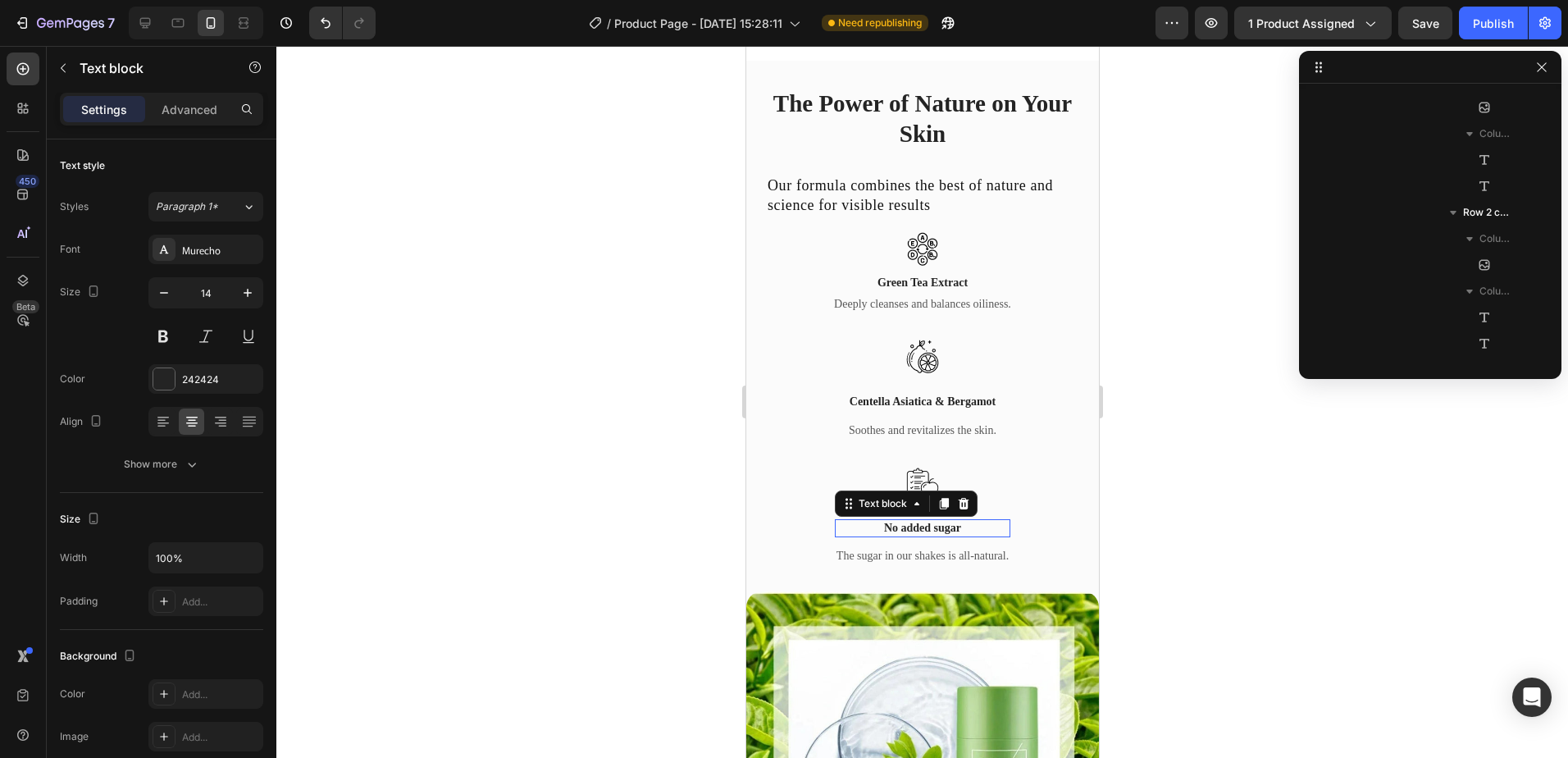
scroll to position [757, 0]
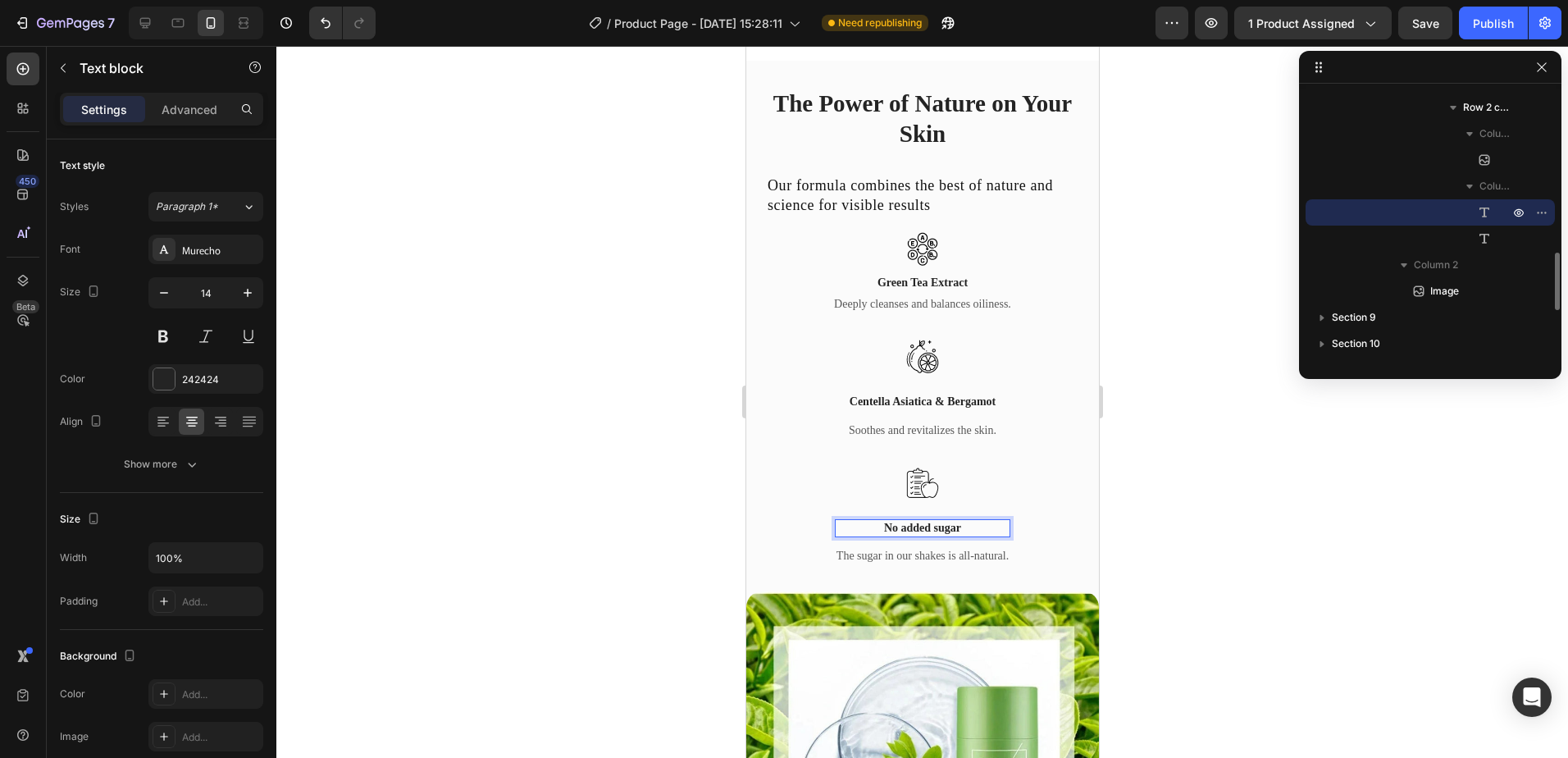
click at [967, 521] on p "No added sugar" at bounding box center [921, 529] width 172 height 15
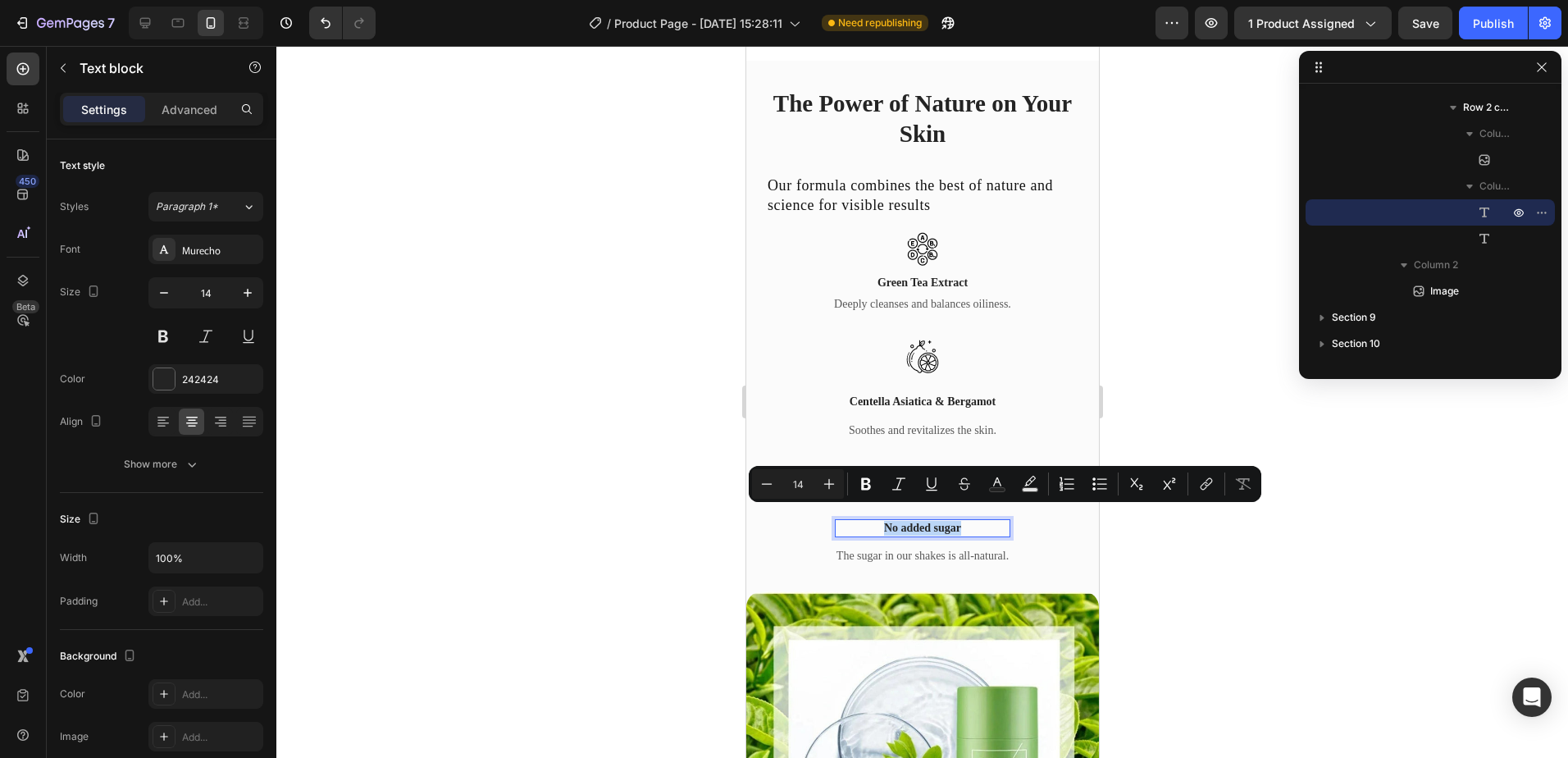
drag, startPoint x: 967, startPoint y: 515, endPoint x: 873, endPoint y: 512, distance: 94.0
click at [873, 521] on p "No added sugar" at bounding box center [921, 529] width 172 height 15
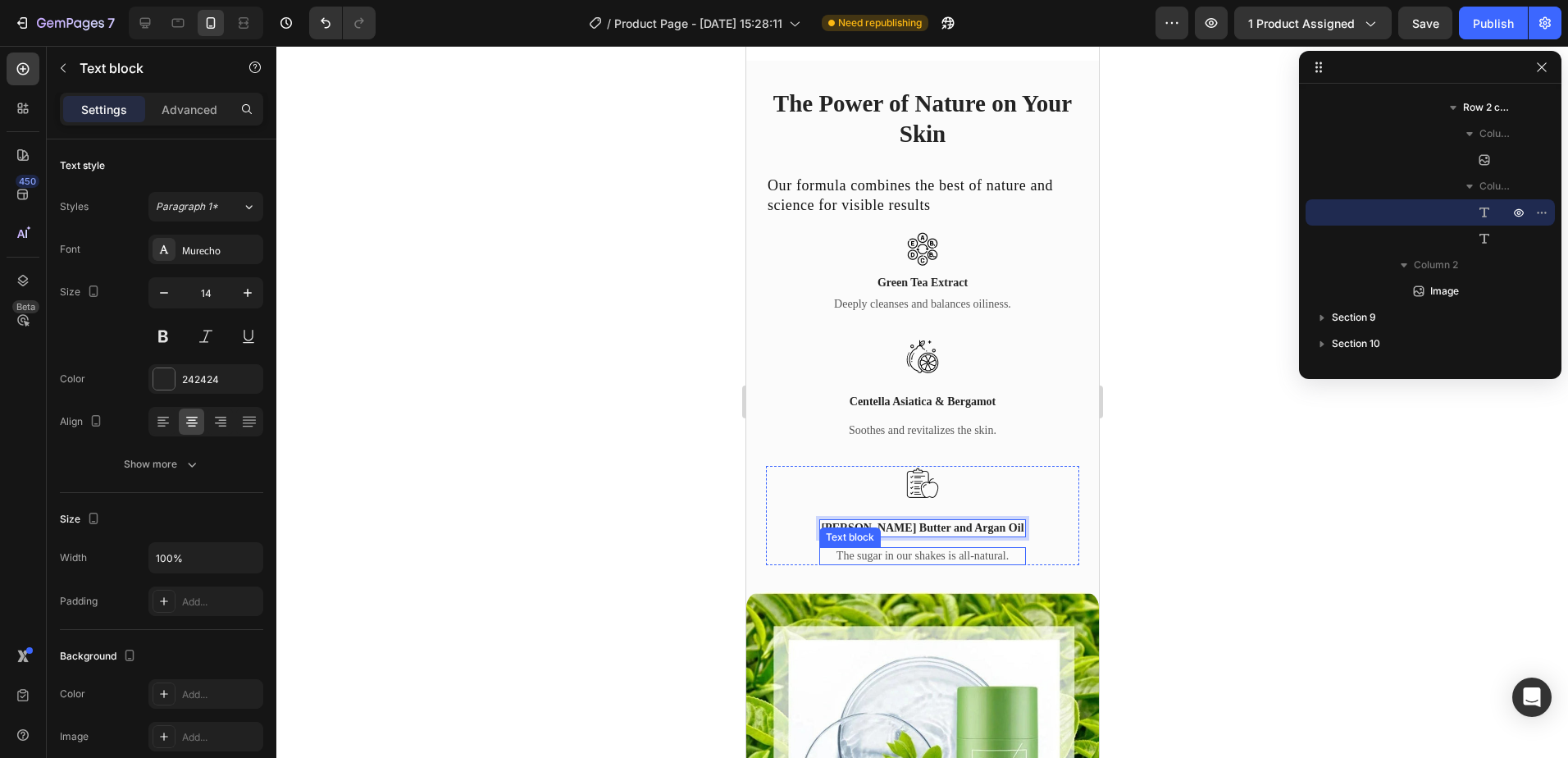
click at [899, 549] on p "The sugar in our shakes is all-natural." at bounding box center [921, 556] width 202 height 15
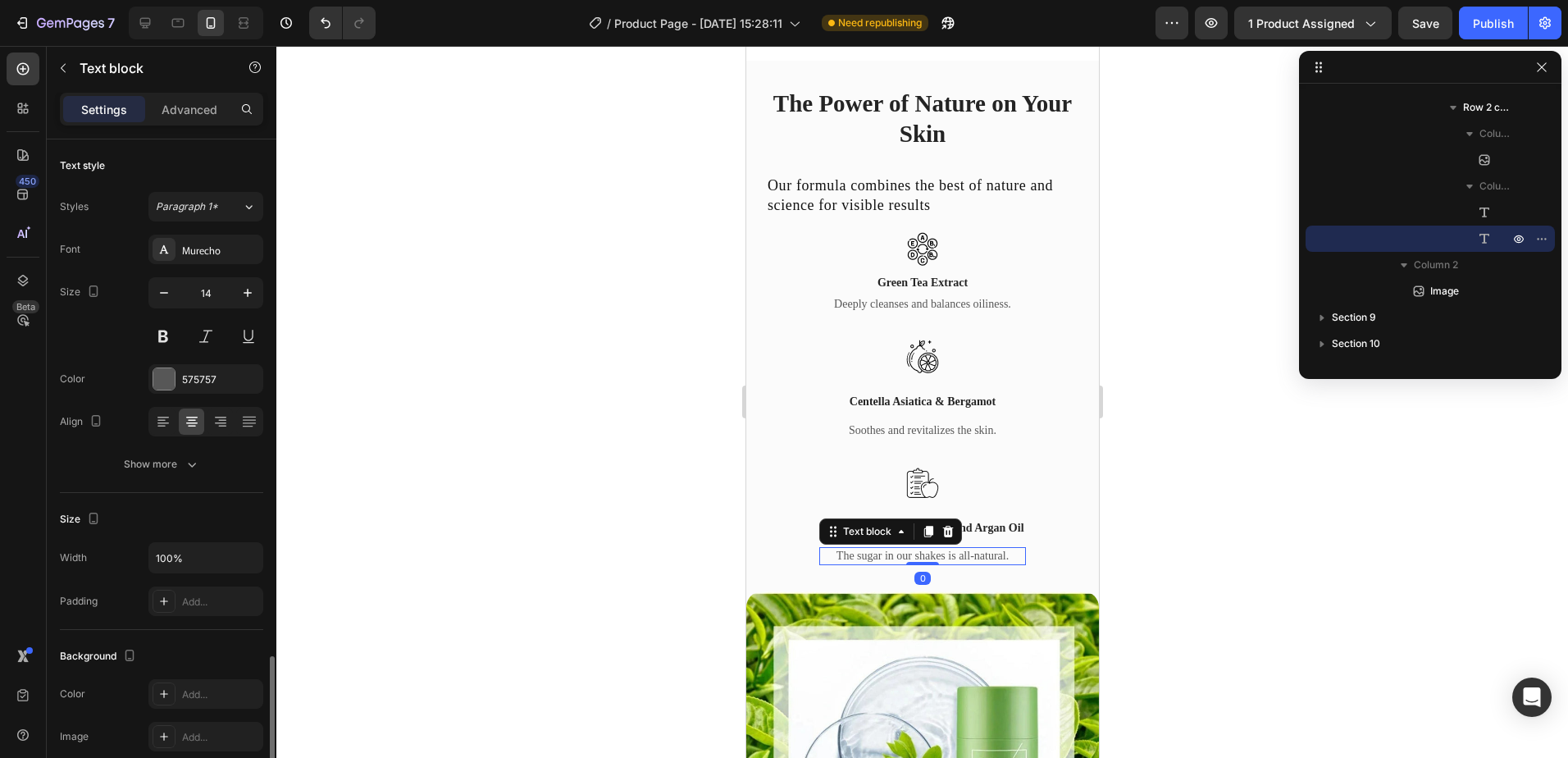
scroll to position [307, 0]
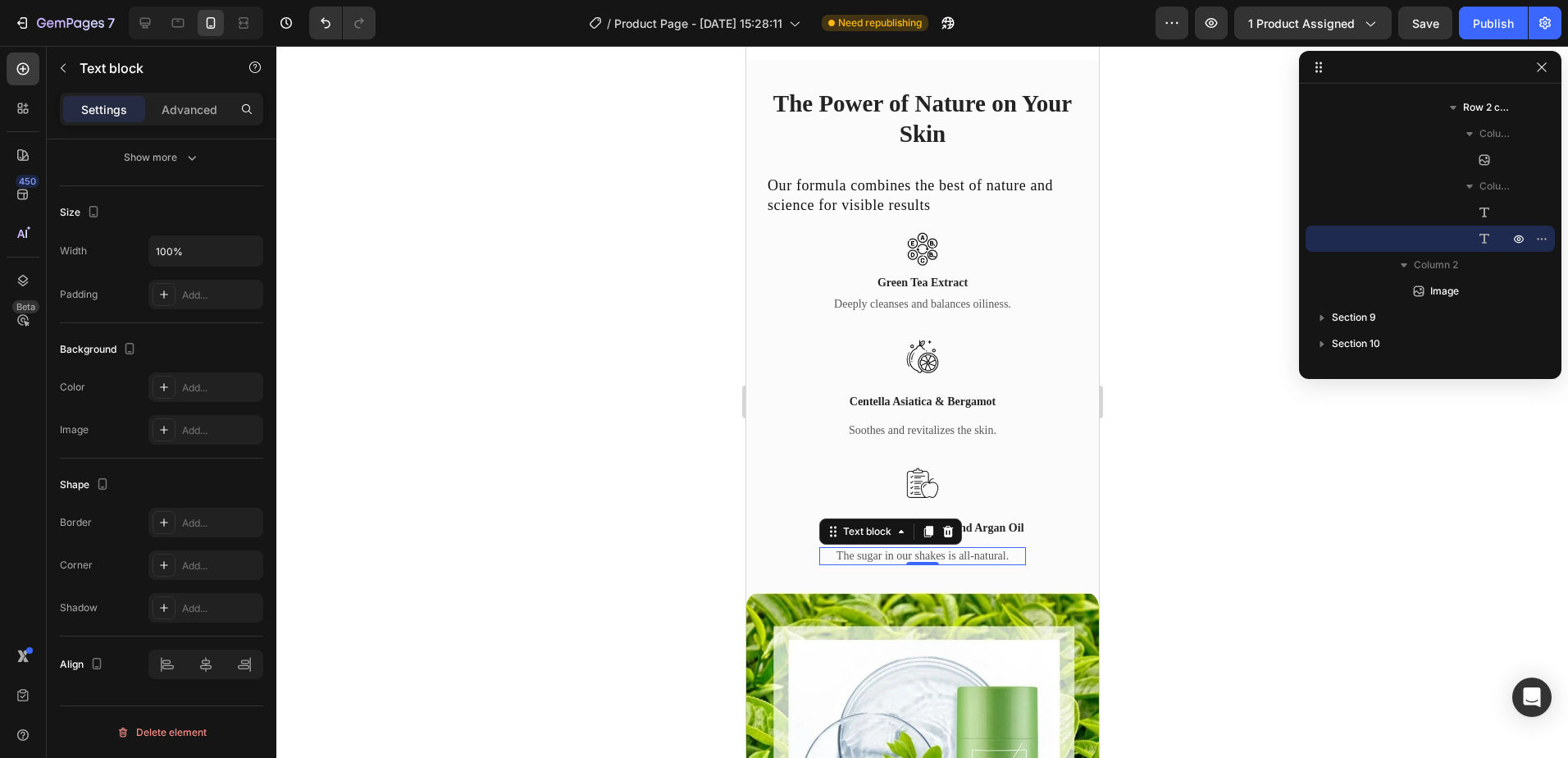
click at [967, 549] on p "The sugar in our shakes is all-natural." at bounding box center [921, 556] width 202 height 15
click at [966, 549] on p "The sugar in our shakes is all-natural." at bounding box center [921, 556] width 202 height 15
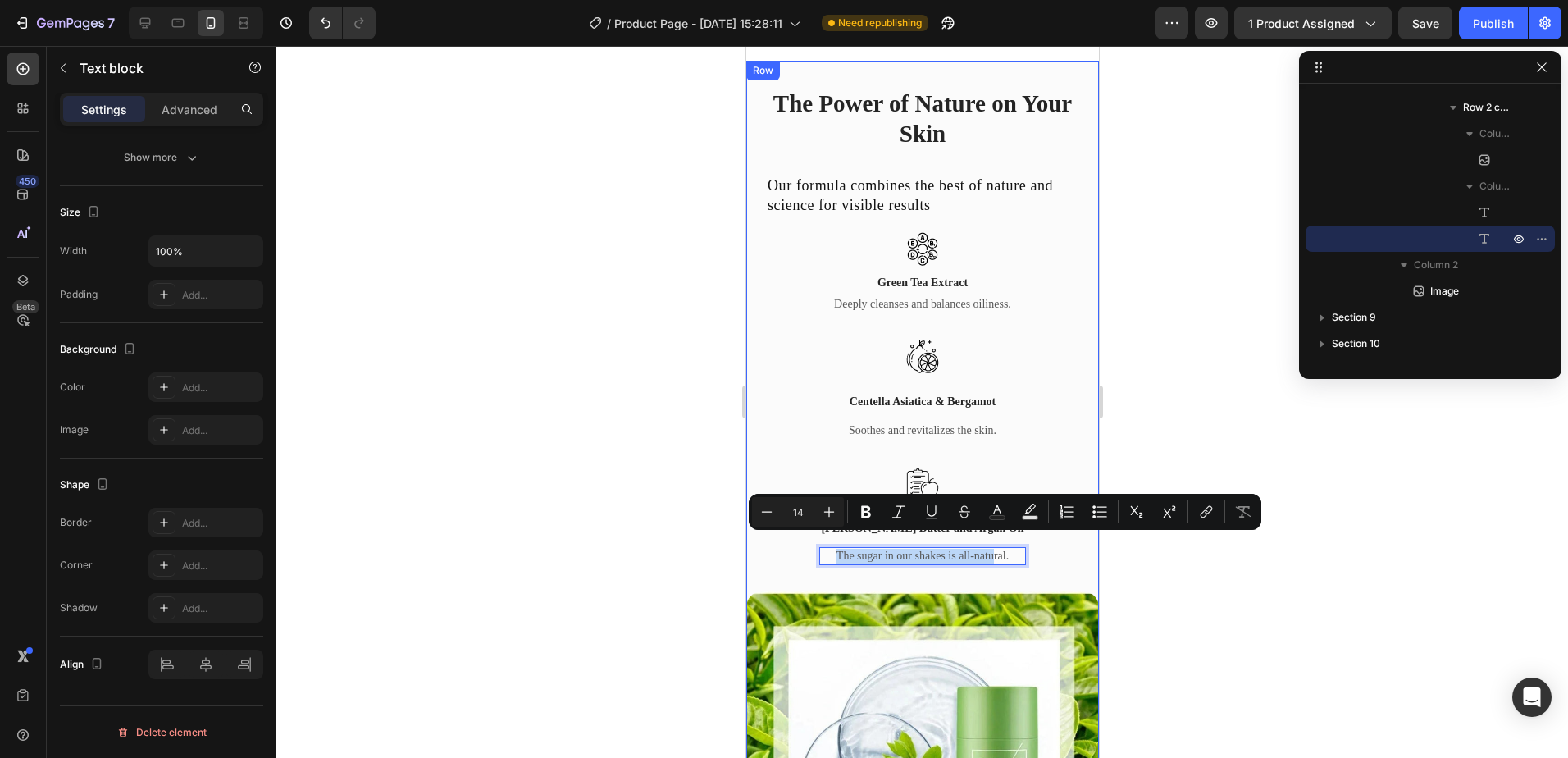
drag, startPoint x: 984, startPoint y: 546, endPoint x: 831, endPoint y: 554, distance: 153.2
click at [831, 554] on div "The Power of Nature on Your Skin Heading Our formula combines the best of natur…" at bounding box center [921, 326] width 353 height 531
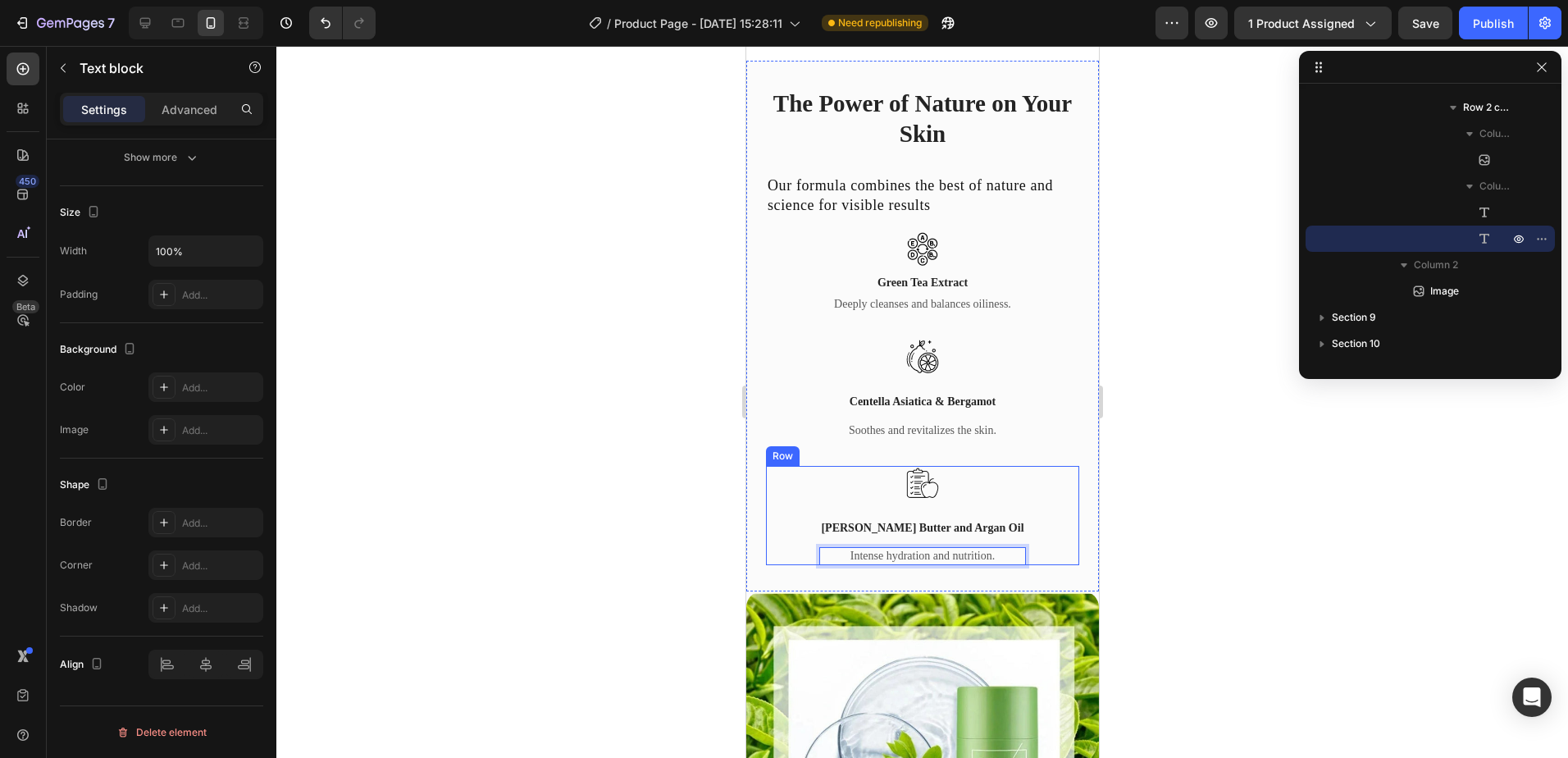
click at [1043, 515] on div "Image Shea Butter and Argan Oil Text block Intense hydration and nutrition. Tex…" at bounding box center [921, 515] width 313 height 99
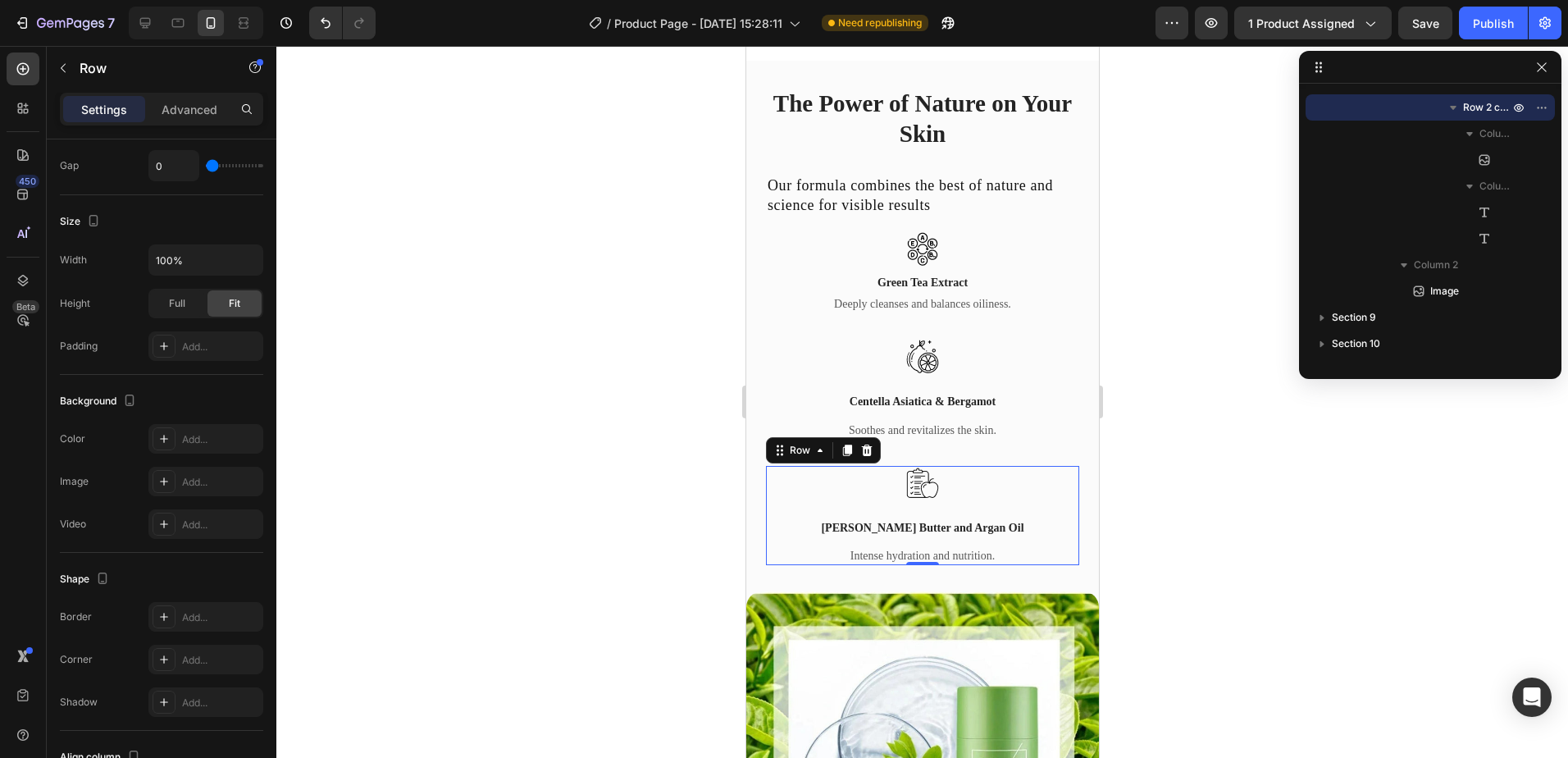
scroll to position [0, 0]
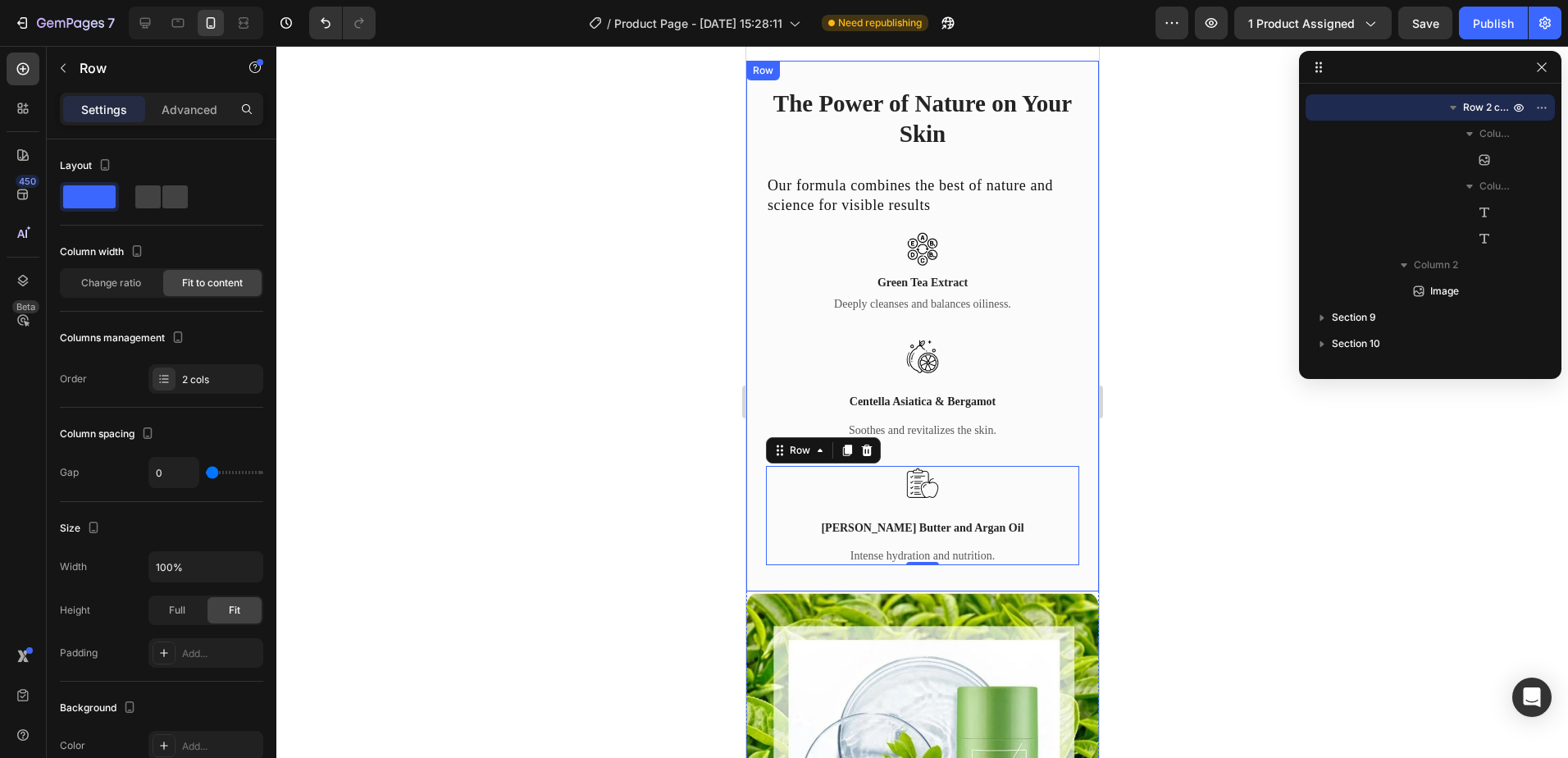
click at [1075, 518] on div "The Power of Nature on Your Skin Heading Our formula combines the best of natur…" at bounding box center [921, 312] width 353 height 504
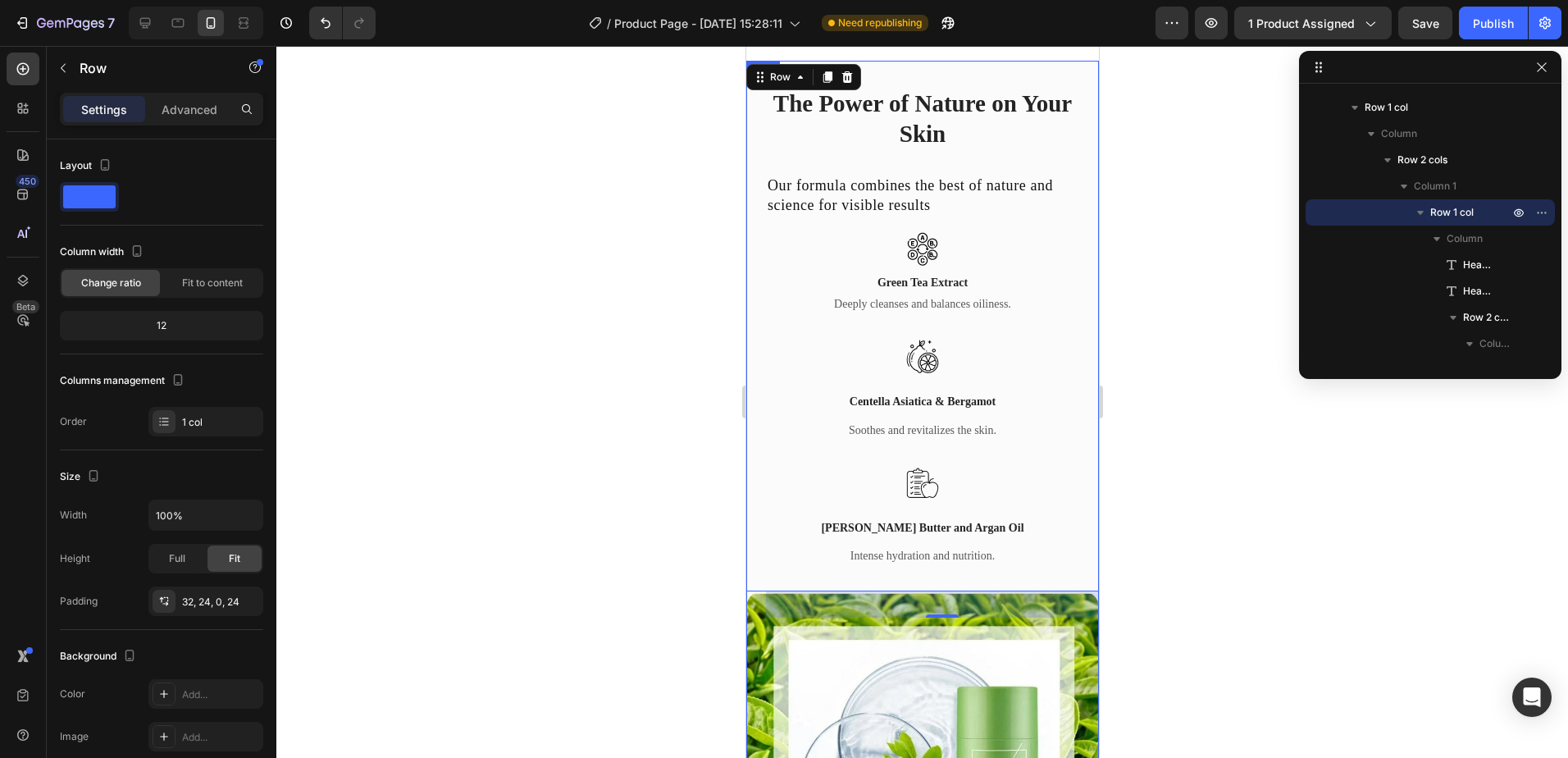
scroll to position [3282, 0]
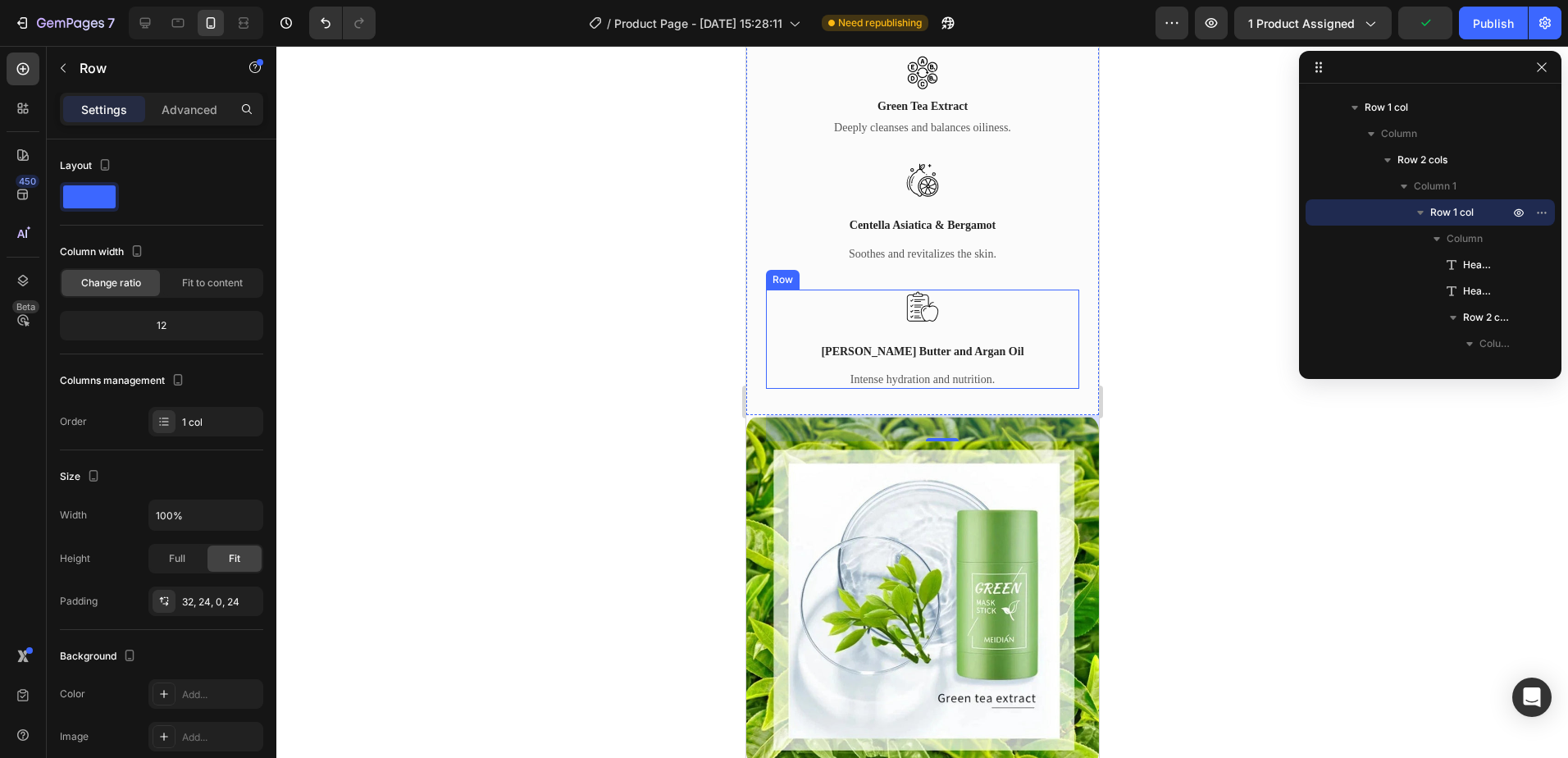
click at [997, 379] on div "Image Shea Butter and Argan Oil Text block Intense hydration and nutrition. Tex…" at bounding box center [921, 339] width 313 height 99
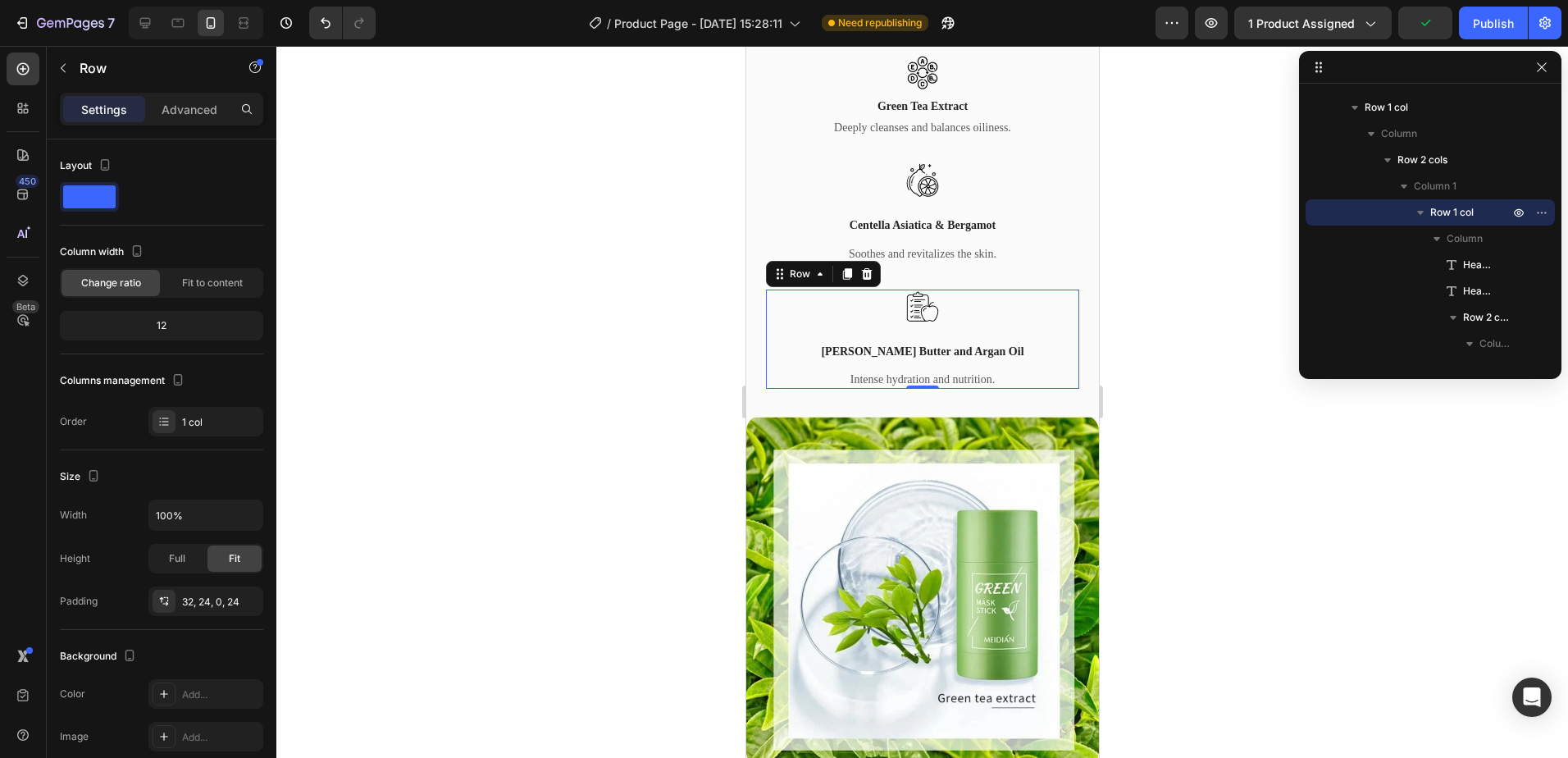
scroll to position [652, 0]
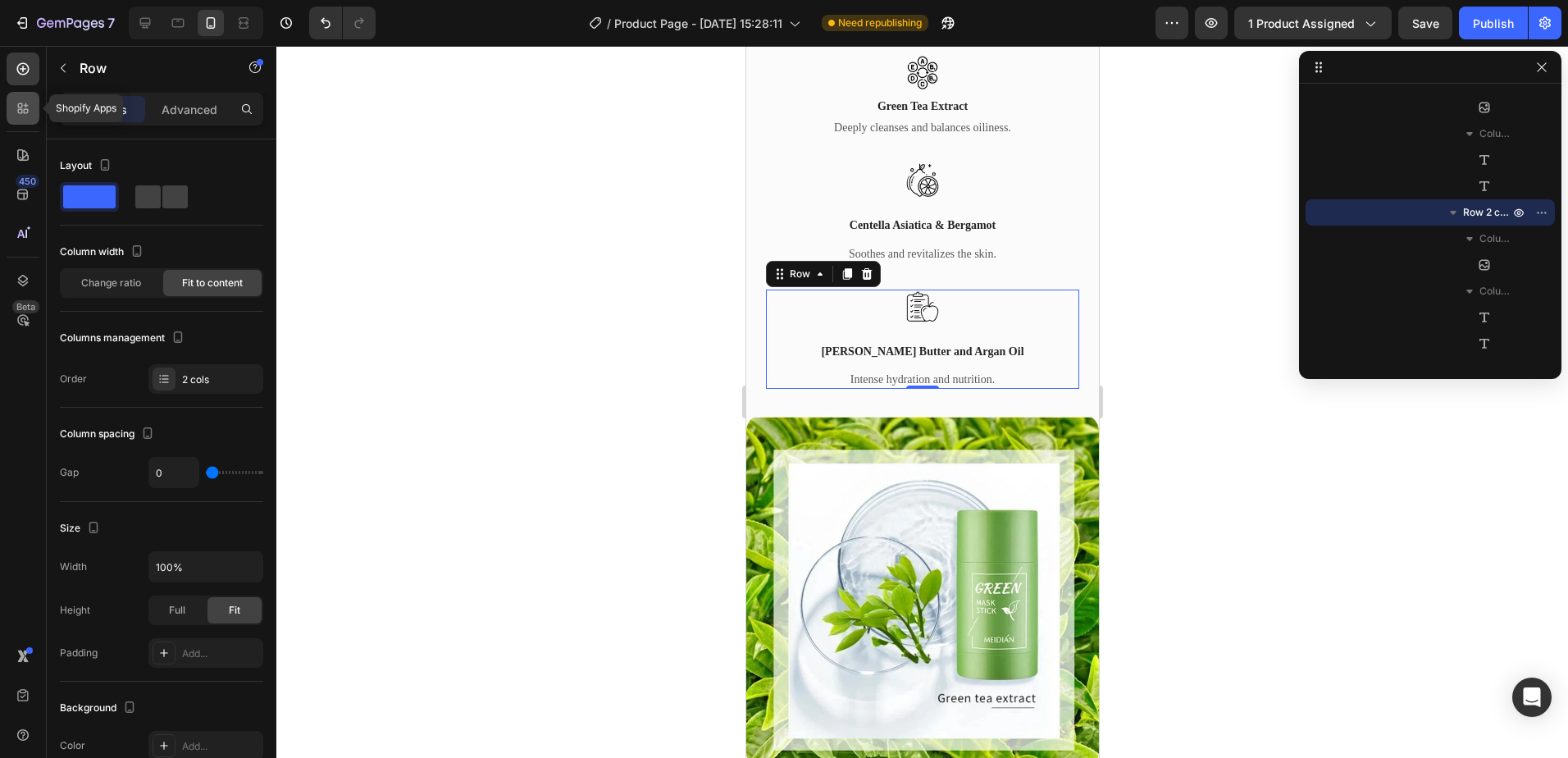
click at [20, 100] on icon at bounding box center [23, 108] width 16 height 16
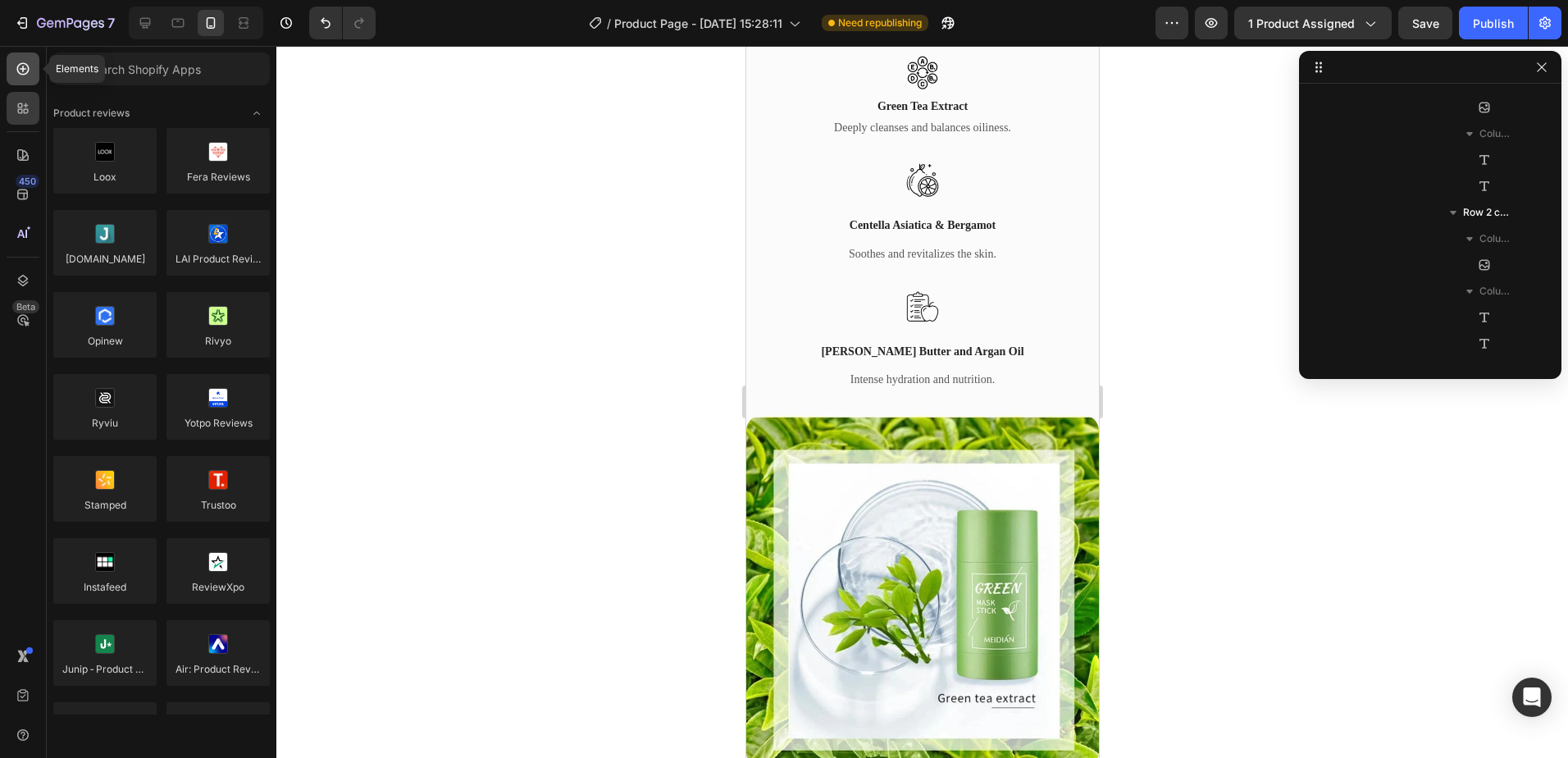
click at [27, 81] on div at bounding box center [23, 68] width 33 height 33
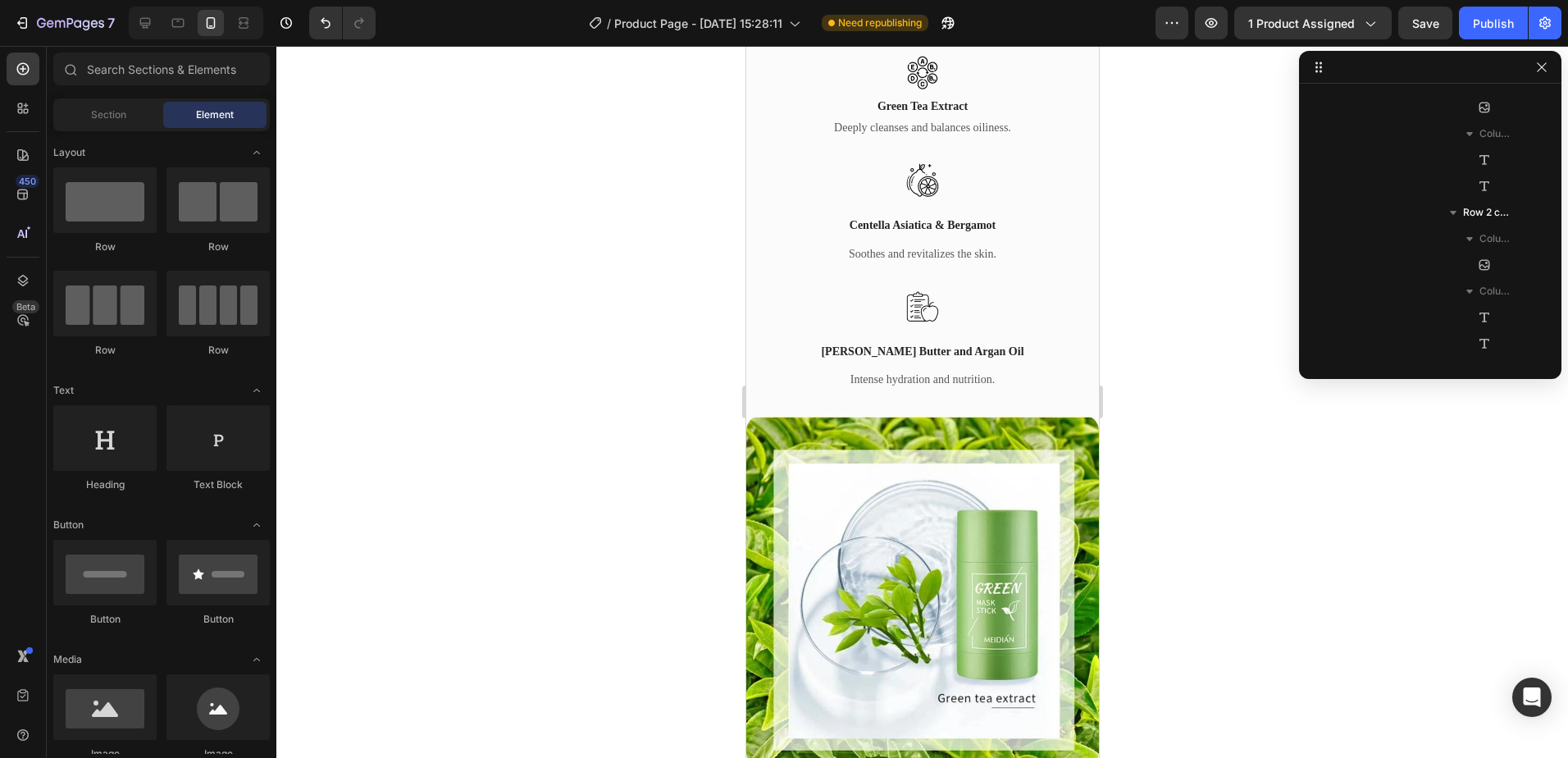
click at [112, 101] on div "Section Element" at bounding box center [161, 115] width 217 height 33
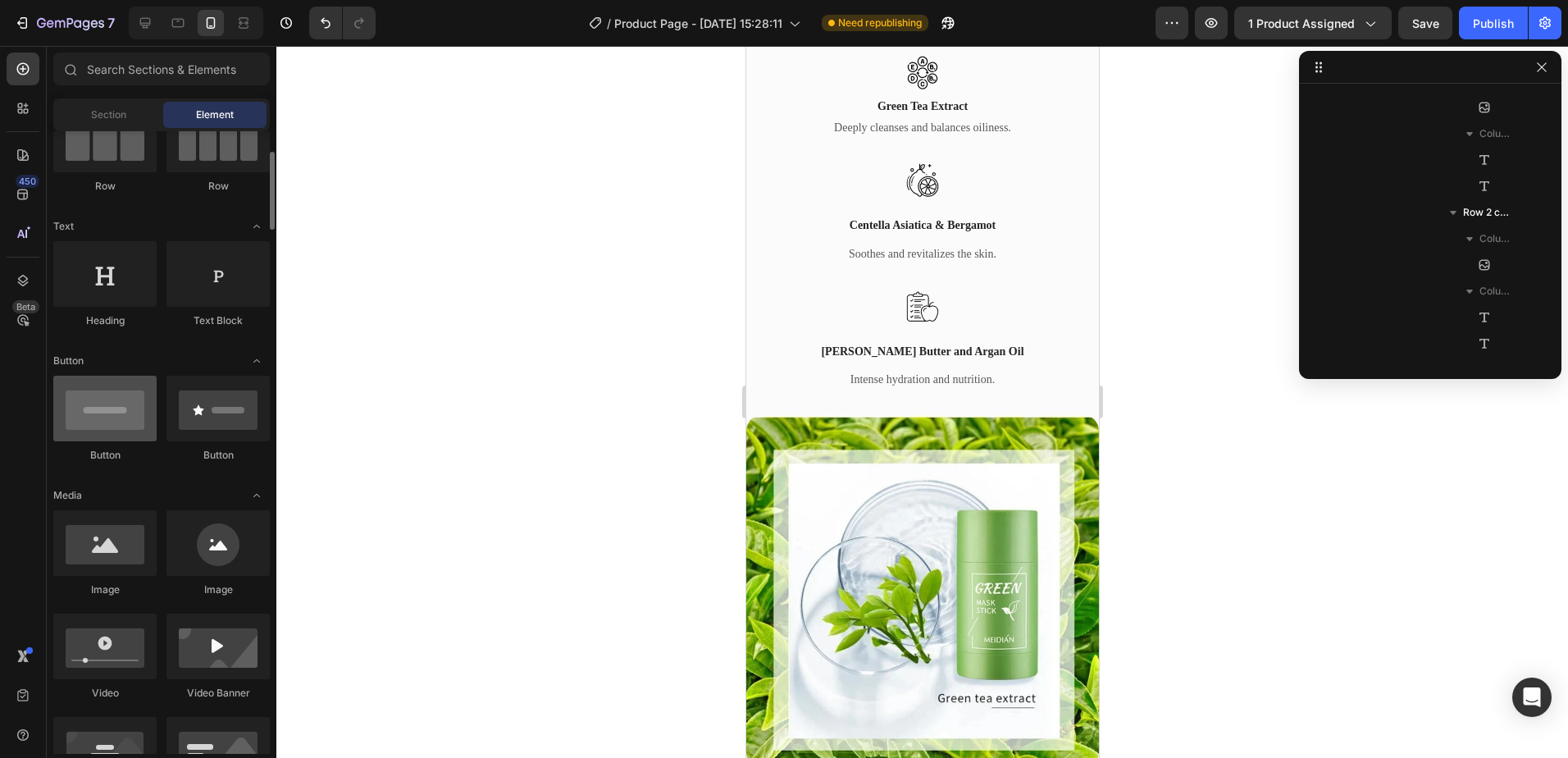
scroll to position [246, 0]
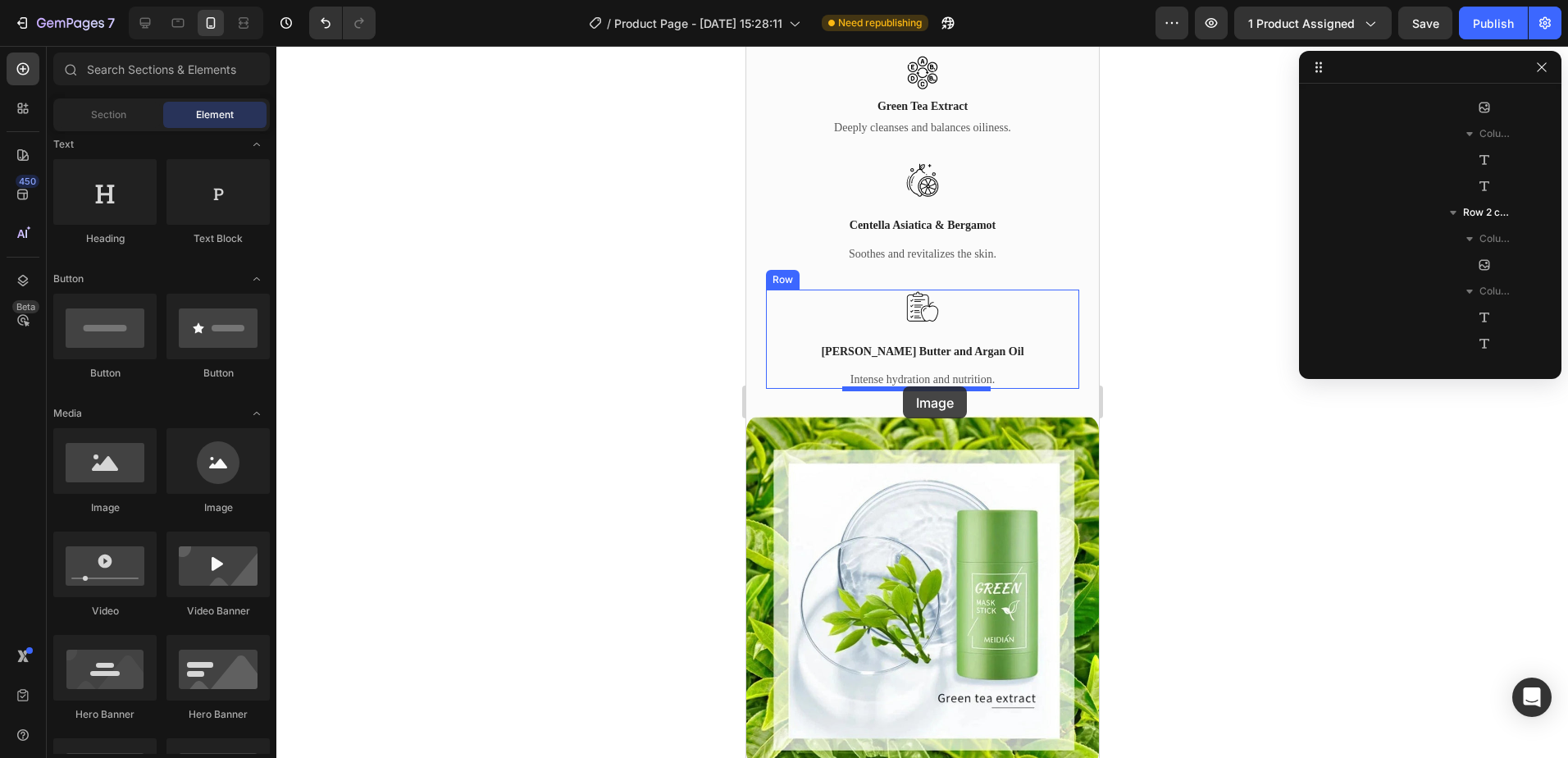
drag, startPoint x: 852, startPoint y: 523, endPoint x: 902, endPoint y: 386, distance: 145.8
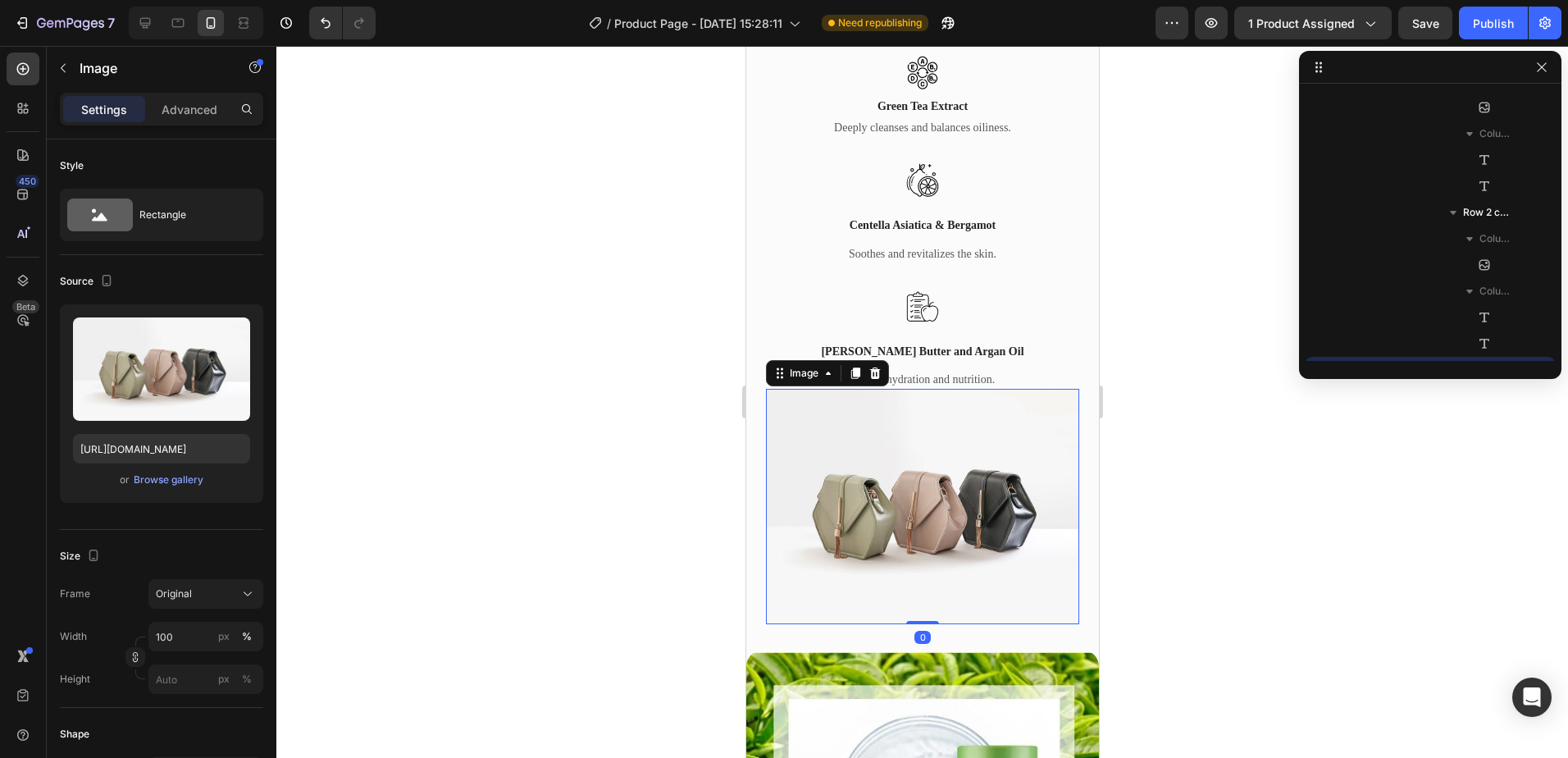
scroll to position [810, 0]
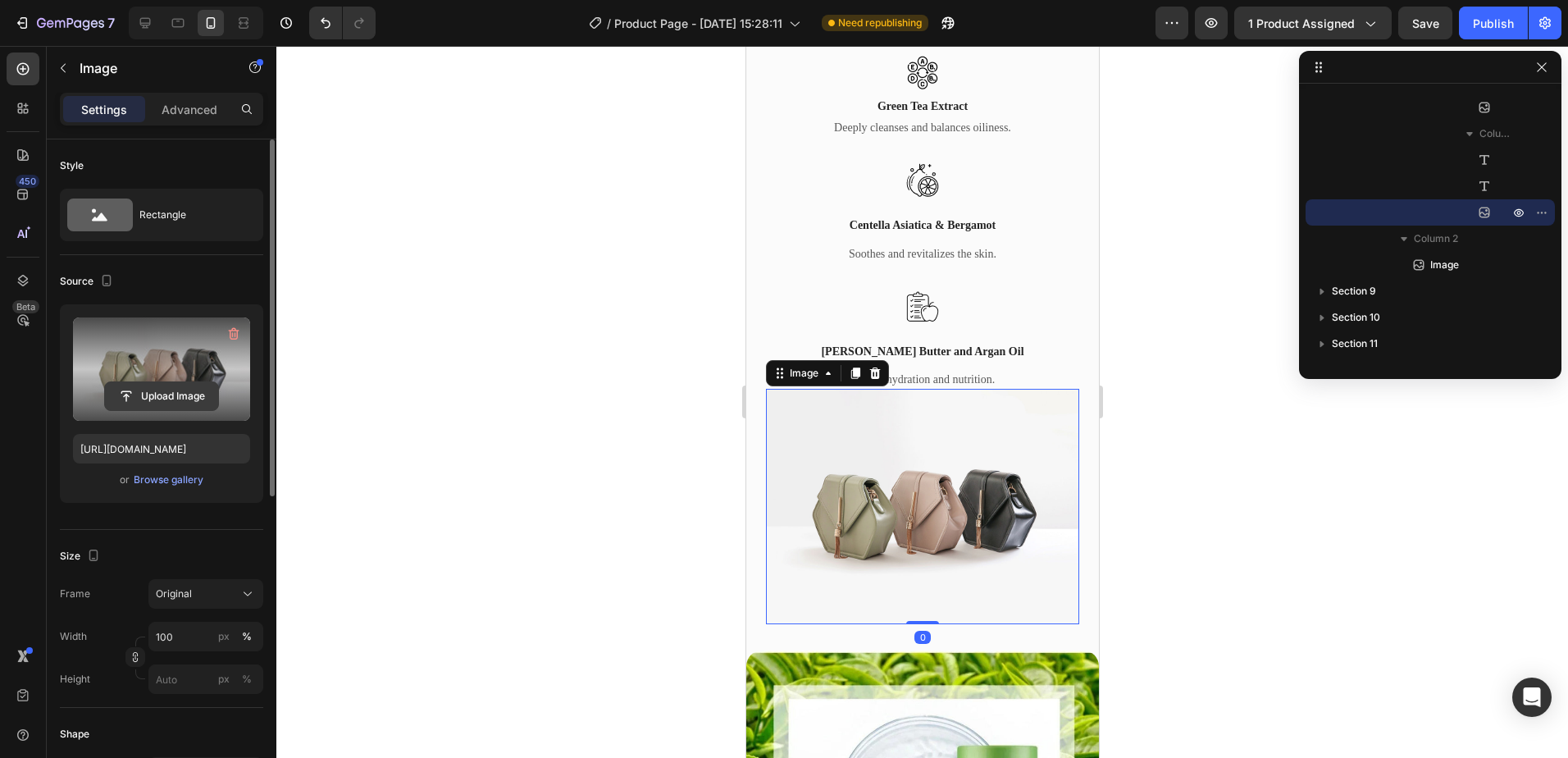
click at [170, 393] on input "file" at bounding box center [162, 396] width 113 height 27
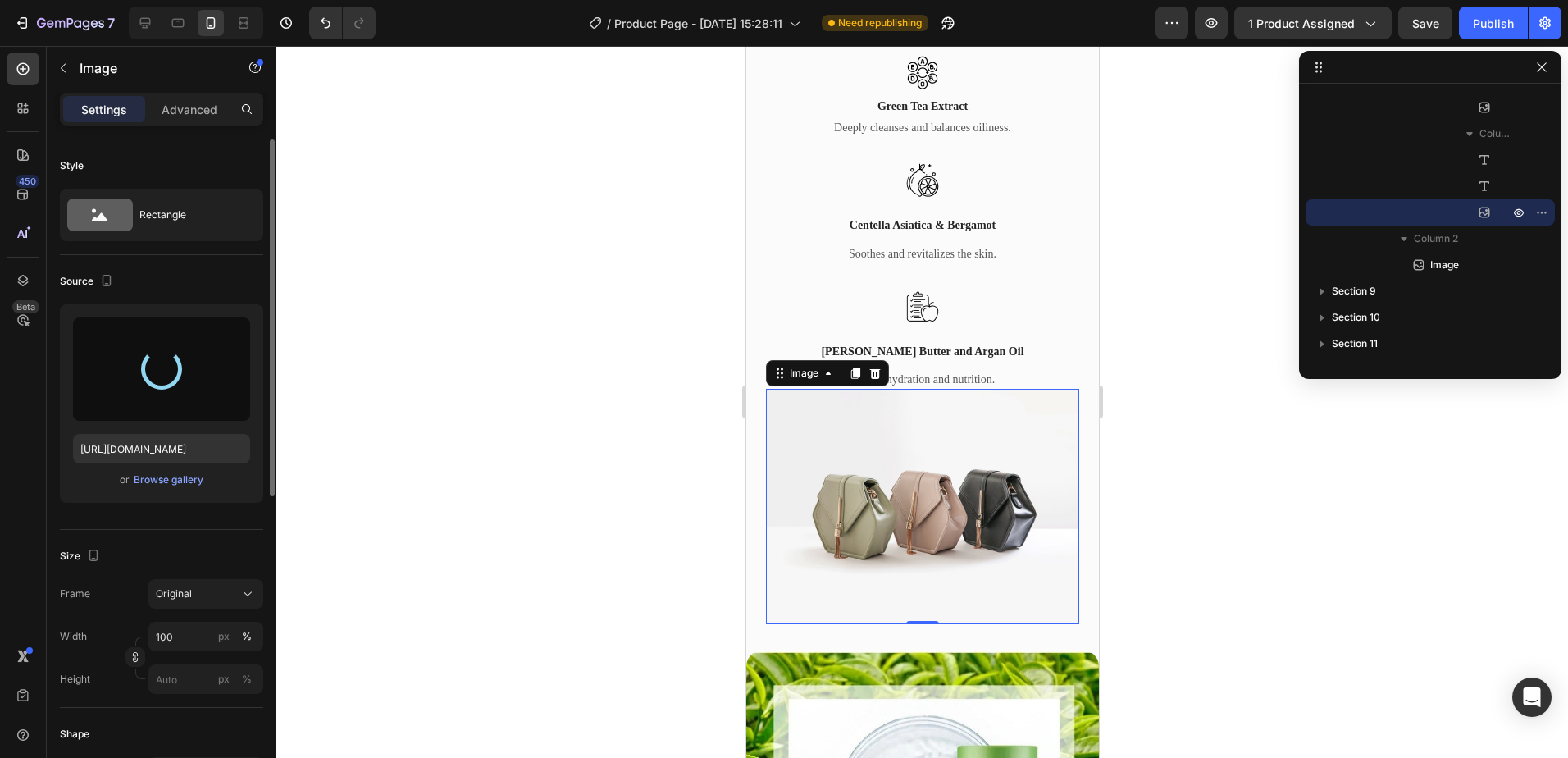
type input "[URL][DOMAIN_NAME]"
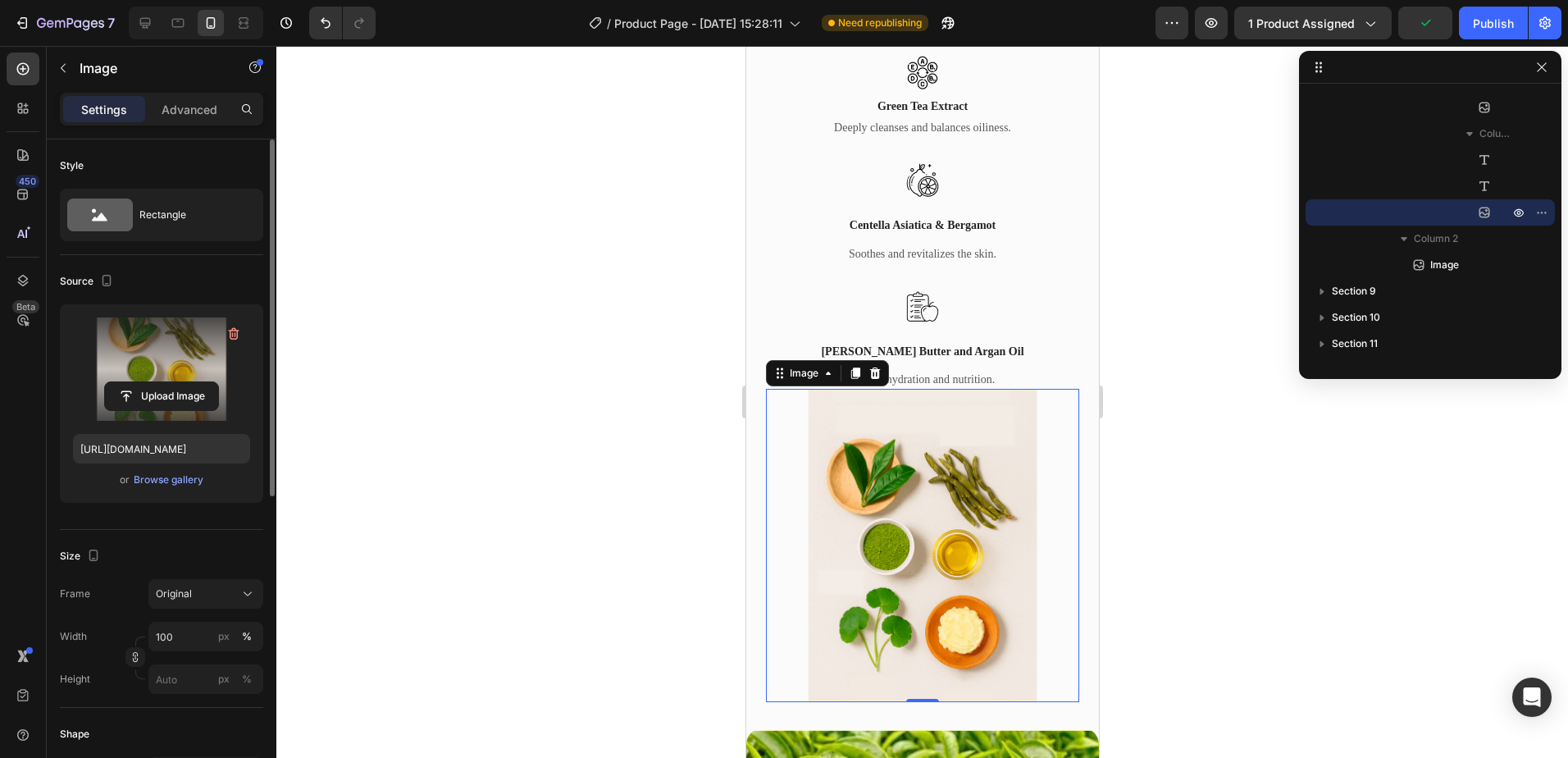
scroll to position [164, 0]
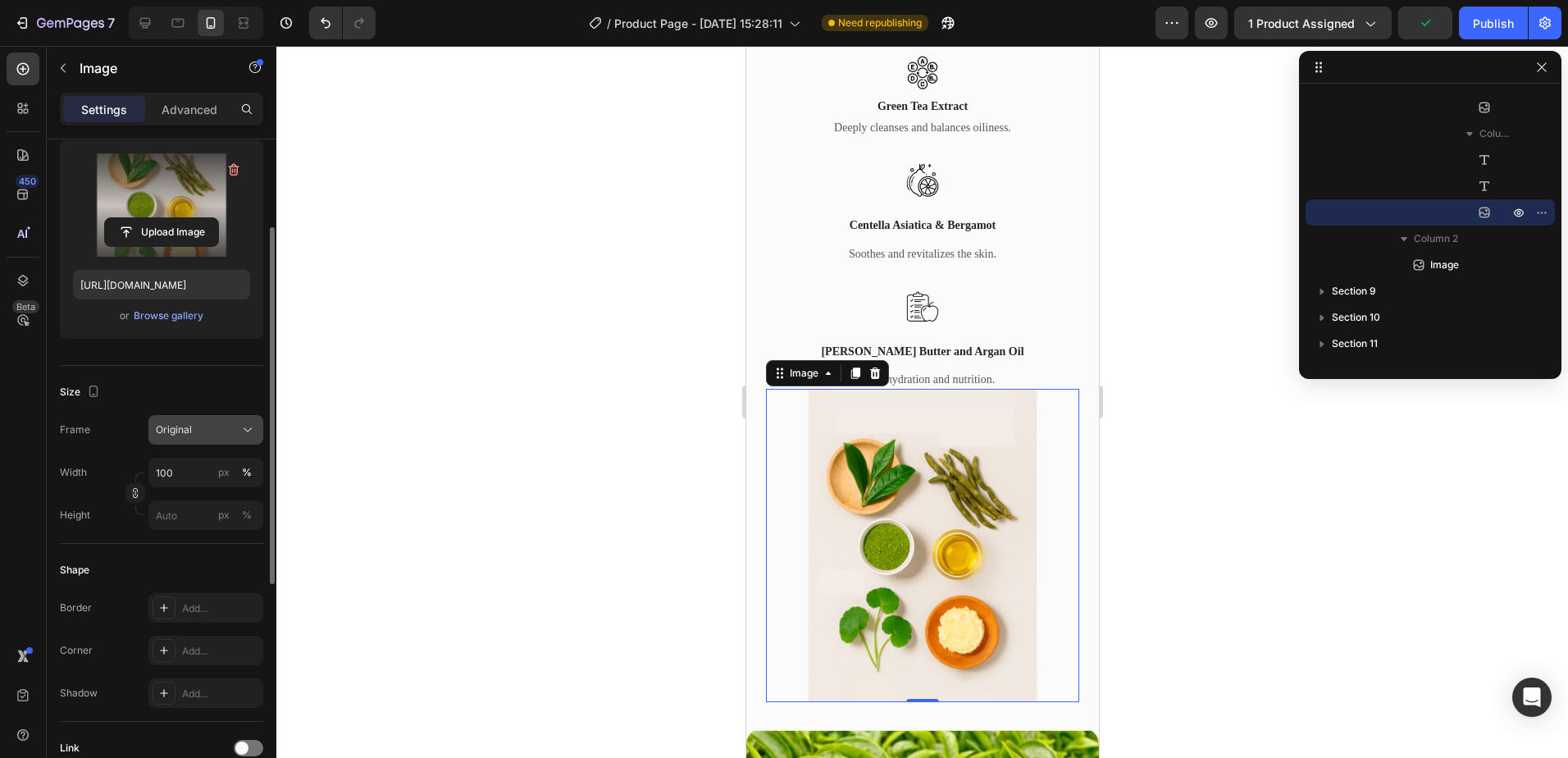
click at [231, 424] on div "Original" at bounding box center [196, 430] width 80 height 15
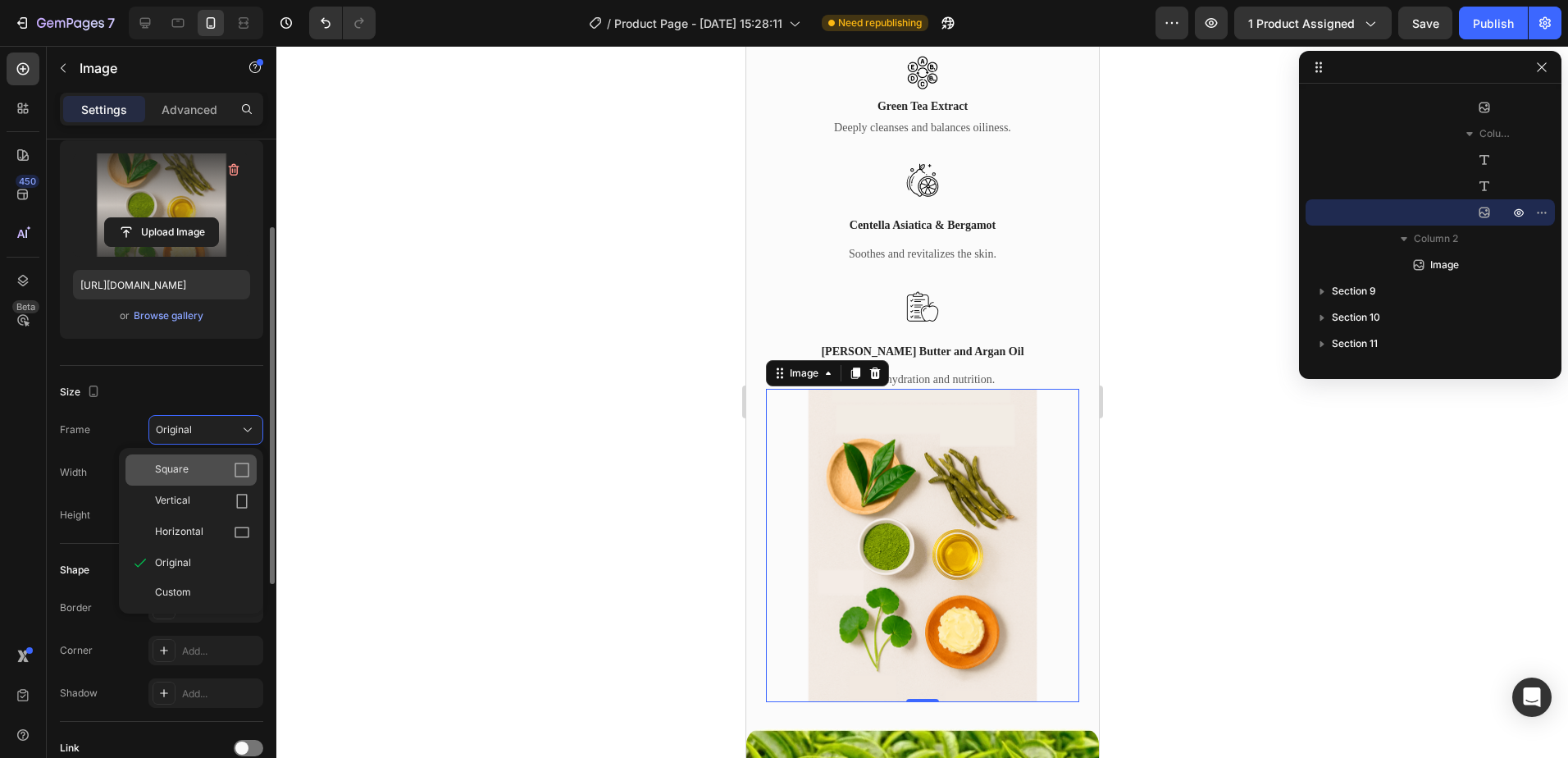
click at [255, 476] on div "Square" at bounding box center [191, 469] width 131 height 31
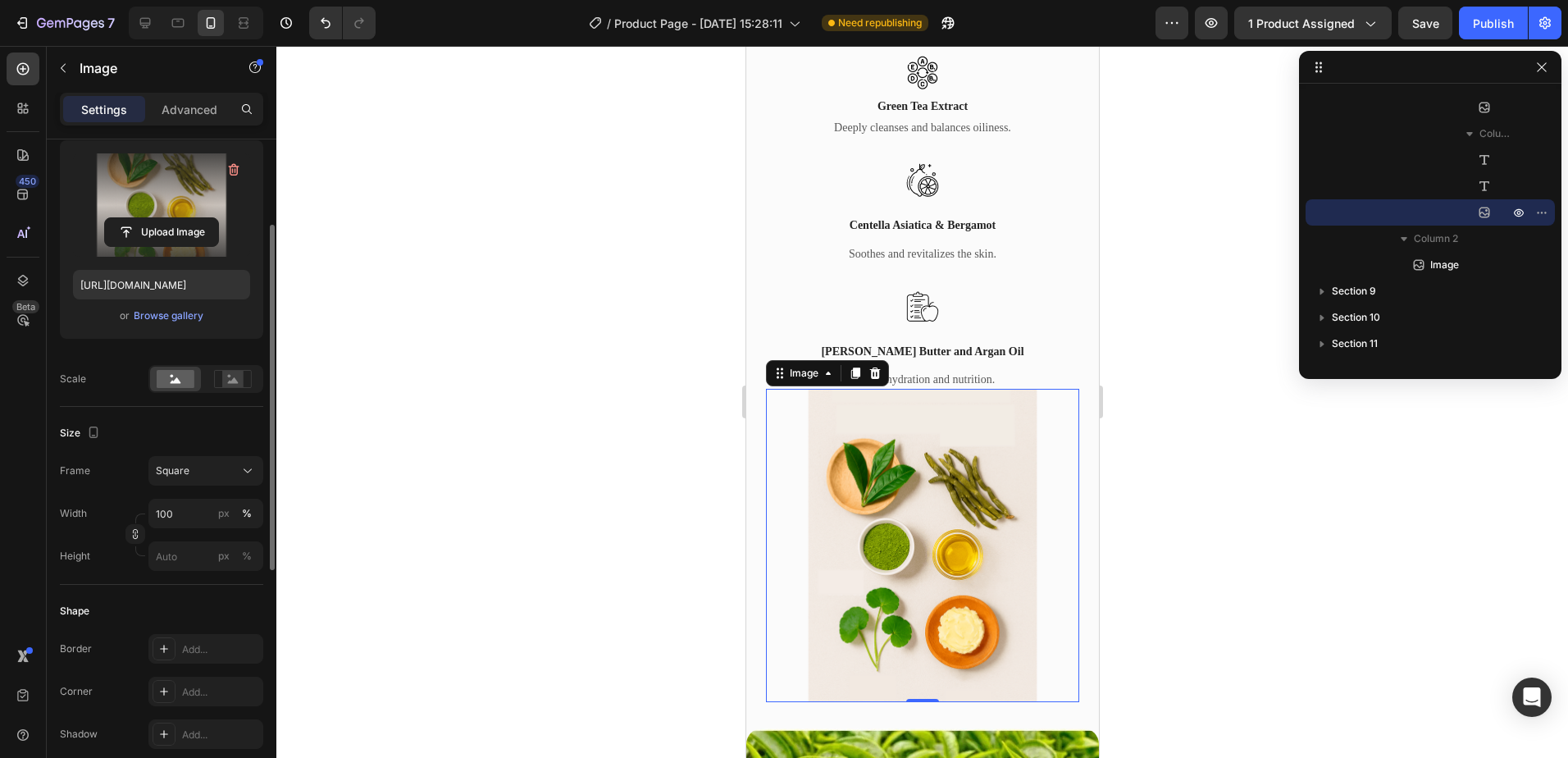
click at [930, 461] on img at bounding box center [921, 545] width 313 height 313
click at [249, 469] on icon at bounding box center [247, 470] width 16 height 16
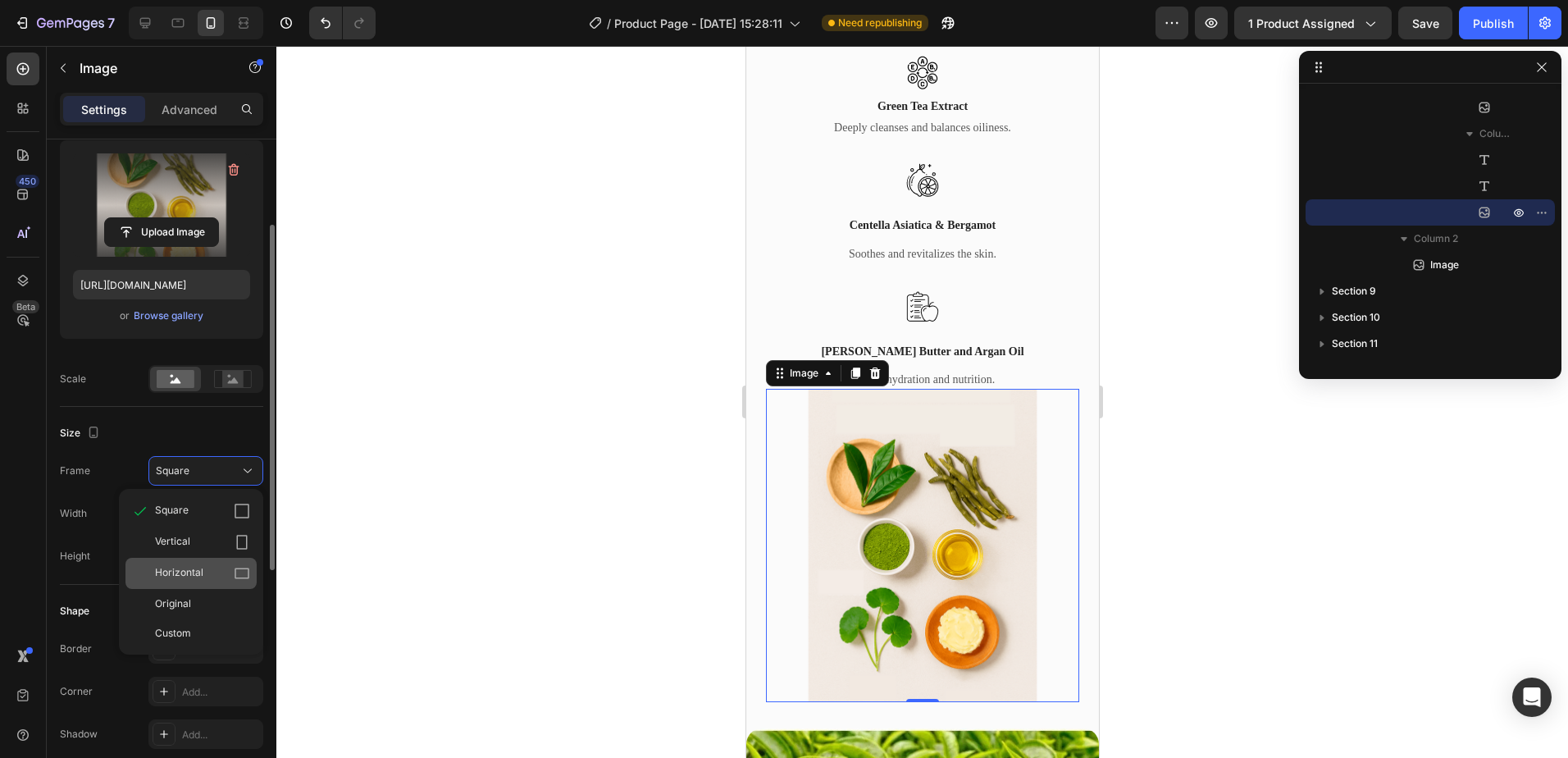
click at [242, 567] on icon at bounding box center [241, 573] width 16 height 16
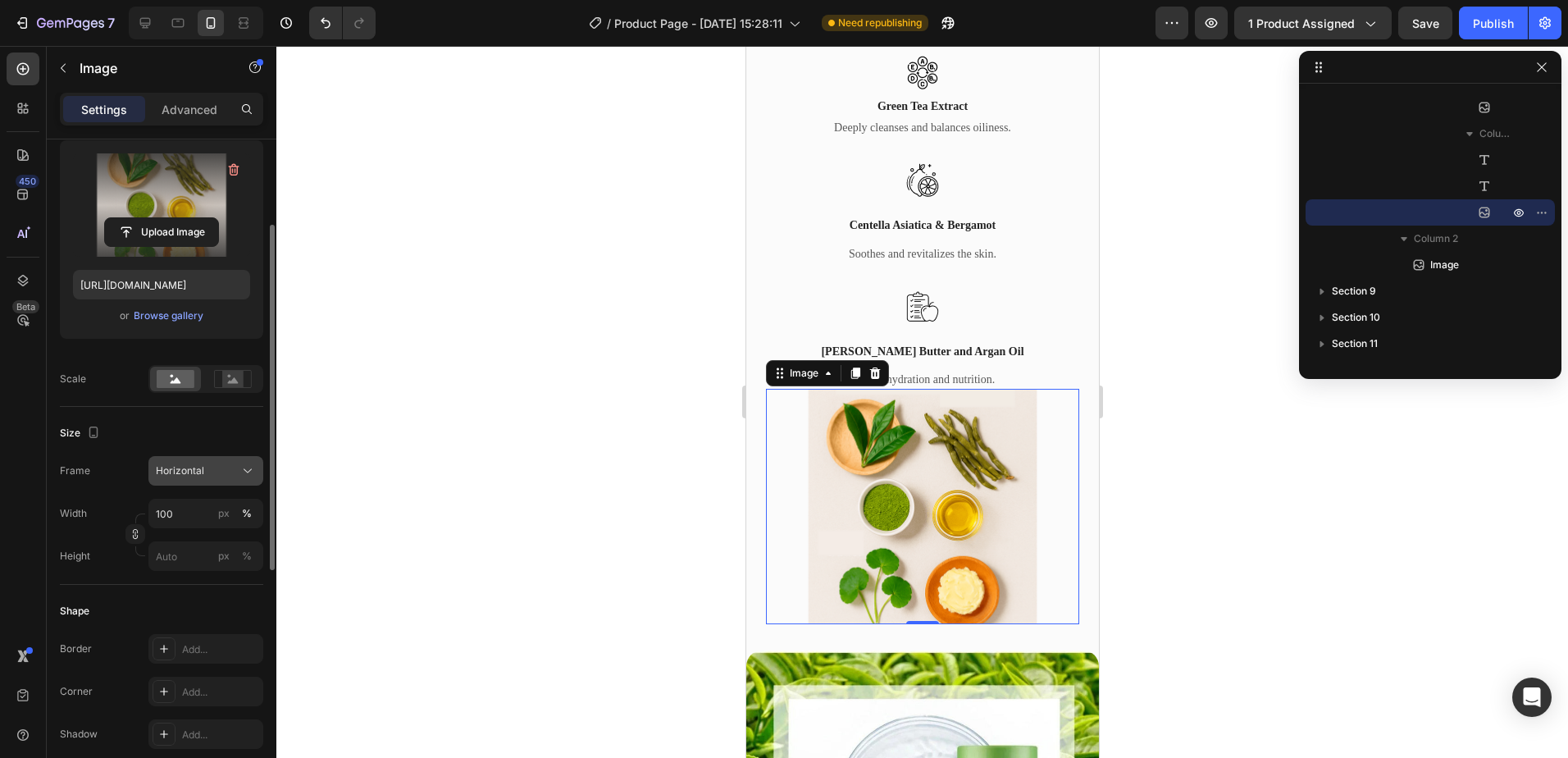
click at [243, 476] on icon at bounding box center [247, 470] width 16 height 16
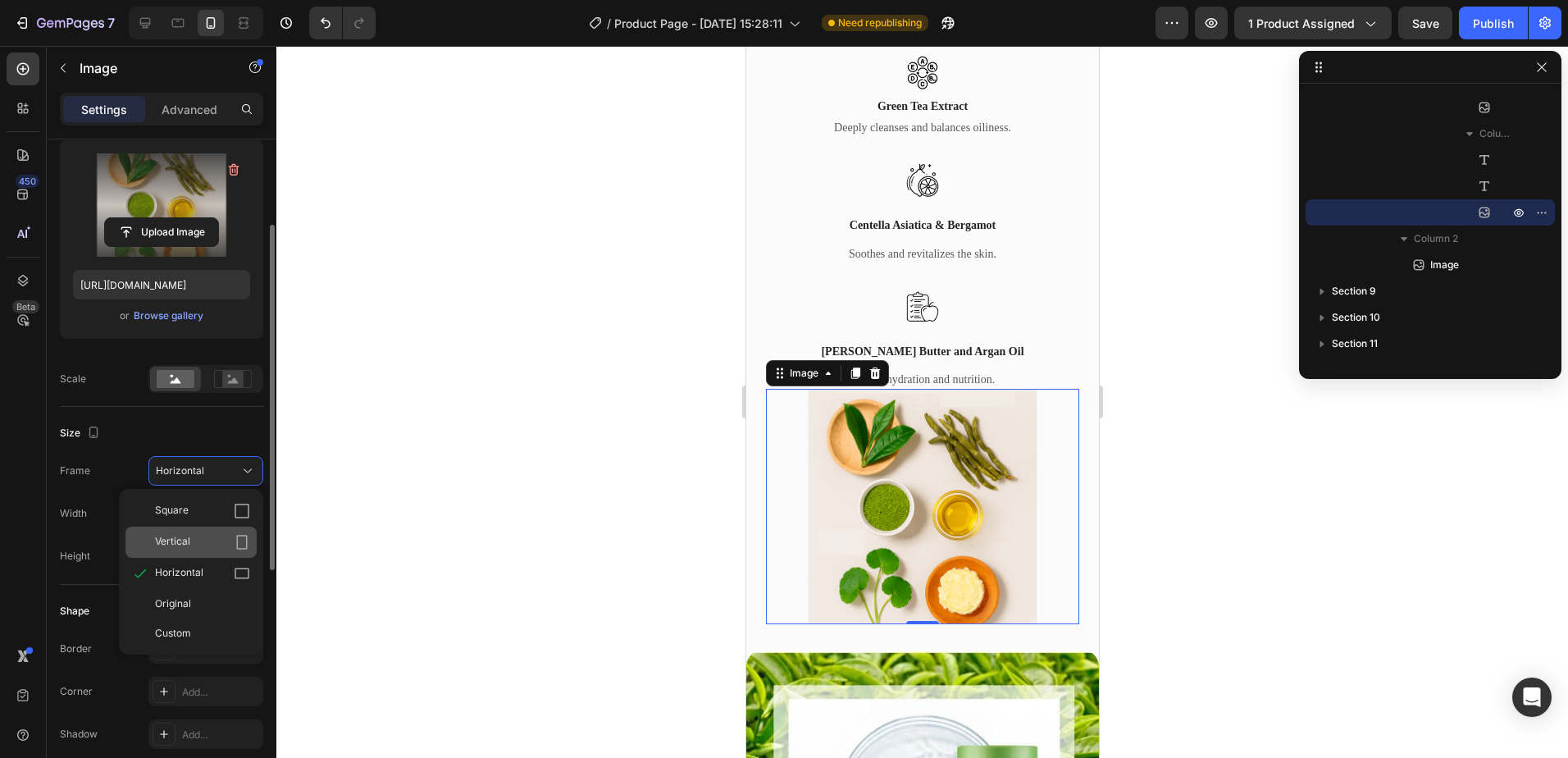
click at [250, 532] on div "Vertical" at bounding box center [191, 542] width 131 height 31
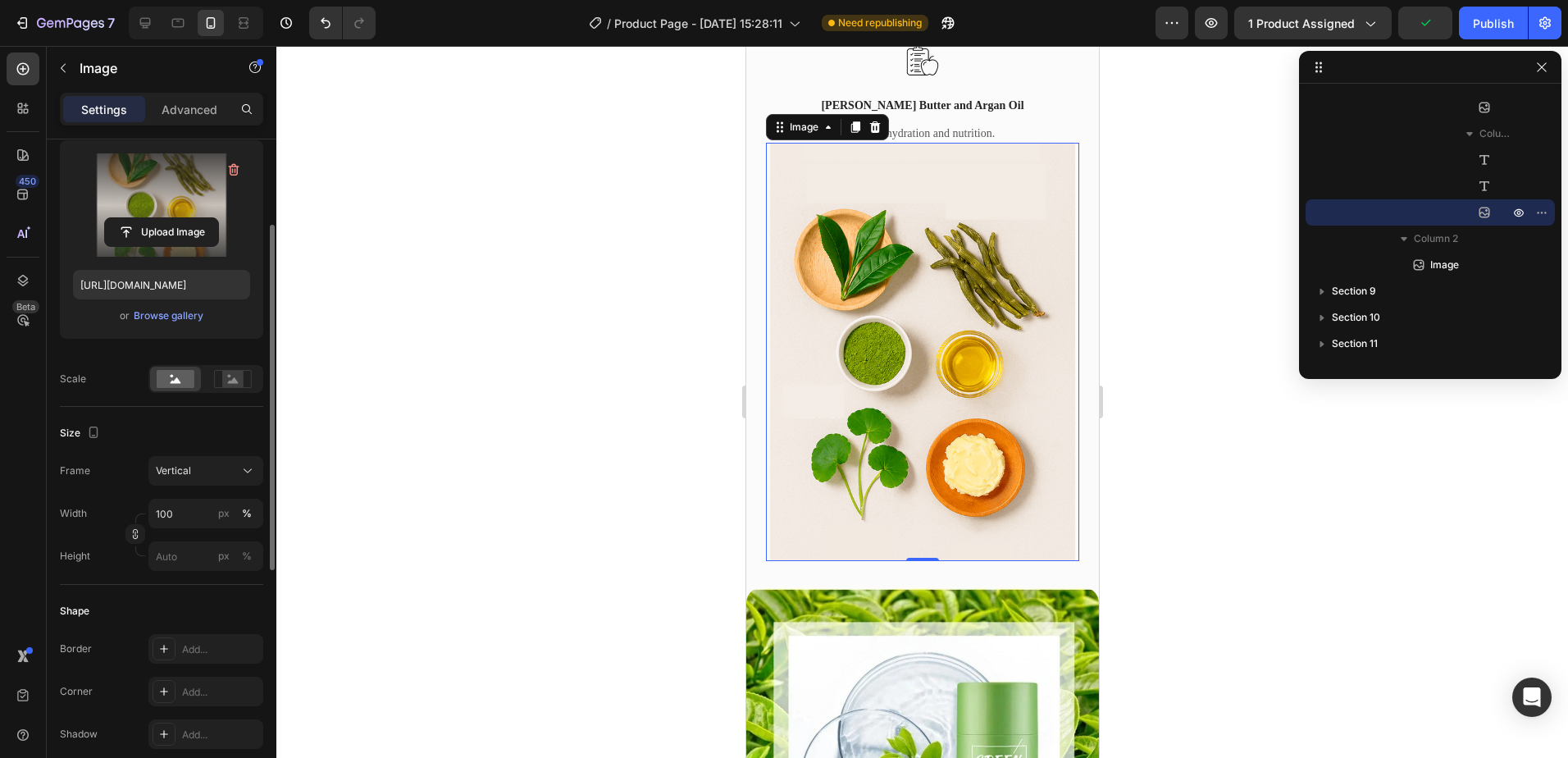
scroll to position [3610, 0]
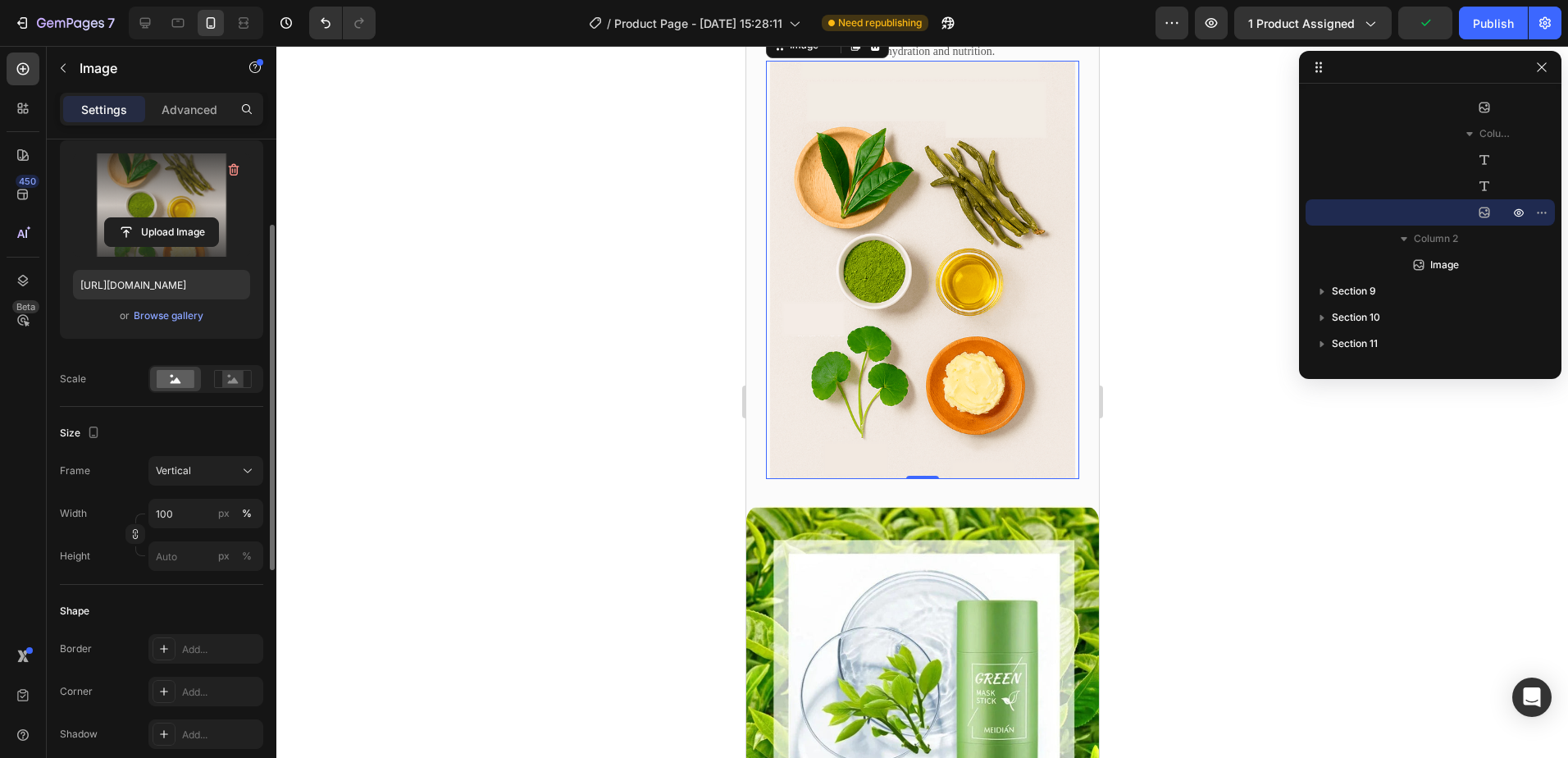
click at [1161, 389] on div at bounding box center [921, 402] width 1291 height 713
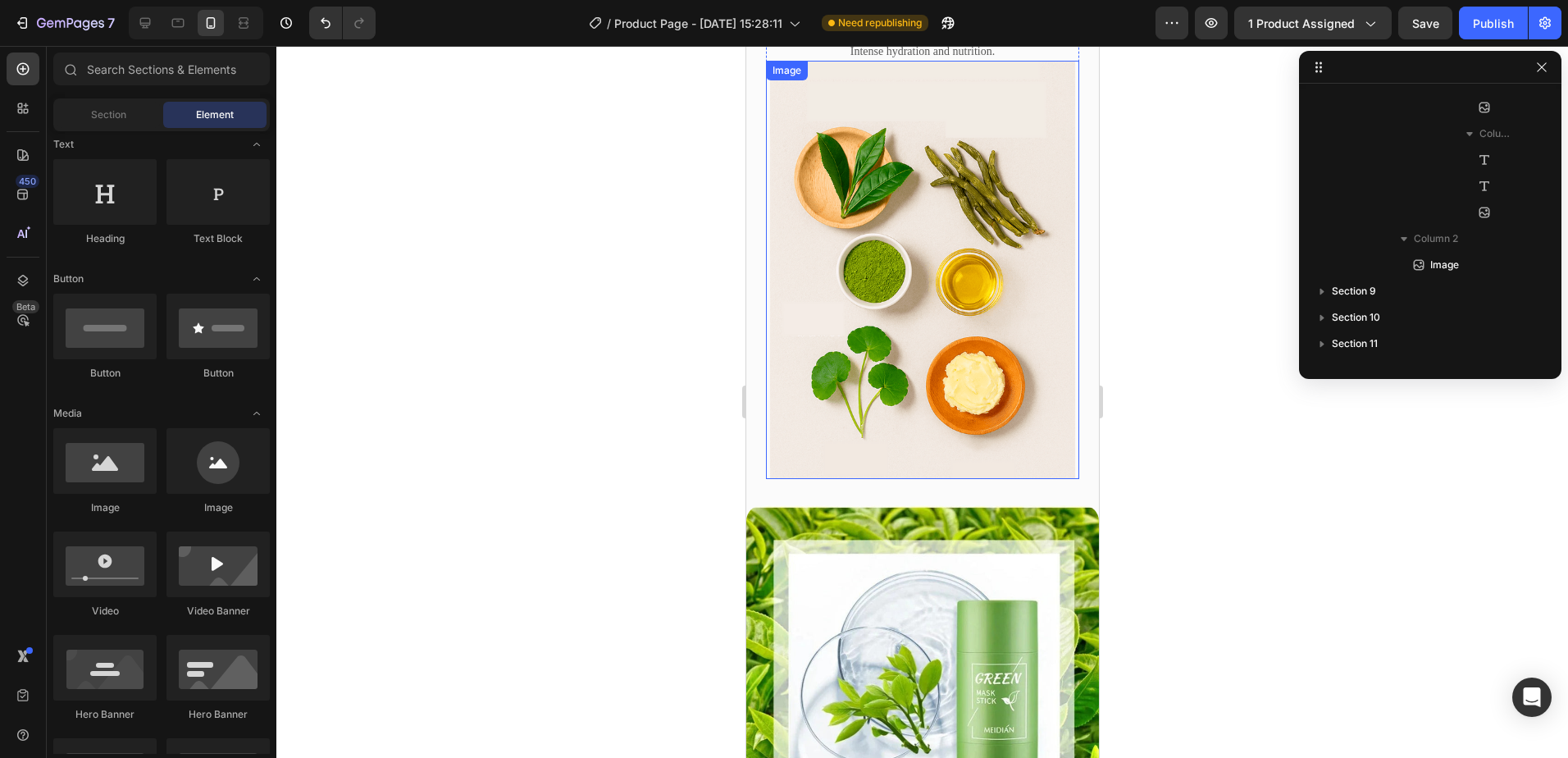
click at [1056, 387] on img at bounding box center [921, 269] width 313 height 417
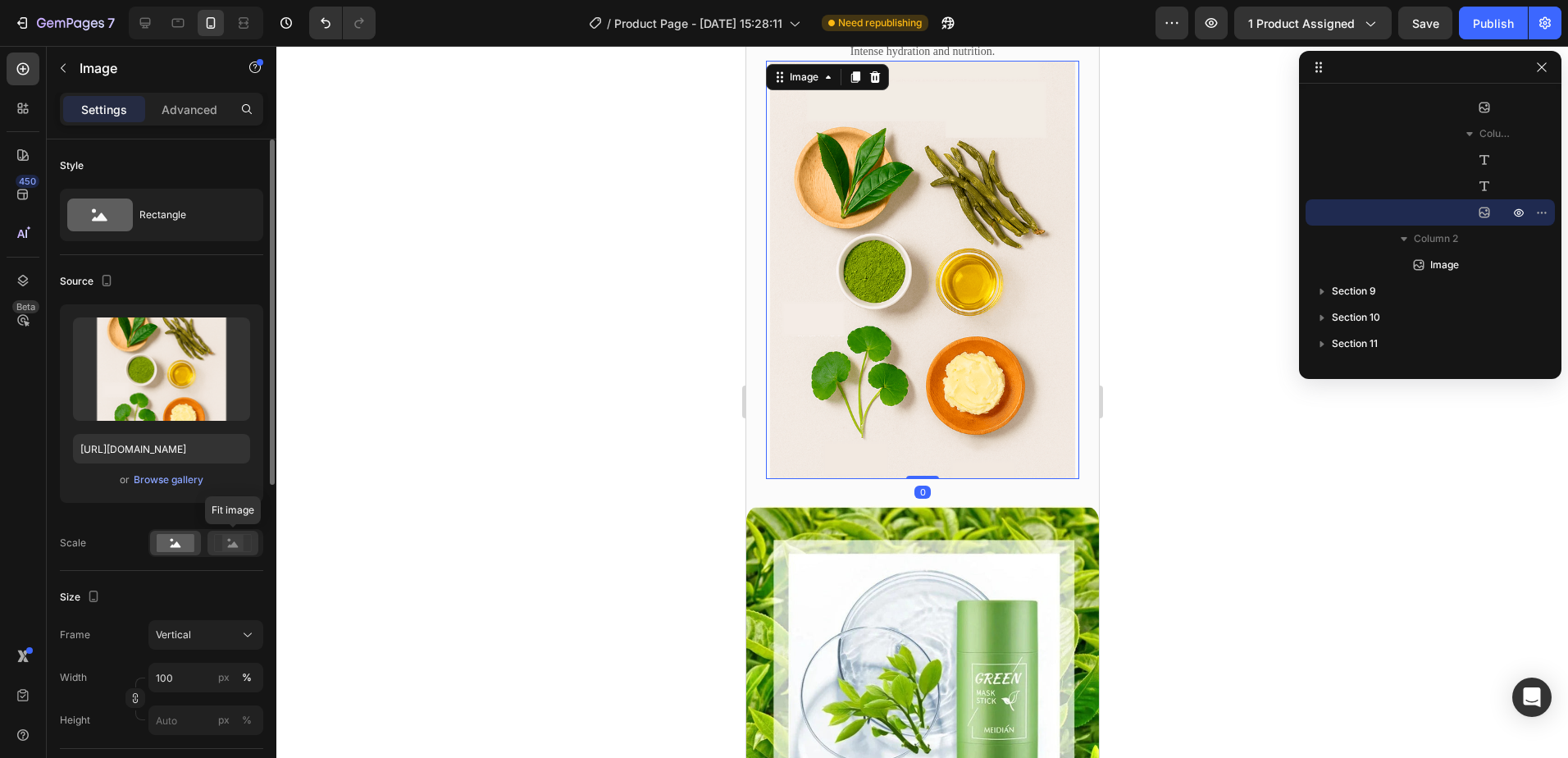
click at [225, 548] on rect at bounding box center [233, 542] width 22 height 16
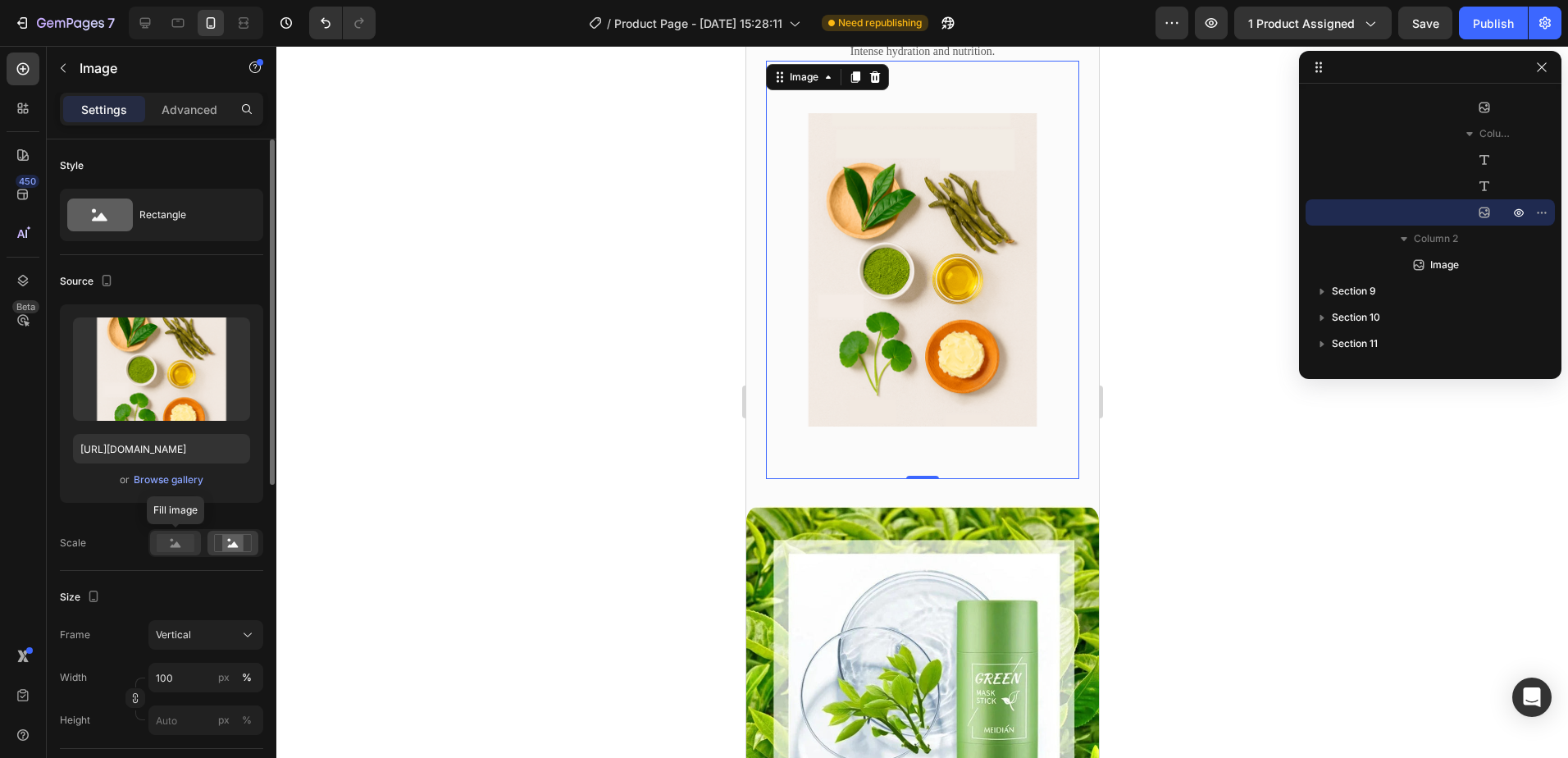
click at [187, 539] on rect at bounding box center [176, 542] width 38 height 18
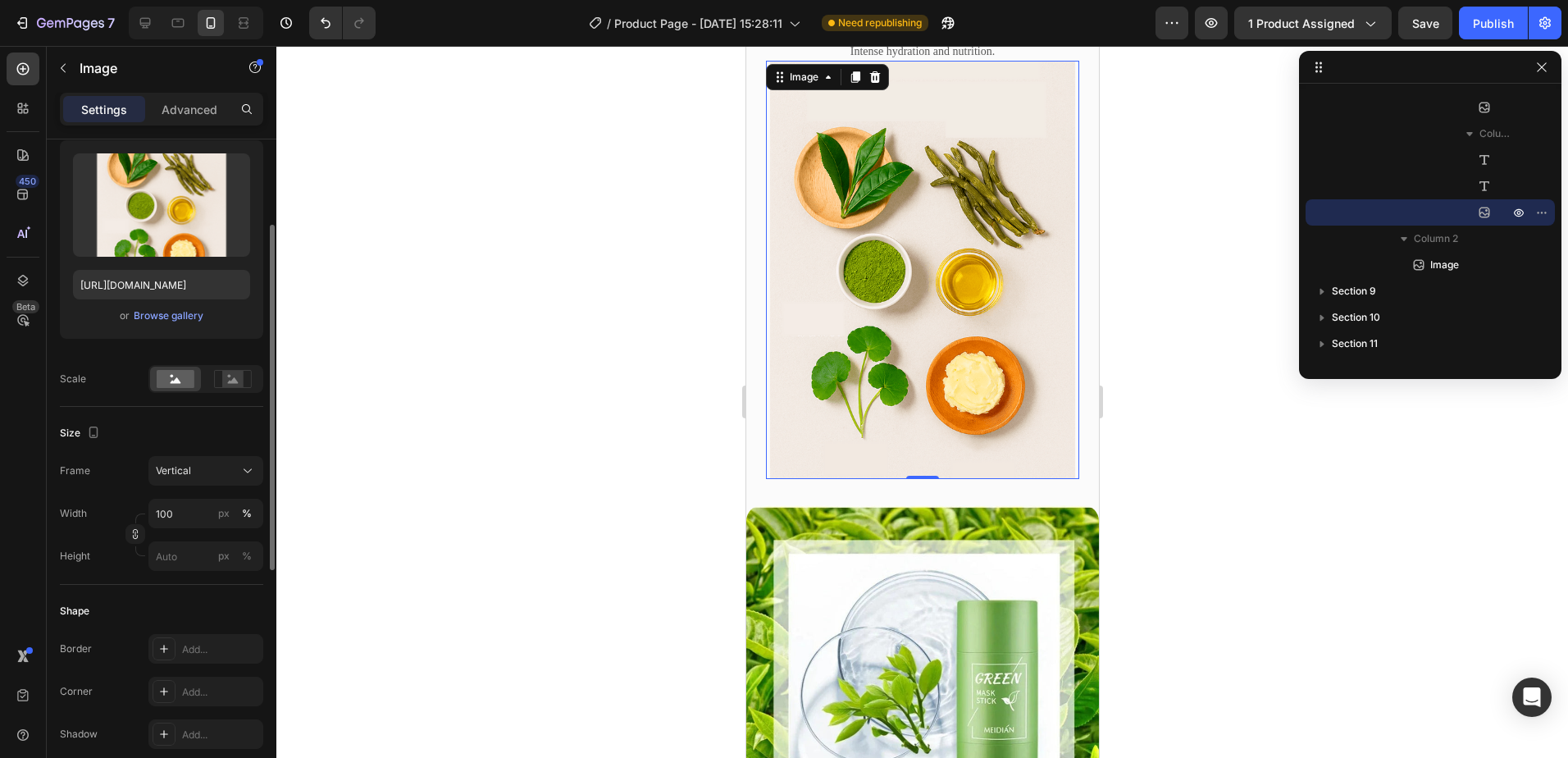
scroll to position [246, 0]
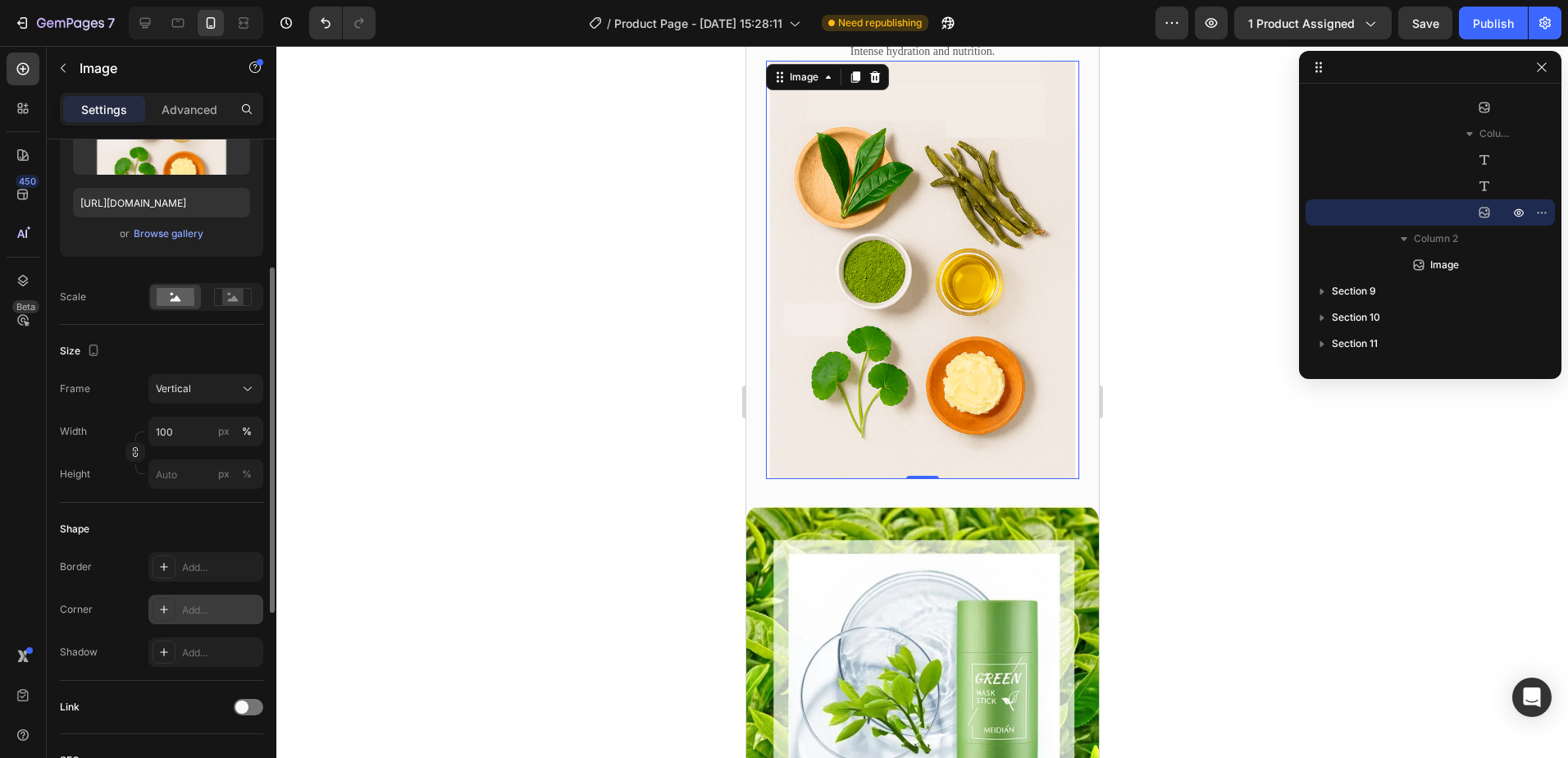
click at [161, 601] on div at bounding box center [164, 609] width 23 height 23
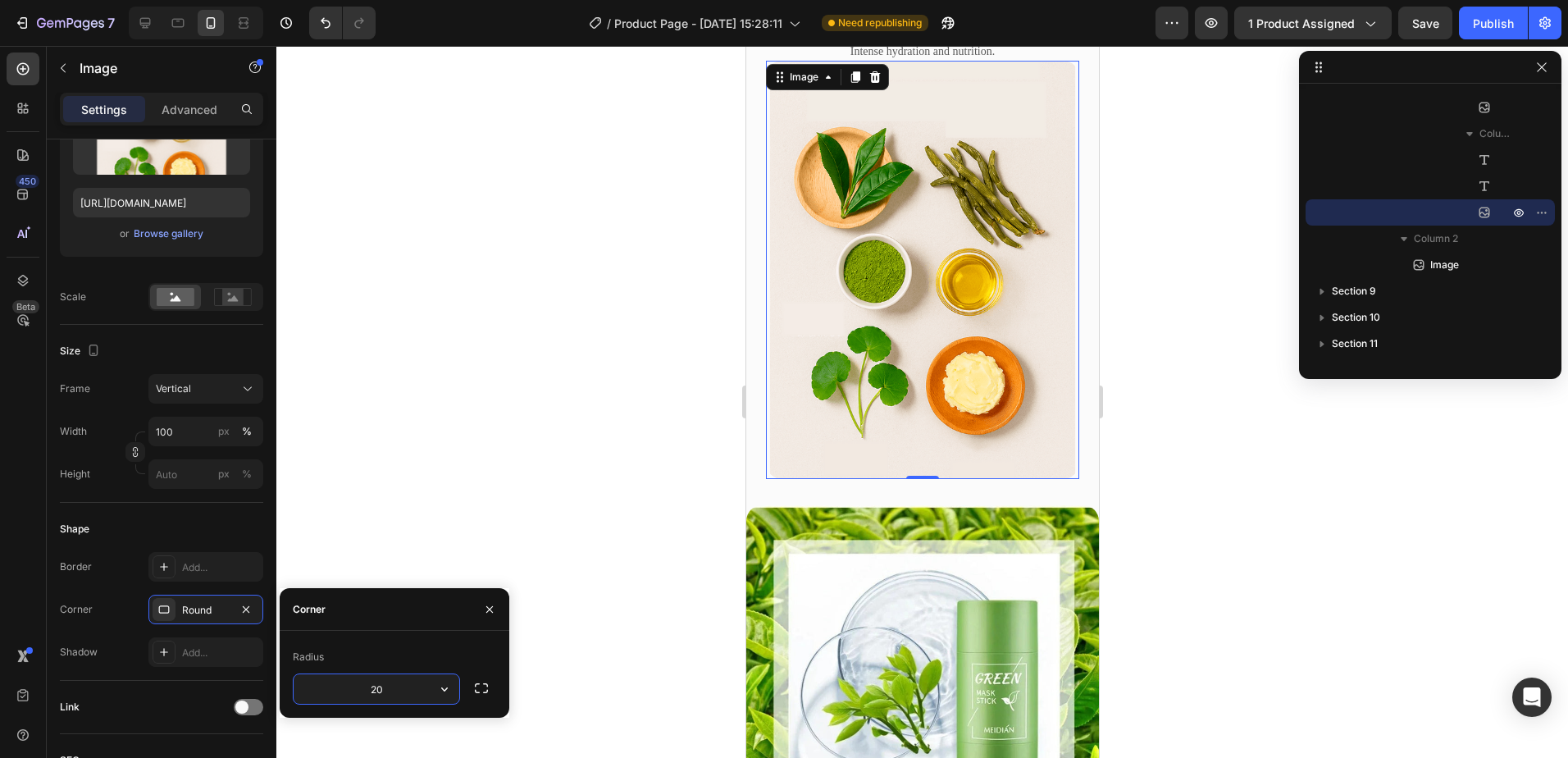
type input "20"
click at [1201, 416] on div at bounding box center [921, 402] width 1291 height 713
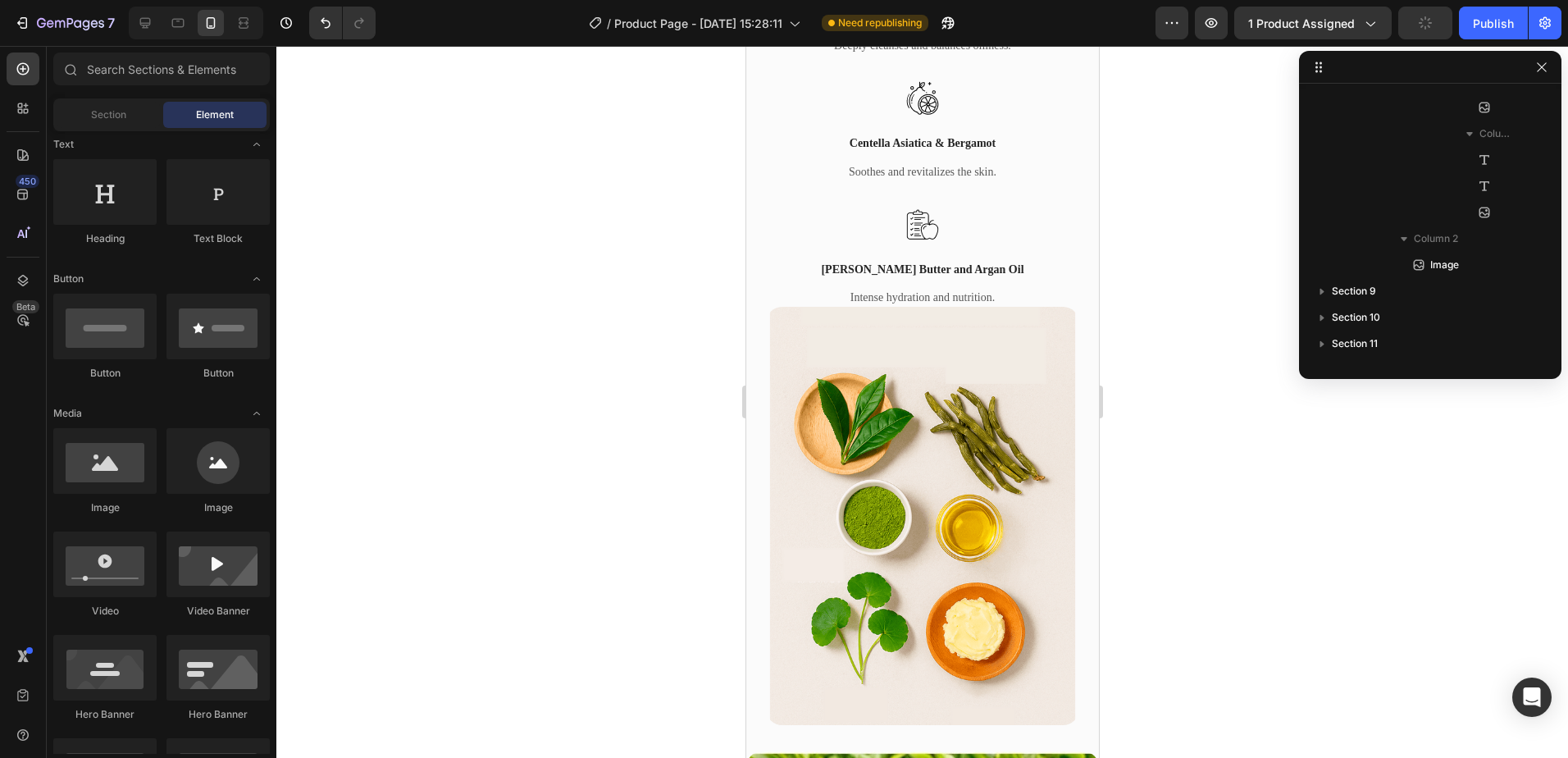
scroll to position [3117, 0]
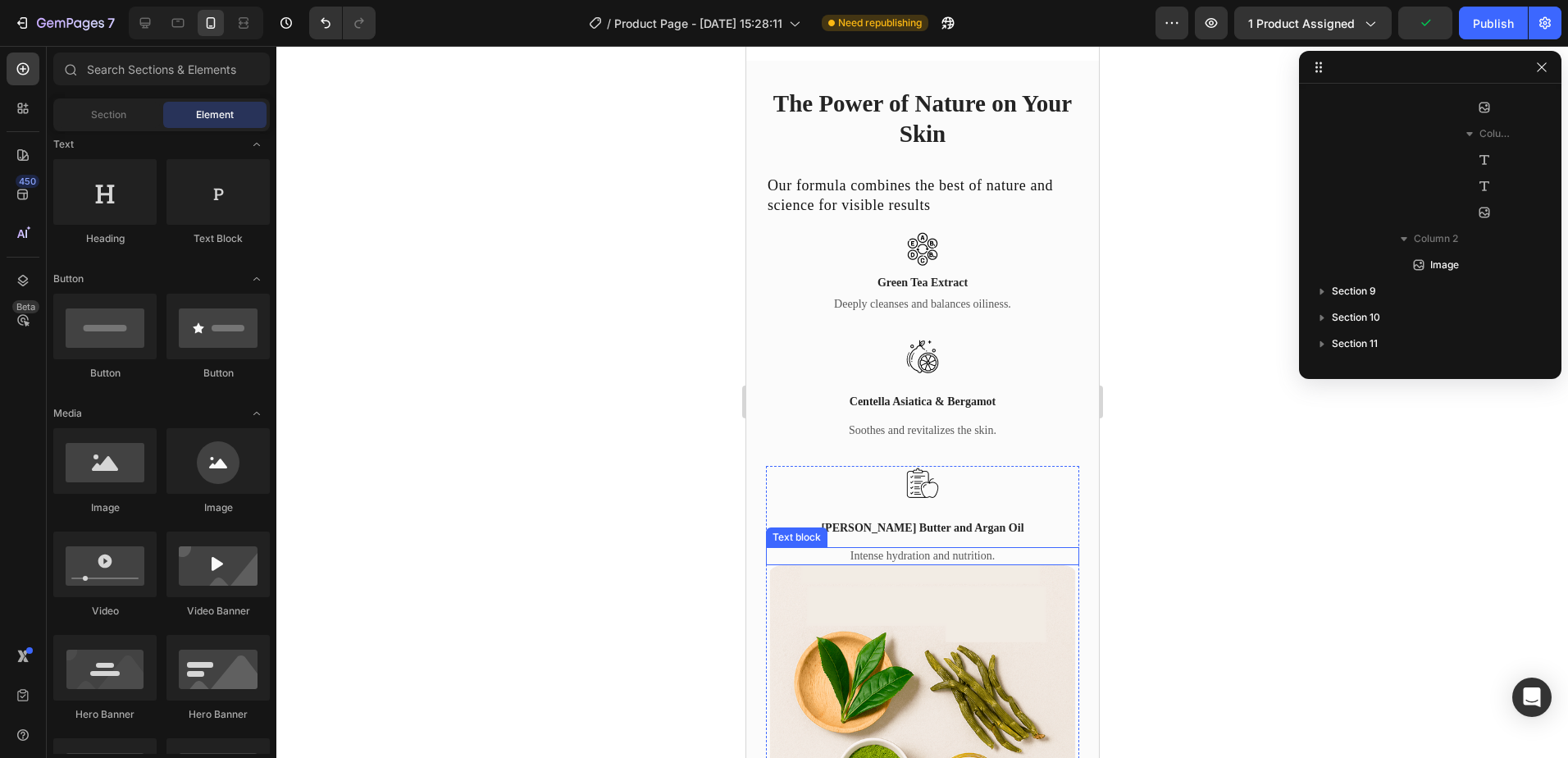
click at [939, 552] on div "Intense hydration and nutrition." at bounding box center [921, 555] width 313 height 18
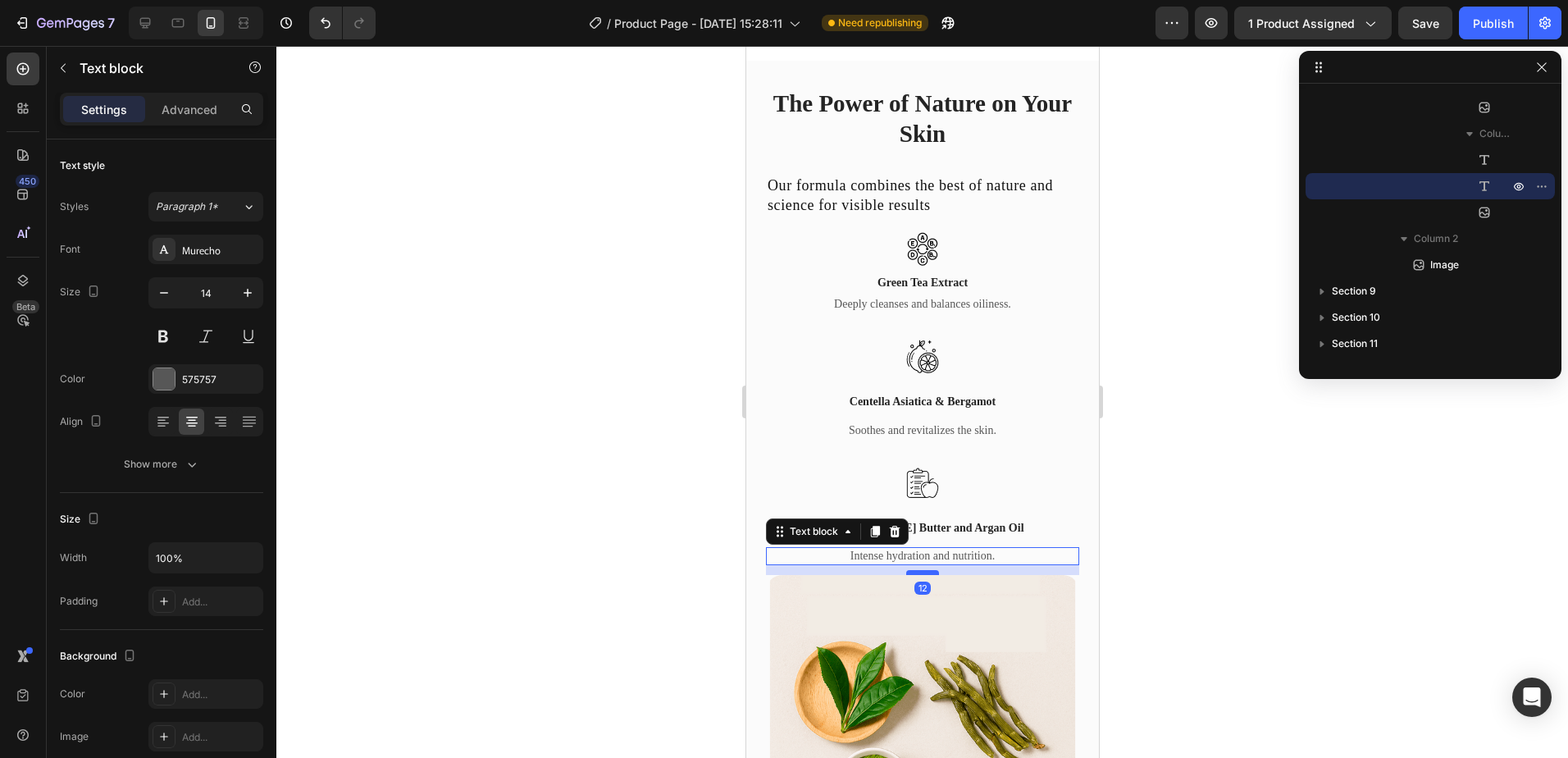
drag, startPoint x: 921, startPoint y: 551, endPoint x: 919, endPoint y: 560, distance: 9.2
click at [919, 571] on div at bounding box center [921, 573] width 33 height 5
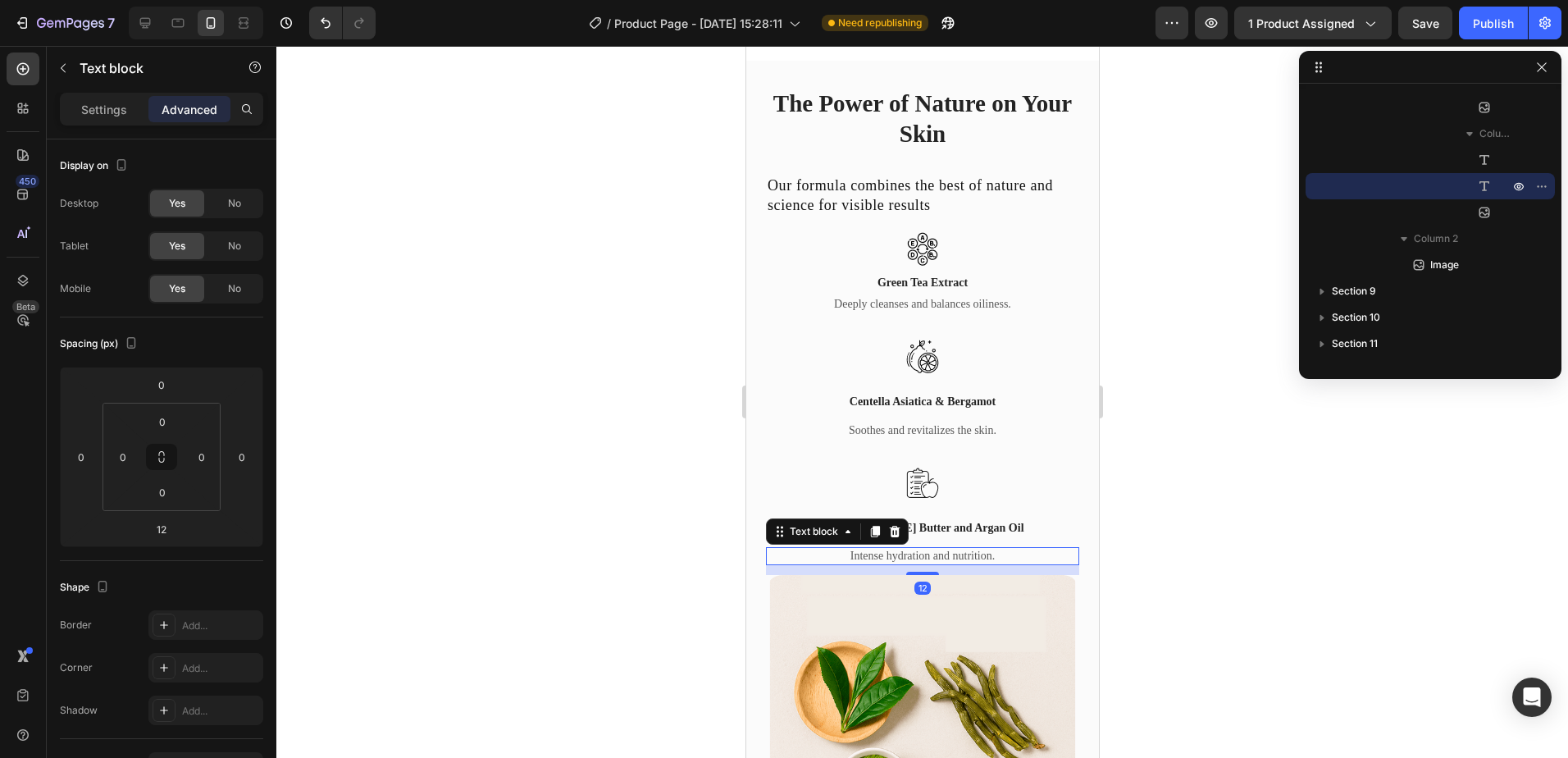
click at [1171, 471] on div at bounding box center [921, 402] width 1291 height 713
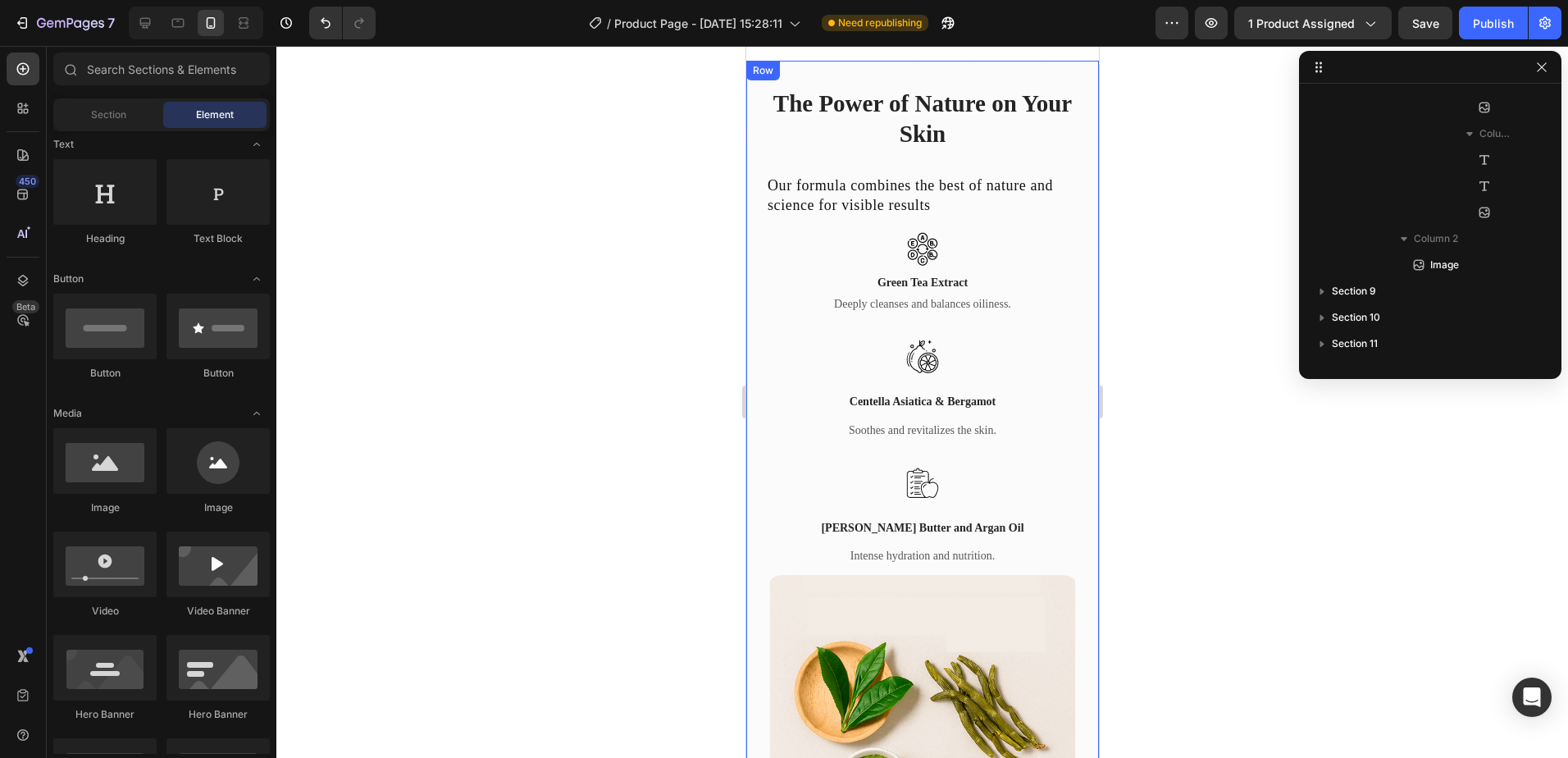
click at [942, 439] on div "The Power of Nature on Your Skin Heading Our formula combines the best of natur…" at bounding box center [921, 540] width 313 height 907
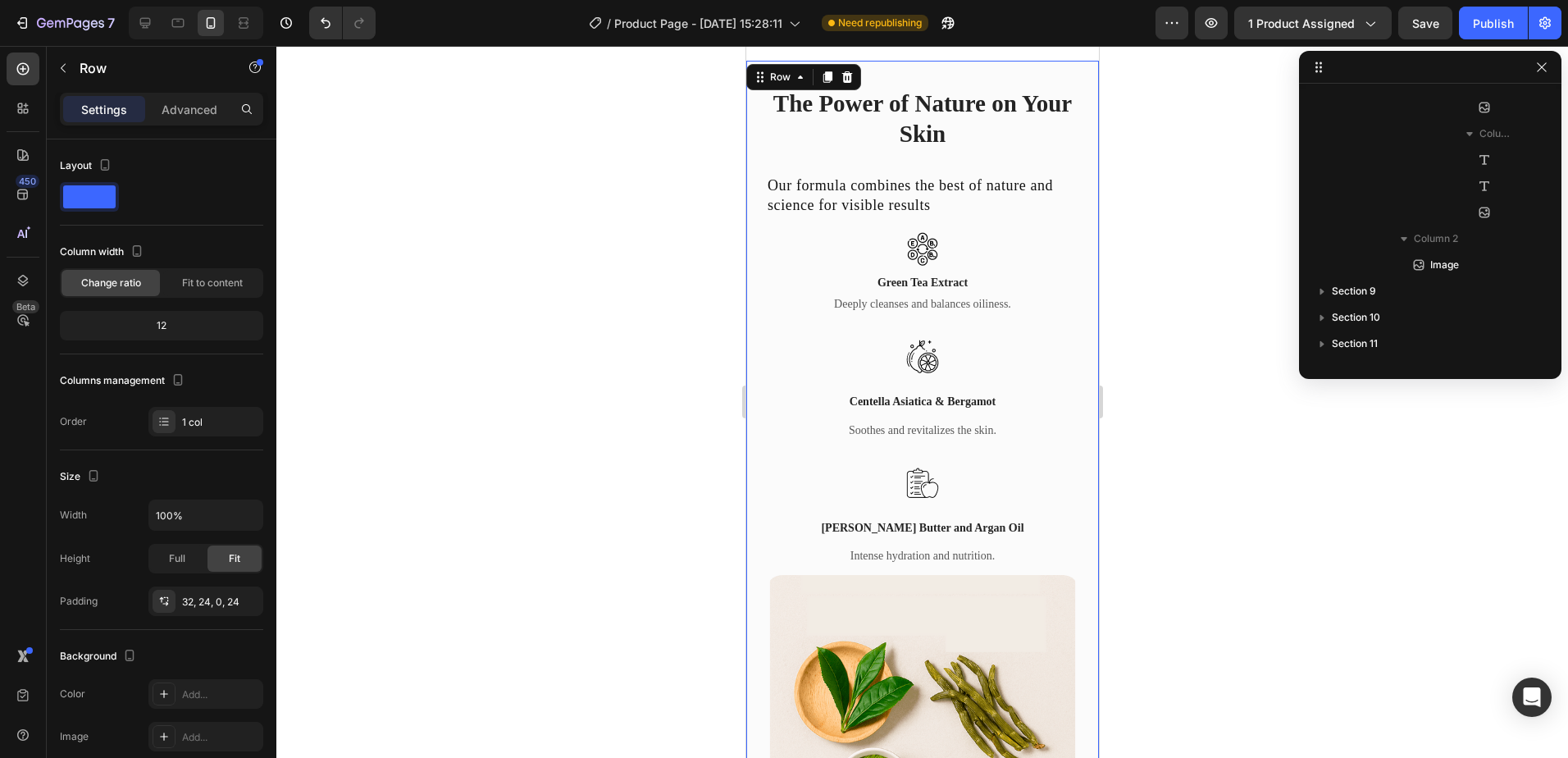
scroll to position [232, 0]
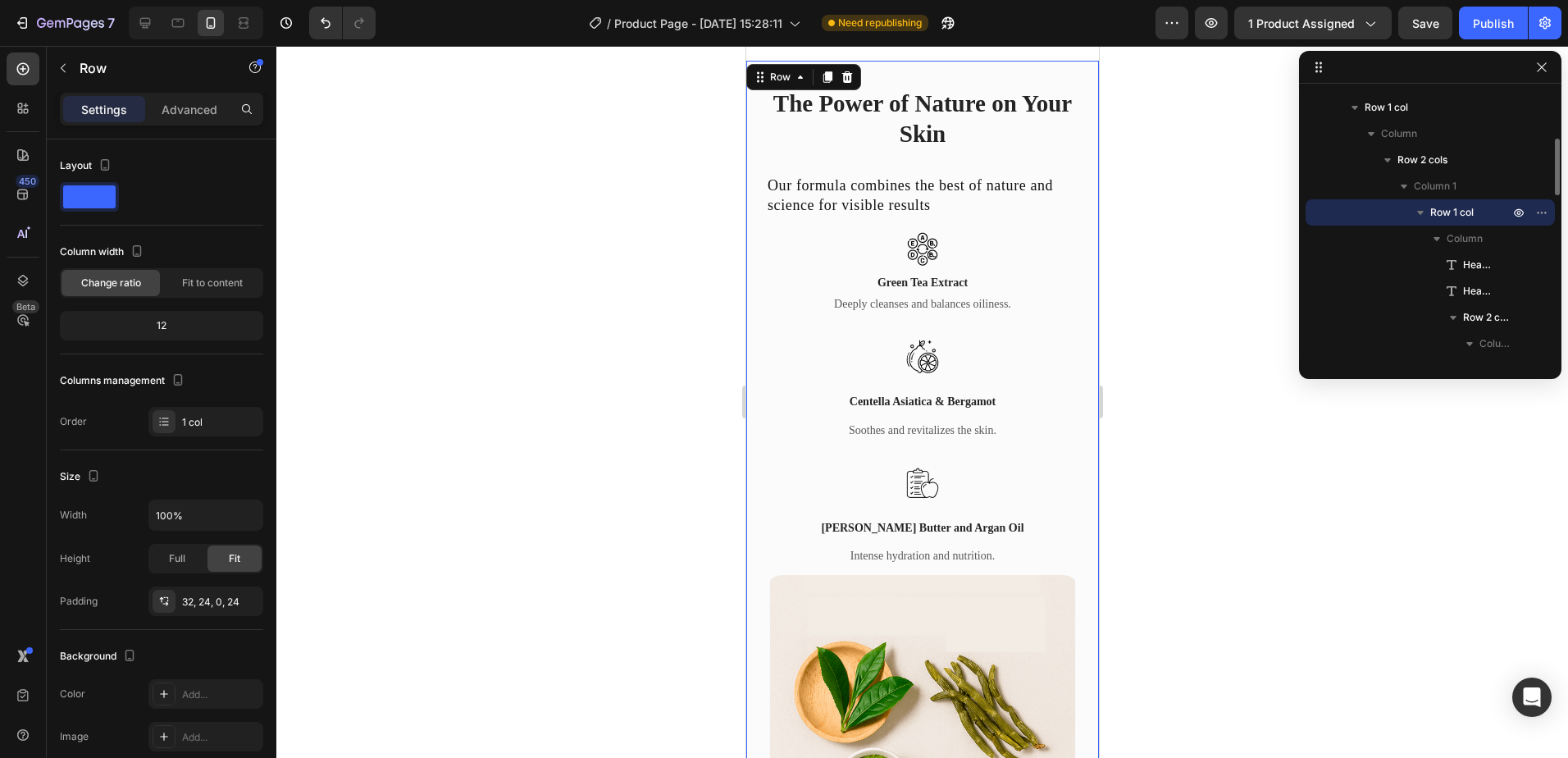
click at [932, 450] on div "The Power of Nature on Your Skin Heading Our formula combines the best of natur…" at bounding box center [921, 540] width 313 height 907
click at [905, 466] on img at bounding box center [921, 483] width 33 height 34
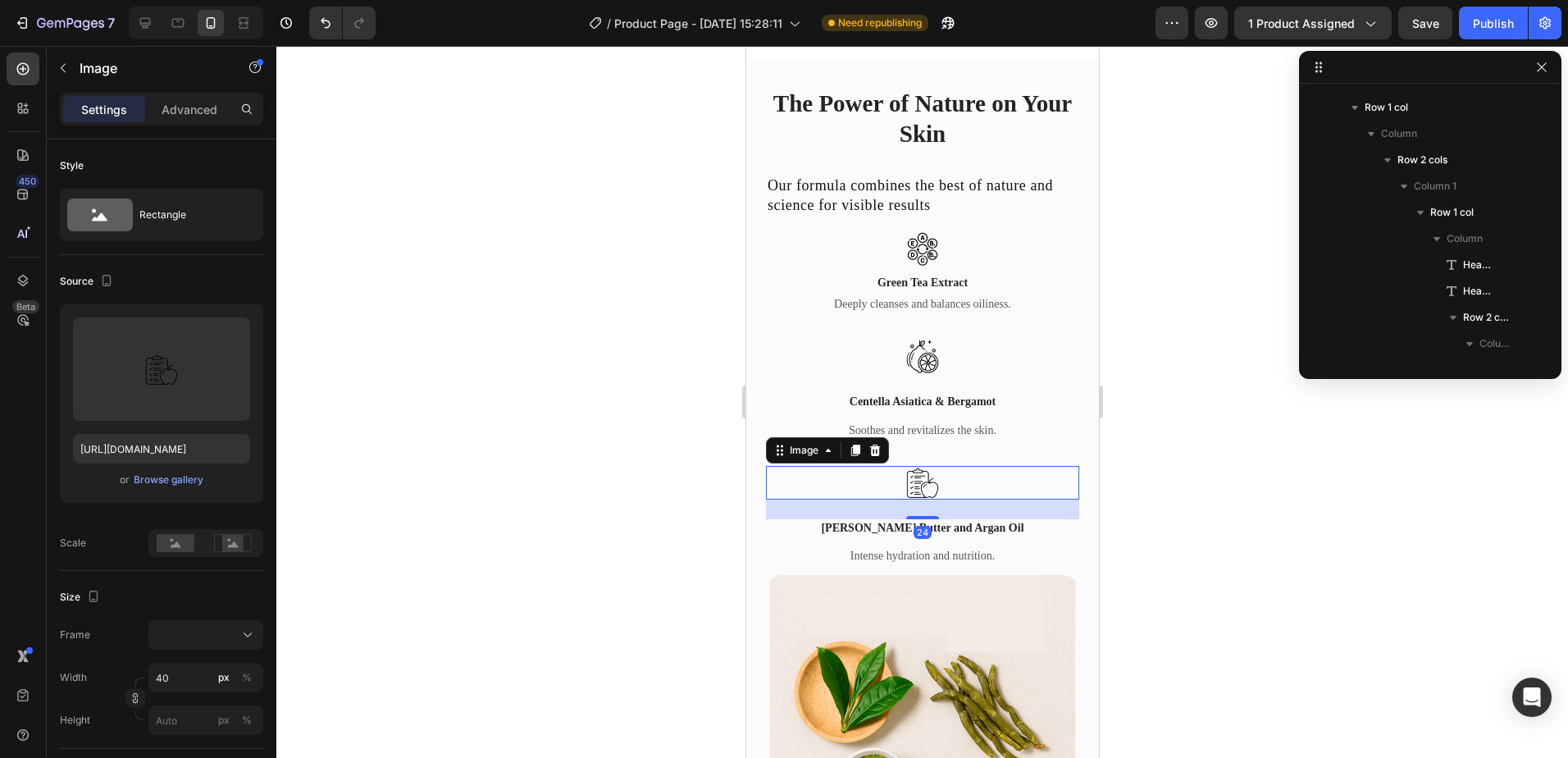
scroll to position [705, 0]
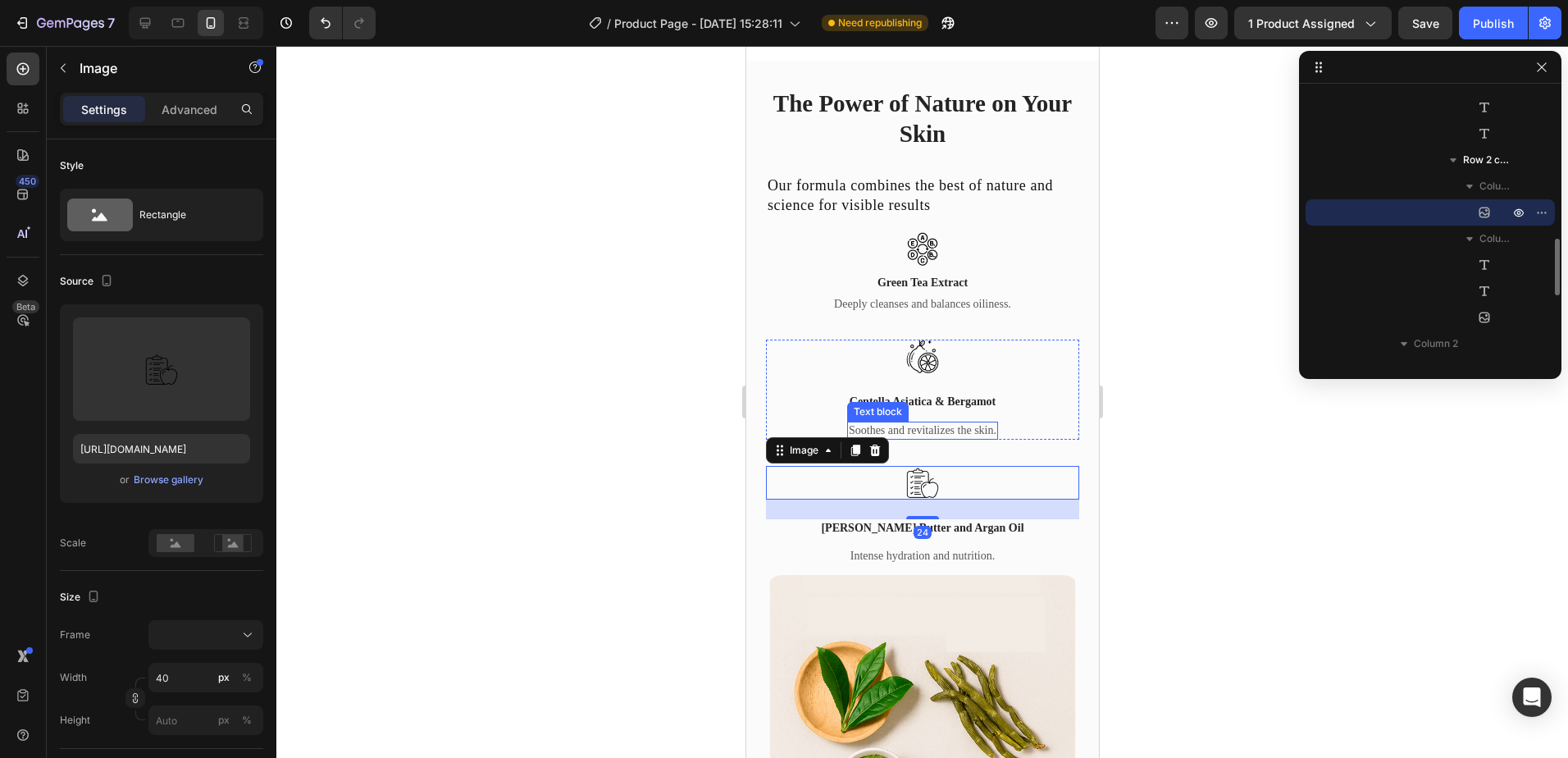
click at [928, 423] on p "Soothes and revitalizes the skin." at bounding box center [921, 431] width 148 height 15
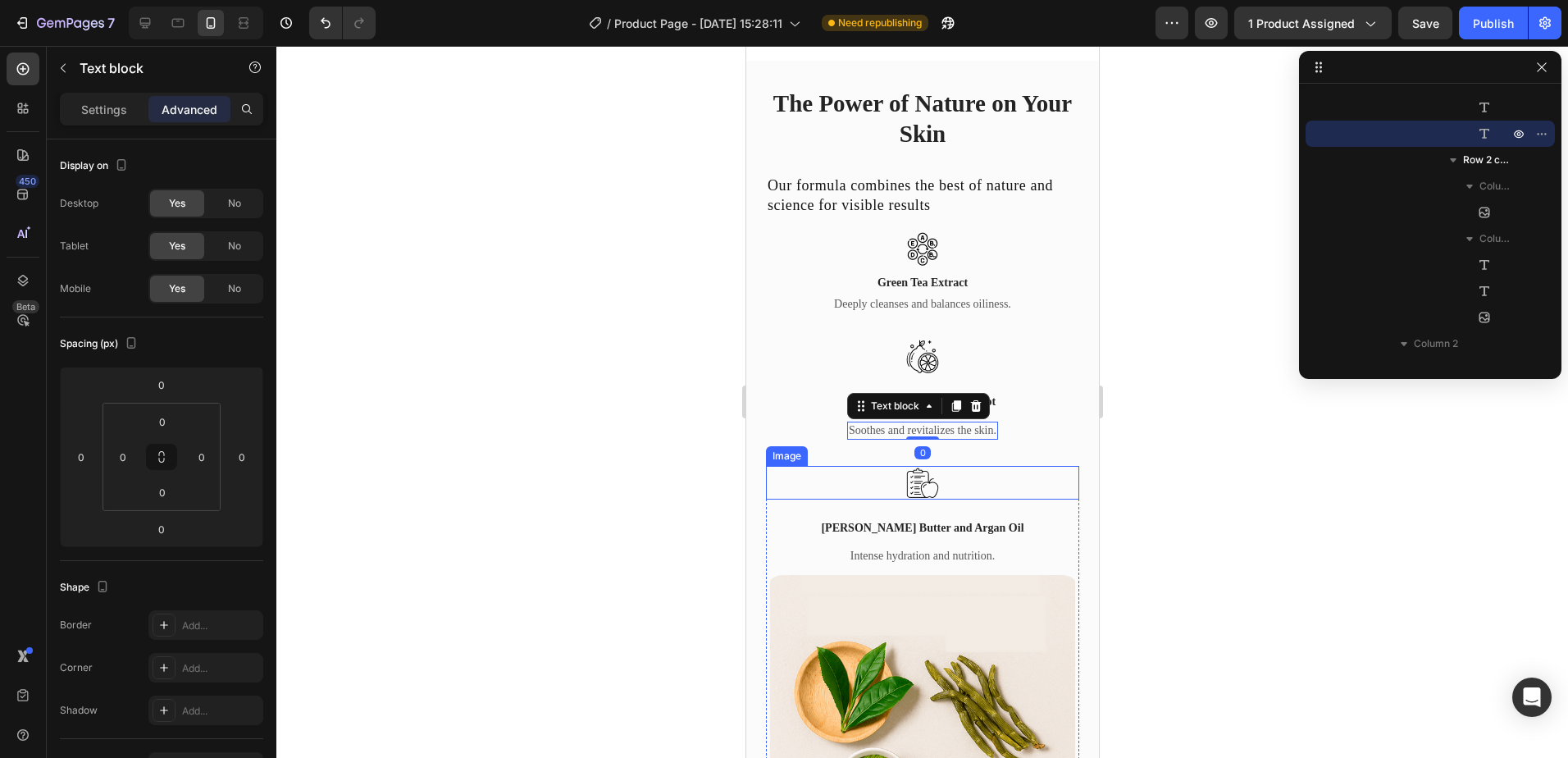
click at [922, 466] on img at bounding box center [921, 483] width 33 height 34
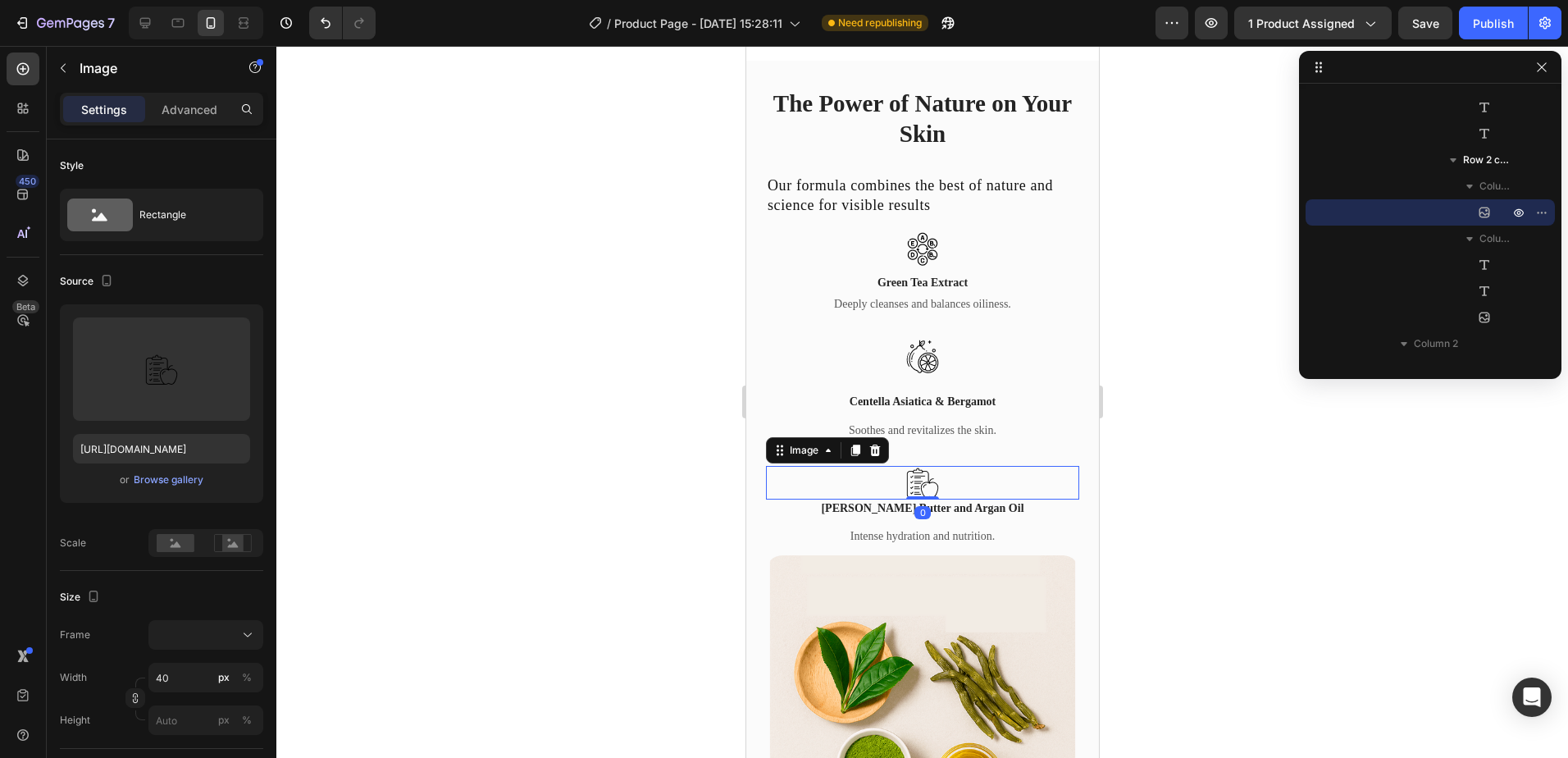
drag, startPoint x: 918, startPoint y: 505, endPoint x: 930, endPoint y: 483, distance: 25.1
click at [930, 483] on div "Image 0" at bounding box center [921, 483] width 313 height 34
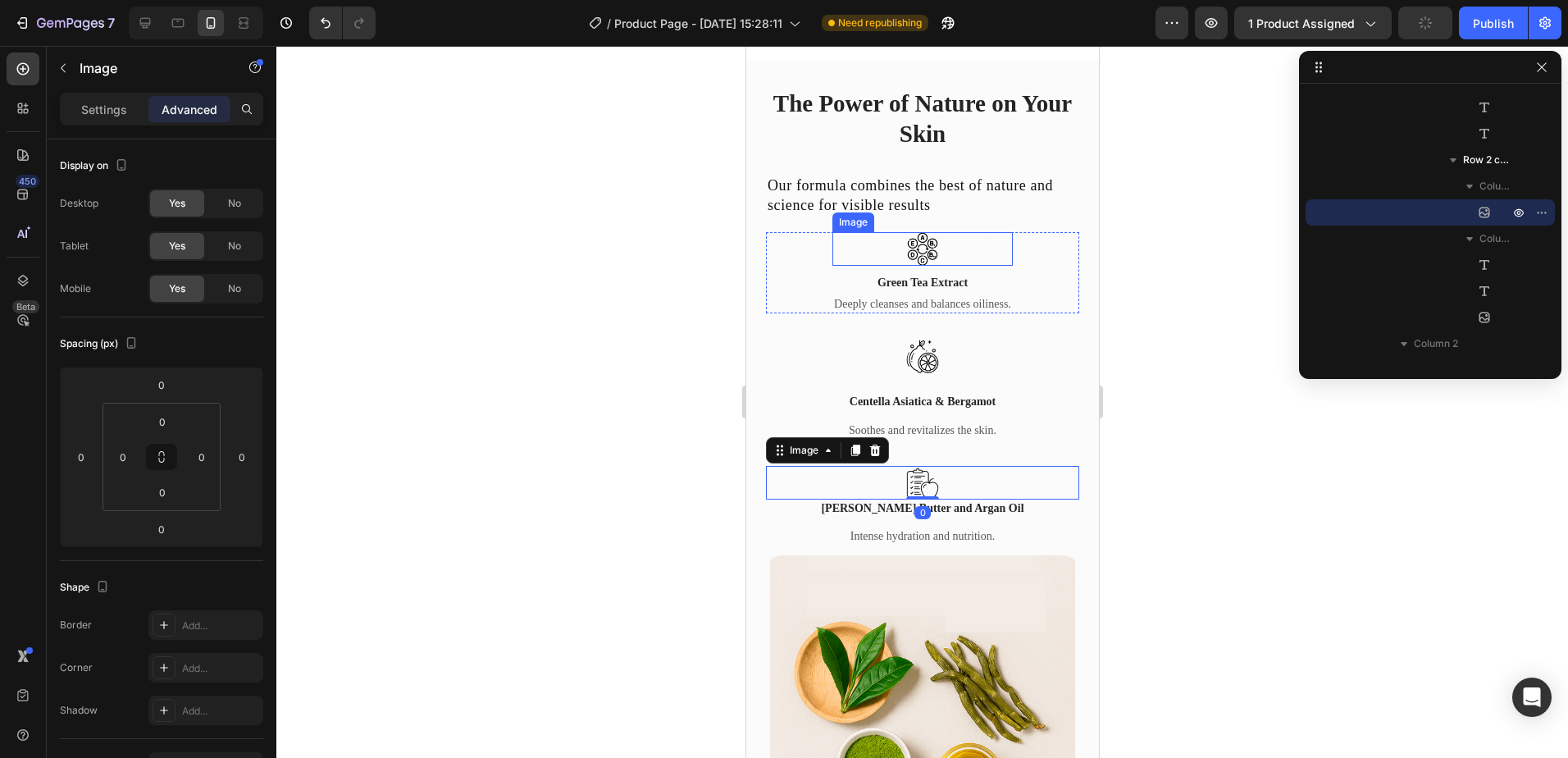
click at [955, 236] on div at bounding box center [921, 249] width 181 height 34
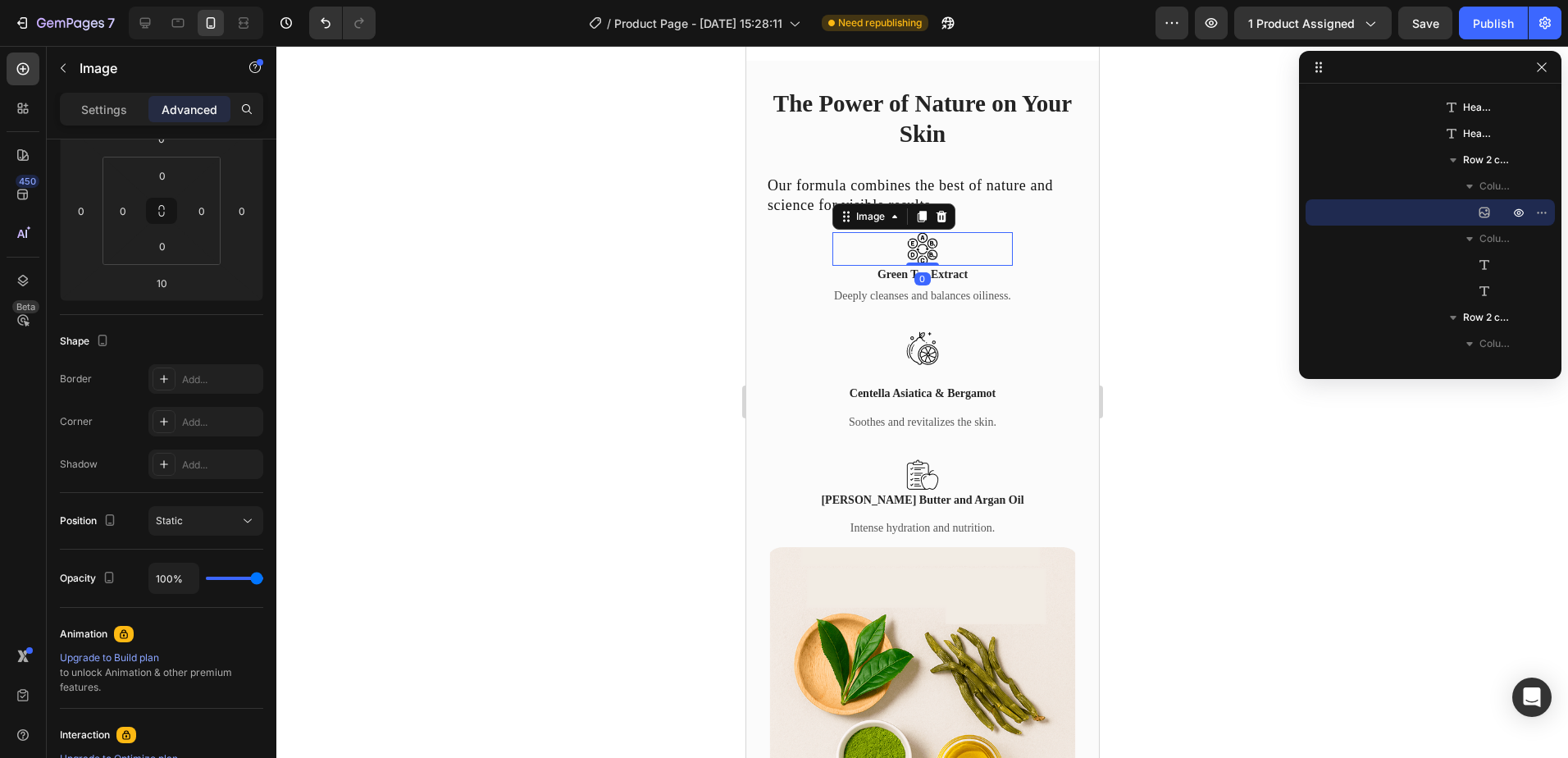
drag, startPoint x: 919, startPoint y: 261, endPoint x: 935, endPoint y: 243, distance: 24.1
click at [935, 243] on div "Image 0" at bounding box center [921, 249] width 181 height 34
type input "0"
click at [957, 289] on p "Deeply cleanses and balances oiliness." at bounding box center [921, 296] width 177 height 15
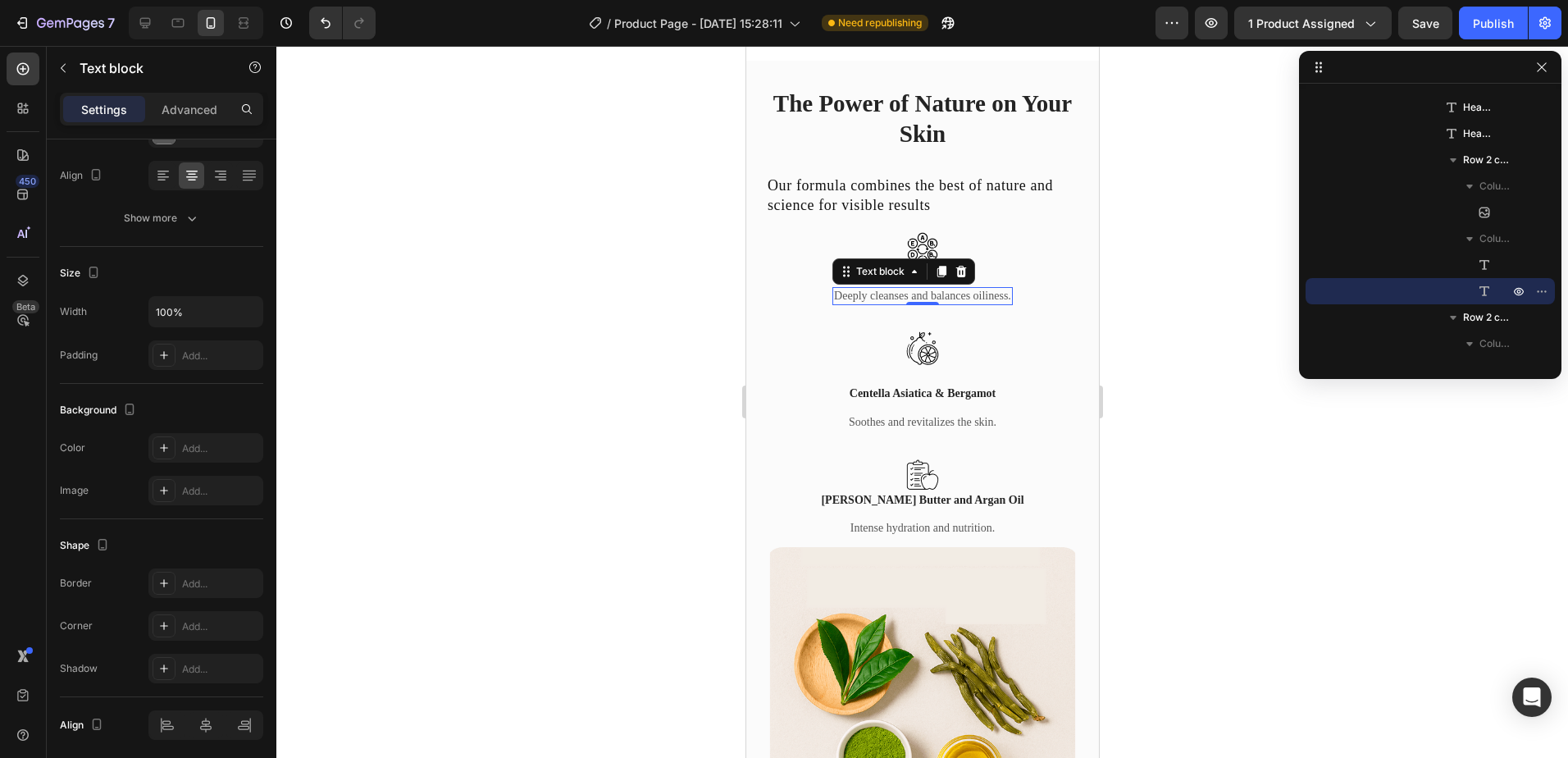
scroll to position [0, 0]
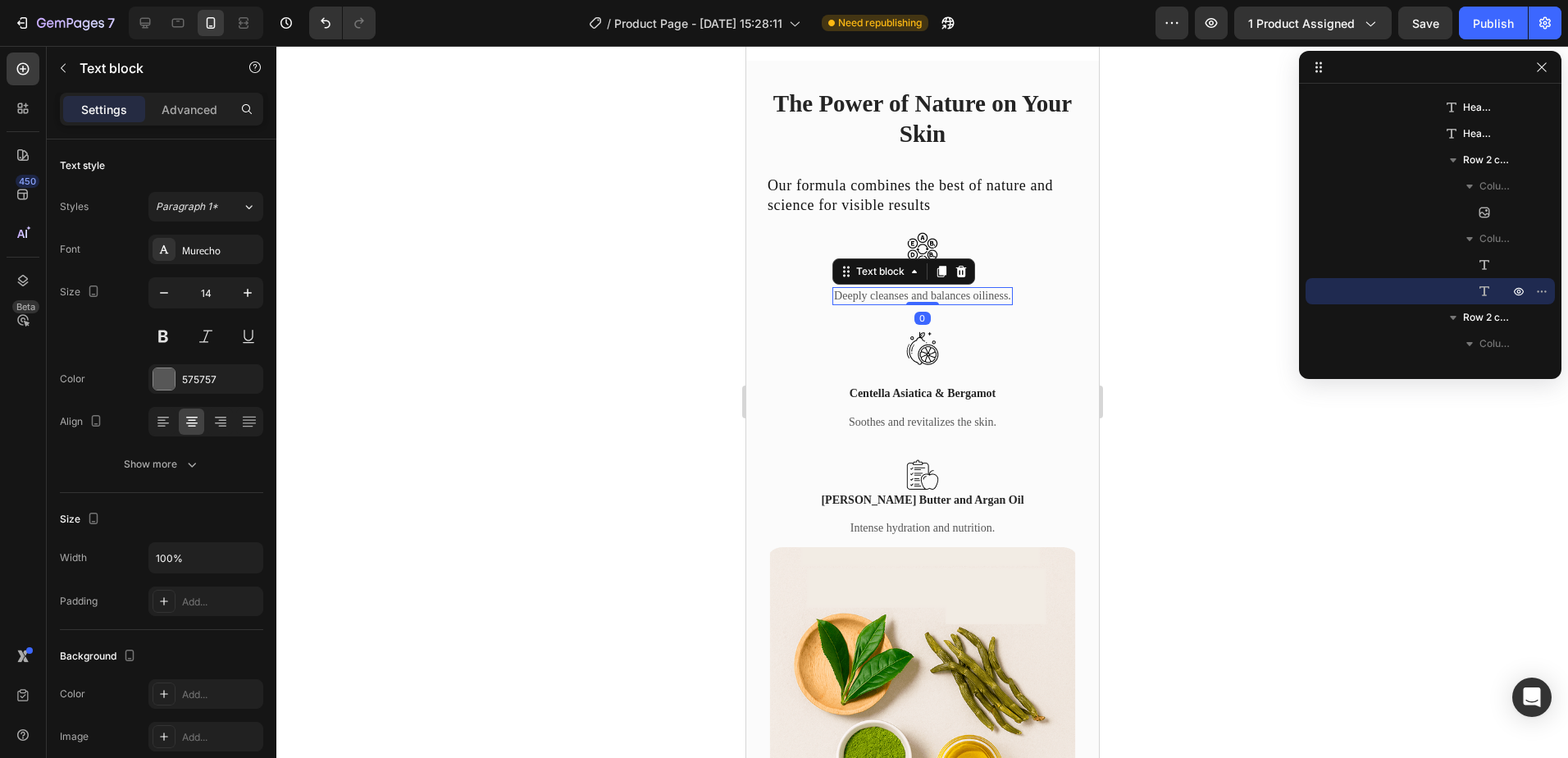
drag, startPoint x: 915, startPoint y: 291, endPoint x: 930, endPoint y: 277, distance: 20.5
click at [930, 287] on div "Deeply cleanses and balances oiliness. Text block 0" at bounding box center [921, 295] width 181 height 18
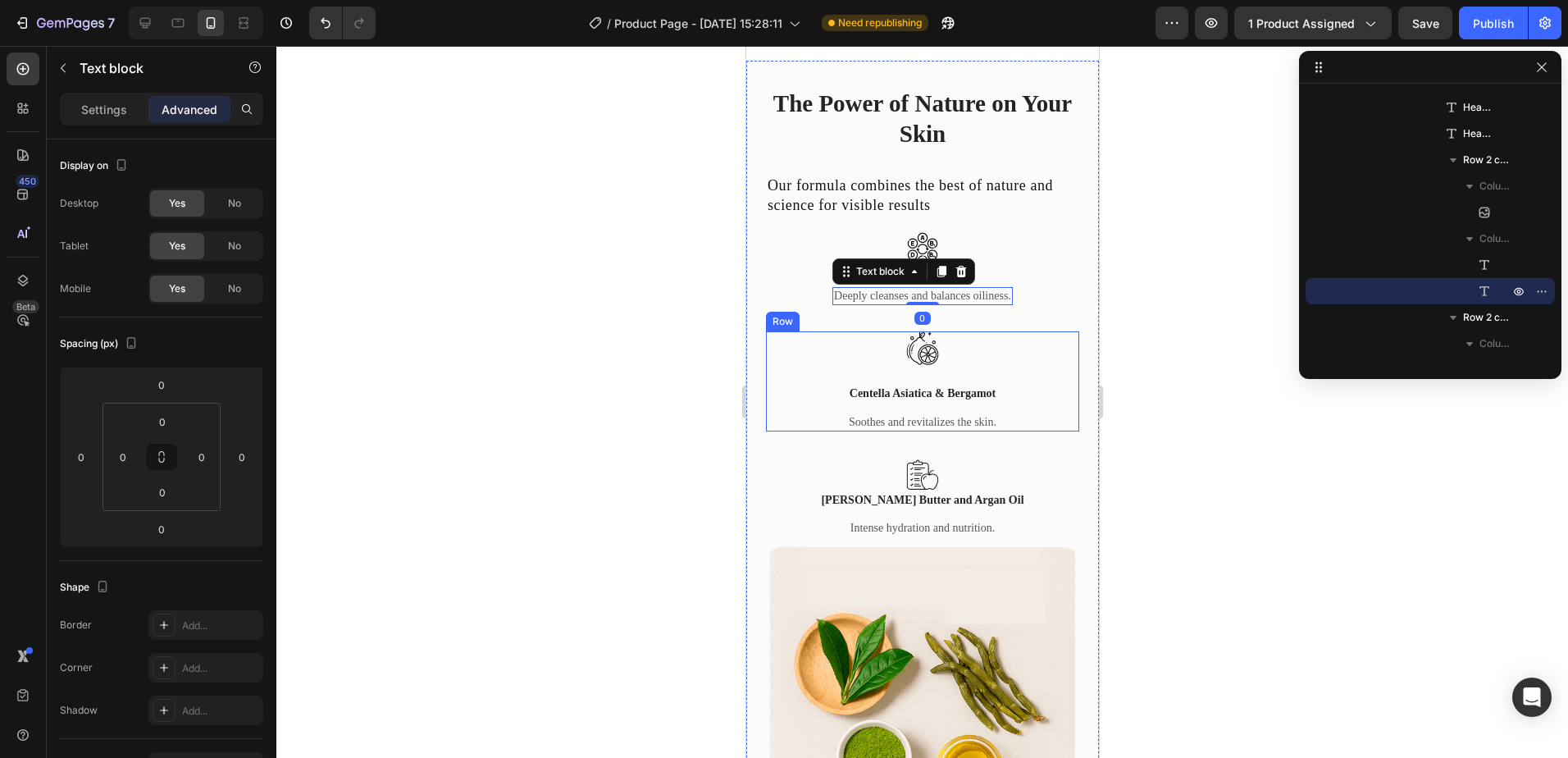
click at [928, 373] on div "Image Centella Asiatica & Bergamot Text block Soothes and revitalizes the skin.…" at bounding box center [921, 380] width 313 height 99
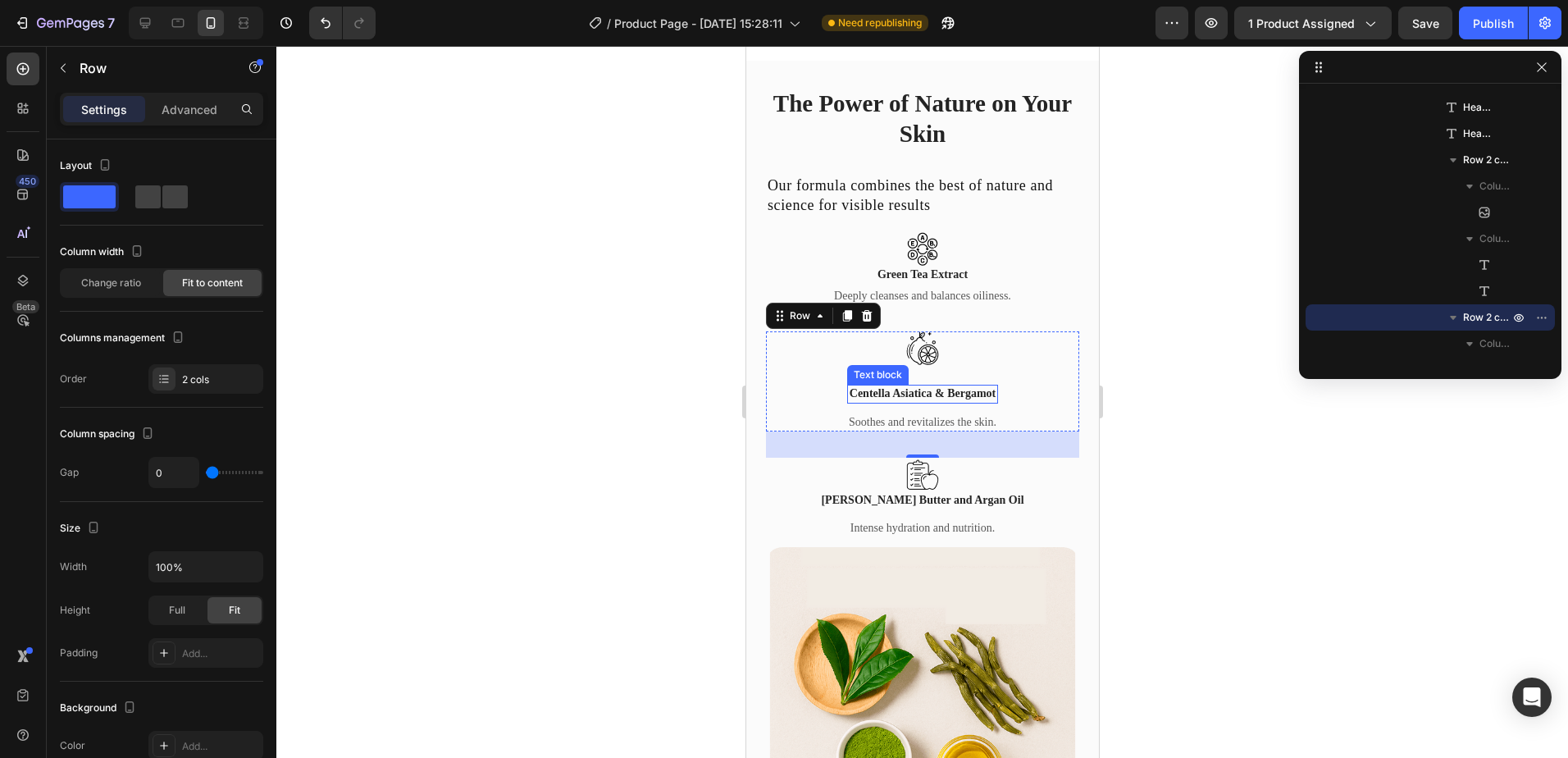
click at [929, 386] on p "Centella Asiatica & Bergamot" at bounding box center [921, 394] width 148 height 15
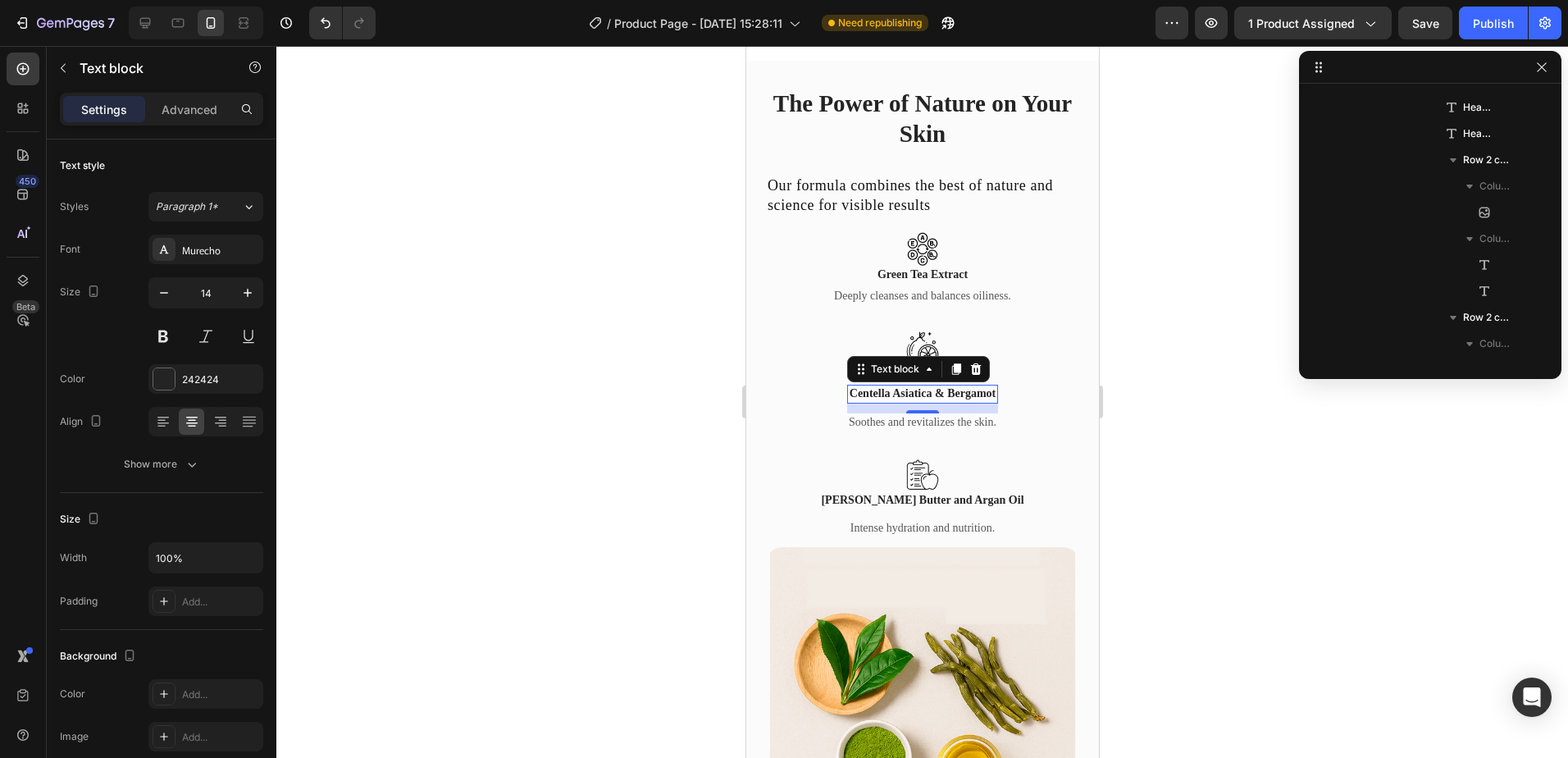
scroll to position [600, 0]
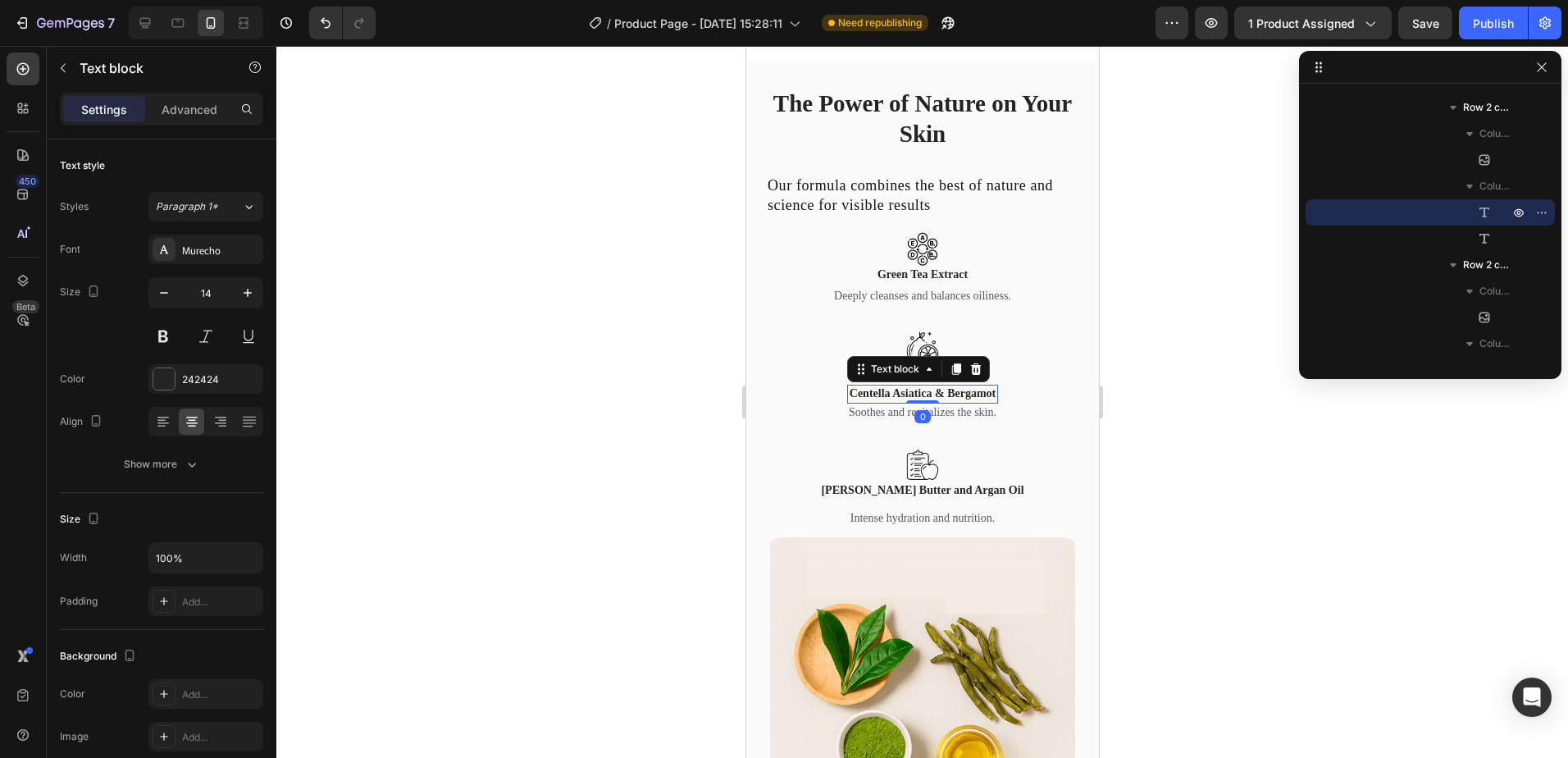
drag, startPoint x: 918, startPoint y: 398, endPoint x: 922, endPoint y: 383, distance: 15.5
click at [922, 385] on div "Centella Asiatica & Bergamot Text block 0" at bounding box center [922, 394] width 151 height 18
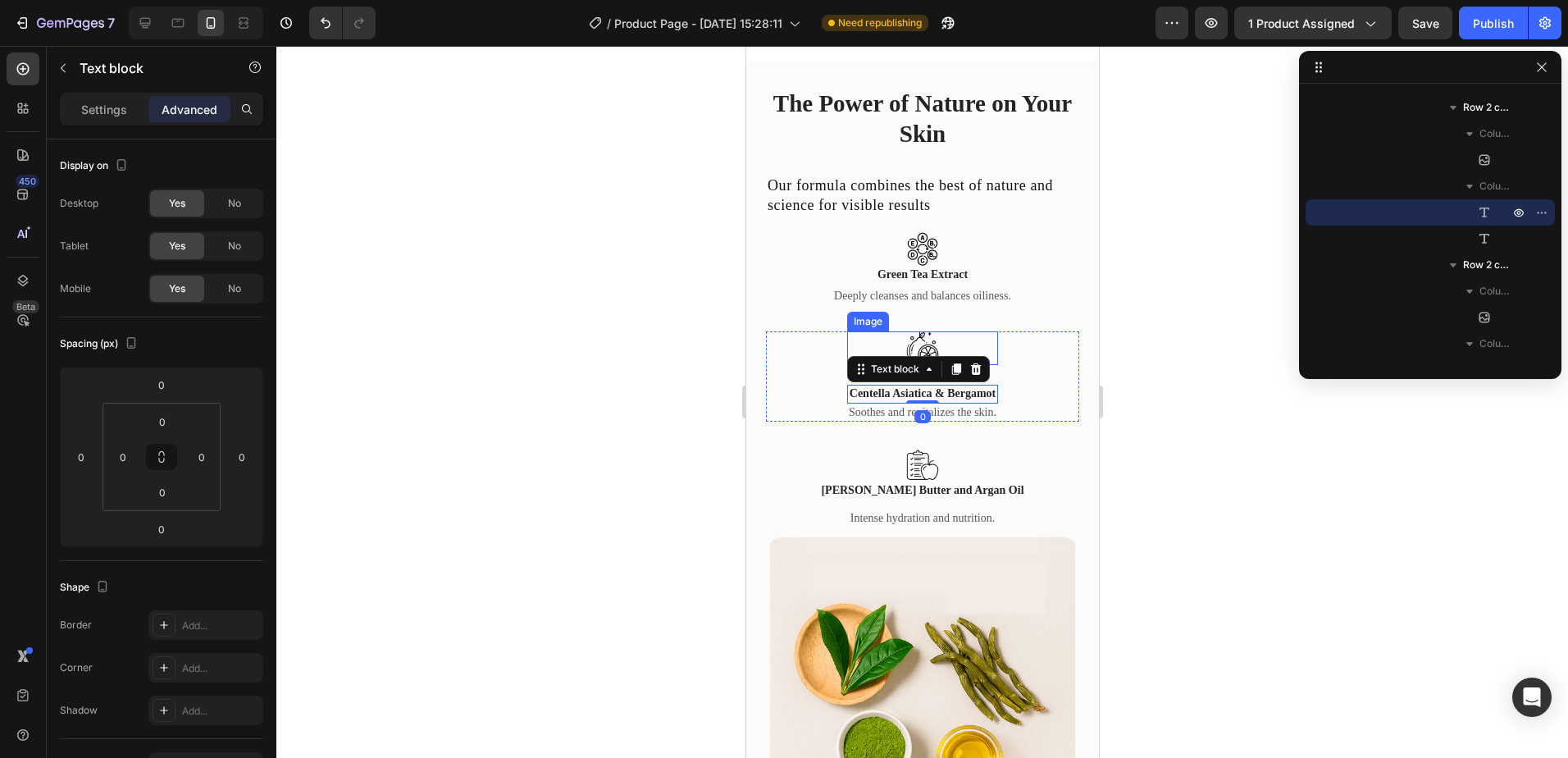
click at [918, 331] on img at bounding box center [921, 348] width 33 height 34
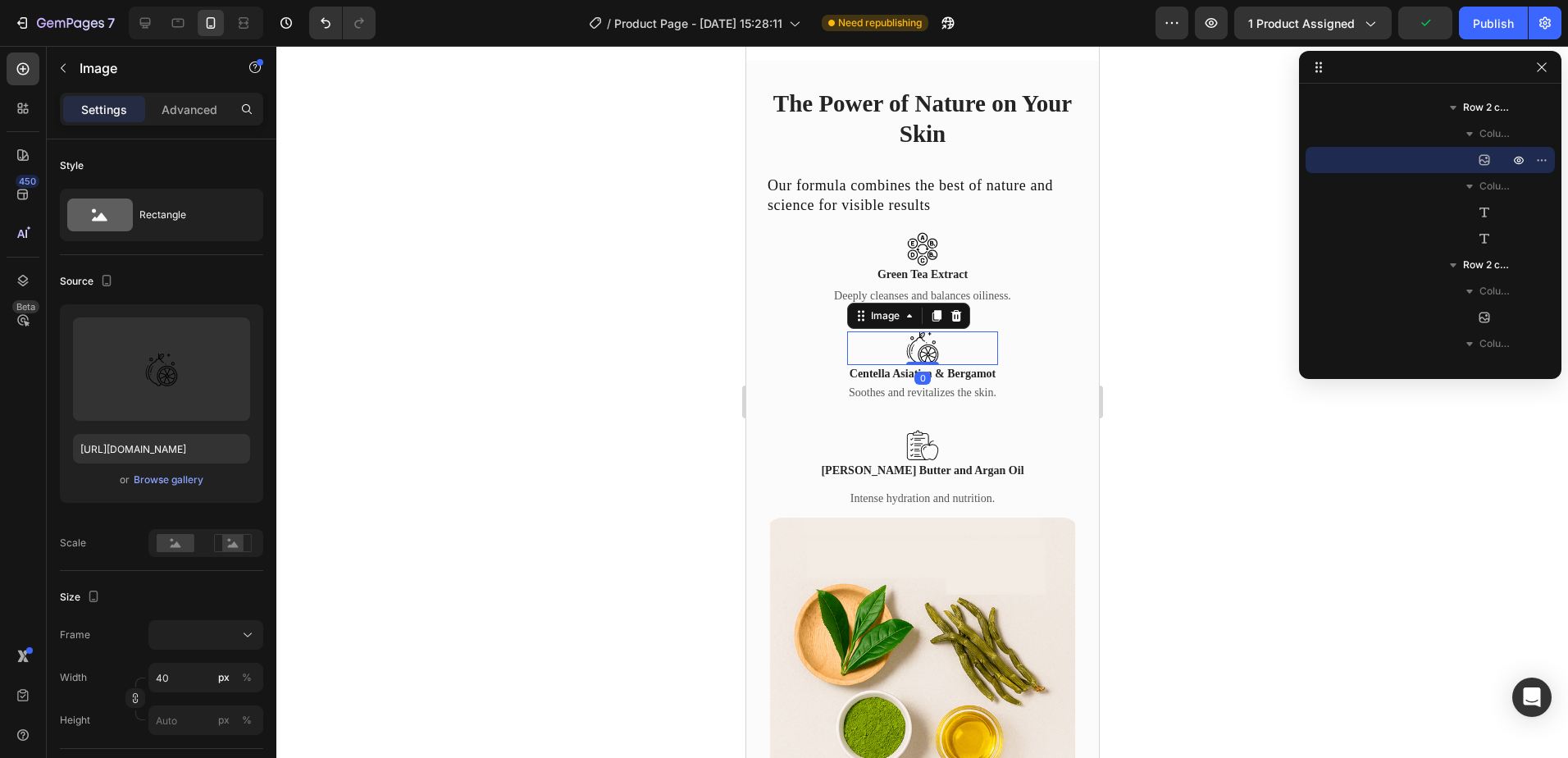
drag, startPoint x: 921, startPoint y: 372, endPoint x: 928, endPoint y: 344, distance: 28.9
click at [928, 344] on div "Image 0" at bounding box center [922, 348] width 151 height 34
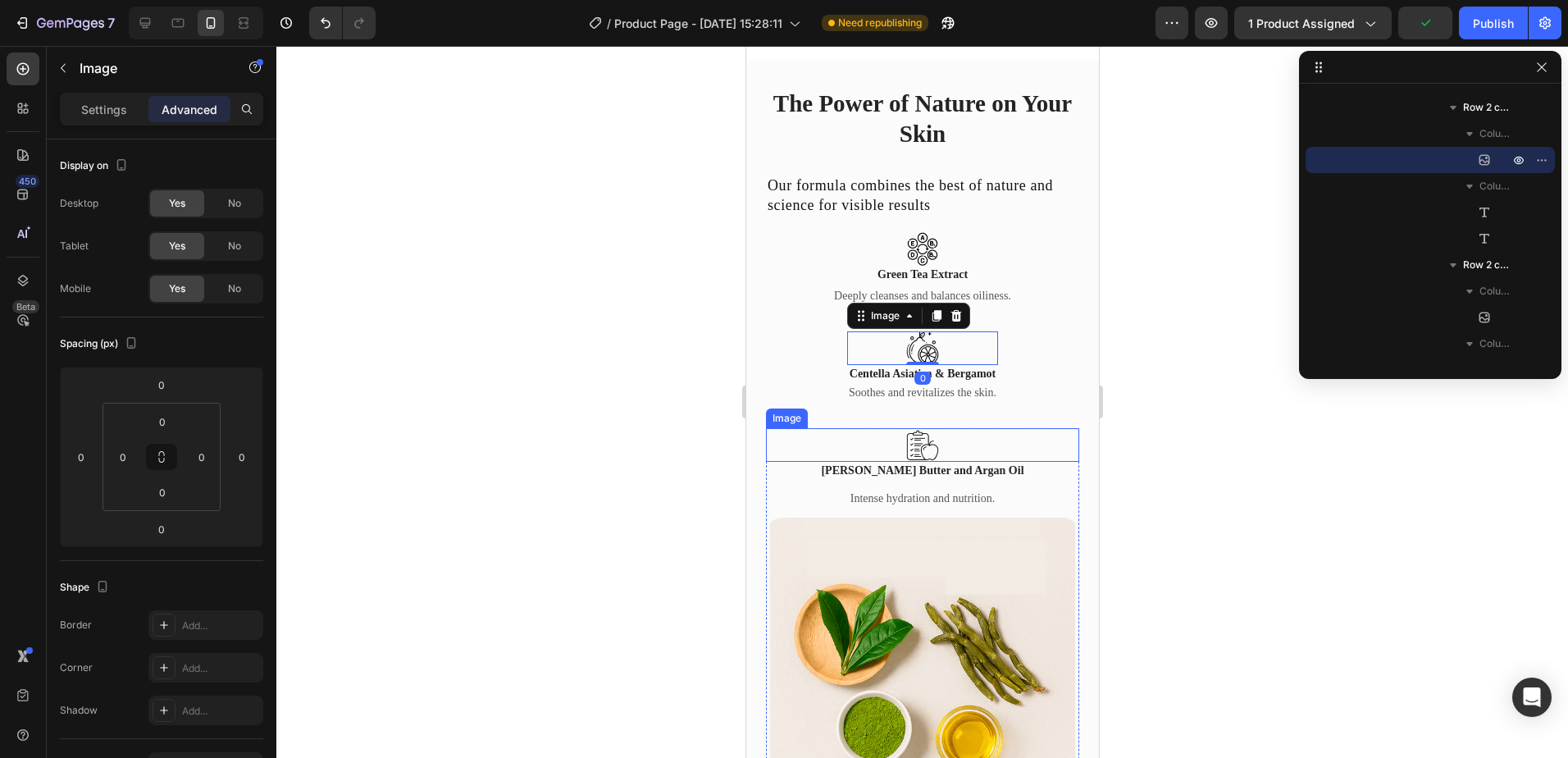
click at [907, 429] on img at bounding box center [921, 446] width 33 height 34
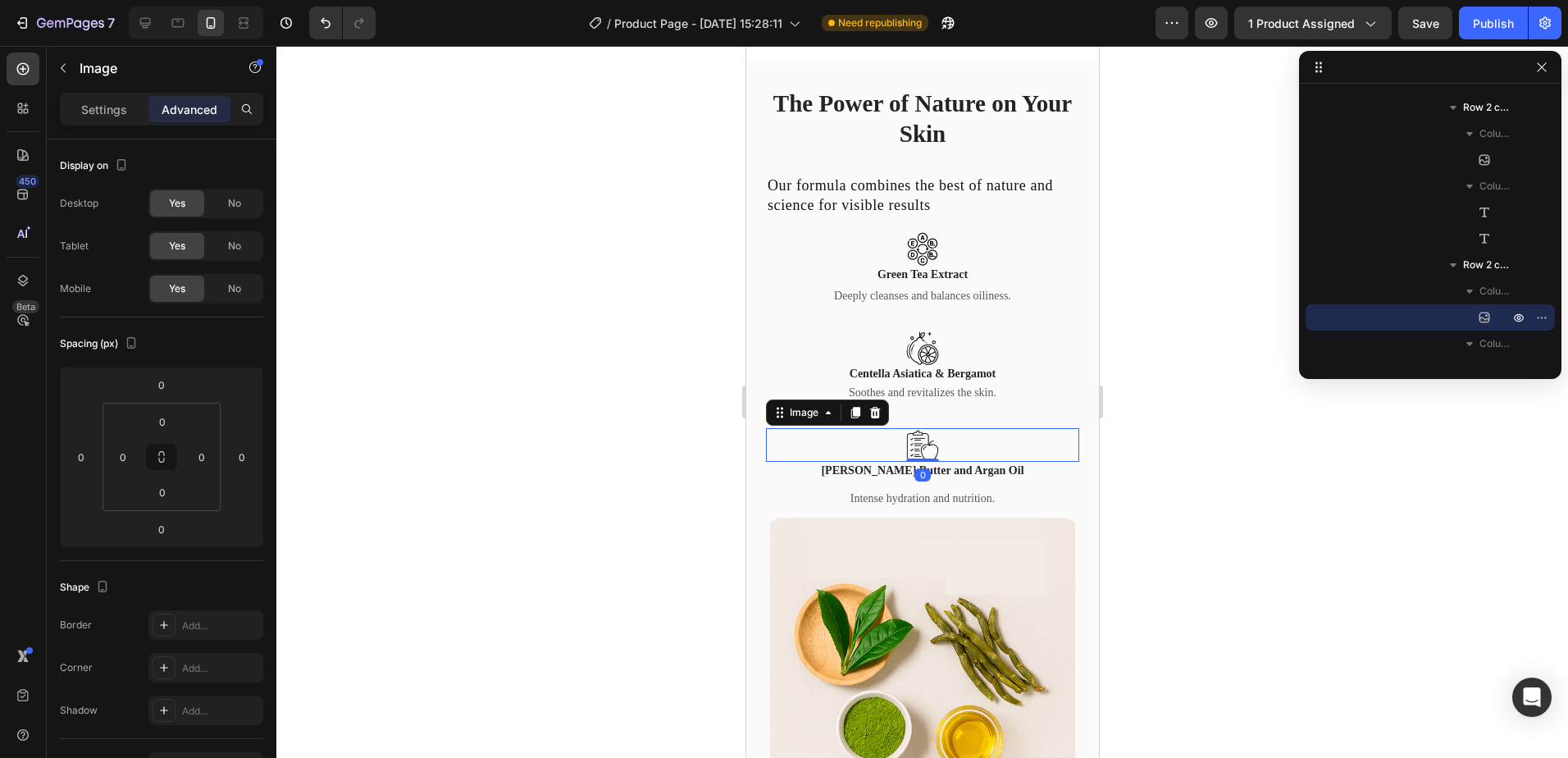
click at [1148, 403] on div at bounding box center [921, 402] width 1291 height 713
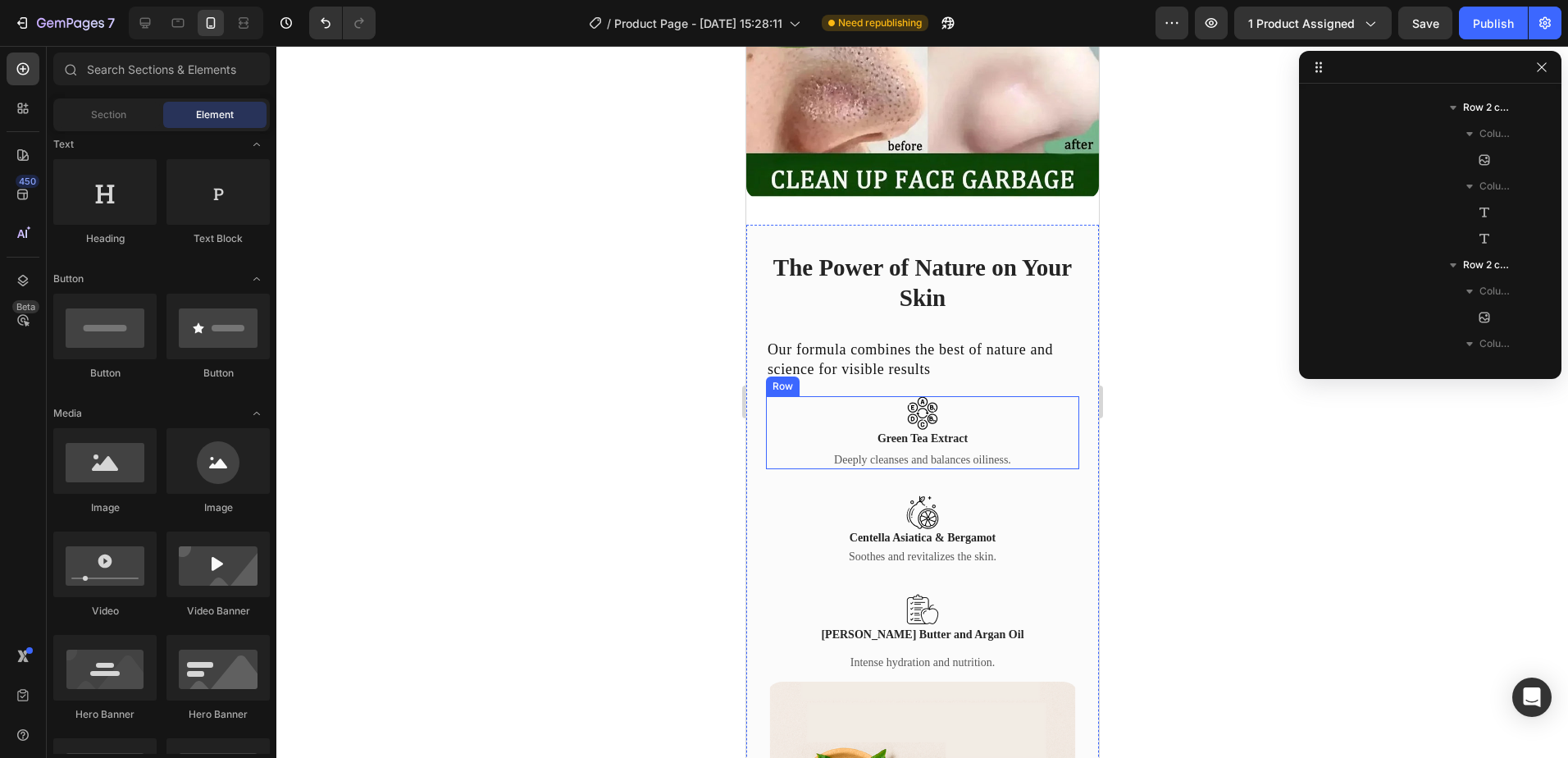
scroll to position [2871, 0]
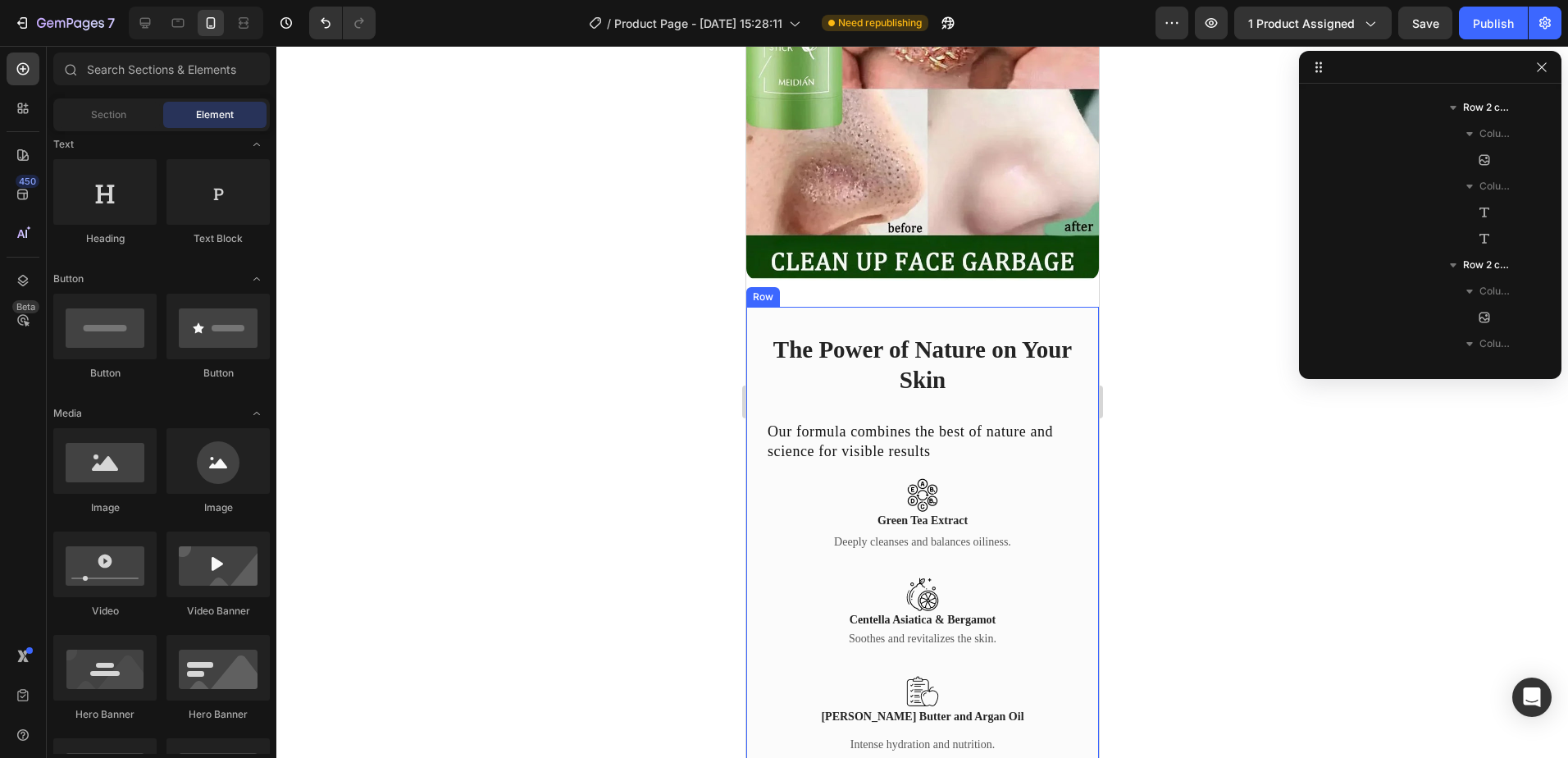
click at [1071, 324] on div "The Power of Nature on Your Skin Heading Our formula combines the best of natur…" at bounding box center [921, 744] width 353 height 875
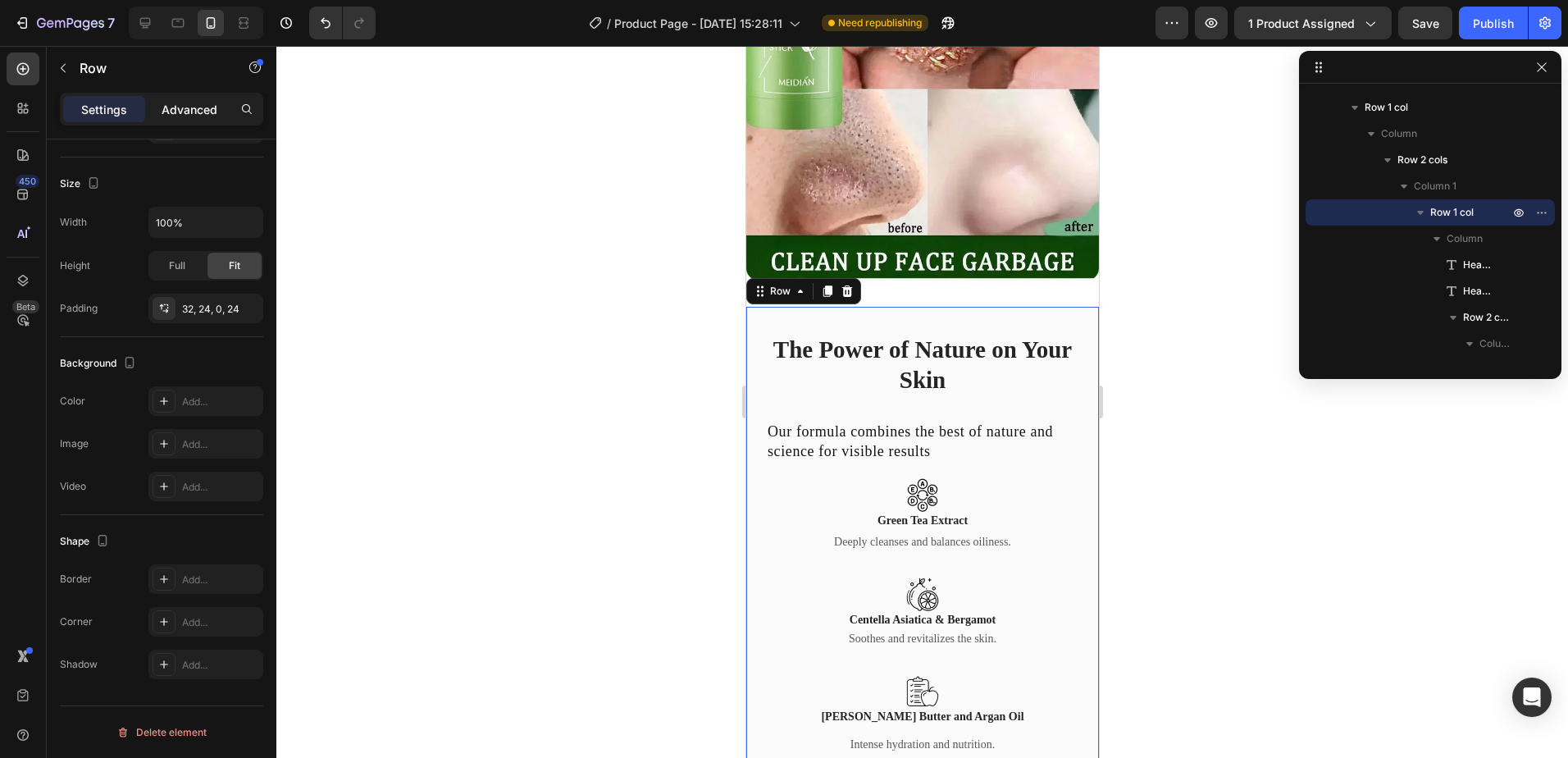
click at [192, 97] on div "Advanced" at bounding box center [189, 109] width 82 height 26
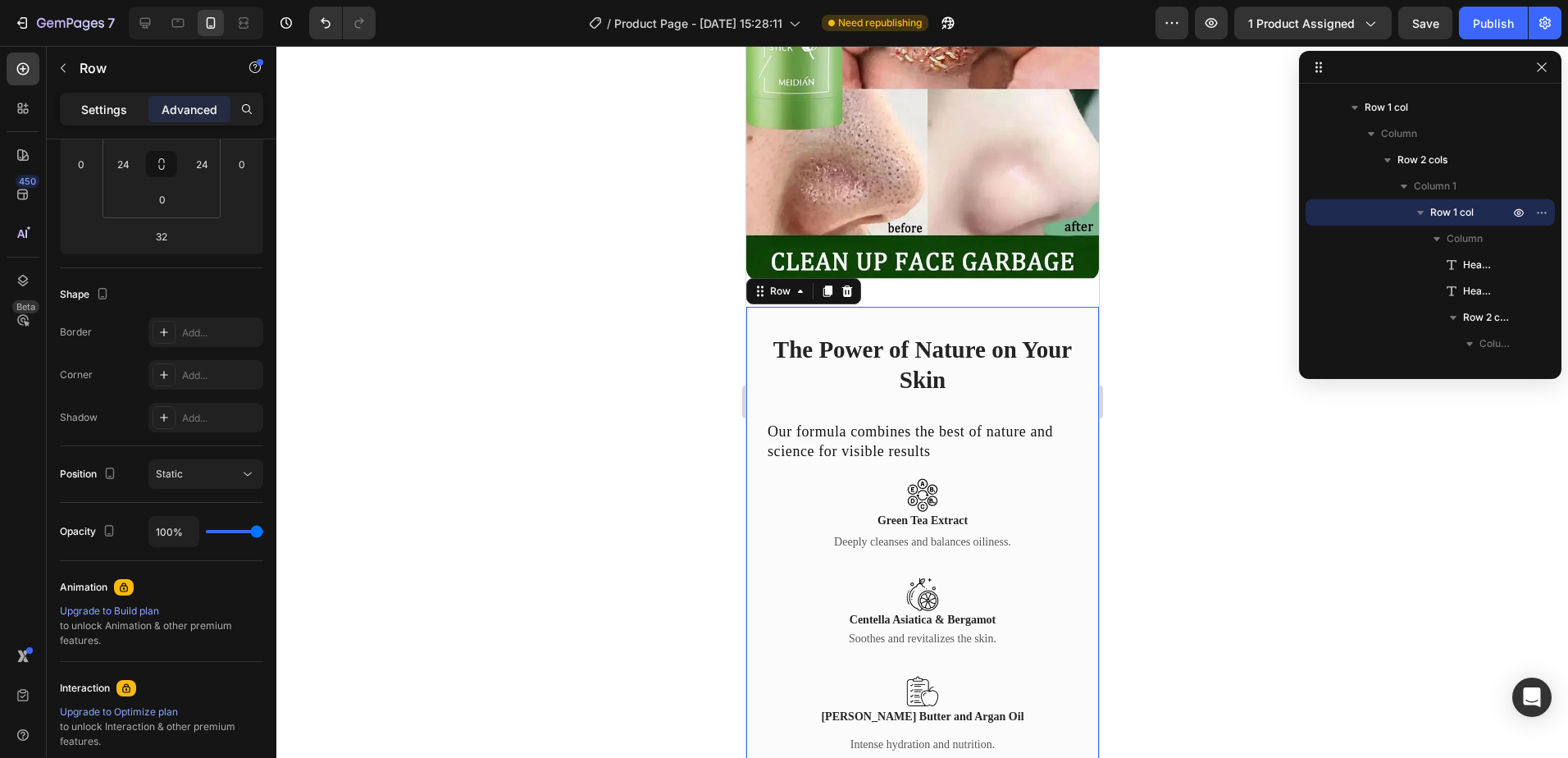
click at [132, 110] on div "Settings" at bounding box center [104, 109] width 82 height 26
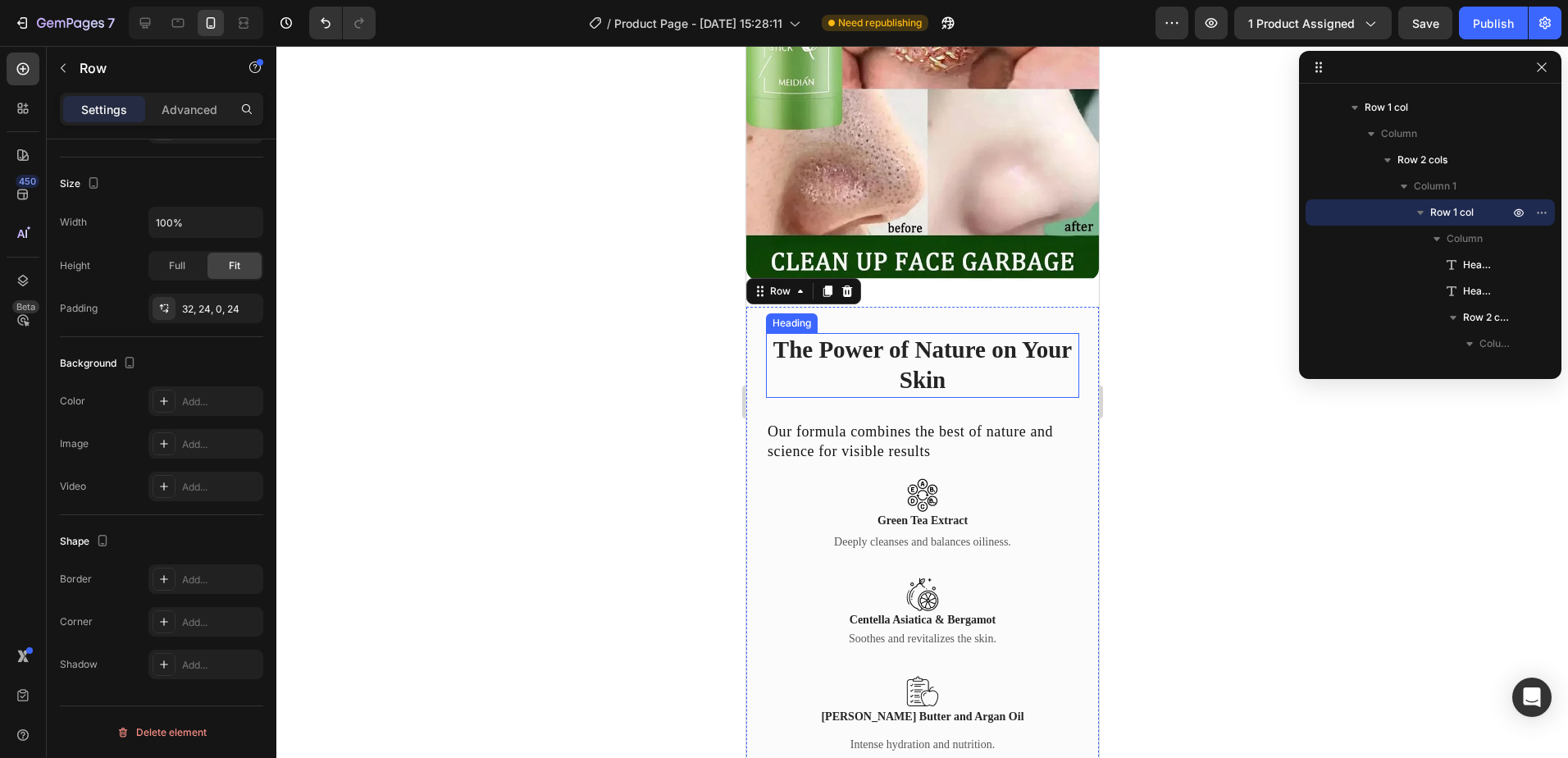
click at [1059, 339] on p "The Power of Nature on Your Skin" at bounding box center [922, 365] width 310 height 62
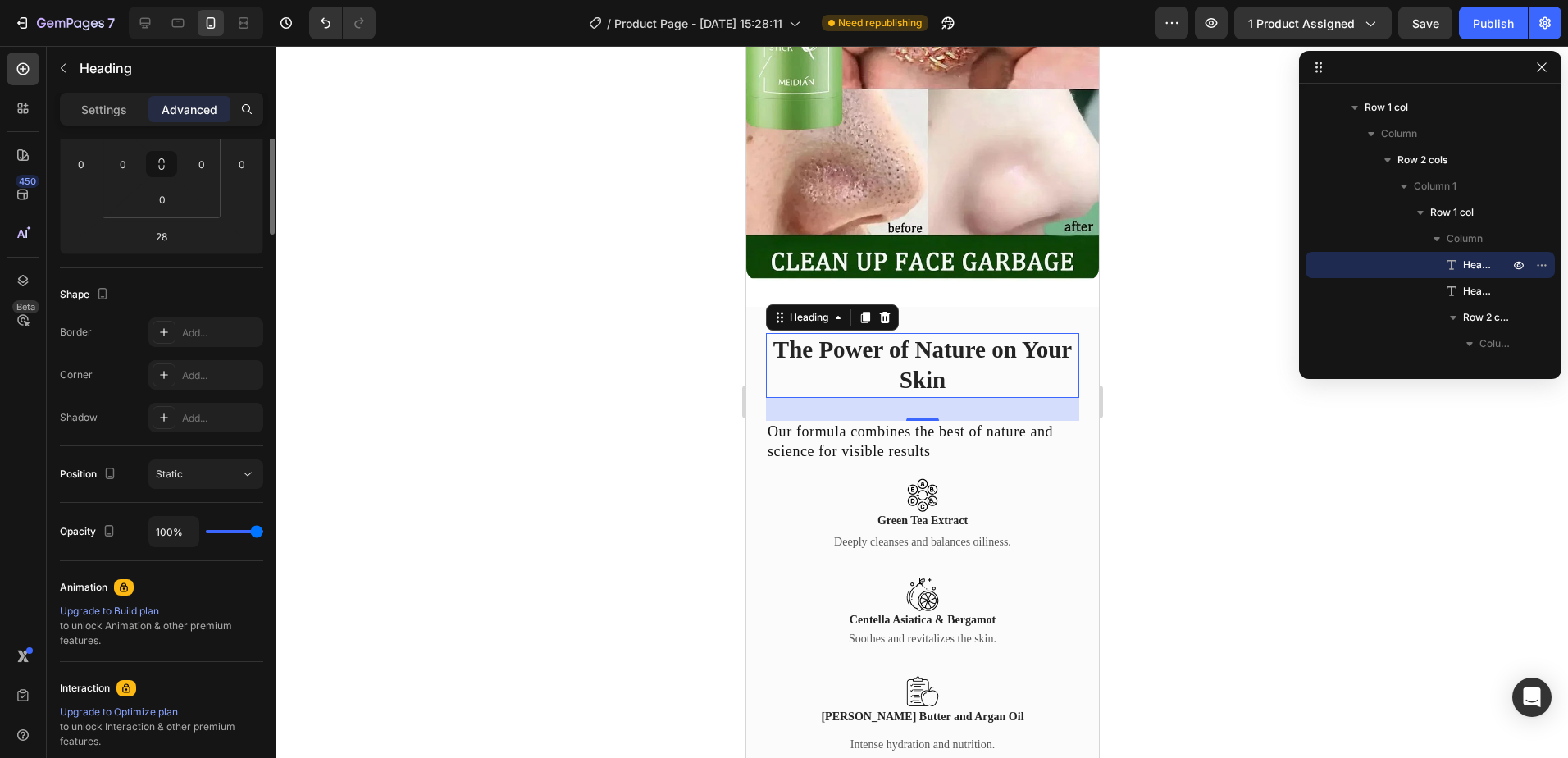
scroll to position [0, 0]
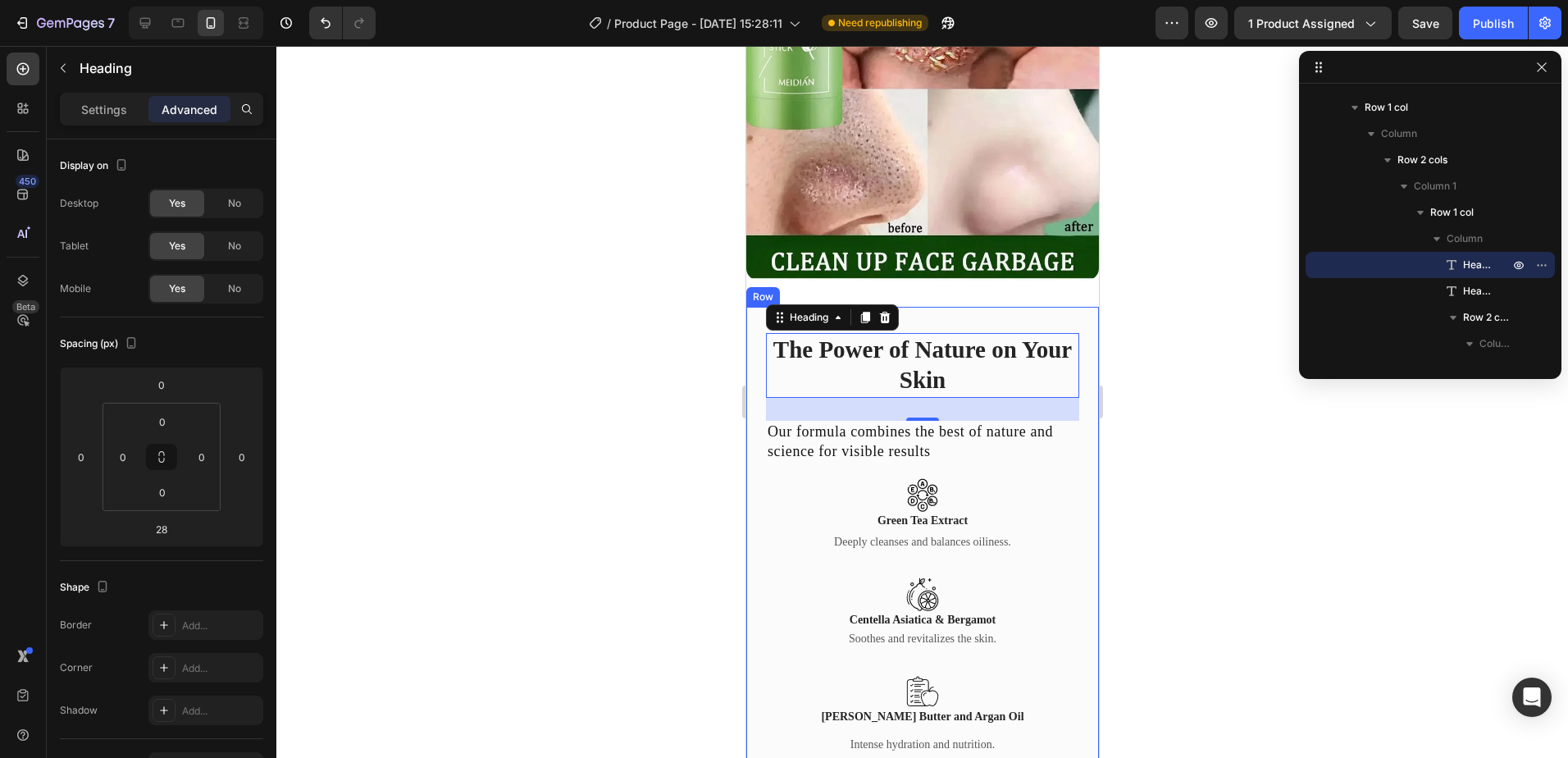
click at [1079, 476] on div "The Power of Nature on Your Skin Heading 28 Our formula combines the best of na…" at bounding box center [921, 744] width 353 height 875
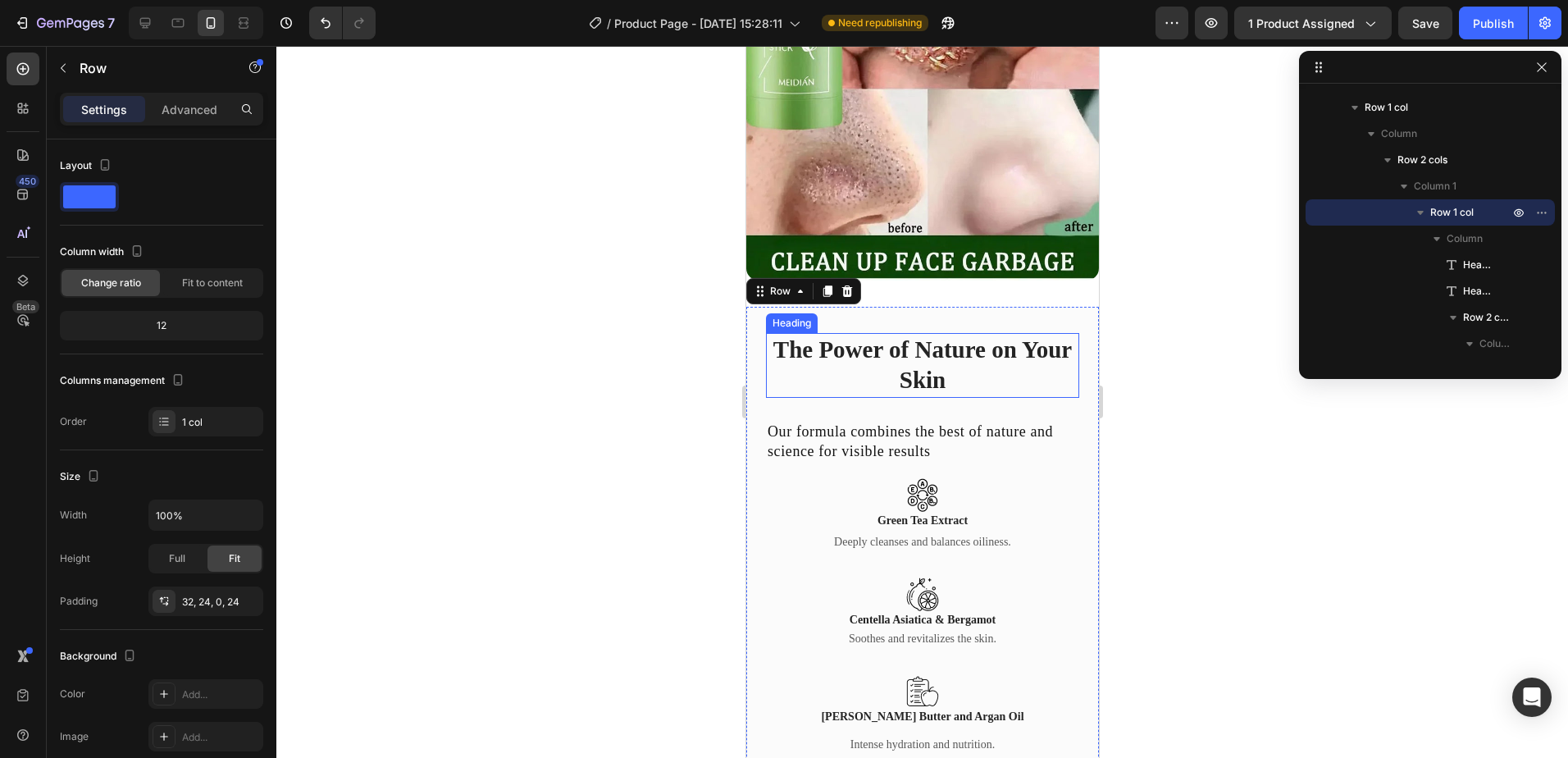
click at [949, 367] on p "The Power of Nature on Your Skin" at bounding box center [922, 365] width 310 height 62
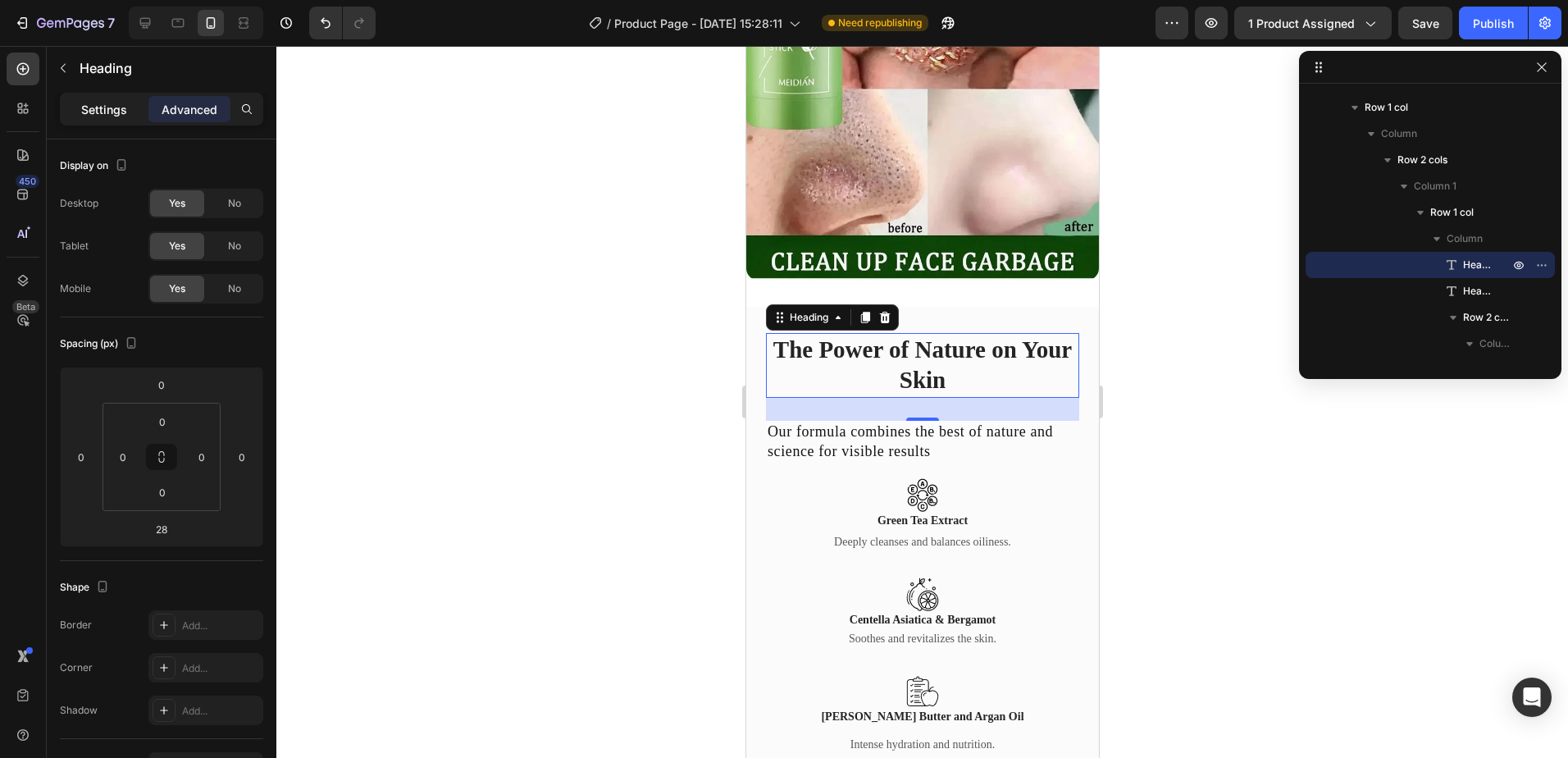
click at [111, 107] on p "Settings" at bounding box center [104, 110] width 46 height 17
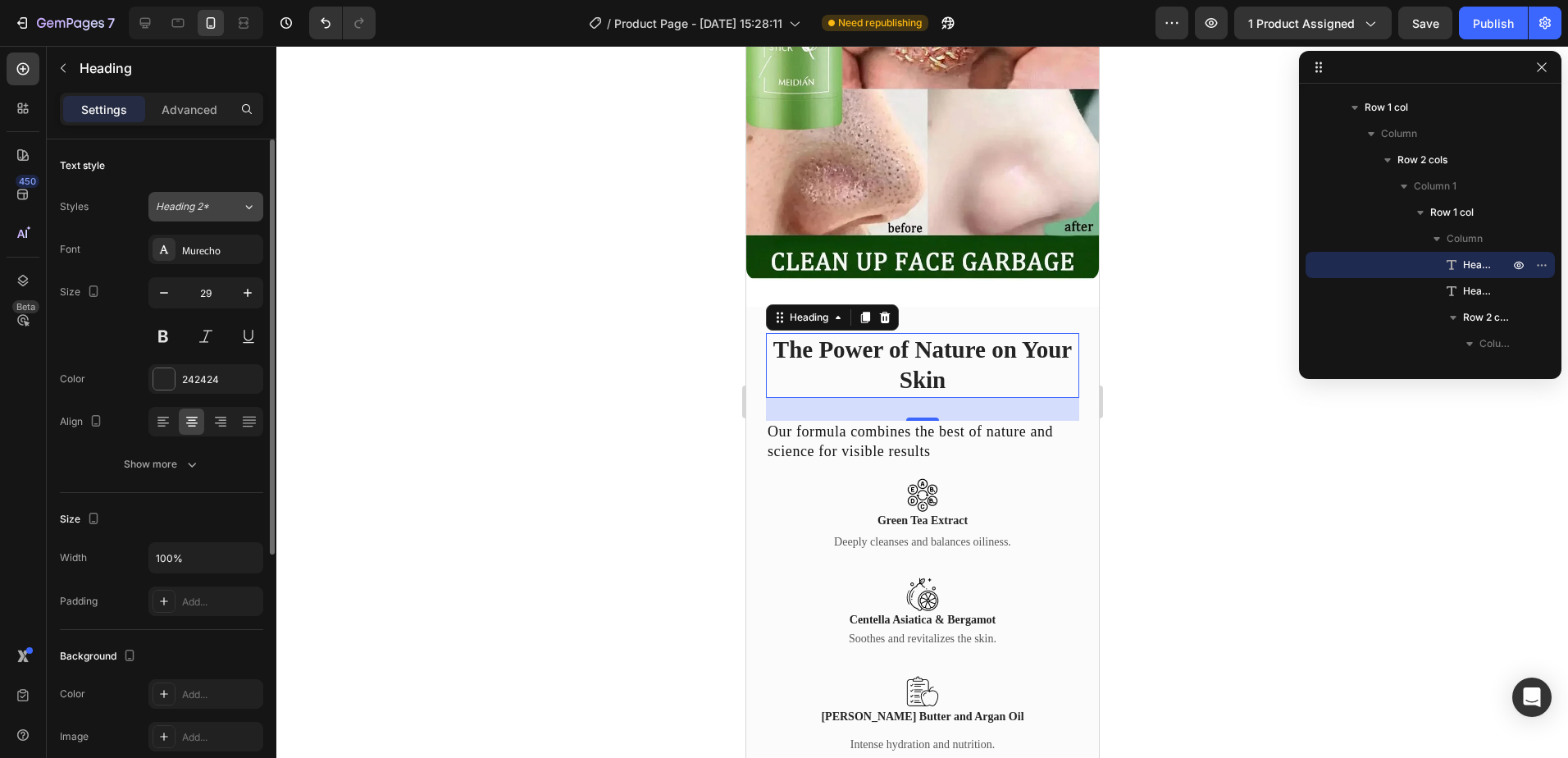
click at [235, 219] on button "Heading 2*" at bounding box center [205, 206] width 114 height 29
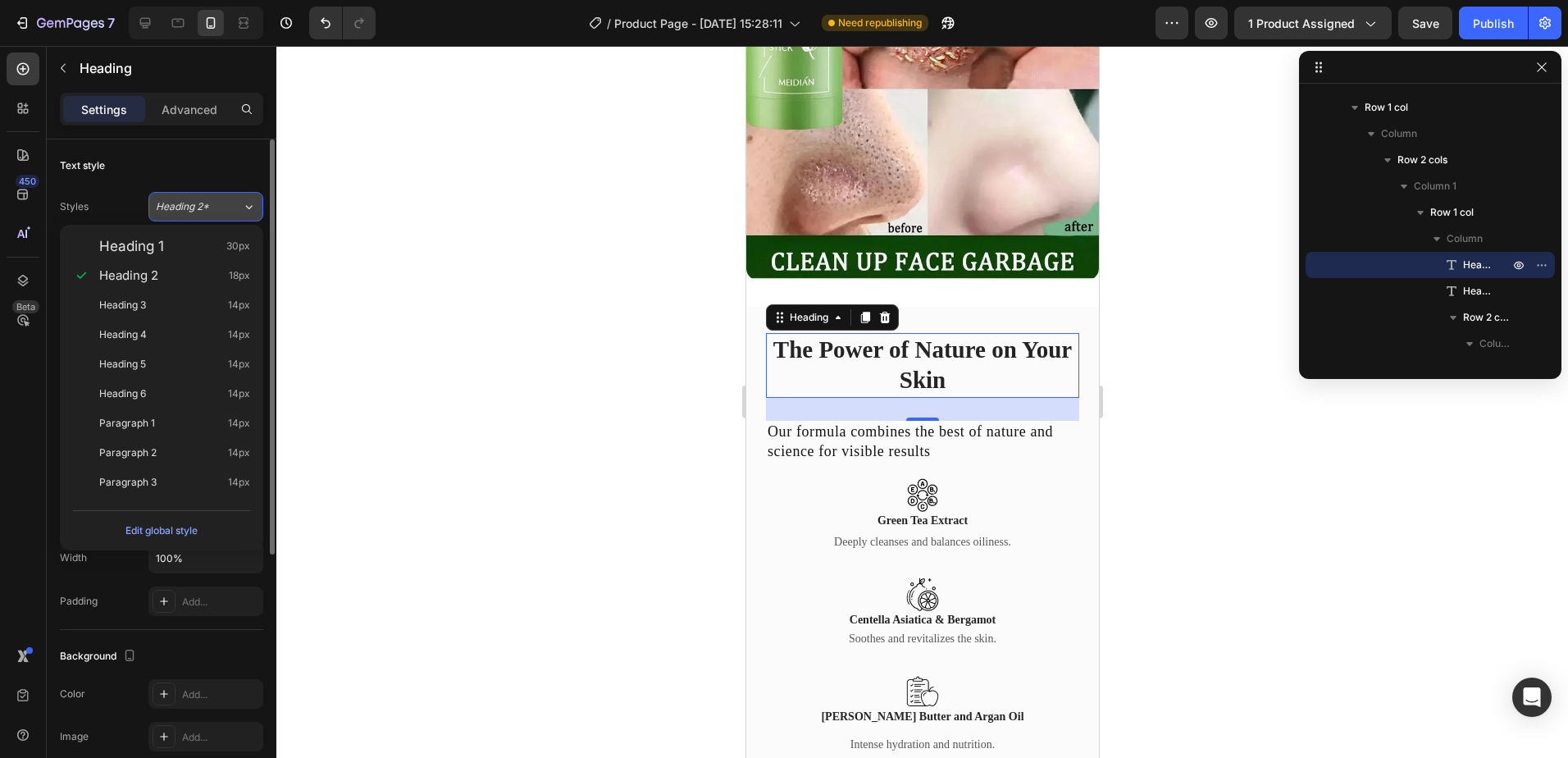
click at [235, 219] on button "Heading 2*" at bounding box center [205, 206] width 114 height 29
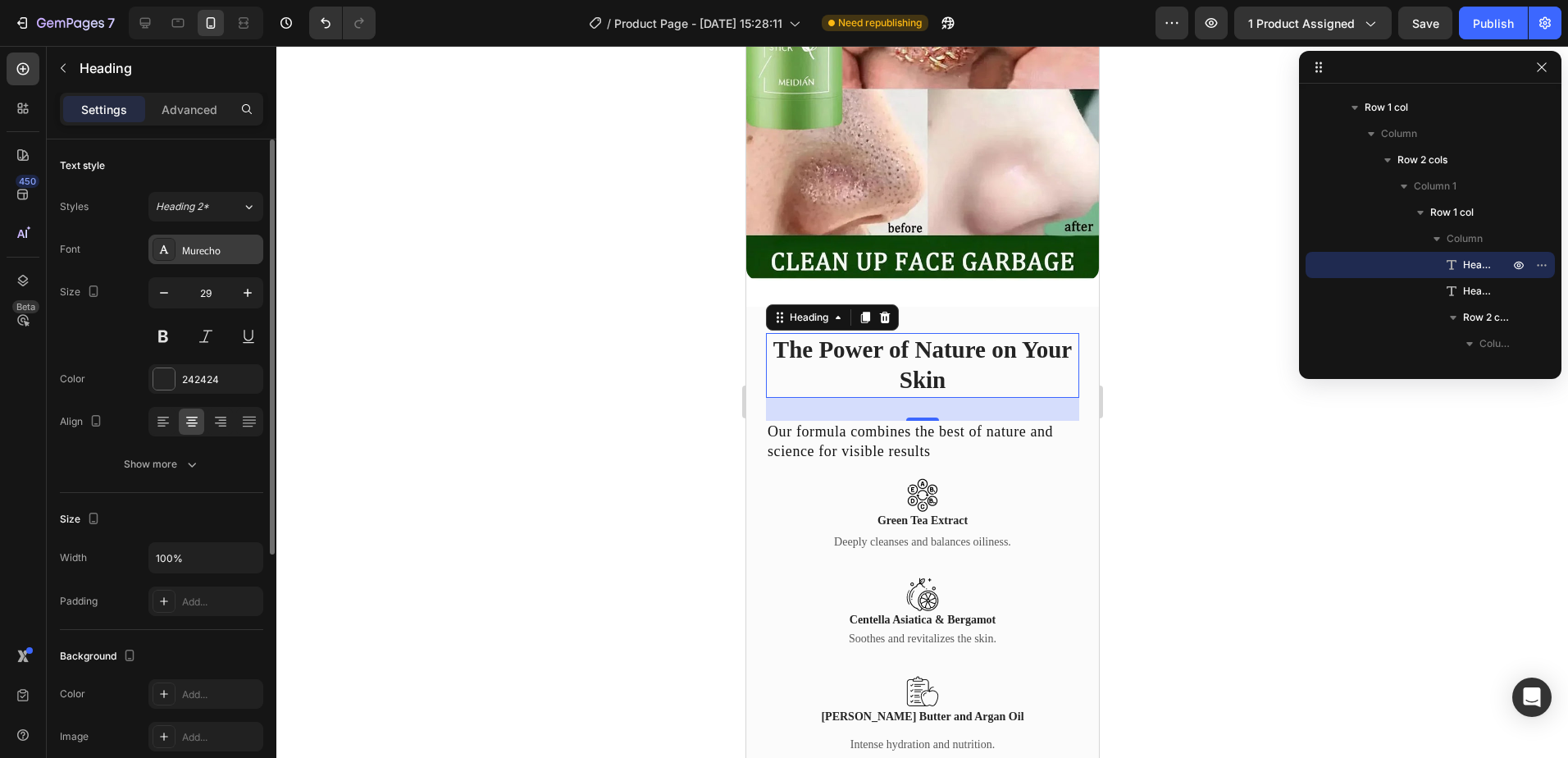
click at [230, 244] on div "Murecho" at bounding box center [219, 251] width 77 height 15
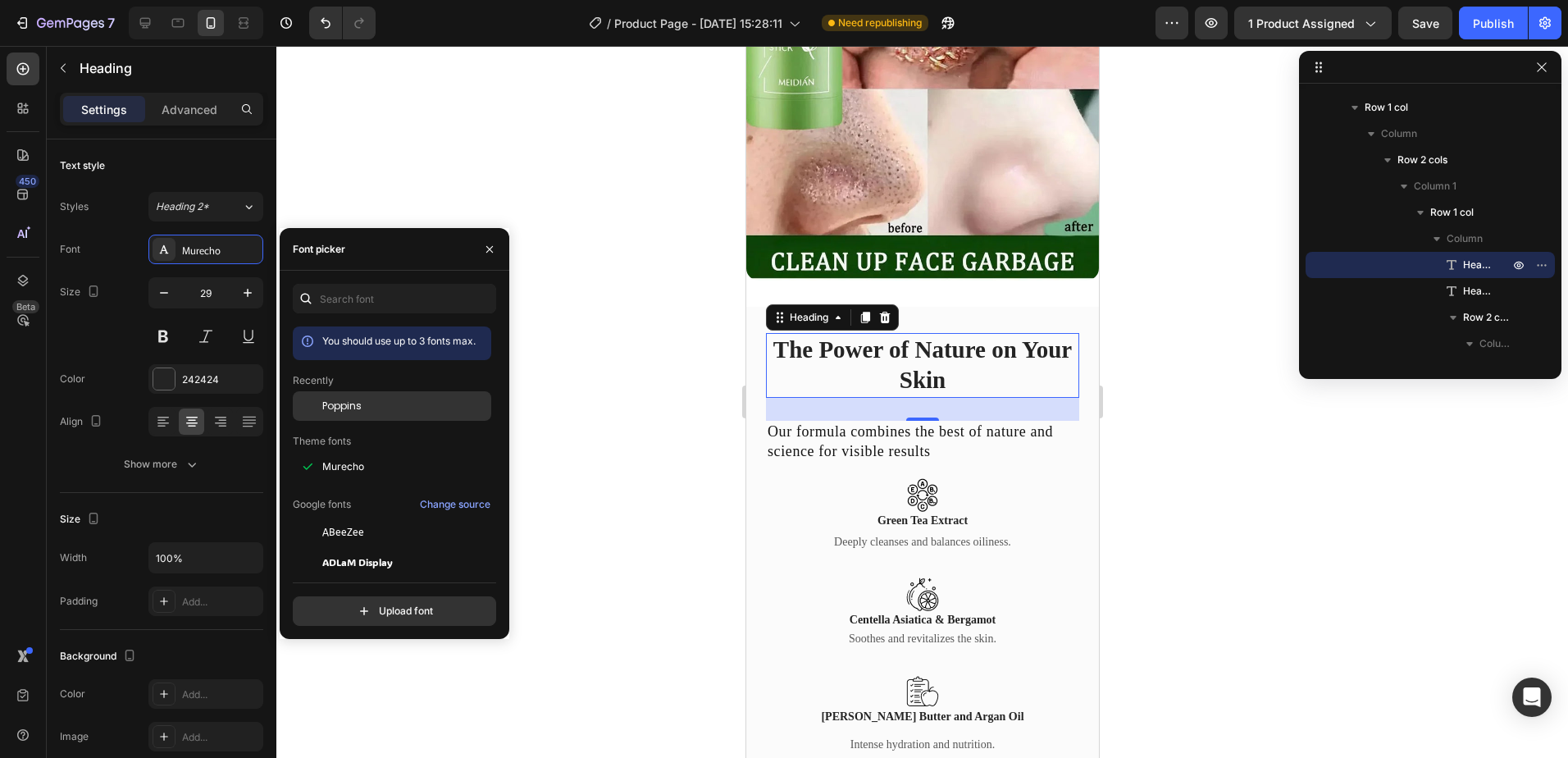
click at [389, 399] on div "Poppins" at bounding box center [405, 406] width 166 height 15
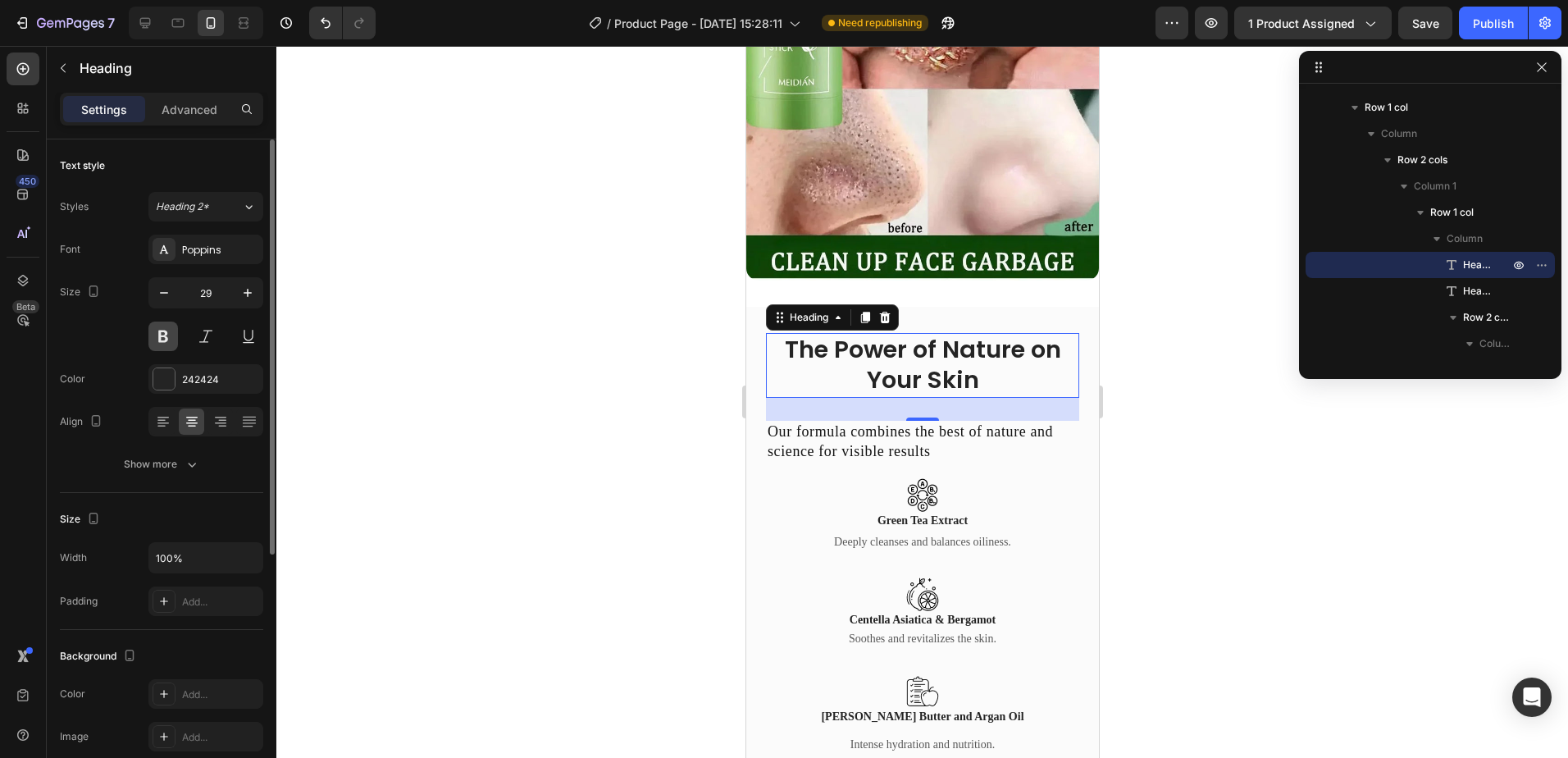
click at [162, 342] on button at bounding box center [163, 336] width 29 height 29
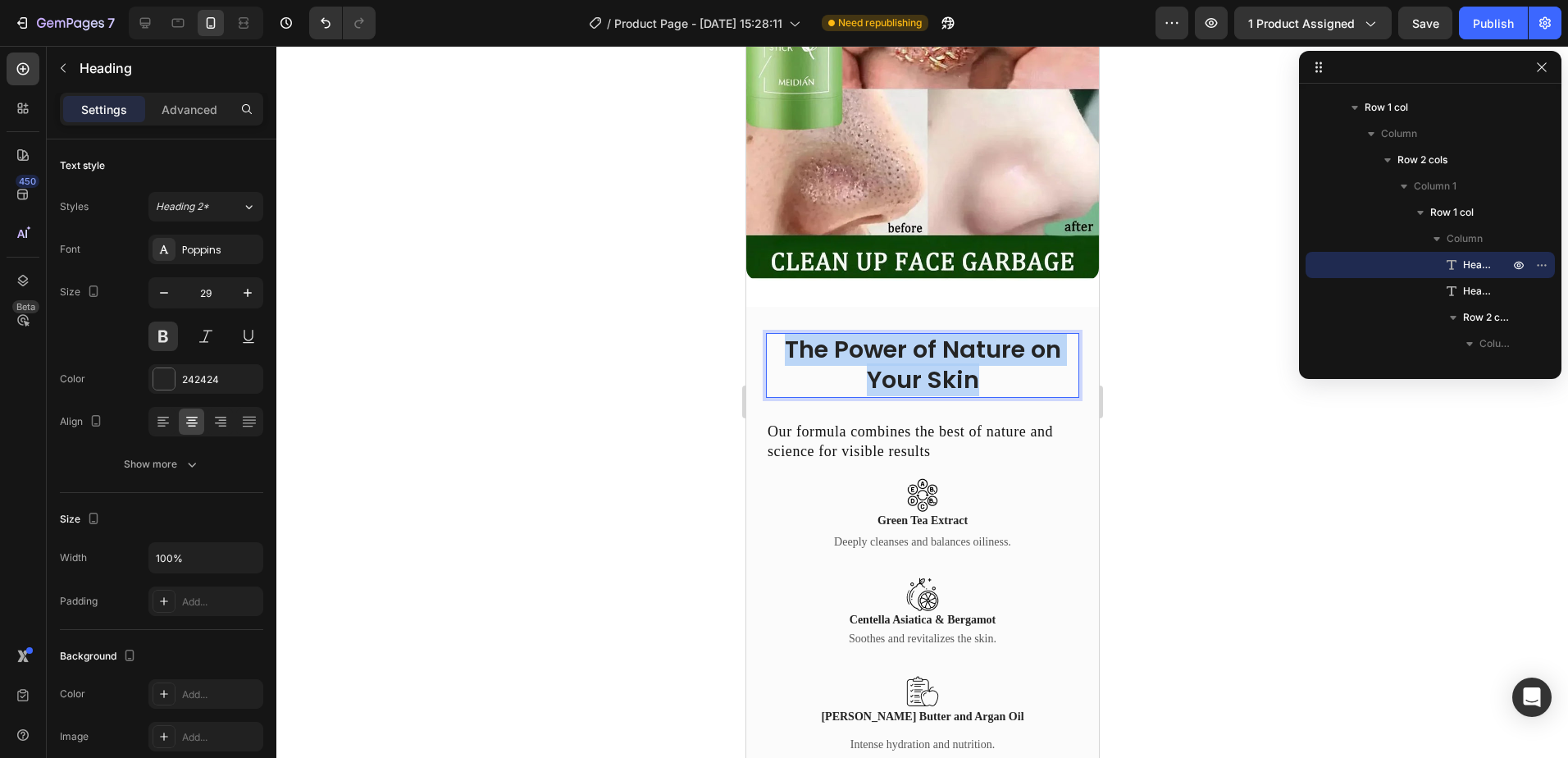
drag, startPoint x: 977, startPoint y: 373, endPoint x: 779, endPoint y: 336, distance: 201.4
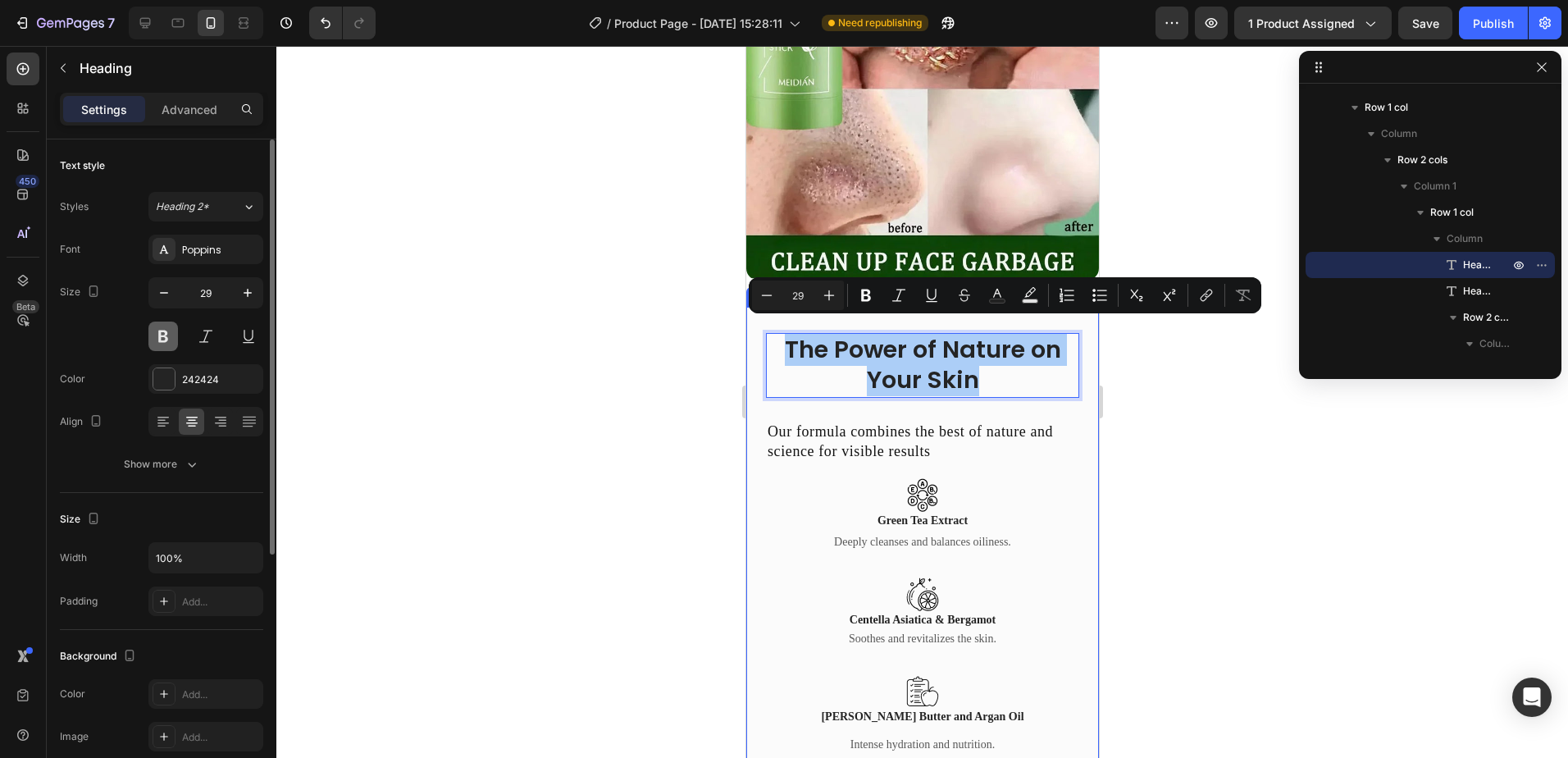
click at [168, 334] on button at bounding box center [163, 336] width 29 height 29
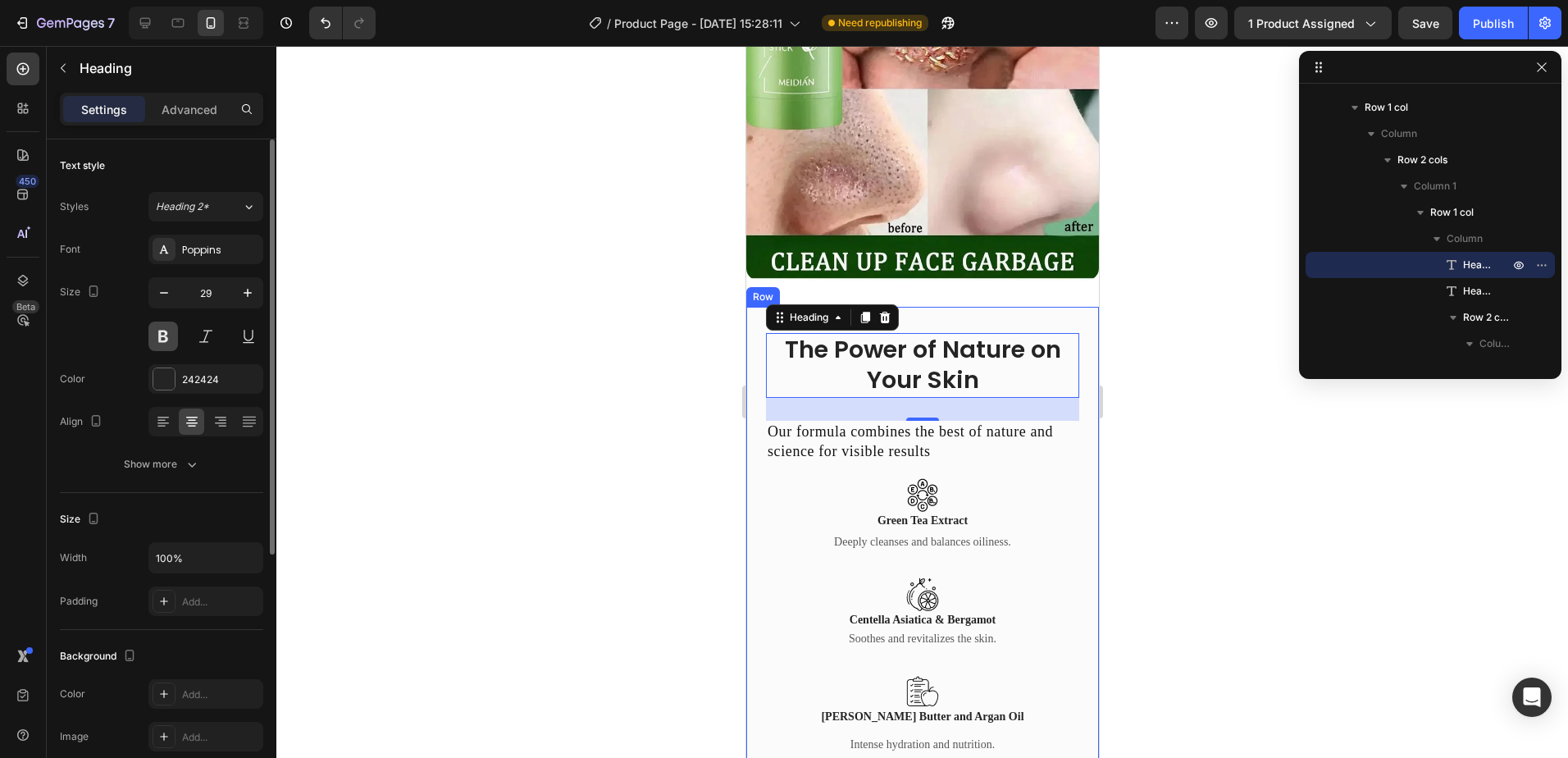
click at [168, 334] on button at bounding box center [163, 336] width 29 height 29
click at [855, 335] on p "The Power of Nature on Your Skin" at bounding box center [922, 365] width 310 height 62
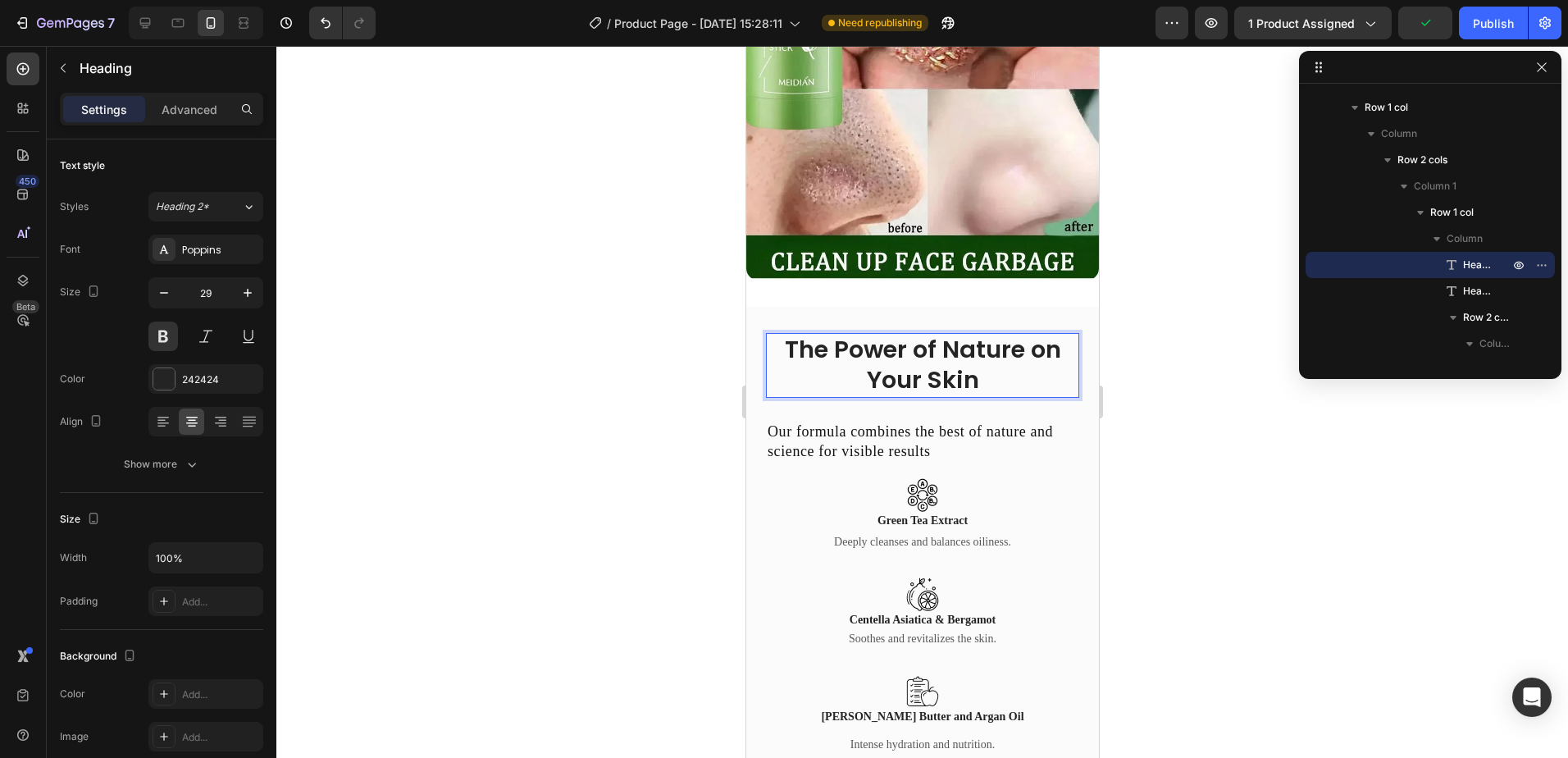
click at [972, 372] on p "The Power of Nature on Your Skin" at bounding box center [922, 365] width 310 height 62
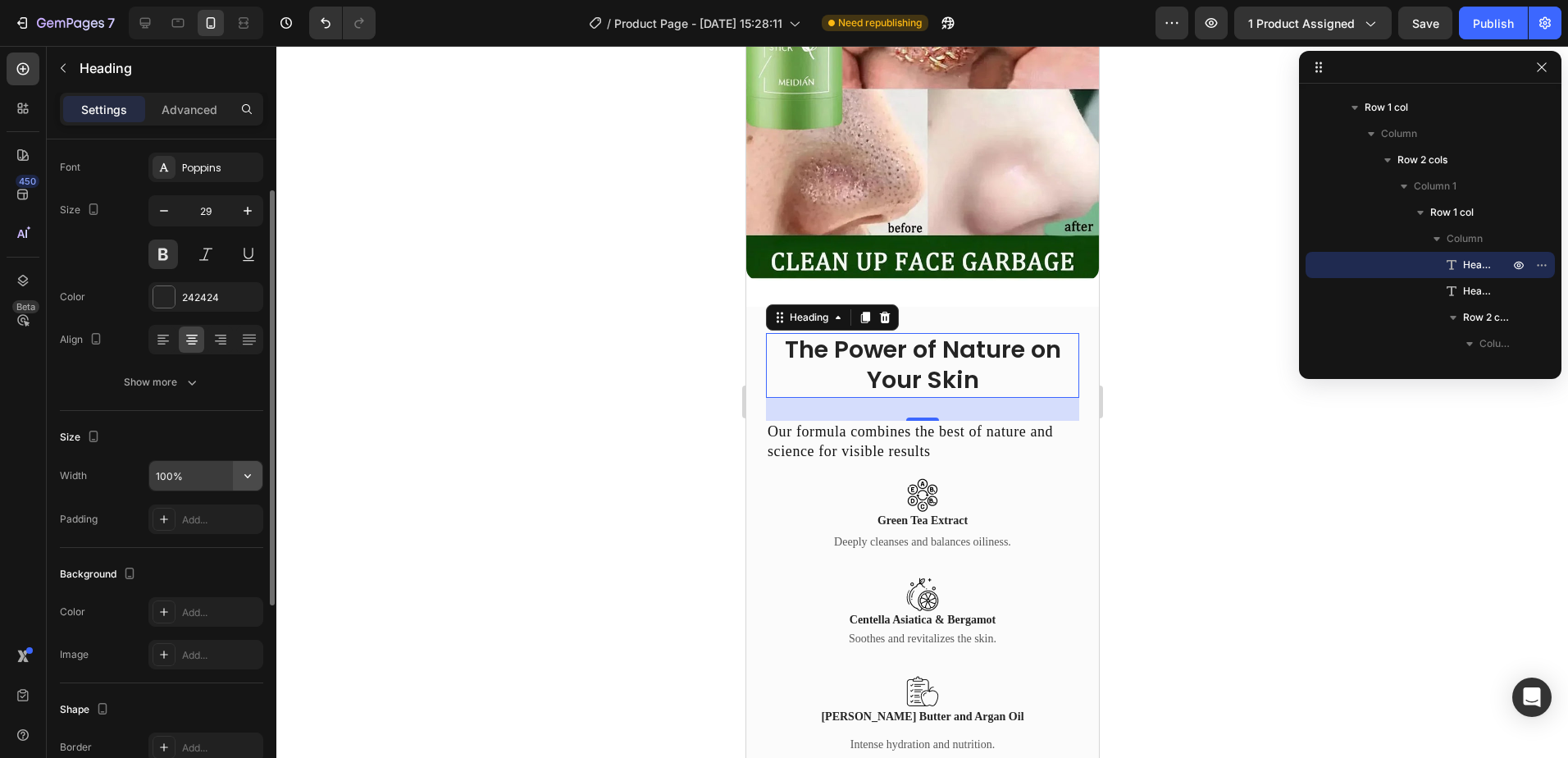
click at [243, 475] on icon "button" at bounding box center [247, 475] width 16 height 16
click at [1209, 422] on div at bounding box center [921, 402] width 1291 height 713
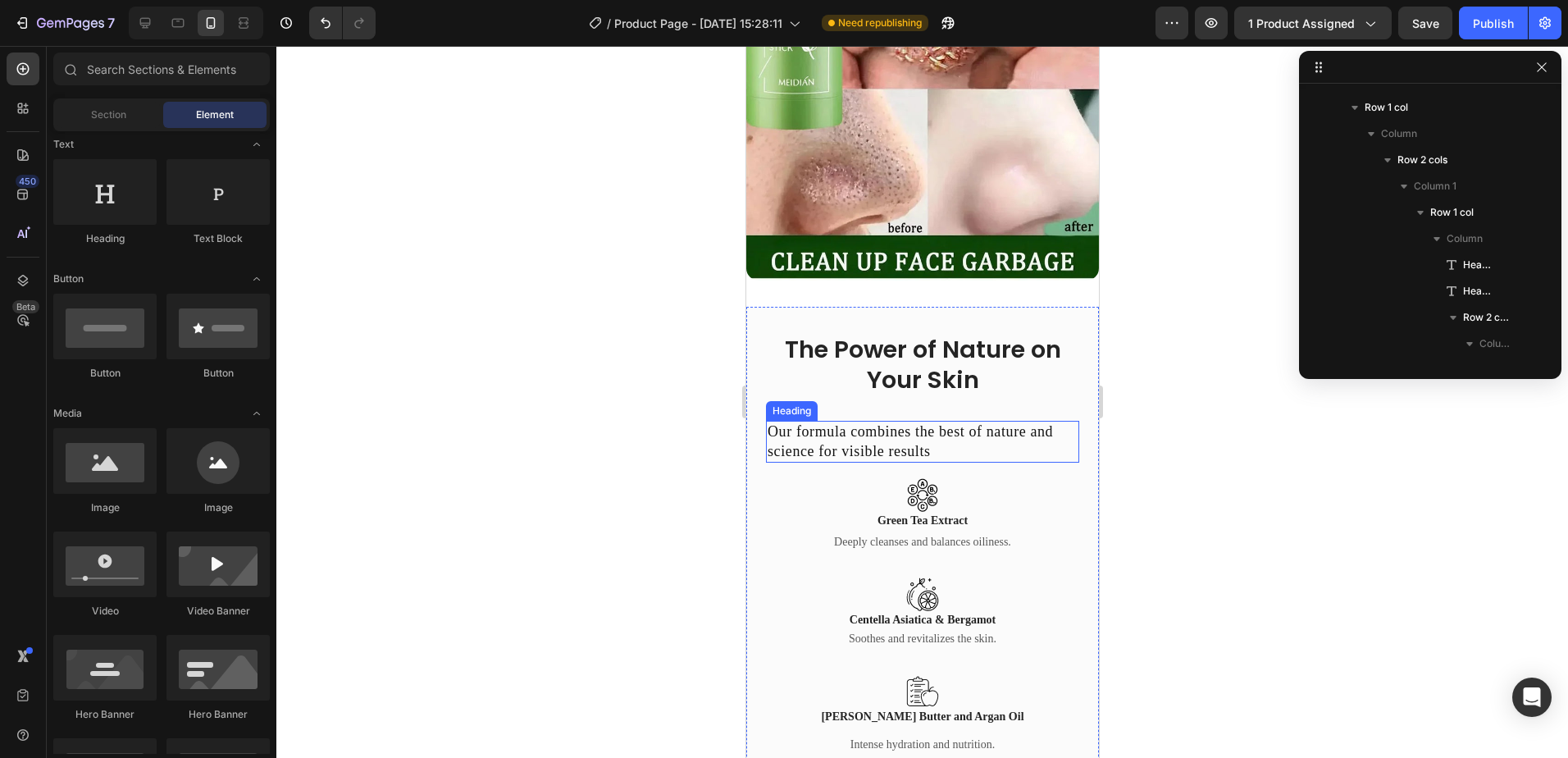
click at [986, 440] on p "Our formula combines the best of nature and science for visible results" at bounding box center [922, 441] width 310 height 39
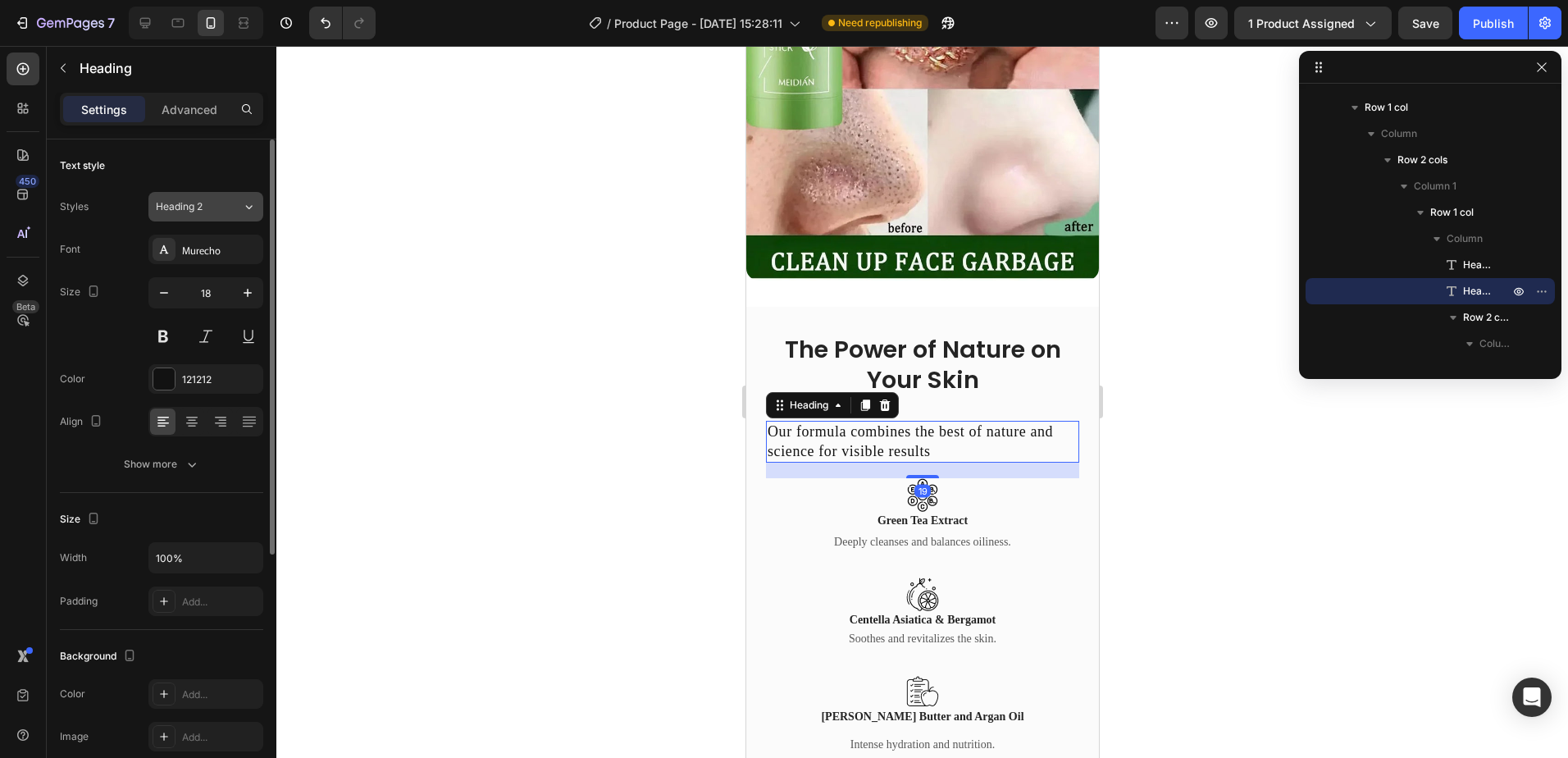
click at [219, 201] on div "Heading 2" at bounding box center [189, 207] width 66 height 15
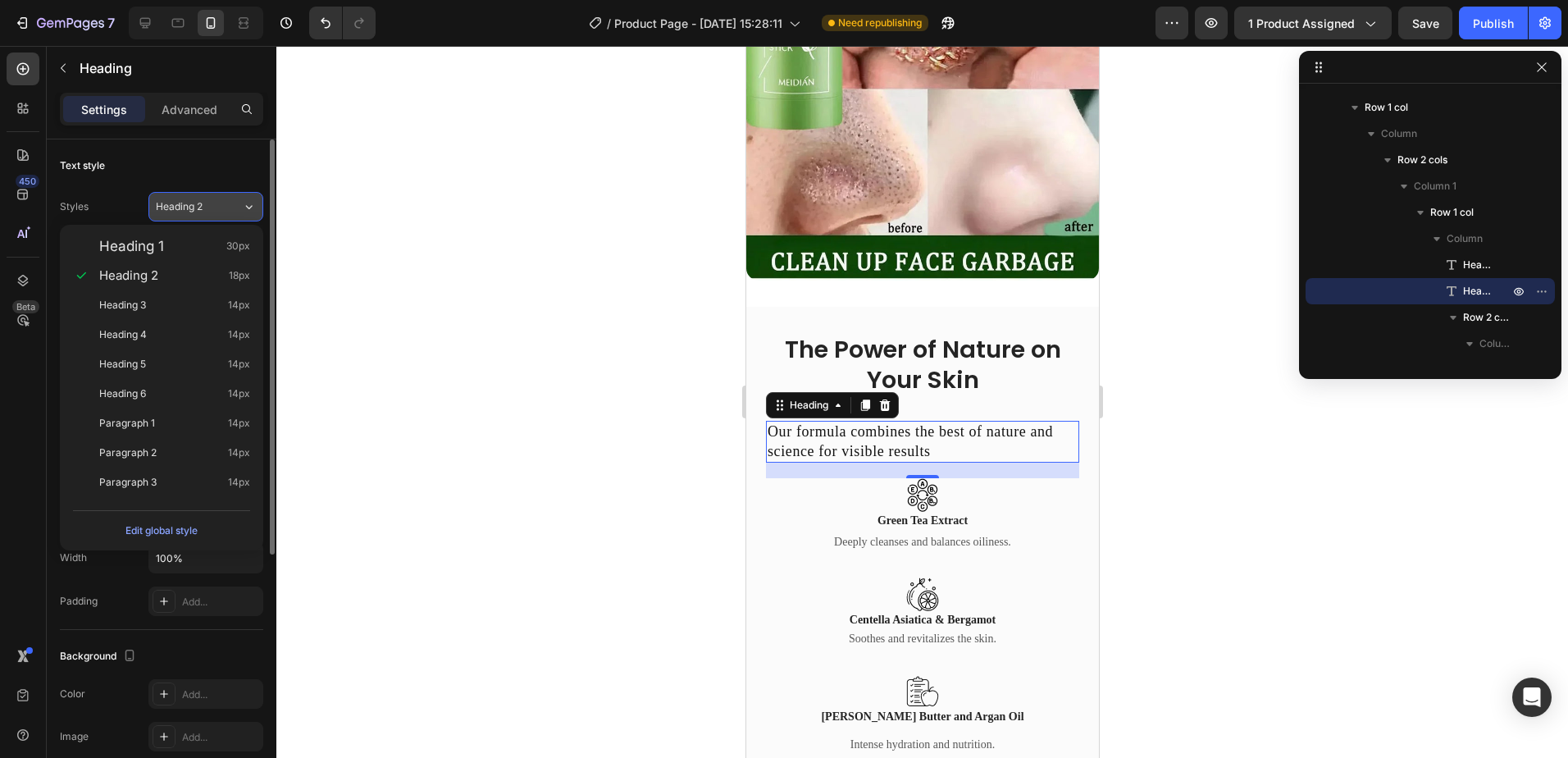
click at [219, 201] on div "Heading 2" at bounding box center [189, 207] width 66 height 15
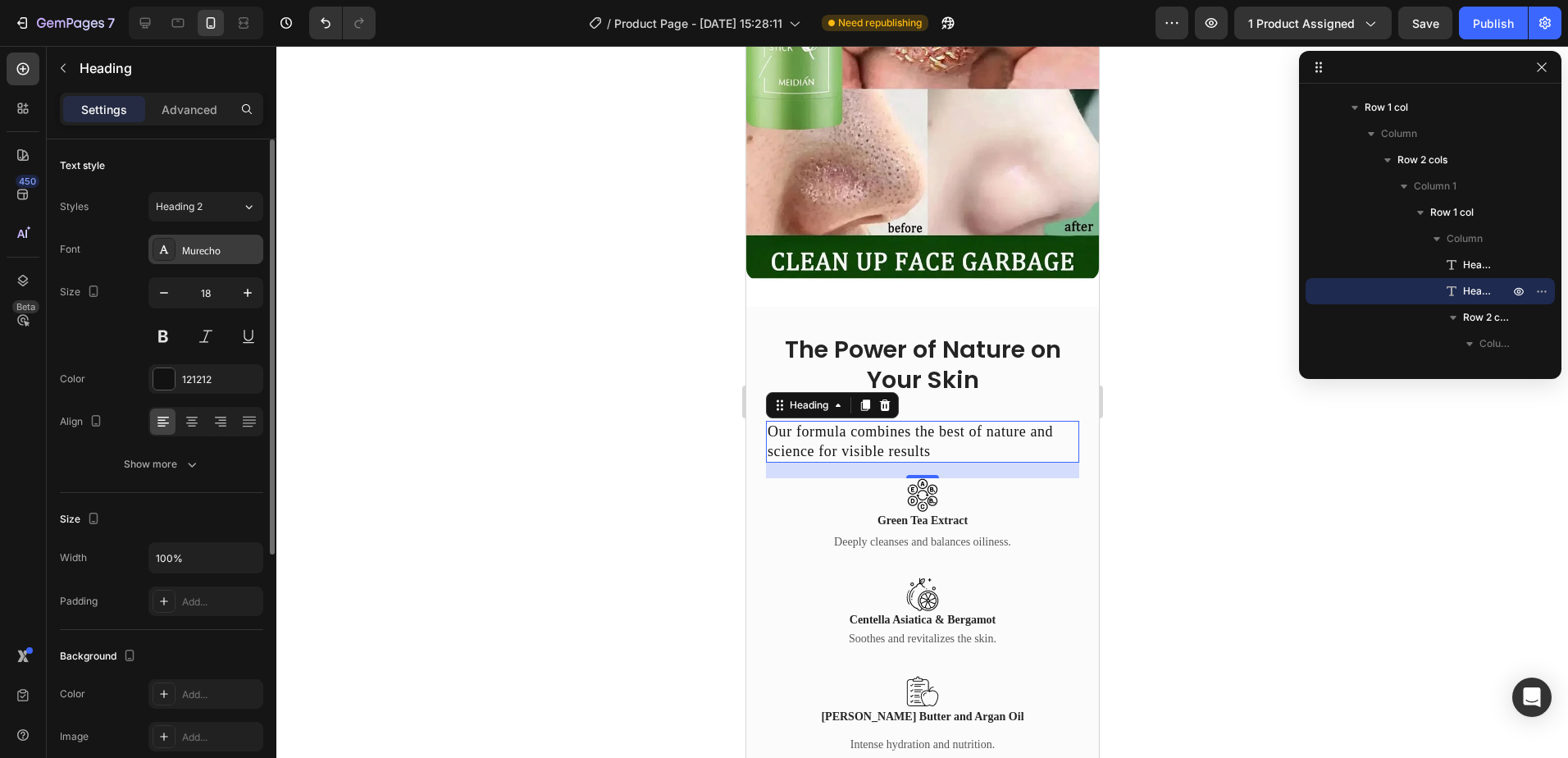
click at [200, 262] on div "Murecho" at bounding box center [205, 249] width 114 height 29
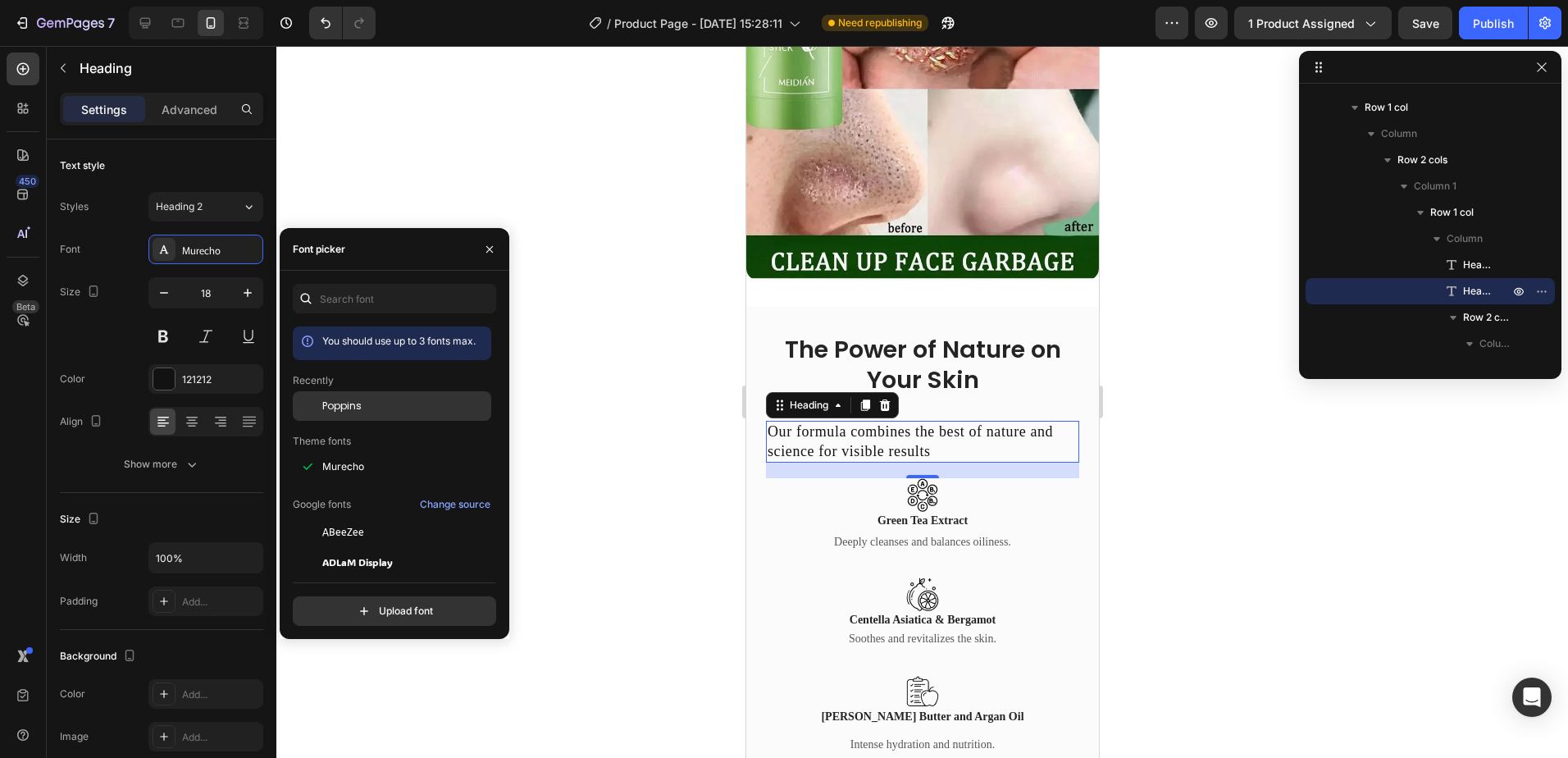
click at [353, 413] on span "Poppins" at bounding box center [342, 406] width 40 height 15
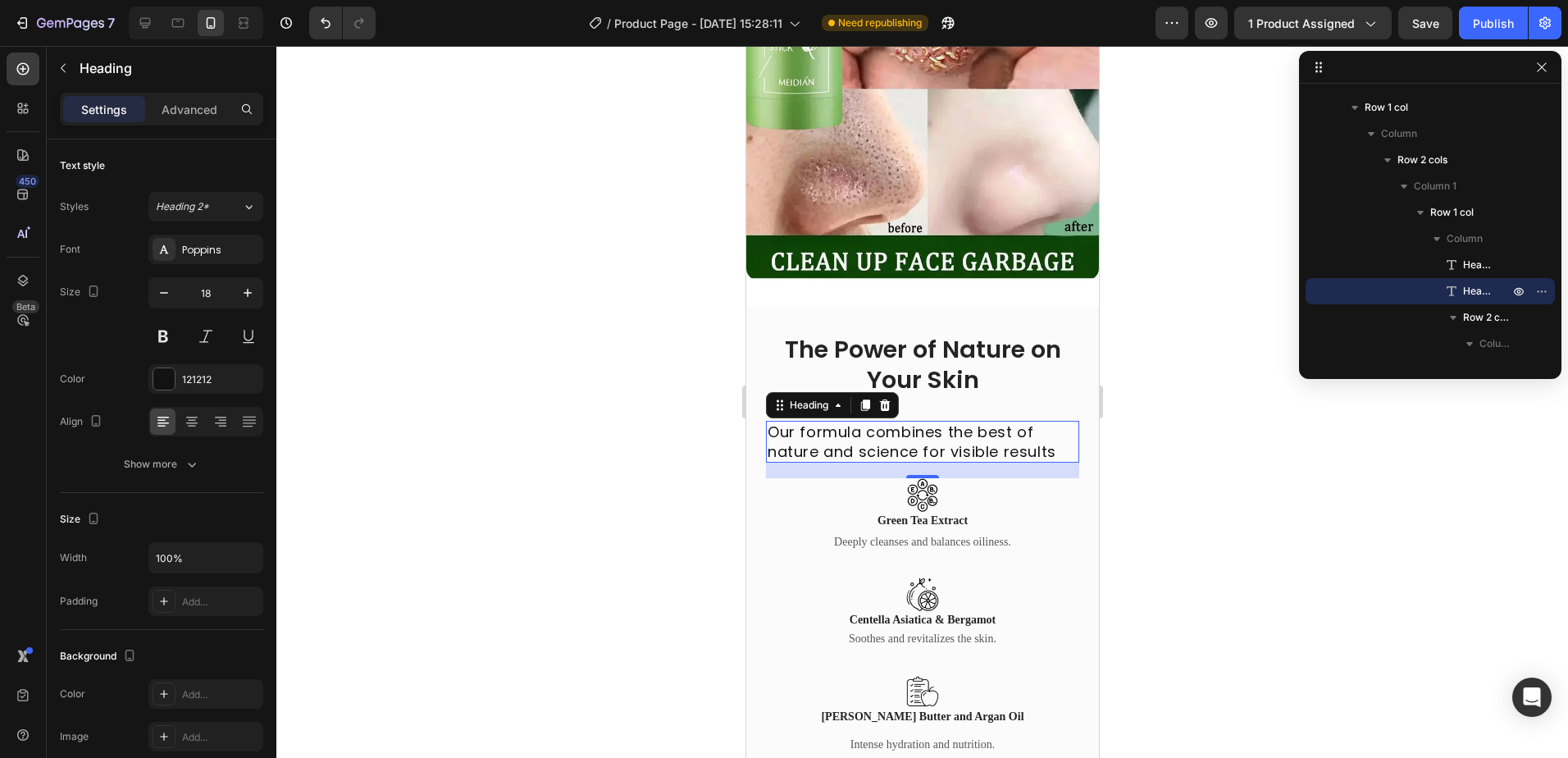
click at [1238, 464] on div at bounding box center [921, 402] width 1291 height 713
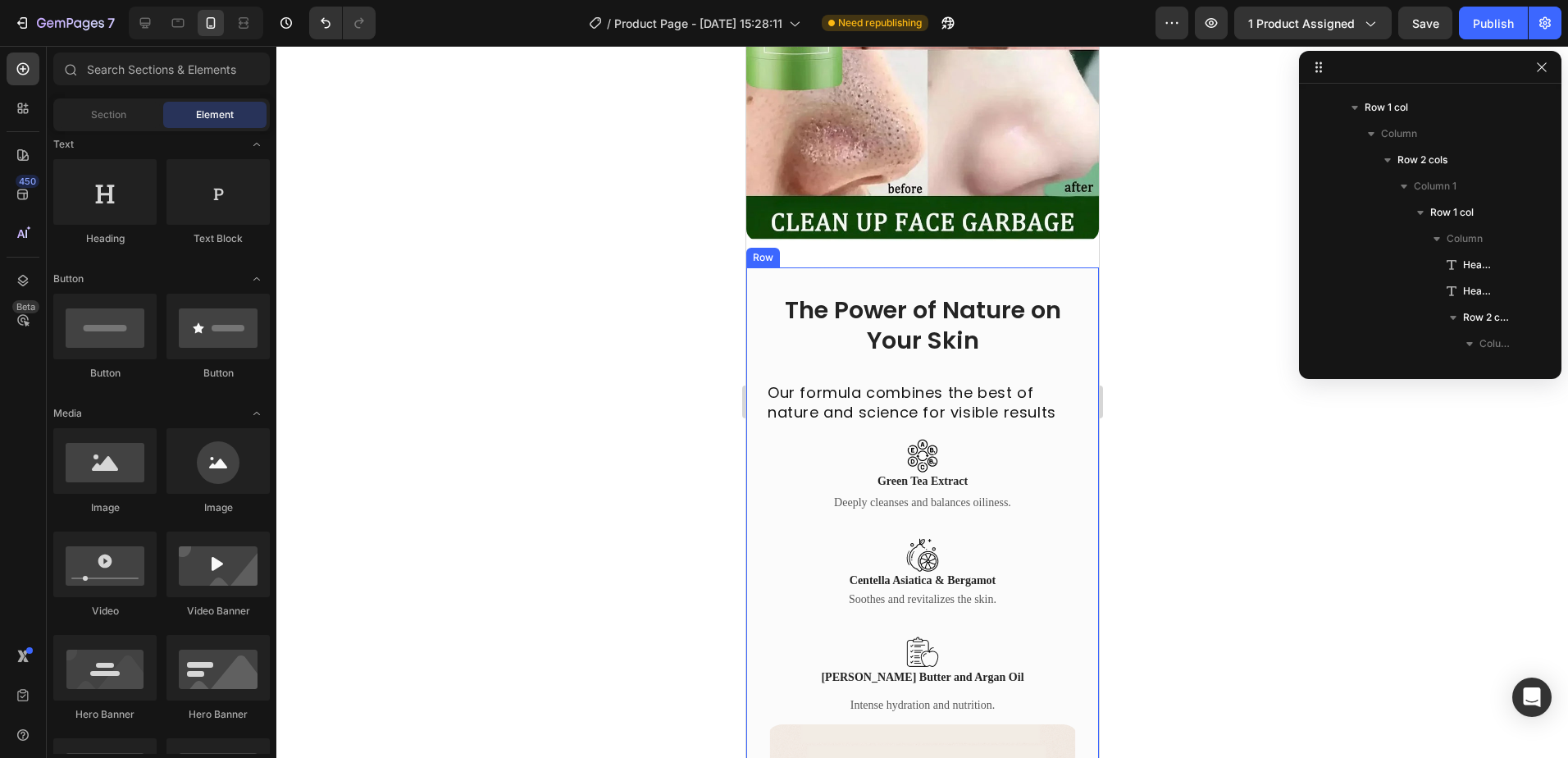
scroll to position [2215, 0]
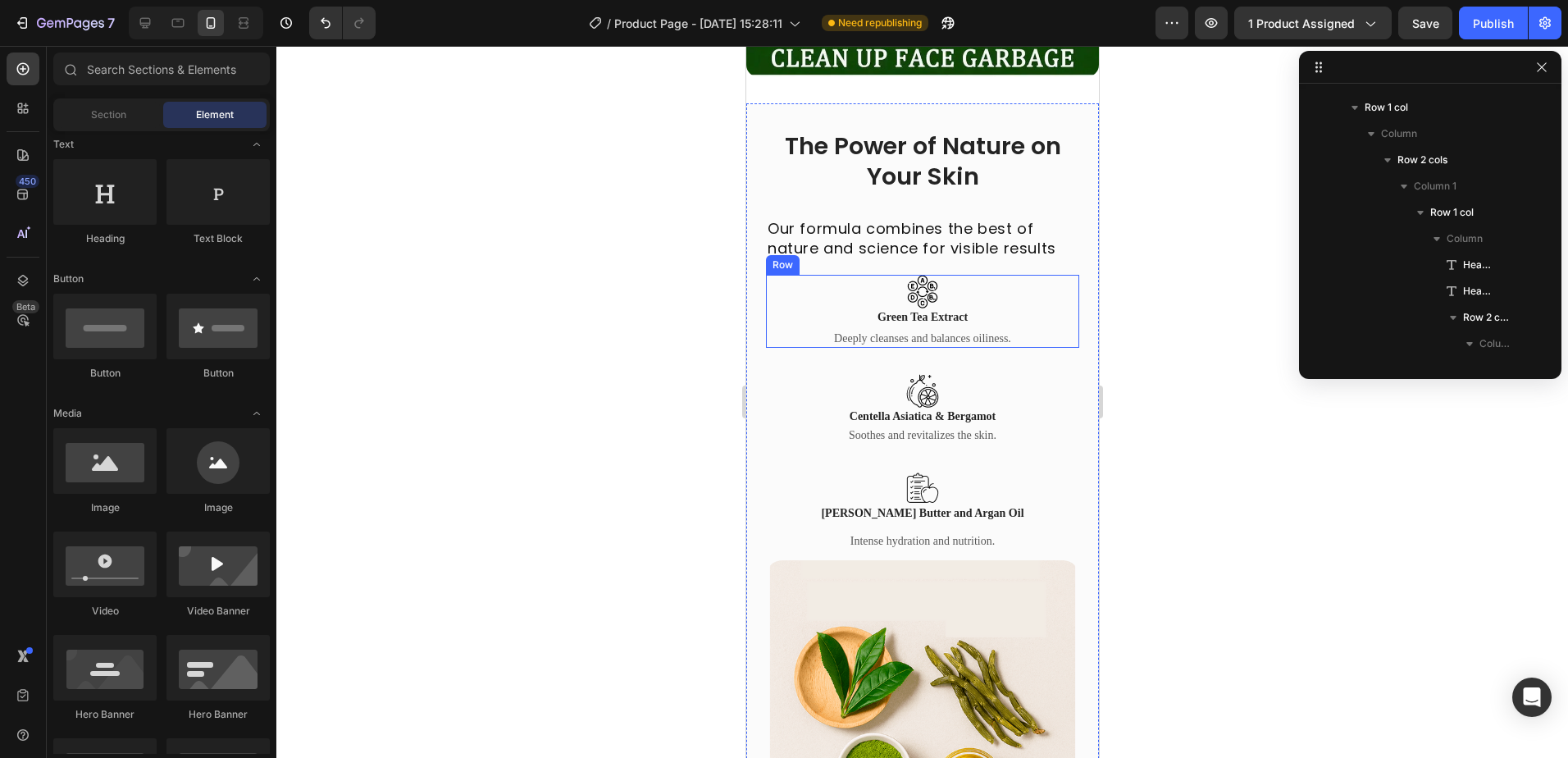
click at [1030, 314] on div "Image Green Tea Extract Text block Deeply cleanses and balances oiliness. Text …" at bounding box center [921, 310] width 313 height 73
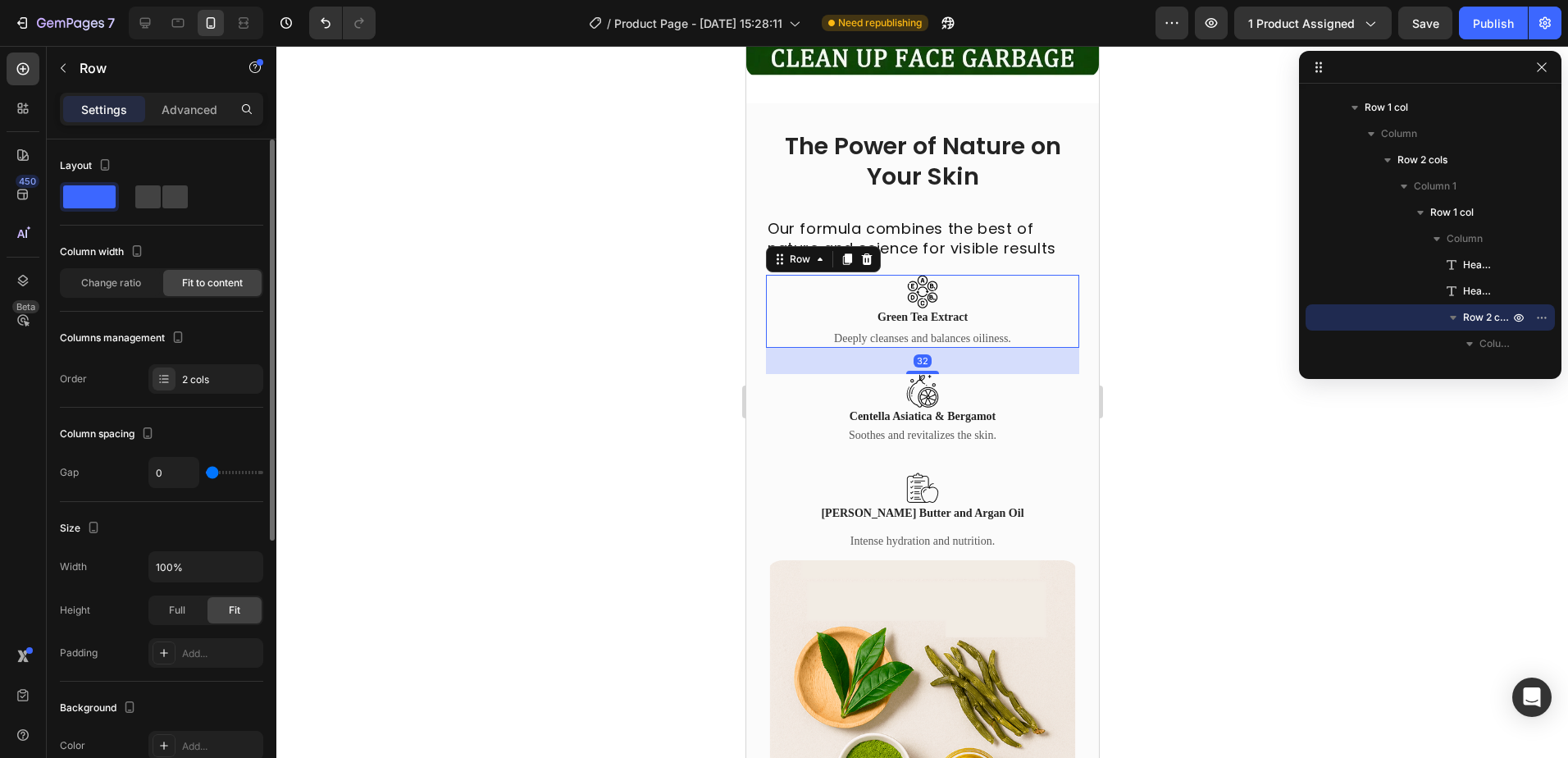
type input "7"
type input "13"
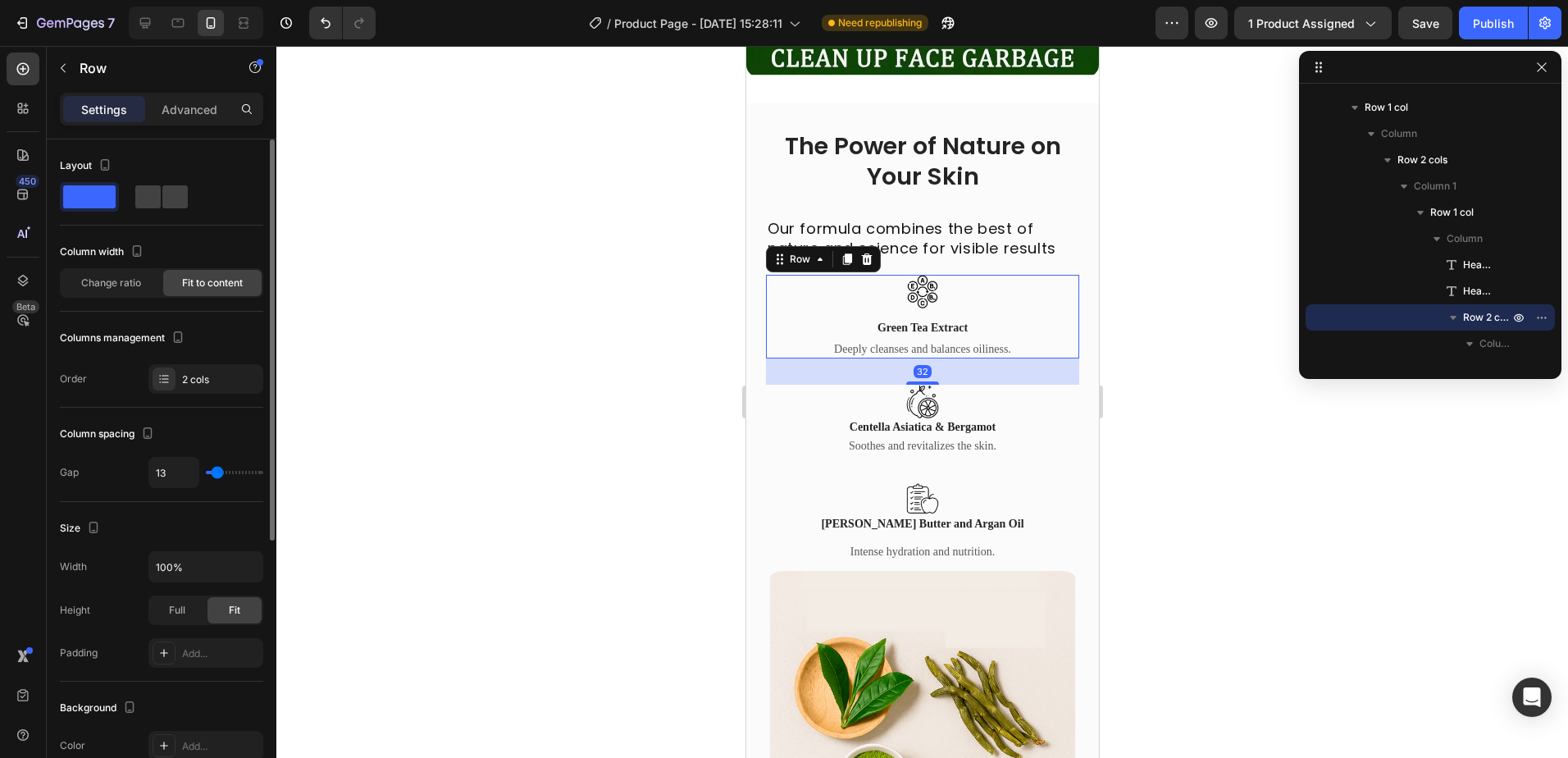
type input "16"
type input "18"
type input "20"
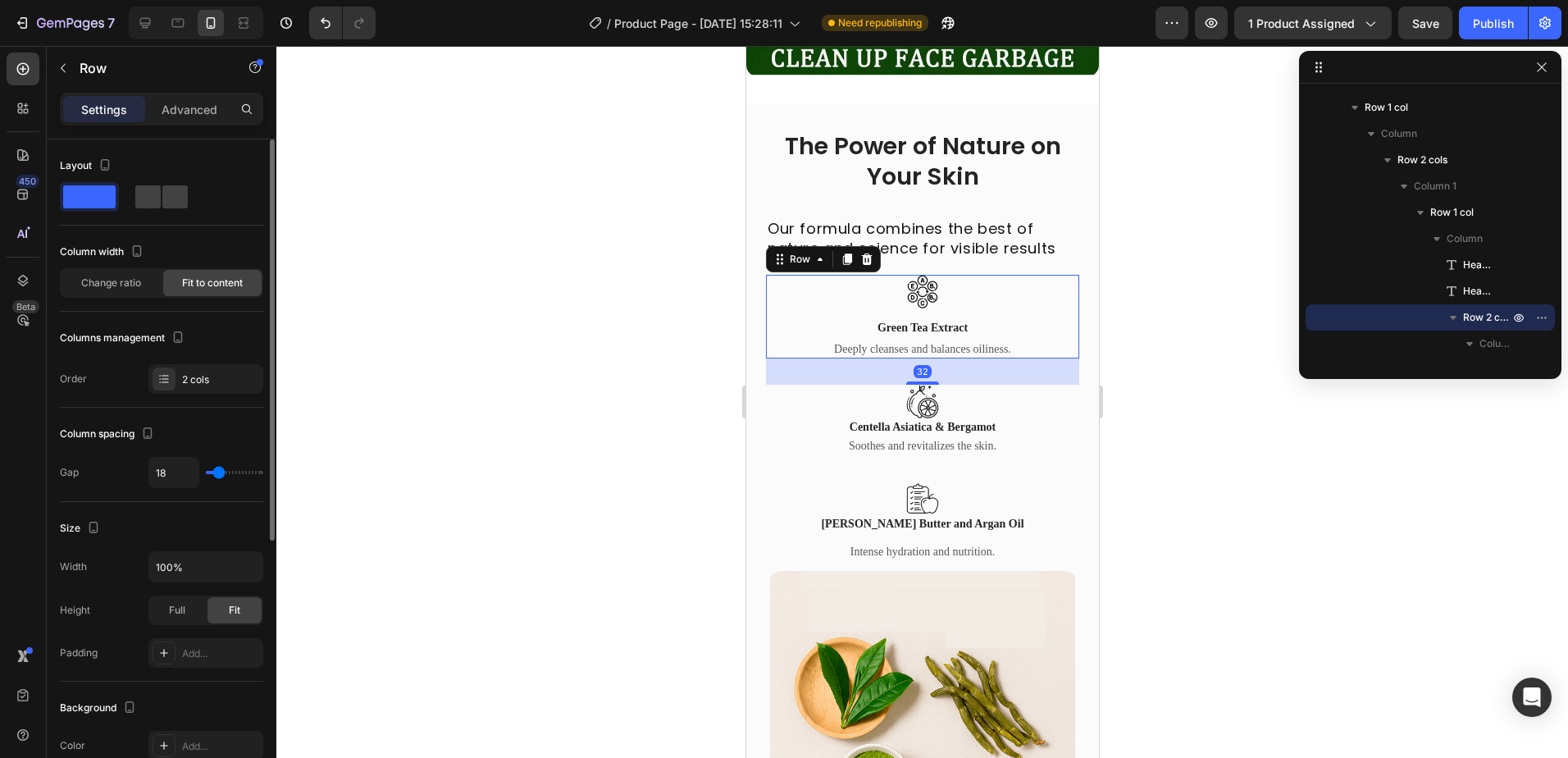
type input "20"
type input "22"
type input "31"
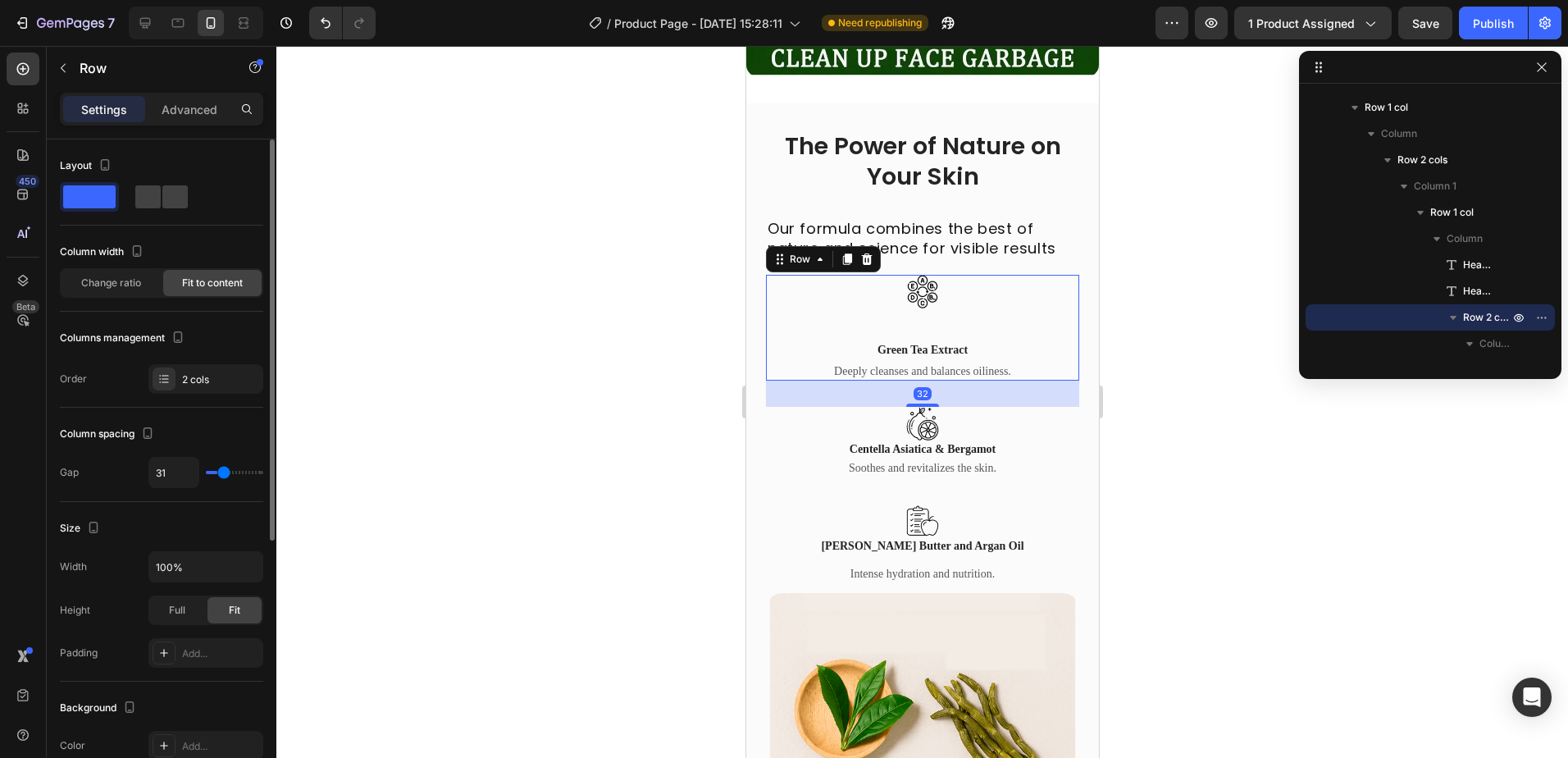
type input "40"
type input "42"
type input "44"
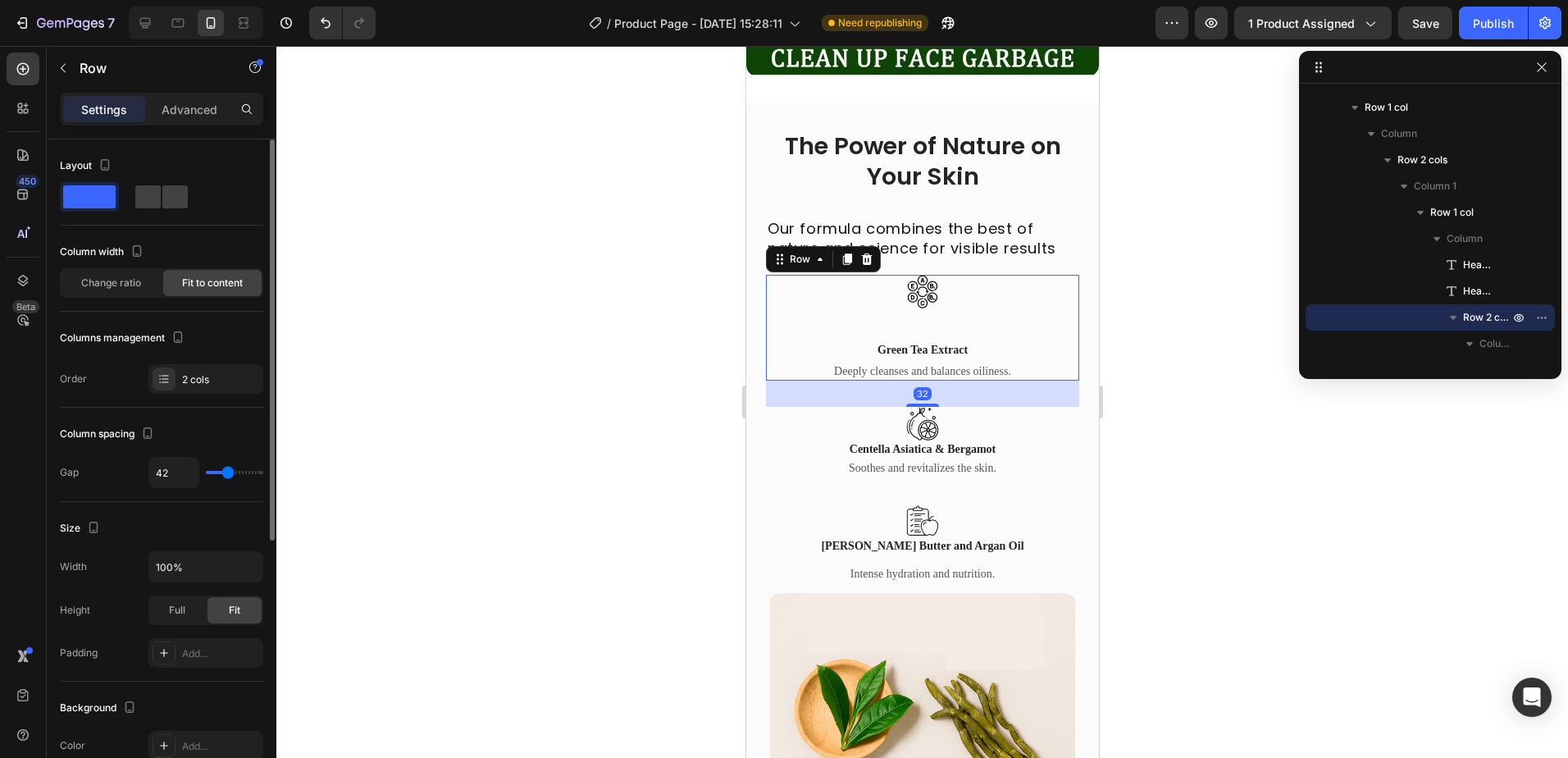
type input "44"
type input "47"
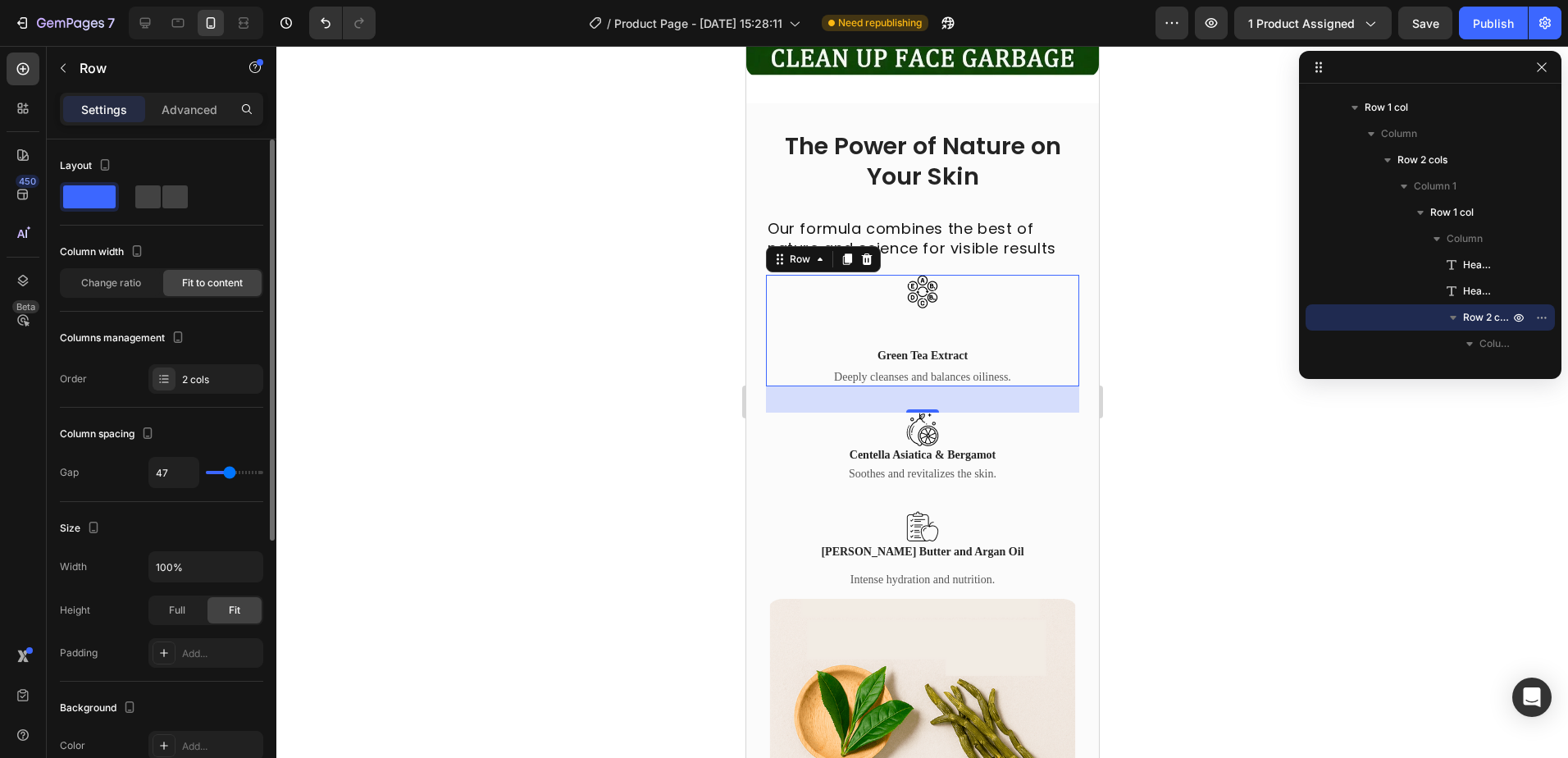
type input "40"
type input "18"
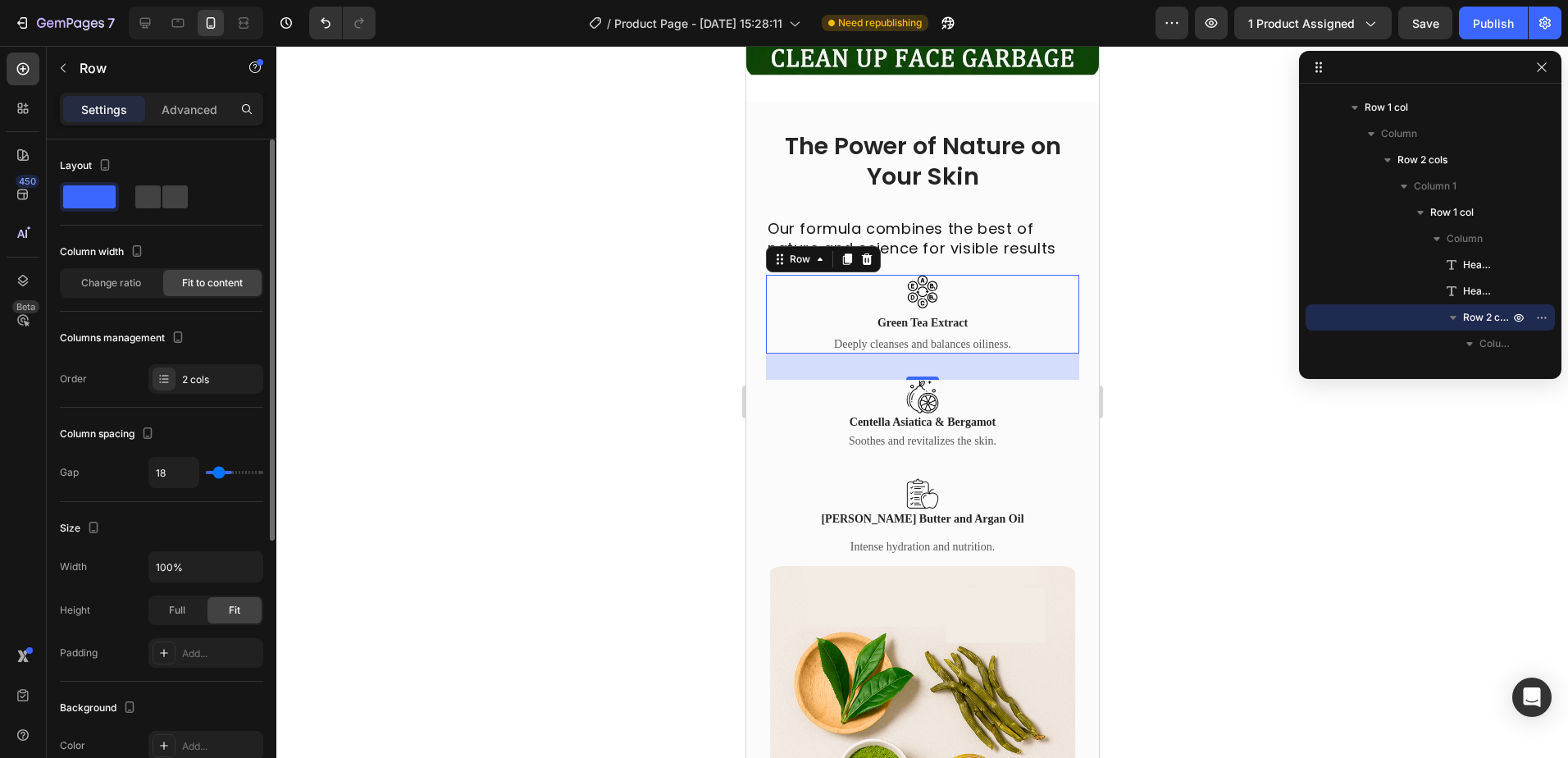
type input "7"
type input "2"
type input "0"
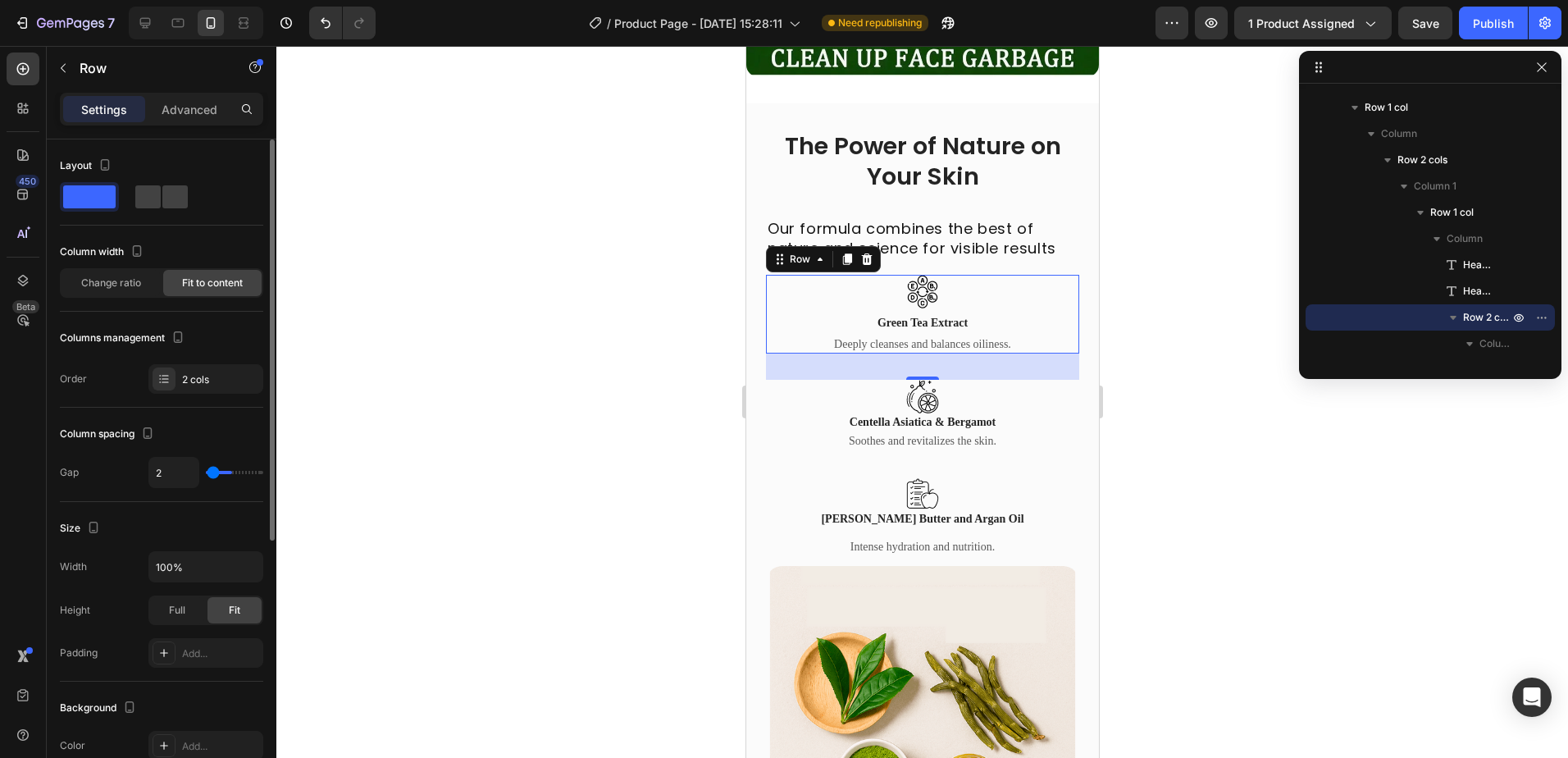
type input "0"
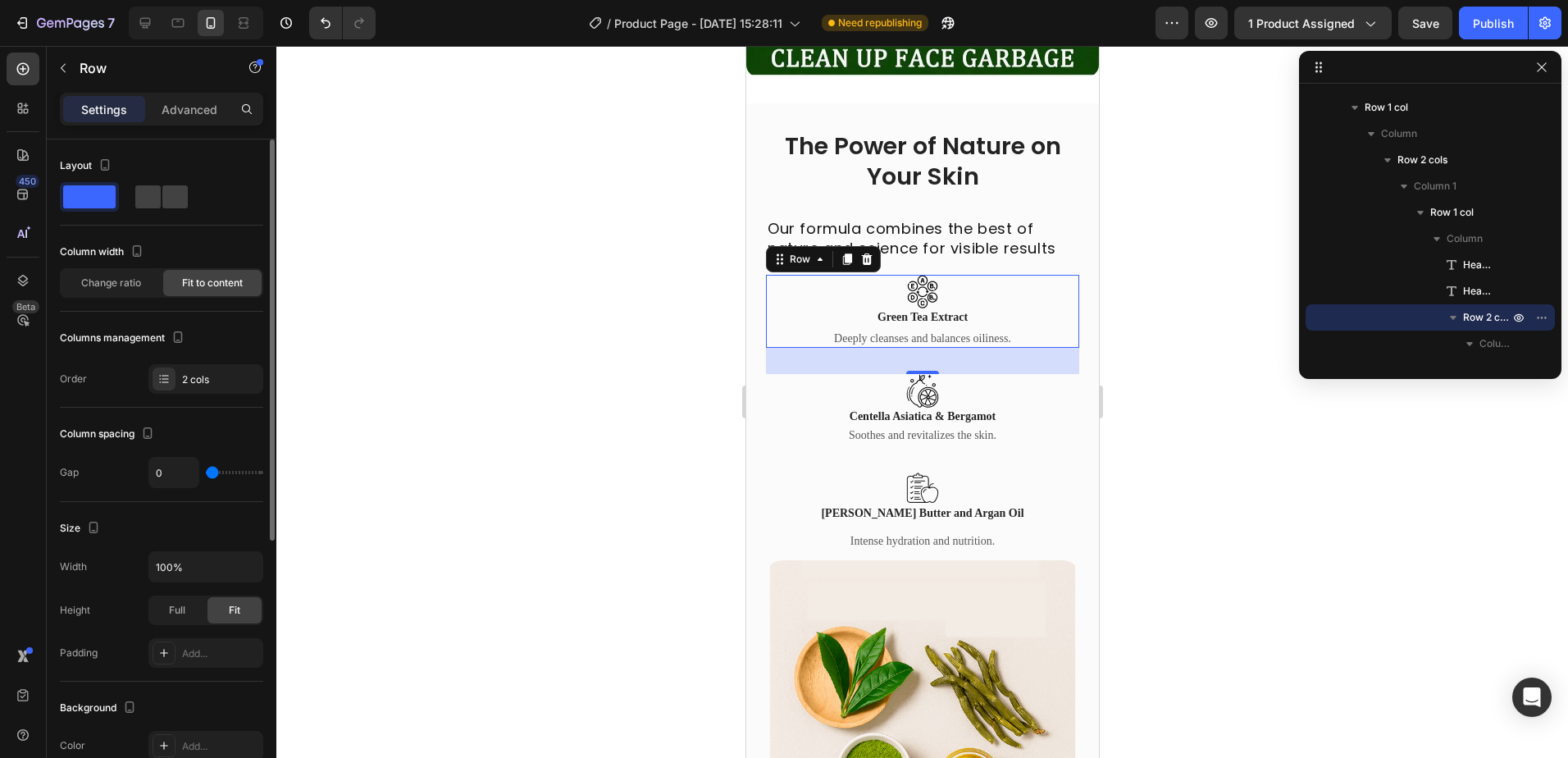
click at [206, 474] on input "range" at bounding box center [235, 472] width 58 height 3
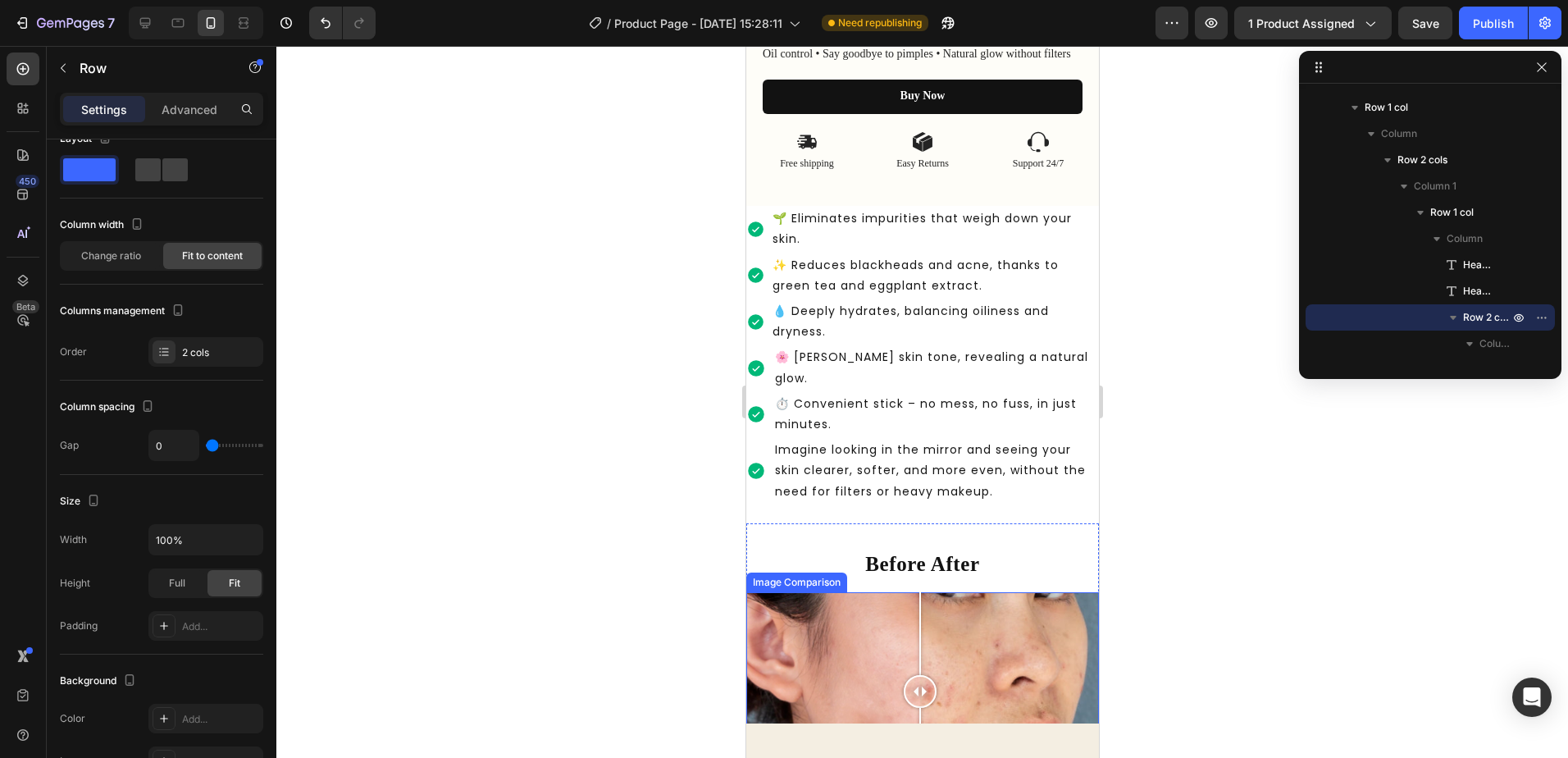
scroll to position [860, 0]
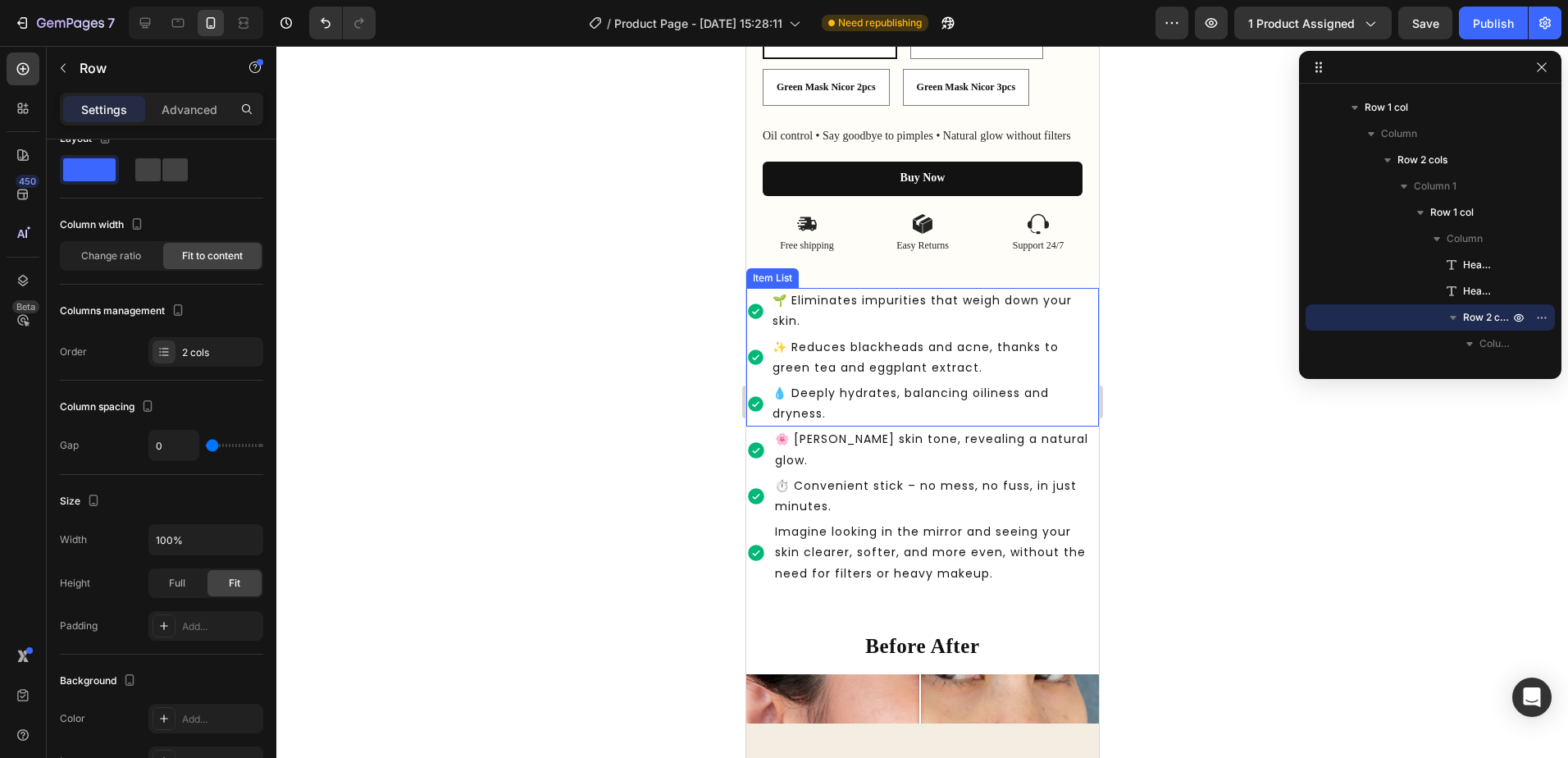
click at [1081, 301] on p "🌱 Eliminates impurities that weigh down your skin." at bounding box center [933, 310] width 323 height 41
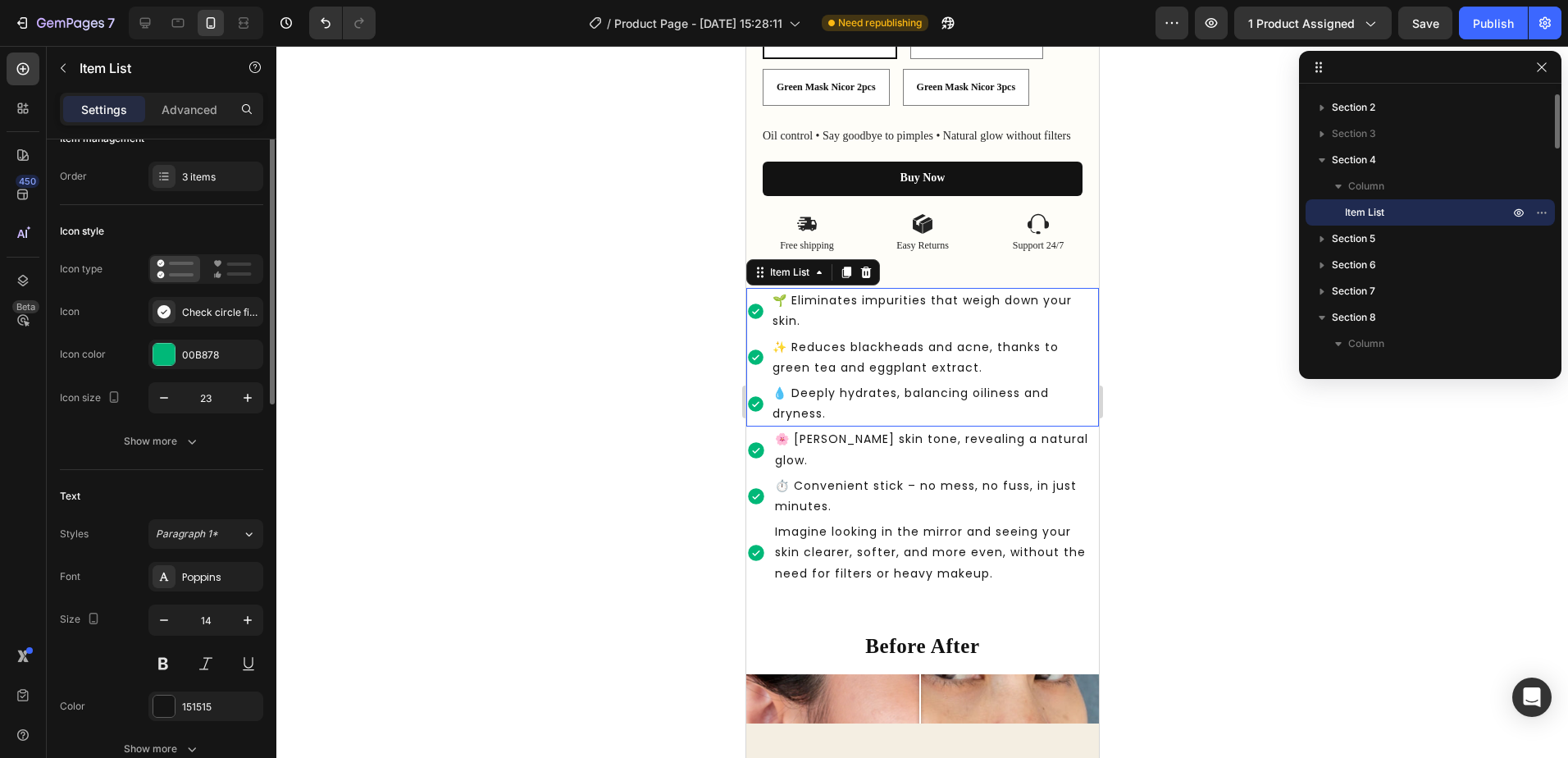
scroll to position [0, 0]
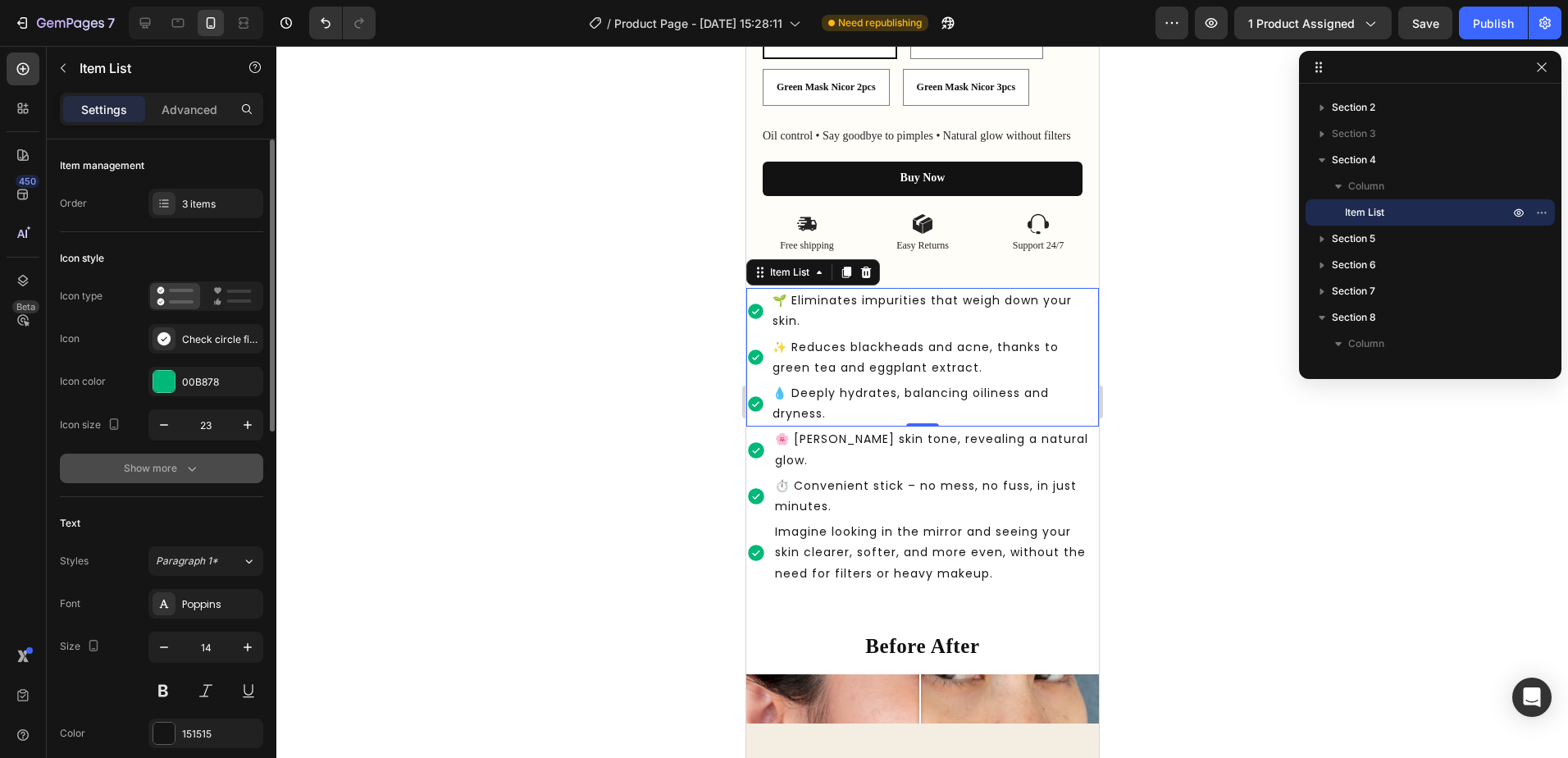
click at [188, 471] on icon "button" at bounding box center [191, 467] width 16 height 16
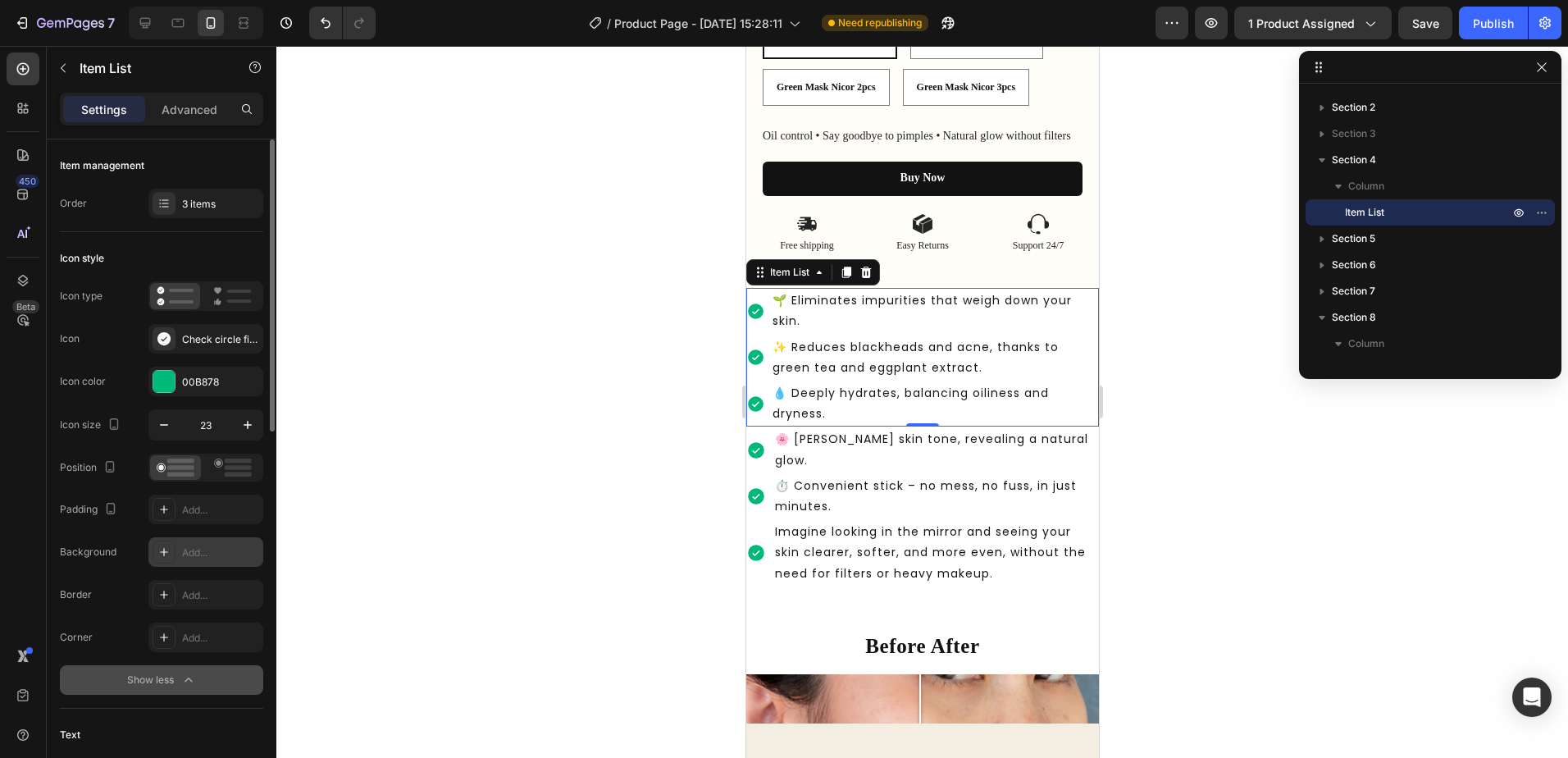
click at [163, 555] on icon at bounding box center [164, 553] width 13 height 13
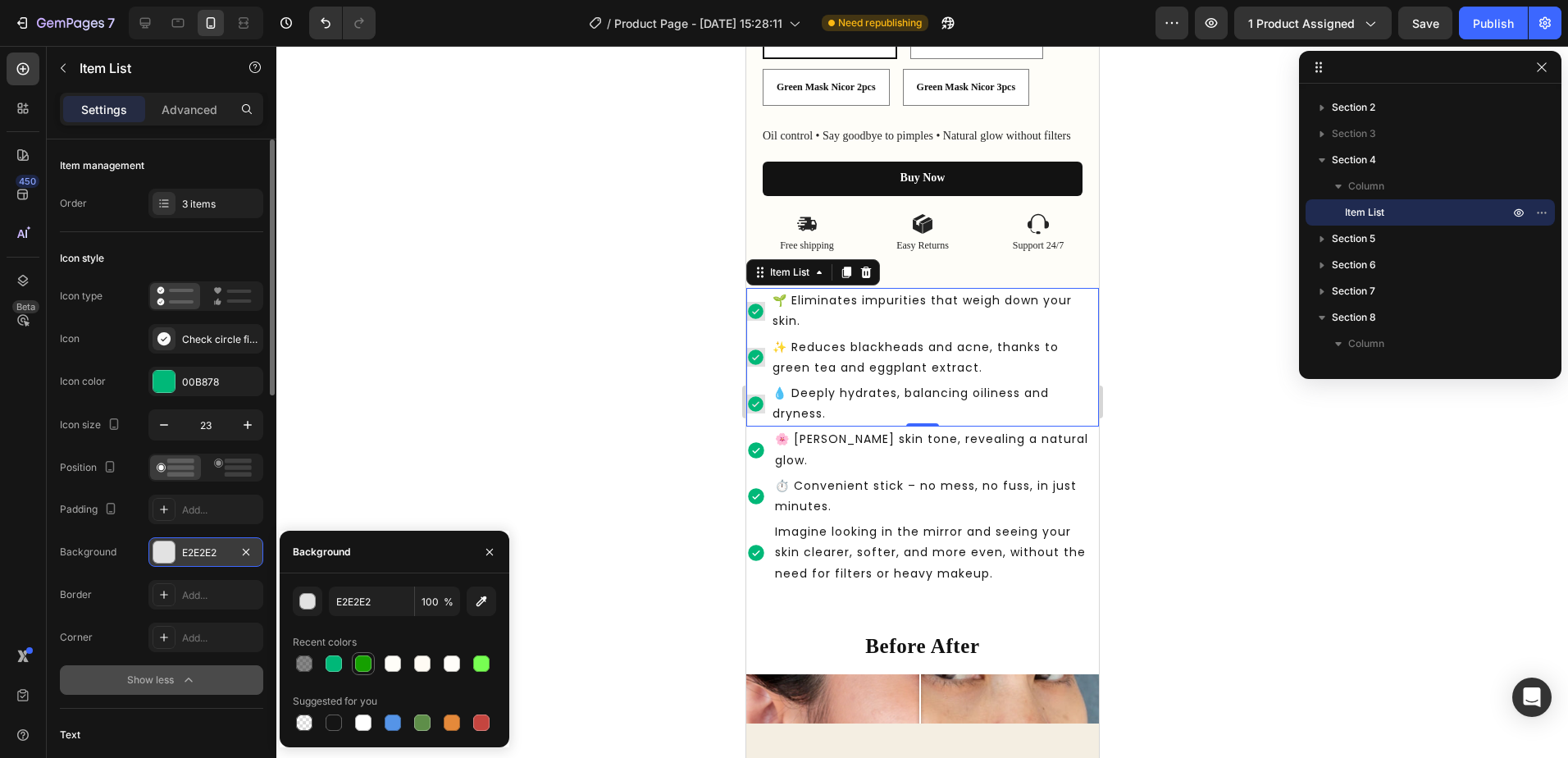
click at [362, 661] on div at bounding box center [362, 663] width 16 height 16
click at [307, 662] on div at bounding box center [304, 663] width 16 height 16
type input "121212"
type input "50"
click at [490, 557] on icon "button" at bounding box center [490, 553] width 13 height 13
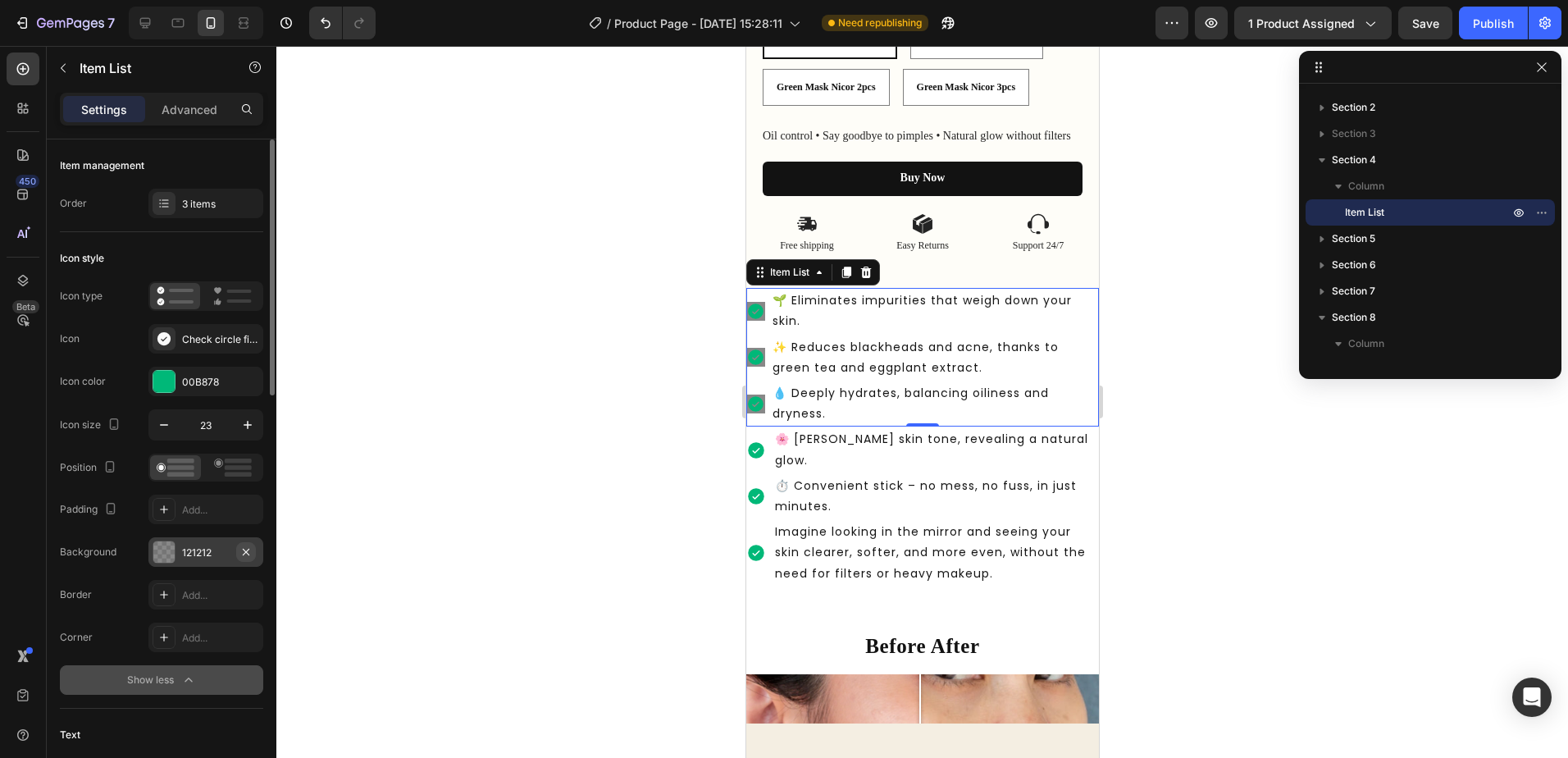
click at [251, 554] on icon "button" at bounding box center [246, 553] width 13 height 13
click at [1080, 367] on p "✨ Reduces blackheads and acne, thanks to green tea and eggplant extract." at bounding box center [933, 357] width 323 height 41
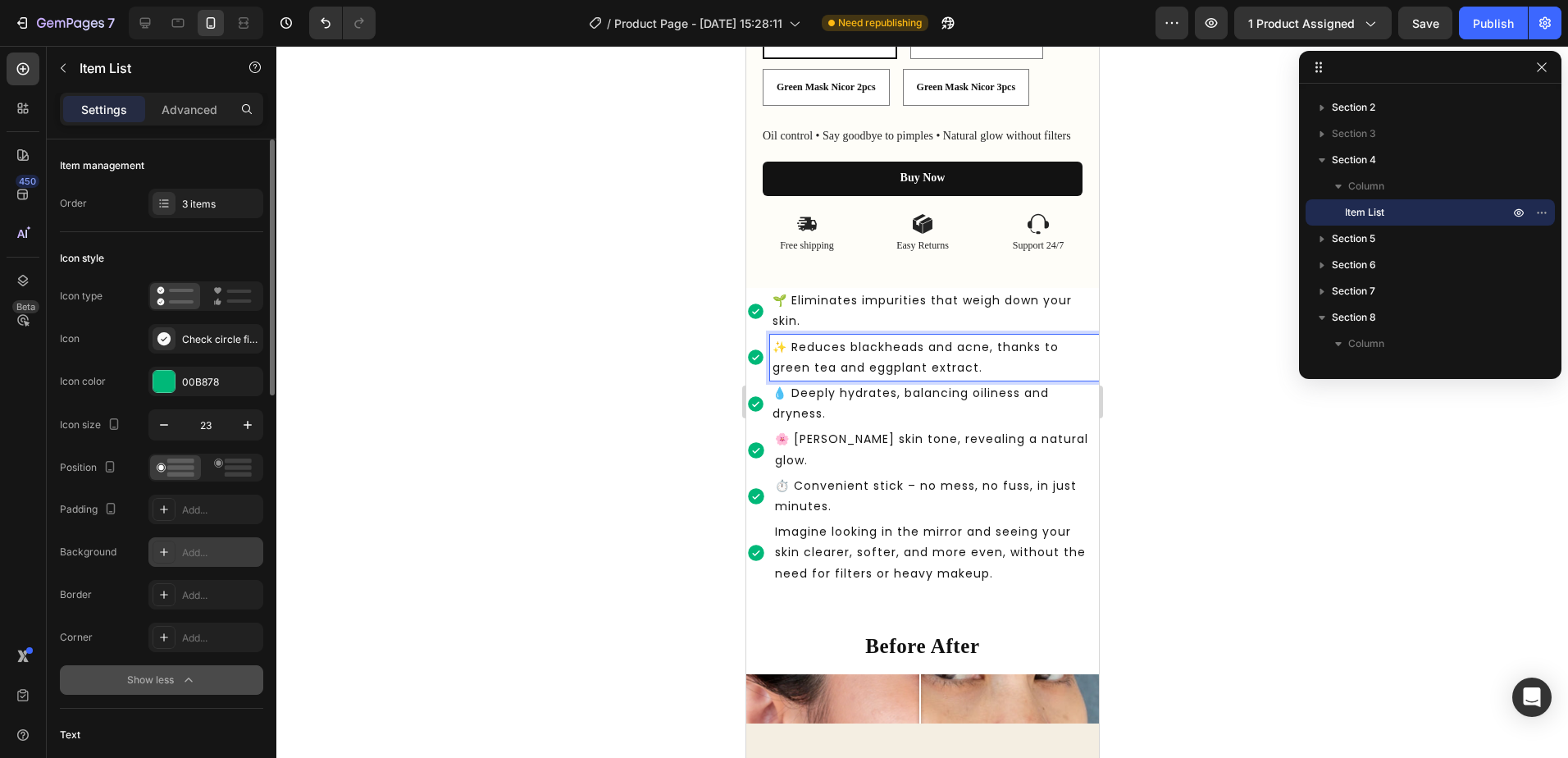
click at [1070, 405] on p "💧 Deeply hydrates, balancing oiliness and dryness." at bounding box center [933, 403] width 323 height 41
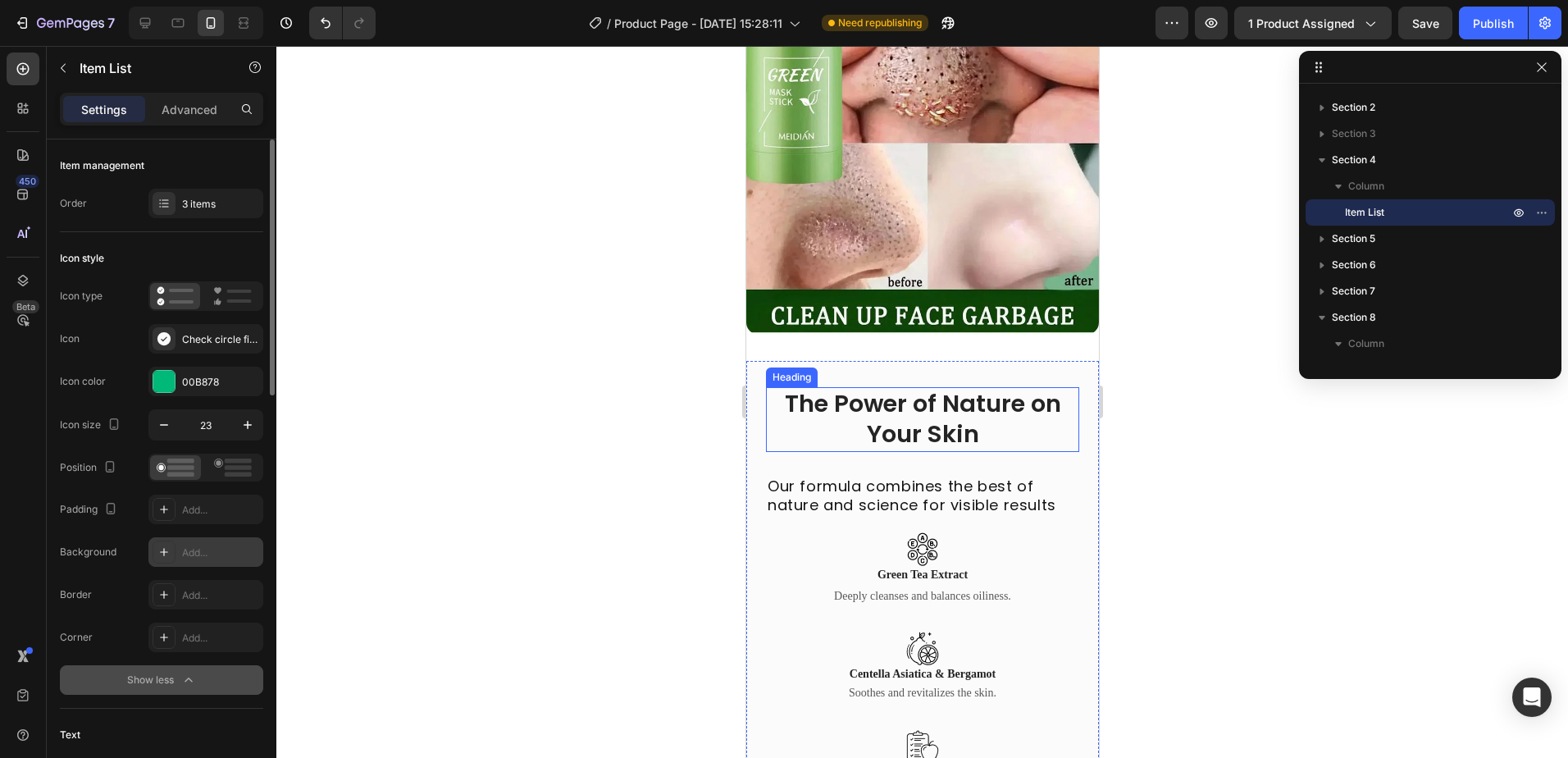
scroll to position [3075, 0]
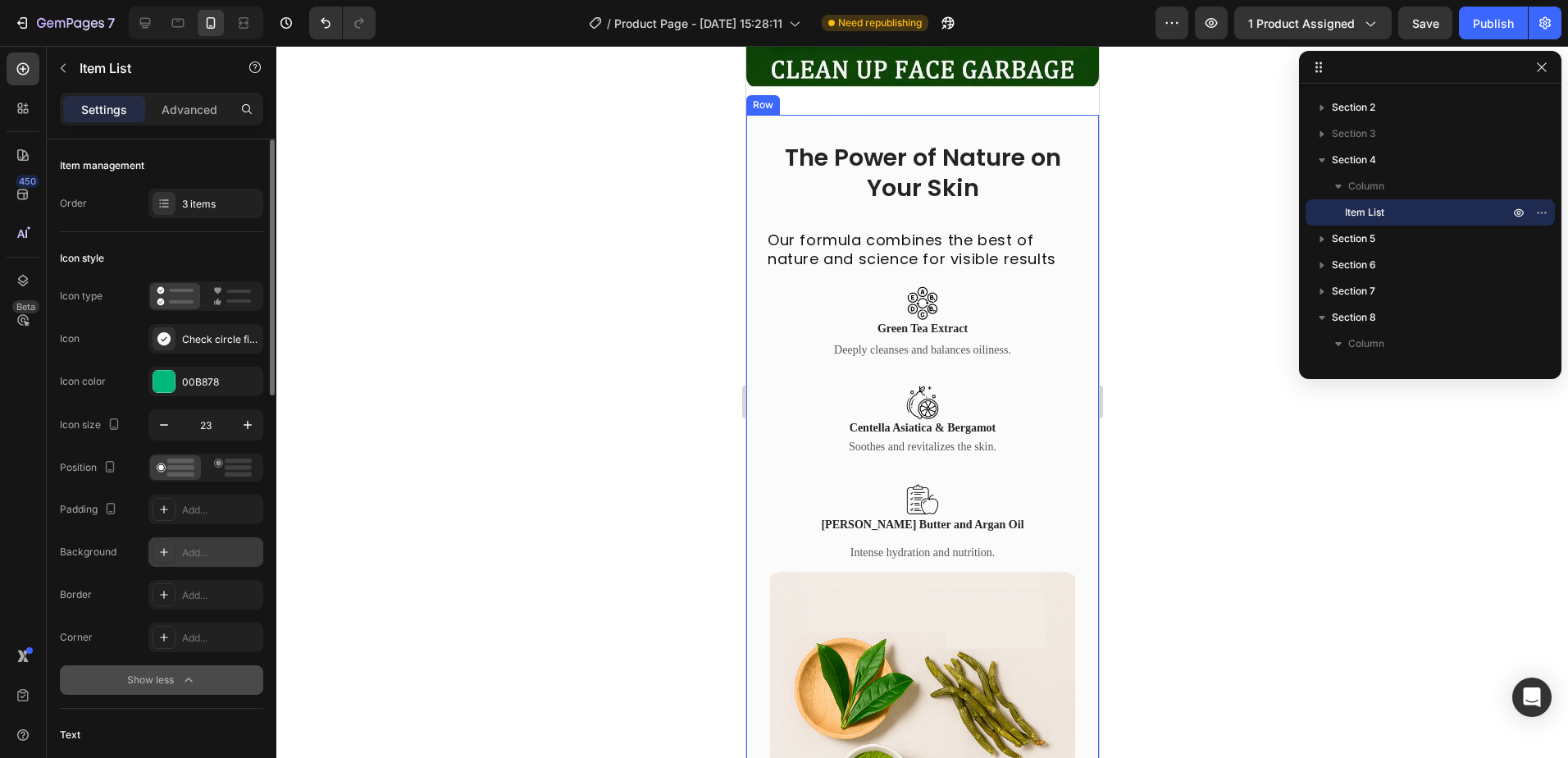
click at [1073, 372] on div "The Power of Nature on Your Skin Heading Our formula combines the best of natur…" at bounding box center [921, 552] width 353 height 875
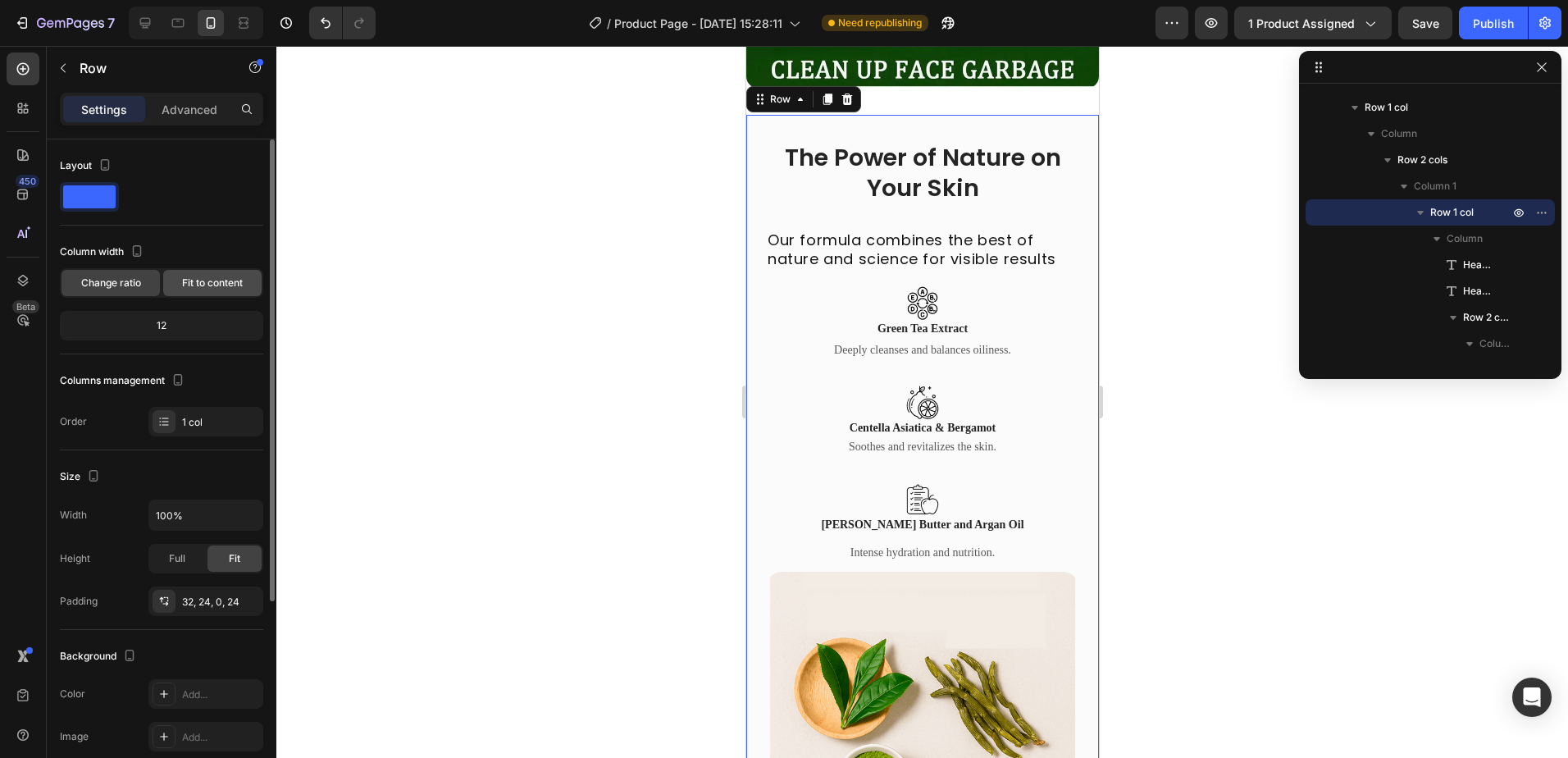
click at [213, 283] on span "Fit to content" at bounding box center [212, 283] width 61 height 15
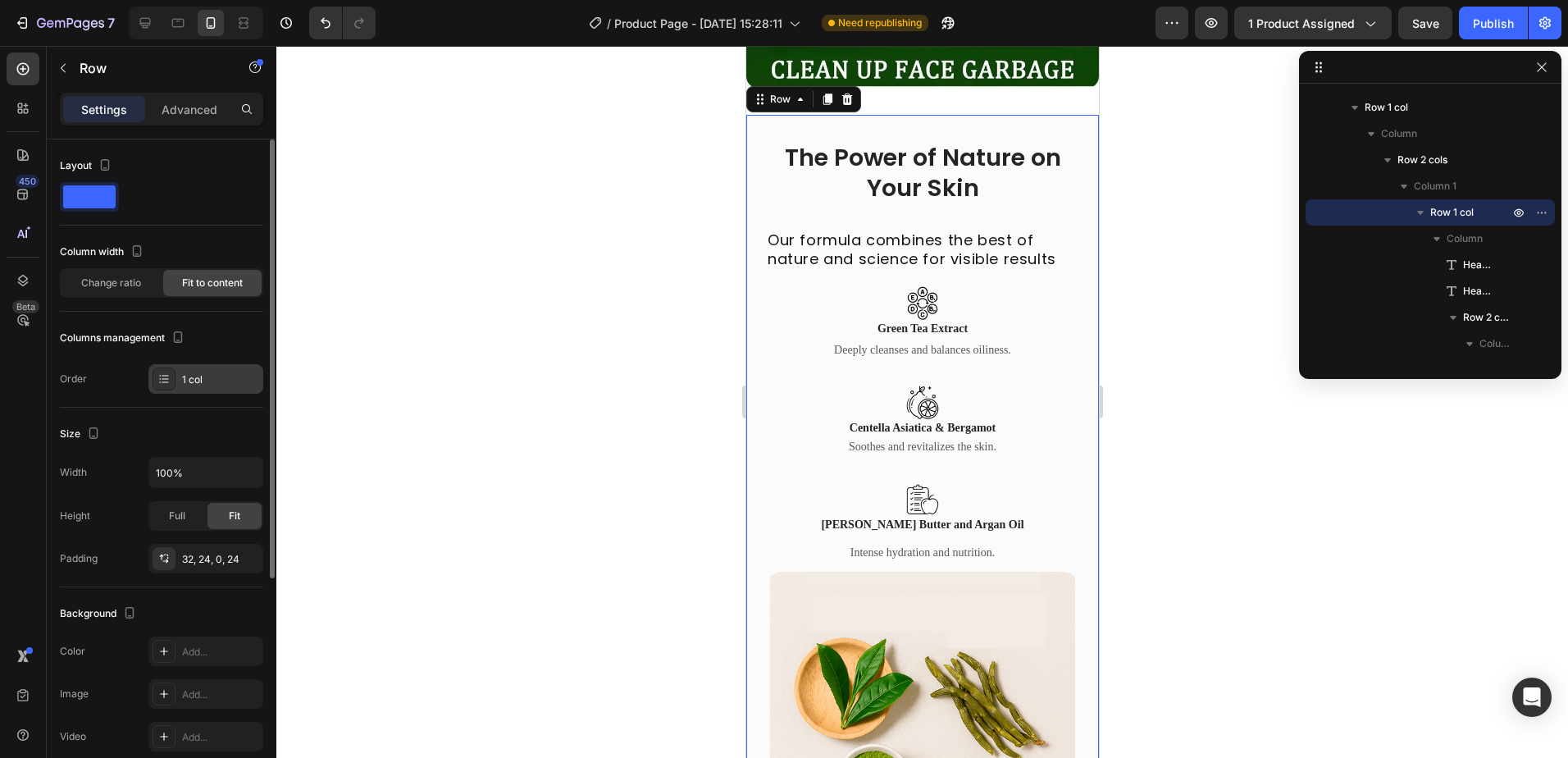
click at [170, 392] on div "1 col" at bounding box center [205, 379] width 114 height 29
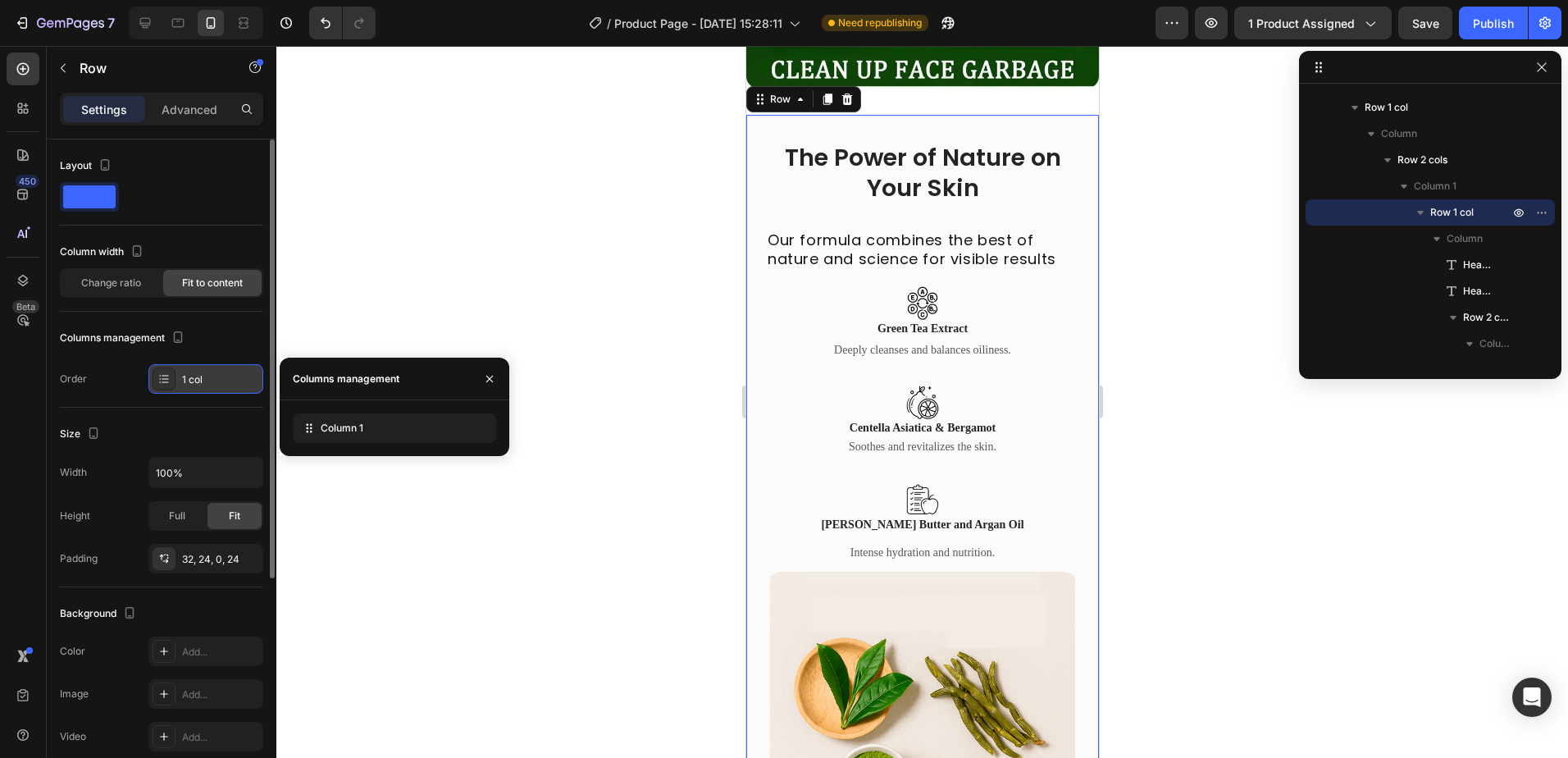
click at [170, 392] on div "1 col" at bounding box center [205, 379] width 114 height 29
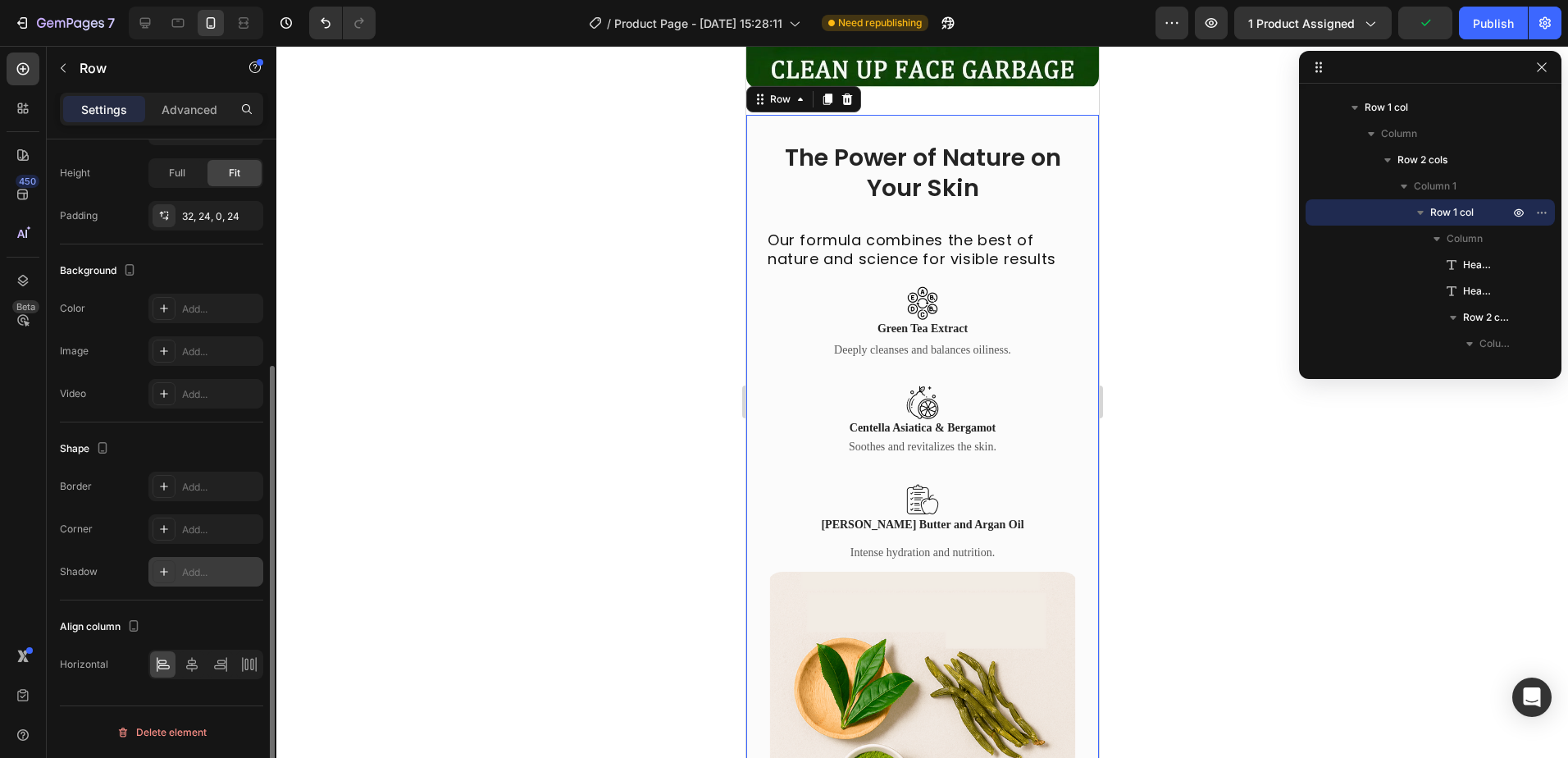
scroll to position [261, 0]
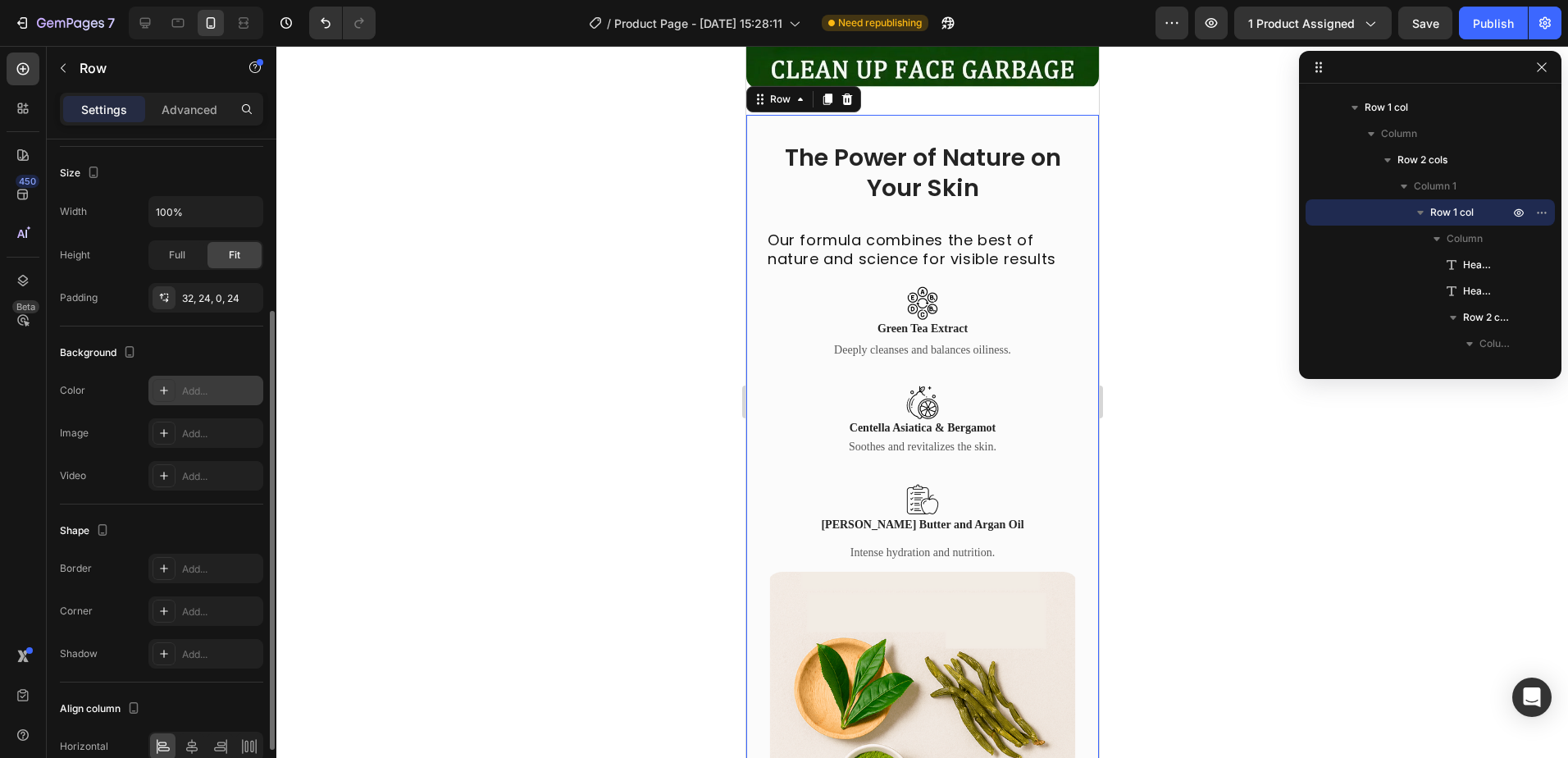
click at [161, 392] on icon at bounding box center [164, 391] width 13 height 13
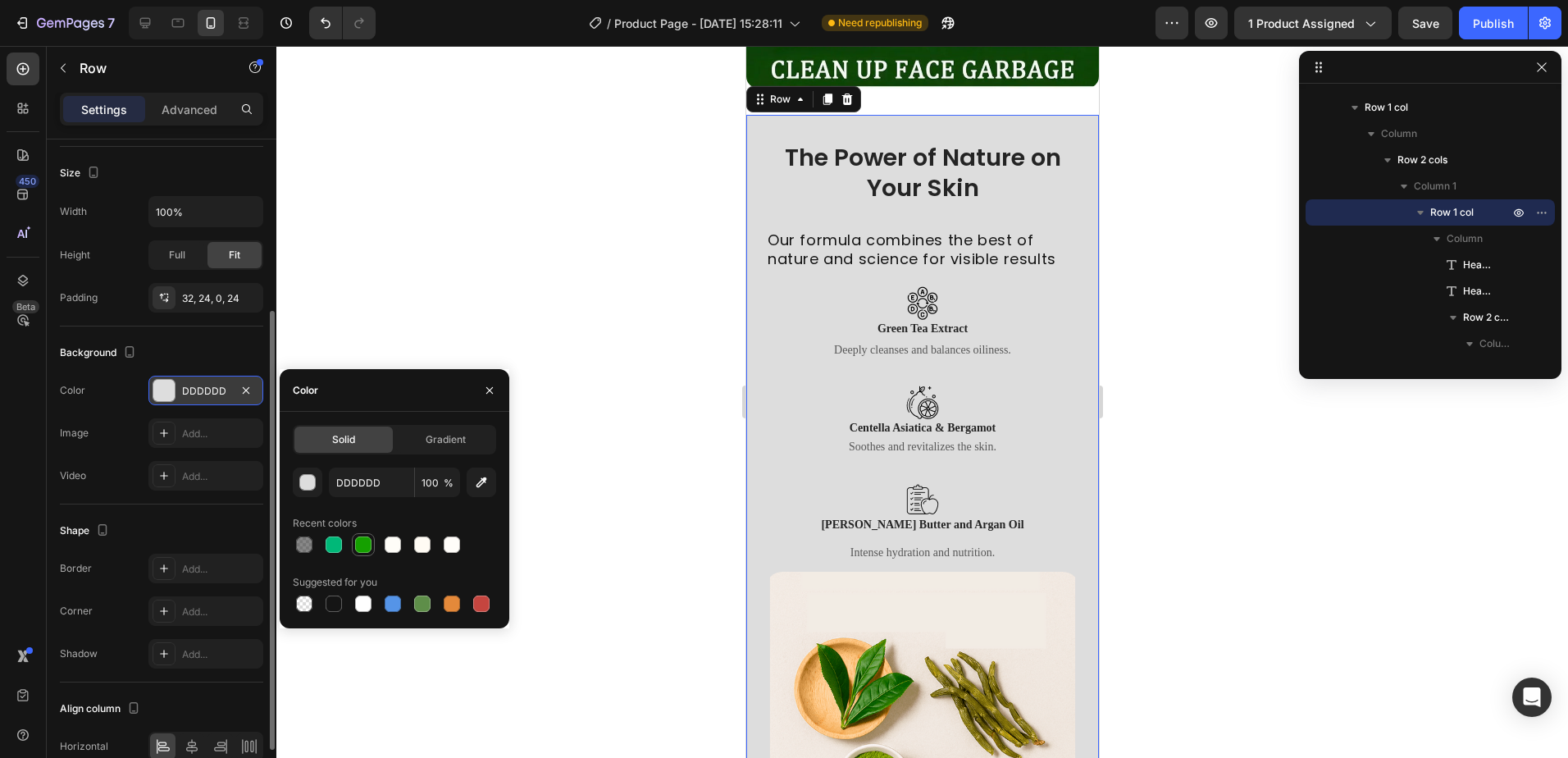
click at [365, 541] on div at bounding box center [362, 544] width 16 height 16
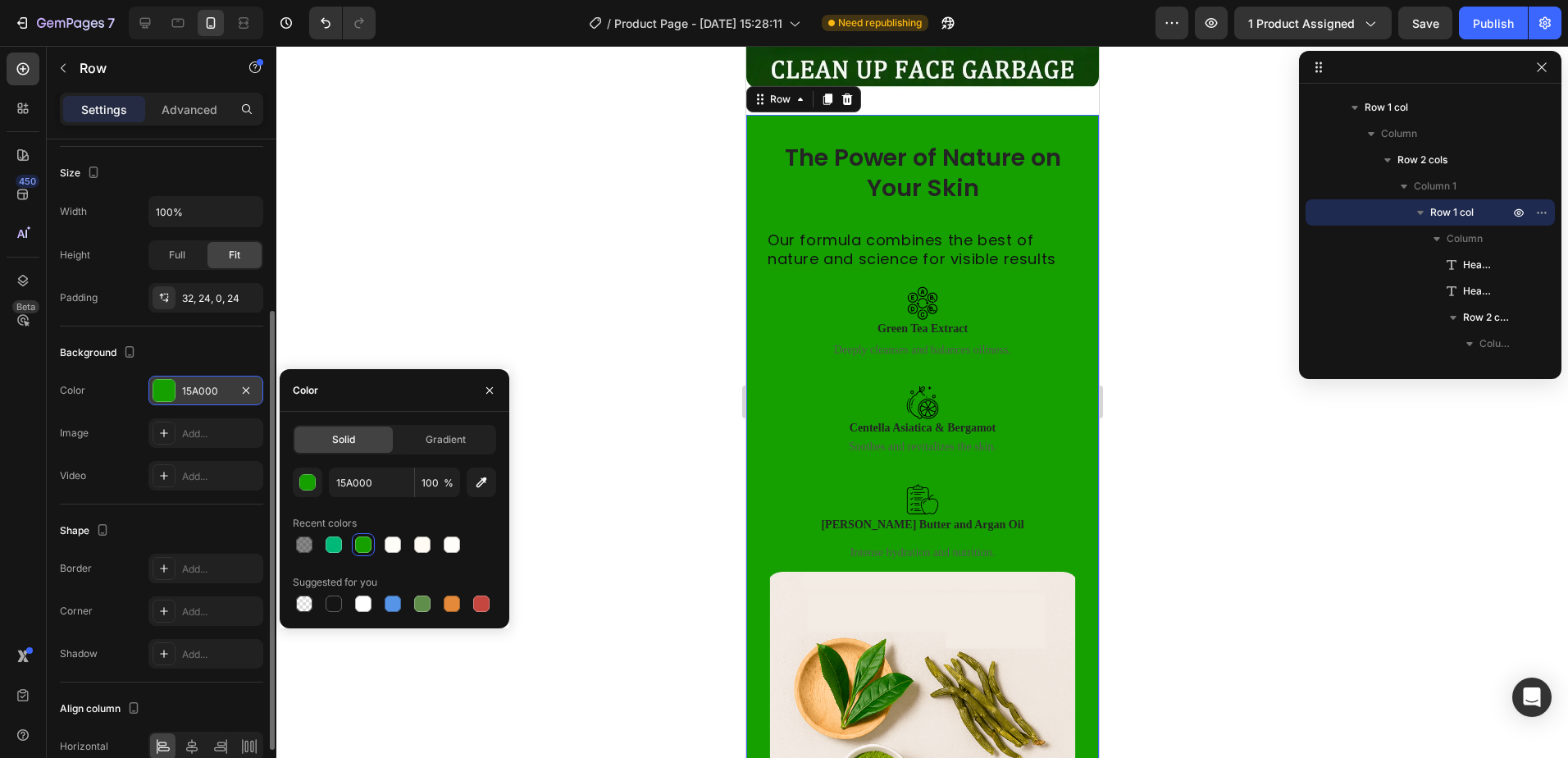
drag, startPoint x: 389, startPoint y: 549, endPoint x: 380, endPoint y: 548, distance: 9.1
click at [389, 548] on div at bounding box center [392, 544] width 16 height 16
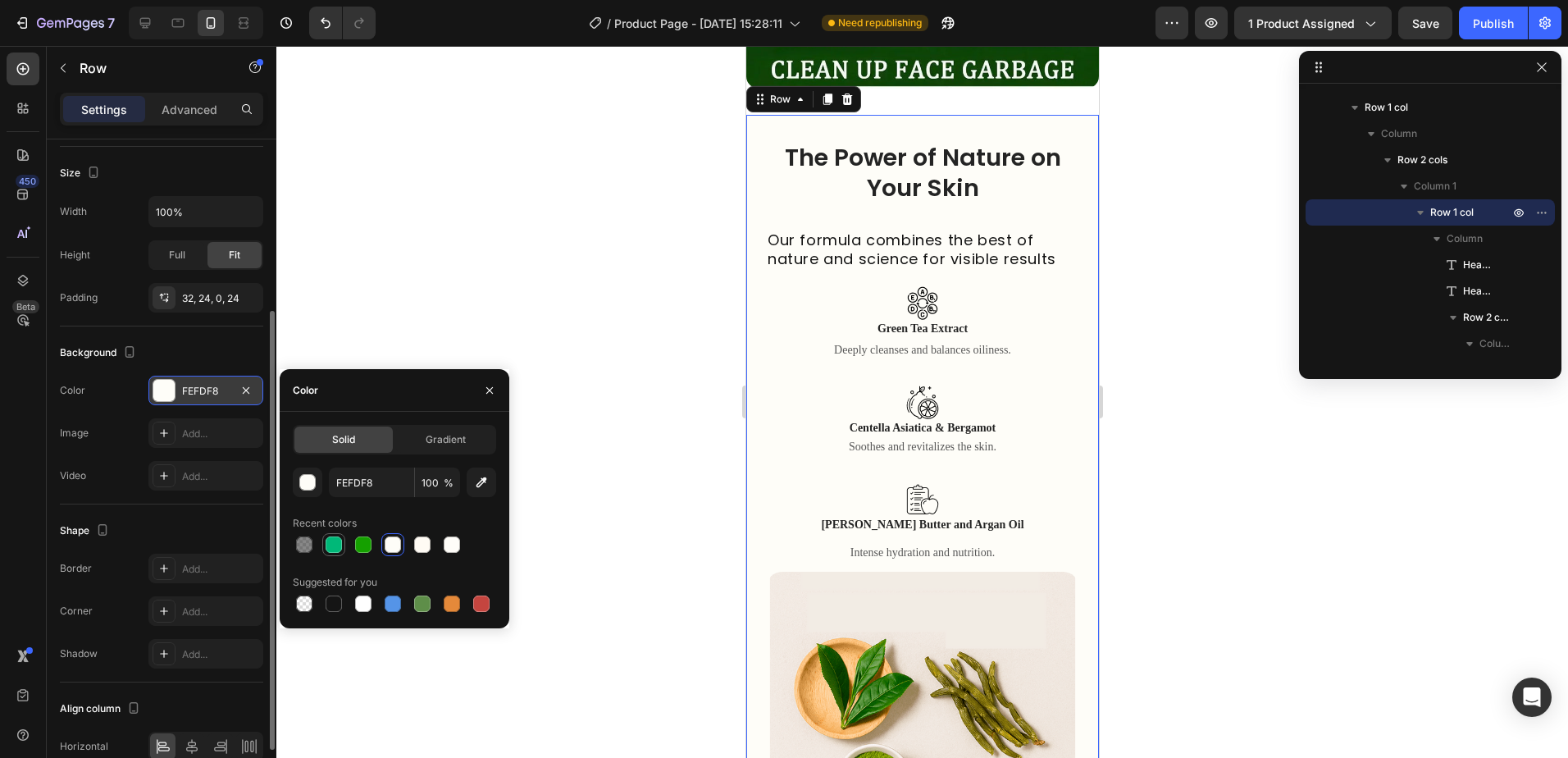
click at [334, 546] on div at bounding box center [333, 544] width 16 height 16
type input "00B878"
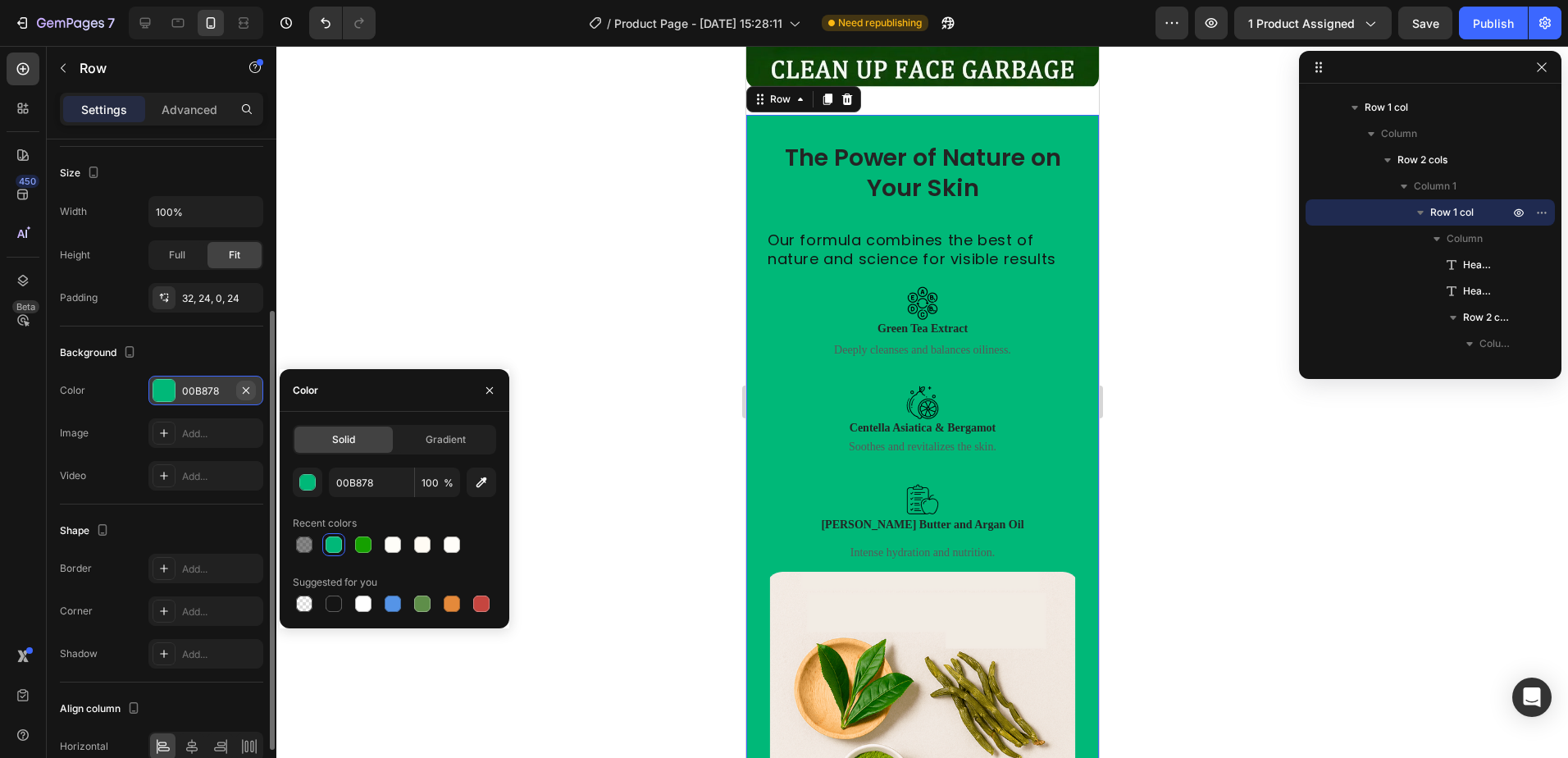
click at [247, 392] on icon "button" at bounding box center [246, 391] width 13 height 13
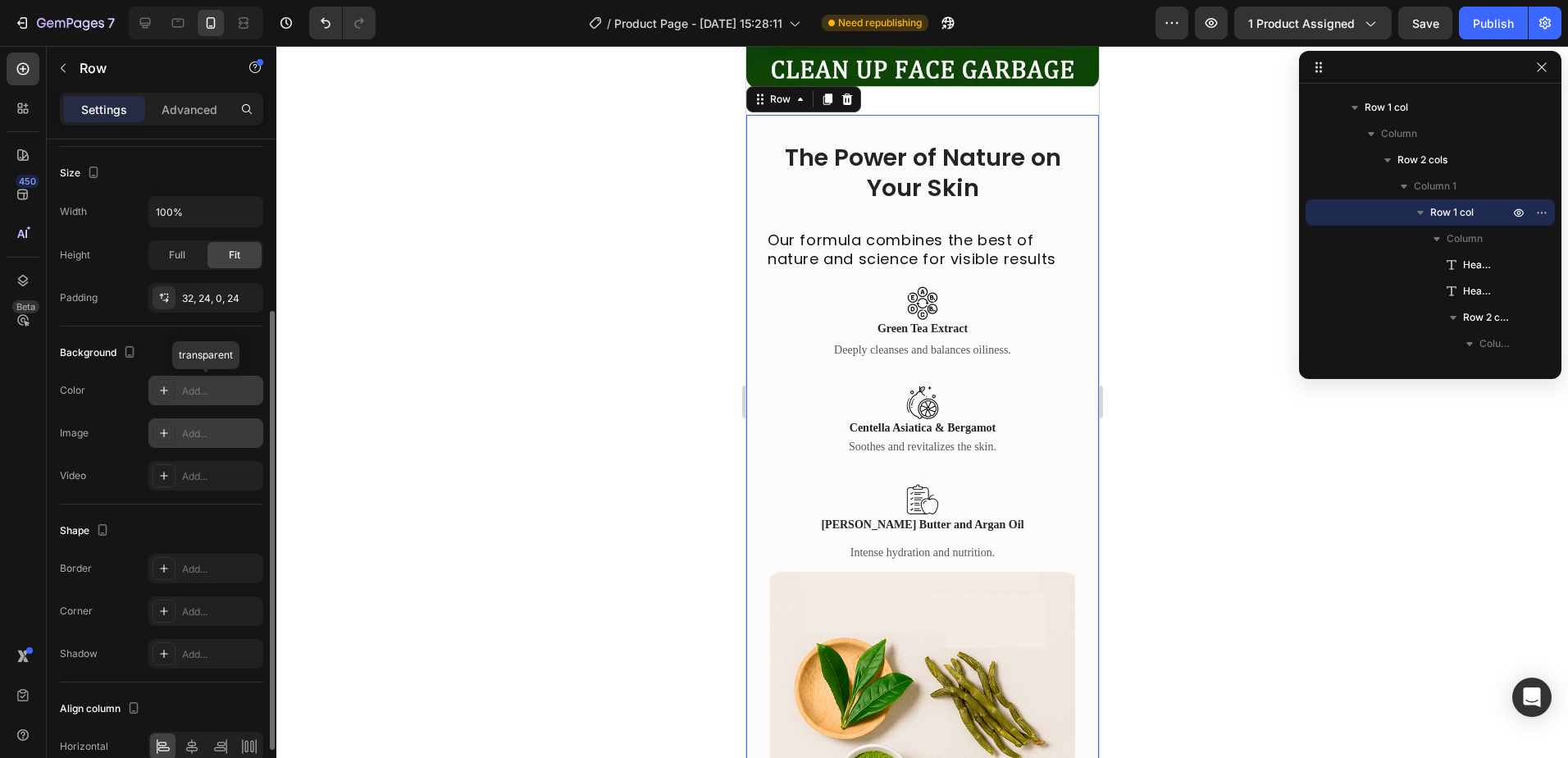
click at [170, 432] on div at bounding box center [164, 433] width 23 height 23
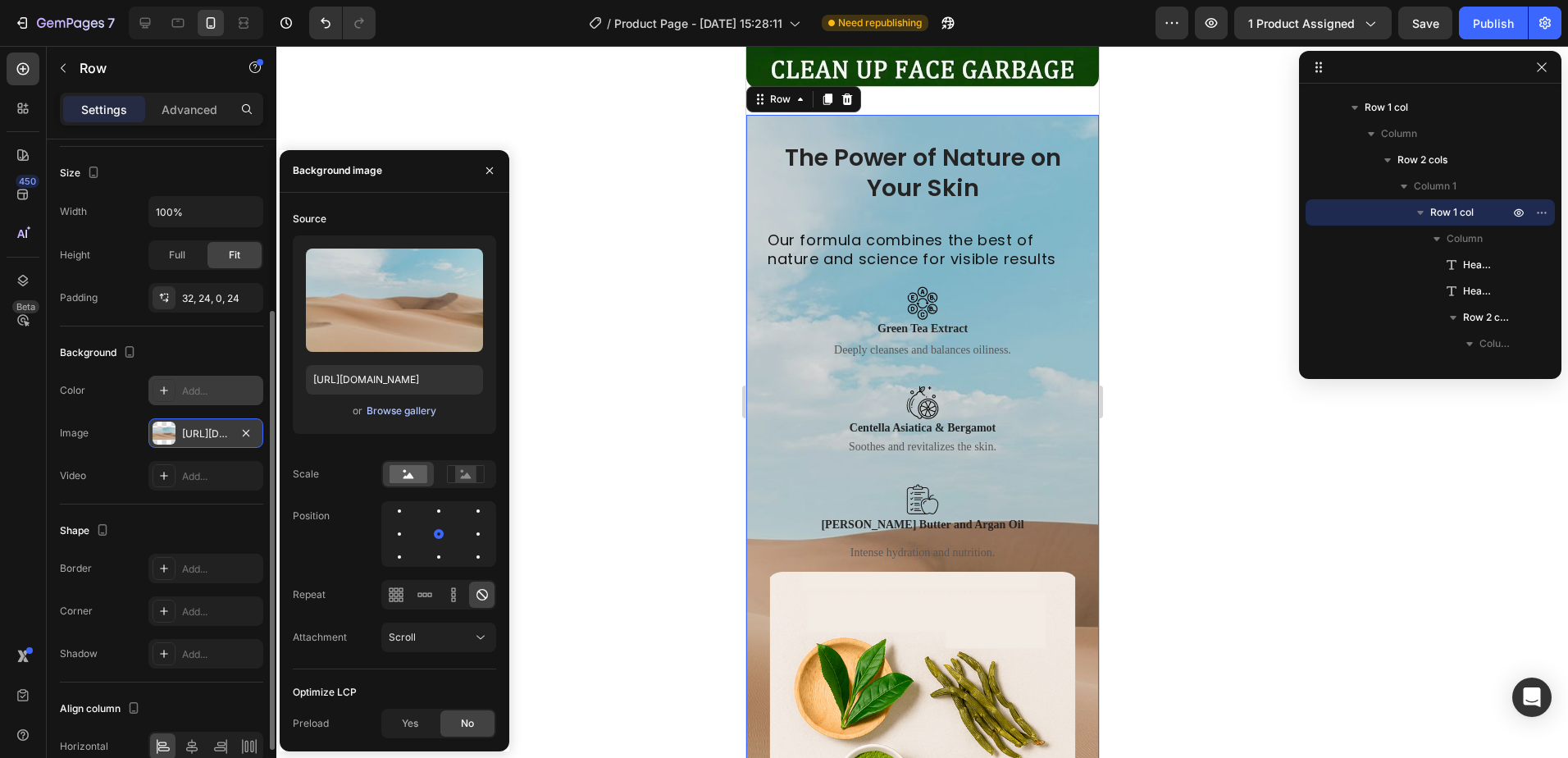
click at [407, 413] on div "Browse gallery" at bounding box center [402, 412] width 70 height 15
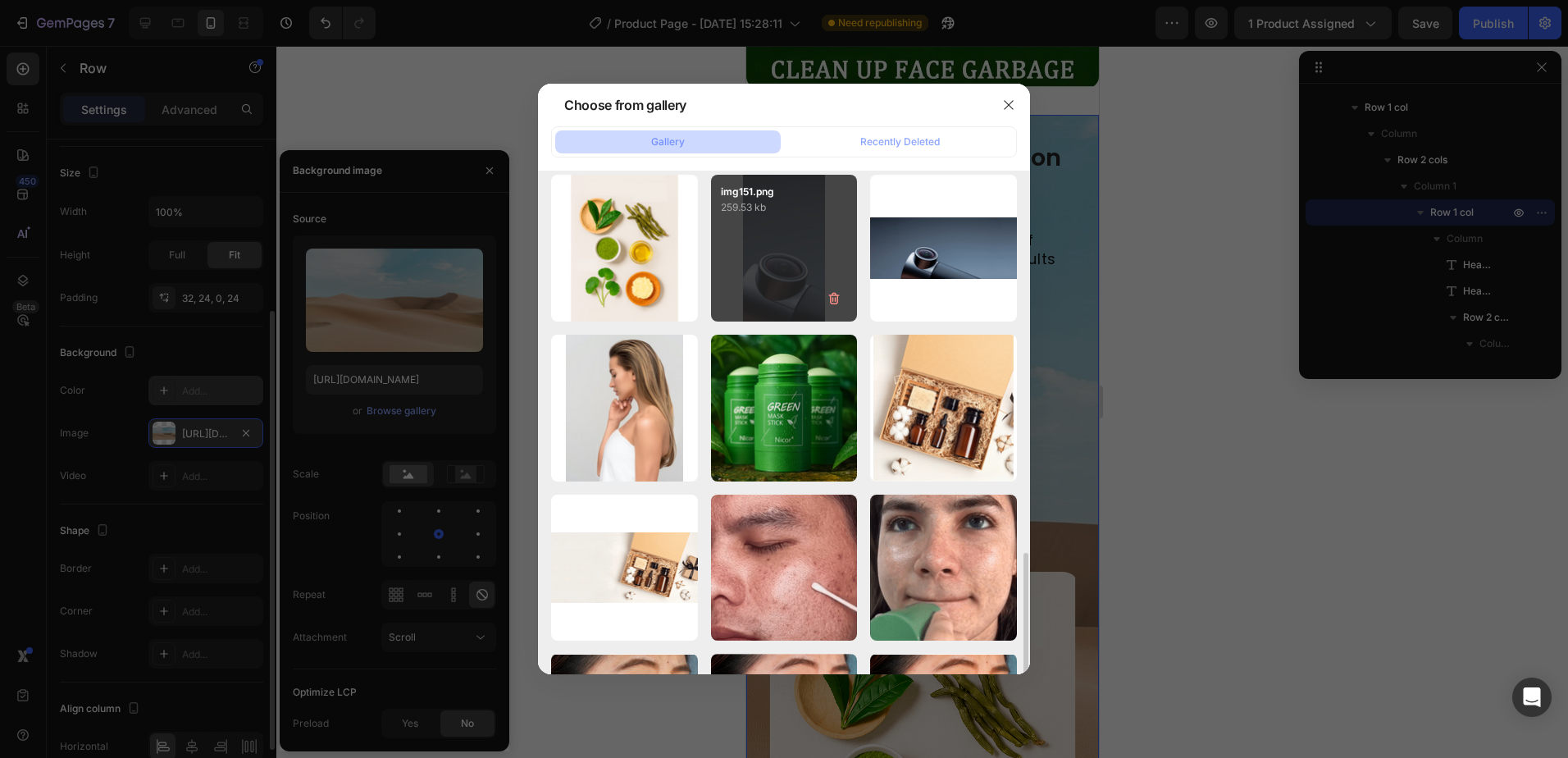
scroll to position [467, 0]
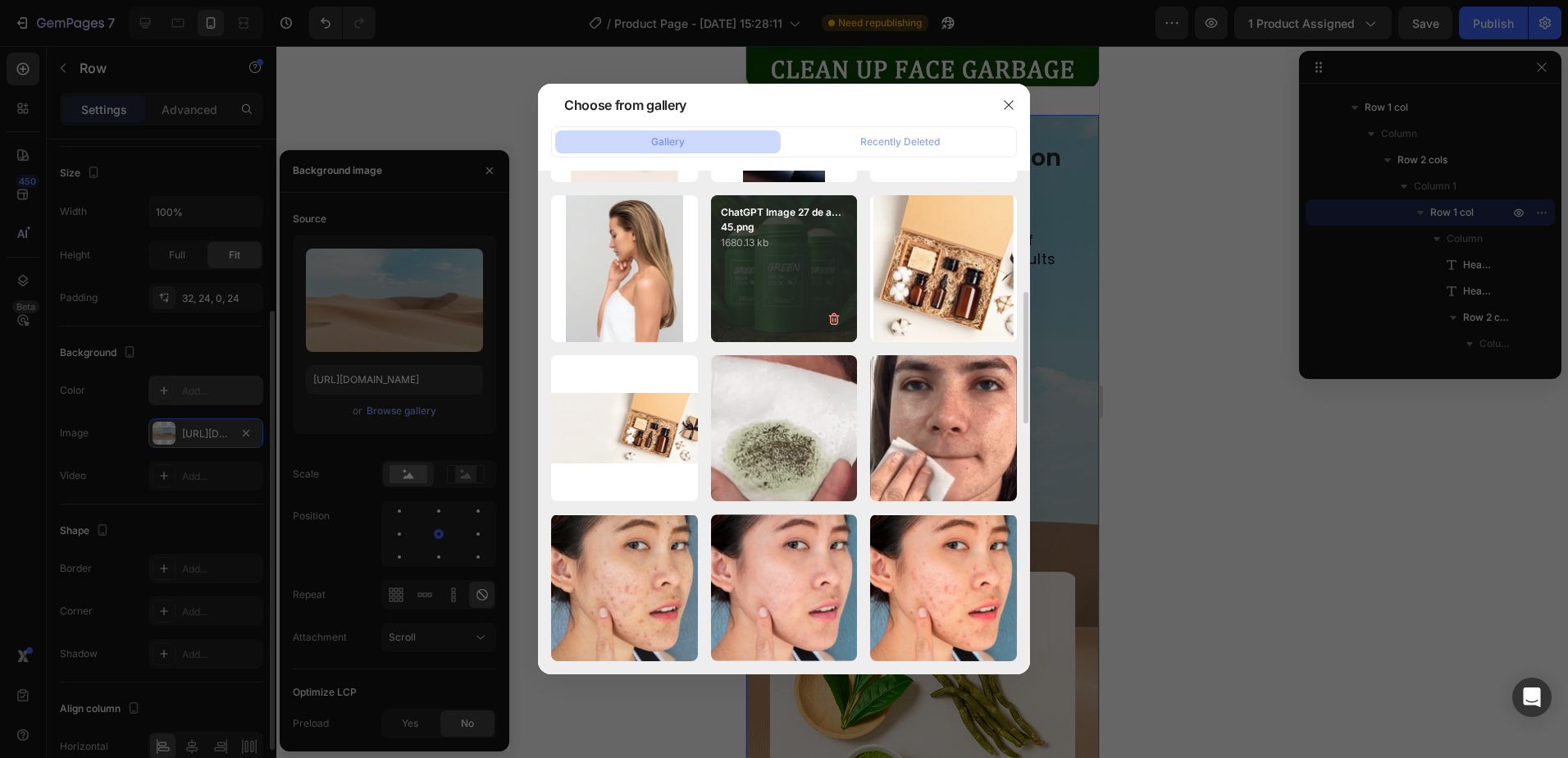
click at [793, 296] on div "ChatGPT Image 27 de a...45.png 1680.13 kb" at bounding box center [784, 268] width 147 height 147
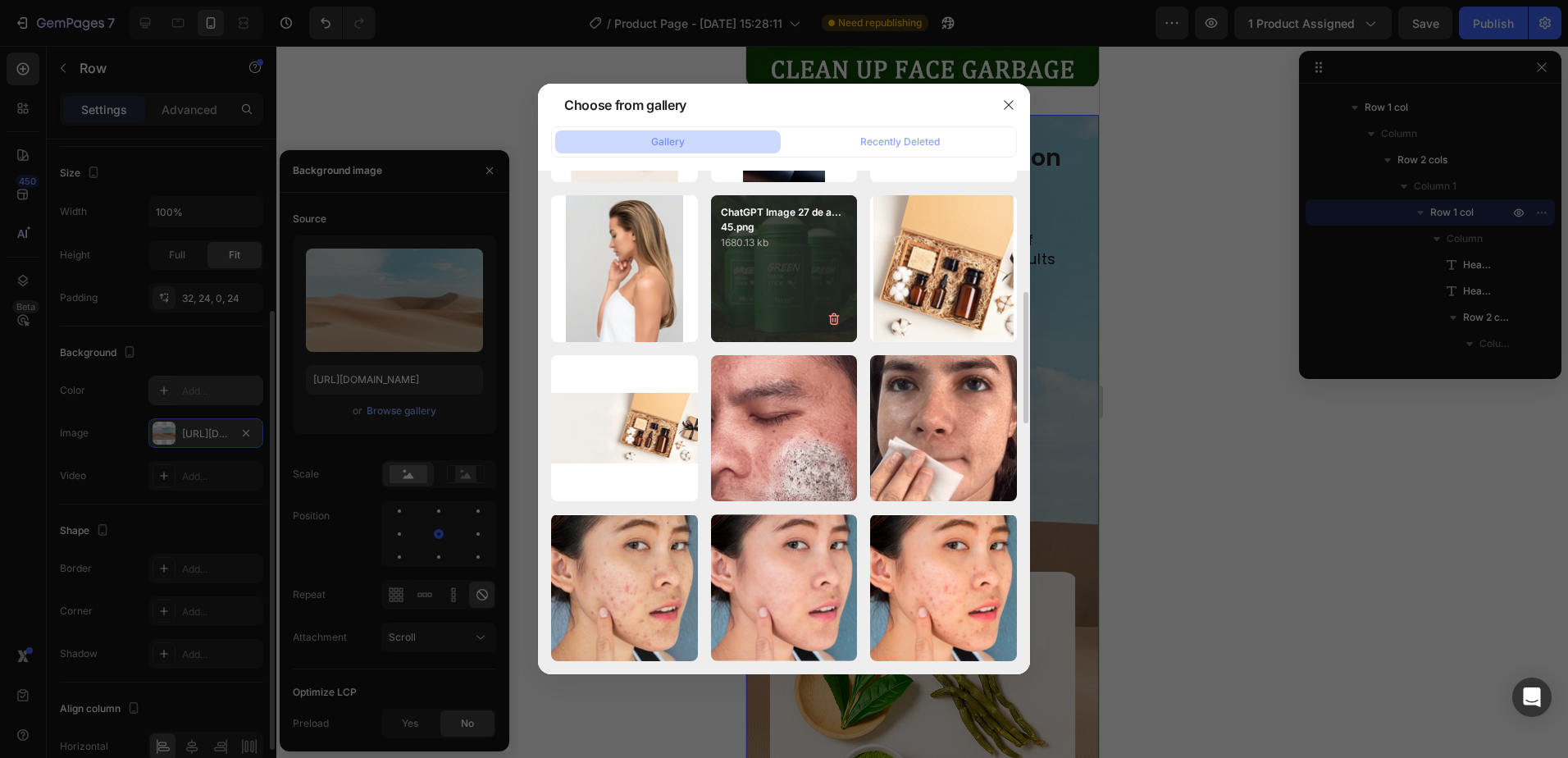
type input "https://cdn.shopify.com/s/files/1/0940/1358/7799/files/gempages_581415315208929…"
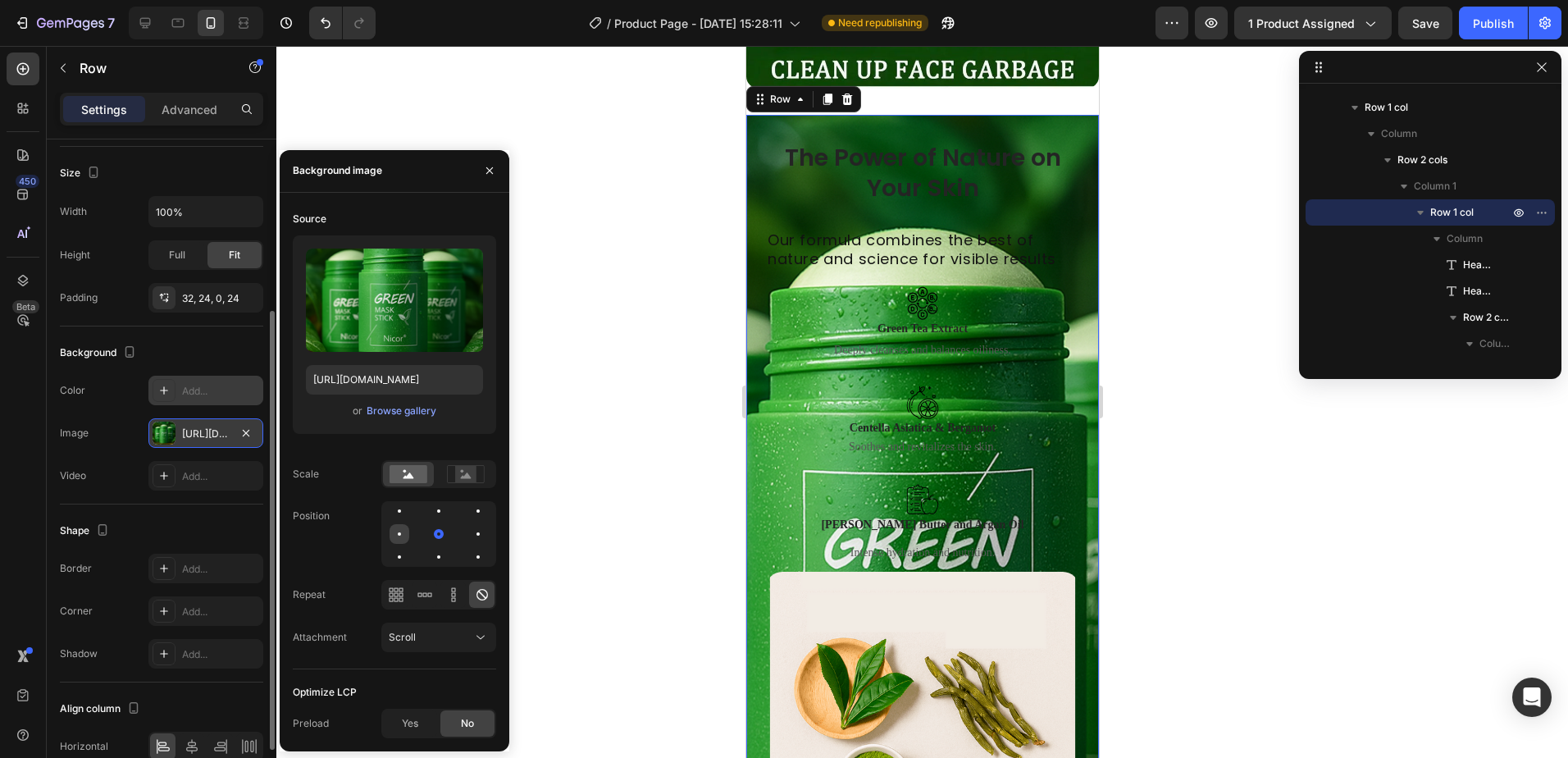
click at [428, 532] on div at bounding box center [438, 534] width 20 height 20
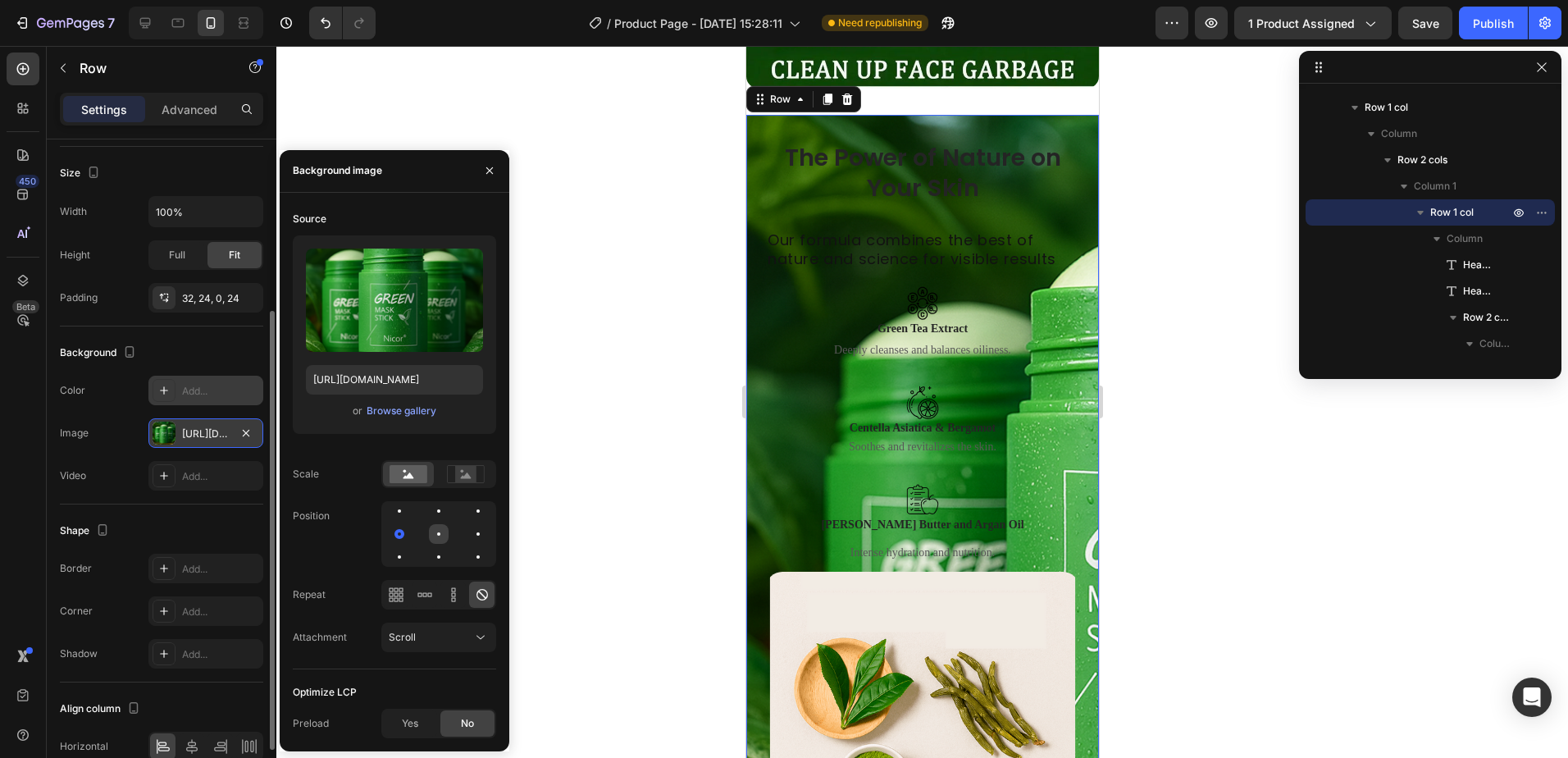
click at [468, 532] on div at bounding box center [478, 534] width 20 height 20
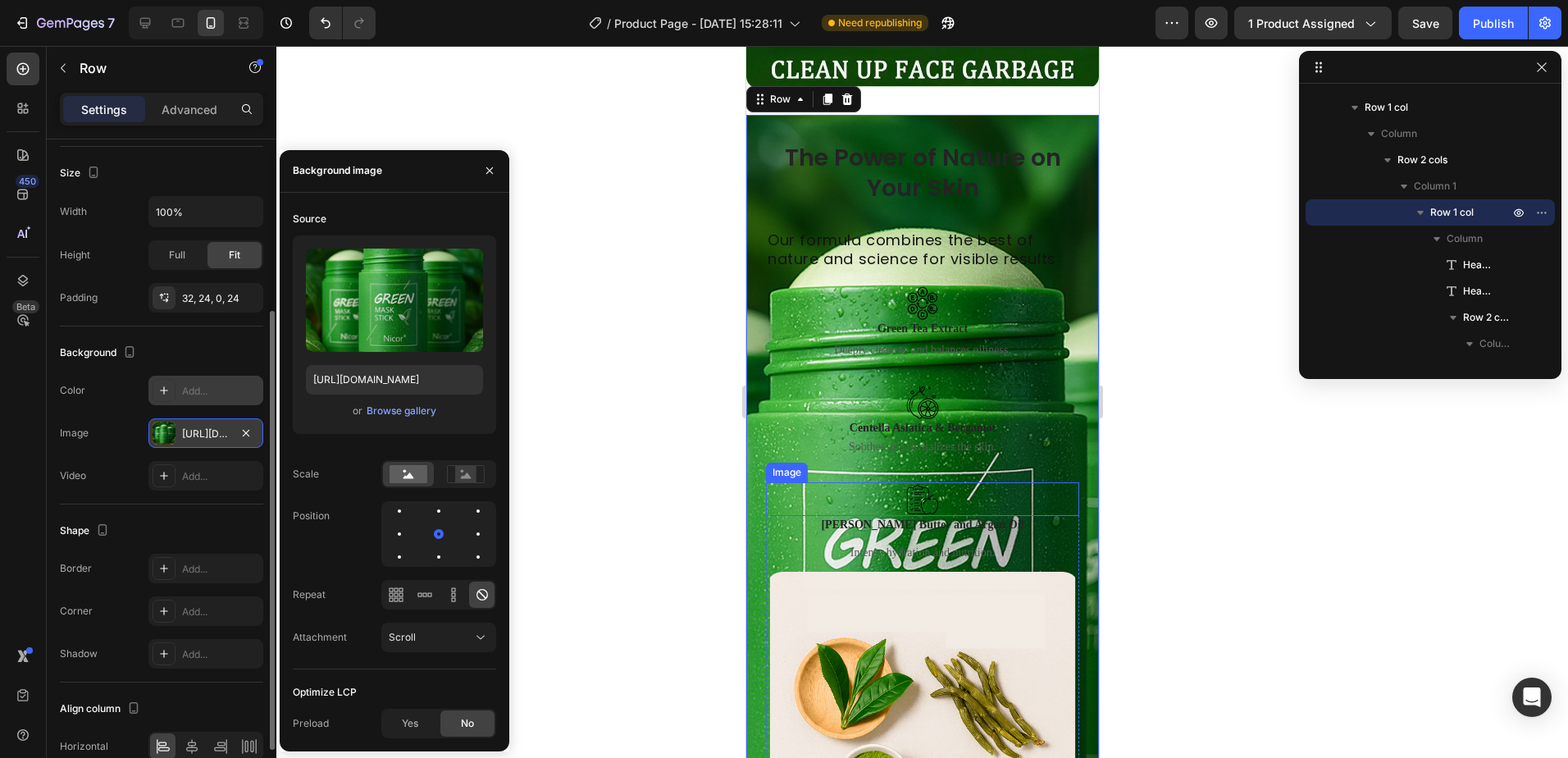
scroll to position [2993, 0]
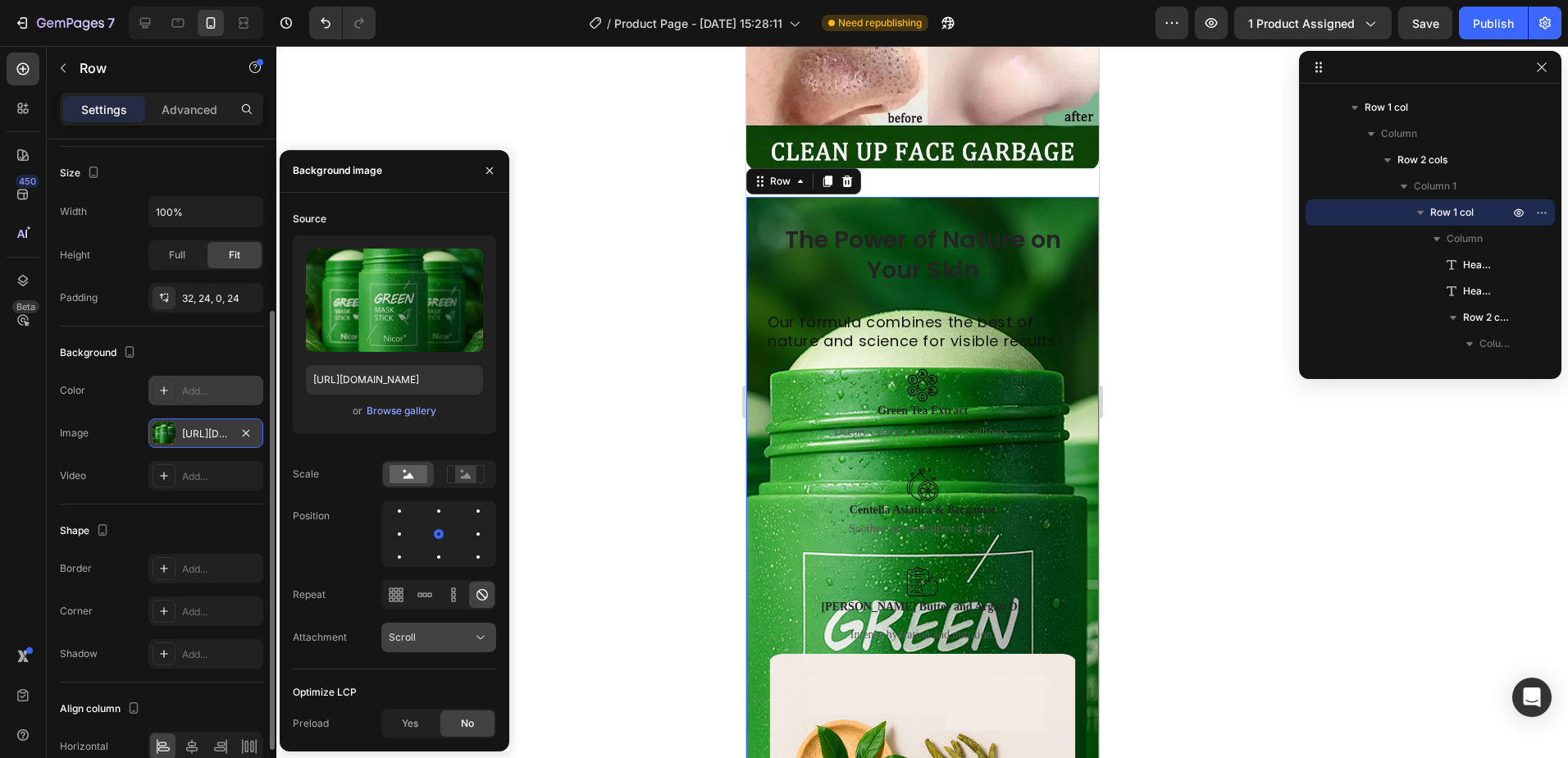
click at [463, 628] on button "Scroll" at bounding box center [438, 637] width 114 height 29
click at [429, 582] on div "Fixed" at bounding box center [422, 597] width 134 height 31
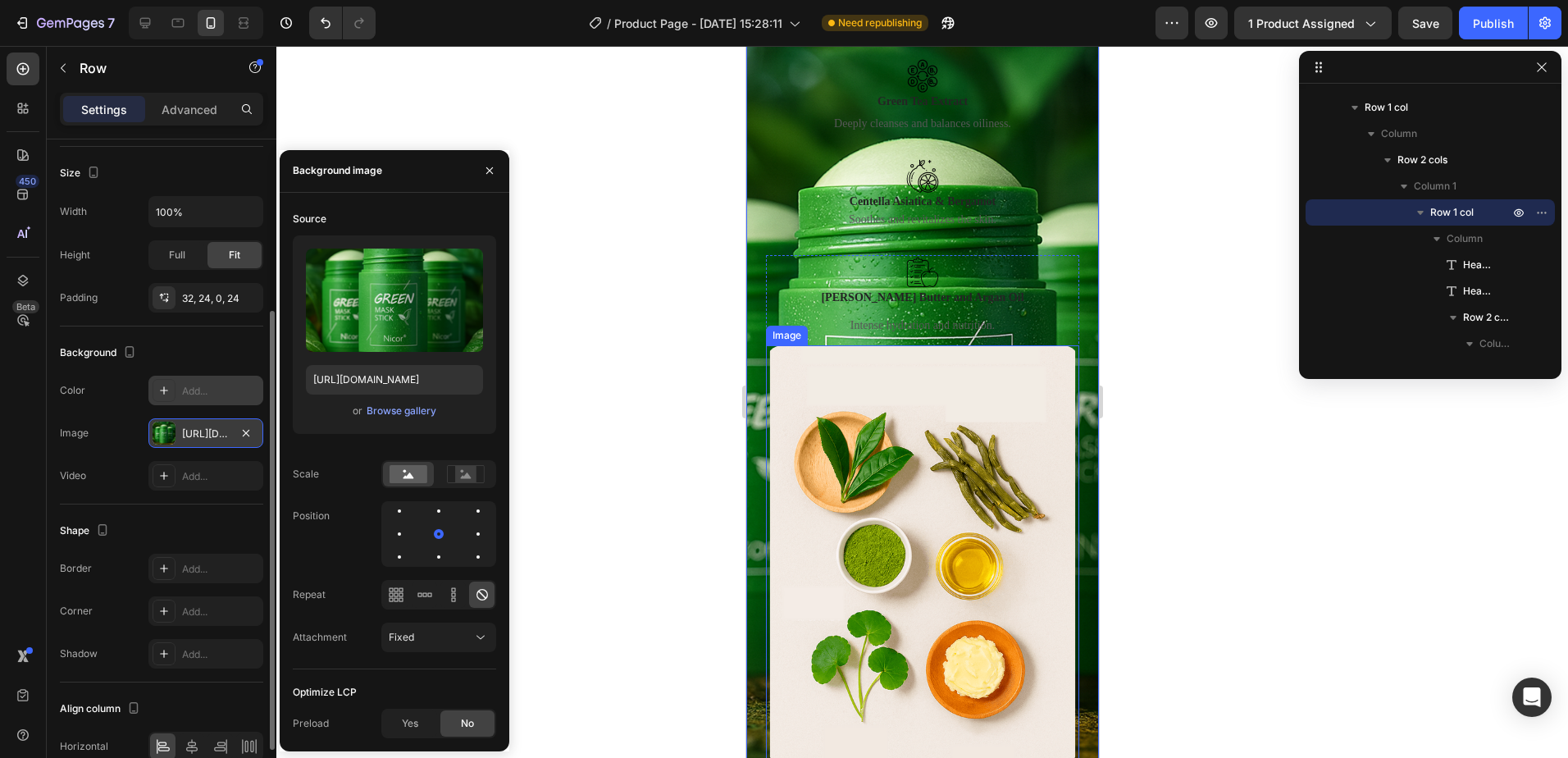
scroll to position [2336, 0]
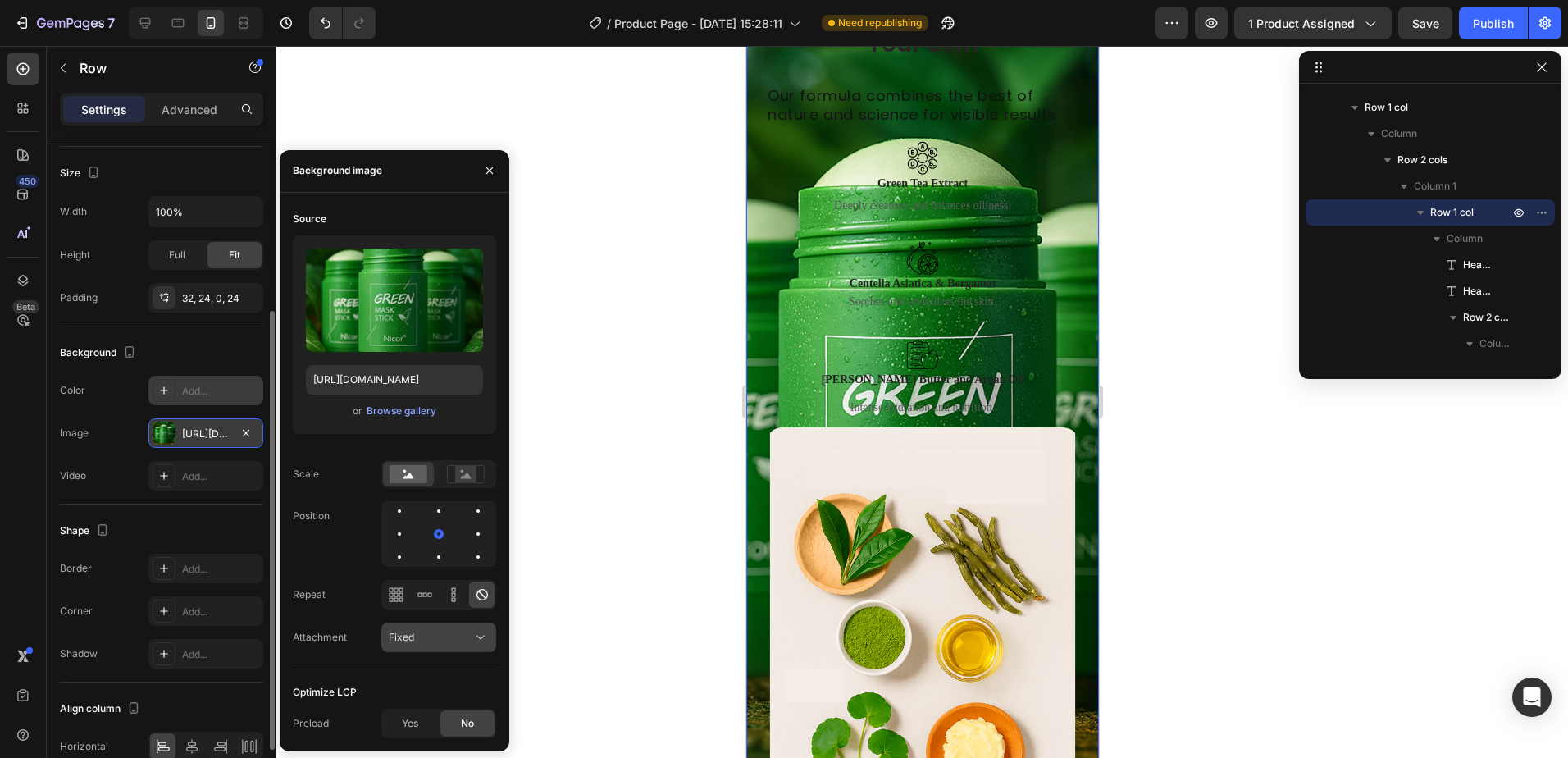
click at [459, 625] on button "Fixed" at bounding box center [438, 637] width 114 height 29
drag, startPoint x: 444, startPoint y: 527, endPoint x: 127, endPoint y: 295, distance: 392.8
click at [444, 527] on p "Scroll" at bounding box center [435, 535] width 94 height 15
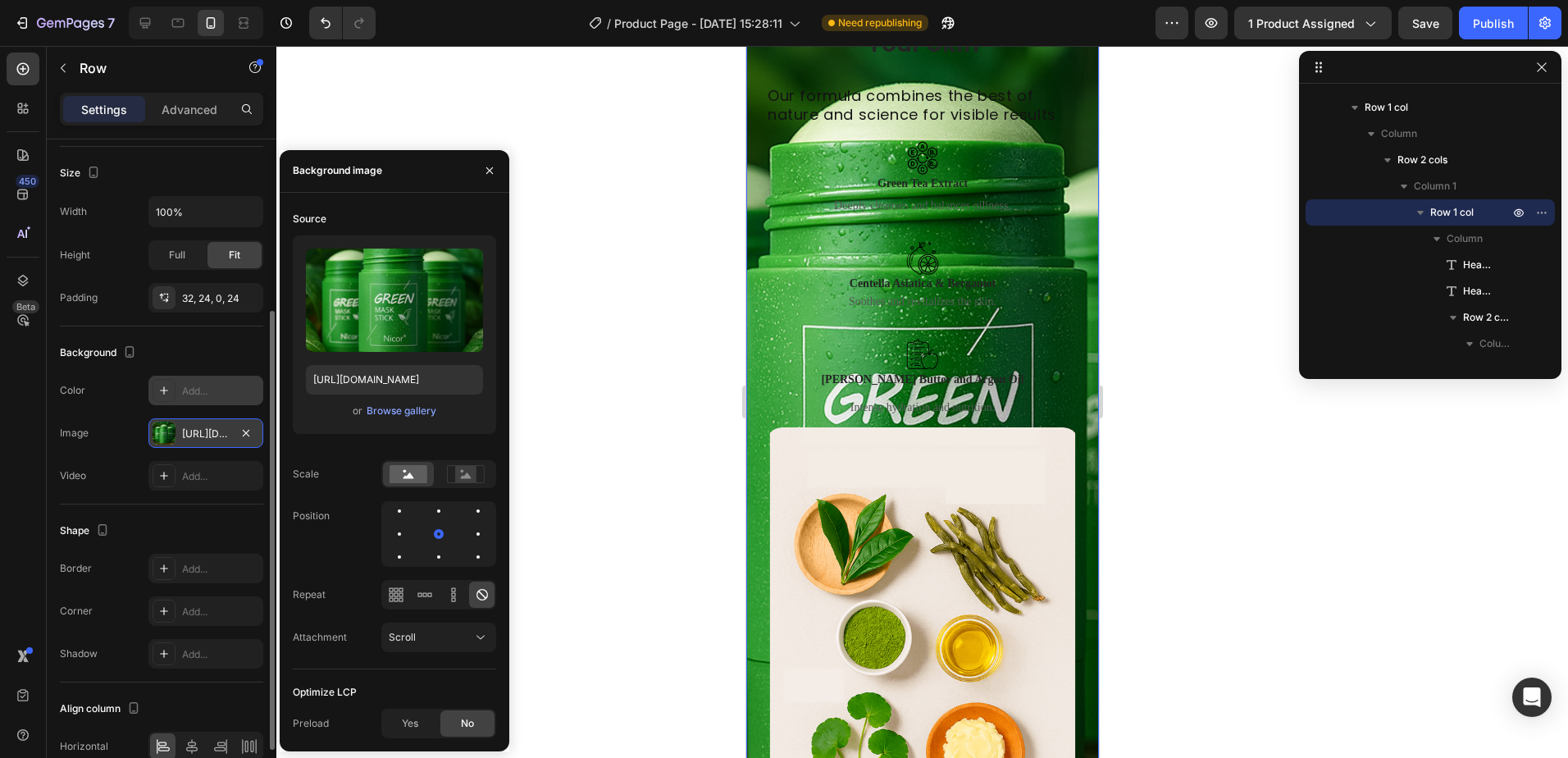
scroll to position [2254, 0]
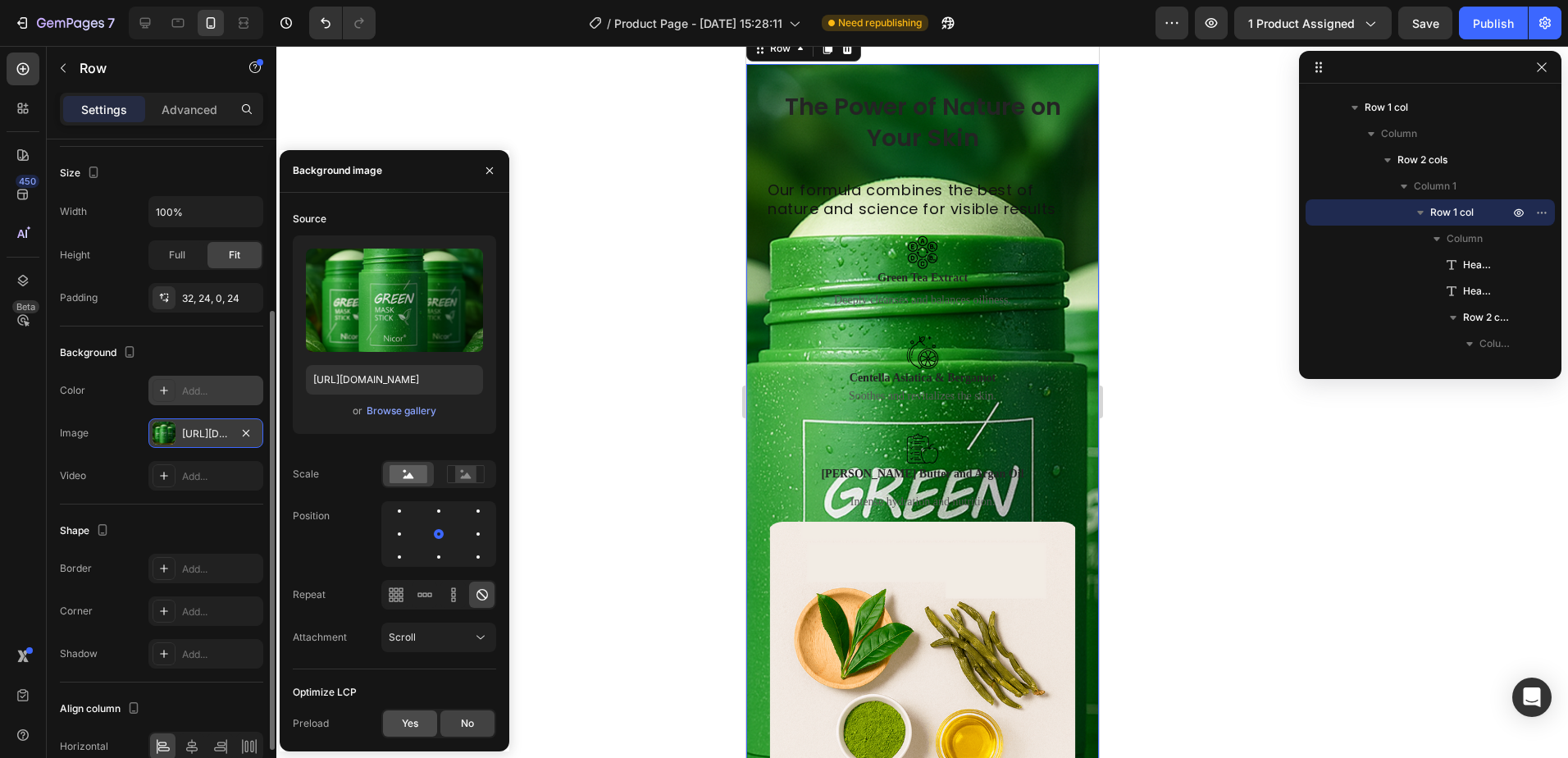
click at [391, 720] on div "Yes" at bounding box center [409, 724] width 54 height 26
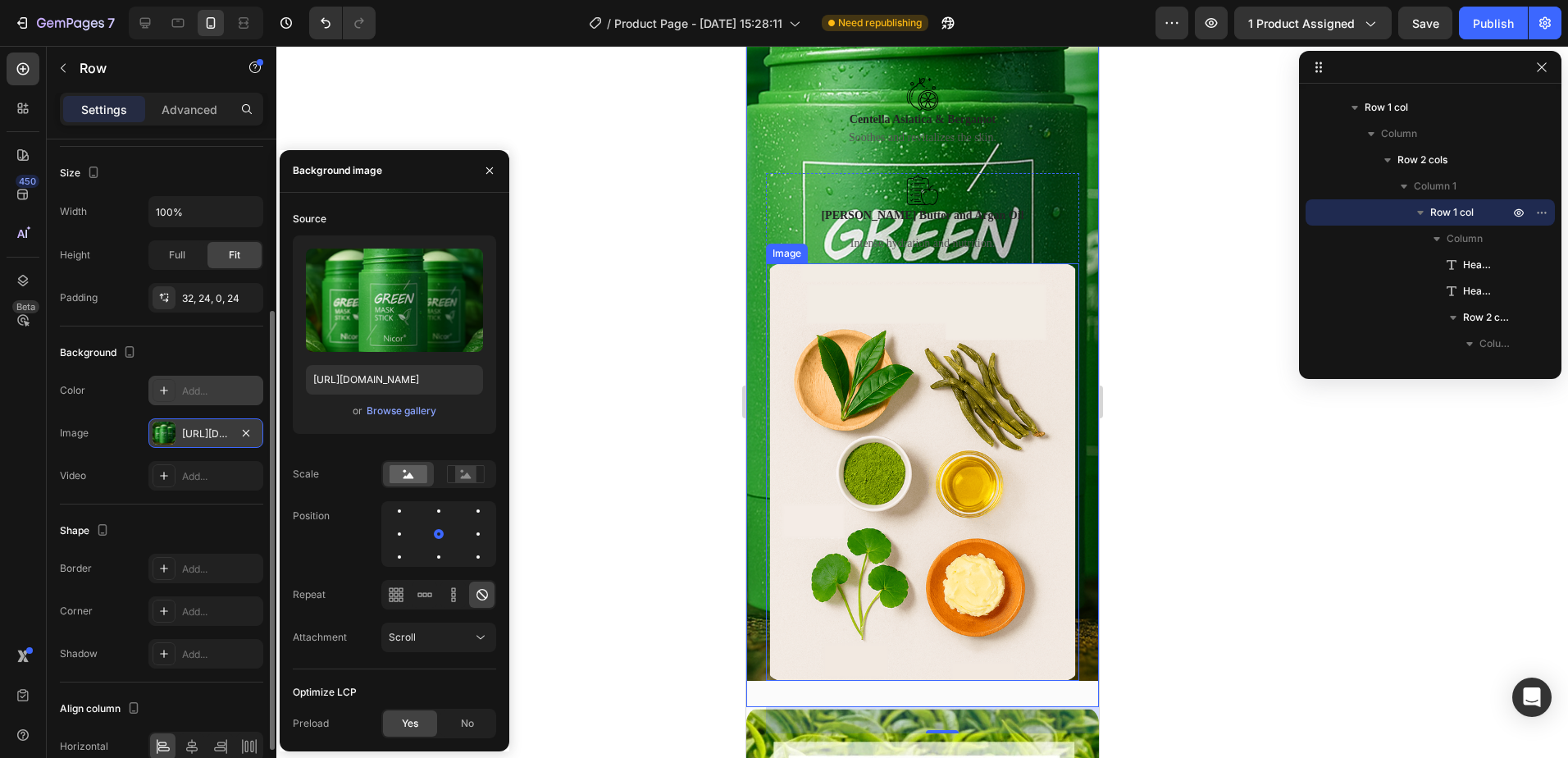
scroll to position [2336, 0]
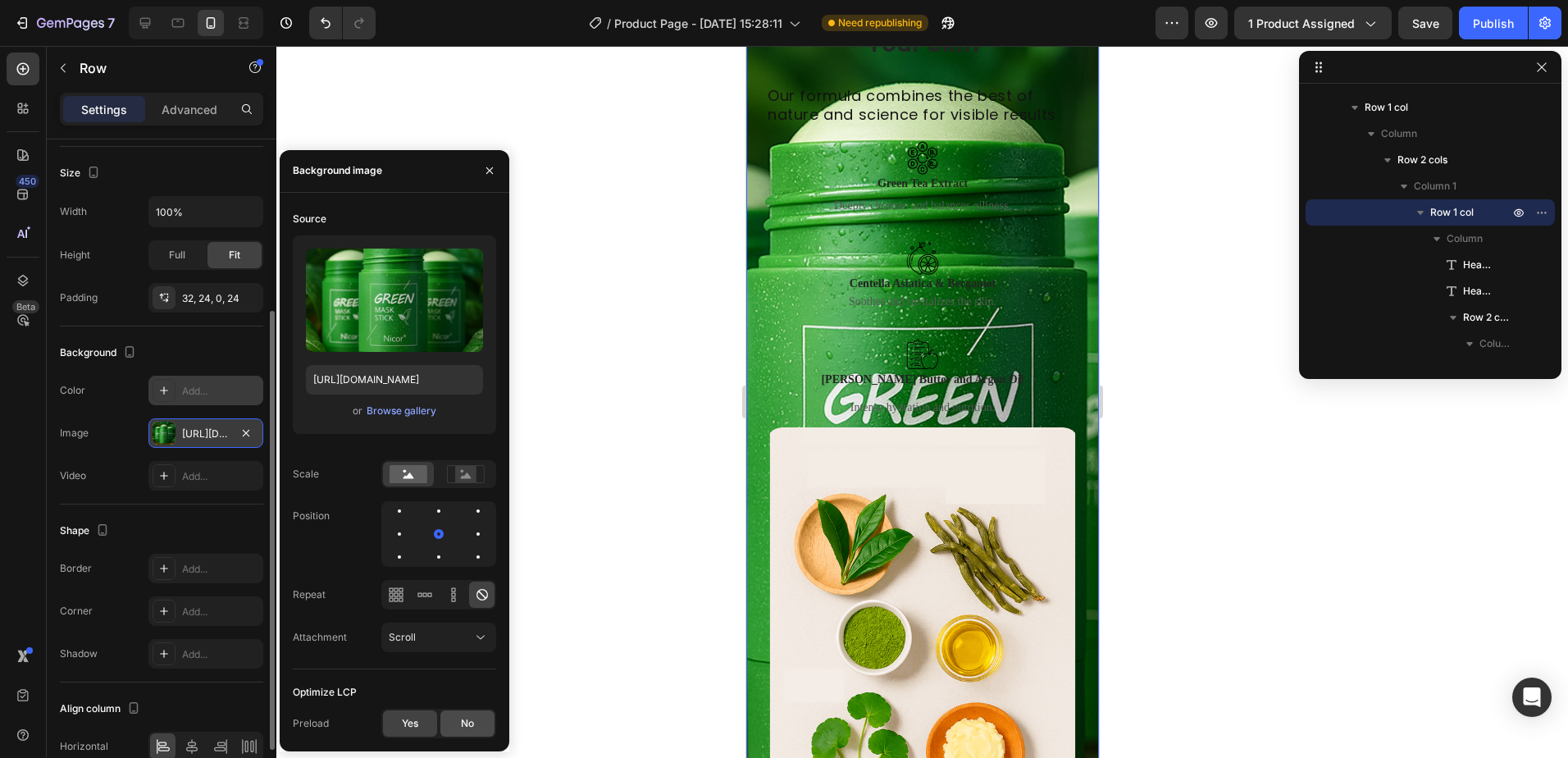
click at [465, 716] on span "No" at bounding box center [467, 724] width 13 height 15
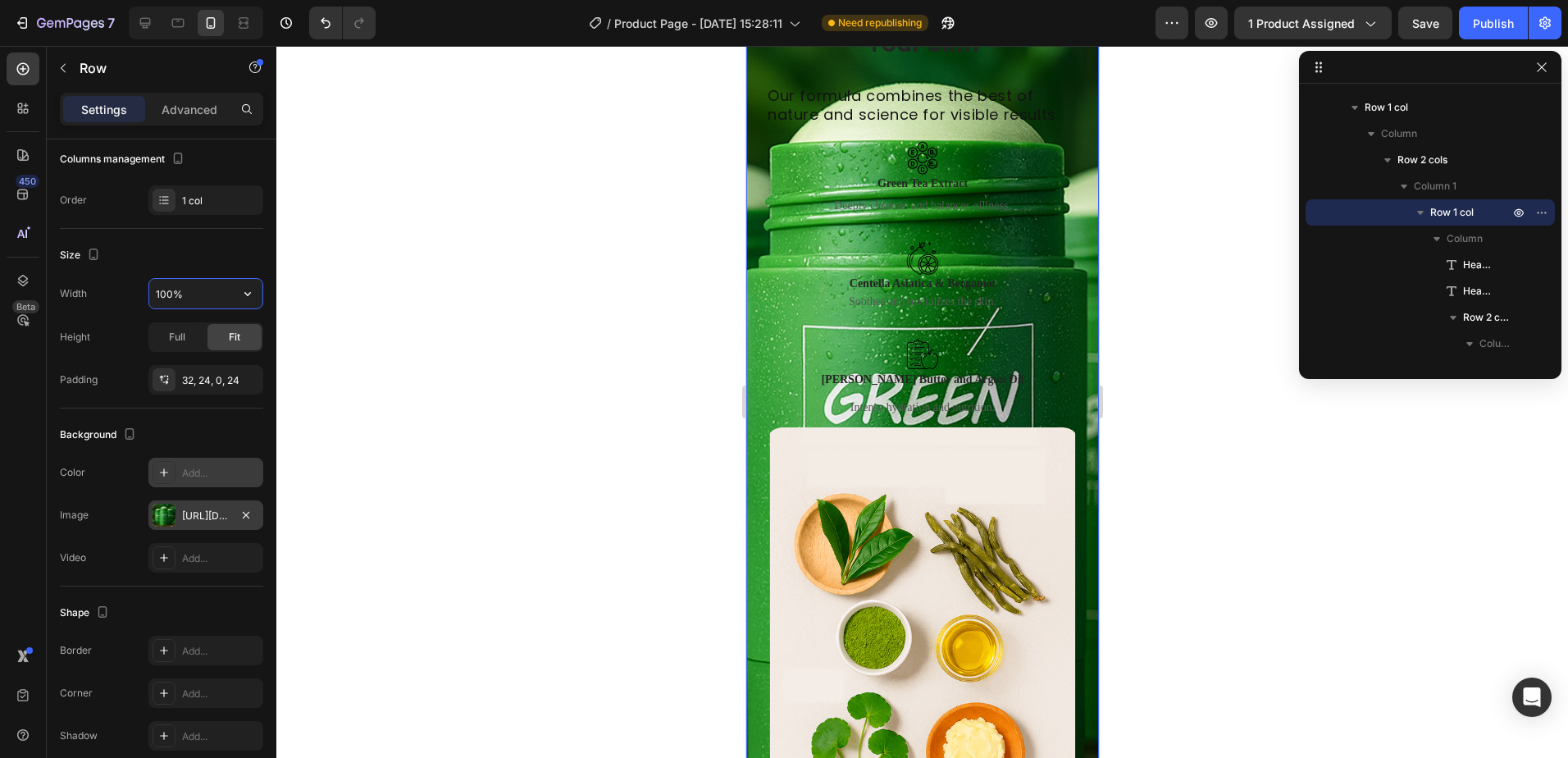
click at [218, 293] on input "100%" at bounding box center [206, 293] width 113 height 29
click at [247, 289] on icon "button" at bounding box center [247, 293] width 16 height 16
click at [206, 291] on input "100%" at bounding box center [206, 293] width 113 height 29
click at [651, 357] on div at bounding box center [921, 402] width 1291 height 713
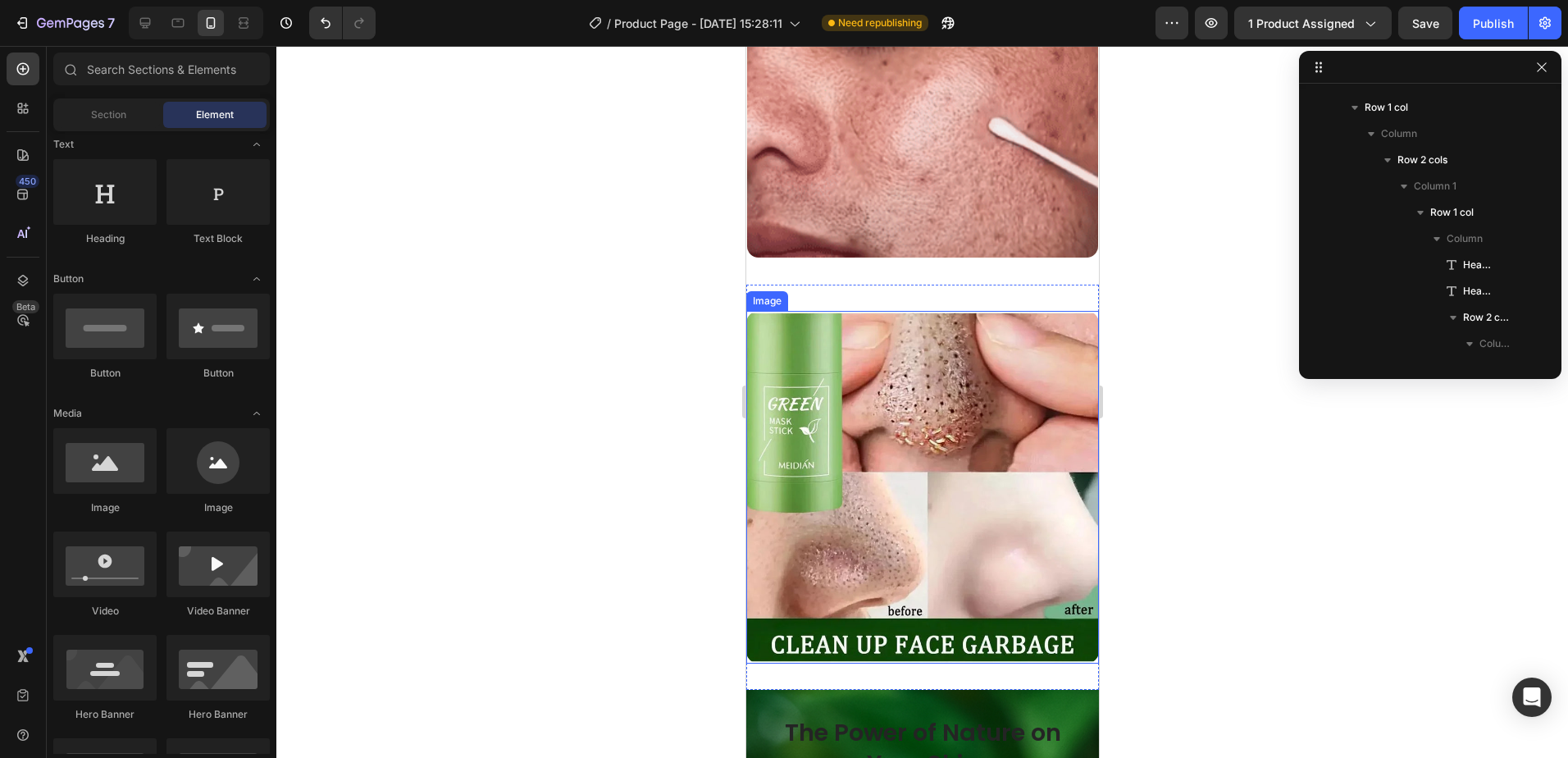
scroll to position [3036, 0]
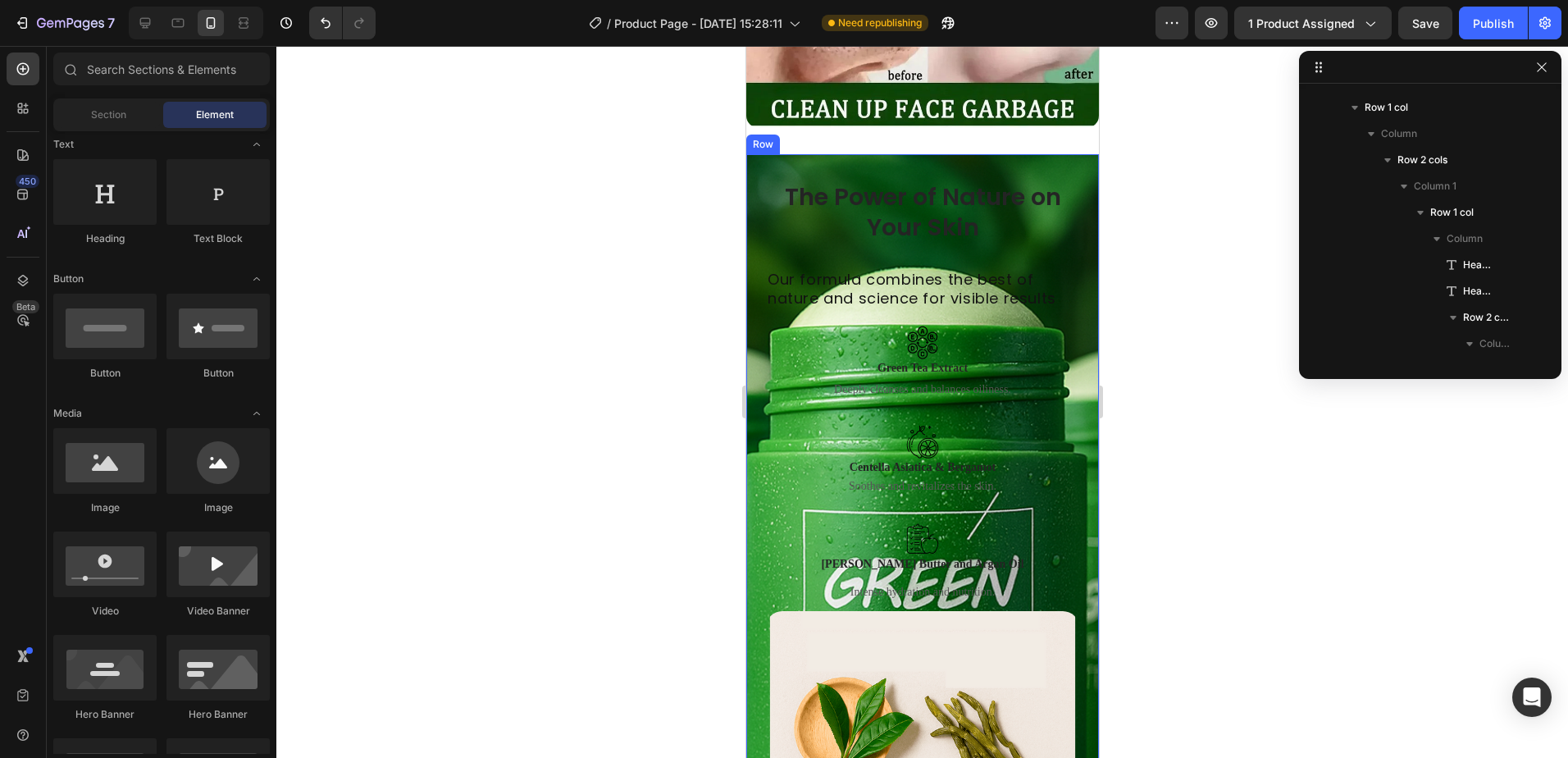
click at [1079, 472] on div "The Power of Nature on Your Skin Heading Our formula combines the best of natur…" at bounding box center [921, 591] width 353 height 875
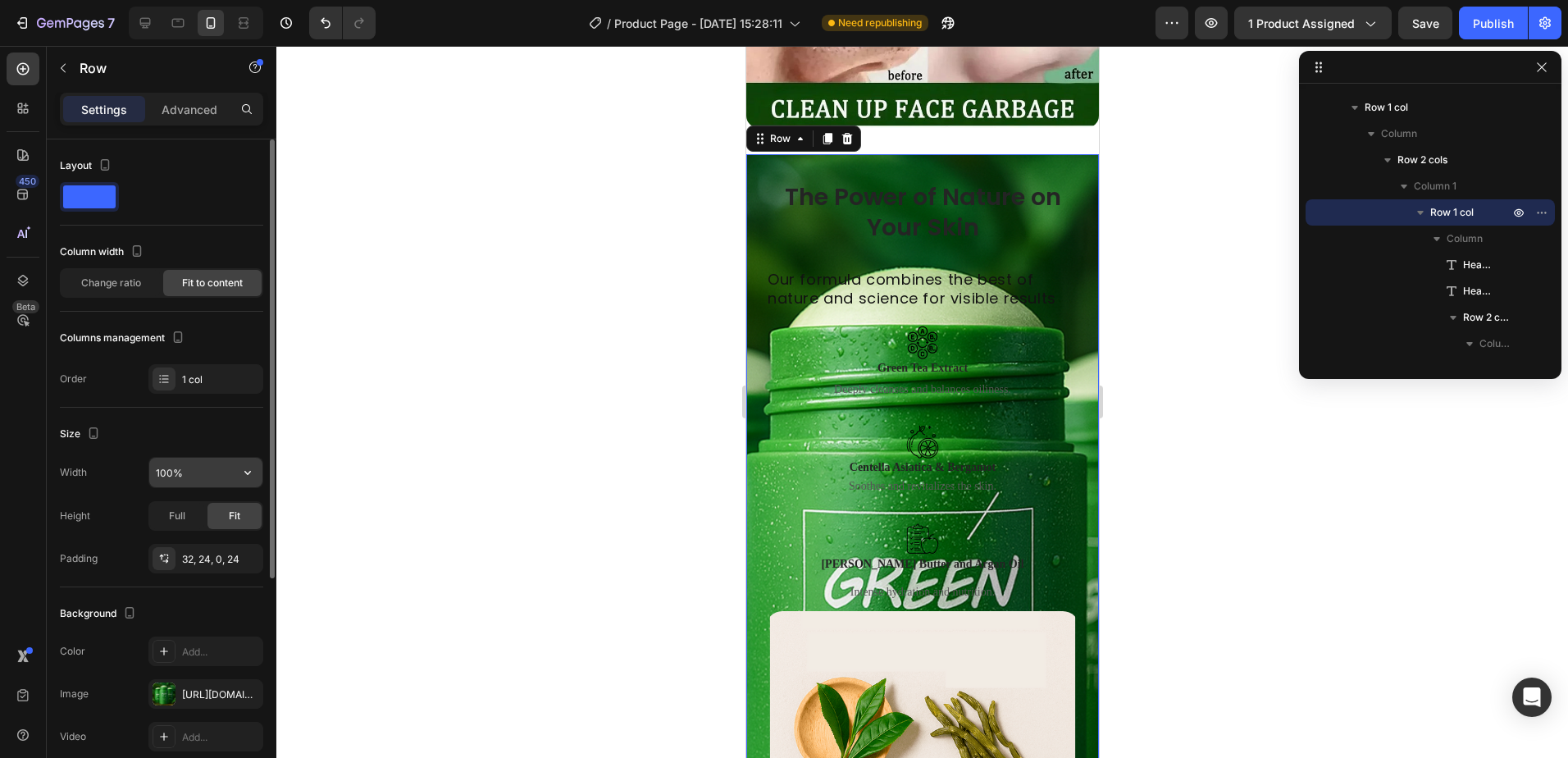
click at [200, 467] on input "100%" at bounding box center [206, 472] width 113 height 29
click at [254, 469] on icon "button" at bounding box center [247, 472] width 16 height 16
click at [190, 467] on input "100%" at bounding box center [206, 472] width 113 height 29
drag, startPoint x: 190, startPoint y: 466, endPoint x: 132, endPoint y: 465, distance: 58.0
click at [133, 465] on div "Width 100%" at bounding box center [161, 472] width 203 height 31
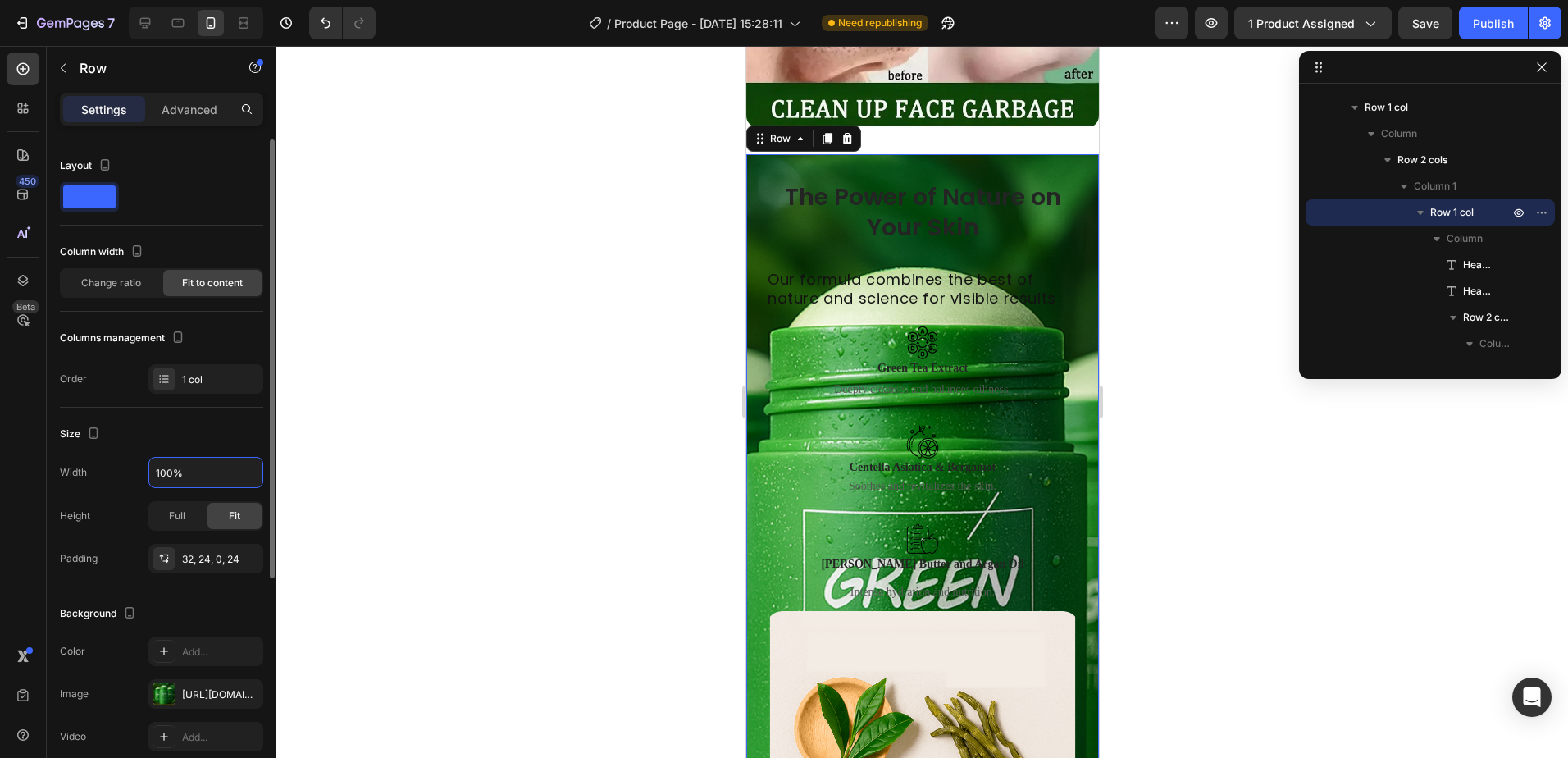
type input "0"
click at [429, 430] on div at bounding box center [921, 402] width 1291 height 713
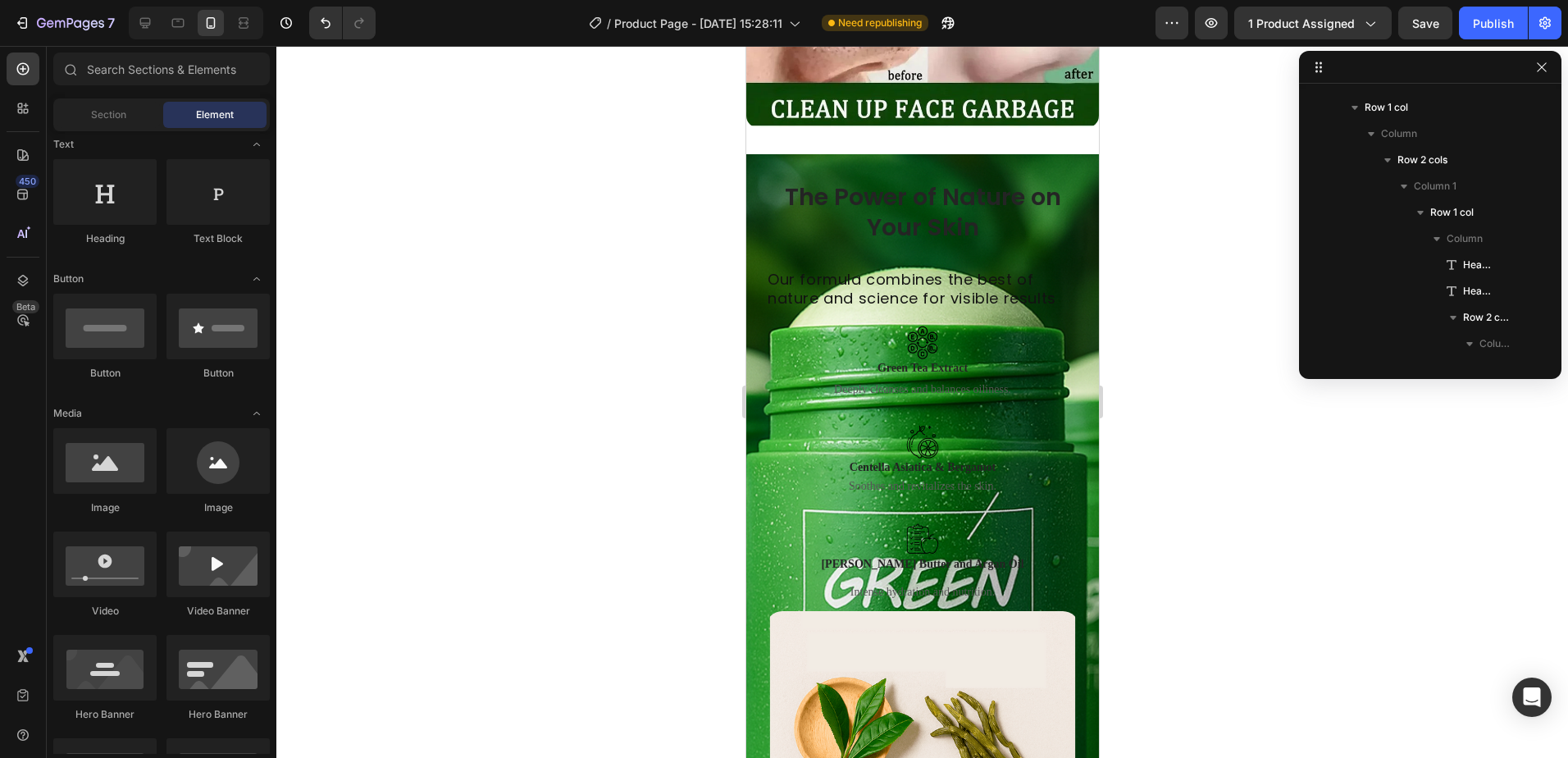
scroll to position [3117, 0]
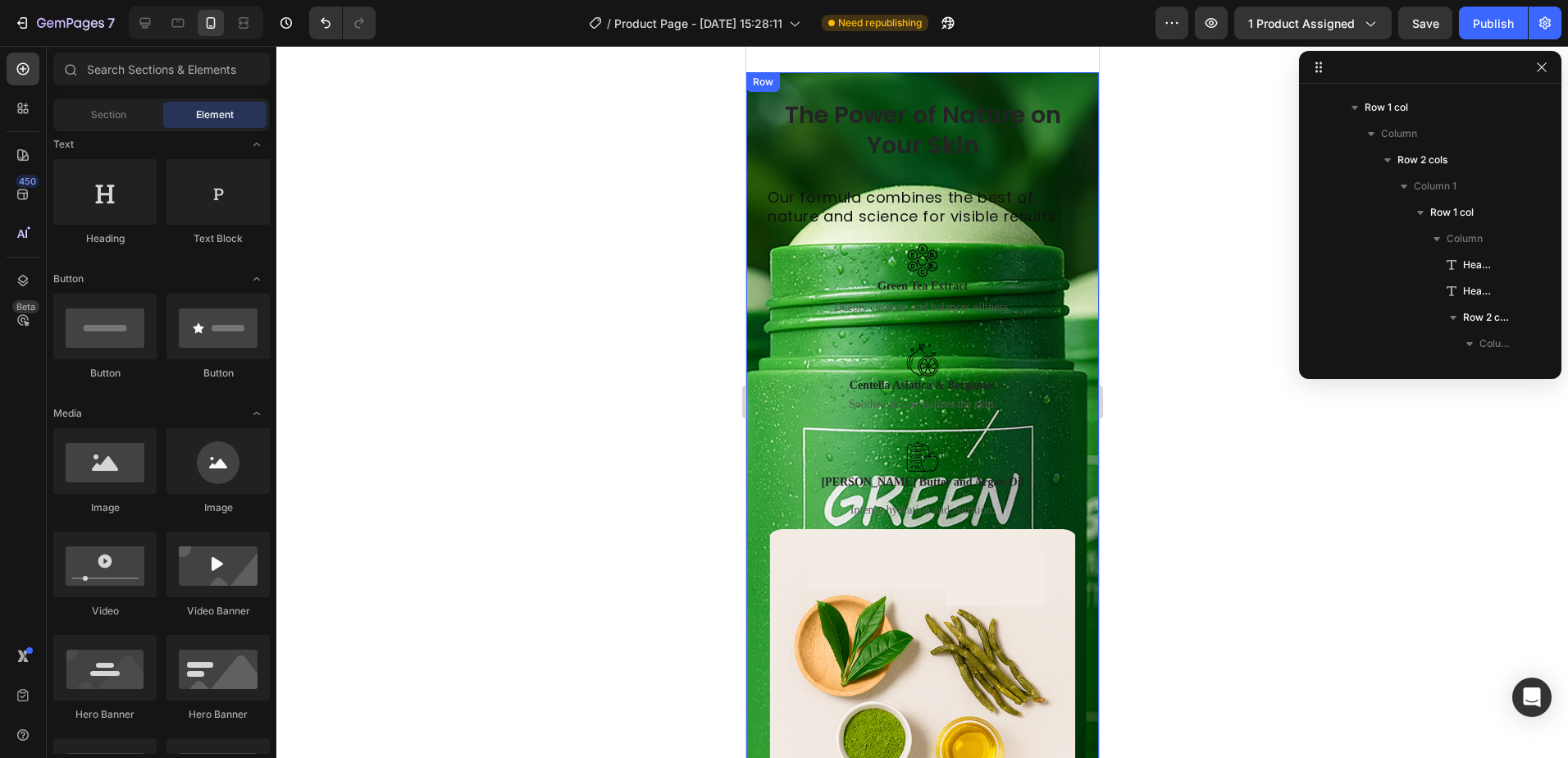
click at [755, 459] on div "The Power of Nature on Your Skin Heading Our formula combines the best of natur…" at bounding box center [921, 509] width 353 height 875
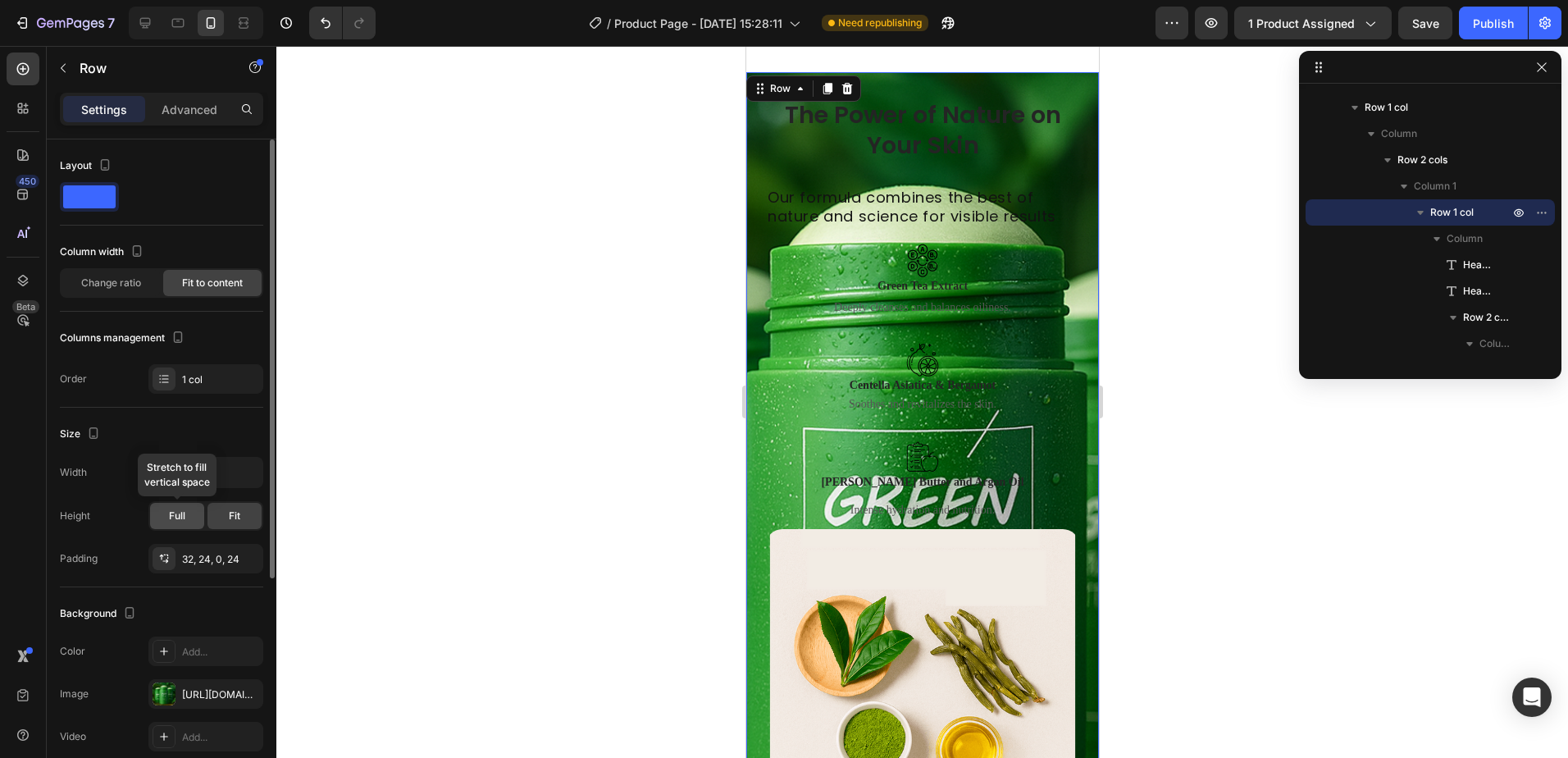
click at [171, 512] on span "Full" at bounding box center [177, 517] width 16 height 15
click at [218, 520] on div "Fit" at bounding box center [234, 516] width 54 height 26
click at [168, 563] on icon at bounding box center [164, 558] width 13 height 13
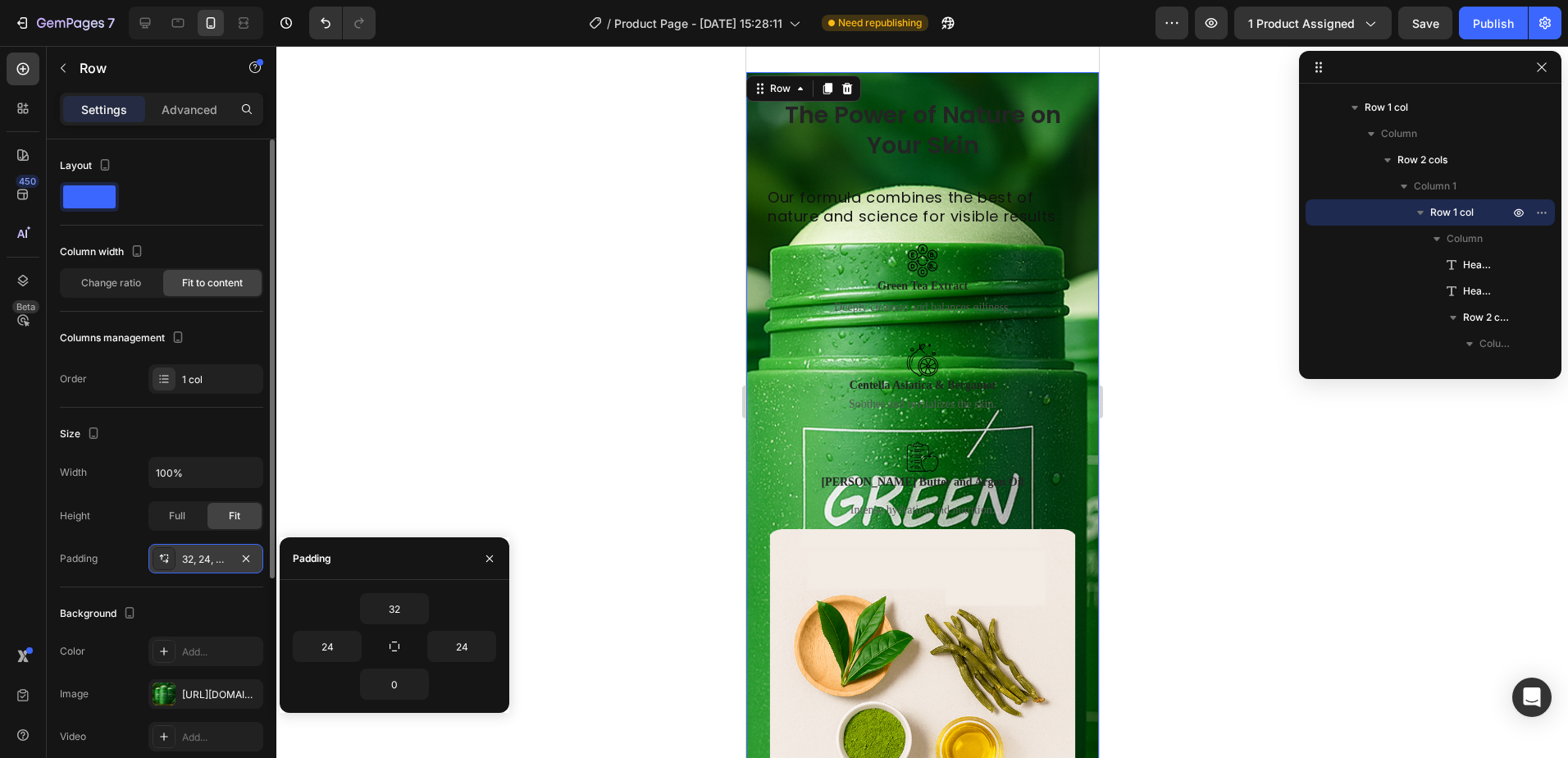
click at [168, 563] on icon at bounding box center [164, 558] width 13 height 13
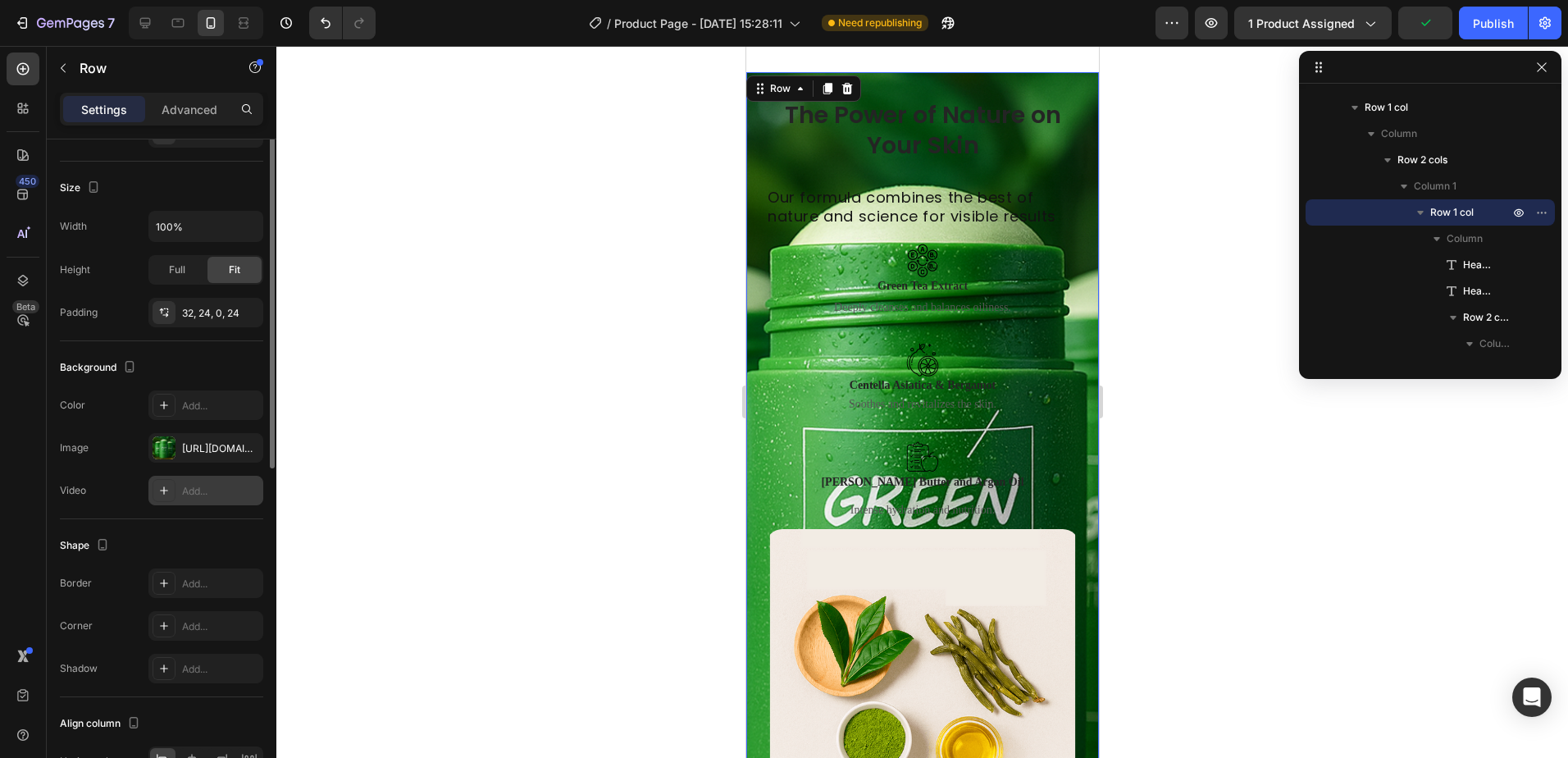
scroll to position [328, 0]
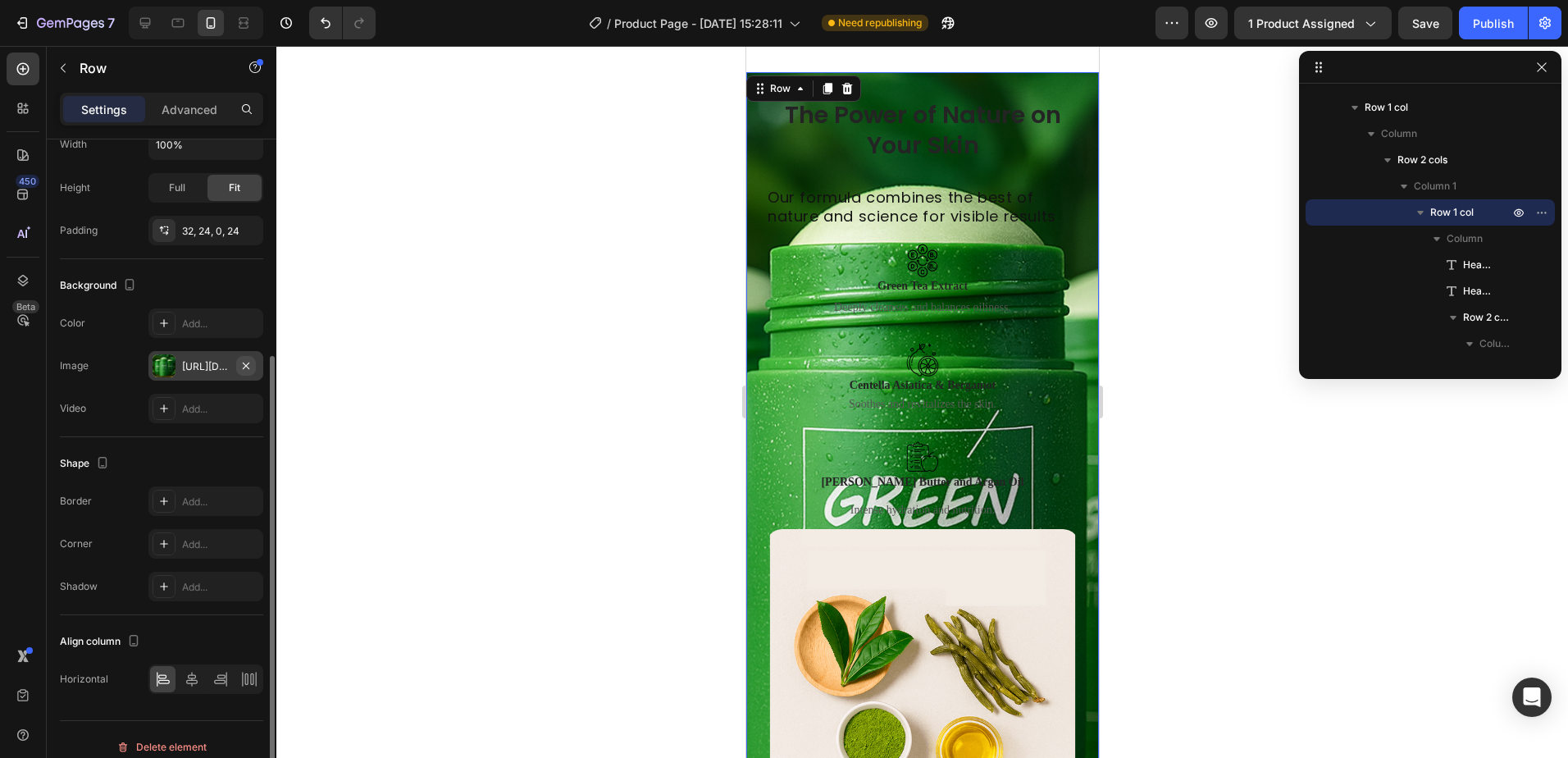
click at [249, 368] on icon "button" at bounding box center [246, 364] width 7 height 7
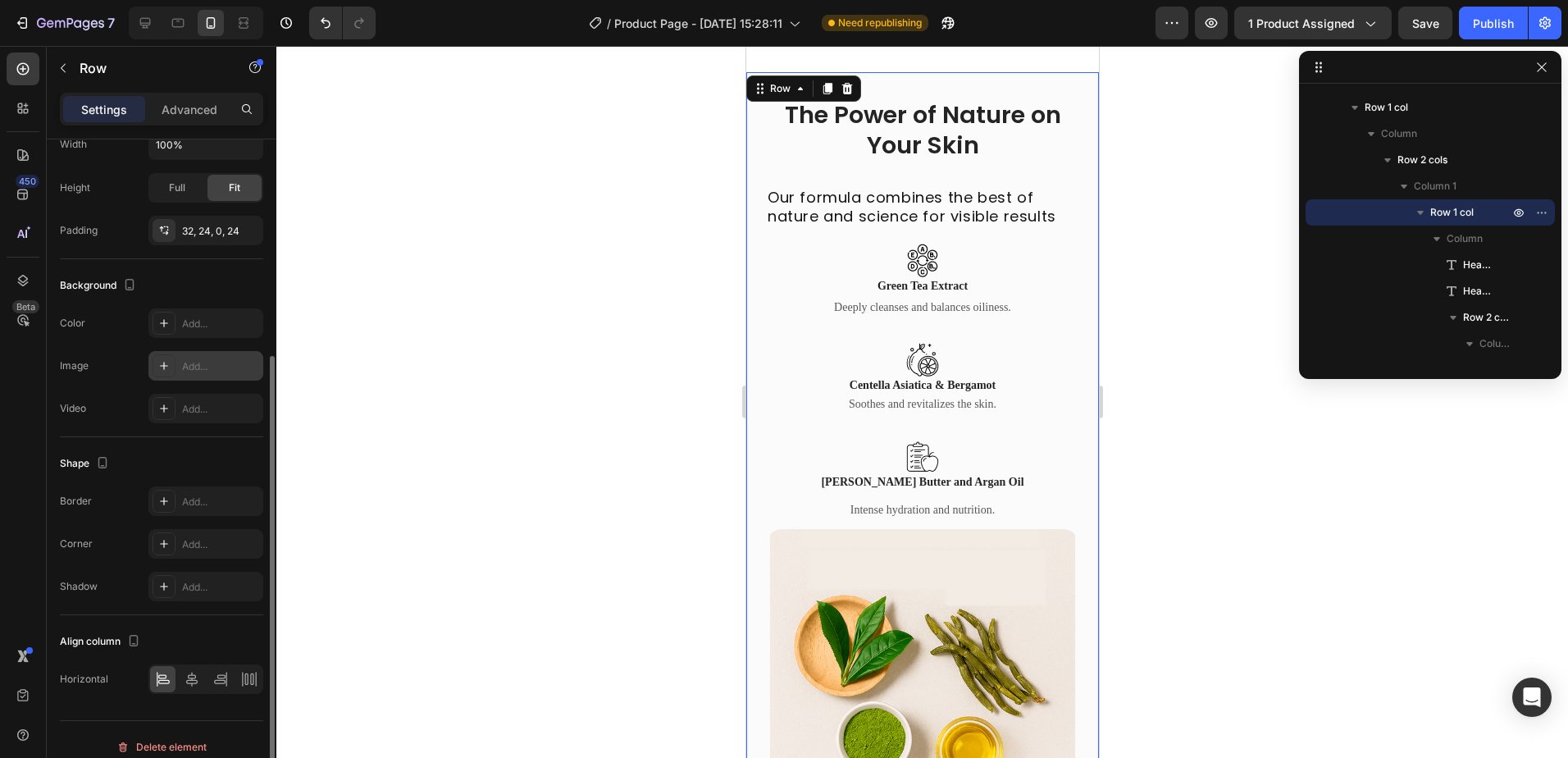
click at [188, 369] on div "Add..." at bounding box center [219, 367] width 77 height 15
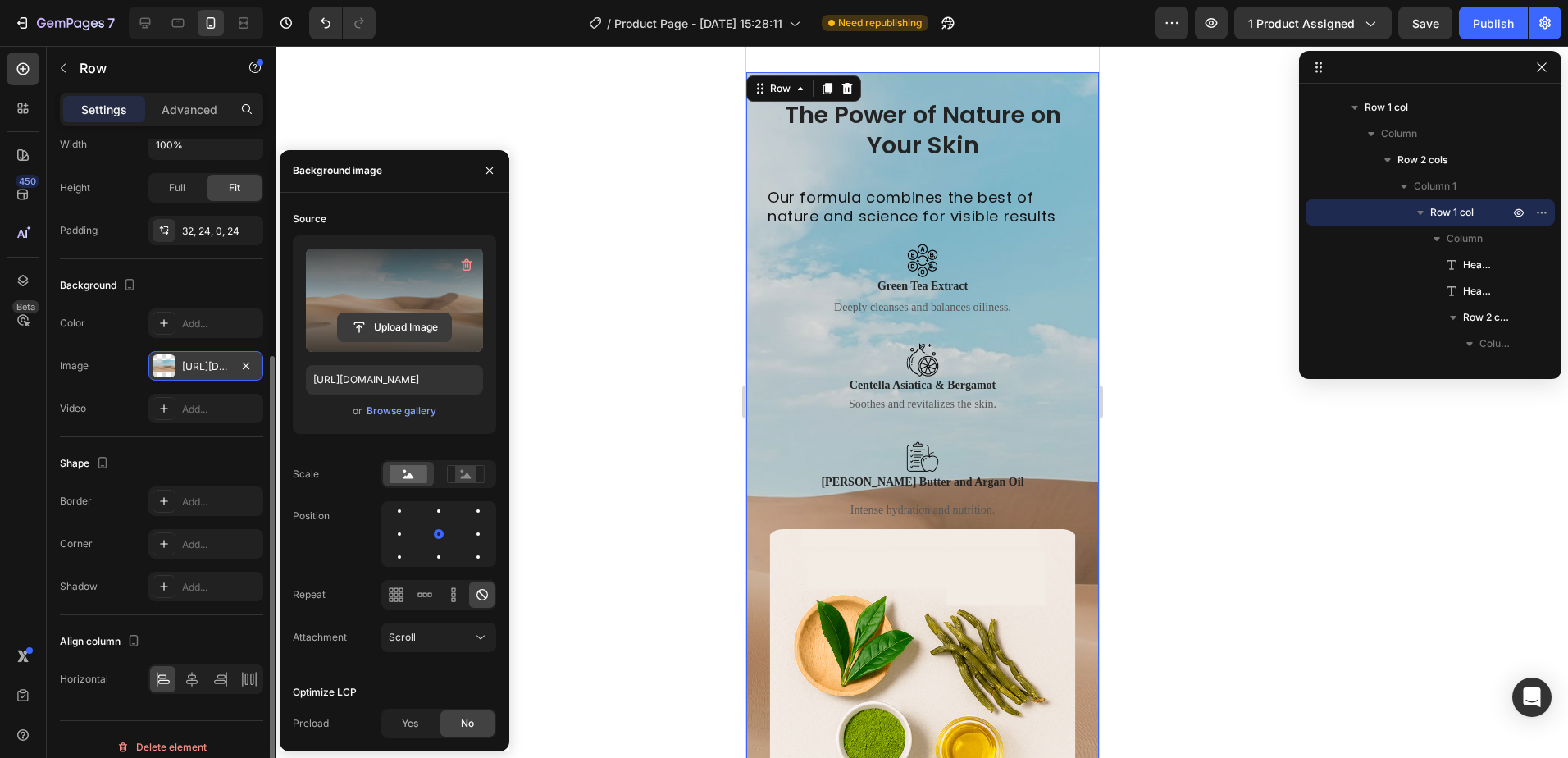
click at [376, 330] on input "file" at bounding box center [394, 326] width 113 height 27
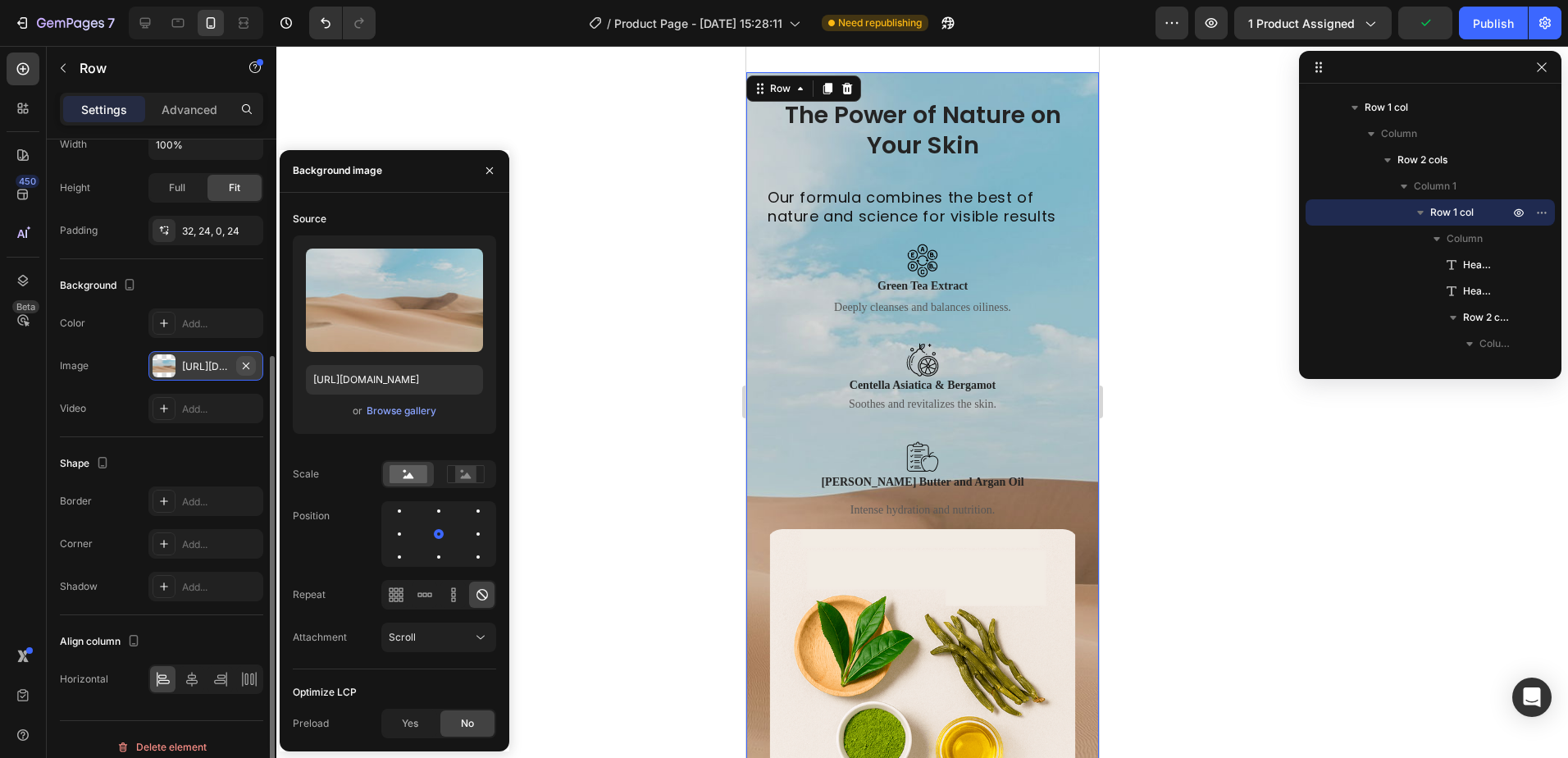
click at [246, 361] on icon "button" at bounding box center [246, 366] width 13 height 13
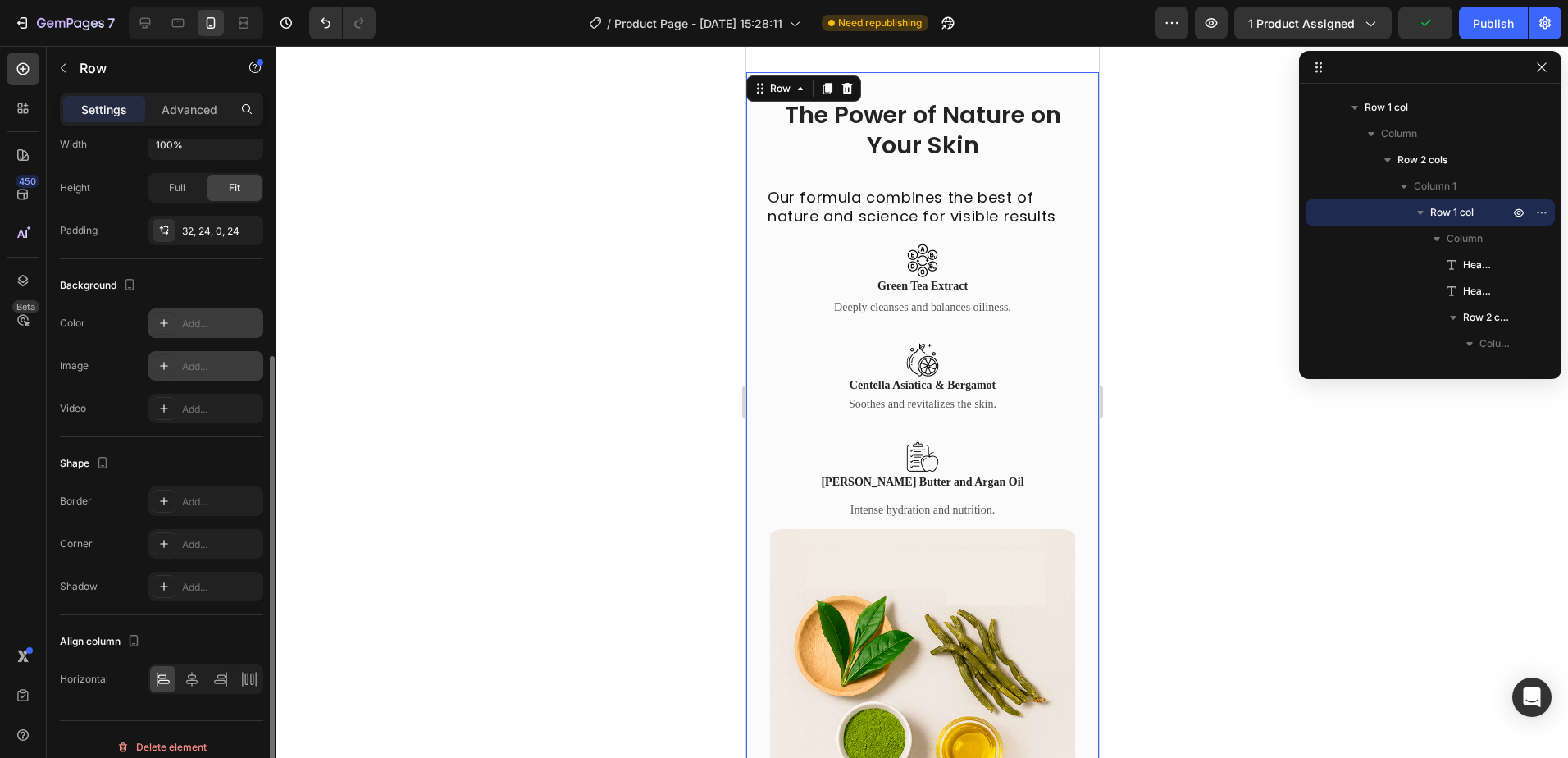
click at [203, 330] on div "Add..." at bounding box center [219, 325] width 77 height 15
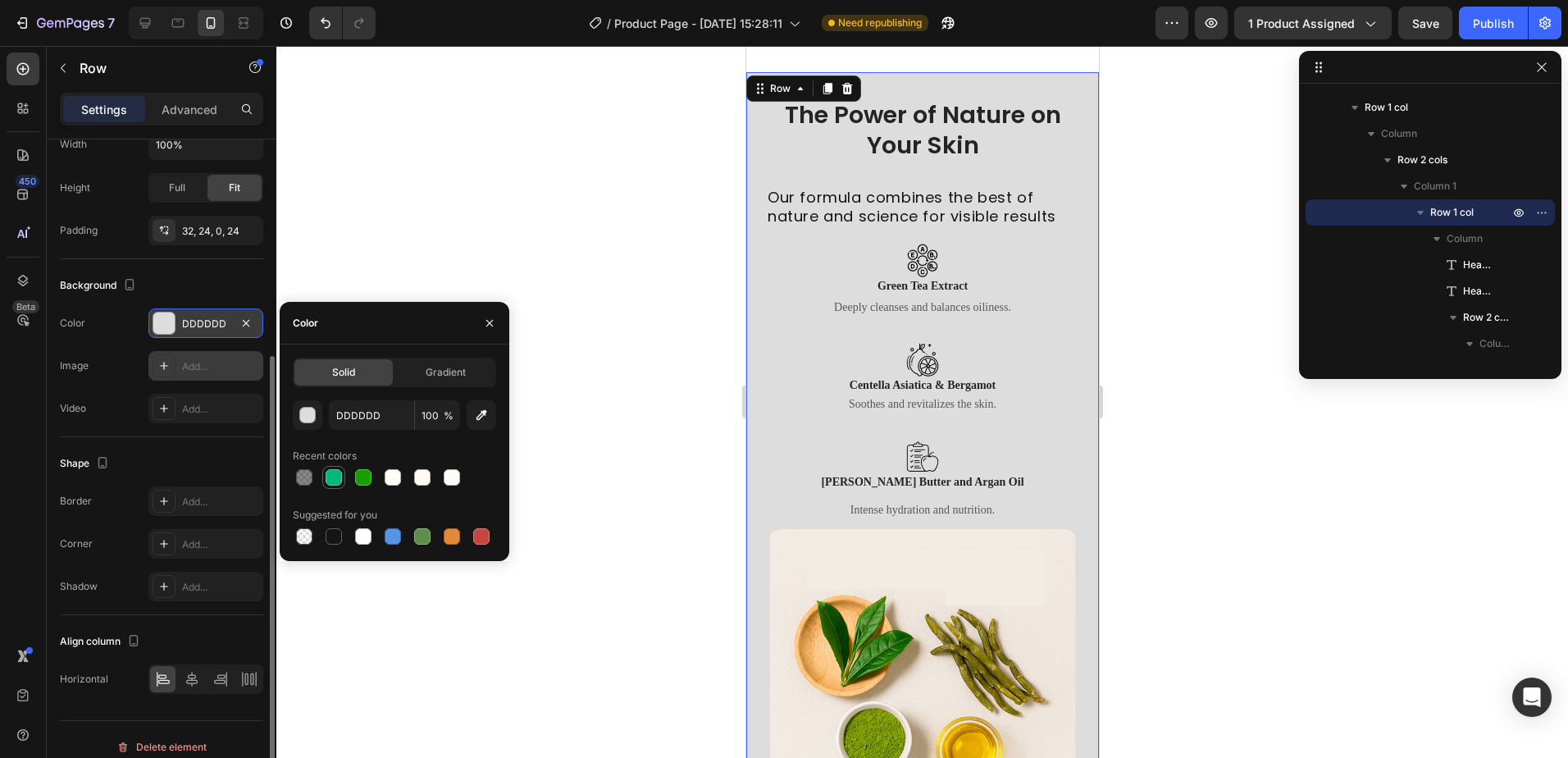
click at [333, 474] on div at bounding box center [333, 477] width 16 height 16
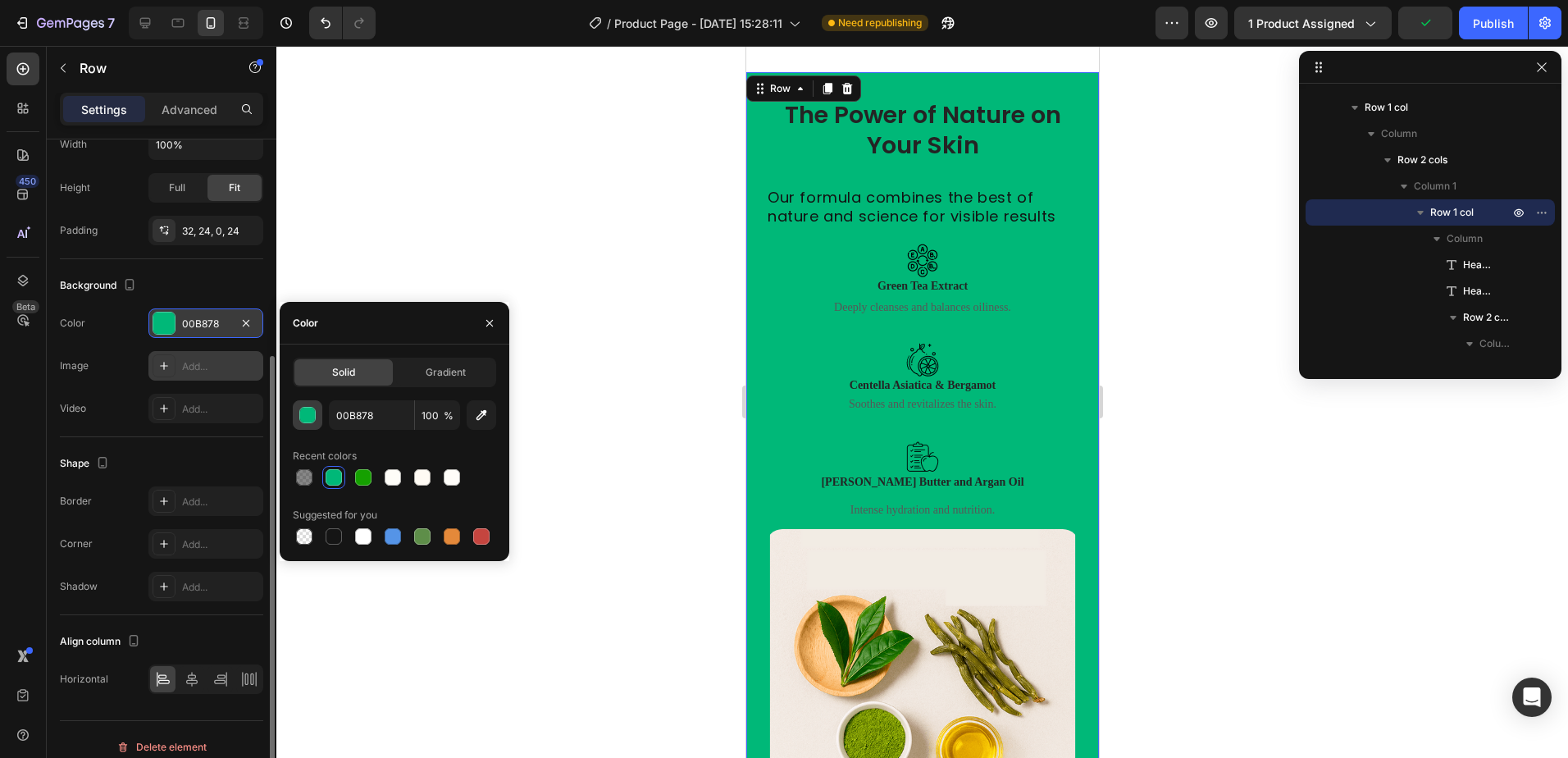
click at [313, 418] on div "button" at bounding box center [307, 415] width 16 height 16
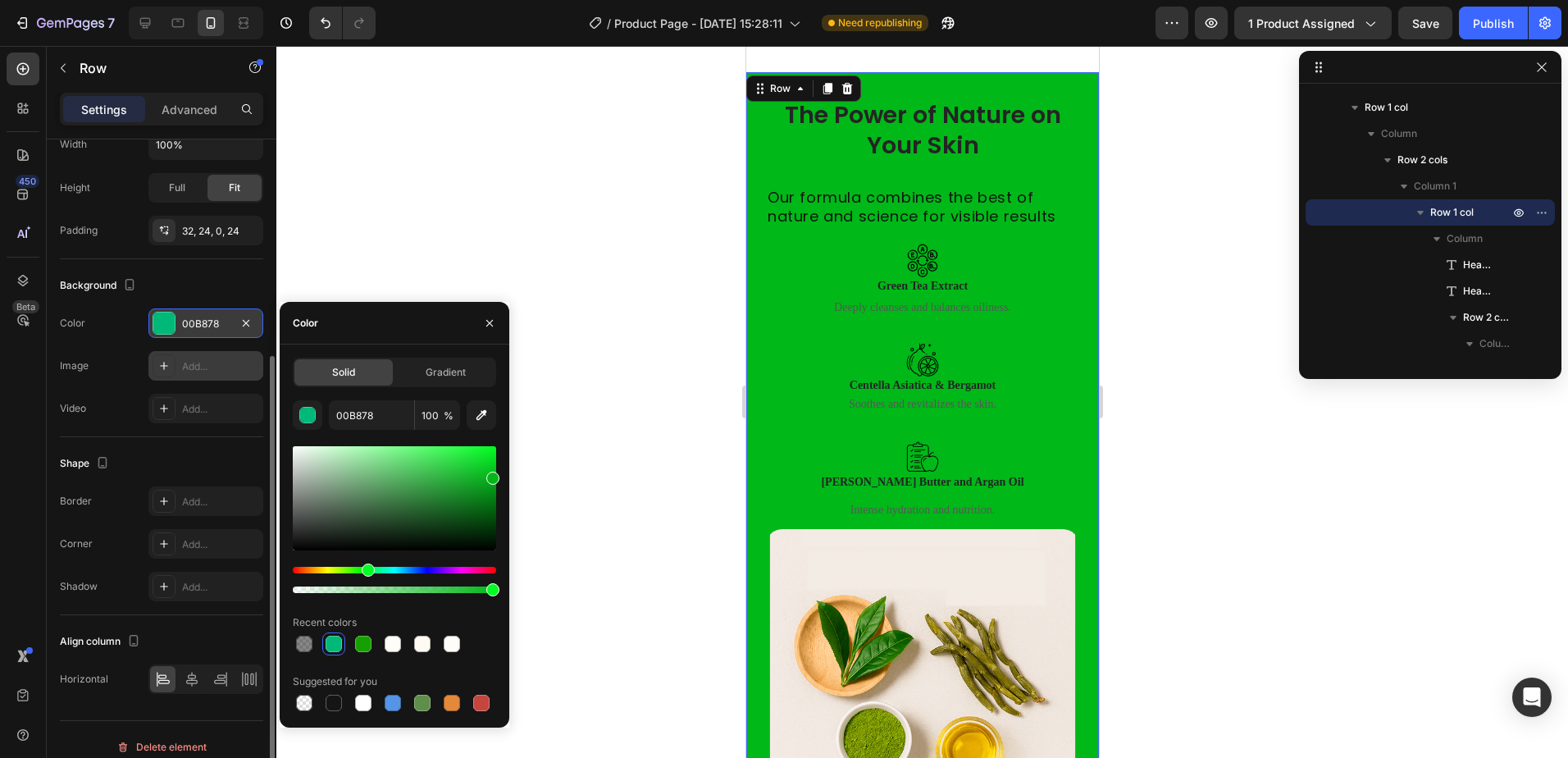
drag, startPoint x: 400, startPoint y: 563, endPoint x: 366, endPoint y: 562, distance: 34.0
click at [366, 562] on div at bounding box center [393, 520] width 203 height 153
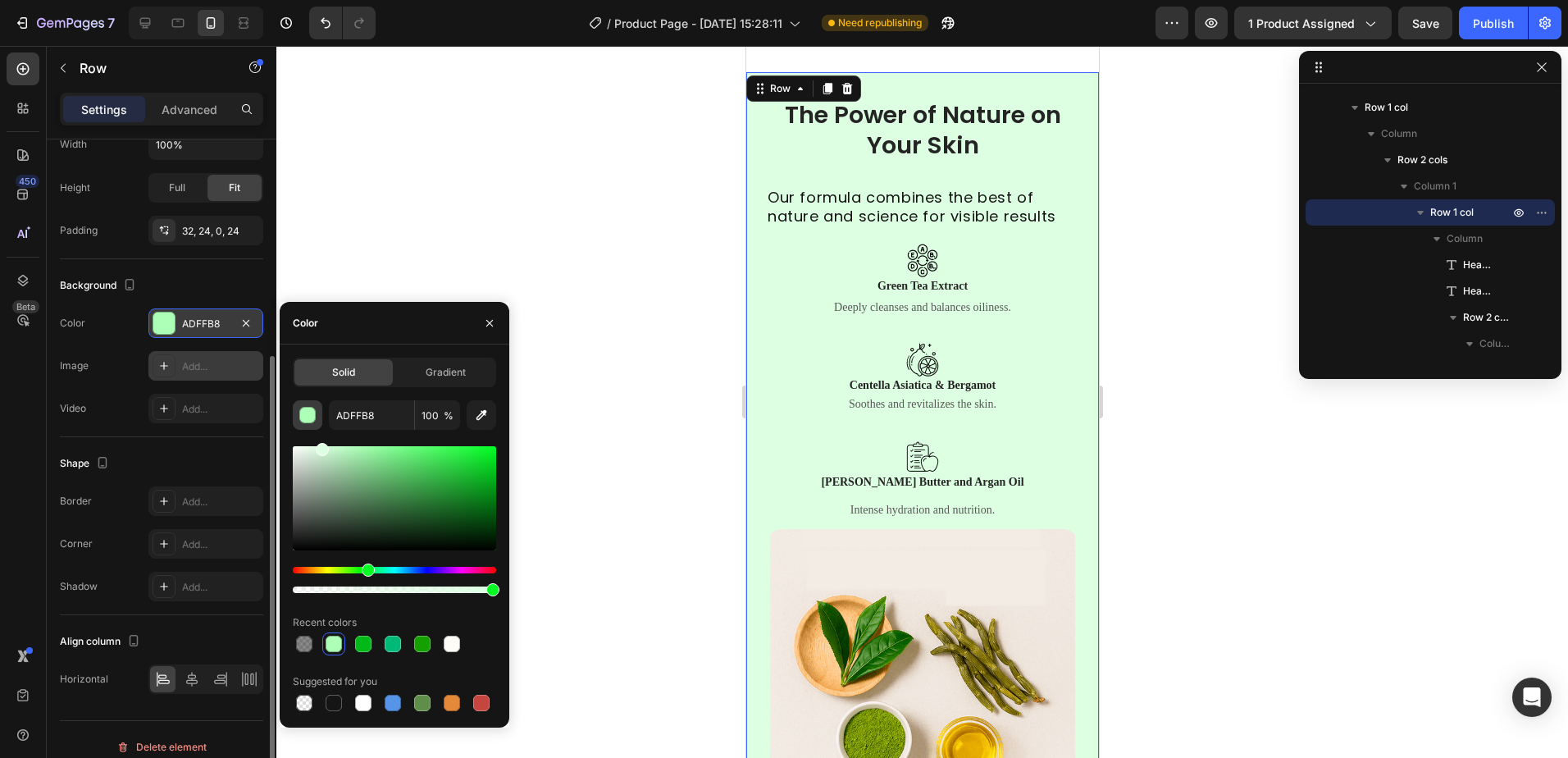
drag, startPoint x: 398, startPoint y: 448, endPoint x: 321, endPoint y: 423, distance: 81.0
click at [321, 423] on div "ADFFB8 100 % Recent colors Suggested for you" at bounding box center [393, 557] width 203 height 314
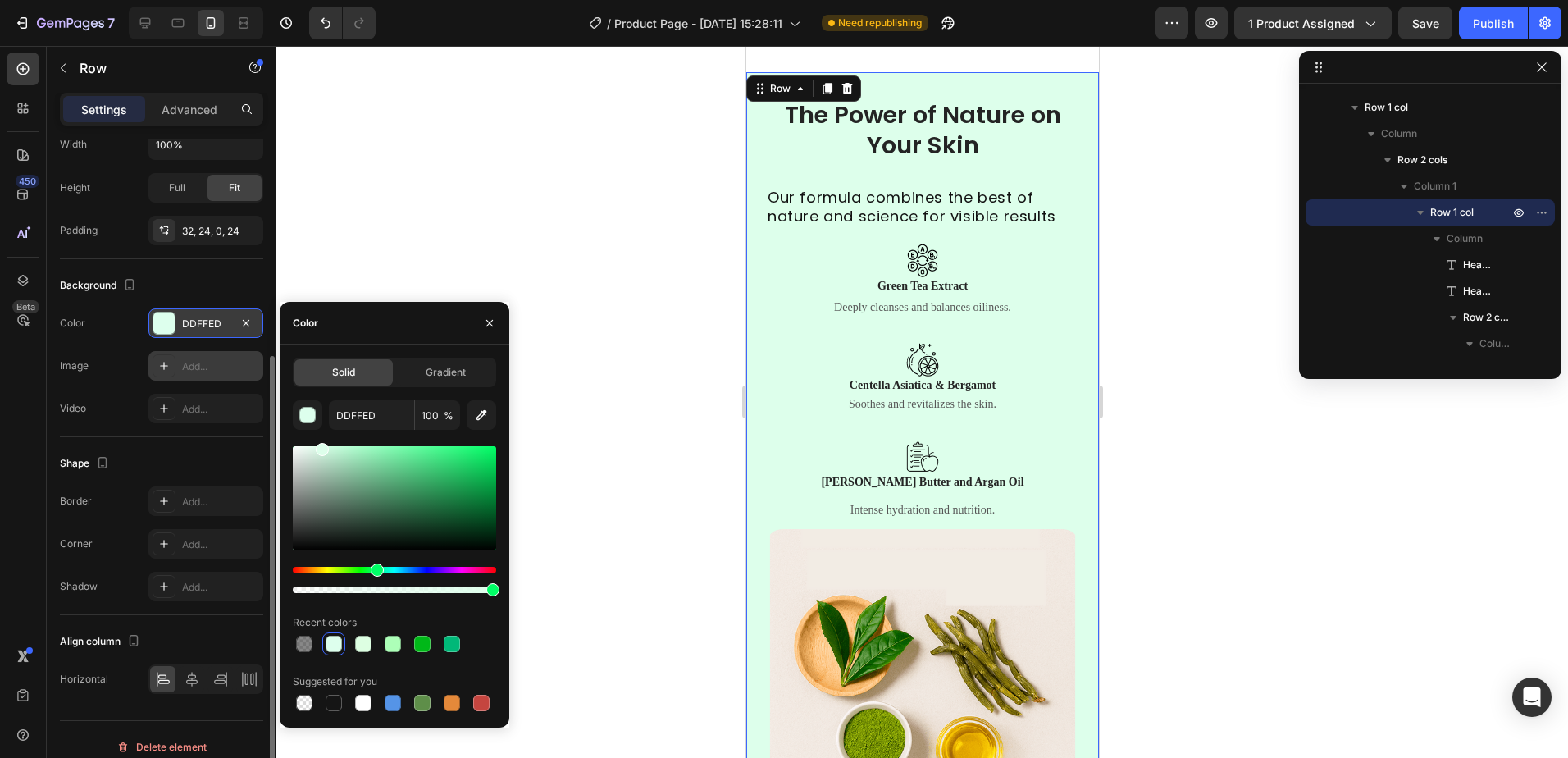
drag, startPoint x: 367, startPoint y: 571, endPoint x: 375, endPoint y: 566, distance: 9.4
click at [375, 566] on div "Hue" at bounding box center [377, 571] width 13 height 13
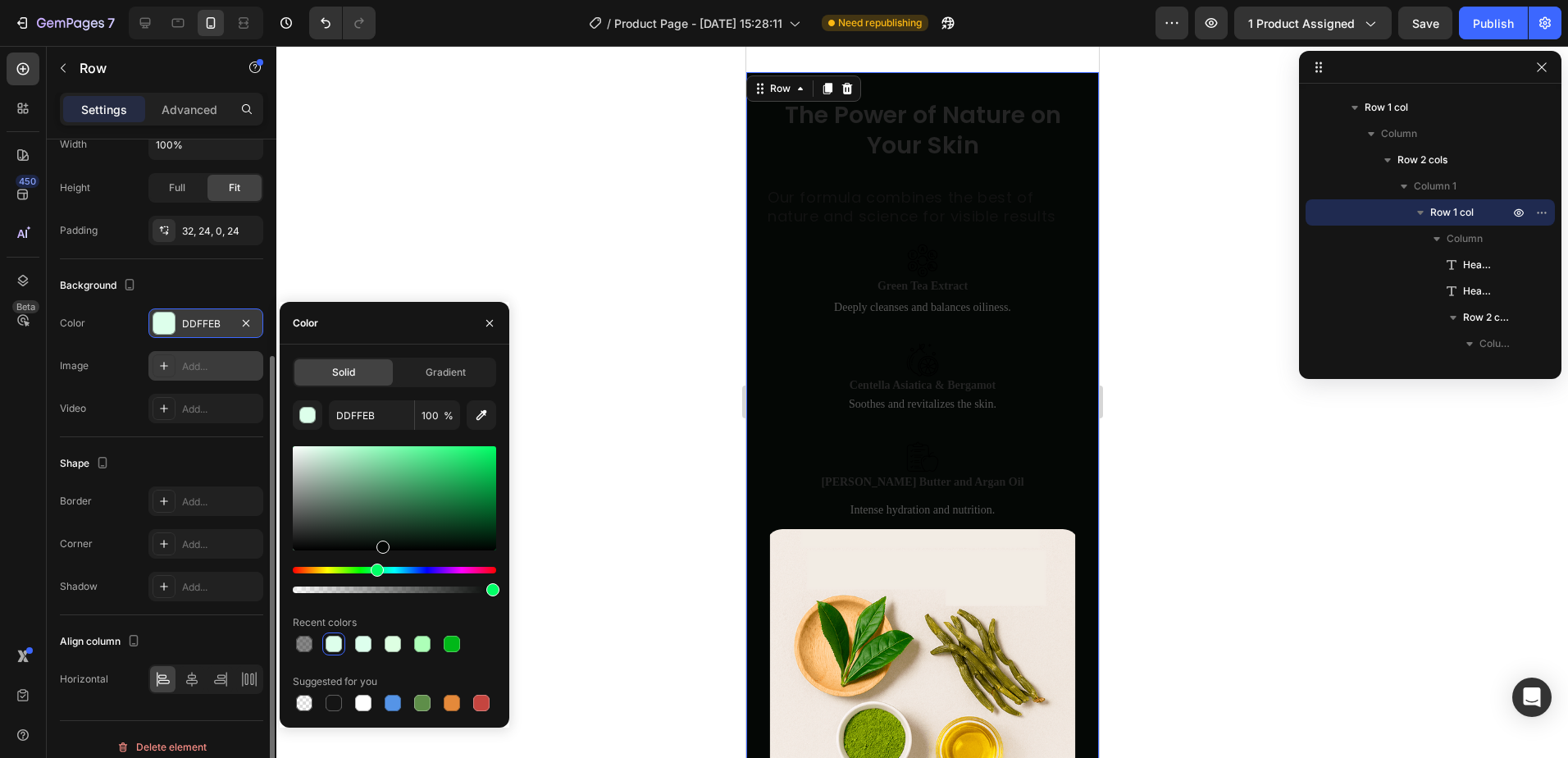
type input "040705"
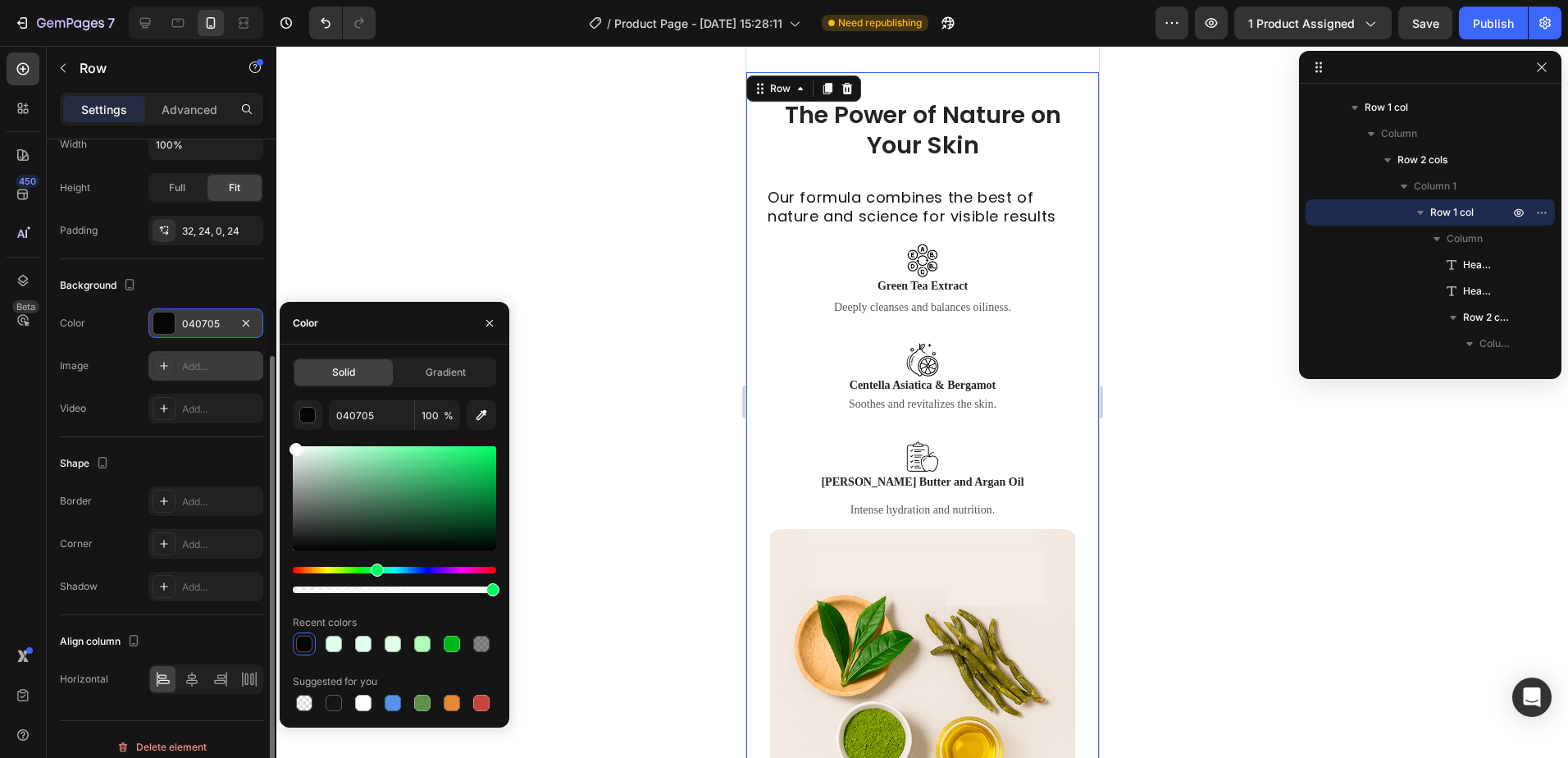
drag, startPoint x: 303, startPoint y: 467, endPoint x: 218, endPoint y: 274, distance: 210.9
click at [218, 274] on div "450 Beta Sections(18) Elements(84) Section Element Hero Section Product Detail …" at bounding box center [138, 402] width 276 height 713
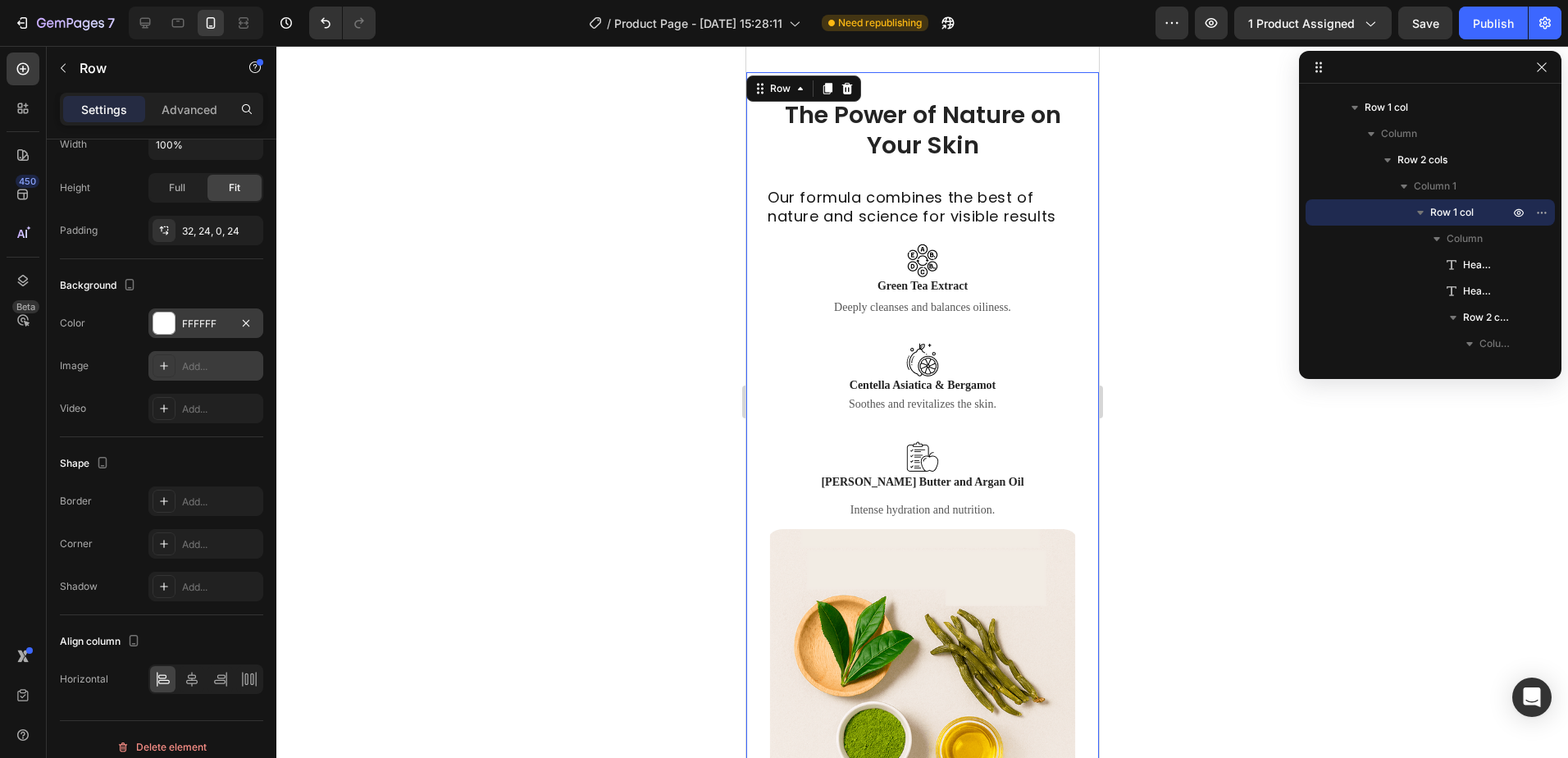
drag, startPoint x: 1119, startPoint y: 441, endPoint x: 340, endPoint y: 398, distance: 780.2
click at [1119, 441] on div at bounding box center [921, 402] width 1291 height 713
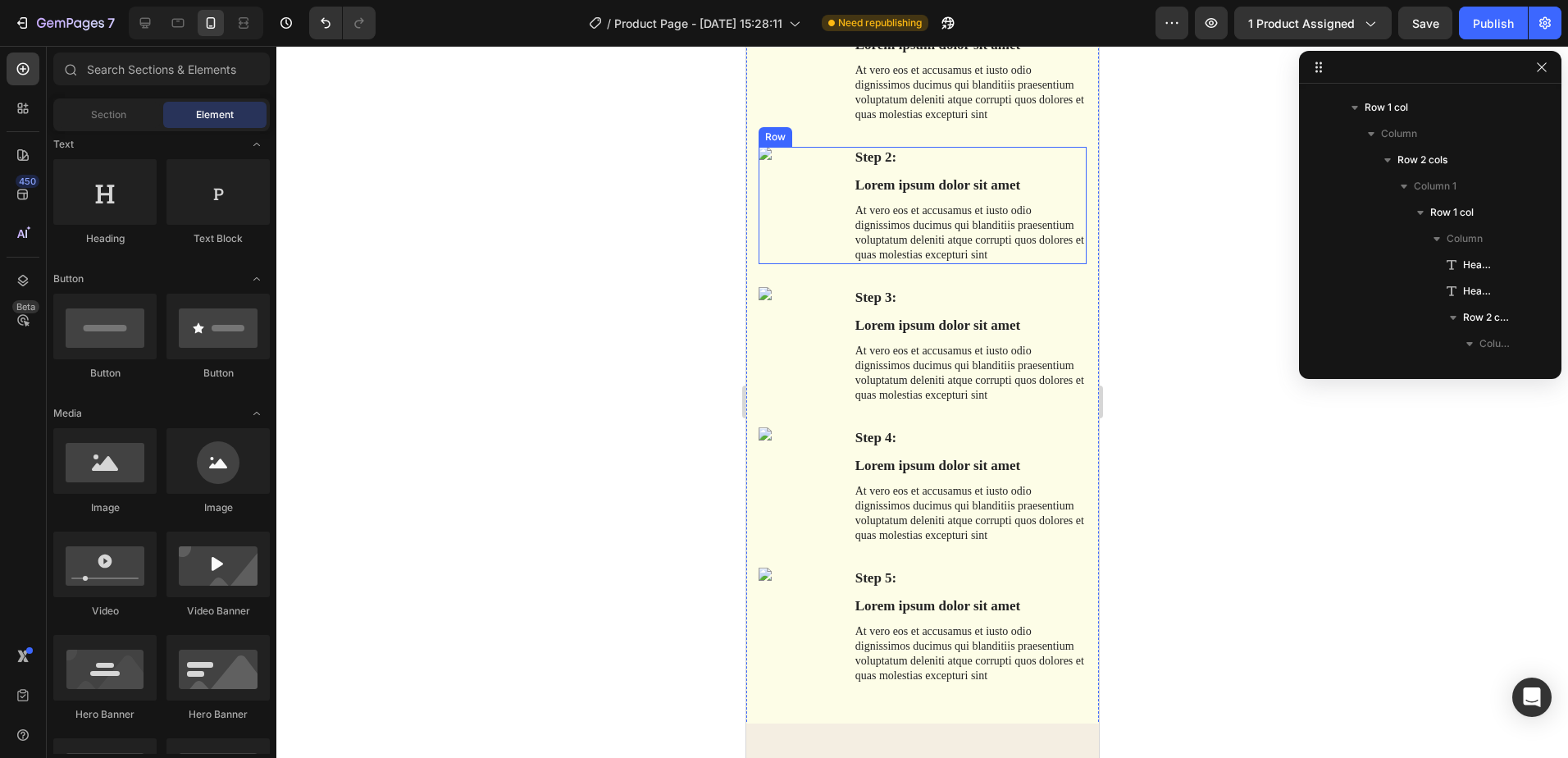
scroll to position [5934, 0]
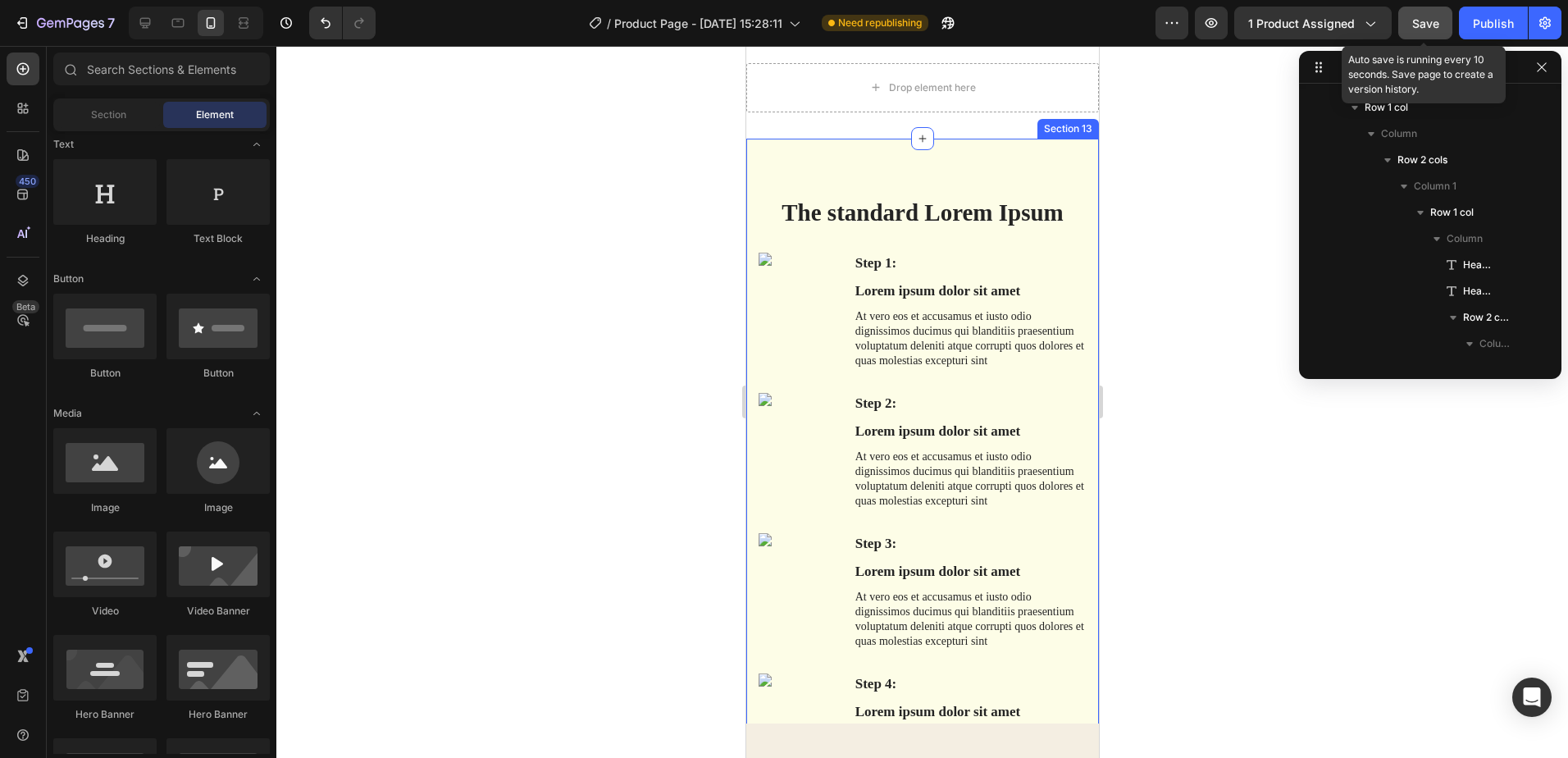
click at [1423, 20] on span "Save" at bounding box center [1425, 23] width 27 height 14
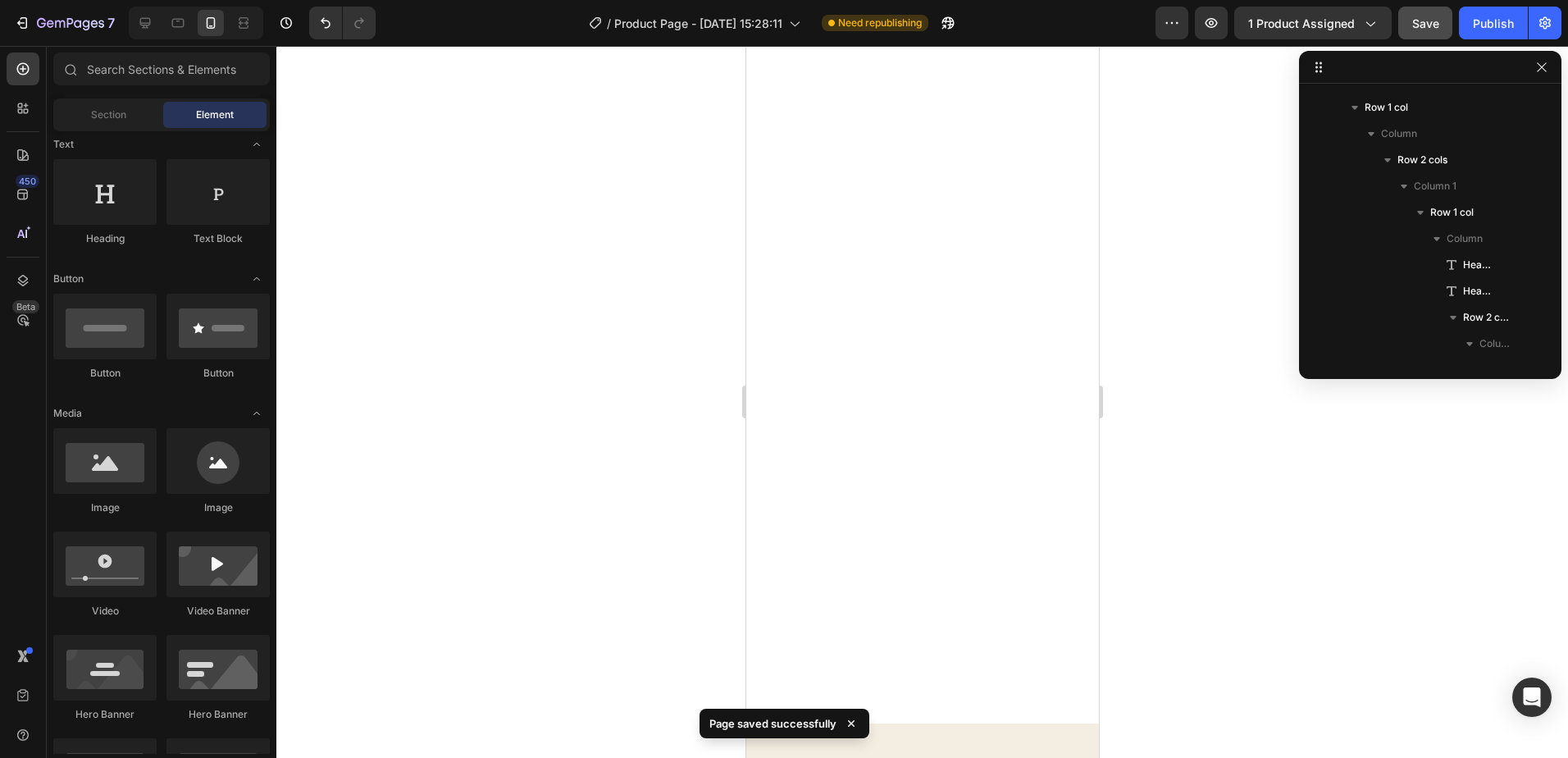
scroll to position [325, 0]
